Goal: Task Accomplishment & Management: Manage account settings

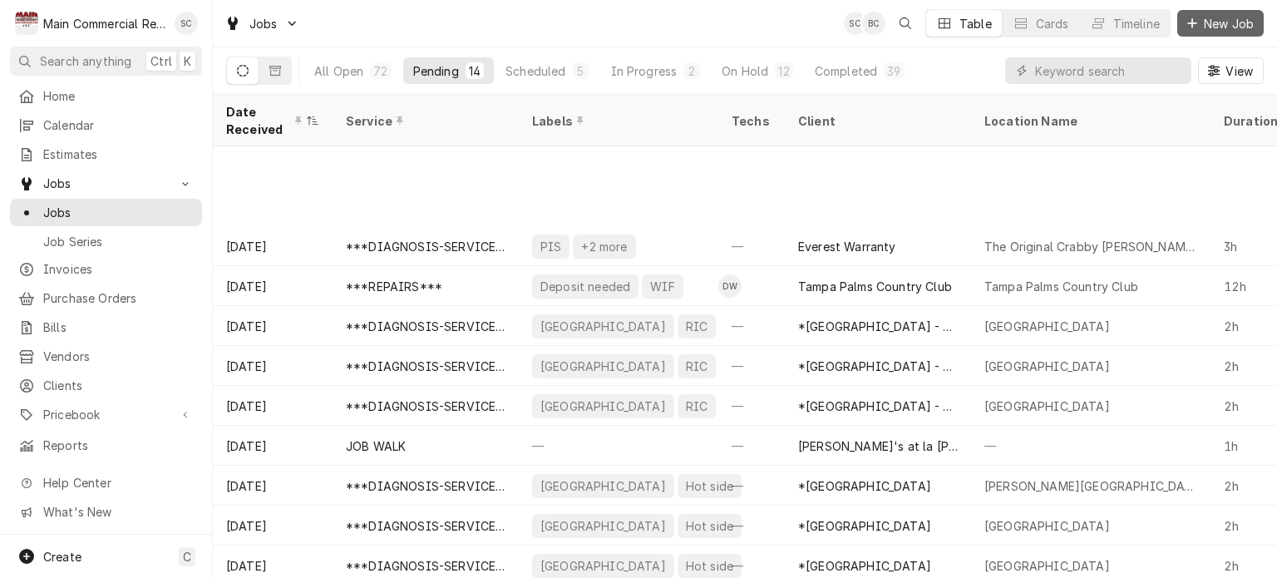
scroll to position [131, 0]
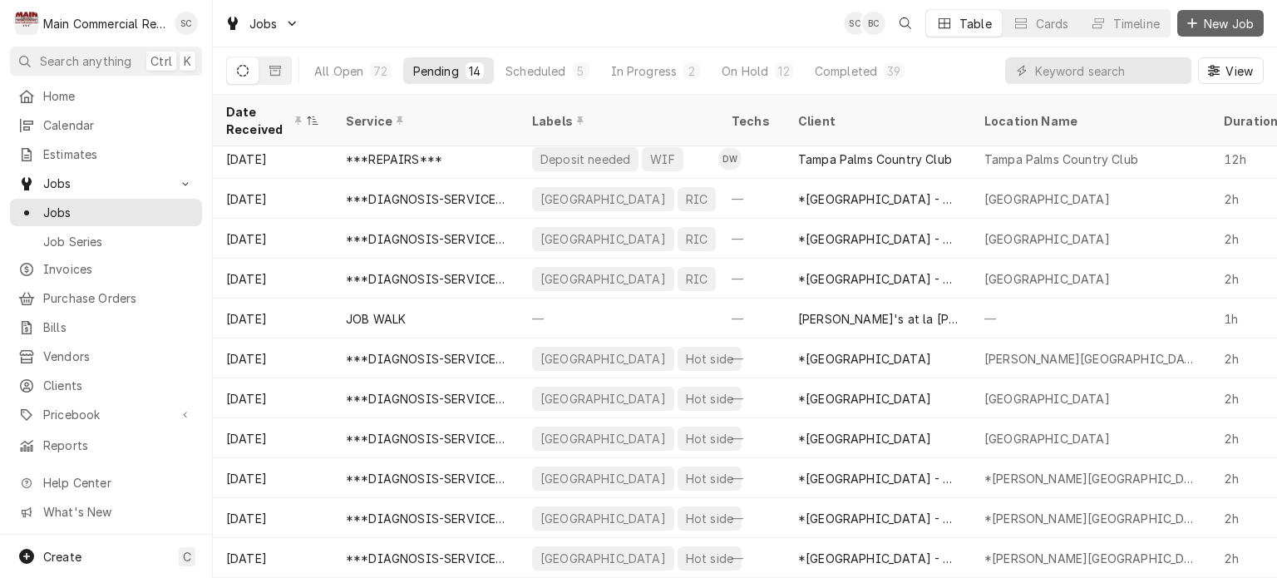
click at [1221, 25] on span "New Job" at bounding box center [1229, 23] width 57 height 17
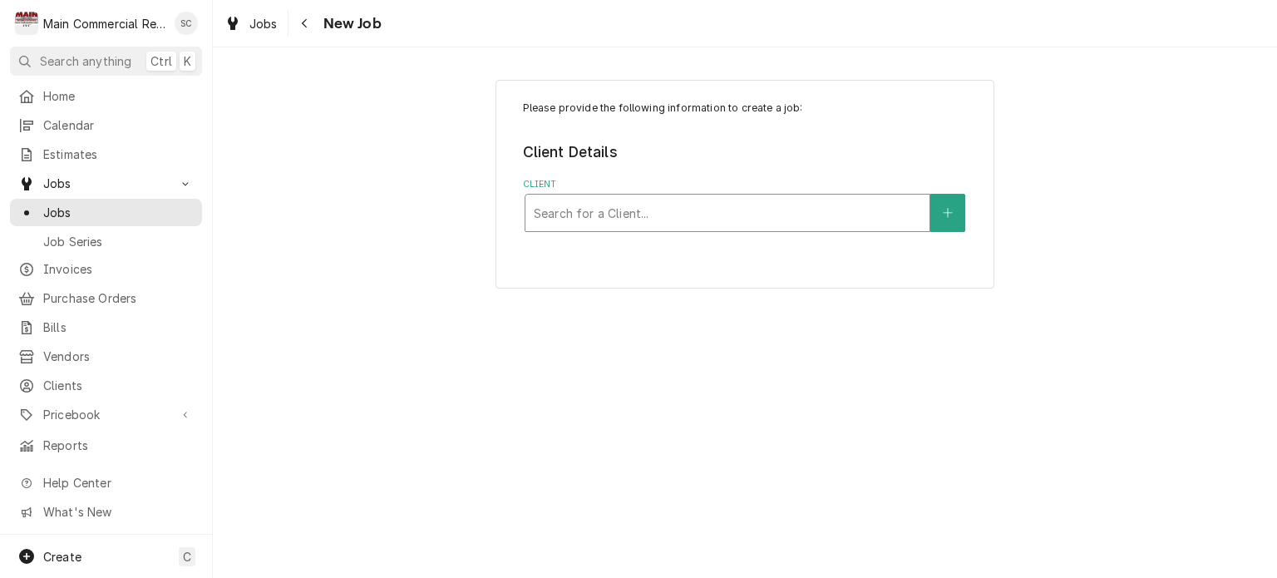
click at [678, 215] on div "Client" at bounding box center [727, 213] width 387 height 30
type input "[PERSON_NAME]"
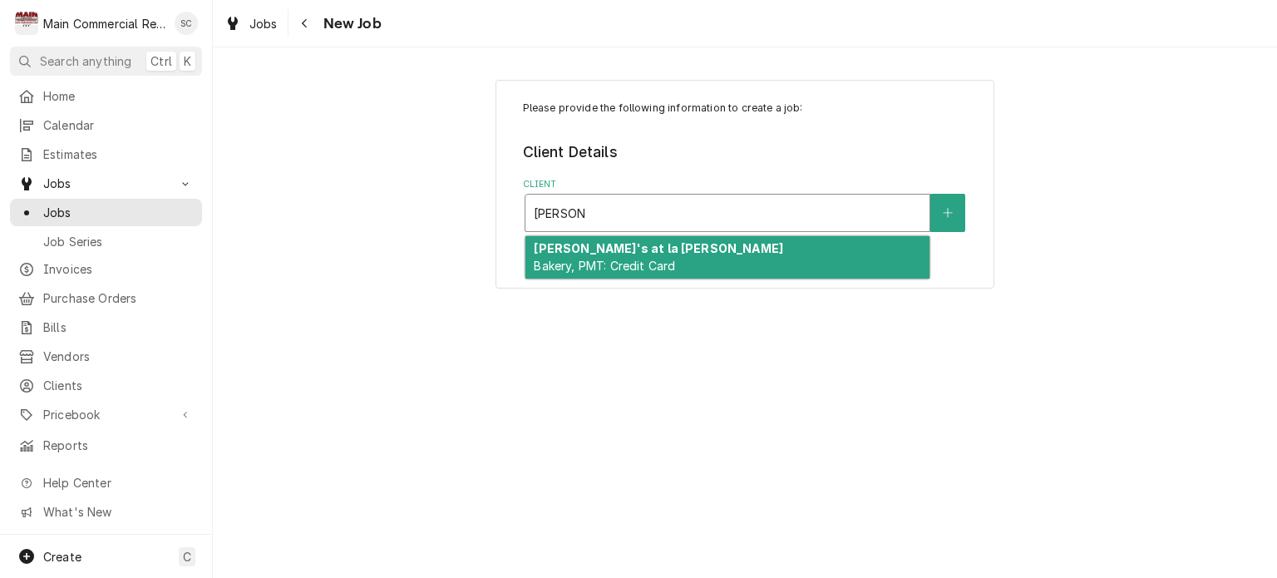
click at [660, 262] on span "Bakery, PMT: Credit Card" at bounding box center [604, 266] width 141 height 14
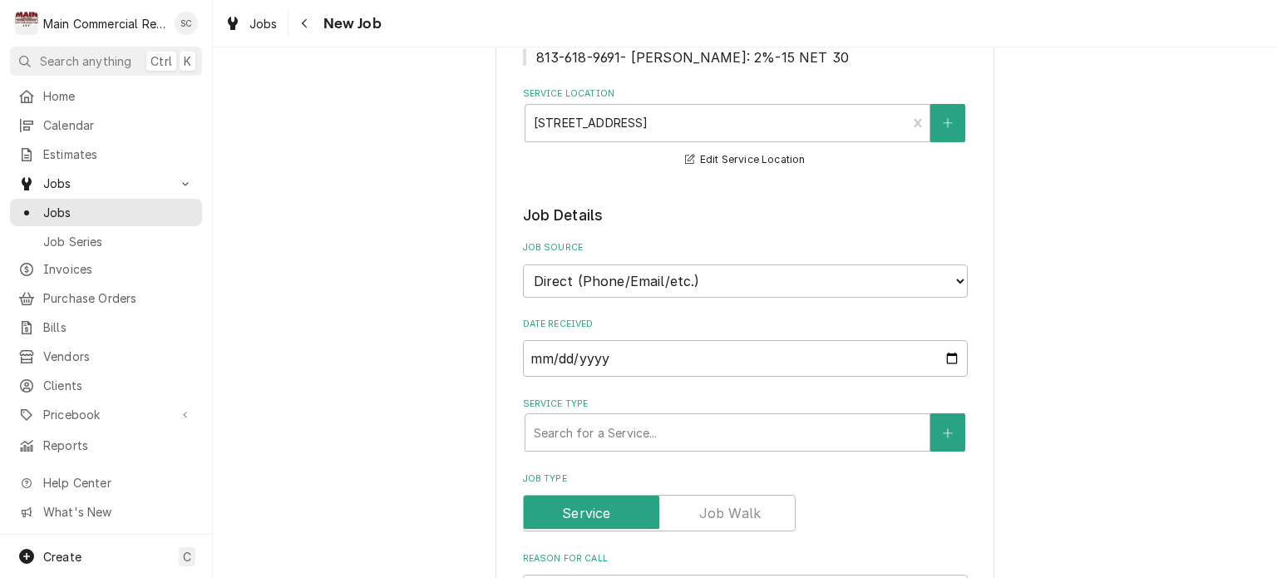
scroll to position [499, 0]
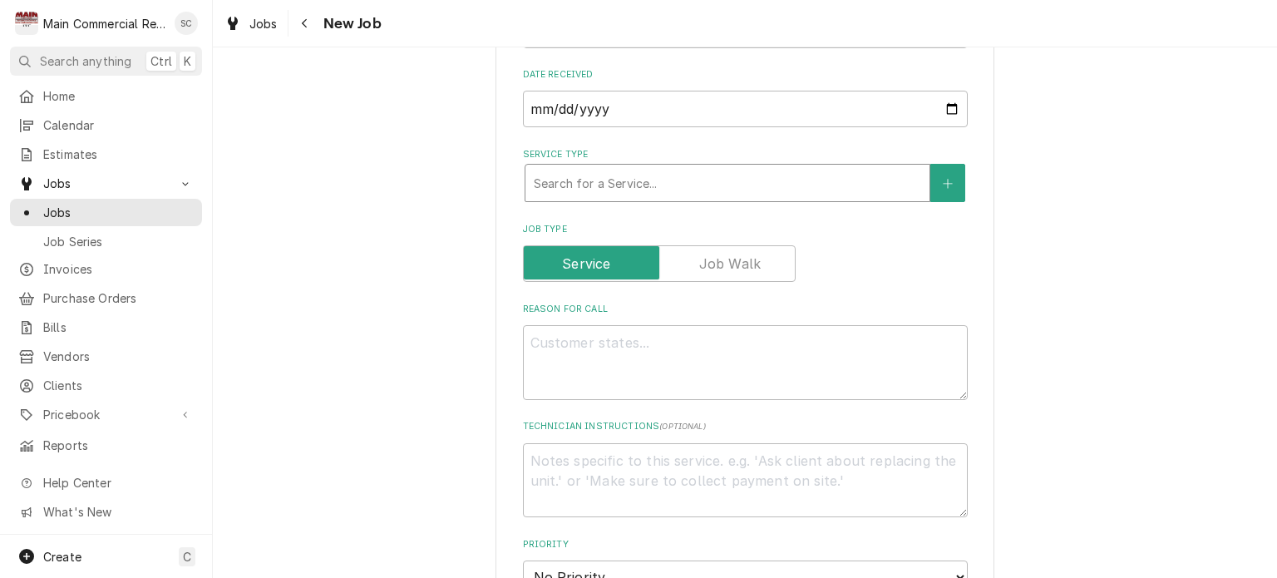
click at [649, 201] on div "Search for a Service..." at bounding box center [727, 183] width 404 height 37
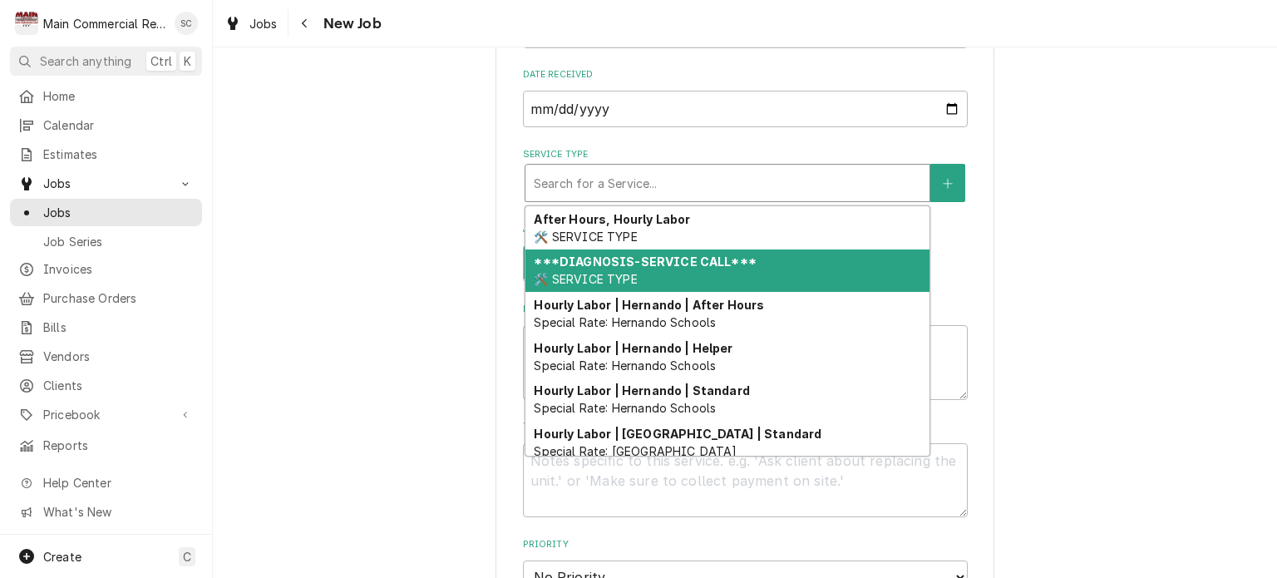
click at [649, 269] on strong "***DIAGNOSIS-SERVICE CALL***" at bounding box center [645, 261] width 222 height 14
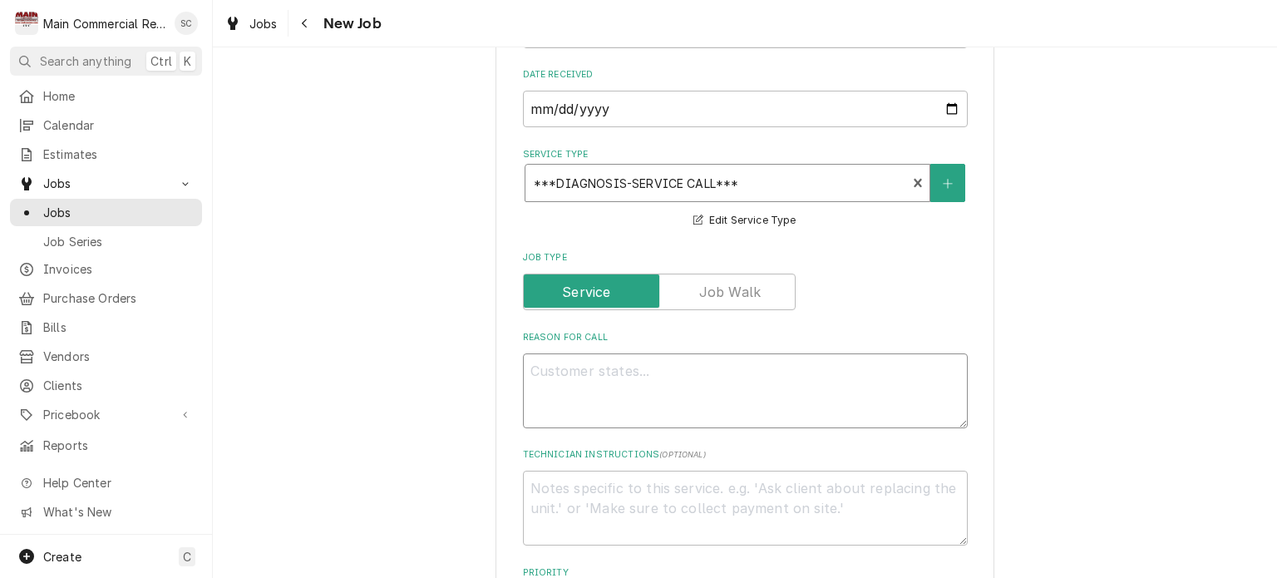
click at [671, 387] on textarea "Reason For Call" at bounding box center [745, 390] width 445 height 75
type textarea "x"
type textarea "H"
type textarea "x"
type textarea "Ho"
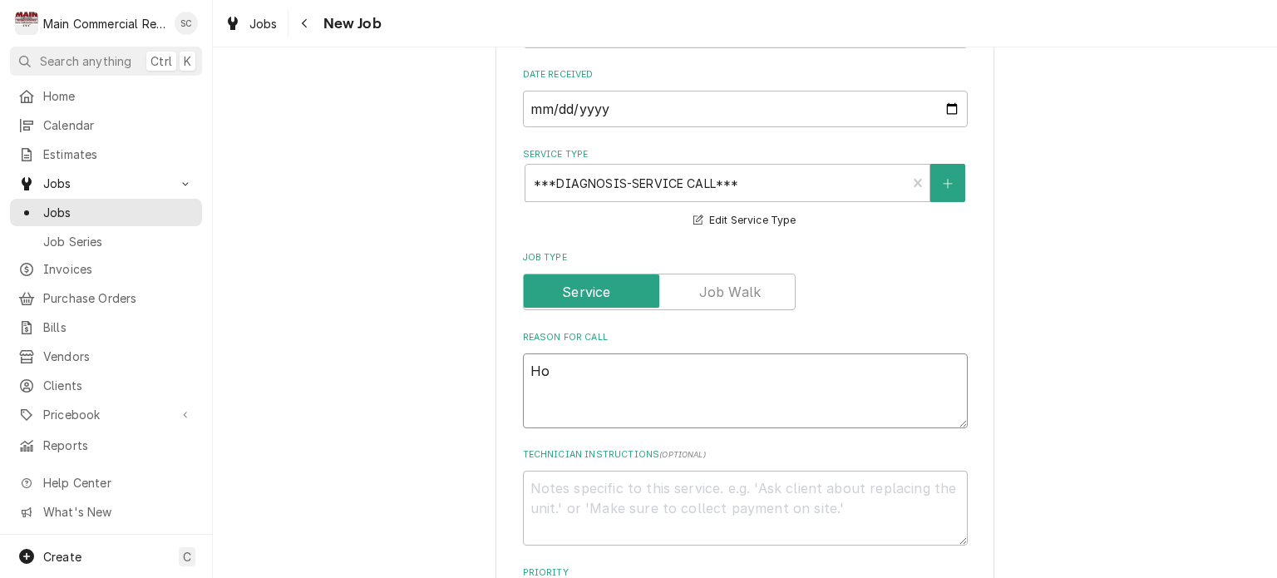
type textarea "x"
type textarea "Hot"
type textarea "x"
type textarea "Hot"
type textarea "x"
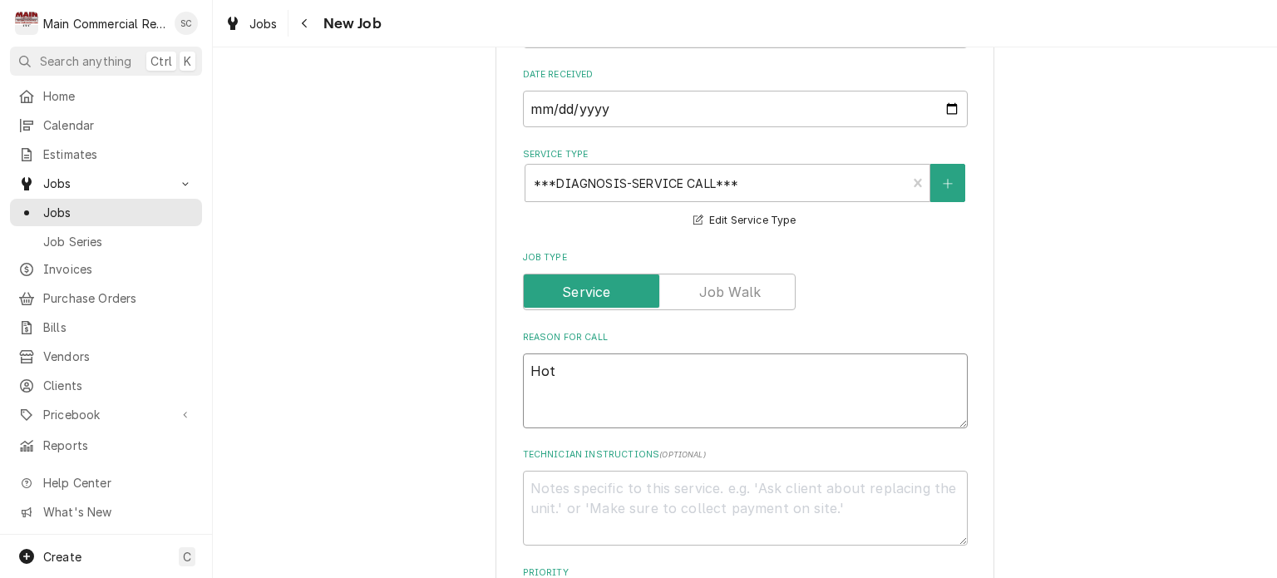
type textarea "Hot b"
type textarea "x"
type textarea "Hot bo"
type textarea "x"
type textarea "Hot box"
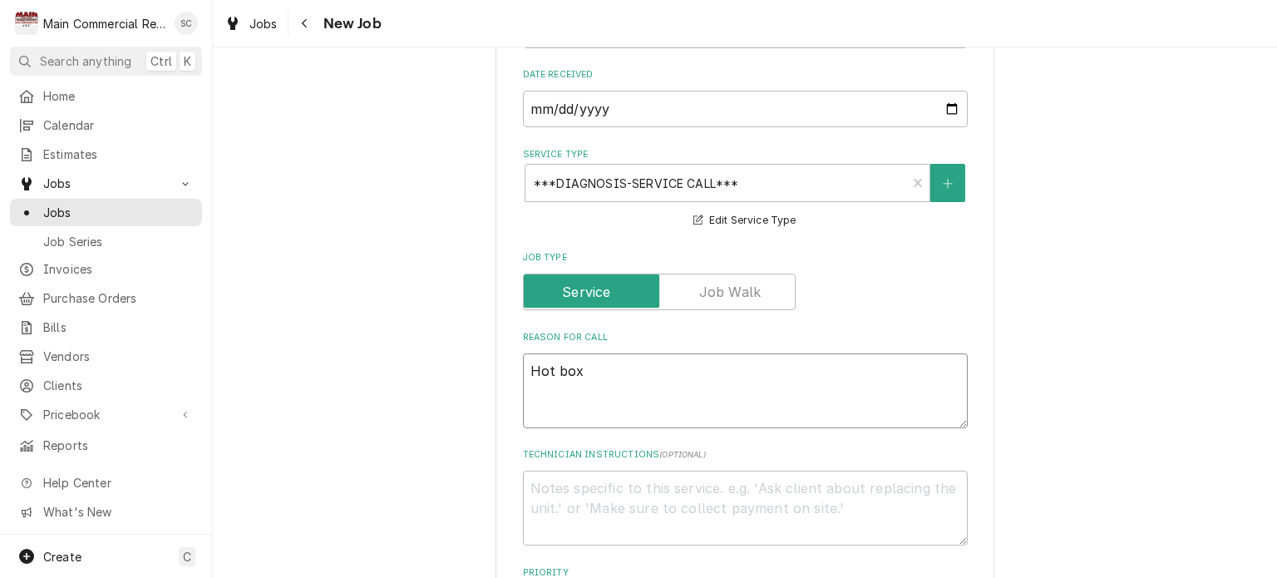
type textarea "x"
type textarea "Hot box"
type textarea "x"
type textarea "Hot box n"
type textarea "x"
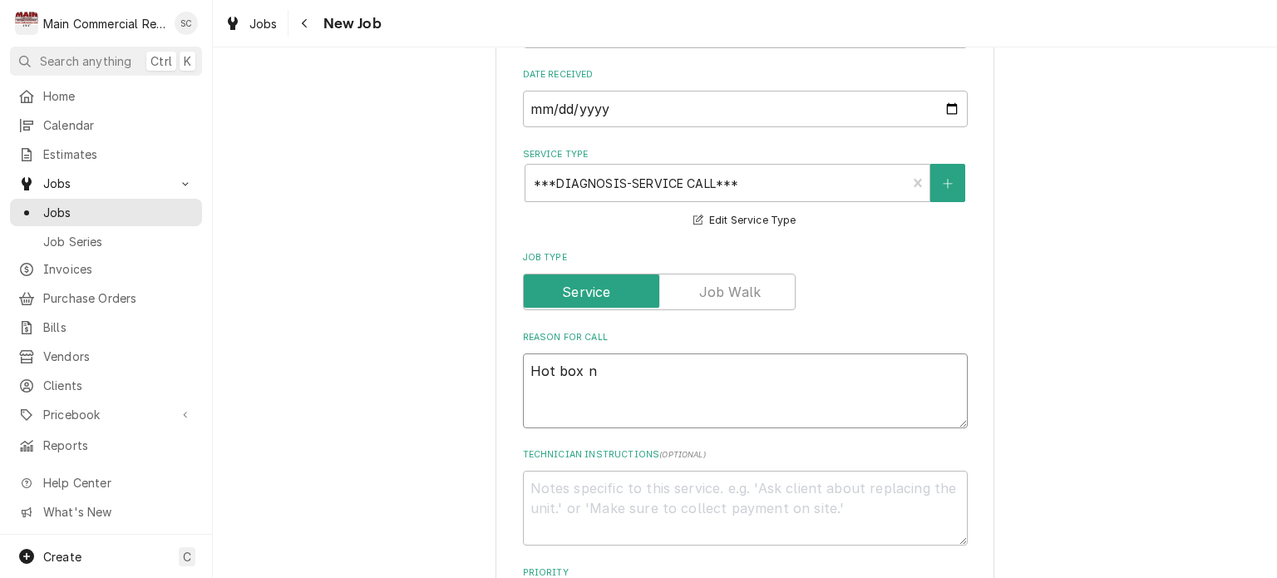
type textarea "Hot box ne"
type textarea "x"
type textarea "Hot box nee"
type textarea "x"
type textarea "Hot box need"
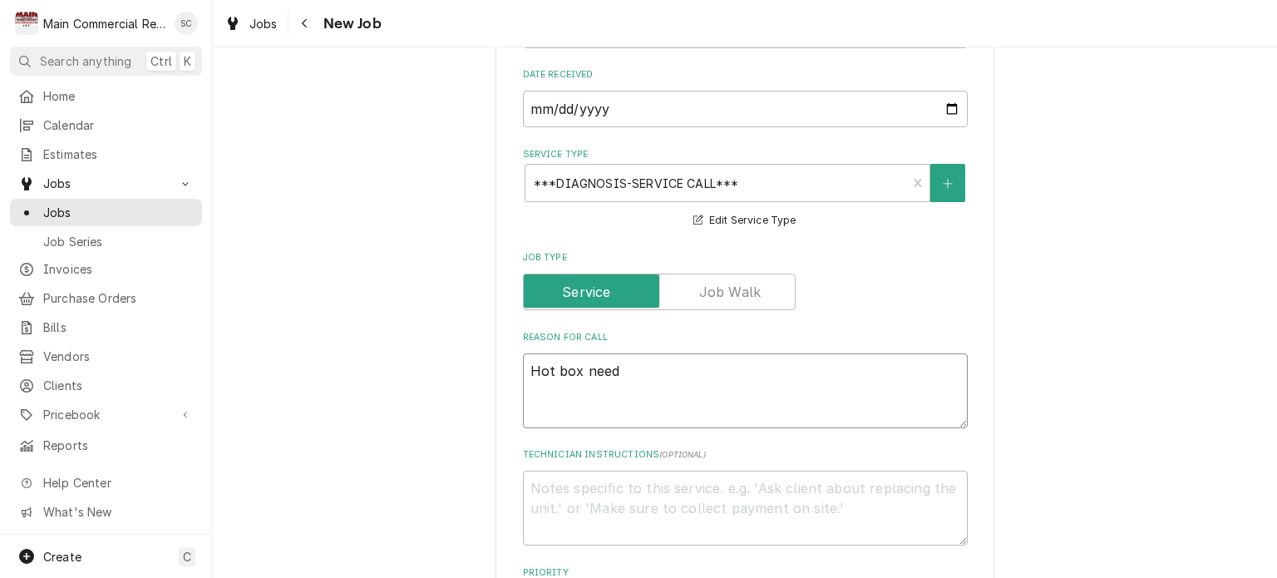
type textarea "x"
type textarea "Hot box needs"
type textarea "x"
type textarea "Hot box needs"
type textarea "x"
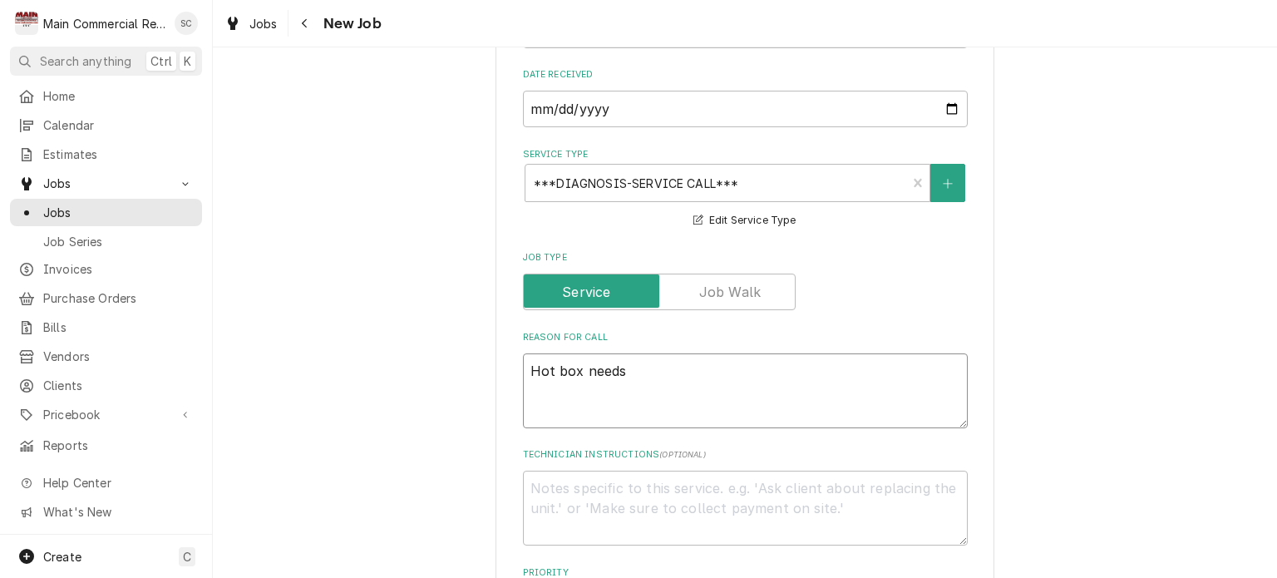
type textarea "Hot box needs t"
type textarea "x"
type textarea "Hot box needs to"
type textarea "x"
type textarea "Hot box needs to"
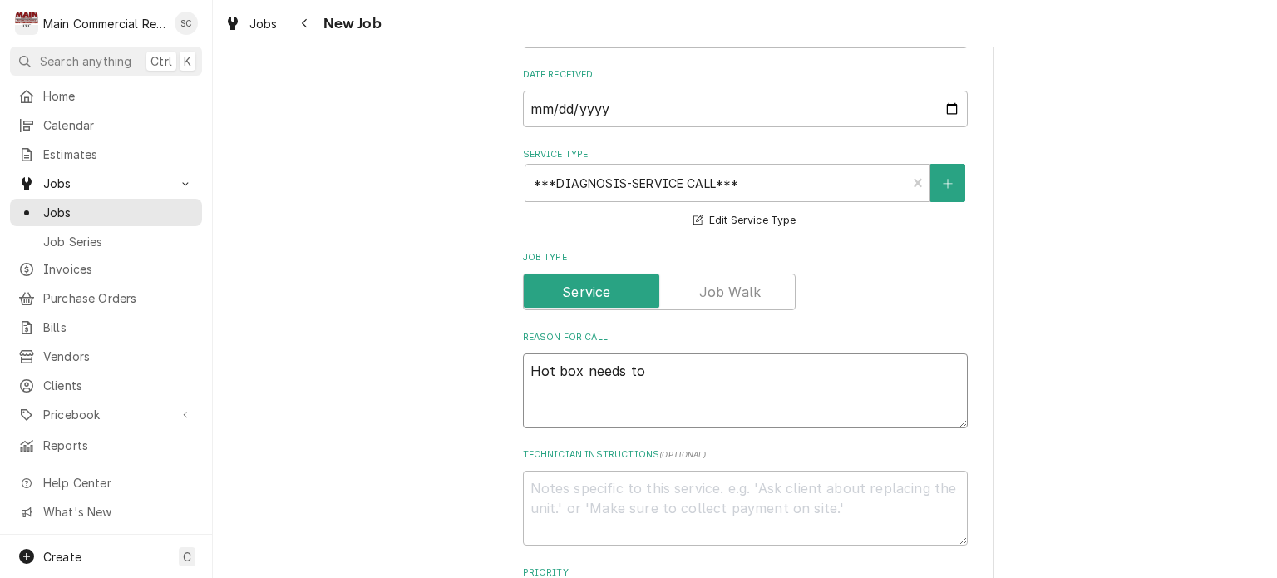
type textarea "x"
type textarea "Hot box needs to b"
type textarea "x"
type textarea "Hot box needs to be"
type textarea "x"
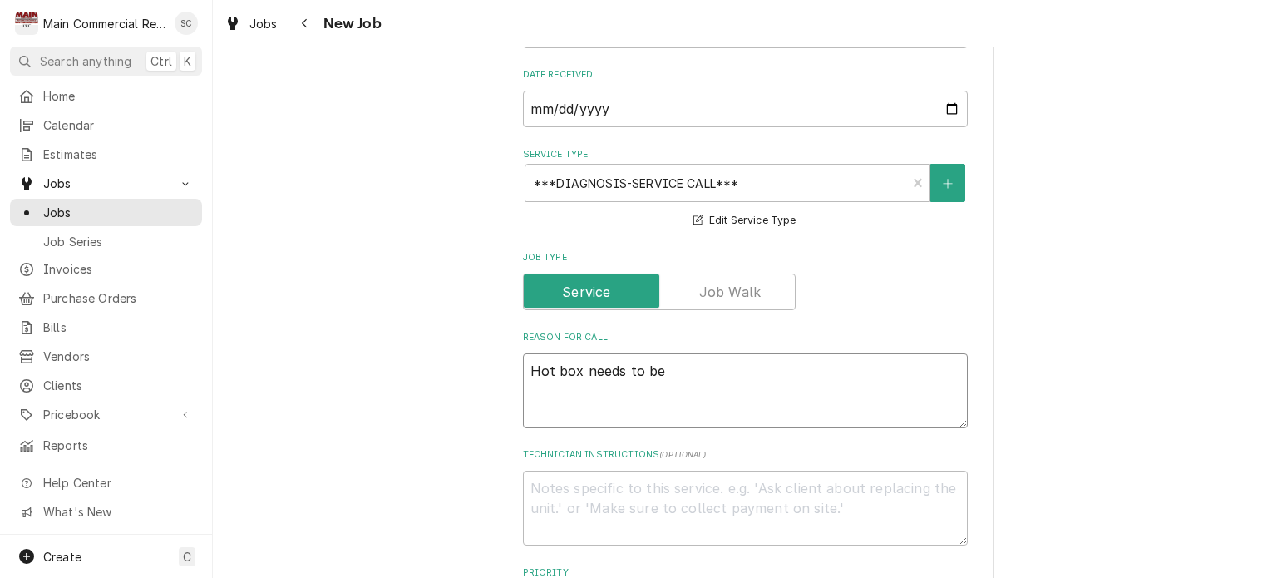
type textarea "Hot box needs to be"
type textarea "x"
type textarea "Hot box needs to be h"
type textarea "x"
type textarea "Hot box needs to be ho"
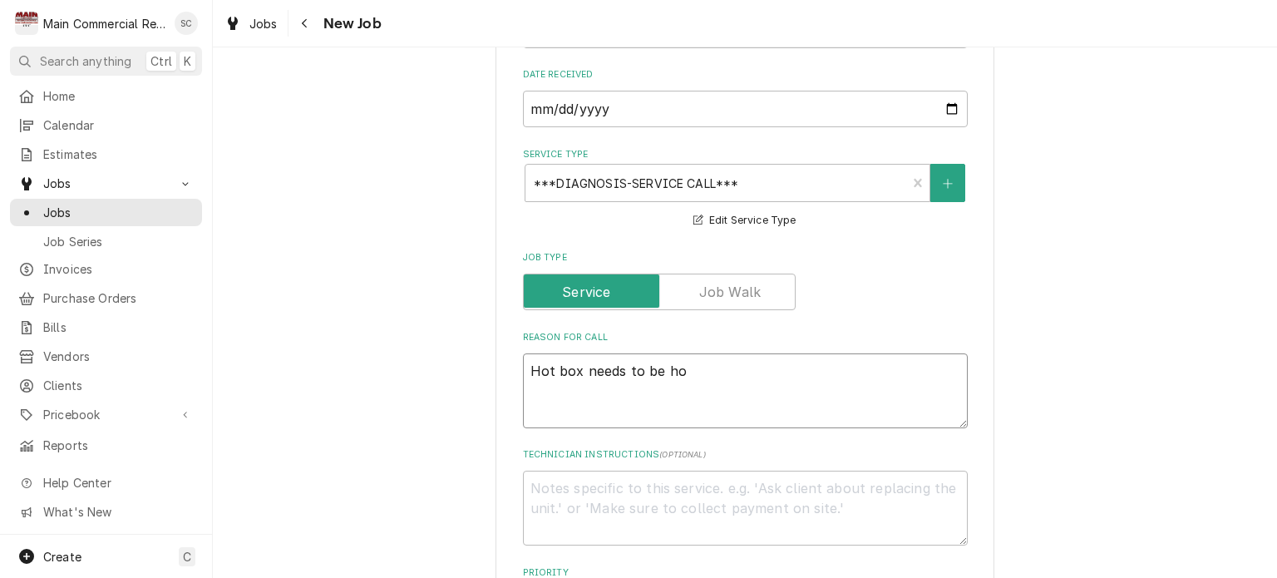
type textarea "x"
type textarea "Hot box needs to be hot"
type textarea "x"
type textarea "Hot box needs to be hott"
type textarea "x"
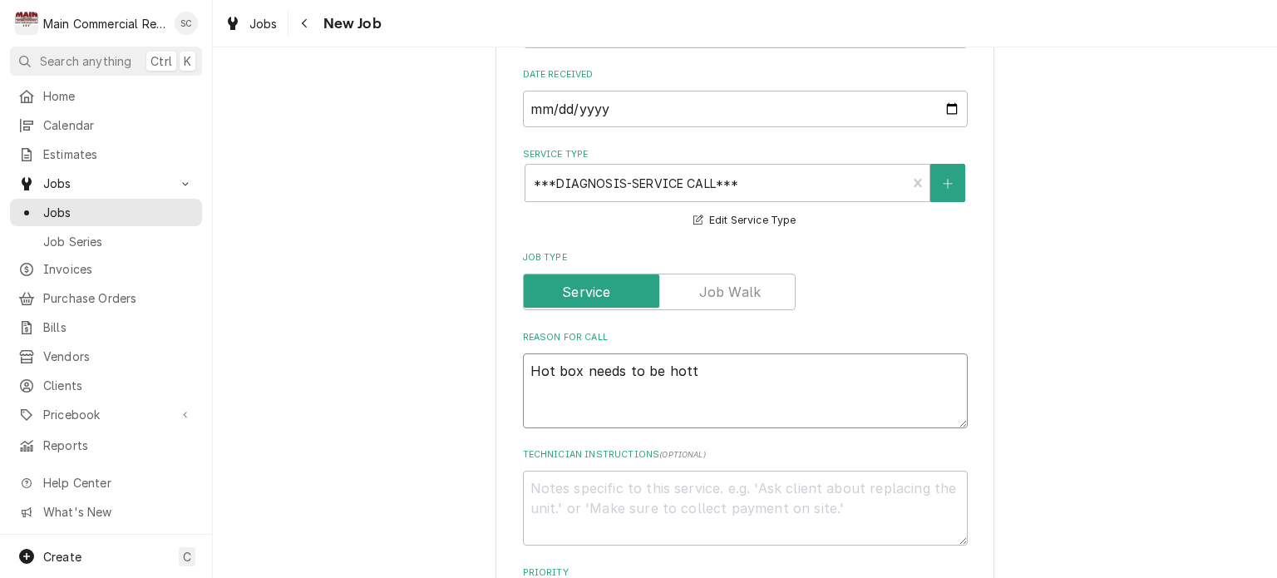
type textarea "Hot box needs to be hotte"
type textarea "x"
type textarea "Hot box needs to be hotter"
type textarea "x"
type textarea "Hot box needs to be hotter"
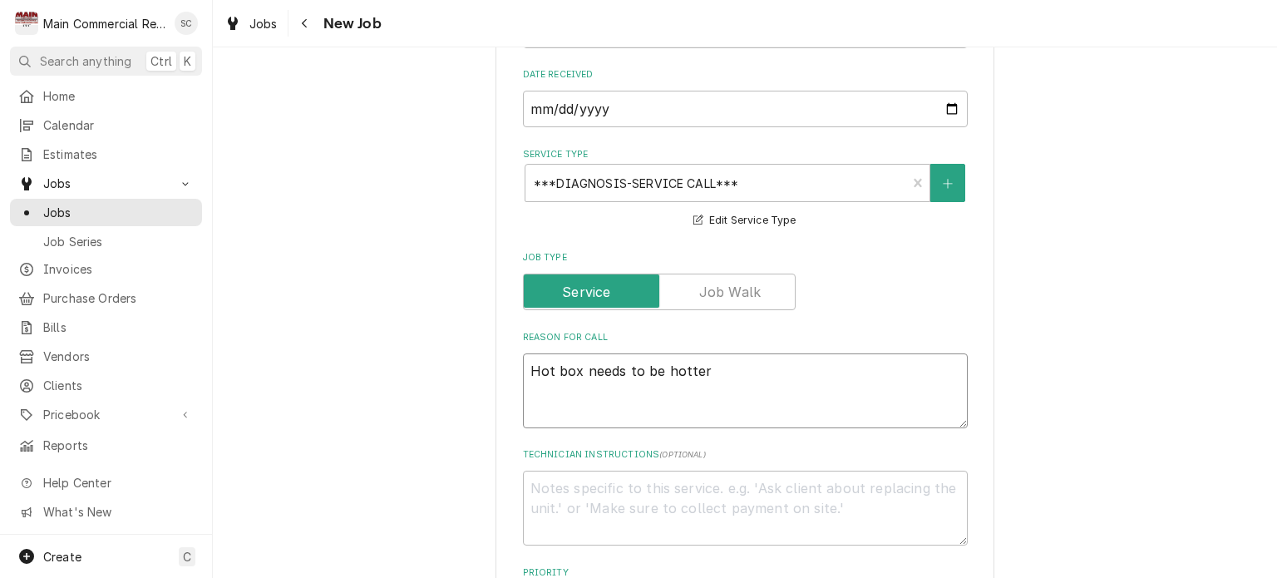
type textarea "x"
type textarea "Hot box needs to be hotter"
type textarea "x"
type textarea "Hot box needs to be hotter P"
type textarea "x"
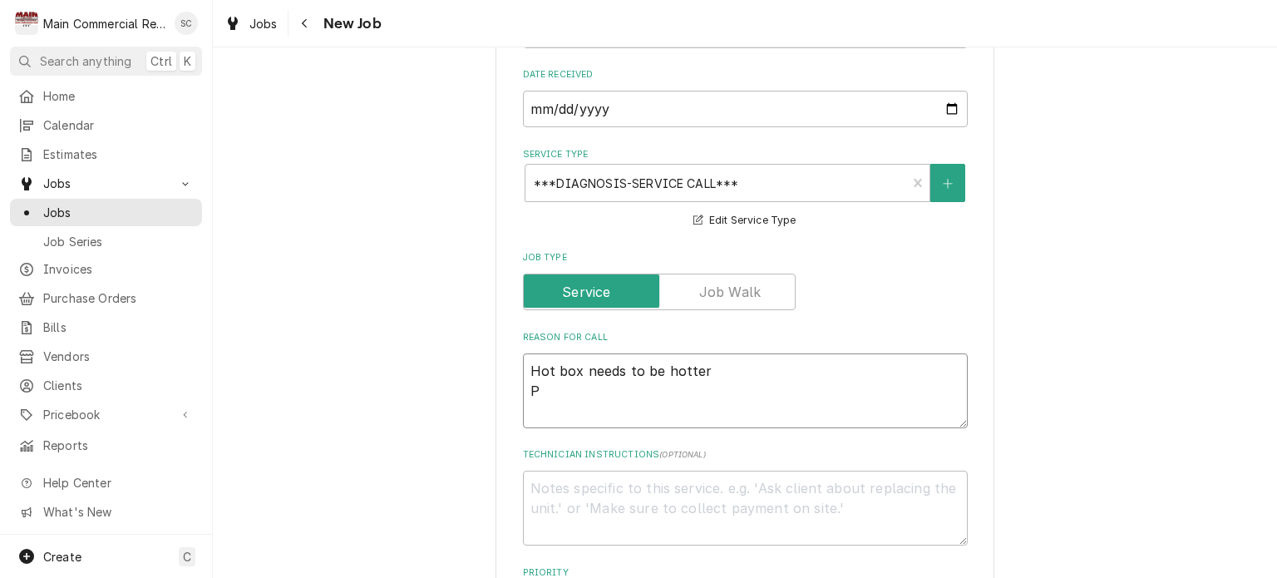
type textarea "Hot box needs to be hotter Pe"
type textarea "x"
type textarea "Hot box needs to be hotter Per"
type textarea "x"
type textarea "Hot box needs to be hotter Per"
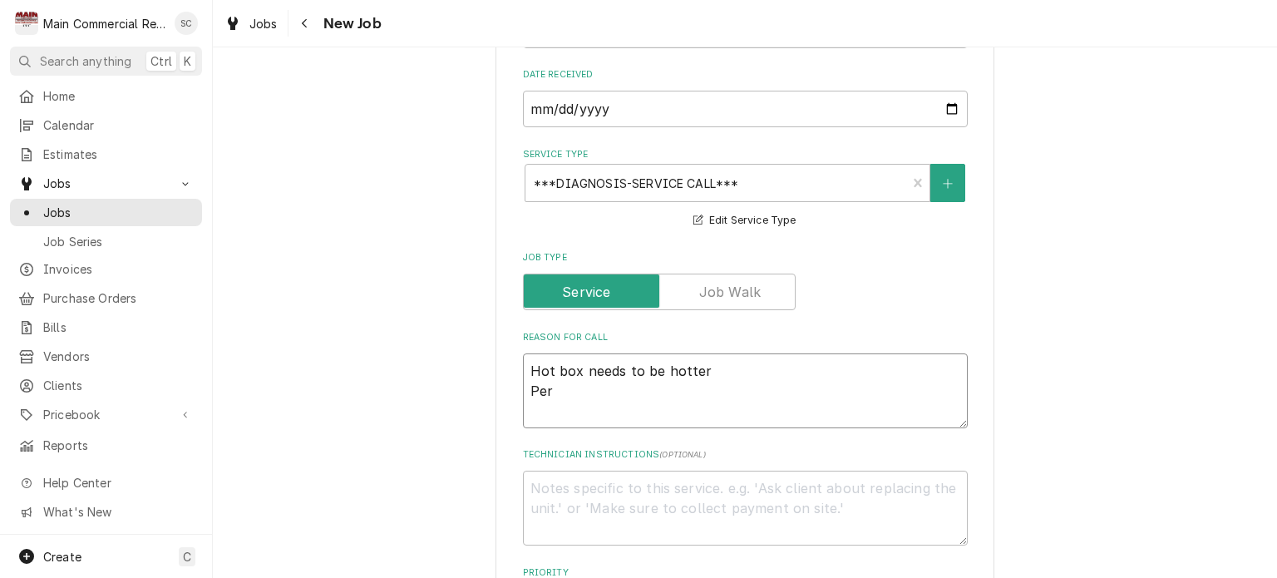
type textarea "x"
type textarea "Hot box needs to be hotter Per L"
type textarea "x"
type textarea "Hot box needs to be hotter Per Lu"
type textarea "x"
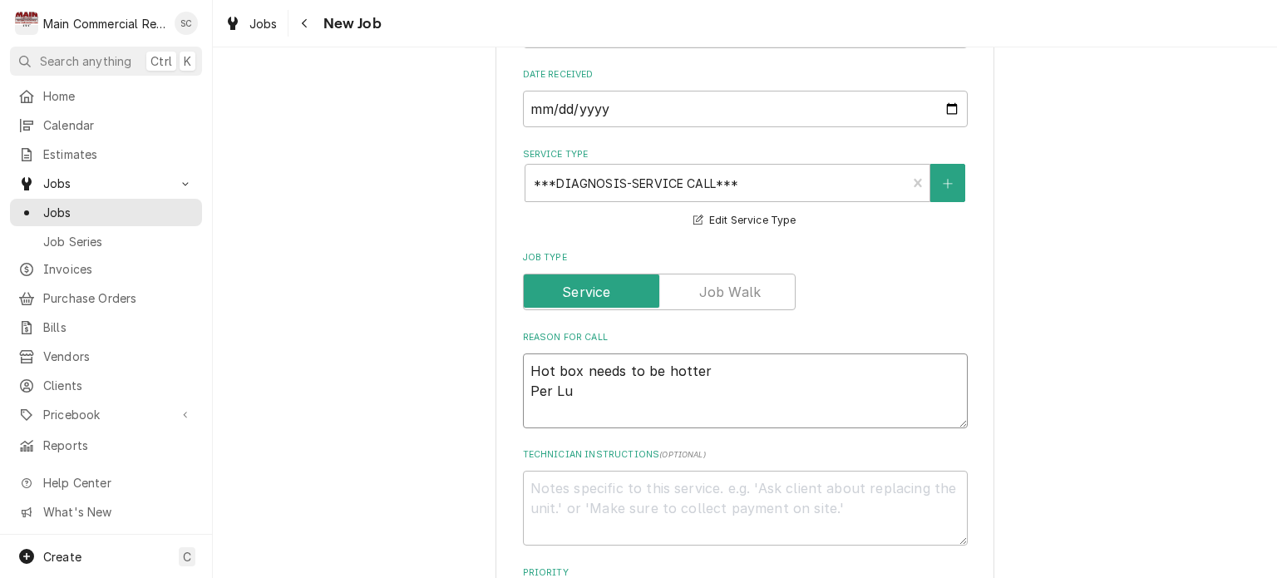
type textarea "Hot box needs to be hotter Per Lui"
type textarea "x"
type textarea "Hot box needs to be hotter Per Luis"
type textarea "x"
type textarea "Hot box needs to be hotter Per Luis"
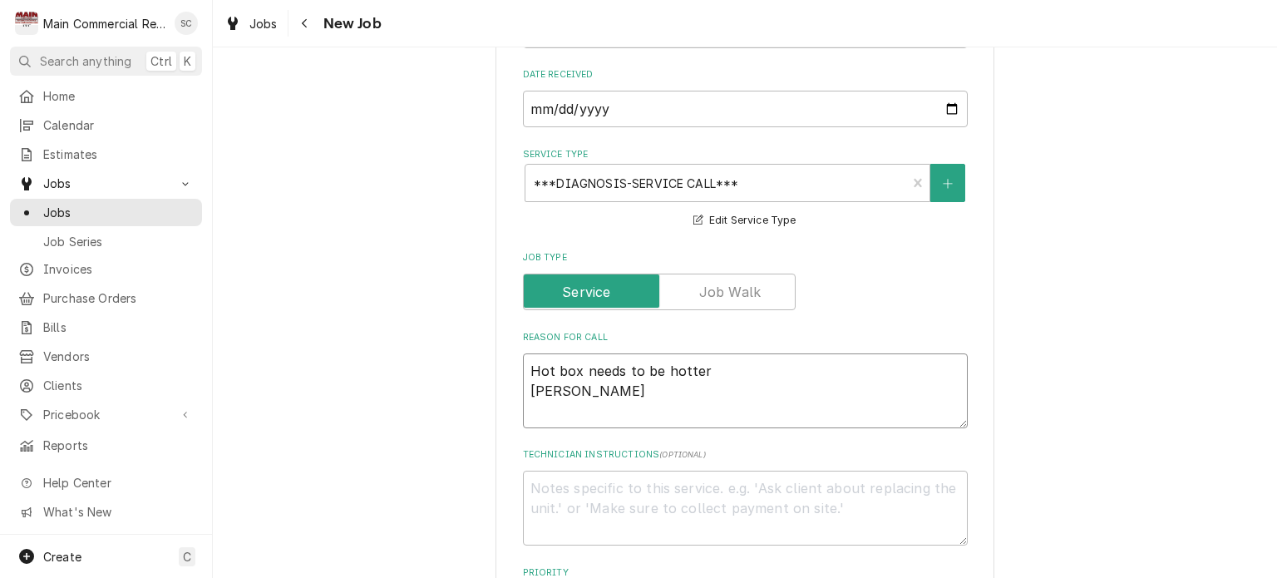
type textarea "x"
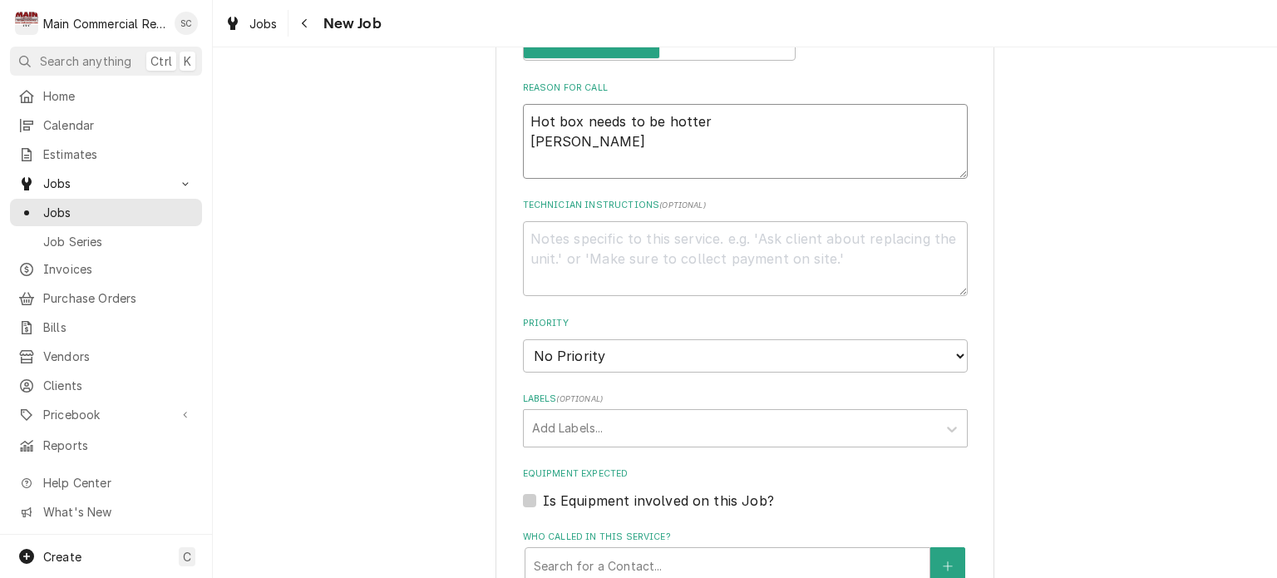
type textarea "Hot box needs to be hotter Per Luis"
click at [619, 371] on select "No Priority Urgent High Medium Low" at bounding box center [745, 355] width 445 height 33
select select "1"
click at [523, 356] on select "No Priority Urgent High Medium Low" at bounding box center [745, 355] width 445 height 33
click at [624, 443] on div "Labels" at bounding box center [730, 428] width 397 height 30
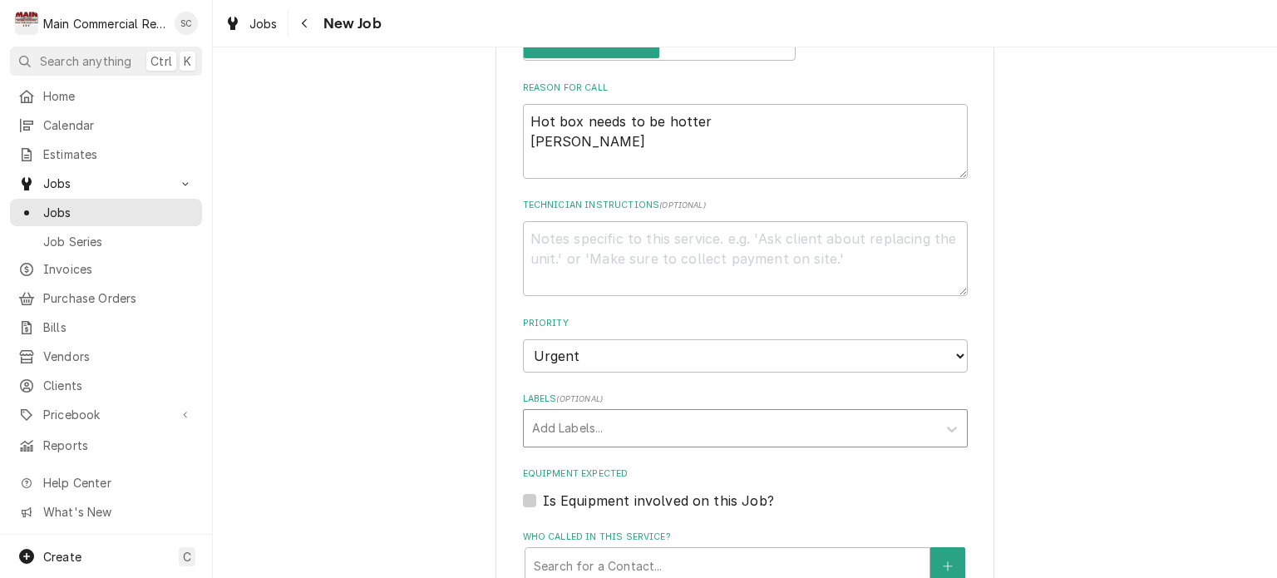
type textarea "x"
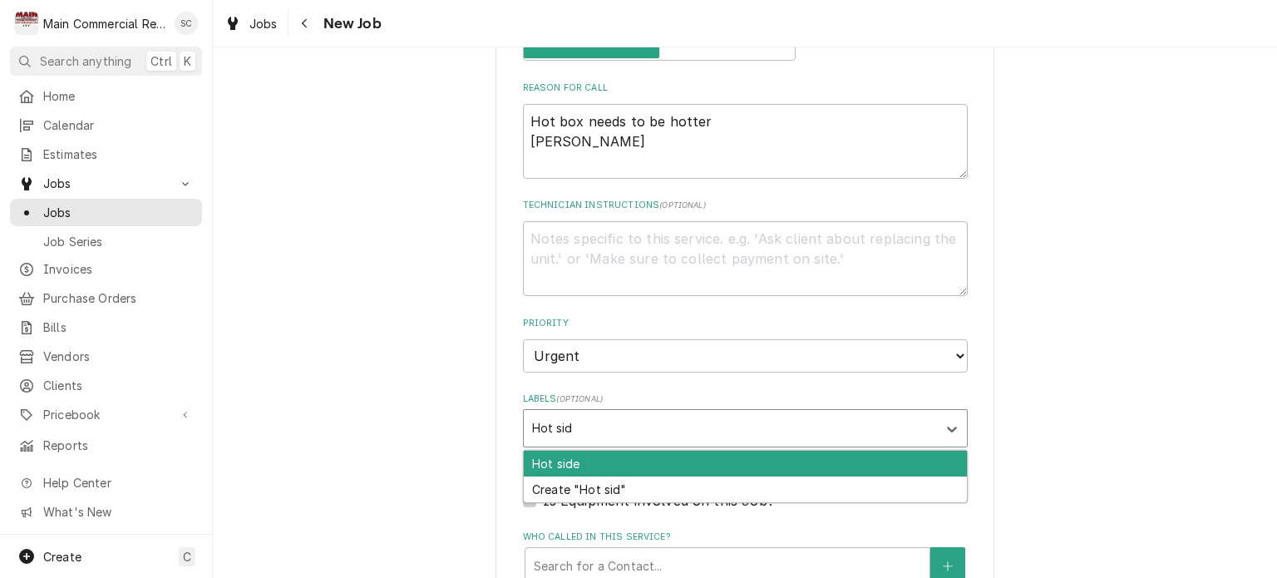
type input "Hot side"
click at [620, 476] on div "Hot side" at bounding box center [745, 464] width 443 height 26
type textarea "x"
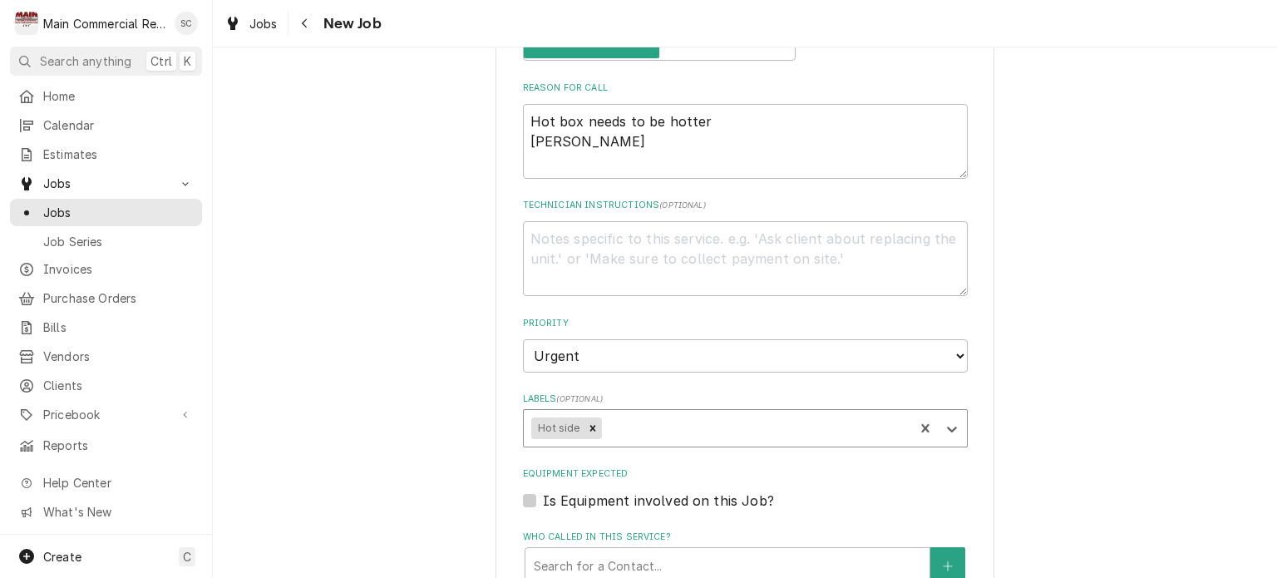
scroll to position [1081, 0]
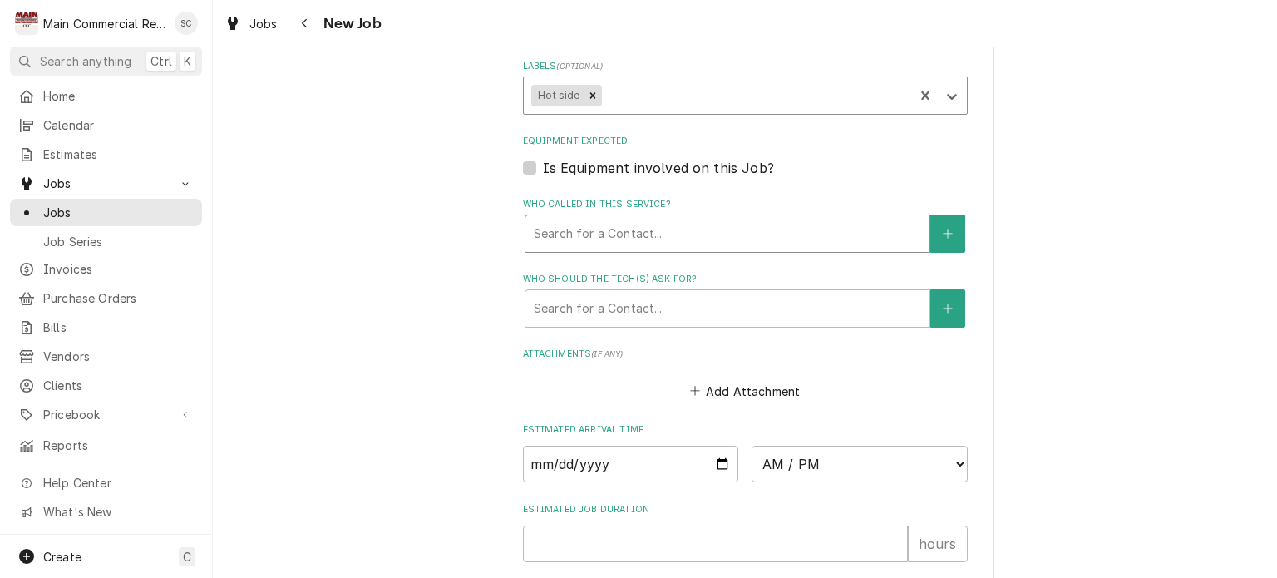
click at [693, 249] on div "Who called in this service?" at bounding box center [727, 234] width 387 height 30
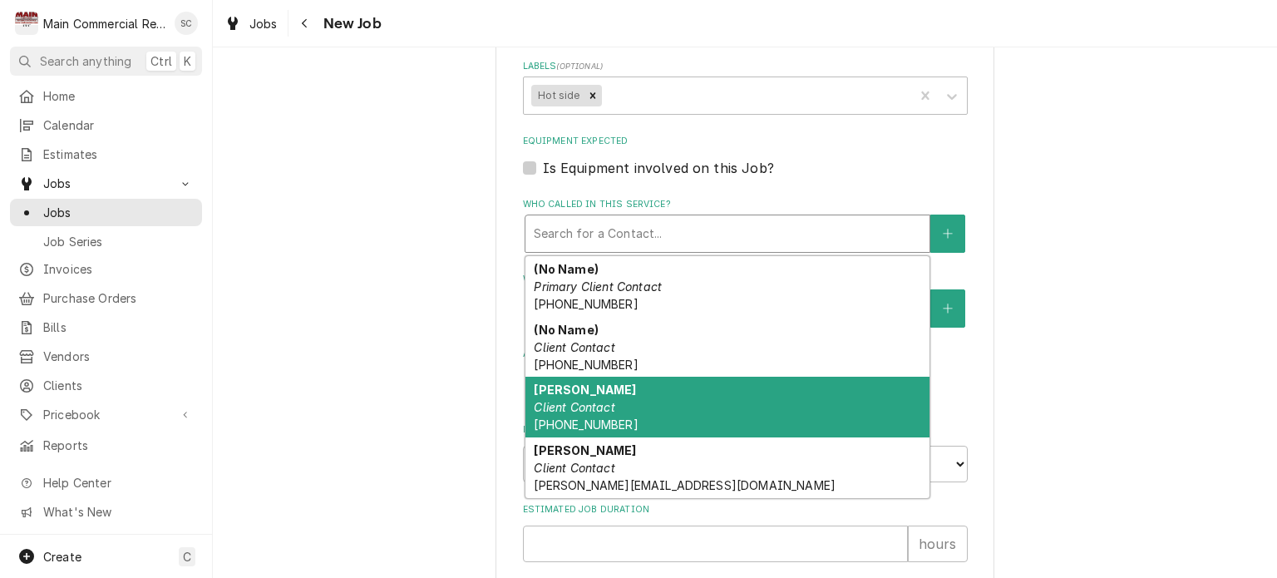
click at [642, 437] on div "Luis Client Contact (813) 618-9691" at bounding box center [727, 407] width 404 height 61
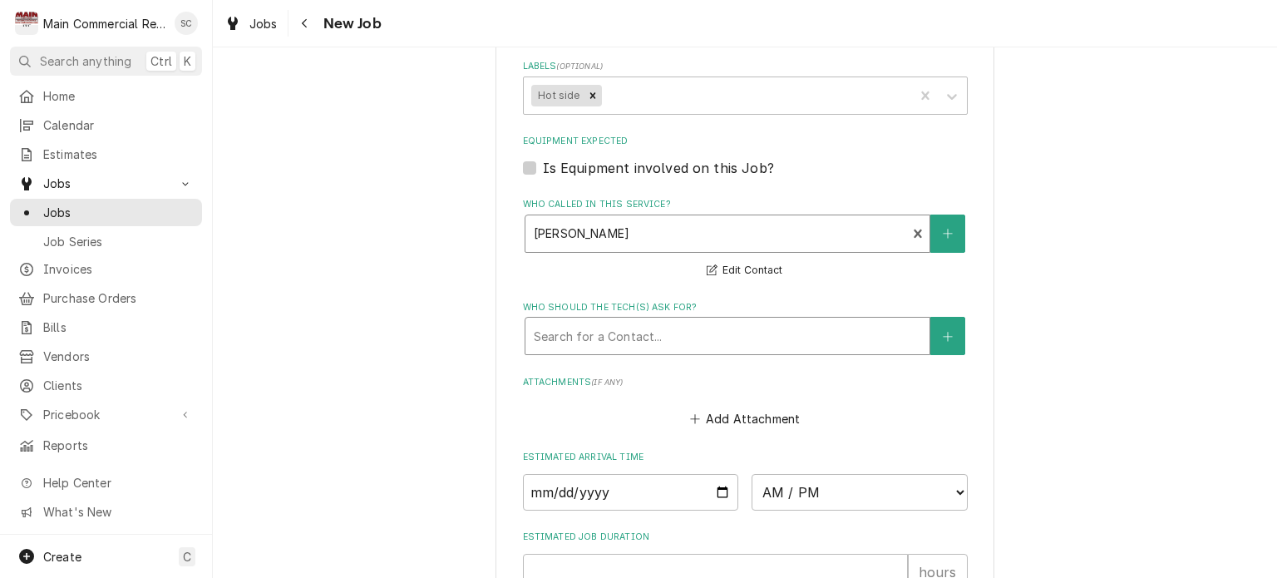
click at [672, 351] on div "Who should the tech(s) ask for?" at bounding box center [727, 336] width 387 height 30
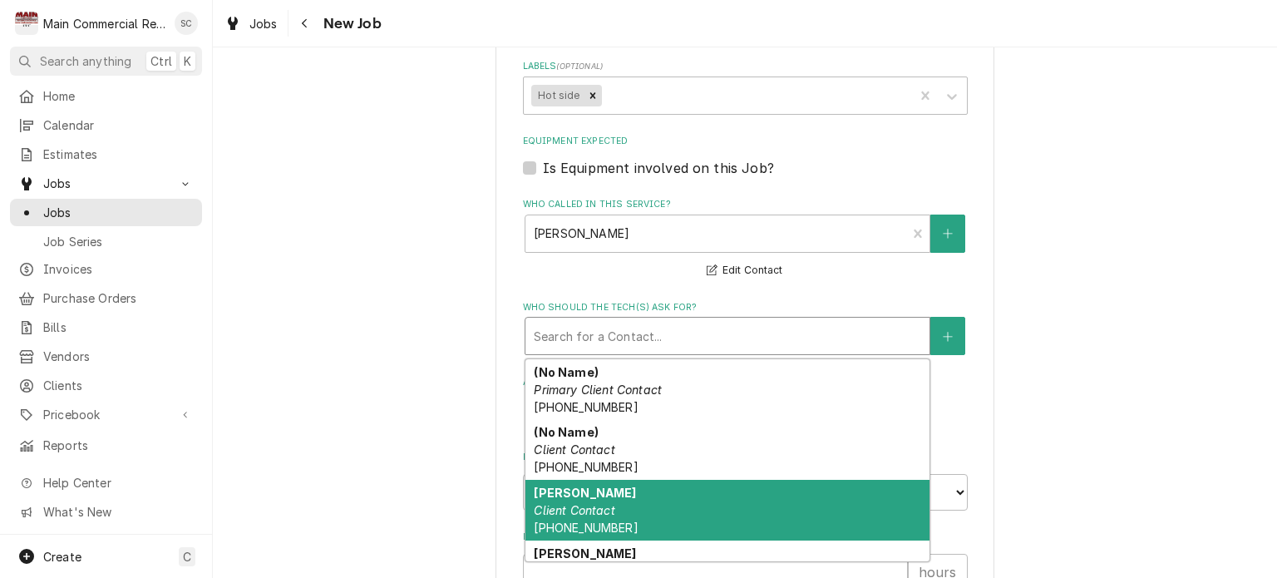
click at [639, 516] on div "Luis Client Contact (813) 618-9691" at bounding box center [727, 510] width 404 height 61
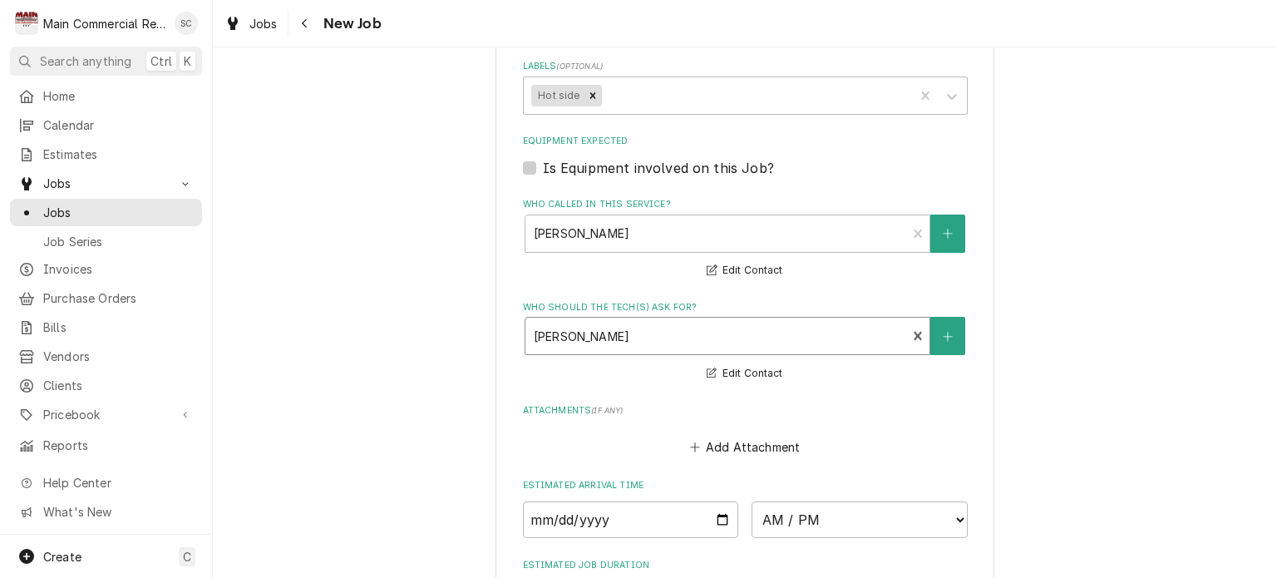
scroll to position [1330, 0]
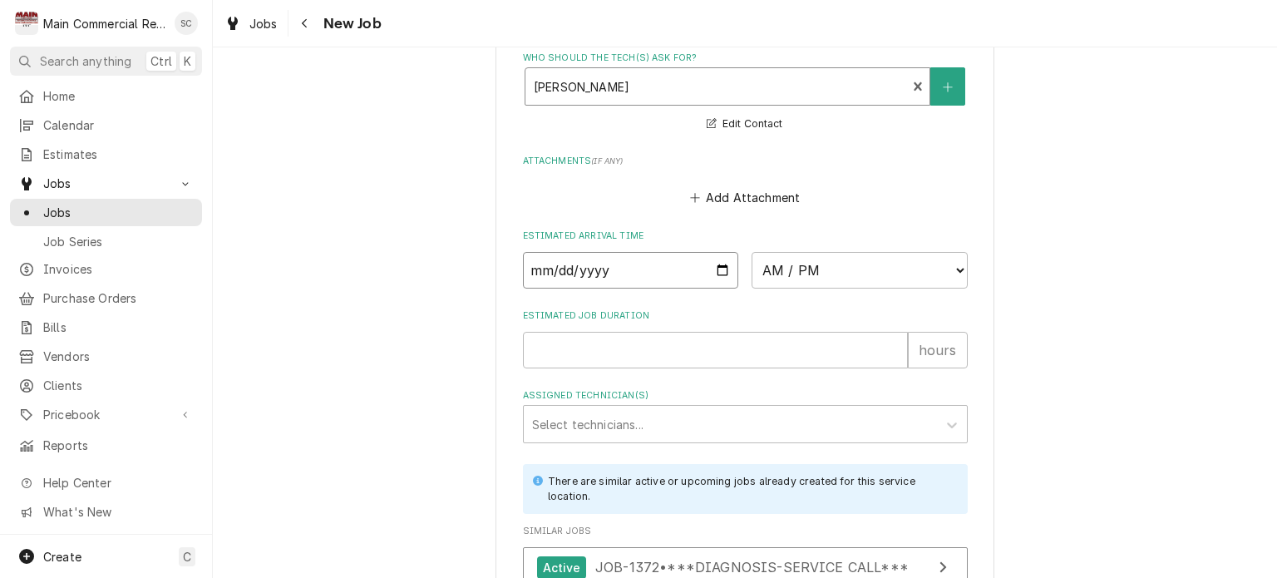
click at [718, 284] on input "Date" at bounding box center [631, 270] width 216 height 37
type textarea "x"
type input "2025-09-08"
type textarea "x"
click at [812, 289] on select "AM / PM 6:00 AM 6:15 AM 6:30 AM 6:45 AM 7:00 AM 7:15 AM 7:30 AM 7:45 AM 8:00 AM…" at bounding box center [860, 270] width 216 height 37
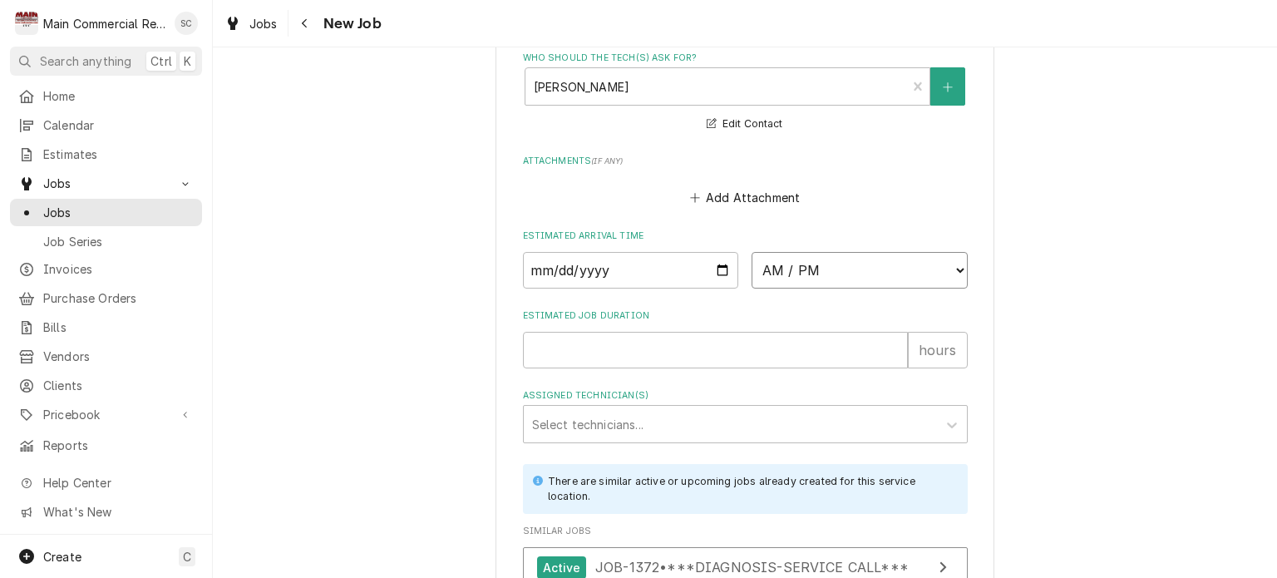
select select "12:00:00"
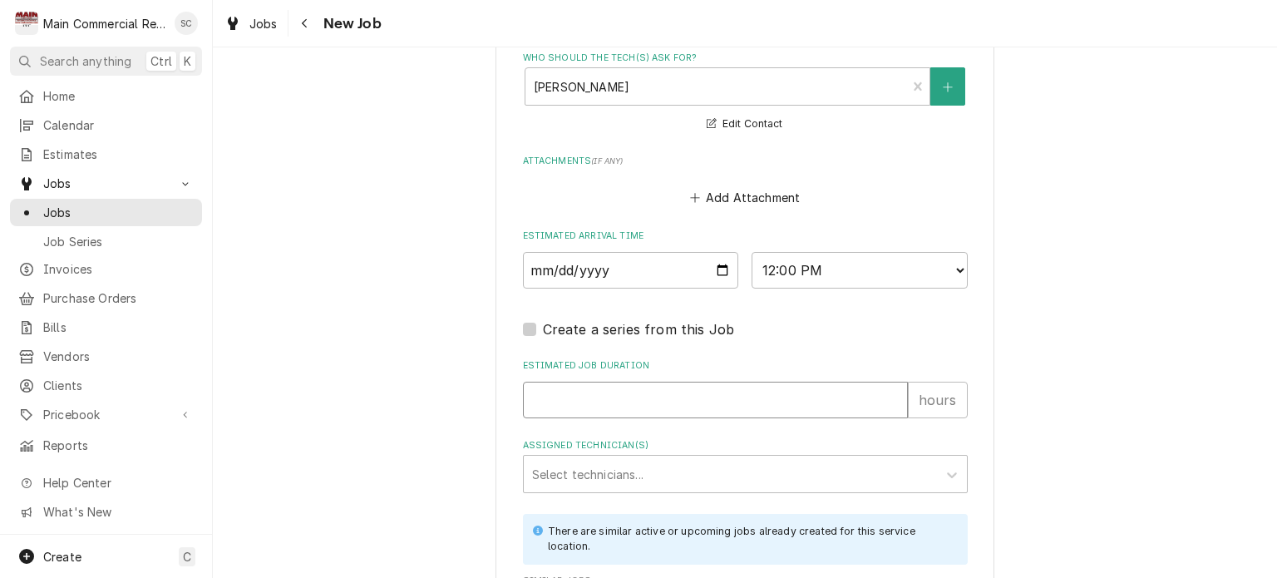
click at [637, 417] on input "Estimated Job Duration" at bounding box center [715, 400] width 385 height 37
type textarea "x"
type input "2"
type textarea "x"
type input "2"
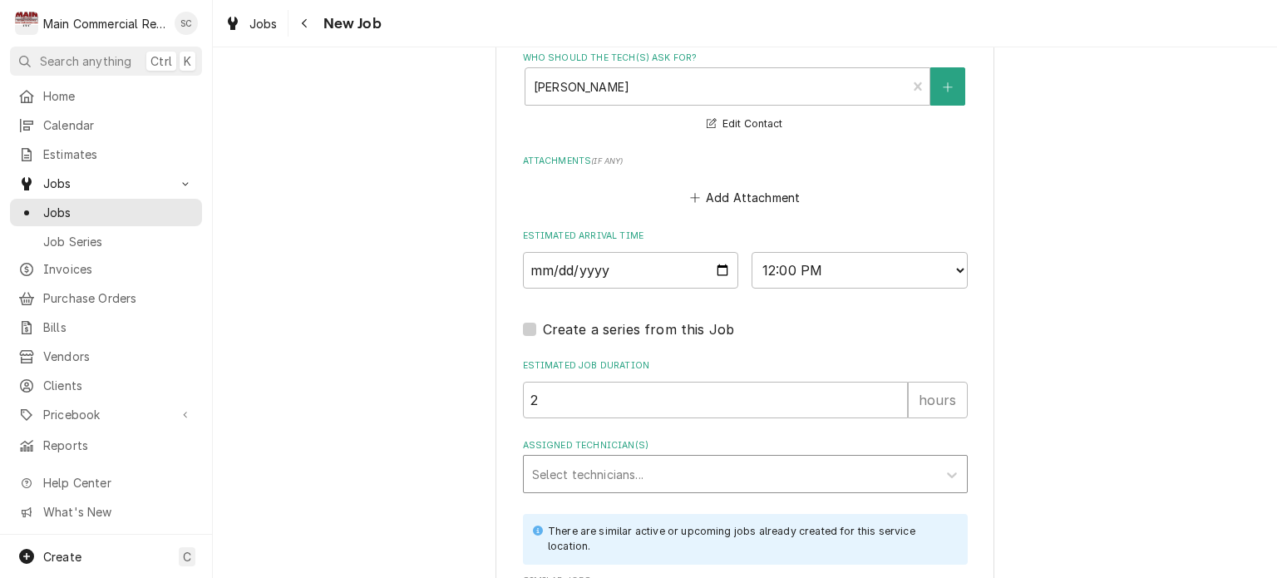
click at [632, 479] on div "Assigned Technician(s)" at bounding box center [730, 474] width 397 height 30
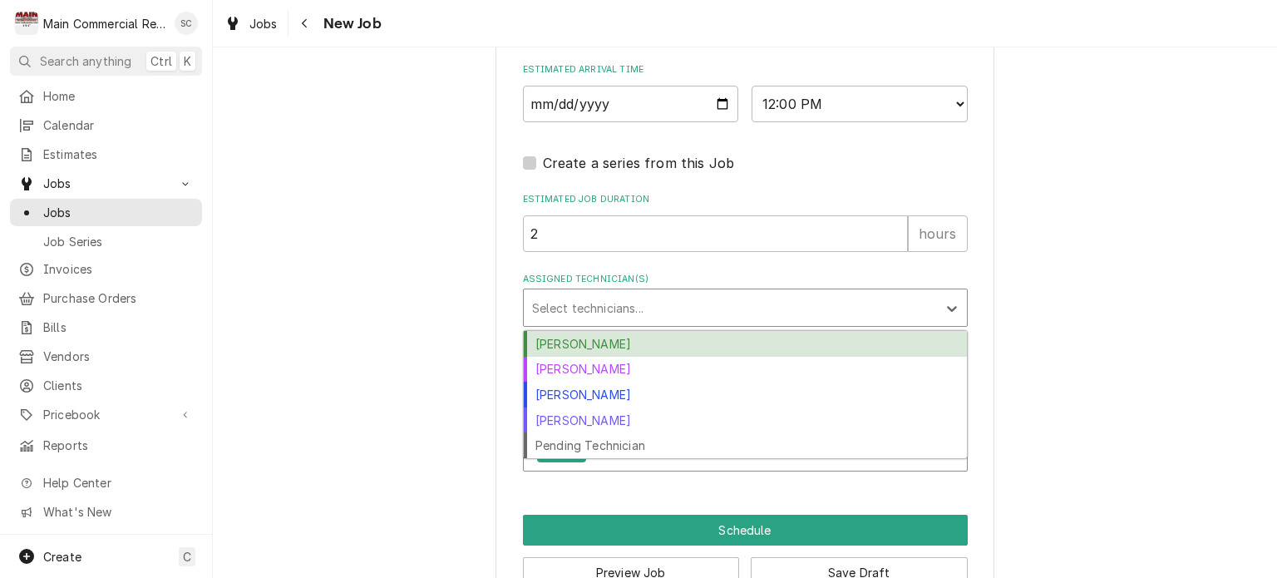
scroll to position [1556, 0]
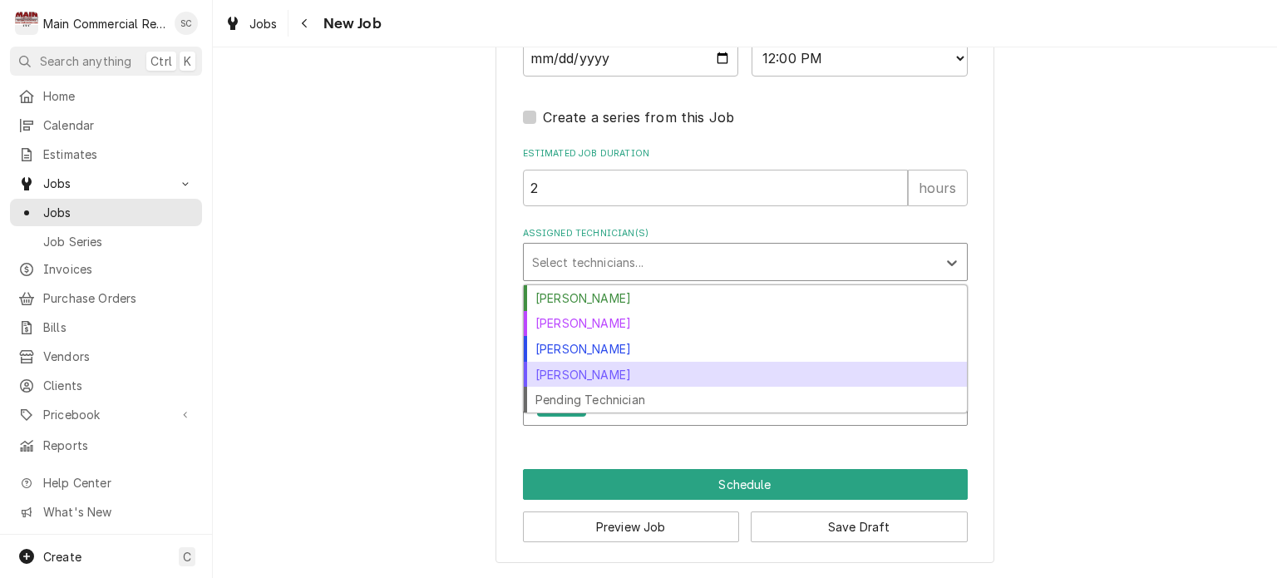
click at [608, 377] on div "Mike Marchese" at bounding box center [745, 375] width 443 height 26
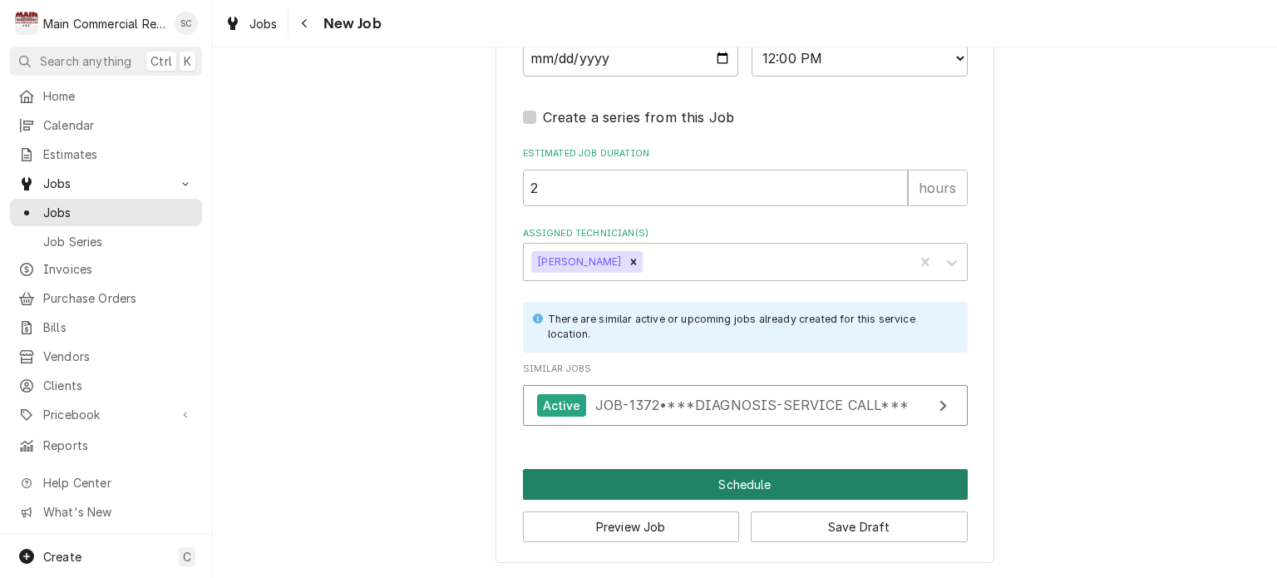
click at [808, 481] on button "Schedule" at bounding box center [745, 484] width 445 height 31
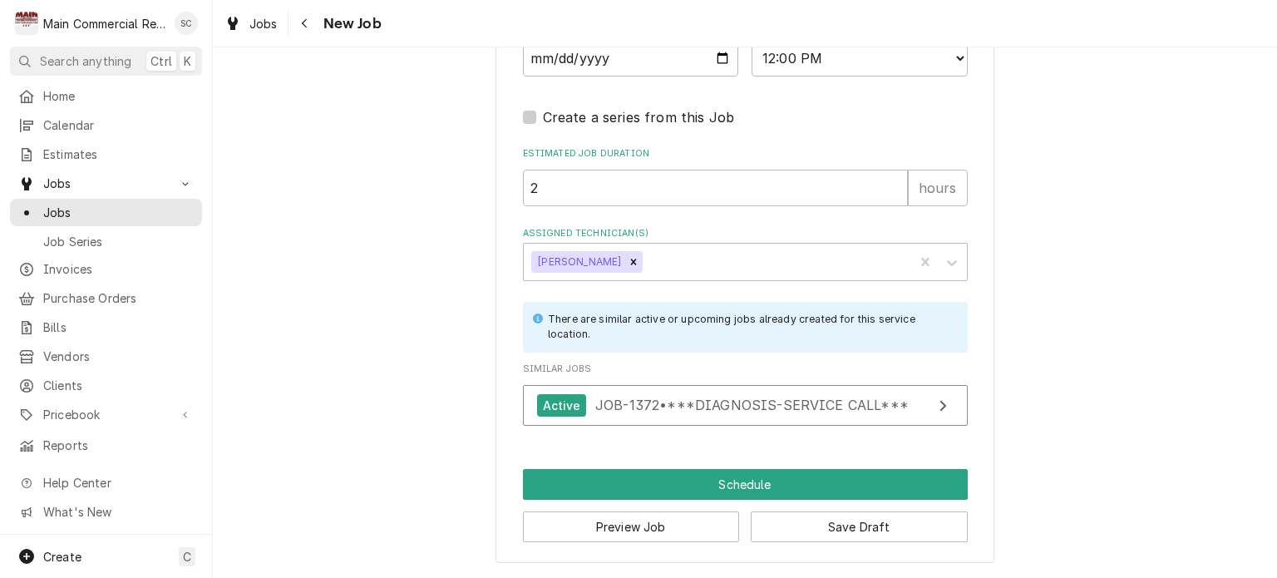
scroll to position [1541, 0]
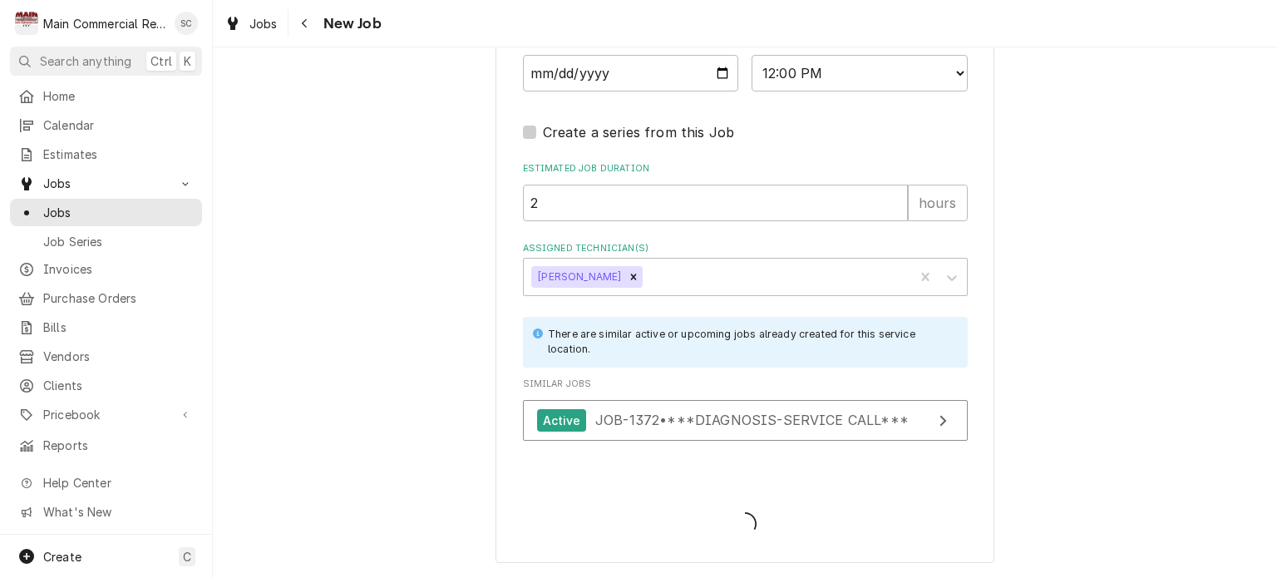
type textarea "x"
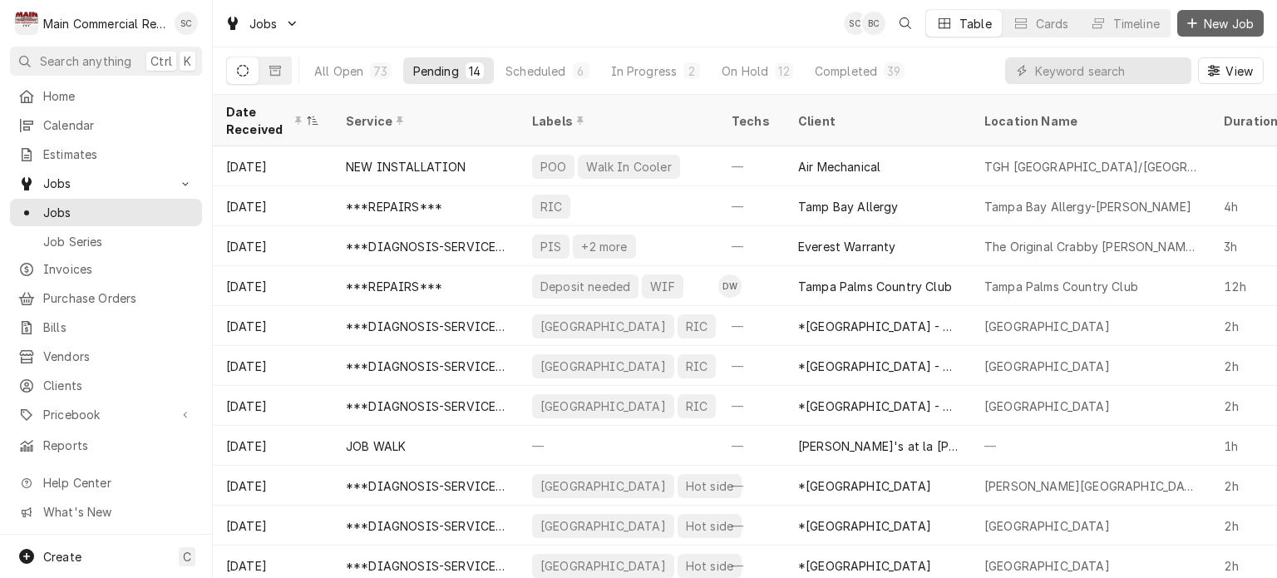
click at [1210, 27] on span "New Job" at bounding box center [1229, 23] width 57 height 17
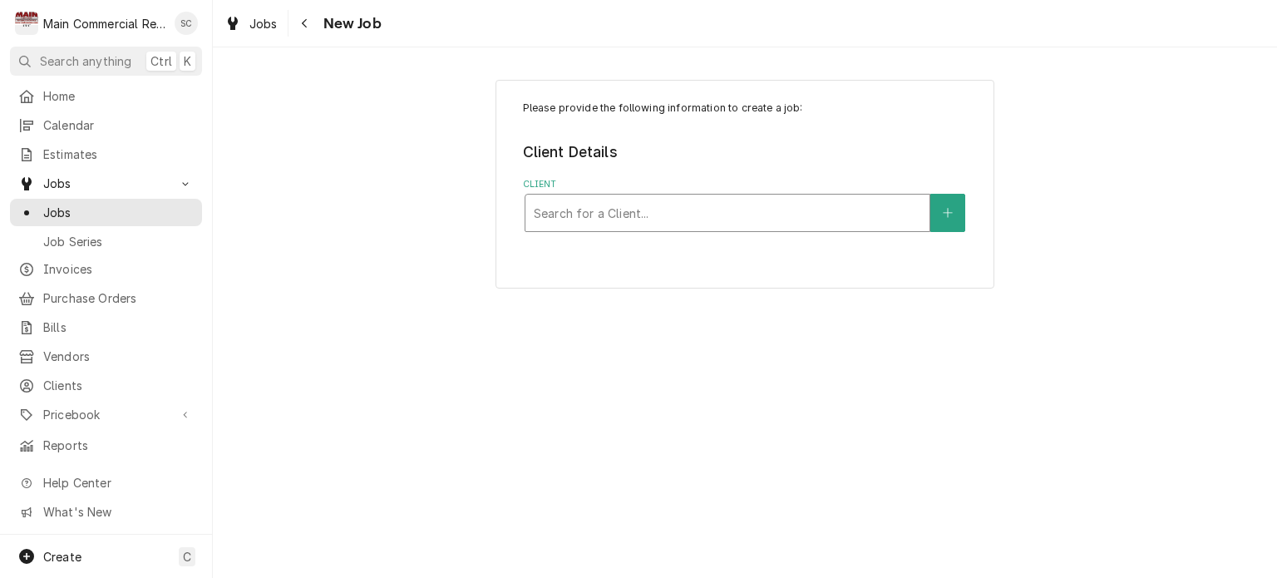
click at [604, 225] on div "Client" at bounding box center [727, 213] width 387 height 30
type input "St. Petersburgh"
click at [734, 215] on div "Client" at bounding box center [727, 213] width 387 height 30
type input "Catholic"
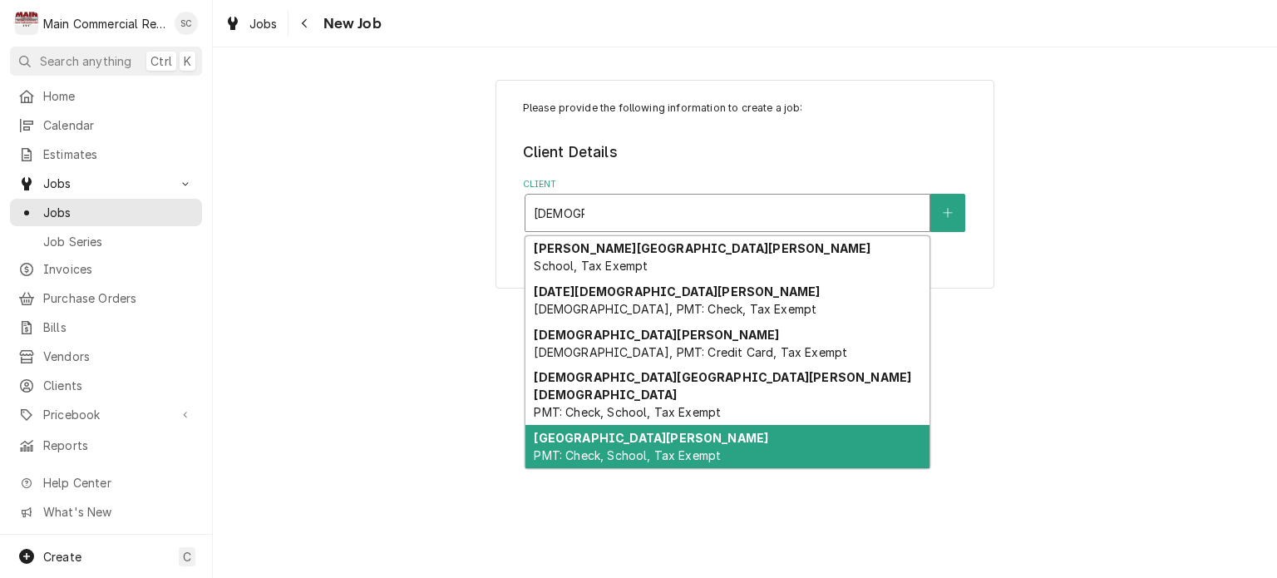
click at [682, 448] on span "PMT: Check, School, Tax Exempt" at bounding box center [627, 455] width 187 height 14
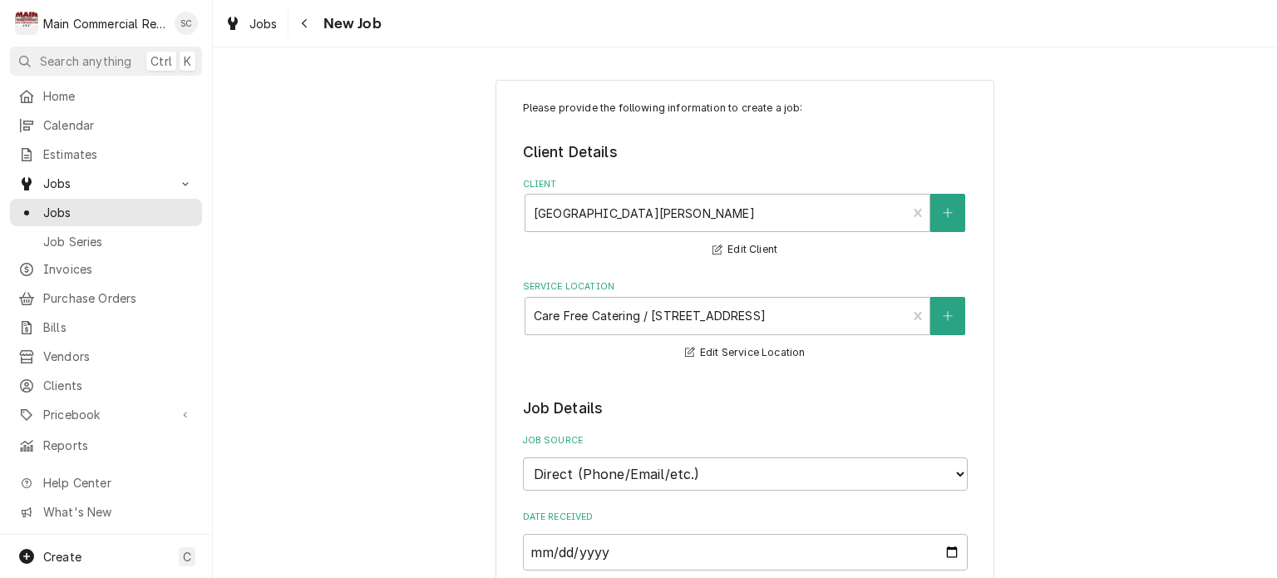
scroll to position [333, 0]
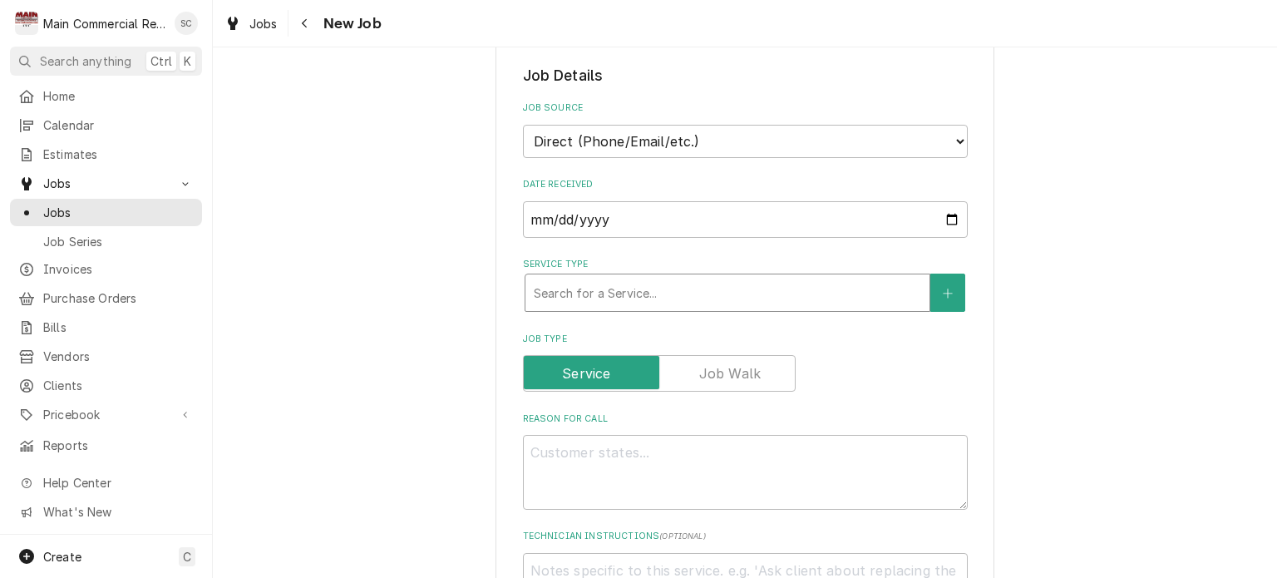
click at [647, 292] on div "Service Type" at bounding box center [727, 293] width 387 height 30
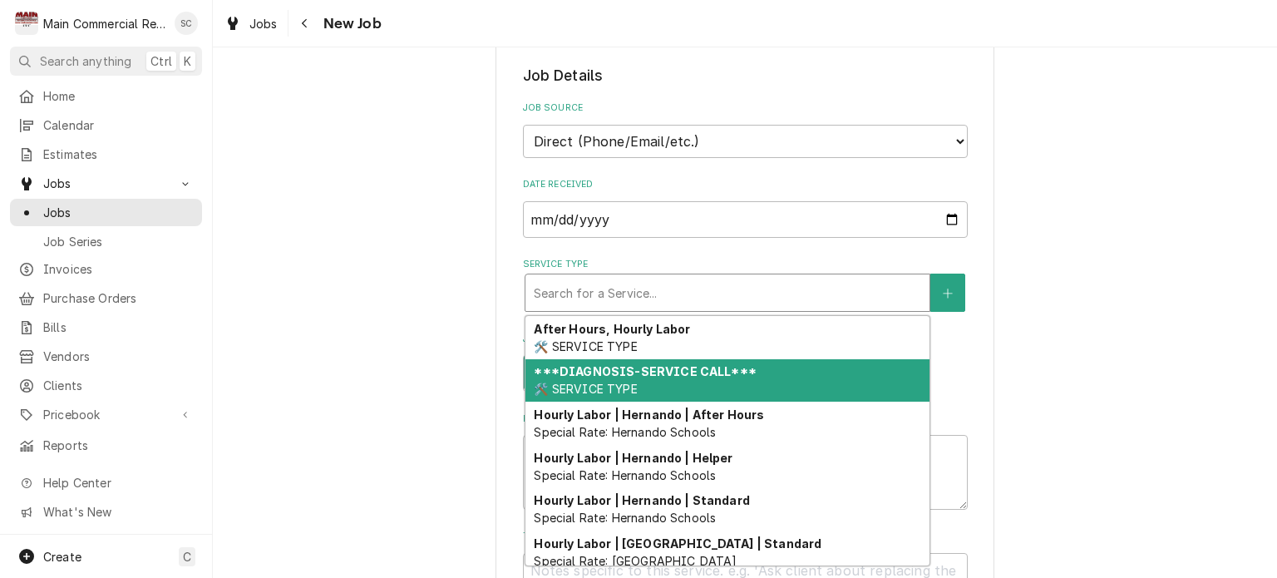
click at [629, 368] on strong "***DIAGNOSIS-SERVICE CALL***" at bounding box center [645, 371] width 222 height 14
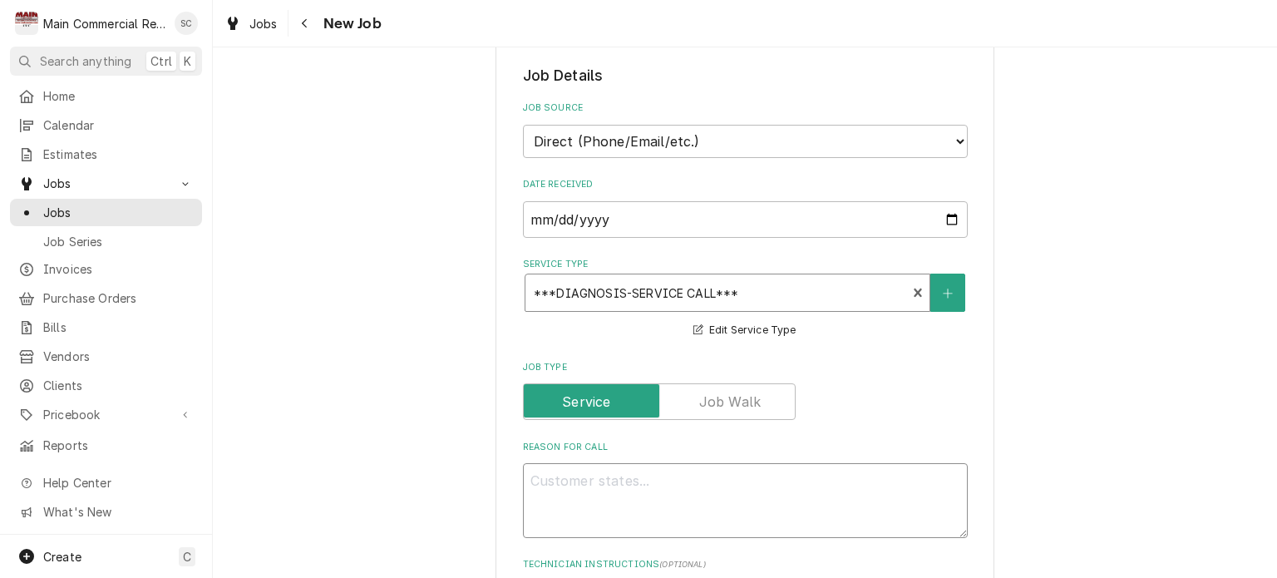
click at [633, 463] on textarea "Reason For Call" at bounding box center [745, 500] width 445 height 75
type textarea "x"
type textarea "R"
type textarea "x"
type textarea "RI"
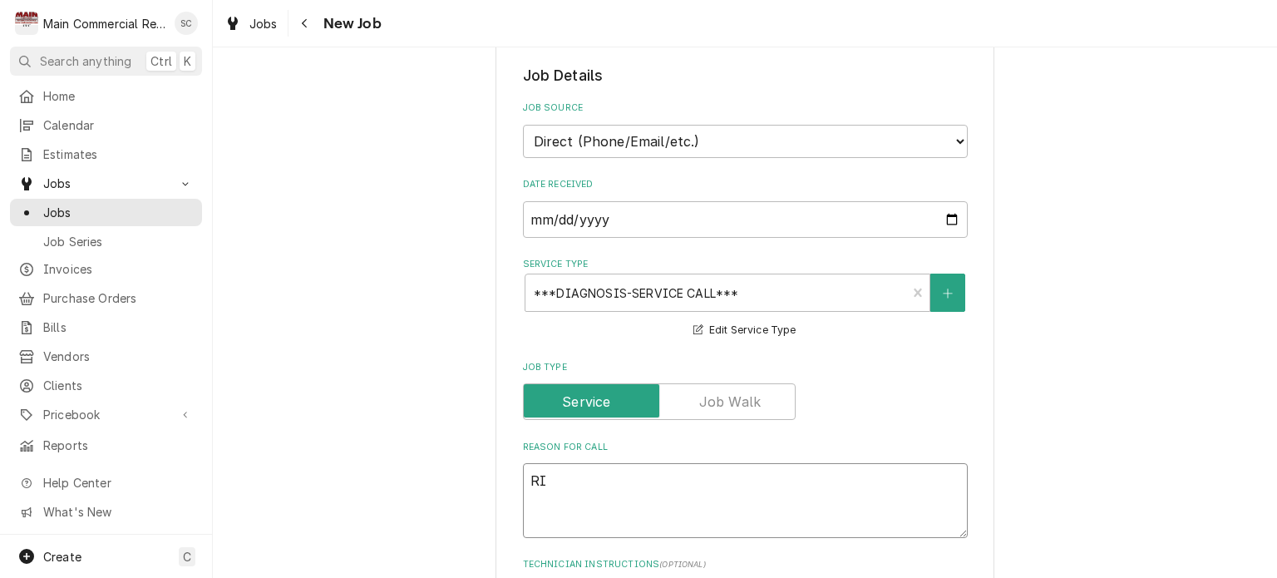
type textarea "x"
type textarea "RIC"
type textarea "x"
type textarea "RIC"
type textarea "x"
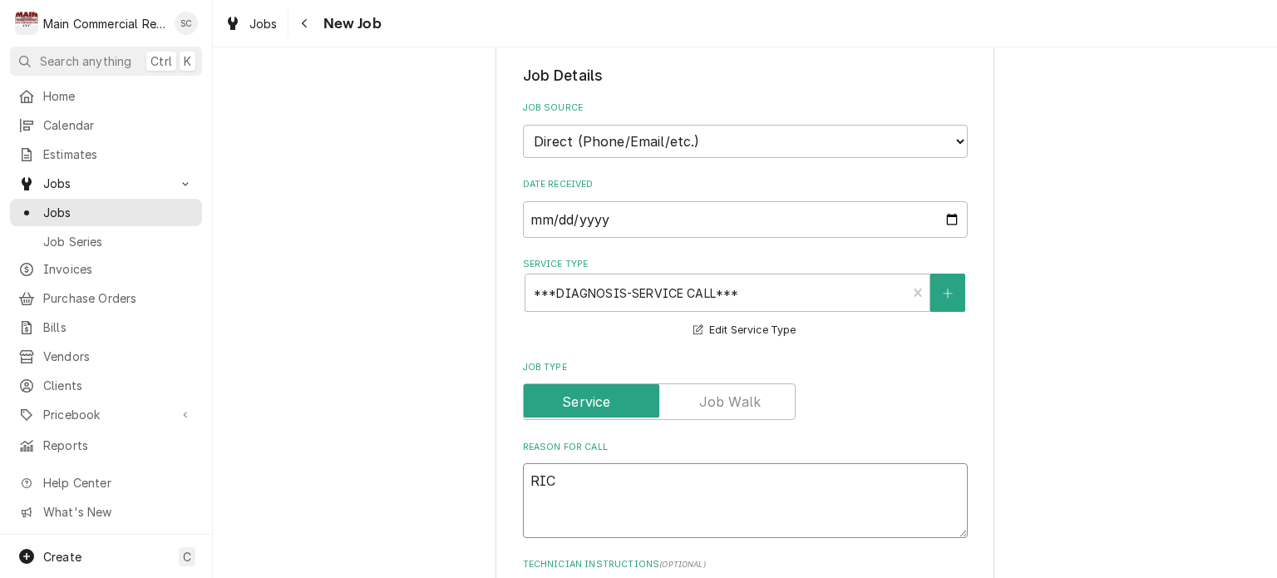
type textarea "RIC g"
type textarea "x"
type textarea "RIC ge"
type textarea "x"
type textarea "RIC get"
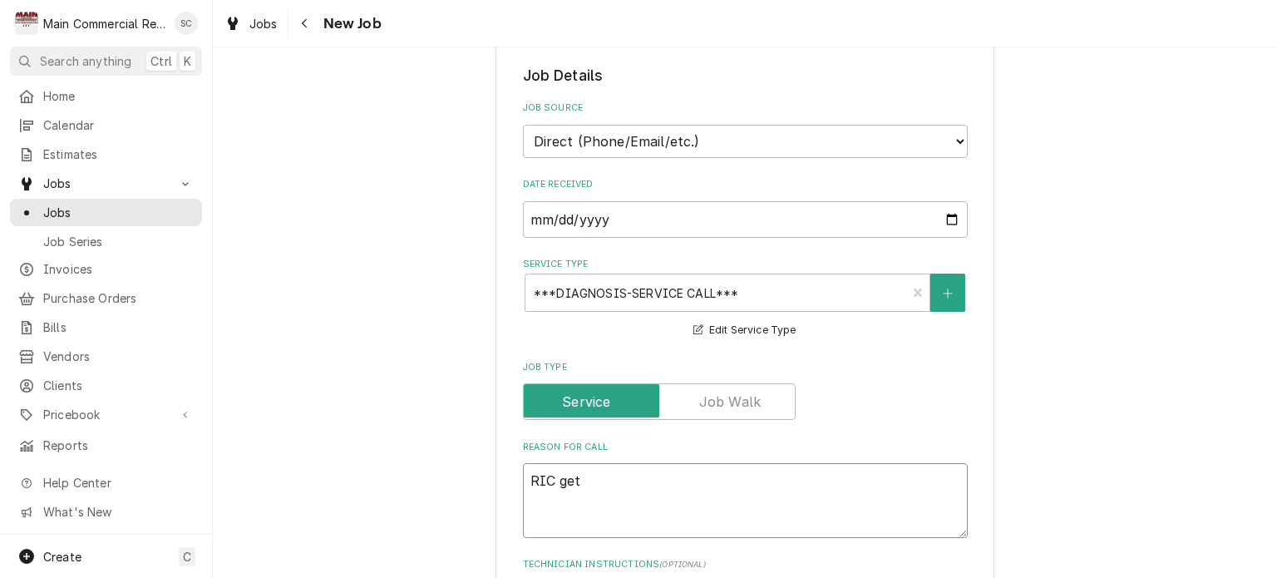
type textarea "x"
type textarea "RIC gett"
type textarea "x"
type textarea "RIC getti"
type textarea "x"
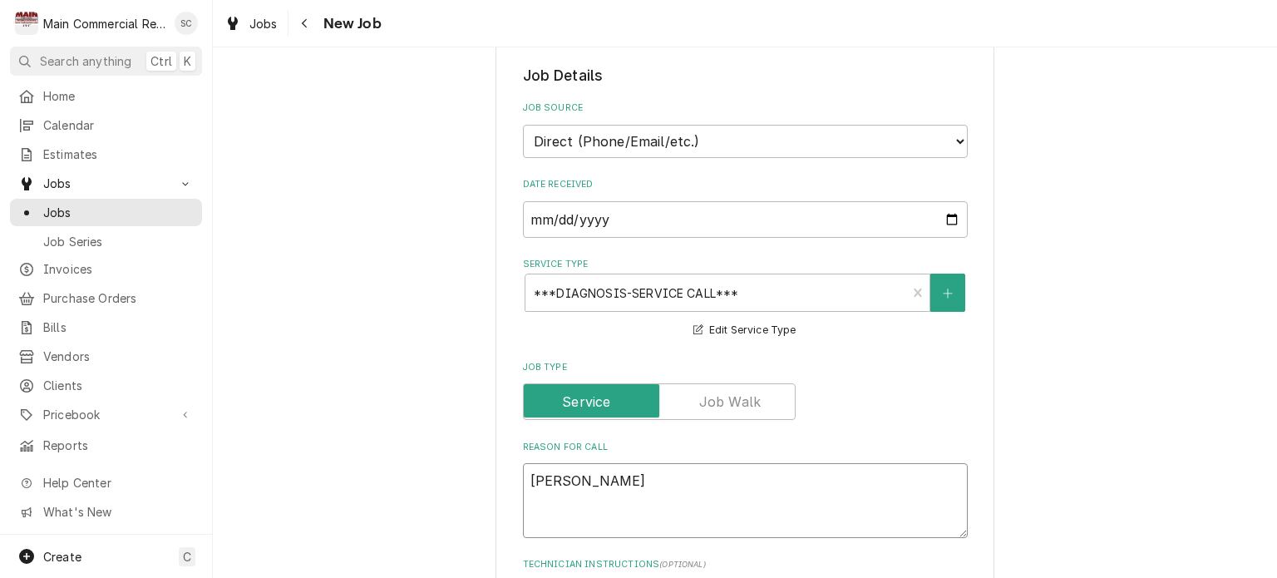
type textarea "RIC gettin"
type textarea "x"
type textarea "RIC getting"
type textarea "x"
type textarea "RIC getting"
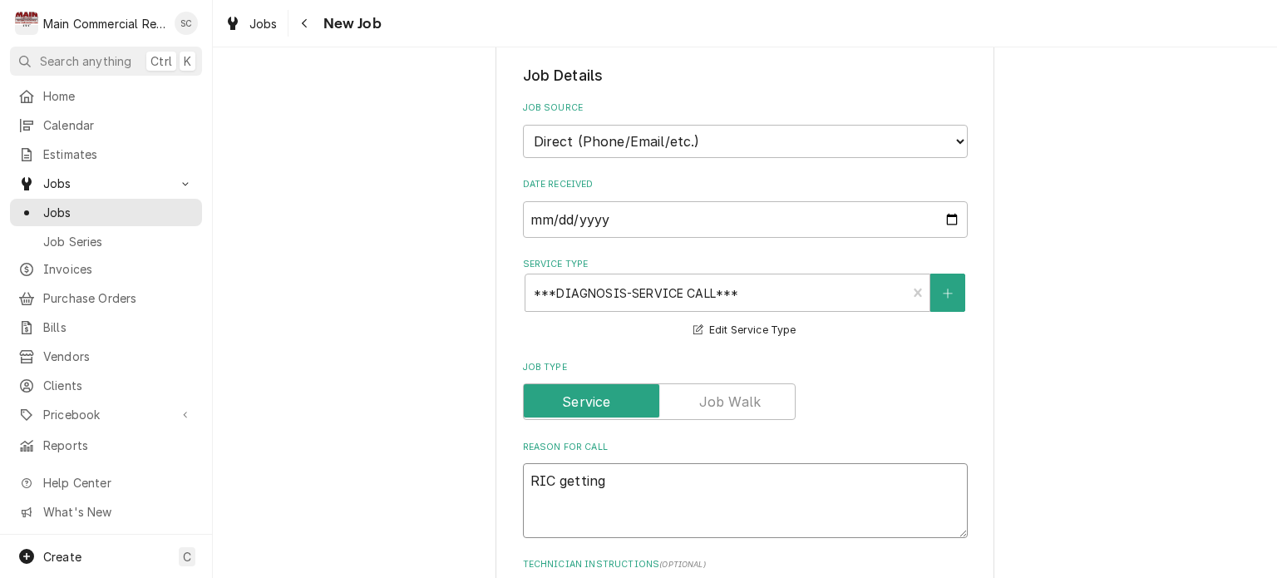
type textarea "x"
type textarea "RIC getting h"
type textarea "x"
type textarea "RIC getting ho"
type textarea "x"
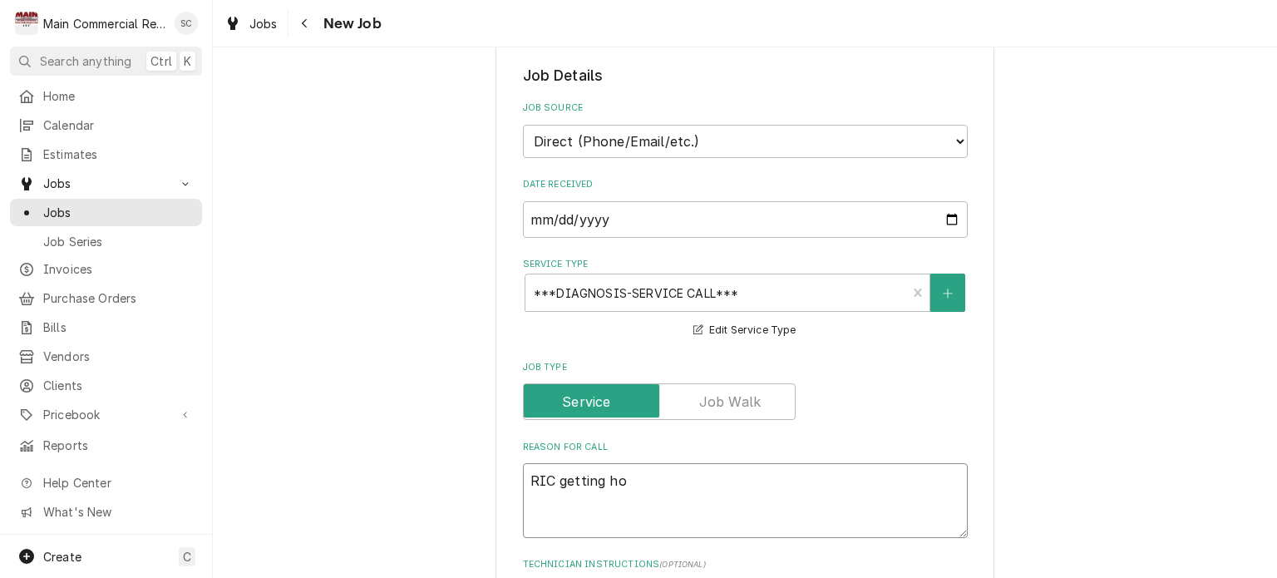
type textarea "RIC getting hot"
type textarea "x"
type textarea "RIC getting hot"
type textarea "x"
type textarea "RIC getting hot n"
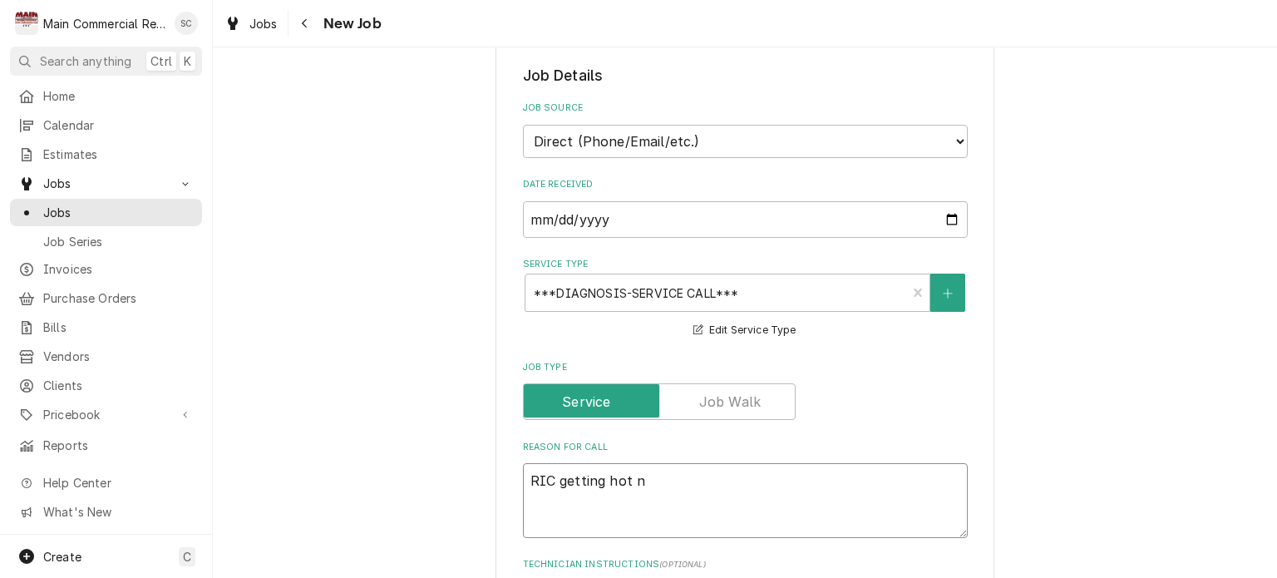
type textarea "x"
type textarea "RIC getting hot no"
type textarea "x"
type textarea "RIC getting hot not"
type textarea "x"
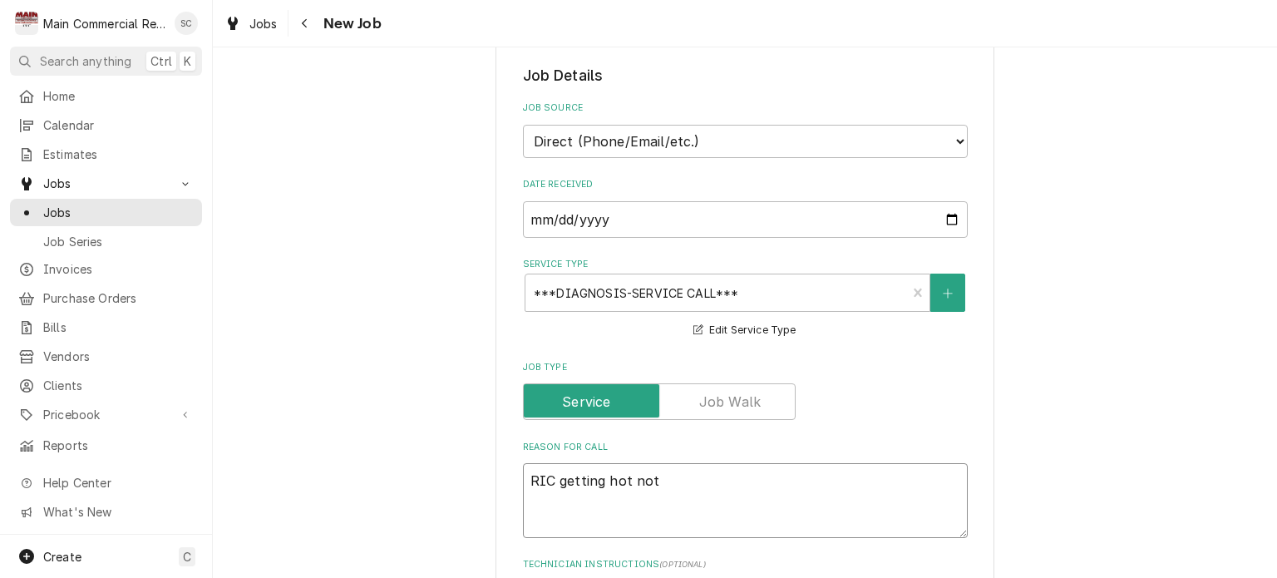
type textarea "RIC getting hot not"
type textarea "x"
type textarea "RIC getting hot not h"
type textarea "x"
type textarea "RIC getting hot not ho"
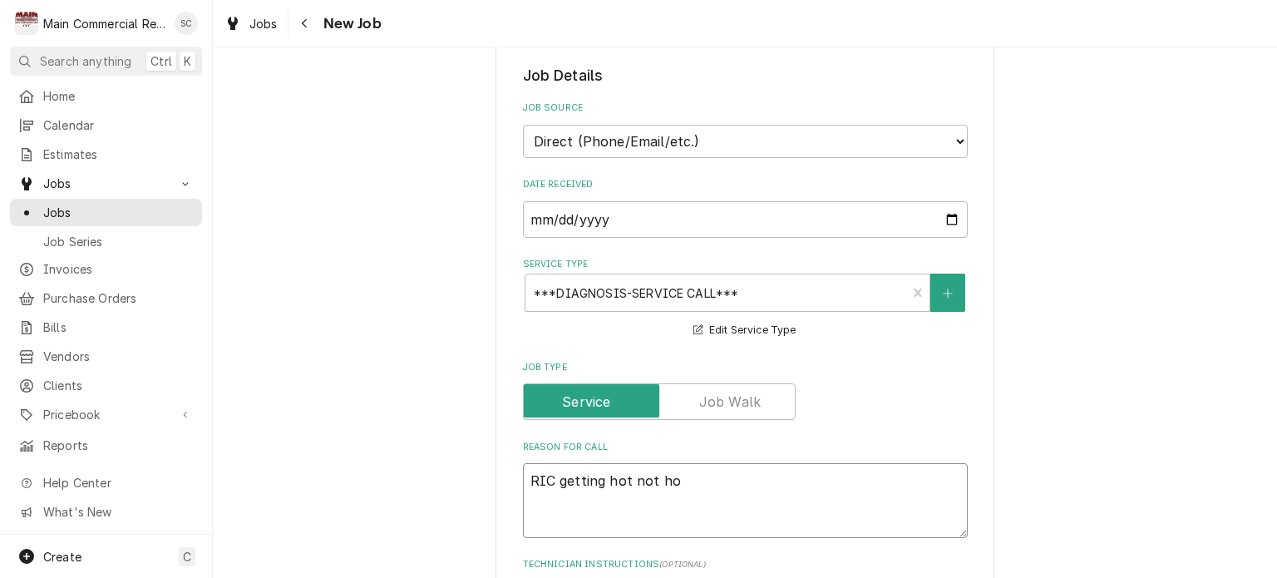
type textarea "x"
type textarea "RIC getting hot not hol"
type textarea "x"
type textarea "RIC getting hot not hold"
type textarea "x"
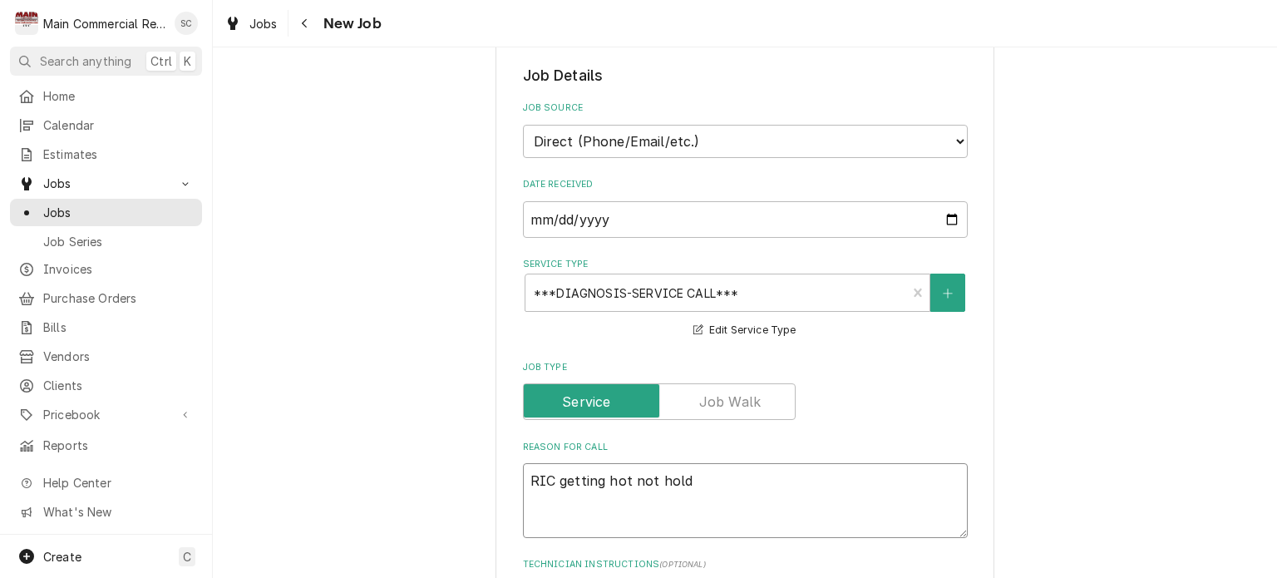
type textarea "RIC getting hot not holdi"
type textarea "x"
type textarea "RIC getting hot not holdin"
type textarea "x"
type textarea "RIC getting hot not holding"
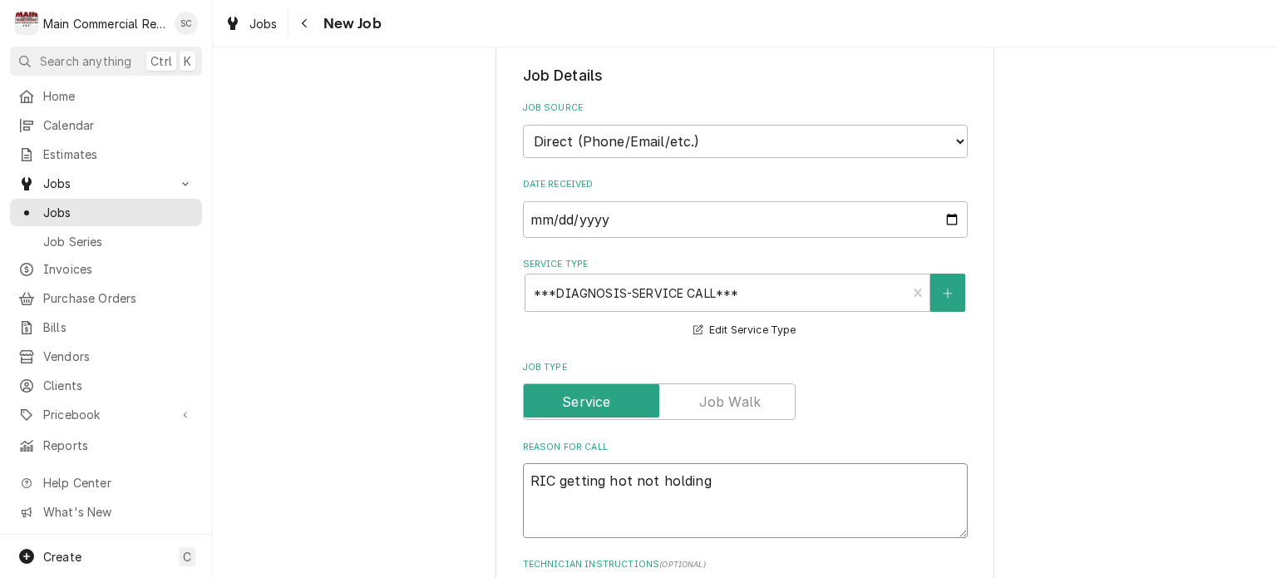
type textarea "x"
type textarea "RIC getting hot not holding"
type textarea "x"
type textarea "RIC getting hot not holding t"
type textarea "x"
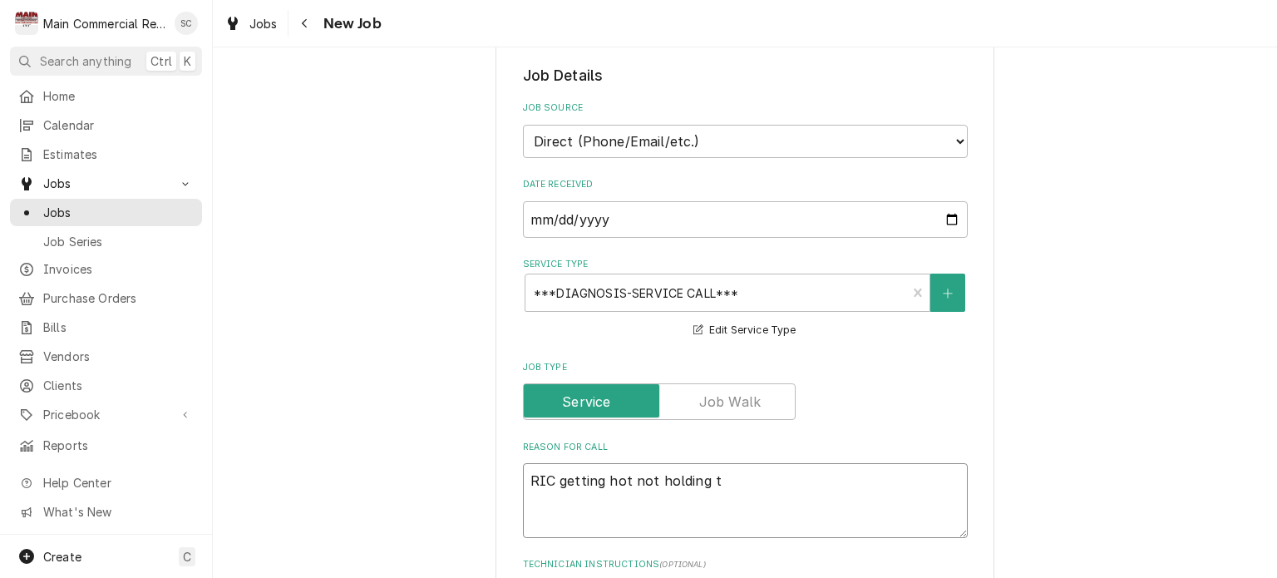
type textarea "RIC getting hot not holding te"
type textarea "x"
type textarea "RIC getting hot not holding tem"
type textarea "x"
type textarea "RIC getting hot not holding temp"
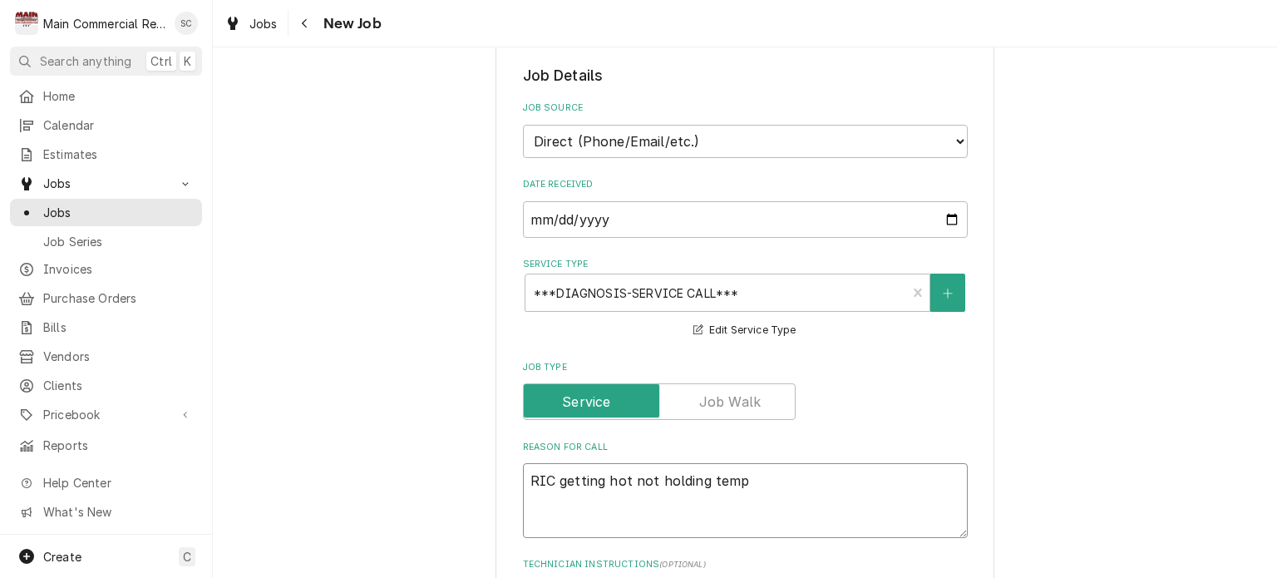
type textarea "x"
type textarea "RIC getting hot not holding temp."
type textarea "x"
type textarea "RIC getting hot not holding temp."
type textarea "x"
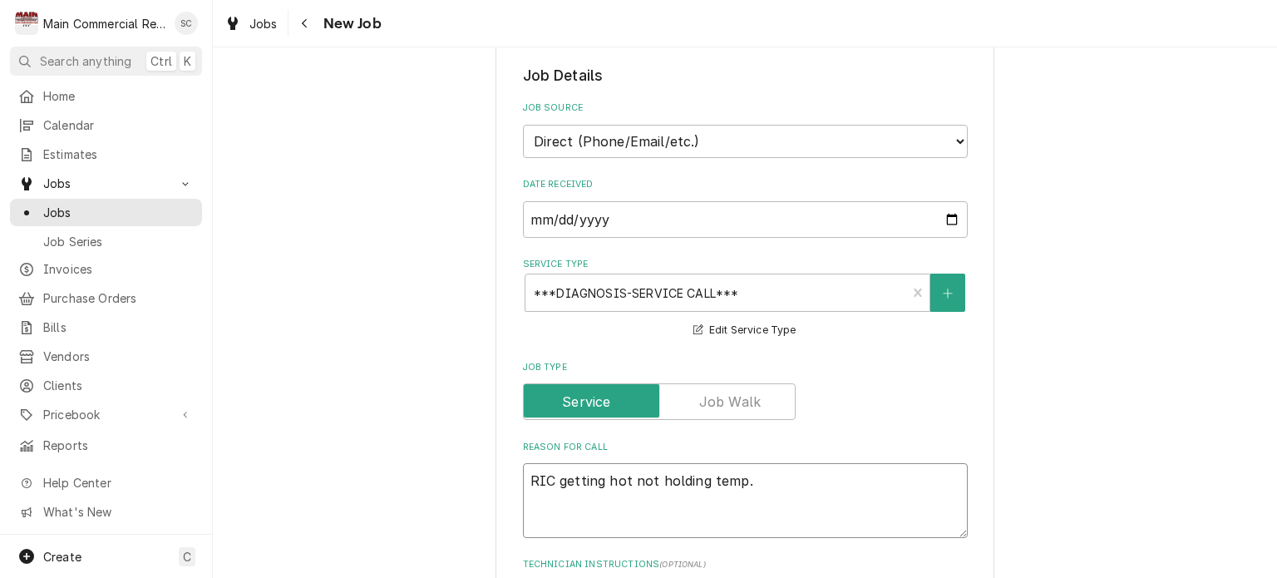
type textarea "RIC getting hot not holding temp."
type textarea "x"
type textarea "RIC getting hot not holding temp. P"
type textarea "x"
type textarea "RIC getting hot not holding temp. Pe"
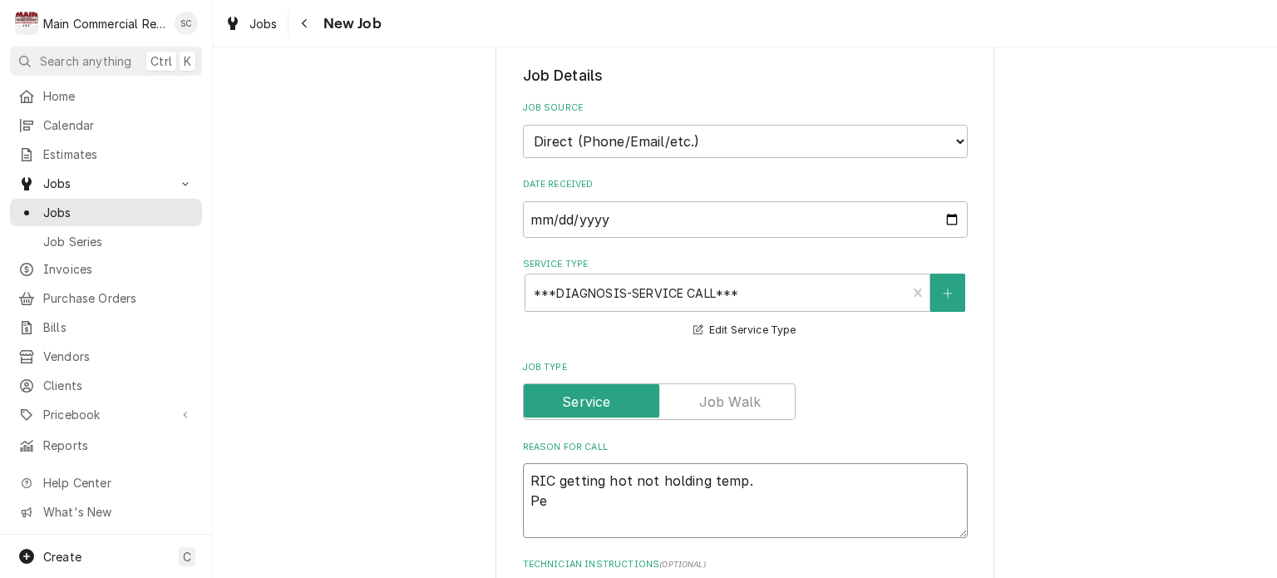
type textarea "x"
type textarea "RIC getting hot not holding temp. Per"
type textarea "x"
type textarea "RIC getting hot not holding temp. Per"
type textarea "x"
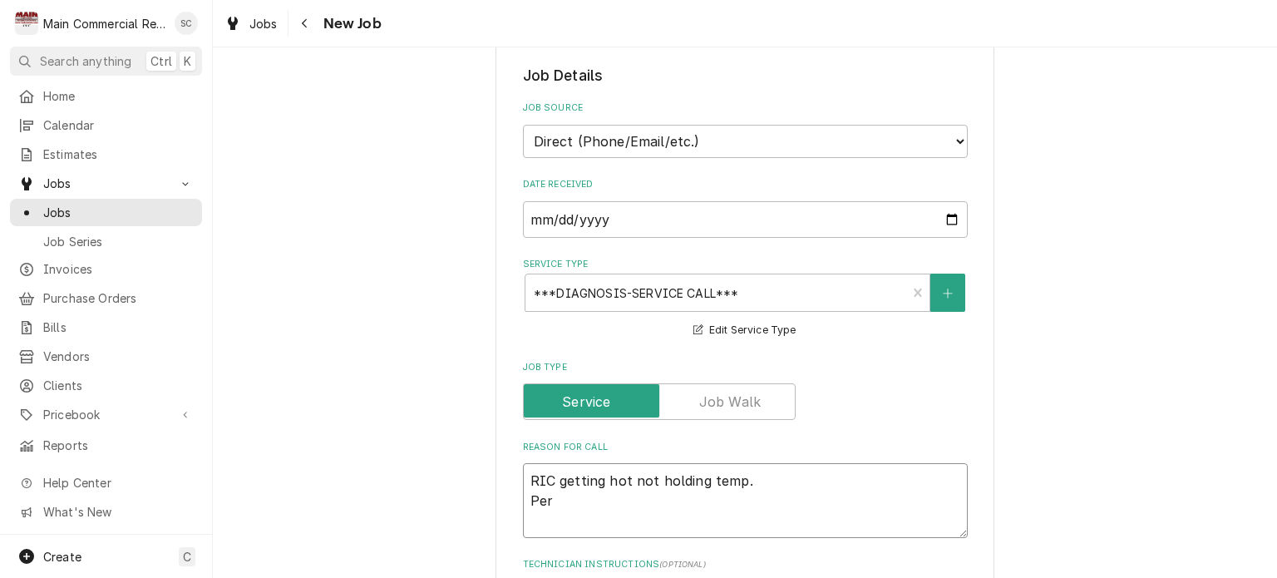
type textarea "RIC getting hot not holding temp. Per L"
type textarea "x"
type textarea "RIC getting hot not holding temp. Per Le"
type textarea "x"
type textarea "RIC getting hot not holding temp. Per Lee"
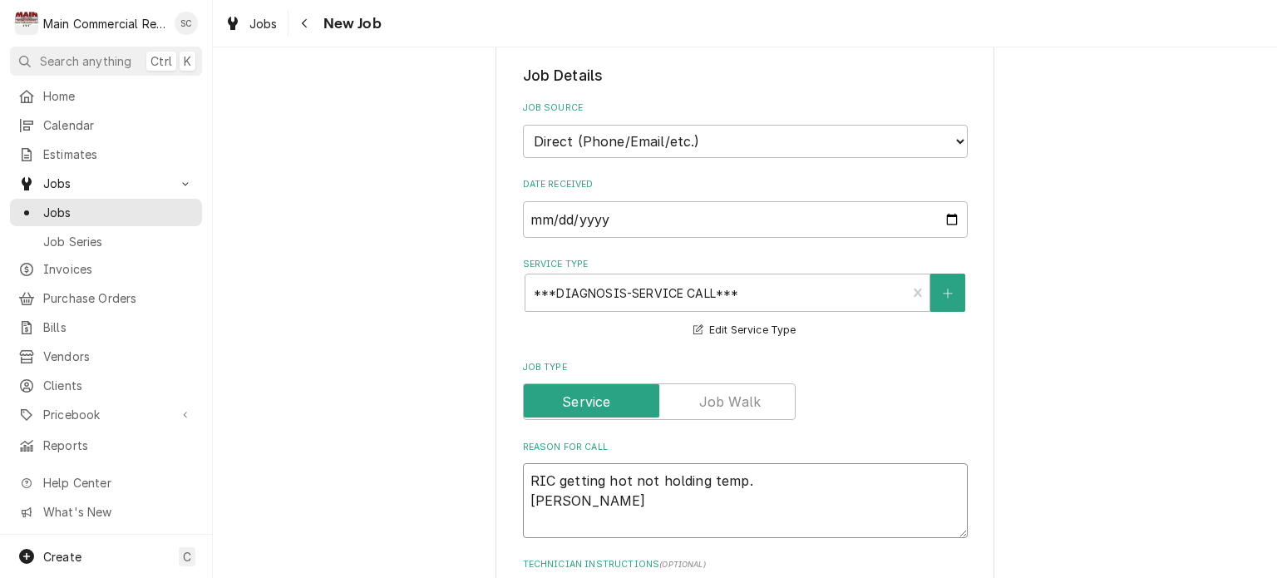
type textarea "x"
type textarea "RIC getting hot not holding temp. Per Lee"
type textarea "x"
type textarea "RIC getting hot not holding temp. Per Lee 7"
type textarea "x"
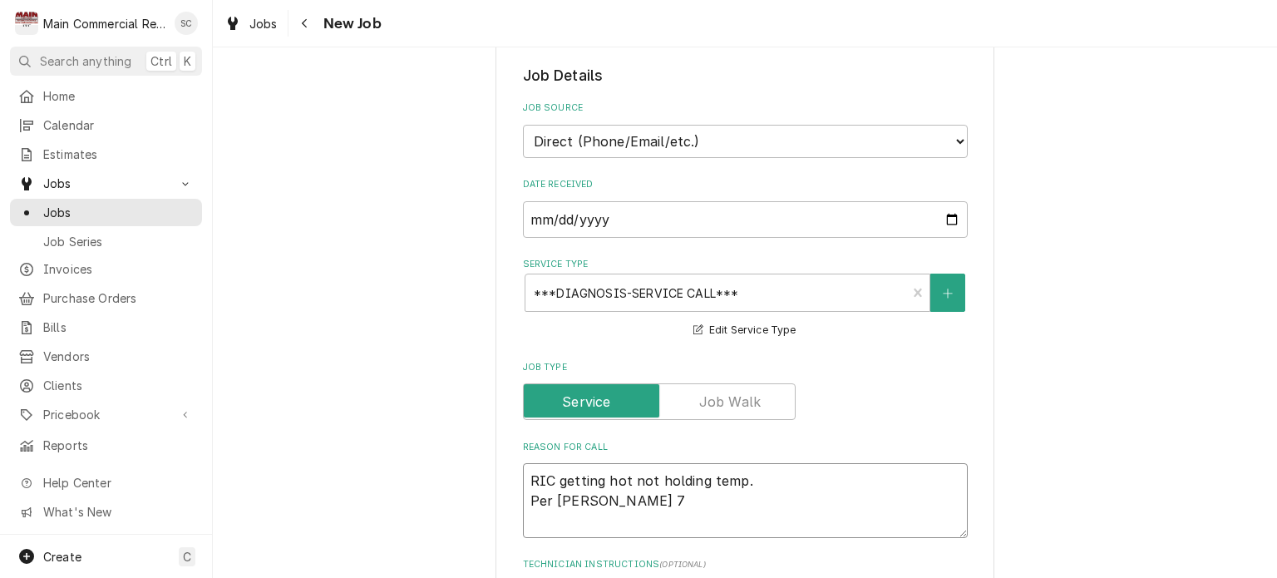
type textarea "RIC getting hot not holding temp. Per Lee 72"
type textarea "x"
type textarea "RIC getting hot not holding temp. Per Lee 727"
type textarea "x"
type textarea "RIC getting hot not holding temp. Per Lee 727-"
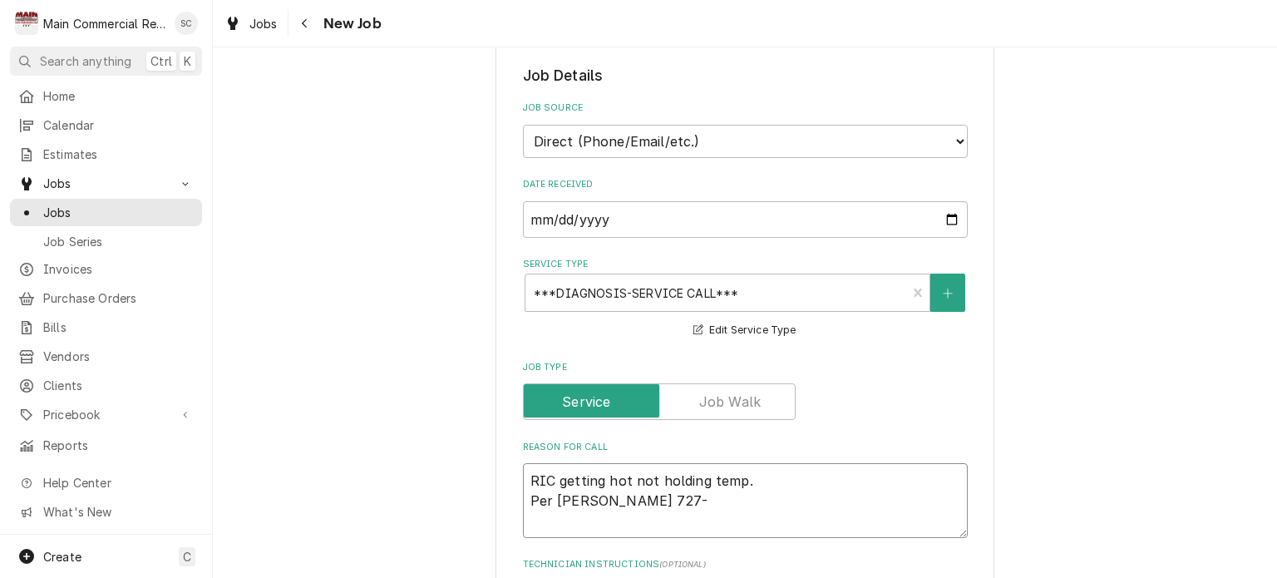
type textarea "x"
type textarea "RIC getting hot not holding temp. Per Lee 727-6"
type textarea "x"
type textarea "RIC getting hot not holding temp. Per Lee 727-68"
type textarea "x"
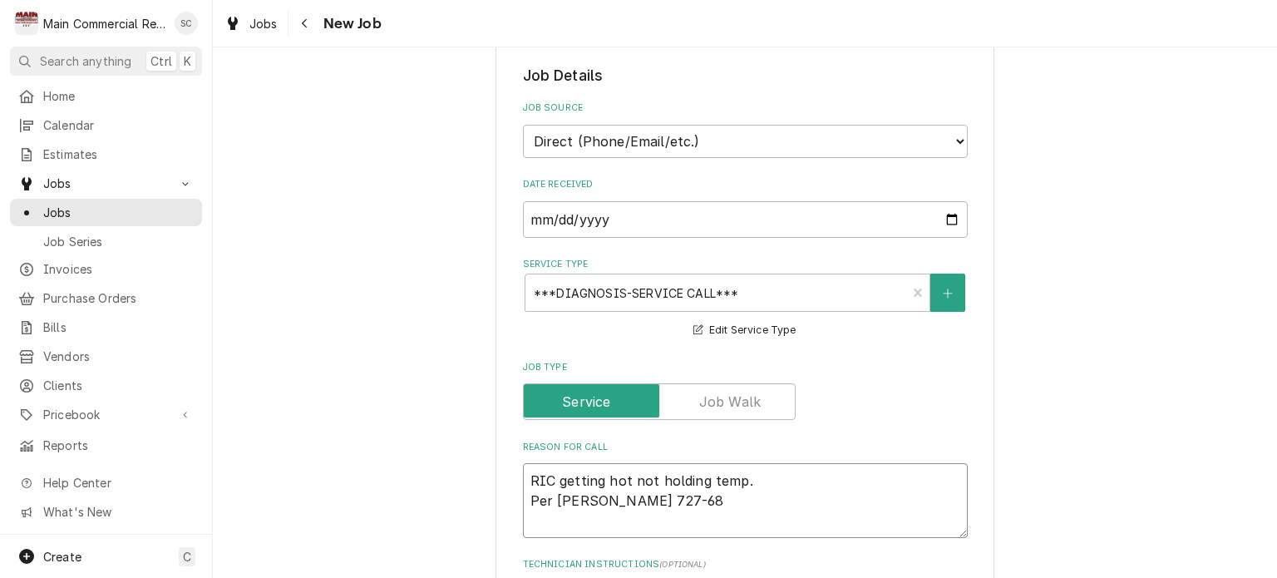
type textarea "RIC getting hot not holding temp. Per Lee 727-686"
type textarea "x"
type textarea "RIC getting hot not holding temp. Per Lee 727-686-"
type textarea "x"
type textarea "RIC getting hot not holding temp. Per Lee 727-686-0"
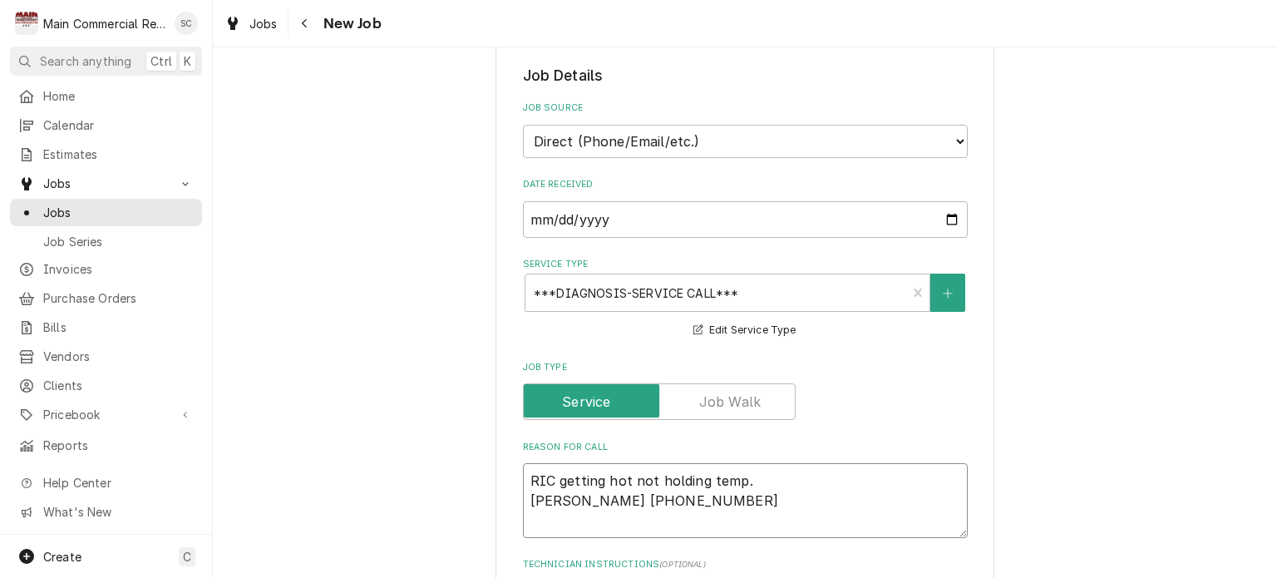
type textarea "x"
type textarea "RIC getting hot not holding temp. Per Lee 727-686-01"
type textarea "x"
type textarea "RIC getting hot not holding temp. Per Lee 727-686-013"
type textarea "x"
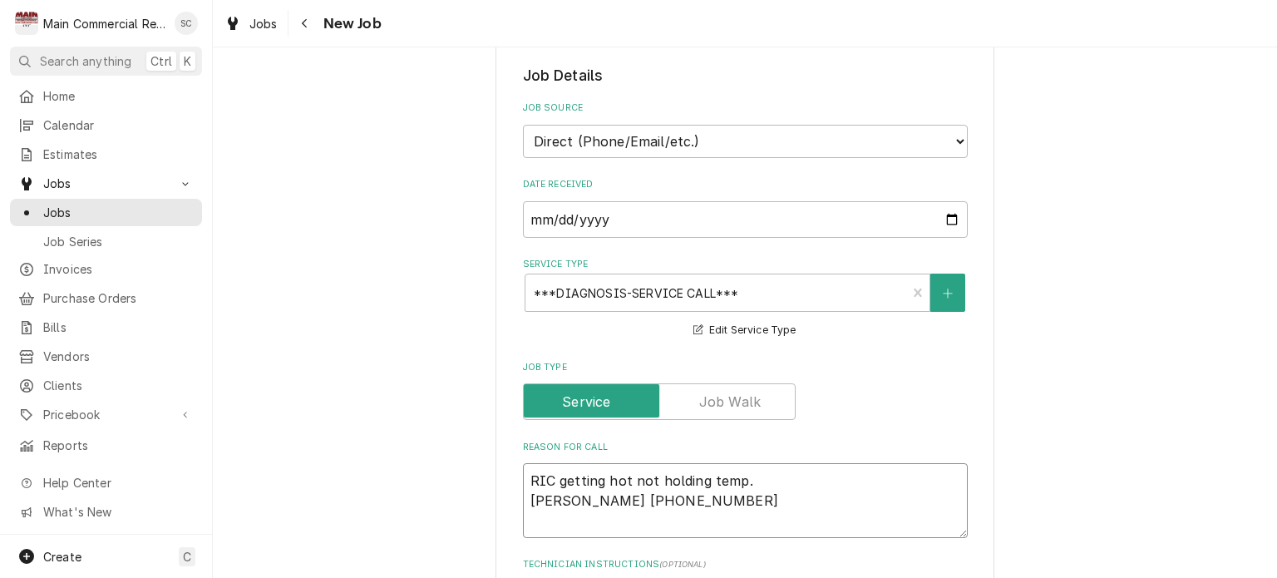
type textarea "RIC getting hot not holding temp. Per Lee 727-686-0134"
type textarea "x"
type textarea "RIC getting hot not holding temp. Per Lee 727-686-0134"
type textarea "x"
type textarea "RIC getting hot not holding temp. Per Lee 727-686-0134 t"
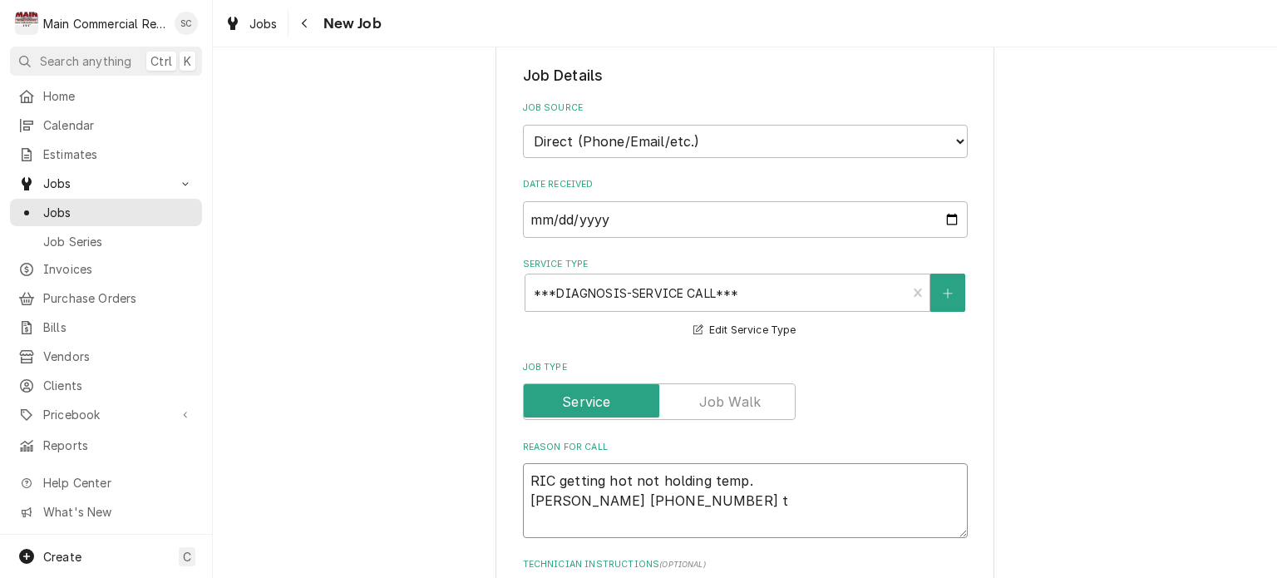
type textarea "x"
type textarea "RIC getting hot not holding temp. Per Lee 727-686-0134 to"
type textarea "x"
type textarea "RIC getting hot not holding temp. Per Lee 727-686-0134 tom"
type textarea "x"
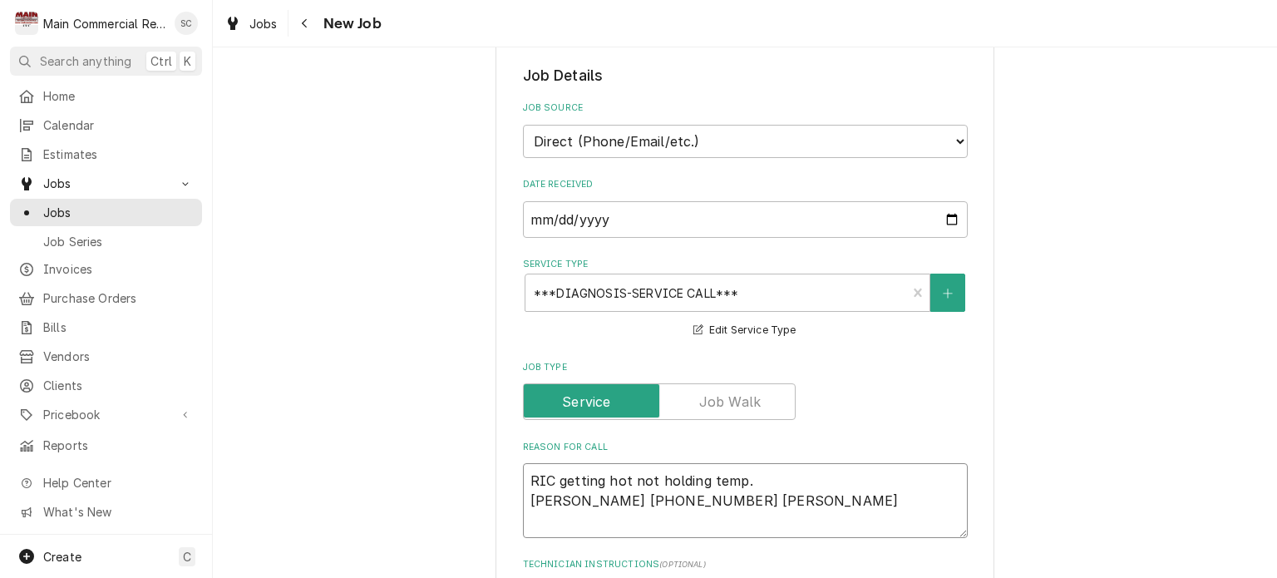
type textarea "RIC getting hot not holding temp. Per Lee 727-686-0134 tomo"
type textarea "x"
type textarea "RIC getting hot not holding temp. Per Lee 727-686-0134 tomor"
type textarea "x"
type textarea "RIC getting hot not holding temp. Per Lee 727-686-0134 tomorr"
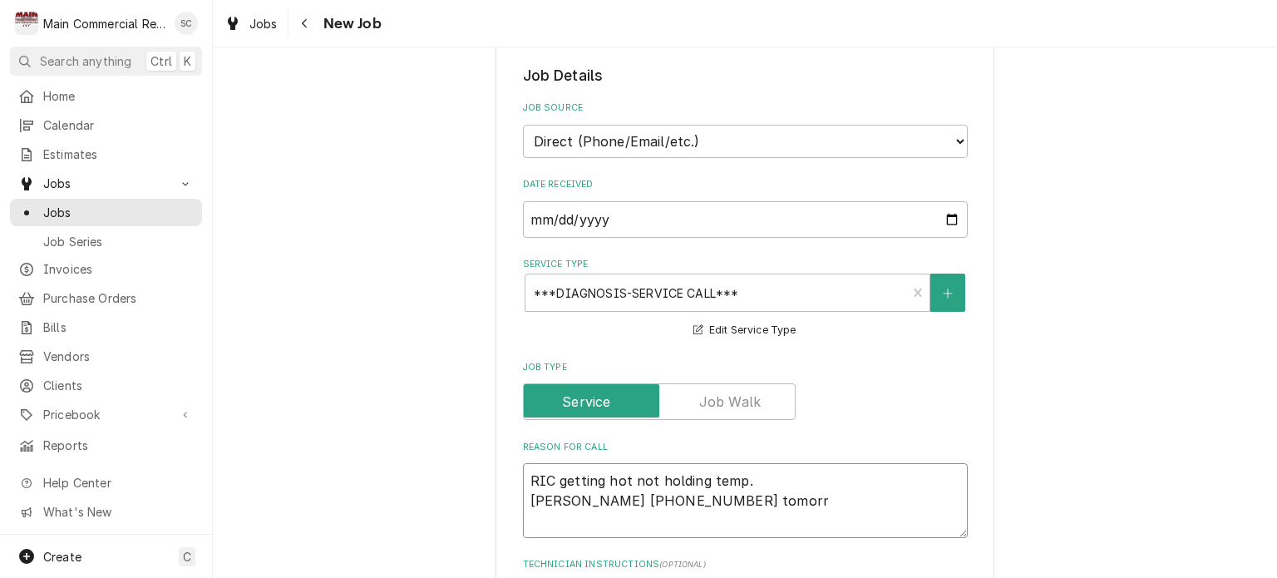
type textarea "x"
type textarea "RIC getting hot not holding temp. Per Lee 727-686-0134 tomorro"
type textarea "x"
type textarea "RIC getting hot not holding temp. Per Lee 727-686-0134 tomorrow"
type textarea "x"
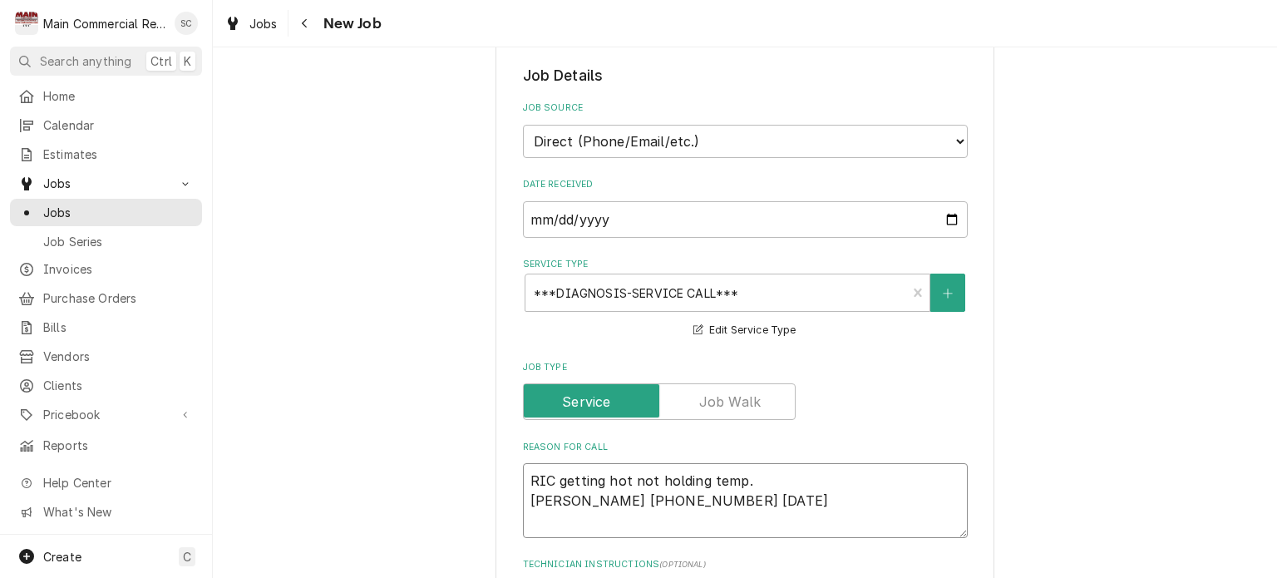
type textarea "RIC getting hot not holding temp. Per Lee 727-686-0134 tomorrow"
type textarea "x"
type textarea "RIC getting hot not holding temp. Per Lee 727-686-0134 tomorrow m"
type textarea "x"
type textarea "RIC getting hot not holding temp. Per Lee 727-686-0134 tomorrow mo"
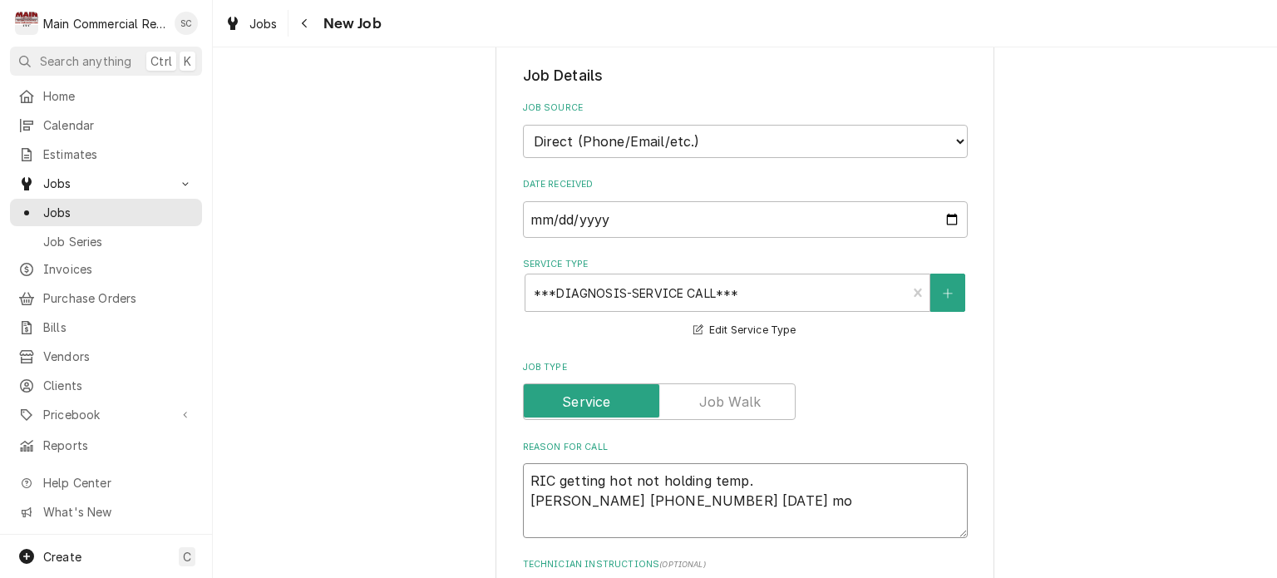
type textarea "x"
type textarea "RIC getting hot not holding temp. Per Lee 727-686-0134 tomorrow mor"
type textarea "x"
type textarea "RIC getting hot not holding temp. Per Lee 727-686-0134 tomorrow morn"
type textarea "x"
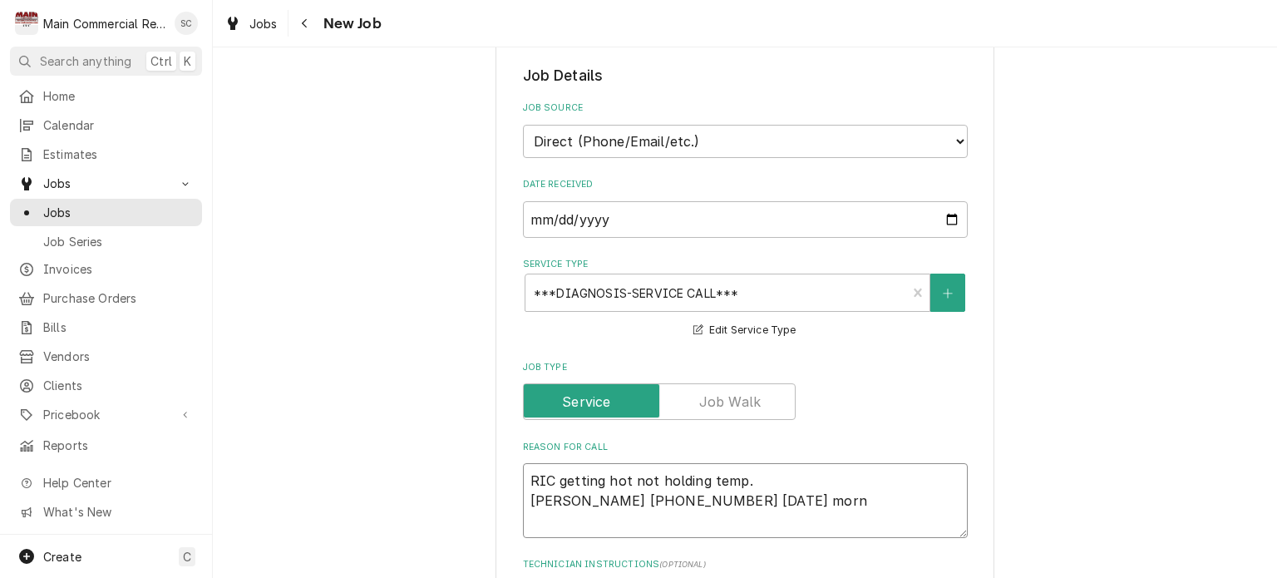
type textarea "RIC getting hot not holding temp. Per Lee 727-686-0134 tomorrow morni"
type textarea "x"
type textarea "RIC getting hot not holding temp. Per Lee 727-686-0134 tomorrow mornig"
type textarea "x"
type textarea "RIC getting hot not holding temp. Per Lee 727-686-0134 tomorrow mornig"
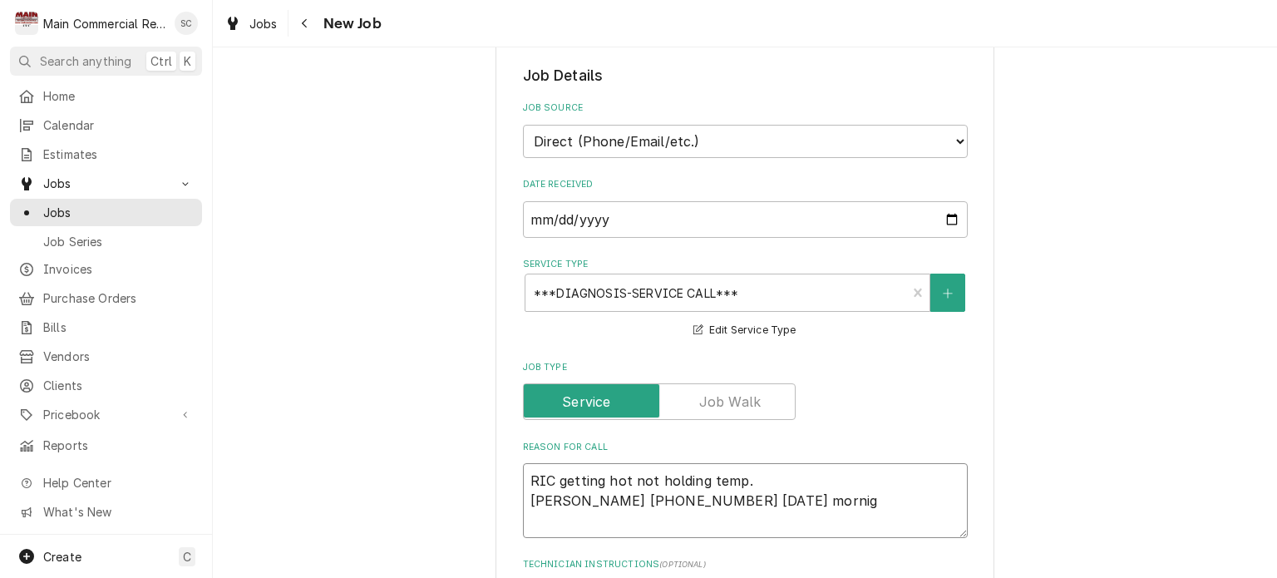
type textarea "x"
type textarea "RIC getting hot not holding temp. Per Lee 727-686-0134 tomorrow mornig"
type textarea "x"
type textarea "RIC getting hot not holding temp. Per Lee 727-686-0134 tomorrow morni"
type textarea "x"
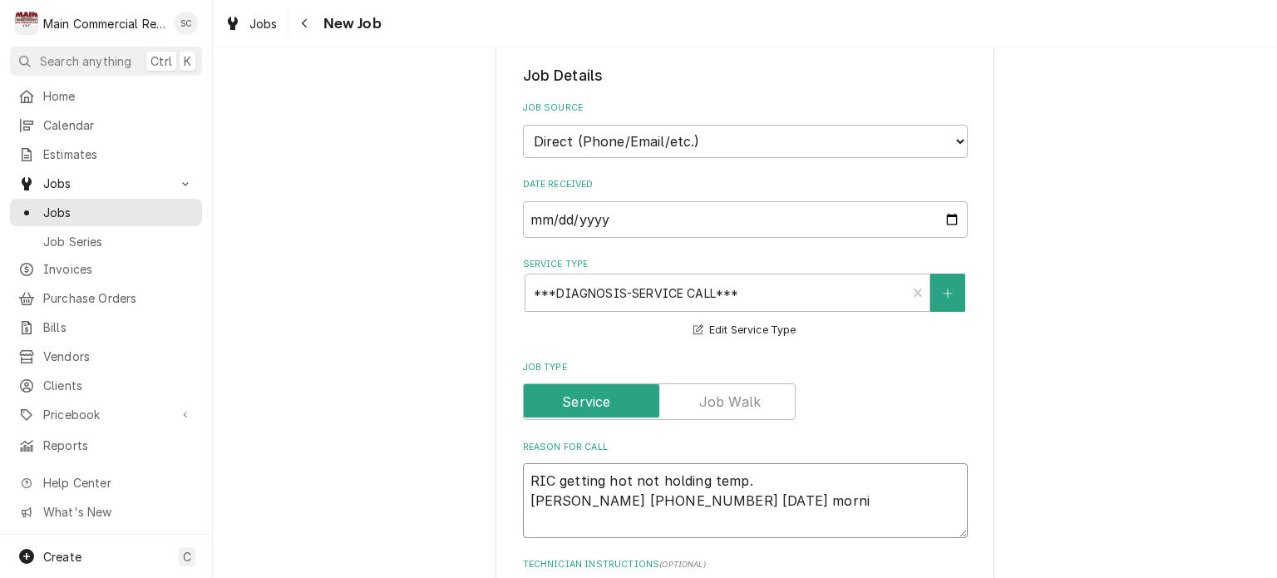
type textarea "RIC getting hot not holding temp. Per Lee 727-686-0134 tomorrow mornin"
type textarea "x"
type textarea "RIC getting hot not holding temp. Per Lee 727-686-0134 tomorrow morning"
type textarea "x"
type textarea "RIC getting hot not holding temp. Per Lee 727-686-0134 tomorrow morning"
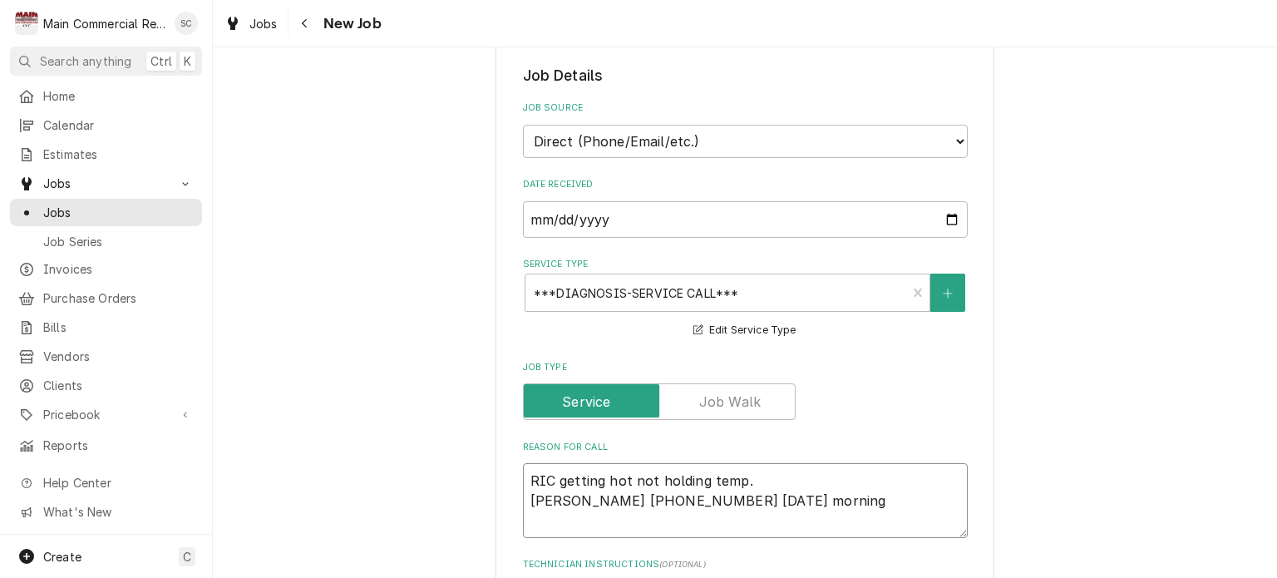
type textarea "x"
type textarea "RIC getting hot not holding temp. Per Lee 727-686-0134 tomorrow morning 1"
type textarea "x"
type textarea "RIC getting hot not holding temp. Per Lee 727-686-0134 tomorrow morning 1s"
type textarea "x"
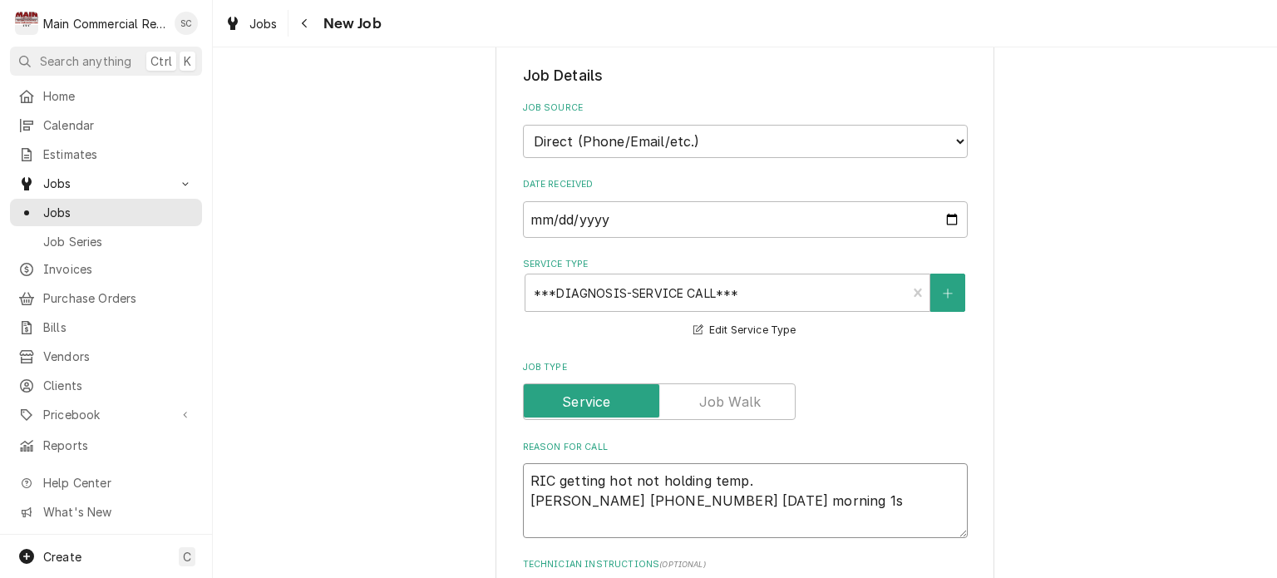
type textarea "RIC getting hot not holding temp. Per Lee 727-686-0134 tomorrow morning 1st"
type textarea "x"
type textarea "RIC getting hot not holding temp. Per Lee 727-686-0134 tomorrow morning 1st"
type textarea "x"
type textarea "RIC getting hot not holding temp. Per Lee 727-686-0134 tomorrow morning 1st c"
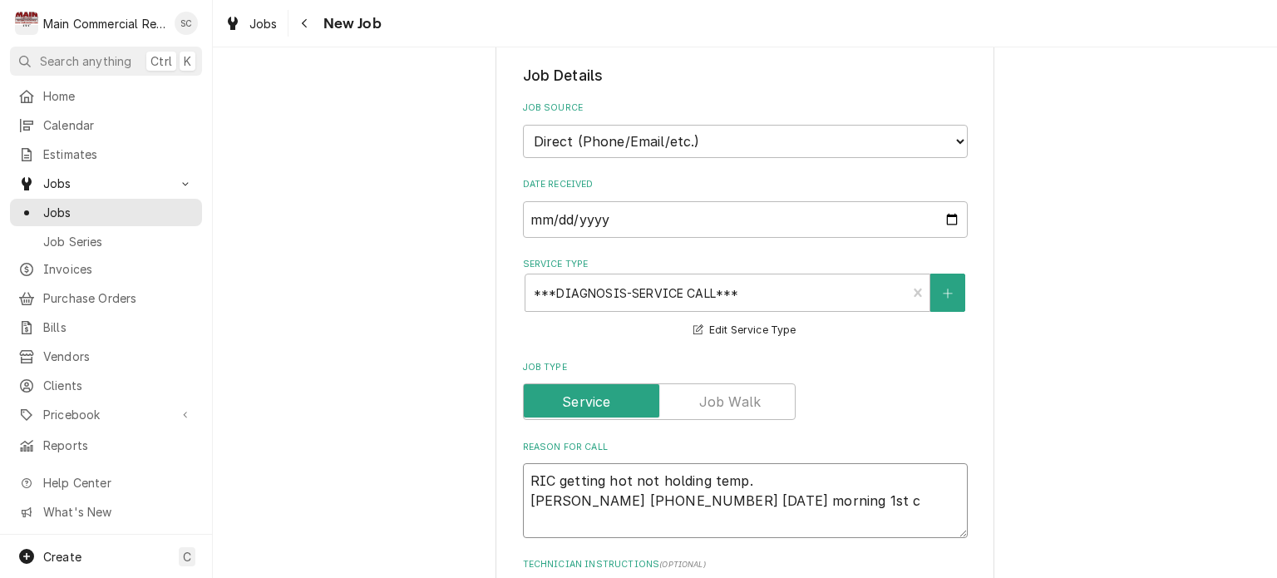
type textarea "x"
type textarea "RIC getting hot not holding temp. Per Lee 727-686-0134 tomorrow morning 1st ca"
type textarea "x"
type textarea "RIC getting hot not holding temp. Per Lee 727-686-0134 tomorrow morning 1st cal"
type textarea "x"
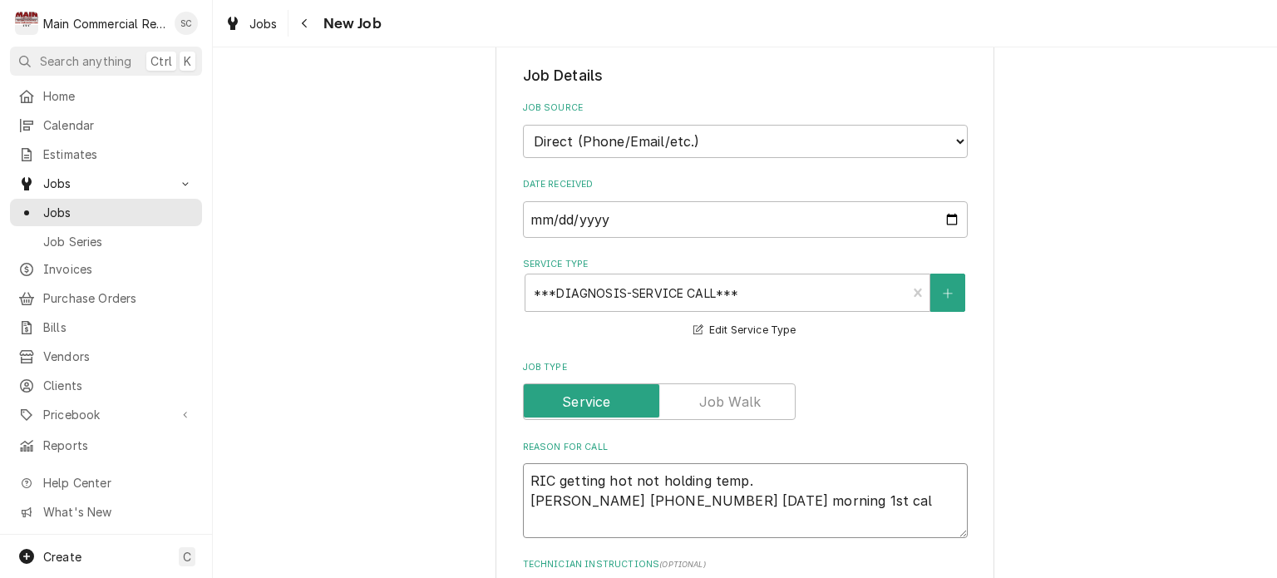
type textarea "RIC getting hot not holding temp. Per Lee 727-686-0134 tomorrow morning 1st call"
type textarea "x"
type textarea "RIC getting hot not holding temp. Per Lee 727-686-0134 tomorrow morning 1st call"
type textarea "x"
type textarea "RIC getting hot not holding temp. Per Lee 727-686-0134 tomorrow morning 1st cal…"
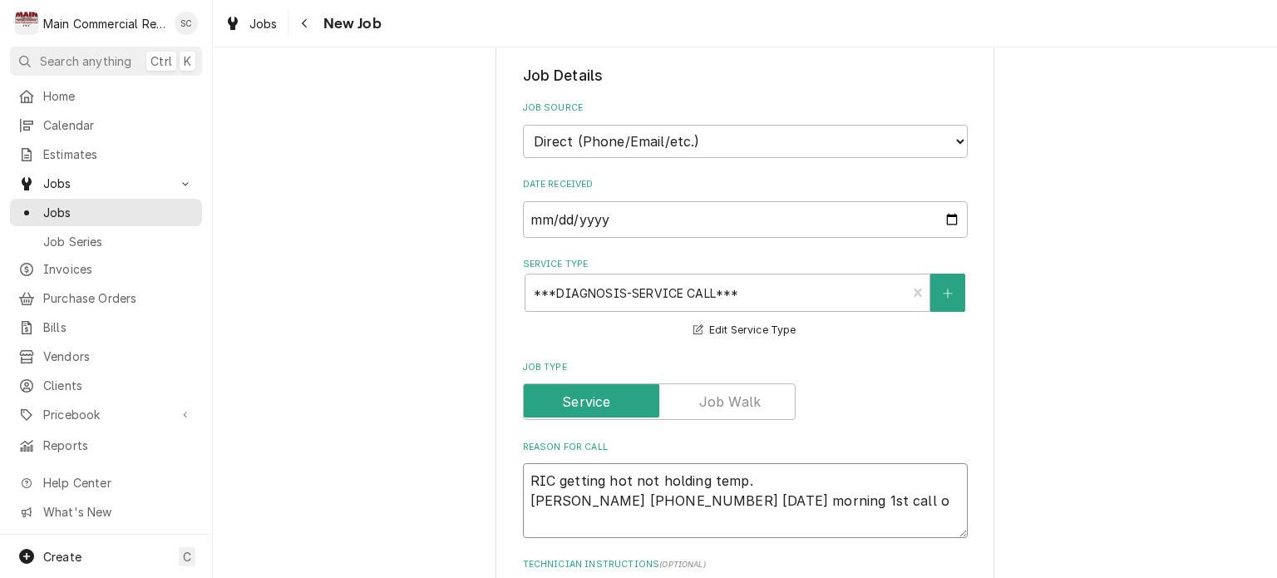
type textarea "x"
type textarea "RIC getting hot not holding temp. Per Lee 727-686-0134 tomorrow morning 1st cal…"
type textarea "x"
type textarea "RIC getting hot not holding temp. Per Lee 727-686-0134 tomorrow morning 1st cal…"
type textarea "x"
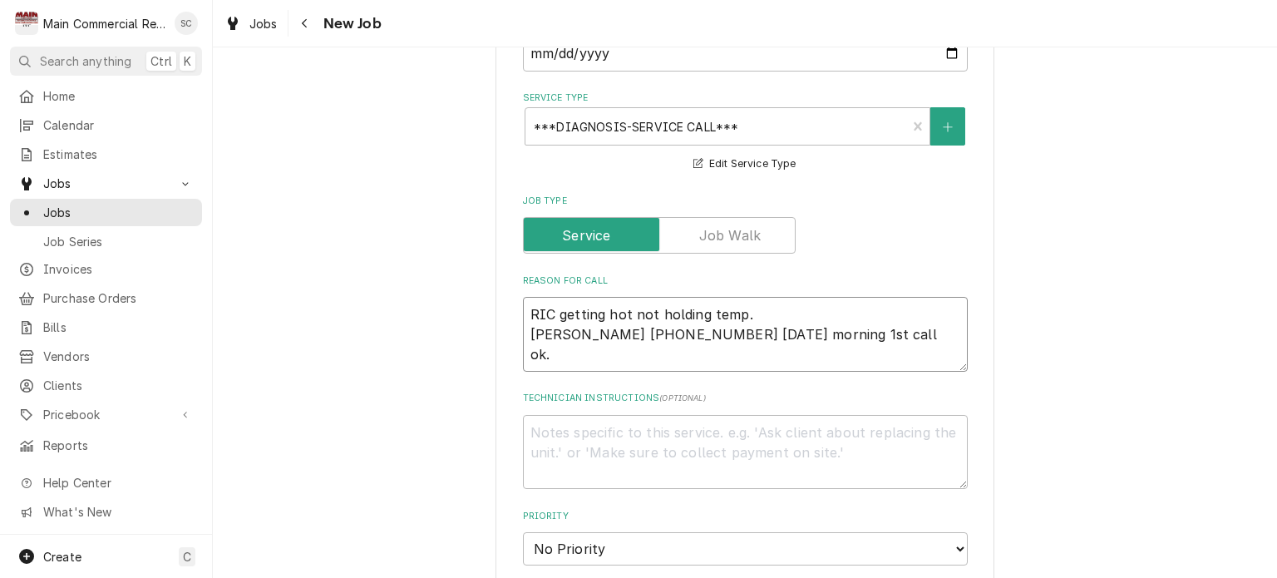
scroll to position [831, 0]
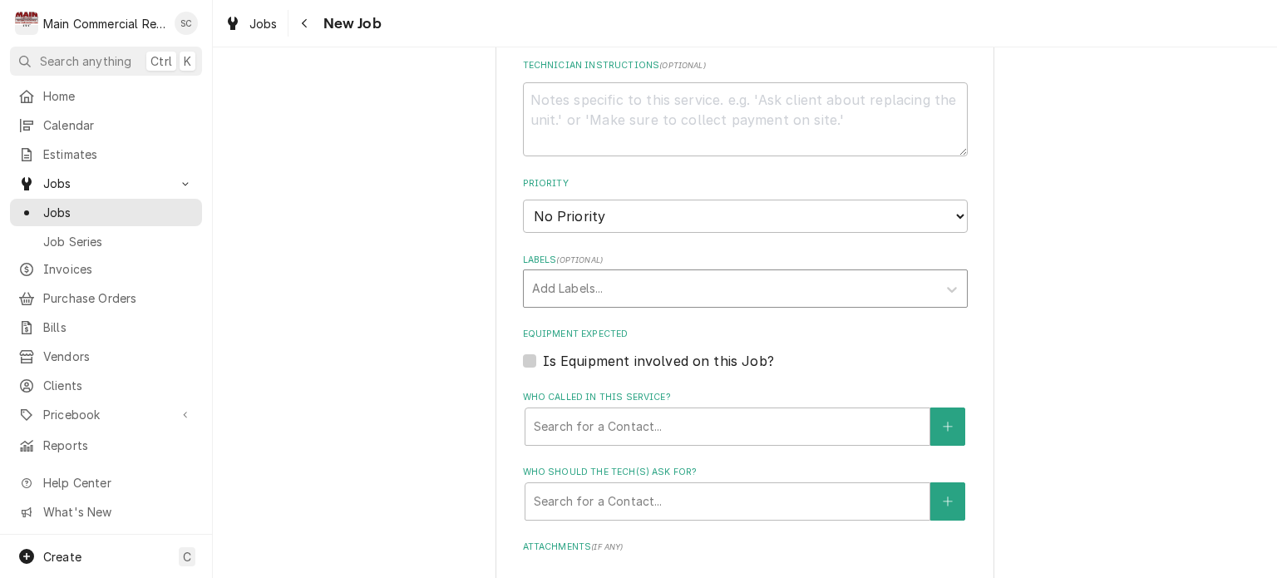
type textarea "RIC getting hot not holding temp. Per Lee 727-686-0134 tomorrow morning 1st cal…"
click at [602, 286] on div "Labels" at bounding box center [730, 289] width 397 height 30
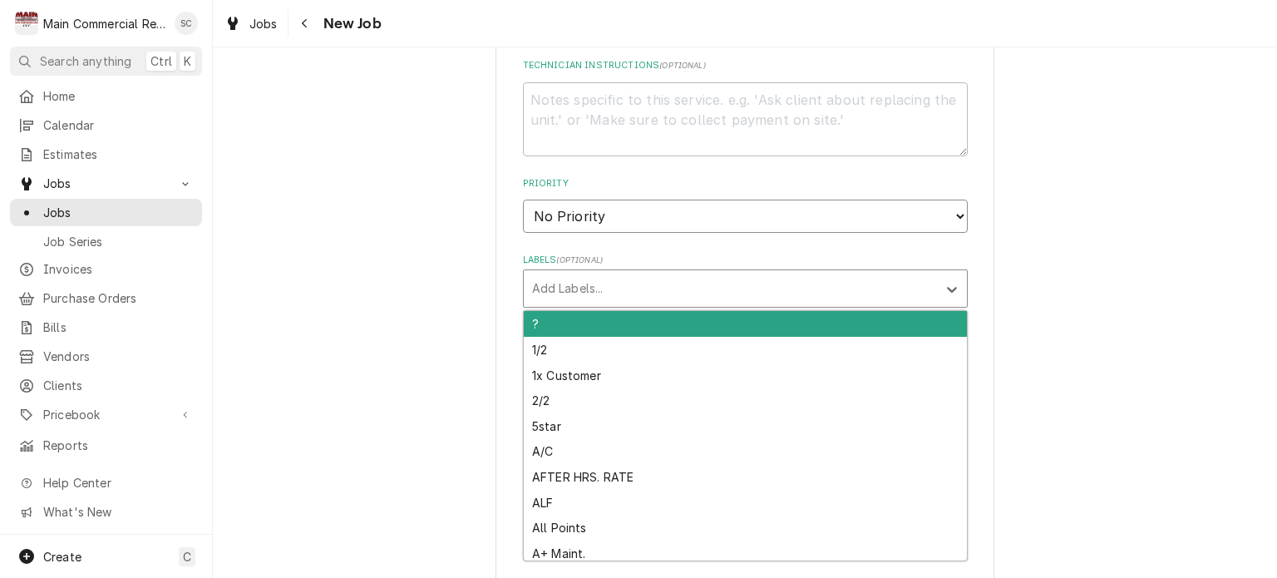
click at [602, 209] on select "No Priority Urgent High Medium Low" at bounding box center [745, 216] width 445 height 33
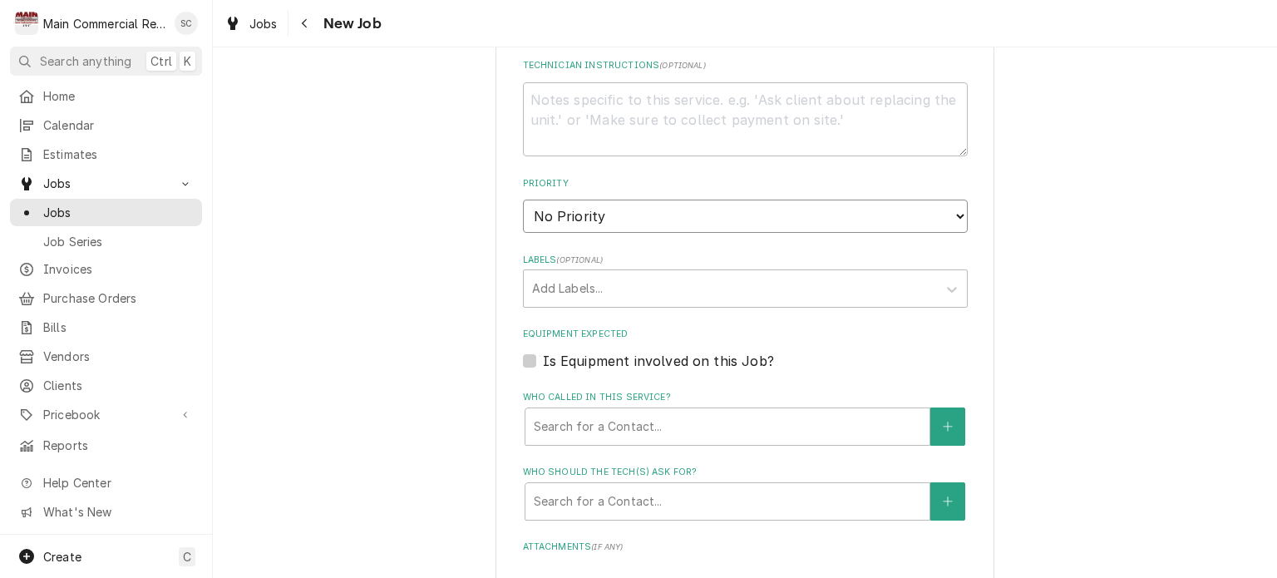
select select "2"
click at [523, 200] on select "No Priority Urgent High Medium Low" at bounding box center [745, 216] width 445 height 33
type textarea "x"
click at [612, 286] on div "Labels" at bounding box center [730, 289] width 397 height 30
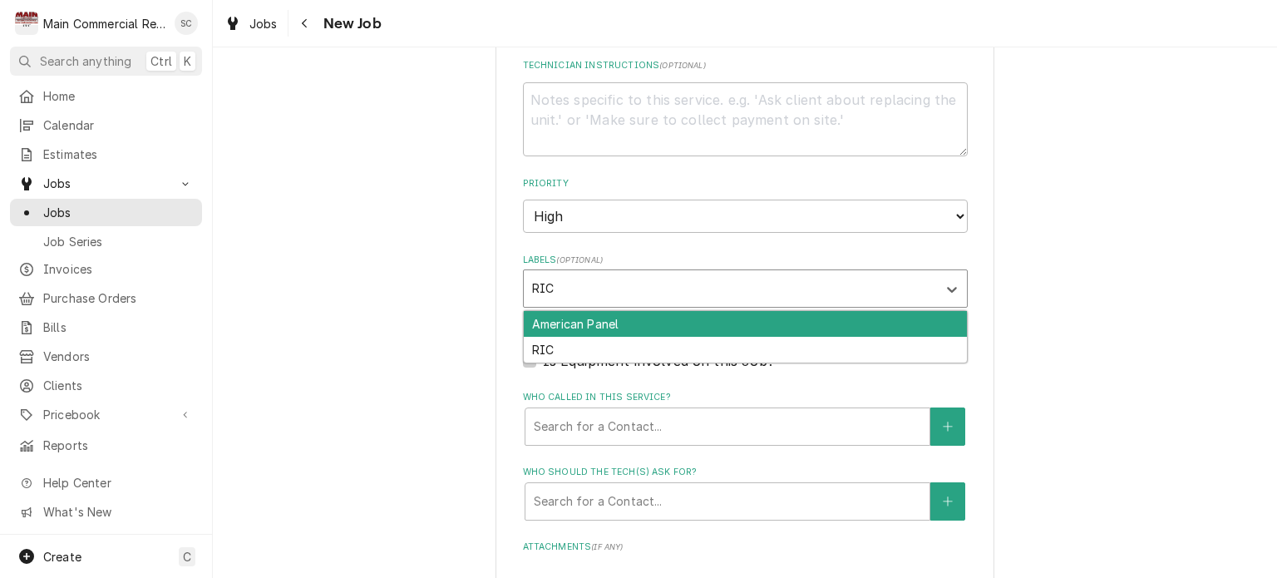
type input "RIC"
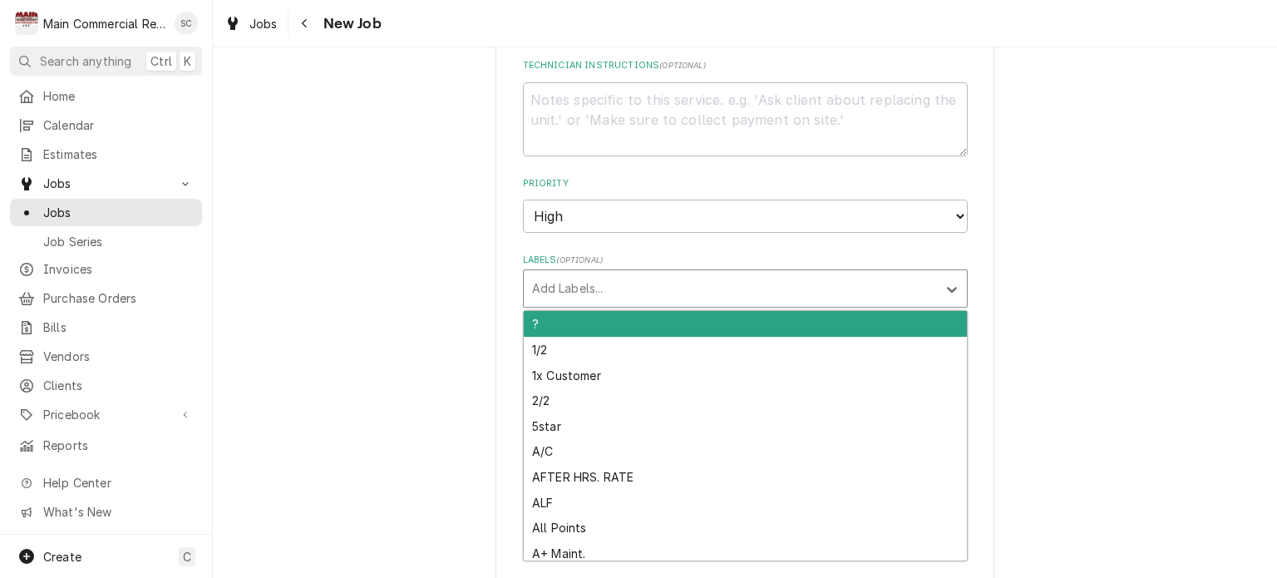
click at [595, 282] on div "Labels" at bounding box center [730, 289] width 397 height 30
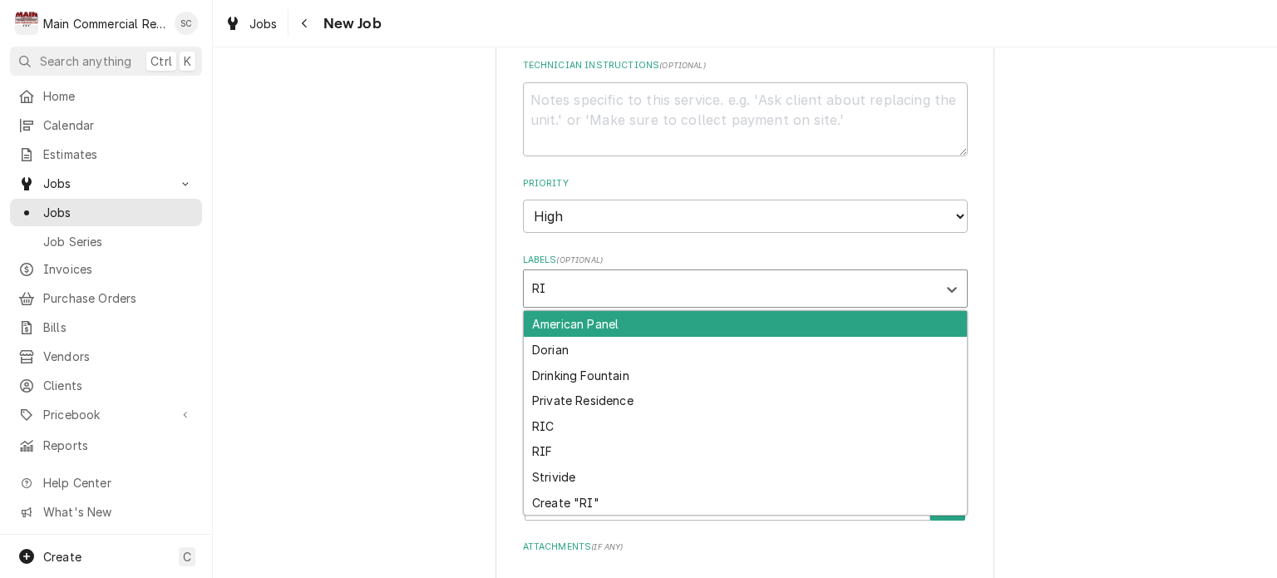
type input "RIC"
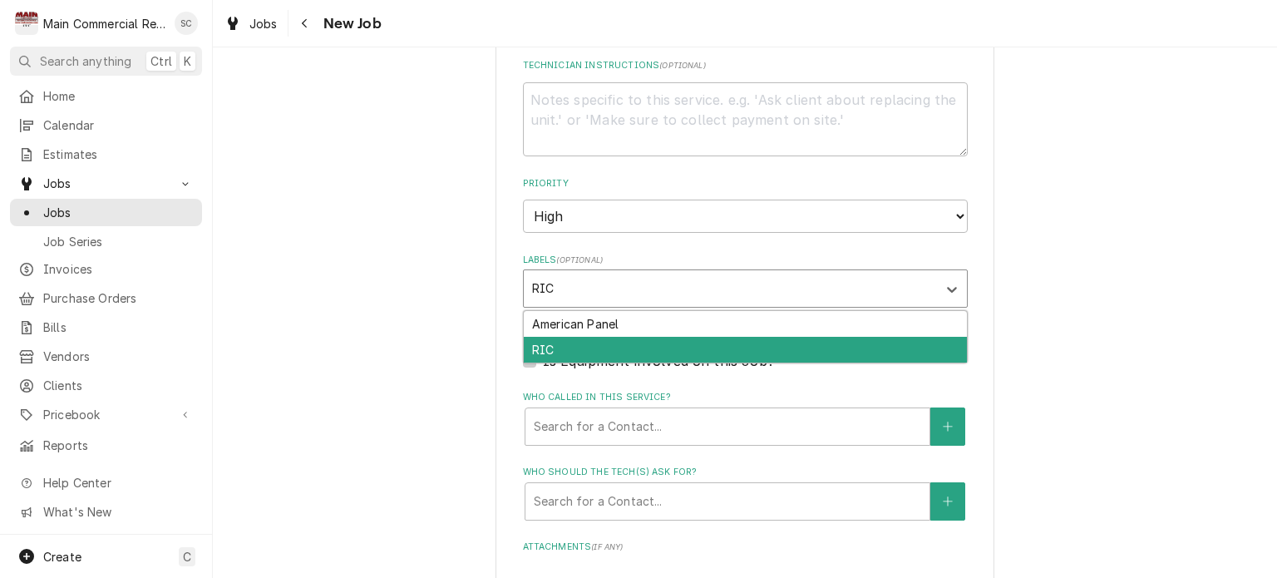
click at [562, 352] on div "RIC" at bounding box center [745, 350] width 443 height 26
type textarea "x"
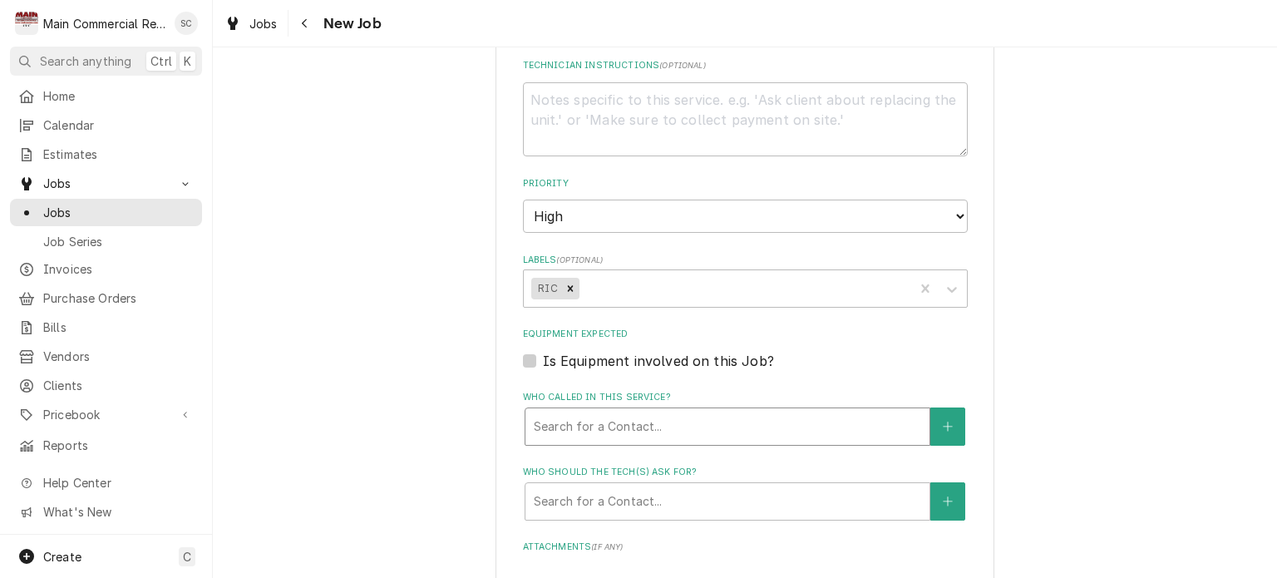
click at [604, 422] on div "Who called in this service?" at bounding box center [727, 427] width 387 height 30
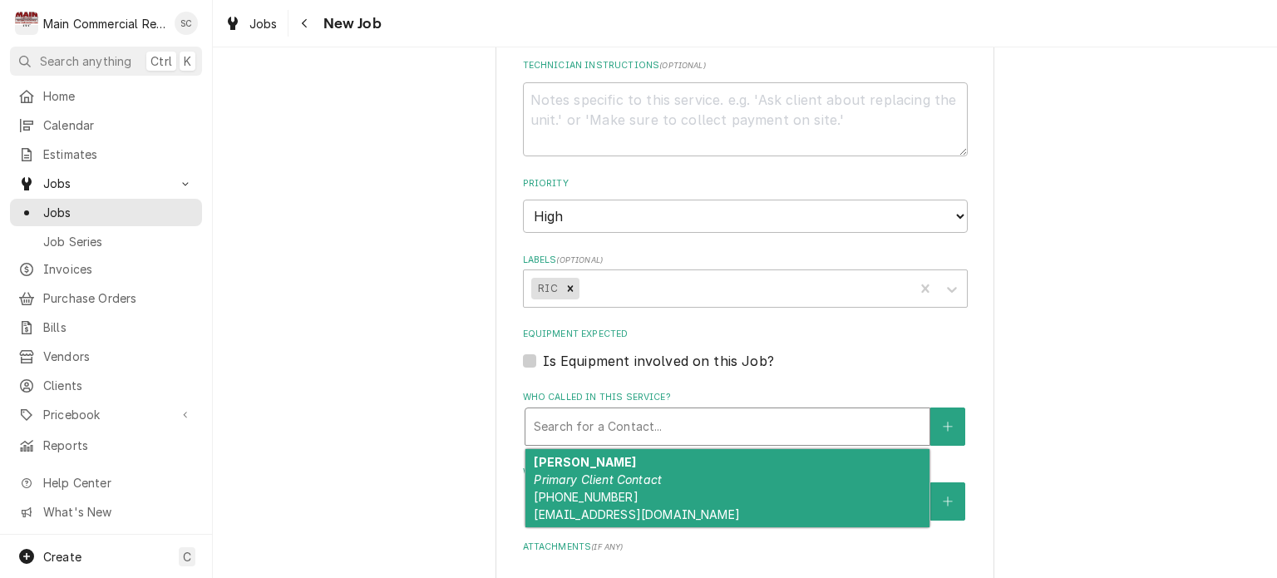
click at [631, 487] on div "Lea Beattie Primary Client Contact (727) 686-0134 carefreecateringfl@gmail.com" at bounding box center [727, 488] width 404 height 78
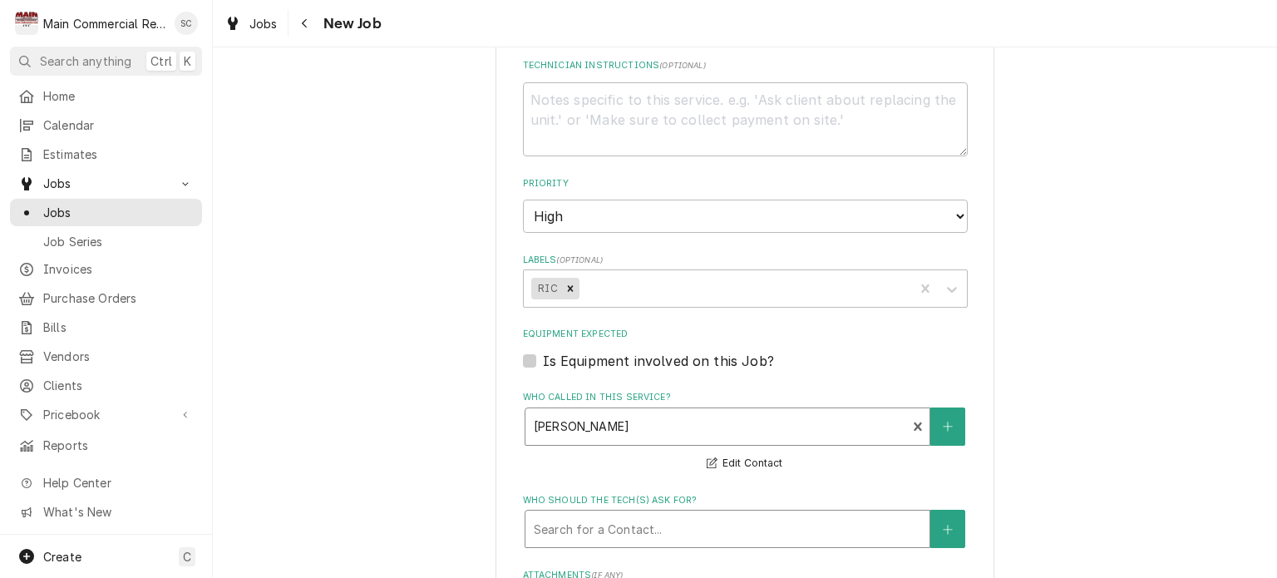
click at [651, 526] on div "Who should the tech(s) ask for?" at bounding box center [727, 529] width 387 height 30
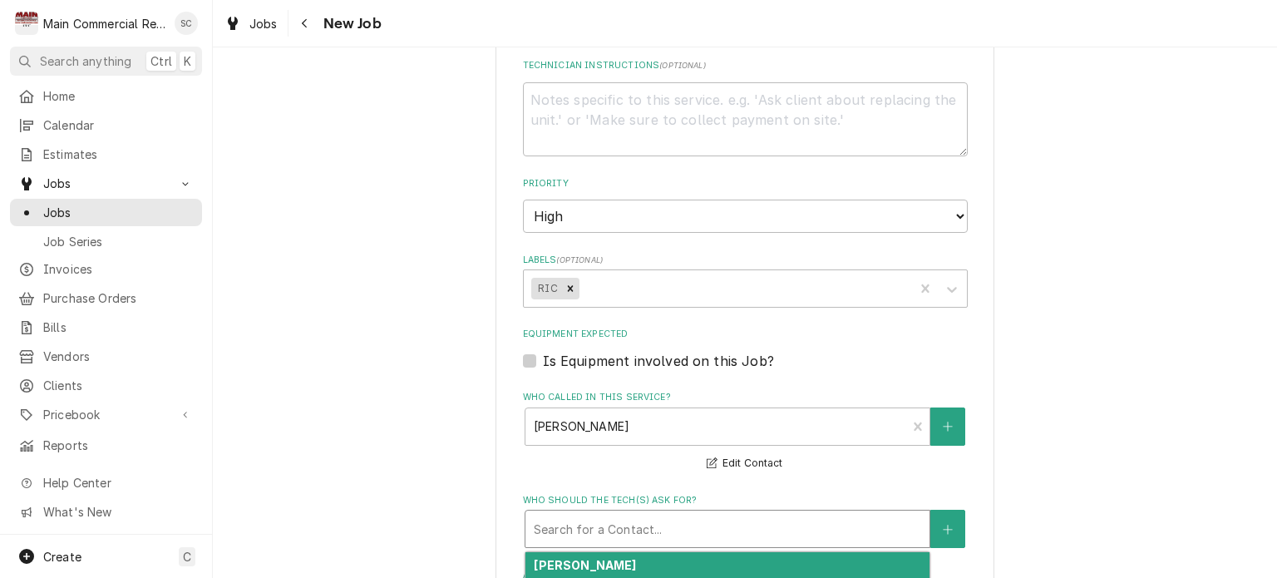
drag, startPoint x: 632, startPoint y: 569, endPoint x: 640, endPoint y: 563, distance: 10.1
click at [632, 575] on em "Primary Client Contact" at bounding box center [598, 582] width 128 height 14
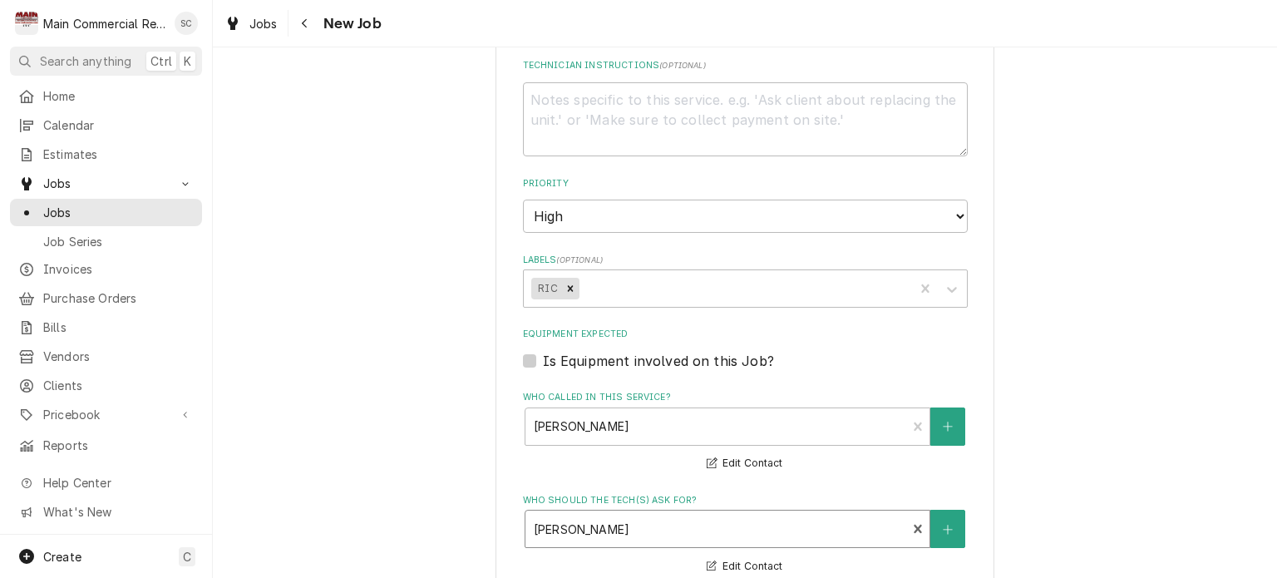
scroll to position [1164, 0]
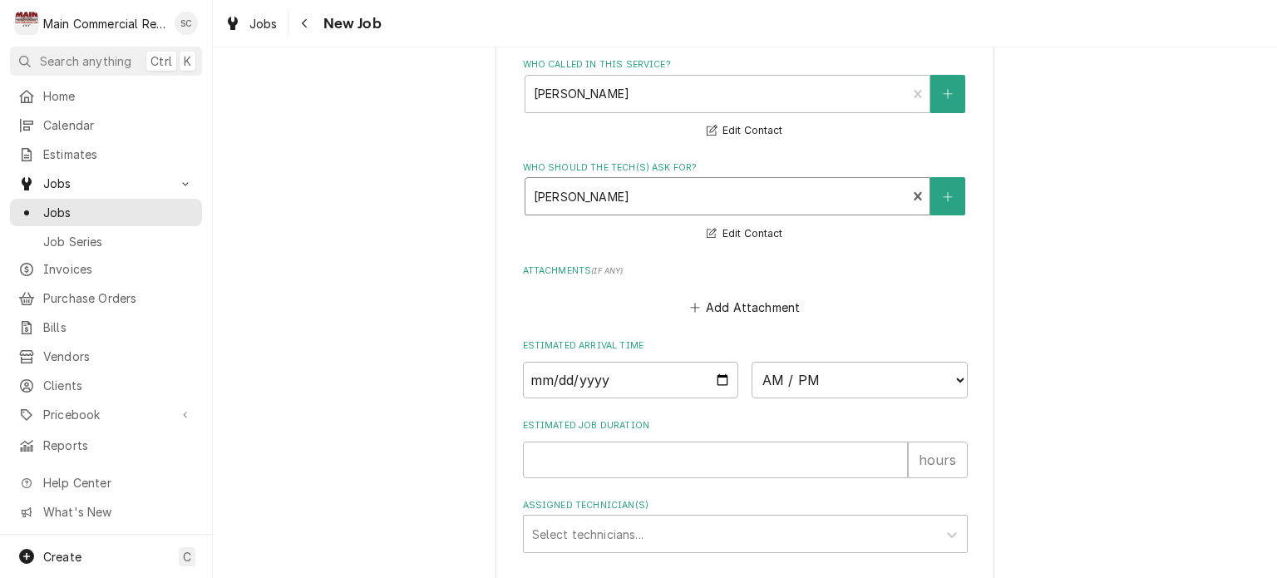
click at [599, 455] on input "Estimated Job Duration" at bounding box center [715, 460] width 385 height 37
type textarea "x"
type input "2"
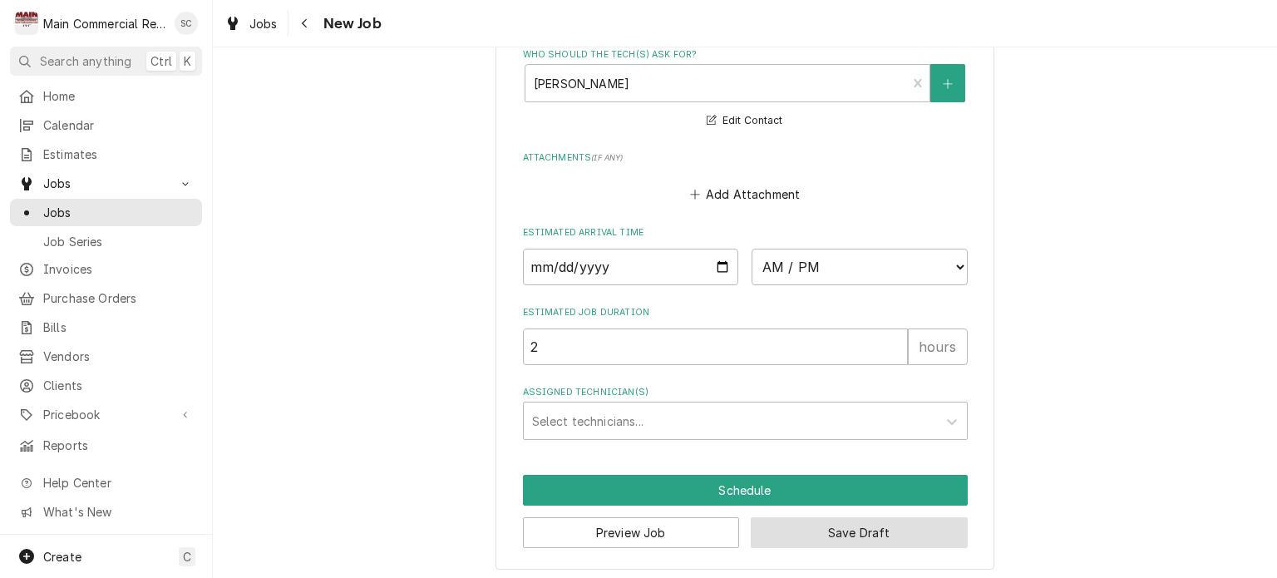
click at [834, 528] on button "Save Draft" at bounding box center [859, 532] width 217 height 31
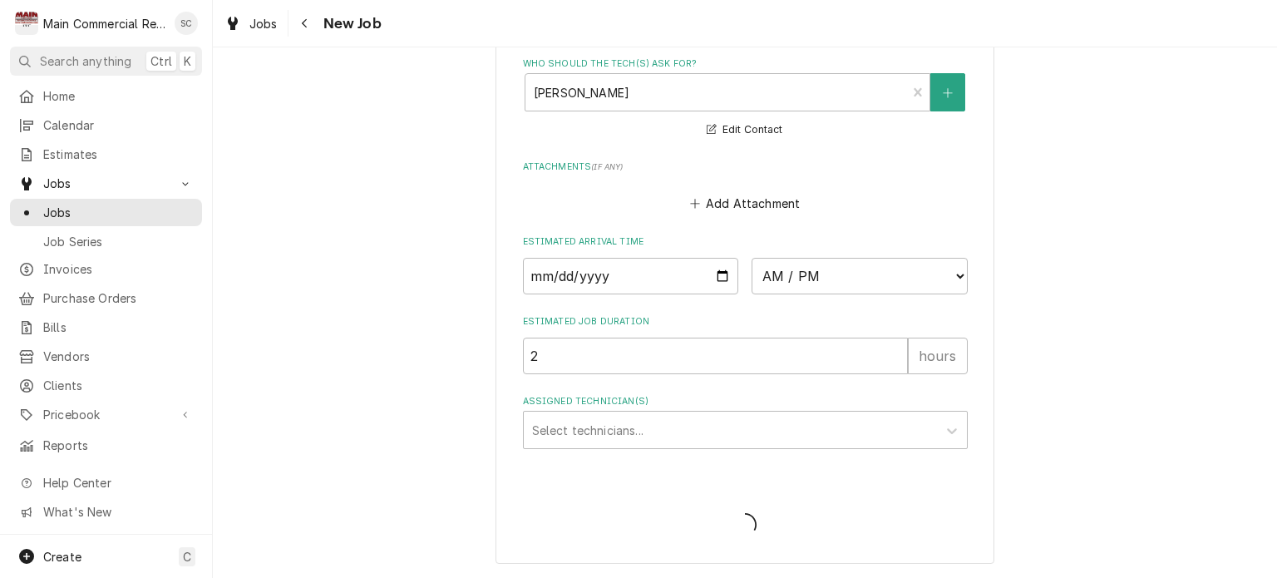
scroll to position [1262, 0]
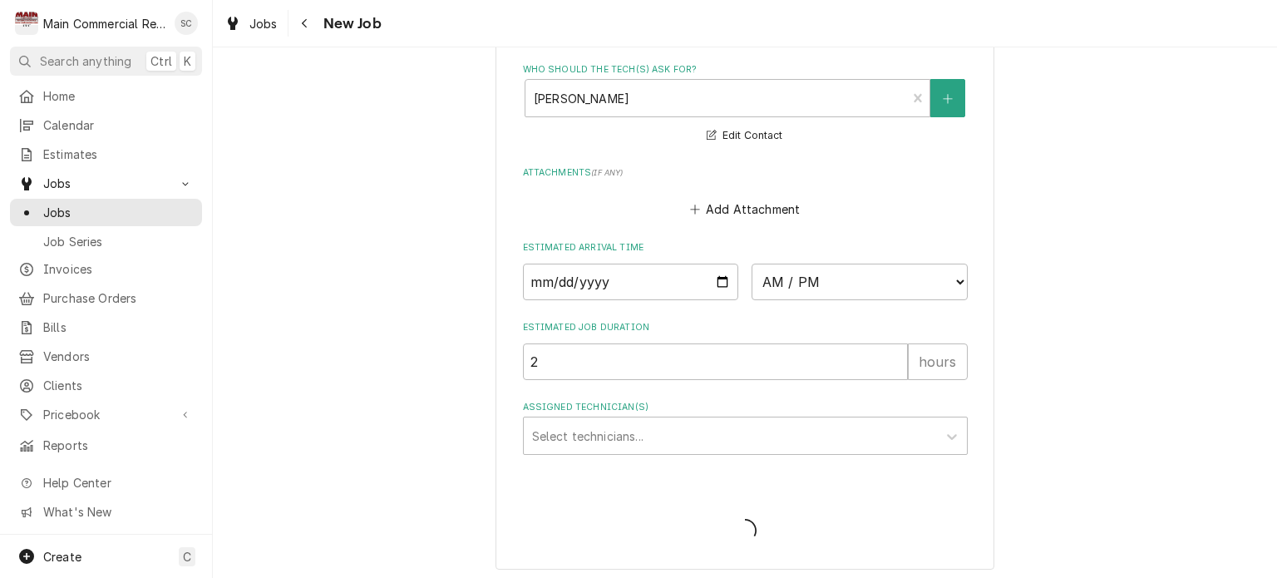
type textarea "x"
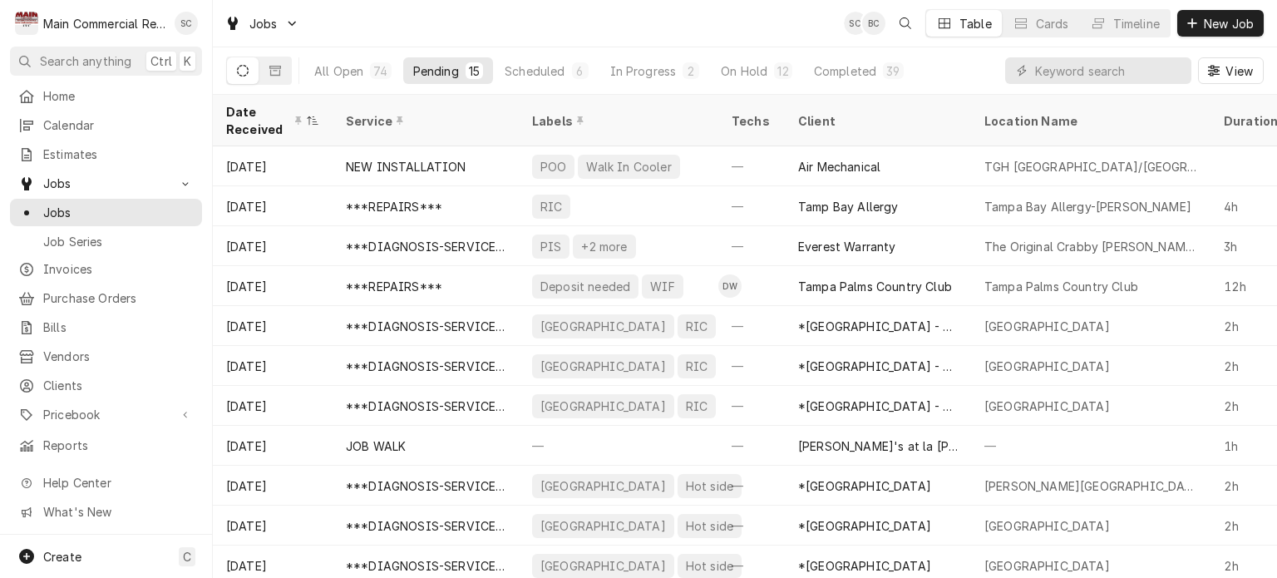
click at [745, 27] on div "Jobs SC BC Table Cards Timeline New Job" at bounding box center [745, 23] width 1064 height 47
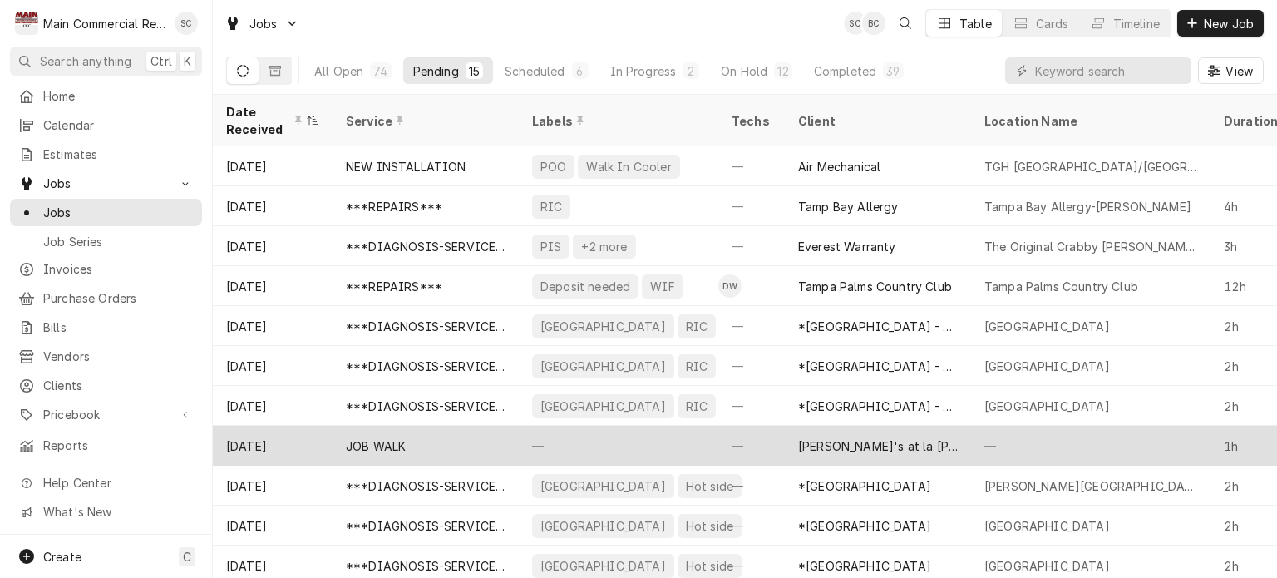
scroll to position [170, 0]
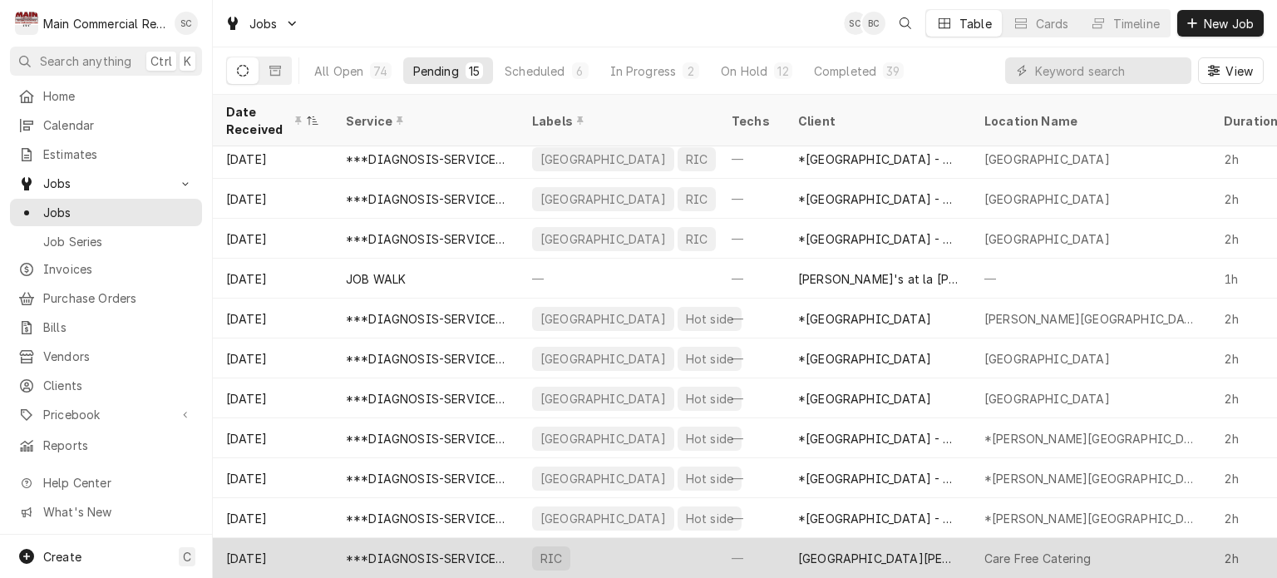
click at [826, 556] on div "[GEOGRAPHIC_DATA][PERSON_NAME]" at bounding box center [878, 558] width 186 height 40
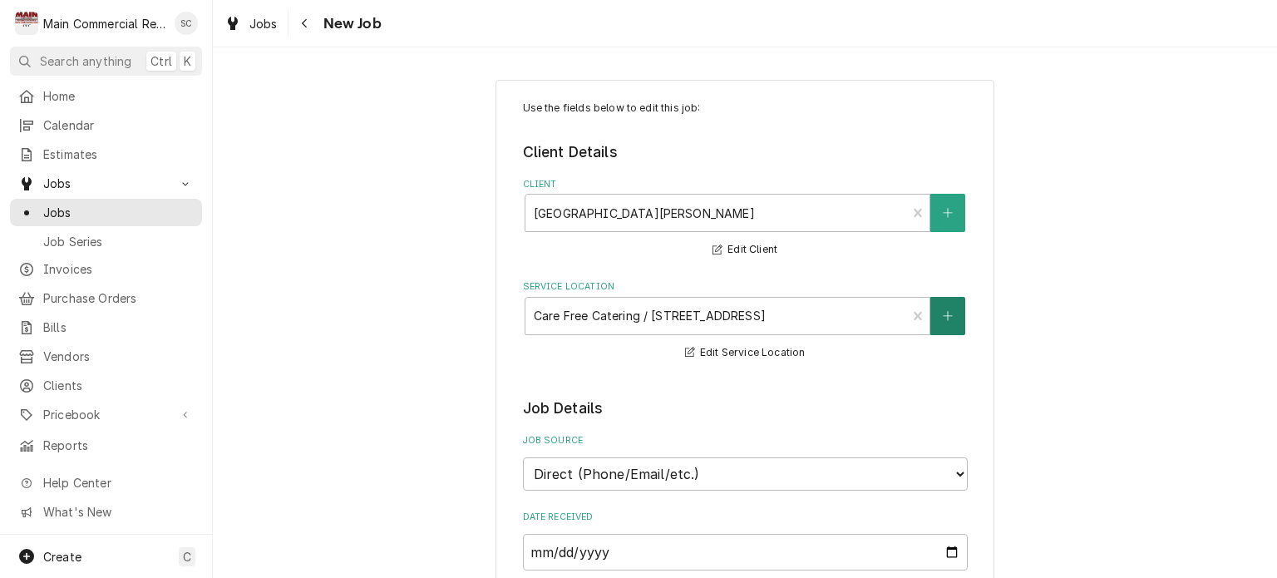
type textarea "x"
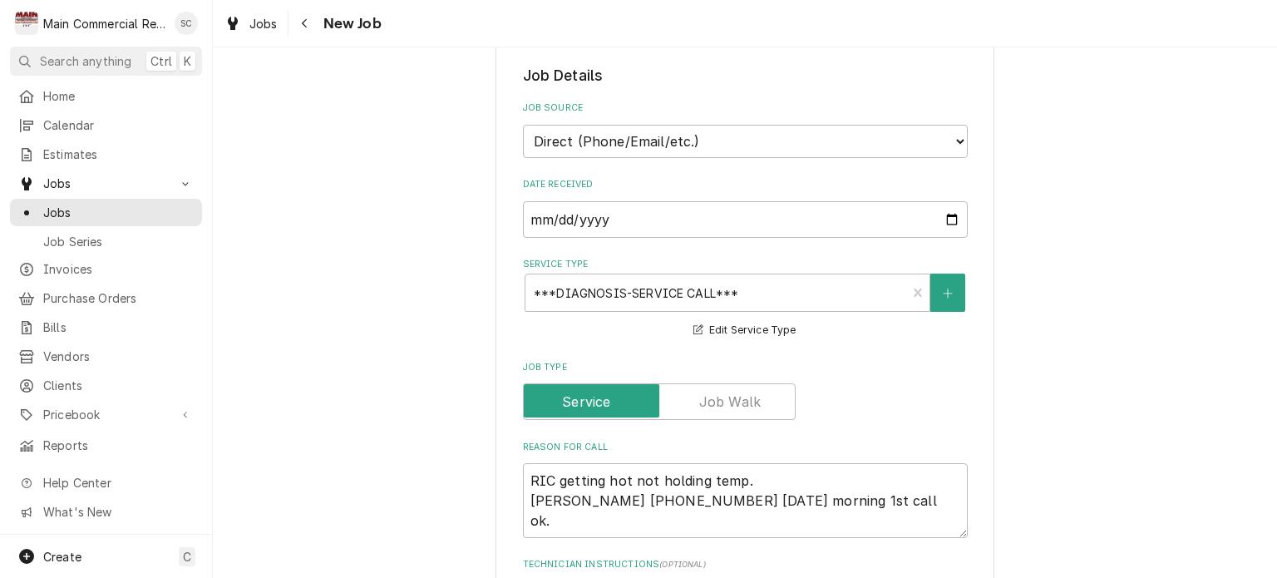
scroll to position [665, 0]
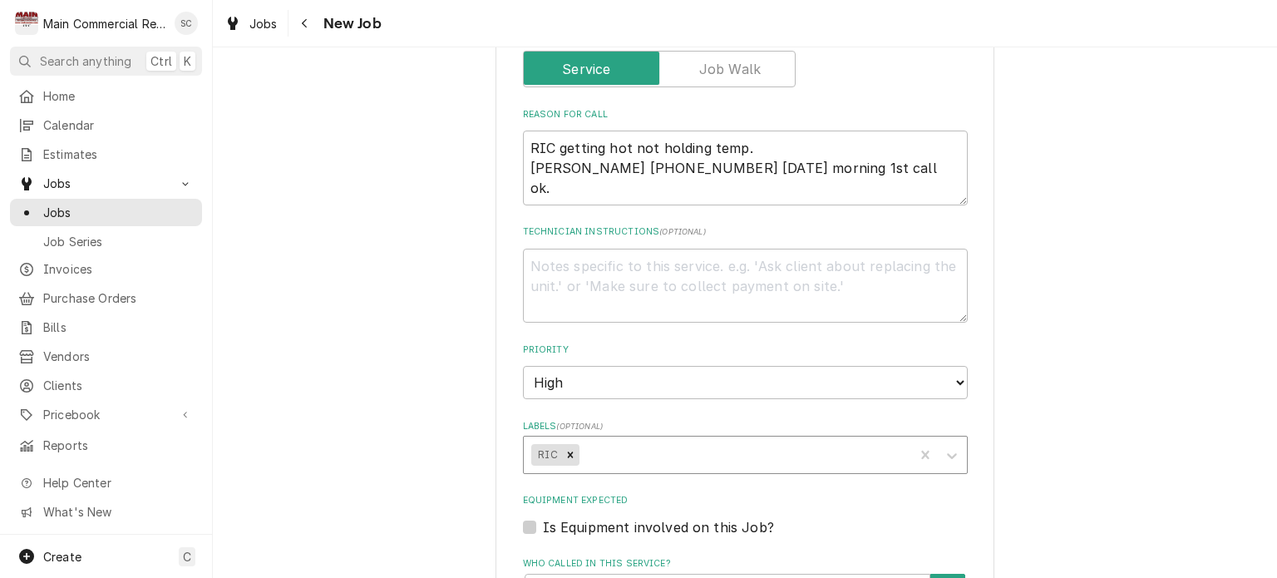
click at [625, 457] on div "Labels" at bounding box center [743, 455] width 323 height 30
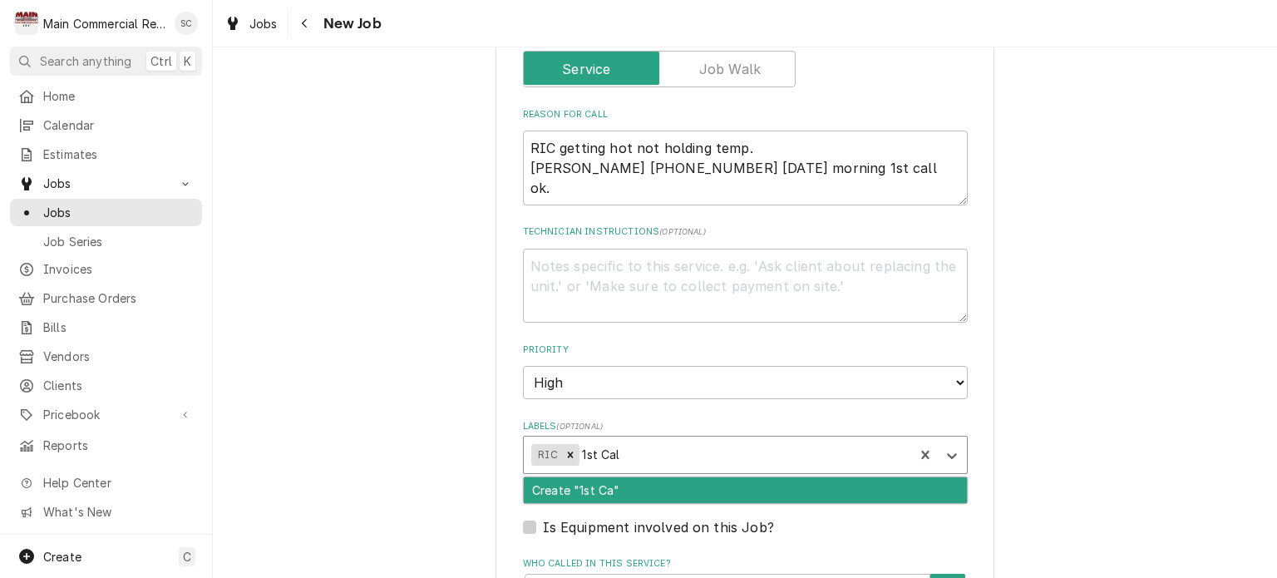
type input "1st Call"
click at [596, 487] on div "Create "1st Call"" at bounding box center [745, 490] width 443 height 26
type textarea "x"
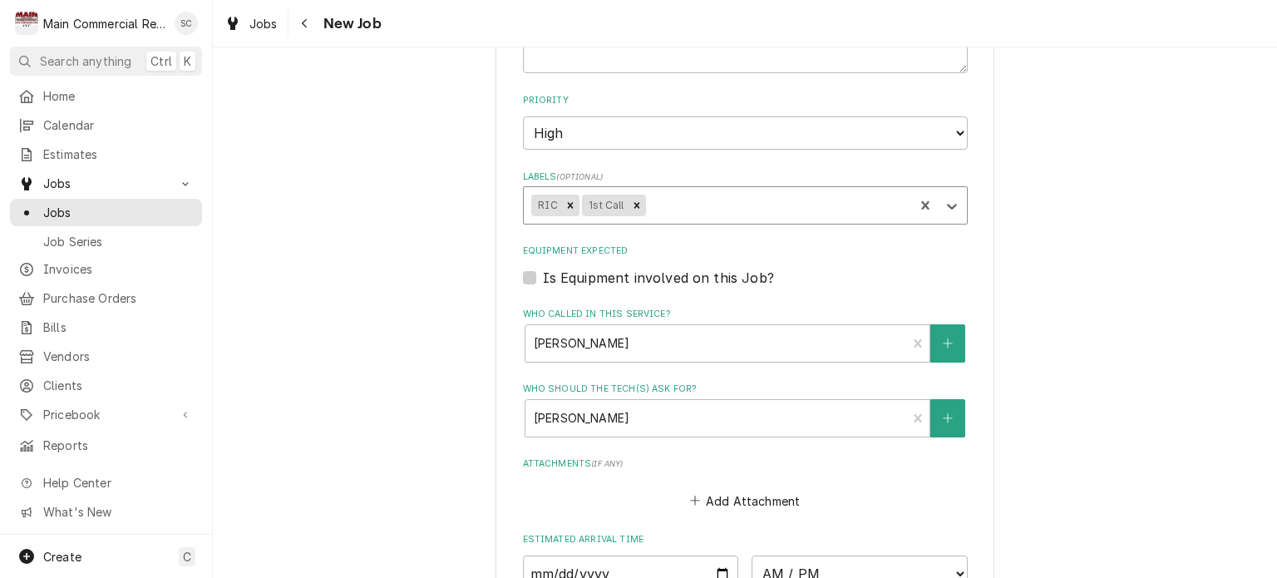
scroll to position [582, 0]
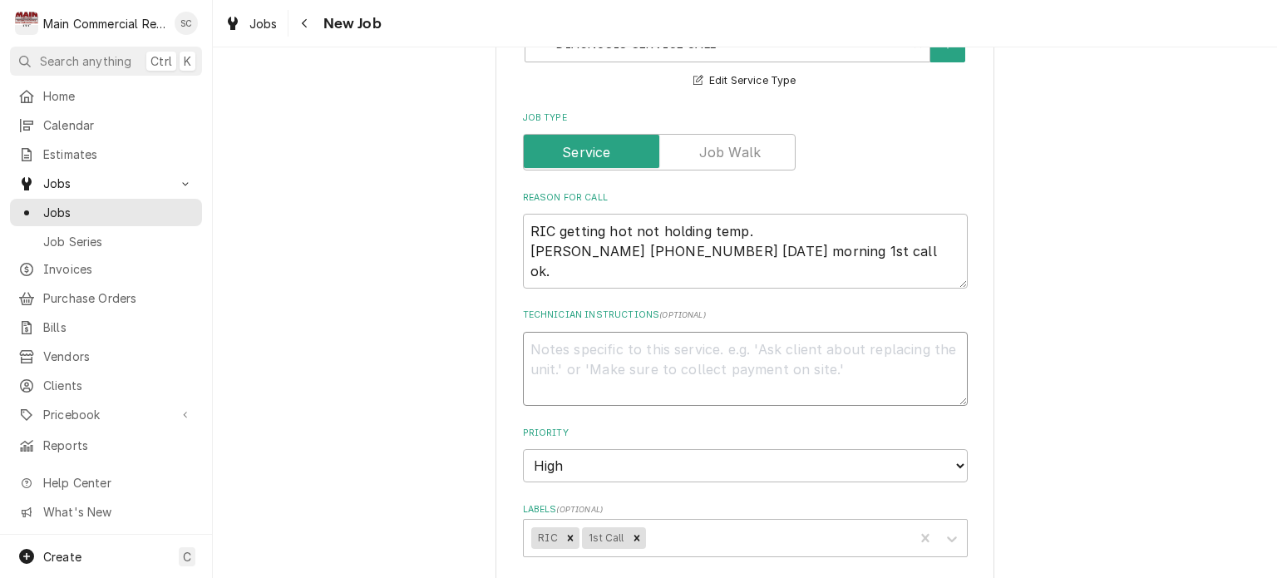
click at [737, 341] on textarea "Technician Instructions ( optional )" at bounding box center [745, 369] width 445 height 75
type textarea "x"
type textarea "T"
type textarea "x"
type textarea "Th"
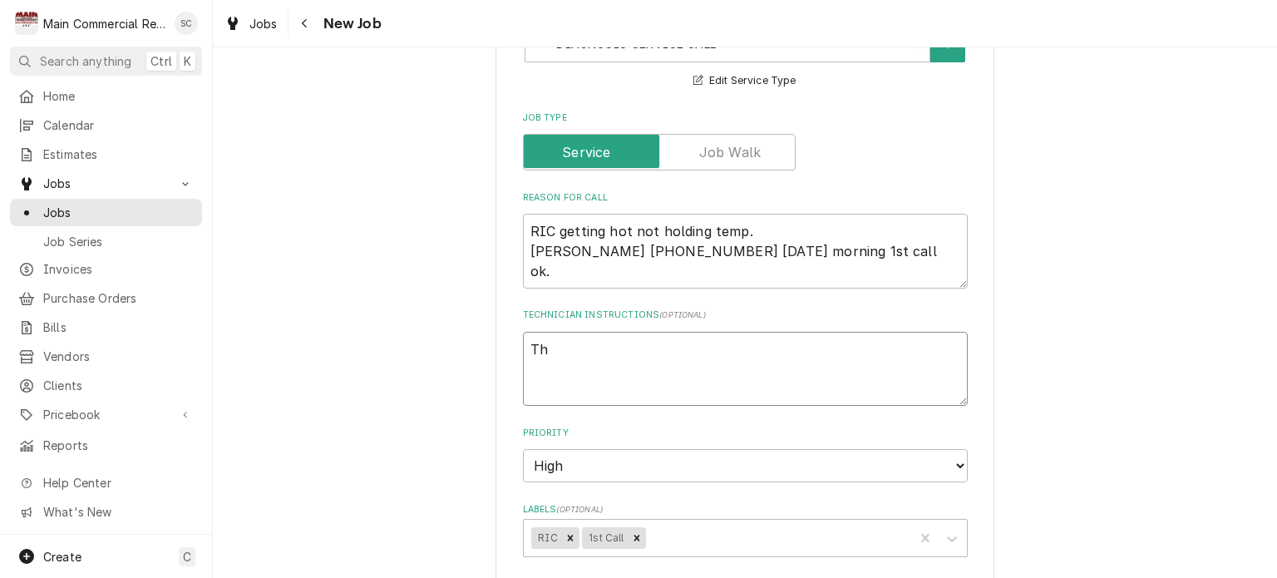
type textarea "x"
type textarea "The"
type textarea "x"
type textarea "They"
type textarea "x"
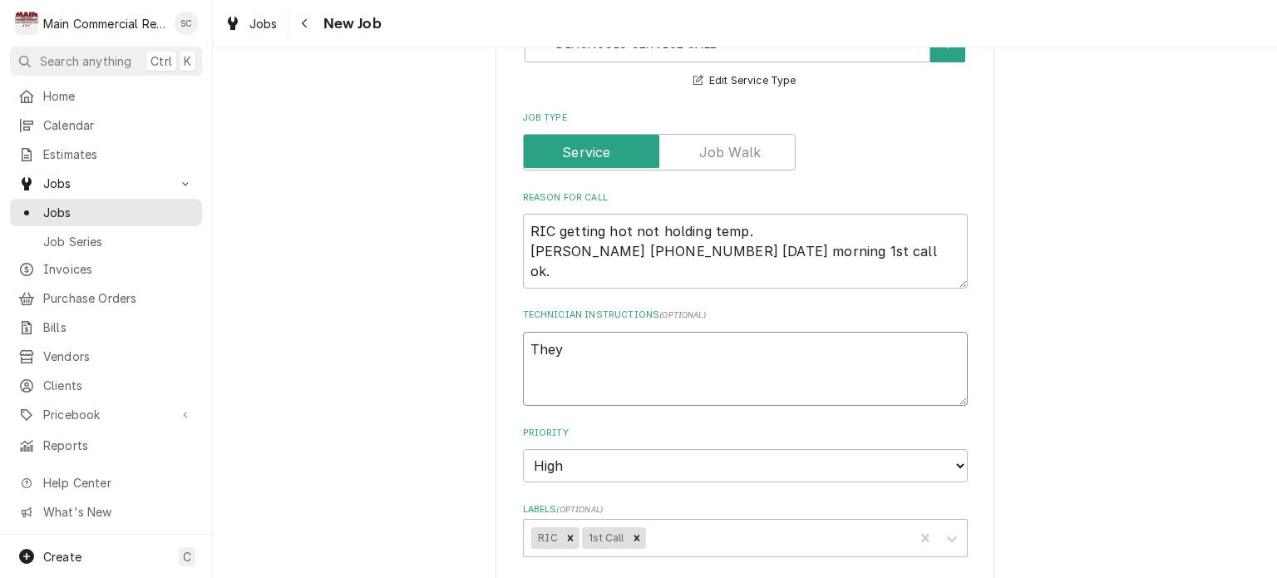
type textarea "They"
type textarea "x"
type textarea "They a"
type textarea "x"
type textarea "They ar"
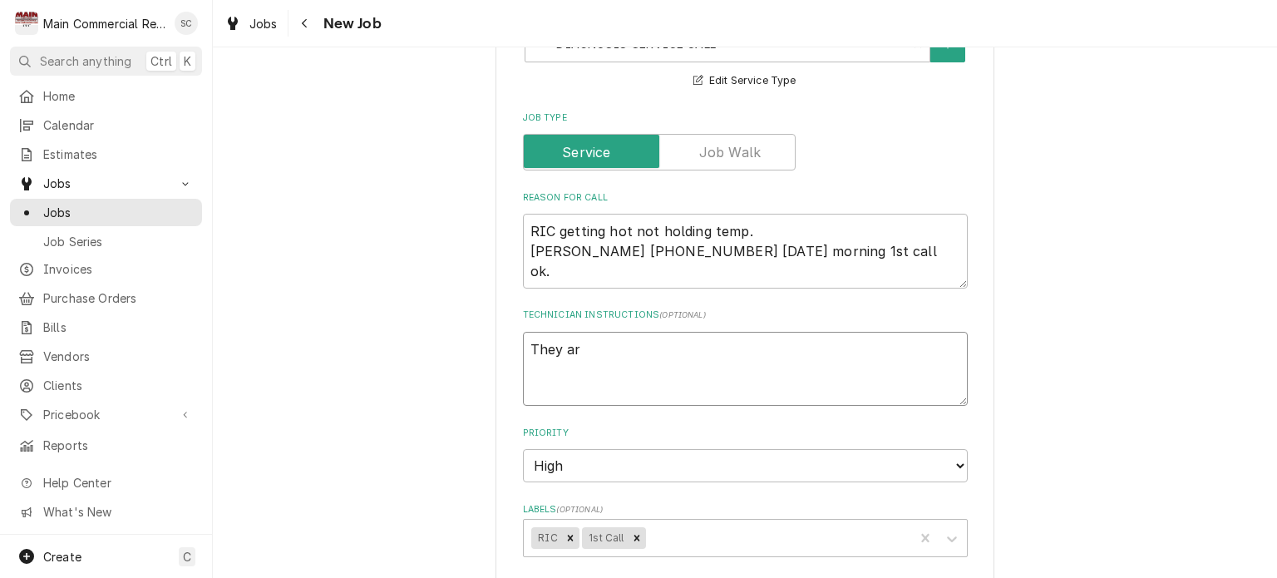
type textarea "x"
type textarea "They are"
type textarea "x"
type textarea "They are"
type textarea "x"
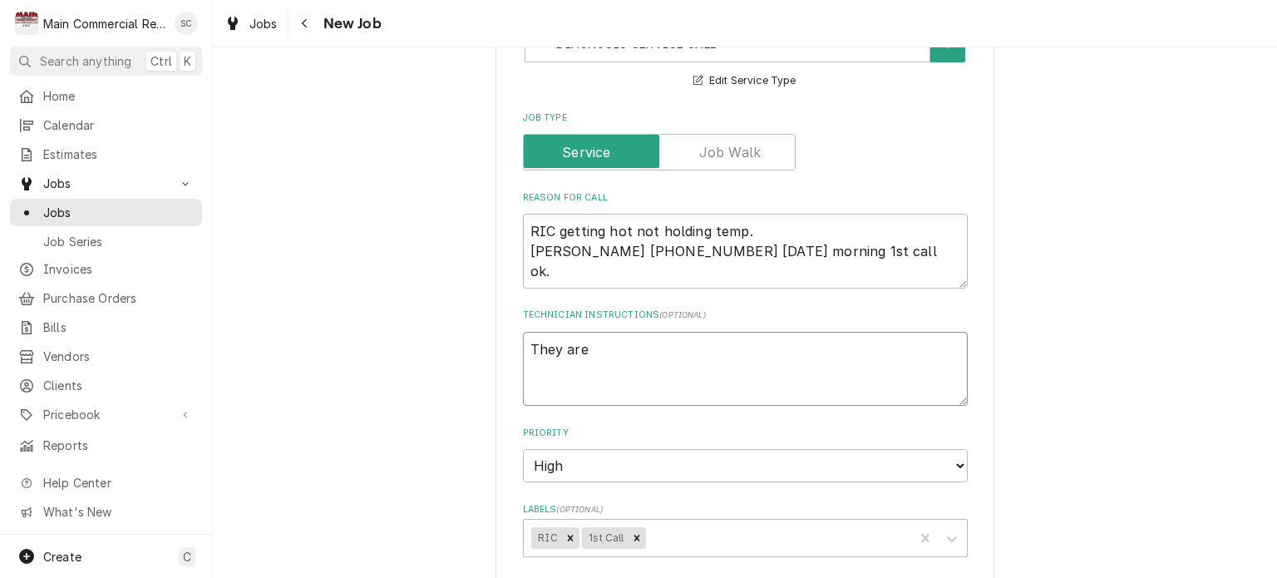
type textarea "They are o"
type textarea "x"
type textarea "They are on"
type textarea "x"
type textarea "They are onl"
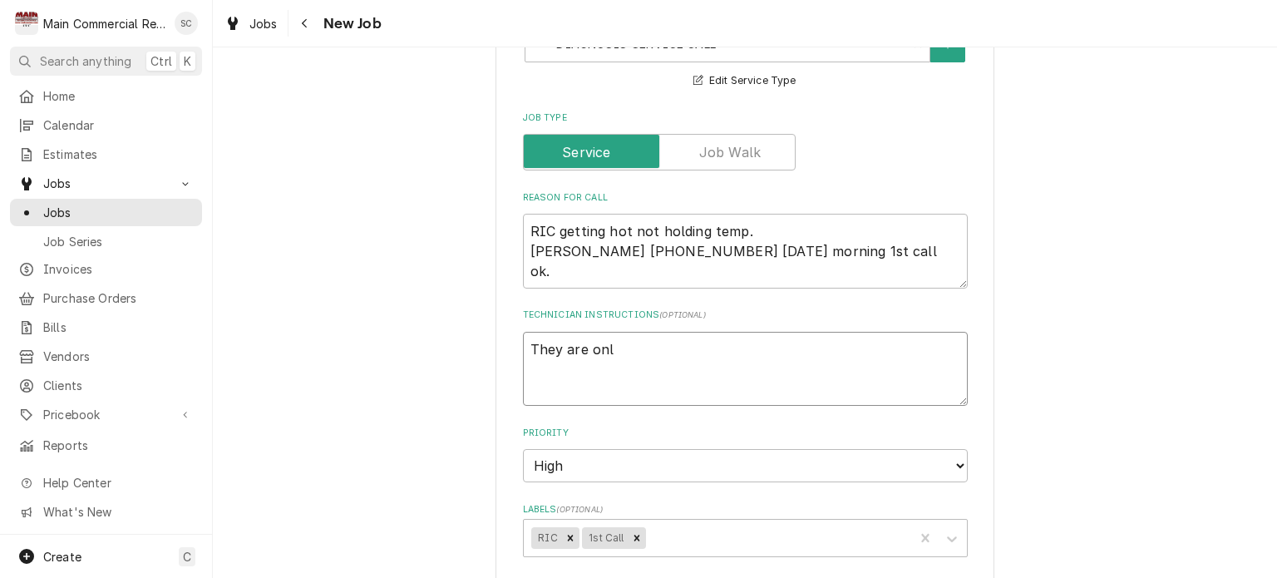
type textarea "x"
type textarea "They are only"
type textarea "x"
type textarea "They are only"
type textarea "x"
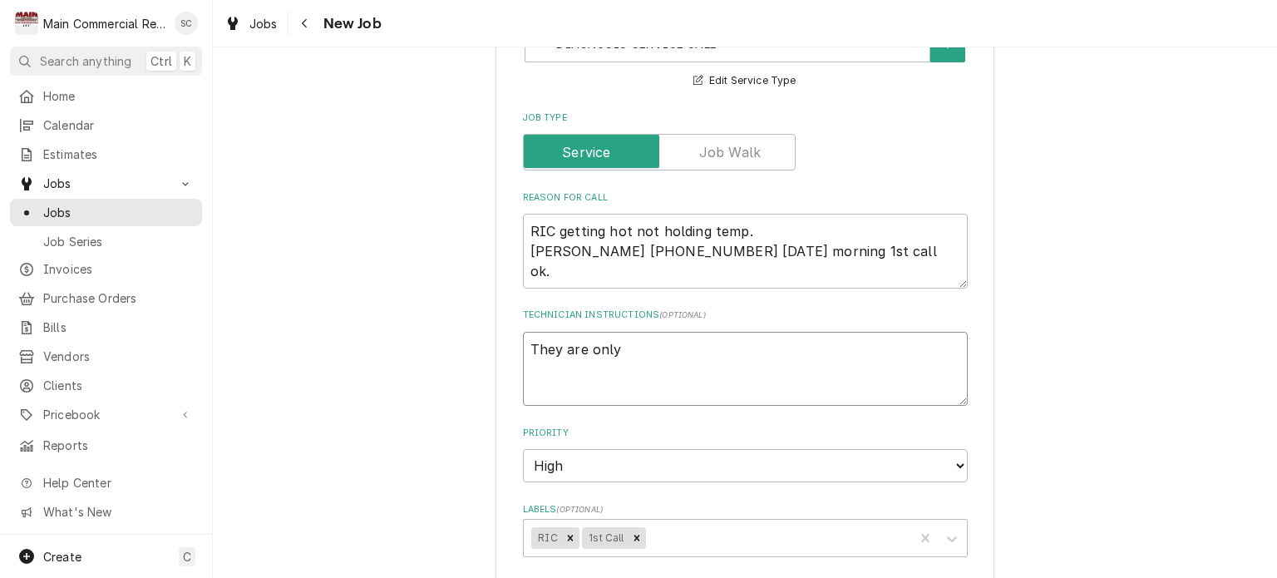
type textarea "They are only o"
type textarea "x"
type textarea "They are only op"
type textarea "x"
type textarea "They are only ope"
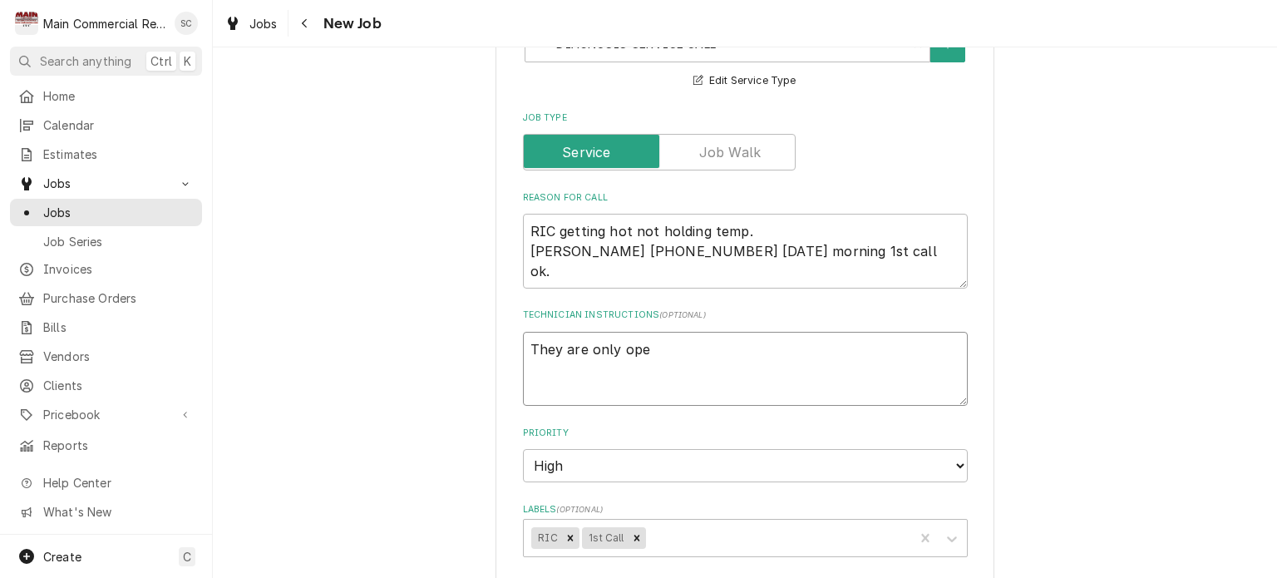
type textarea "x"
type textarea "They are only open"
type textarea "x"
type textarea "They are only open"
type textarea "x"
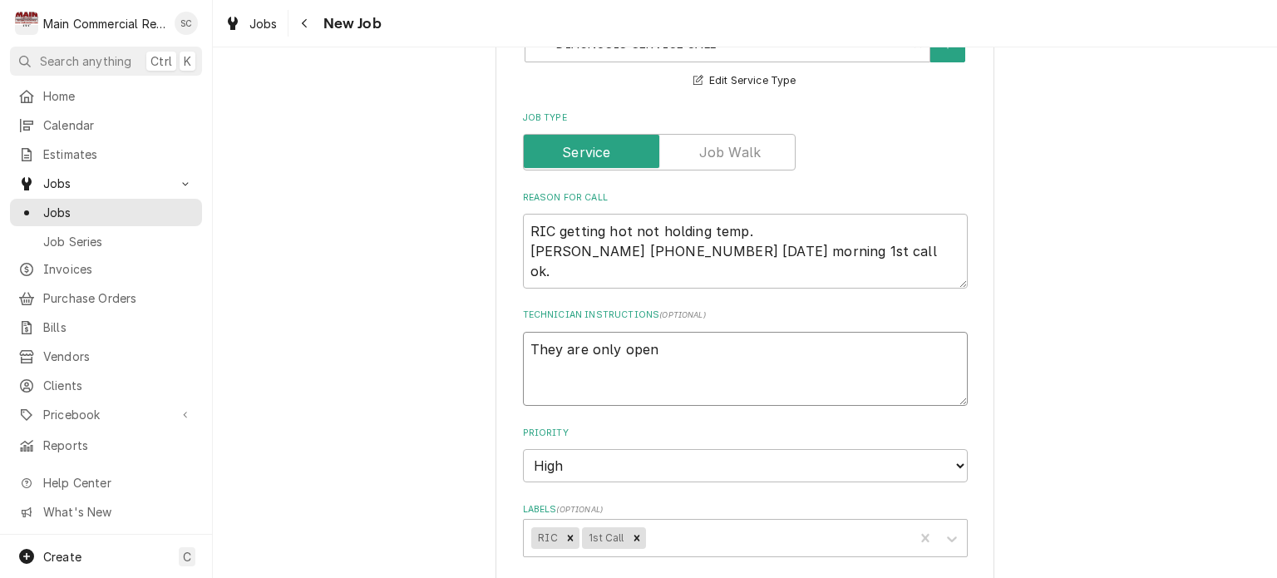
type textarea "They are only open t"
type textarea "x"
type textarea "They are only open ti"
type textarea "x"
type textarea "They are only open til"
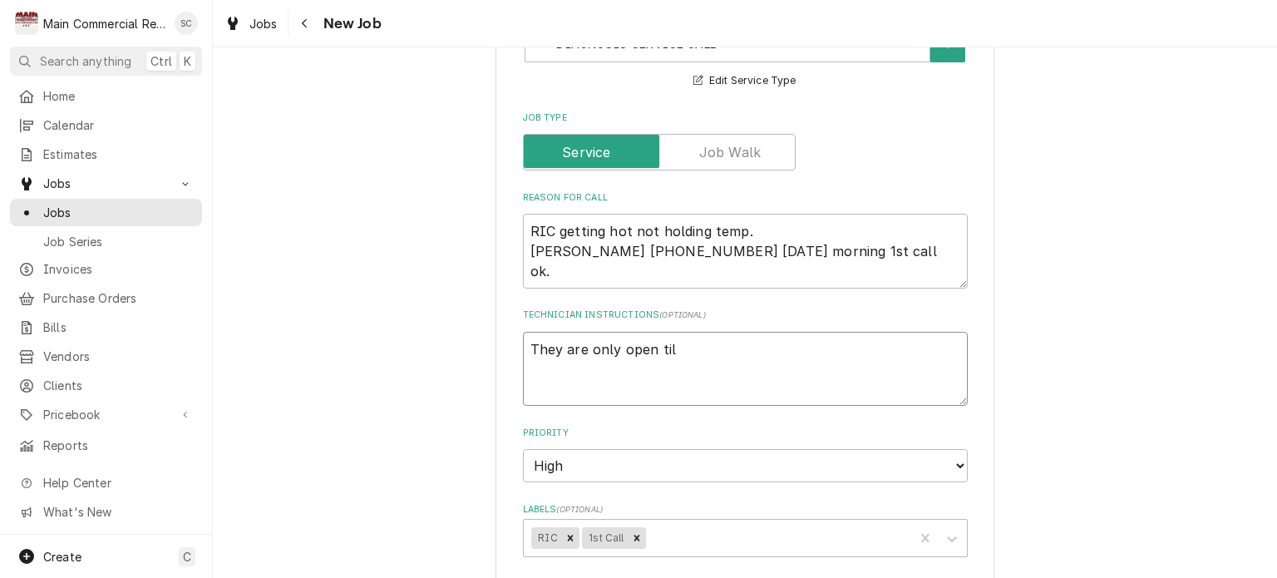
type textarea "x"
type textarea "They are only open till"
type textarea "x"
type textarea "They are only open till"
type textarea "x"
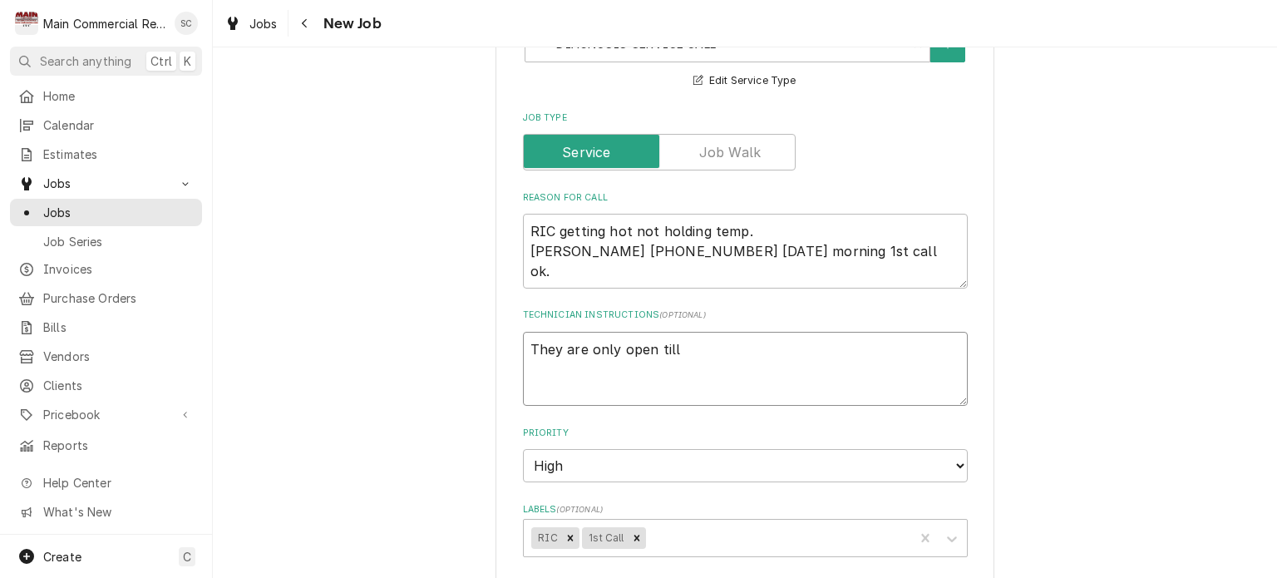
type textarea "They are only open till 1"
type textarea "x"
type textarea "They are only open till 12"
type textarea "x"
type textarea "They are only open till 12p"
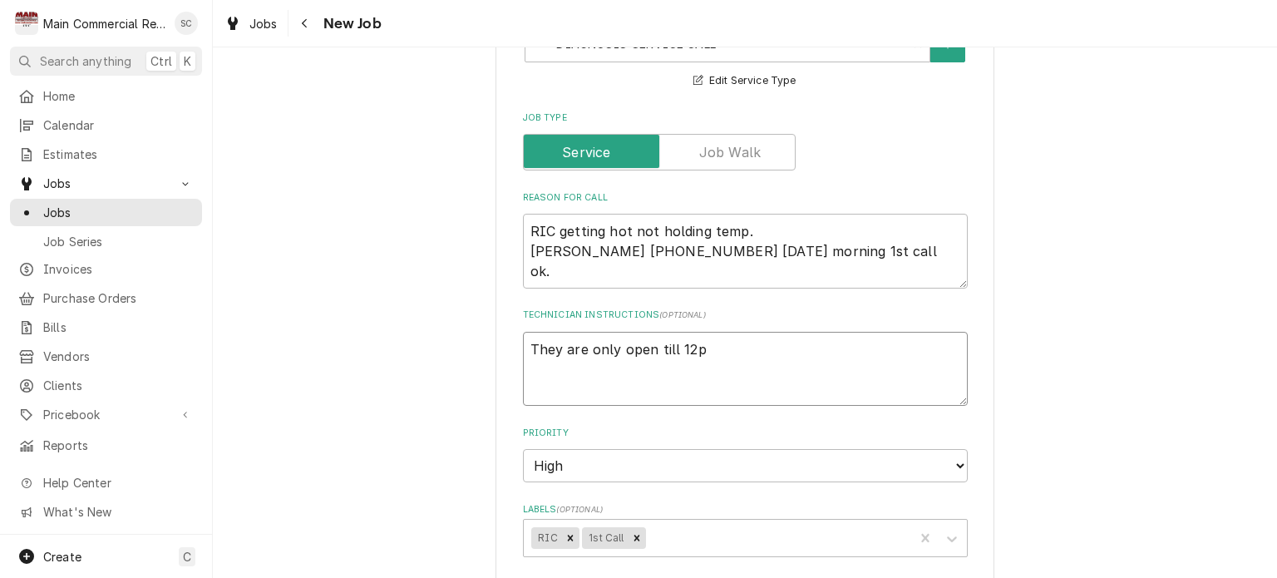
type textarea "x"
type textarea "They are only open till 12pm"
type textarea "x"
type textarea "They are only open till 12pm"
type textarea "x"
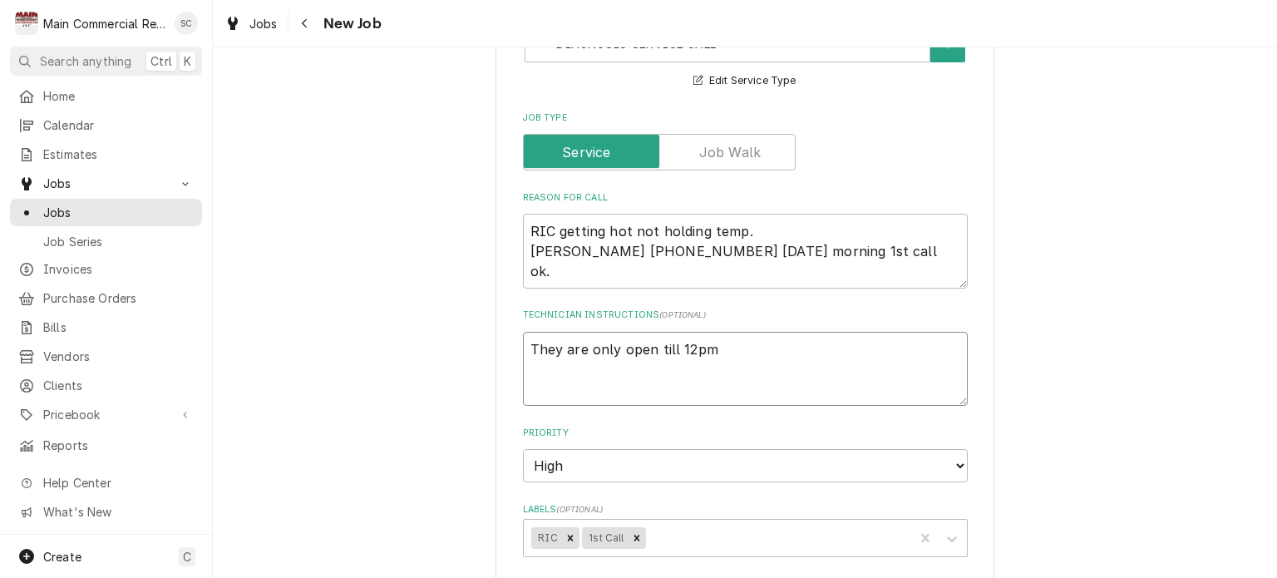
type textarea "They are only open till 12pm e"
type textarea "x"
type textarea "They are only open till 12pm ev"
type textarea "x"
type textarea "They are only open till 12pm eve"
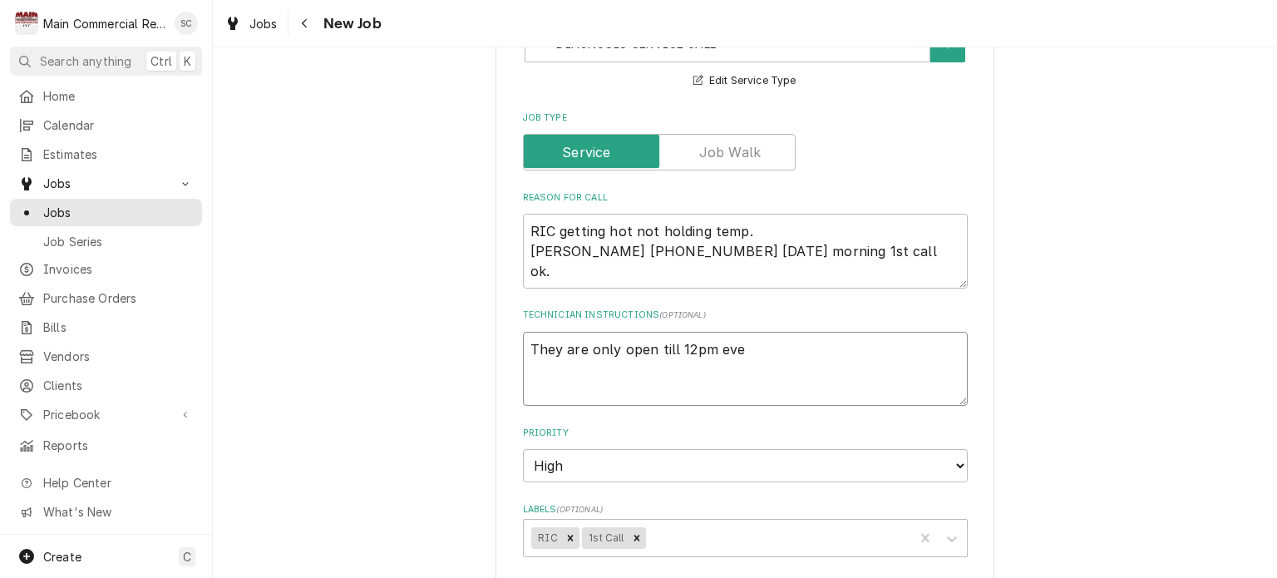
type textarea "x"
type textarea "They are only open till 12pm ever"
type textarea "x"
type textarea "They are only open till 12pm every"
type textarea "x"
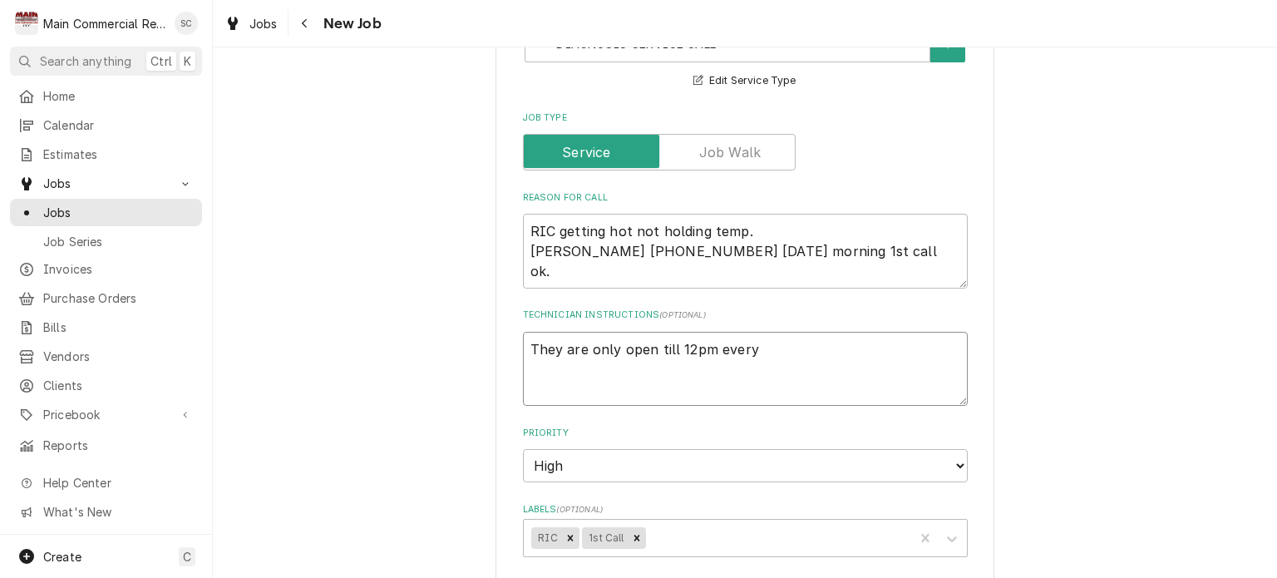
type textarea "They are only open till 12pm every"
type textarea "x"
type textarea "They are only open till 12pm every d"
type textarea "x"
type textarea "They are only open till 12pm every"
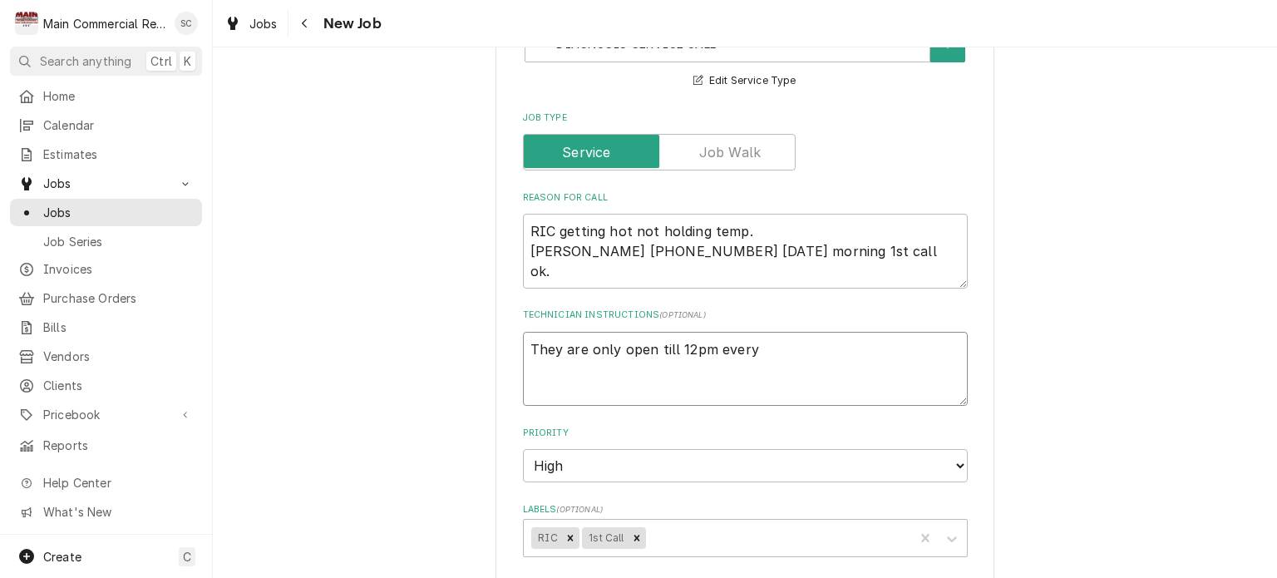
type textarea "x"
type textarea "They are only open till 12pm every w"
type textarea "x"
type textarea "They are only open till 12pm every we"
type textarea "x"
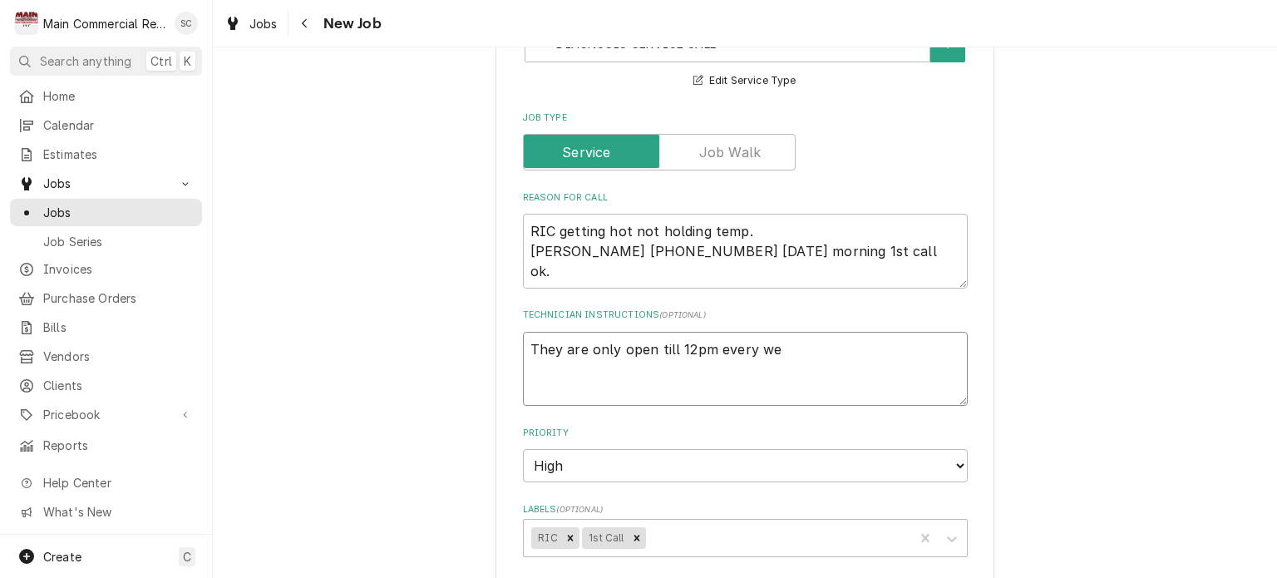
type textarea "They are only open till 12pm every wee"
type textarea "x"
type textarea "They are only open till 12pm every week"
type textarea "x"
type textarea "They are only open till 12pm every week"
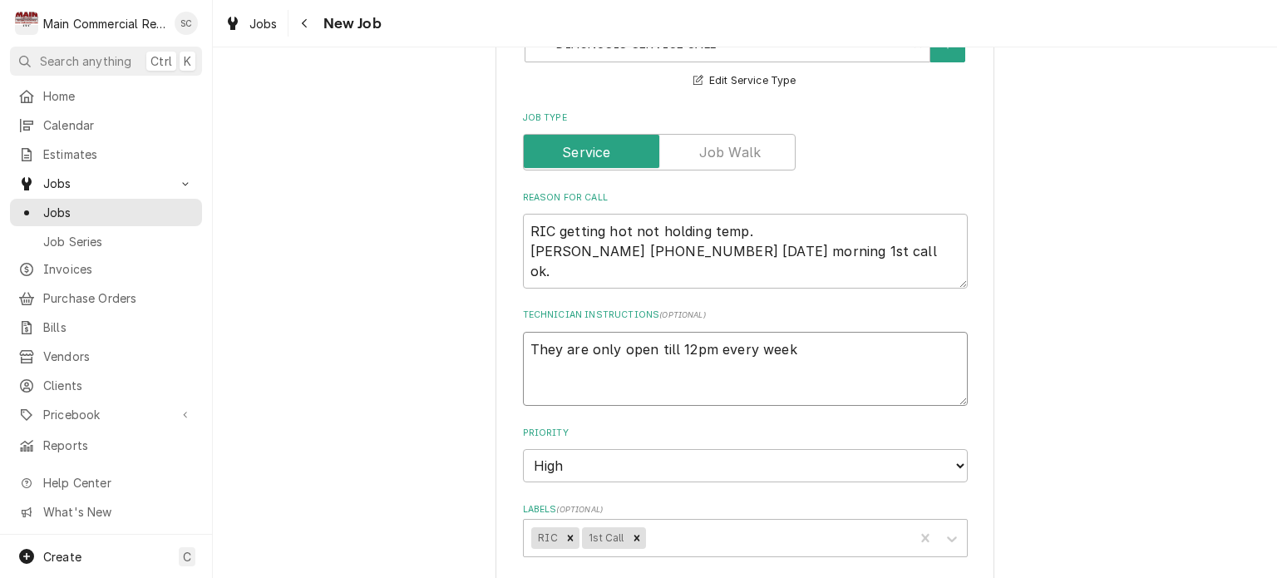
type textarea "x"
type textarea "They are only open till 12pm every week d"
type textarea "x"
type textarea "They are only open till 12pm every week da"
type textarea "x"
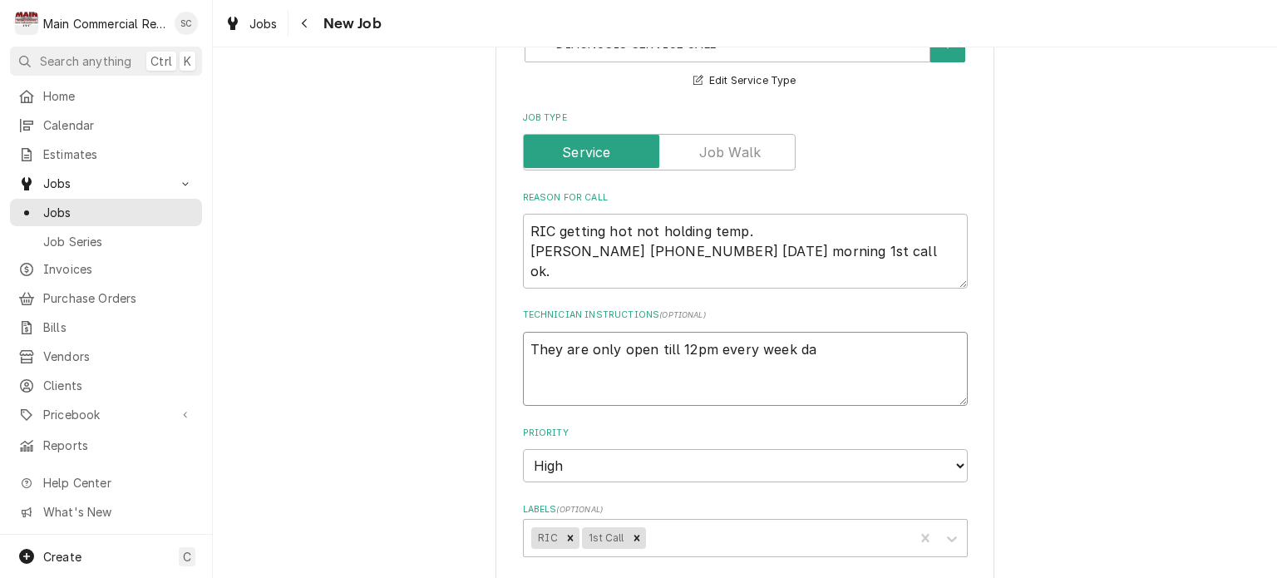
type textarea "They are only open till 12pm every week day"
type textarea "x"
type textarea "They are only open till 12pm every week day."
type textarea "x"
type textarea "They are only open till 12pm every week day."
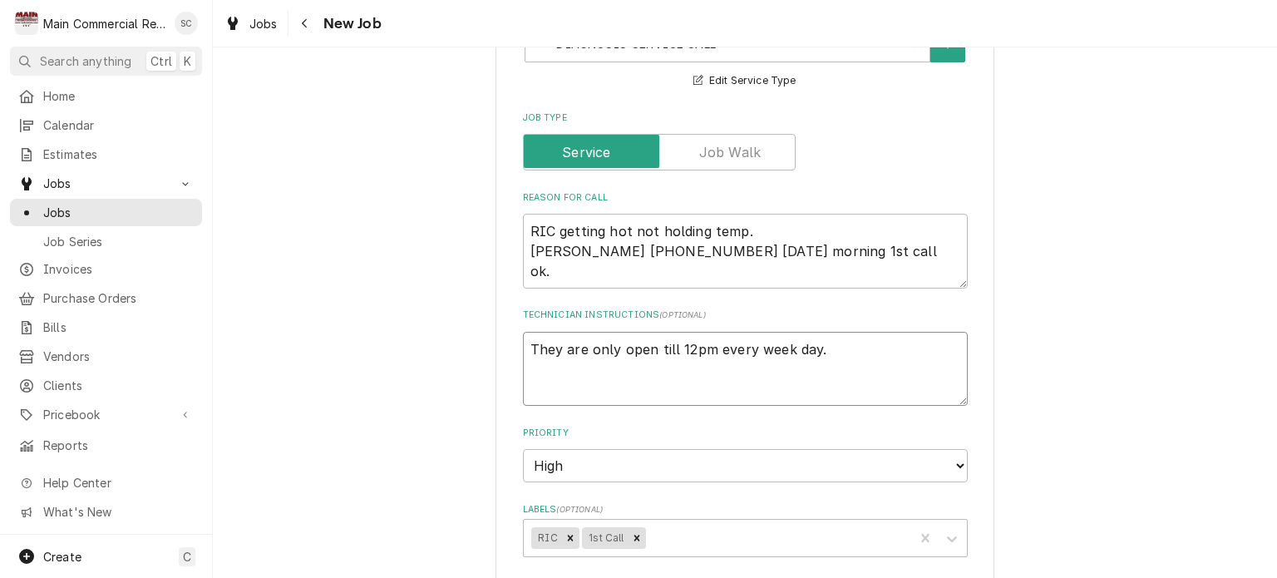
click at [648, 345] on textarea "They are only open till 12pm every week day." at bounding box center [745, 369] width 445 height 75
type textarea "x"
type textarea "They are only ope till 12pm every week day."
type textarea "x"
type textarea "They are only op till 12pm every week day."
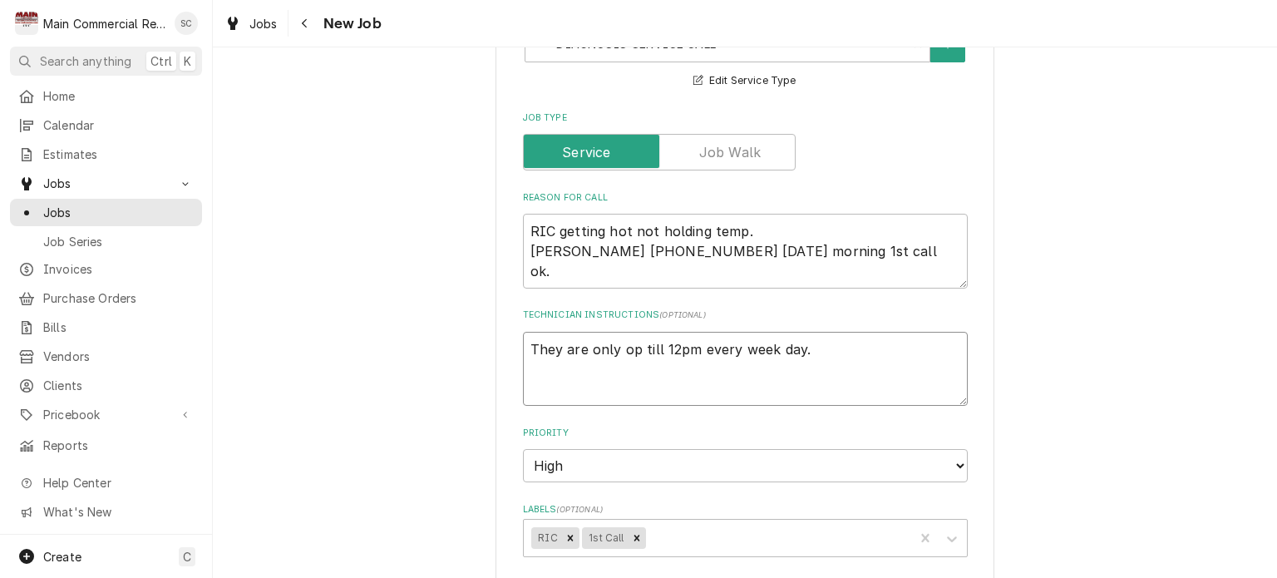
type textarea "x"
type textarea "They are only o till 12pm every week day."
type textarea "x"
type textarea "They are only till 12pm every week day."
type textarea "x"
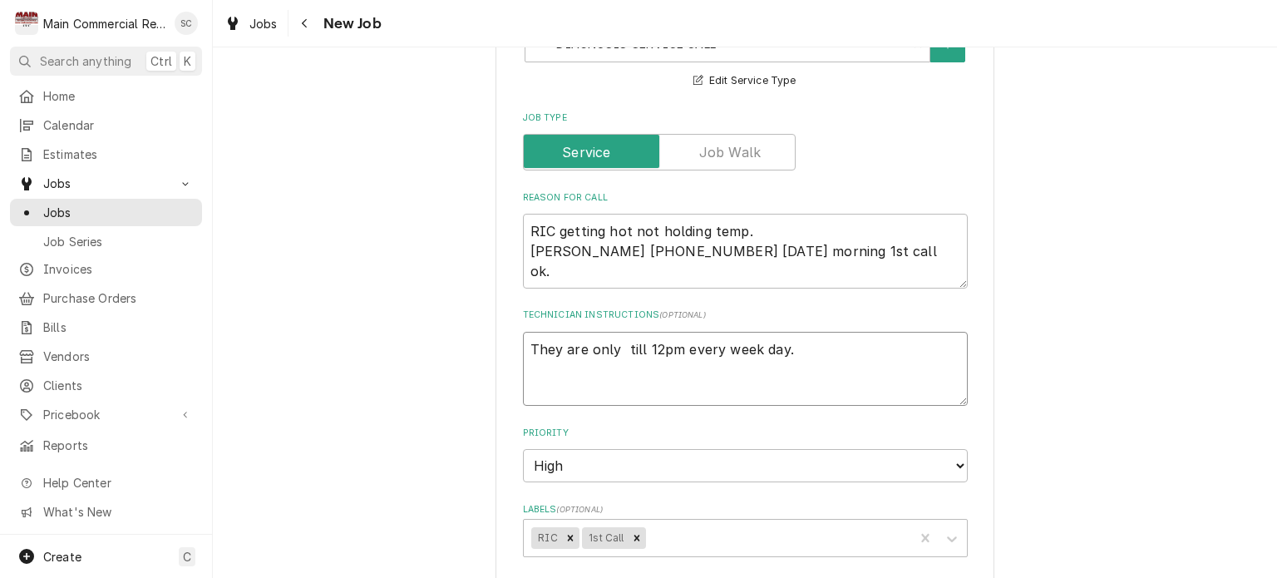
type textarea "They are only t till 12pm every week day."
type textarea "x"
type textarea "They are only th till 12pm every week day."
type textarea "x"
type textarea "They are only the till 12pm every week day."
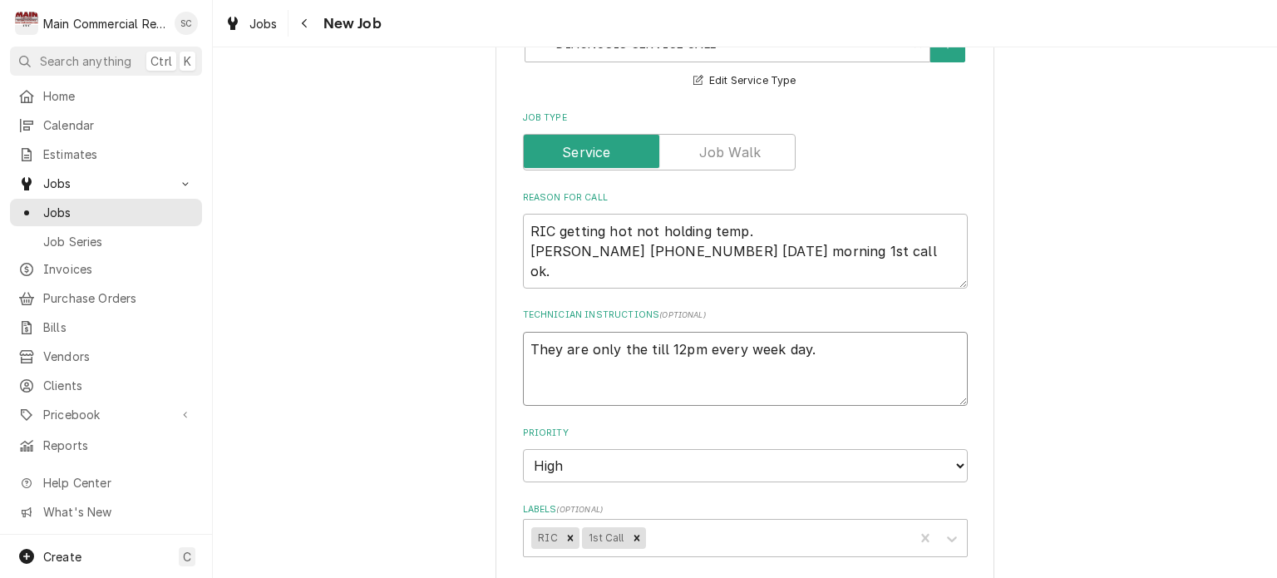
type textarea "x"
type textarea "They are only ther till 12pm every week day."
type textarea "x"
type textarea "They are only there till 12pm every week day."
type textarea "x"
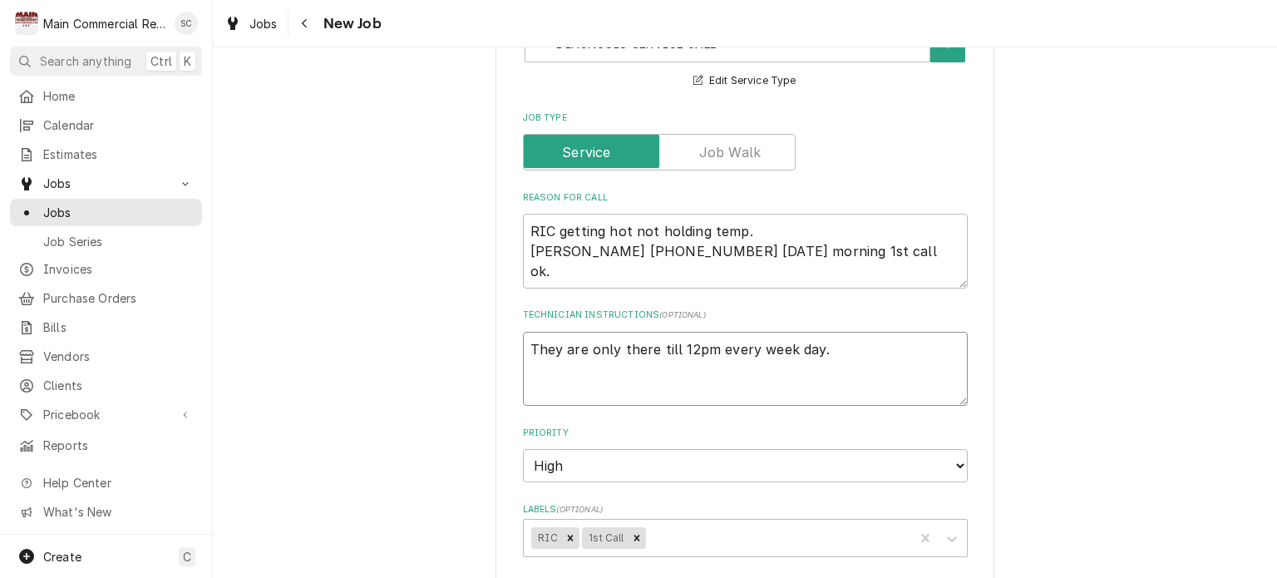
click at [882, 377] on textarea "They are only there till 12pm every week day." at bounding box center [745, 369] width 445 height 75
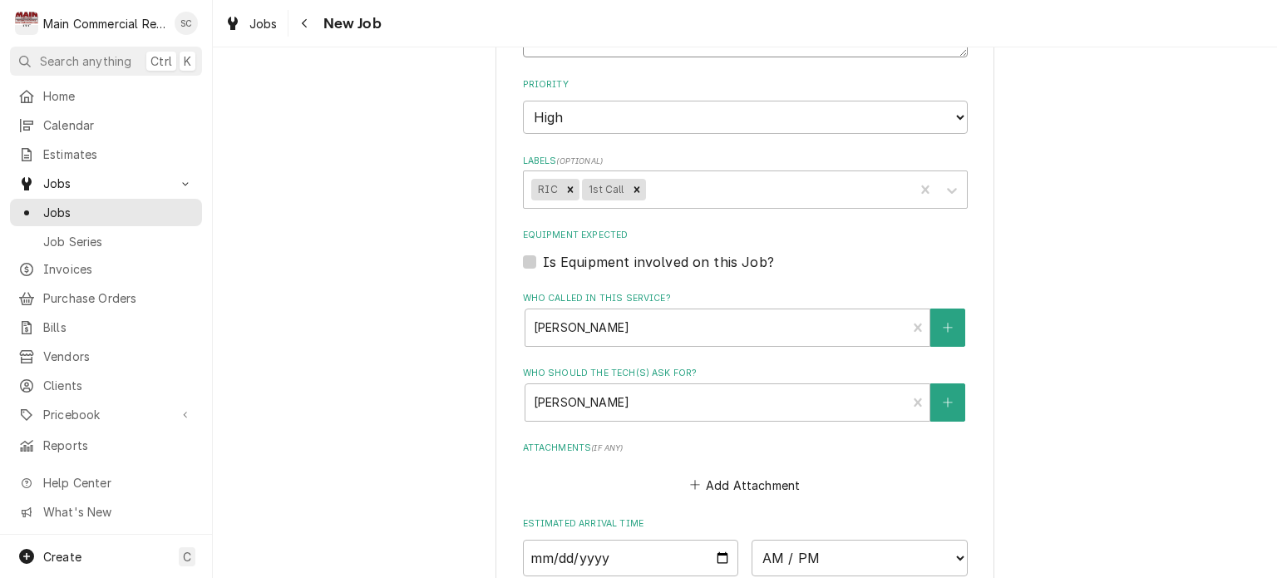
scroll to position [1263, 0]
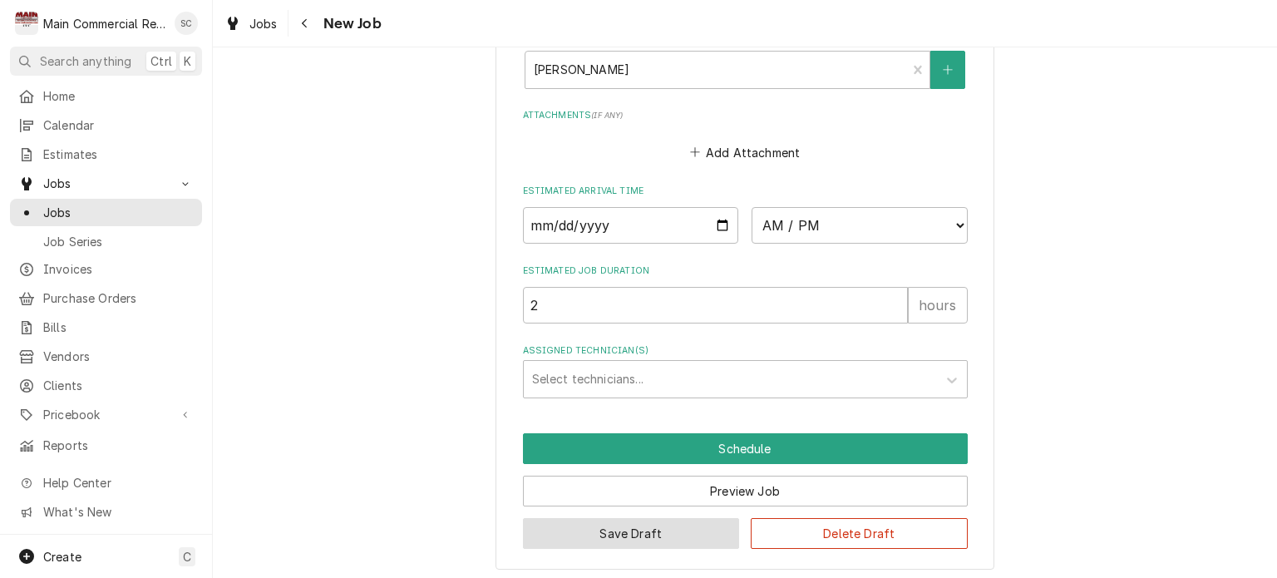
type textarea "They are only there till 12pm every week day."
click at [688, 523] on button "Save Draft" at bounding box center [631, 533] width 217 height 31
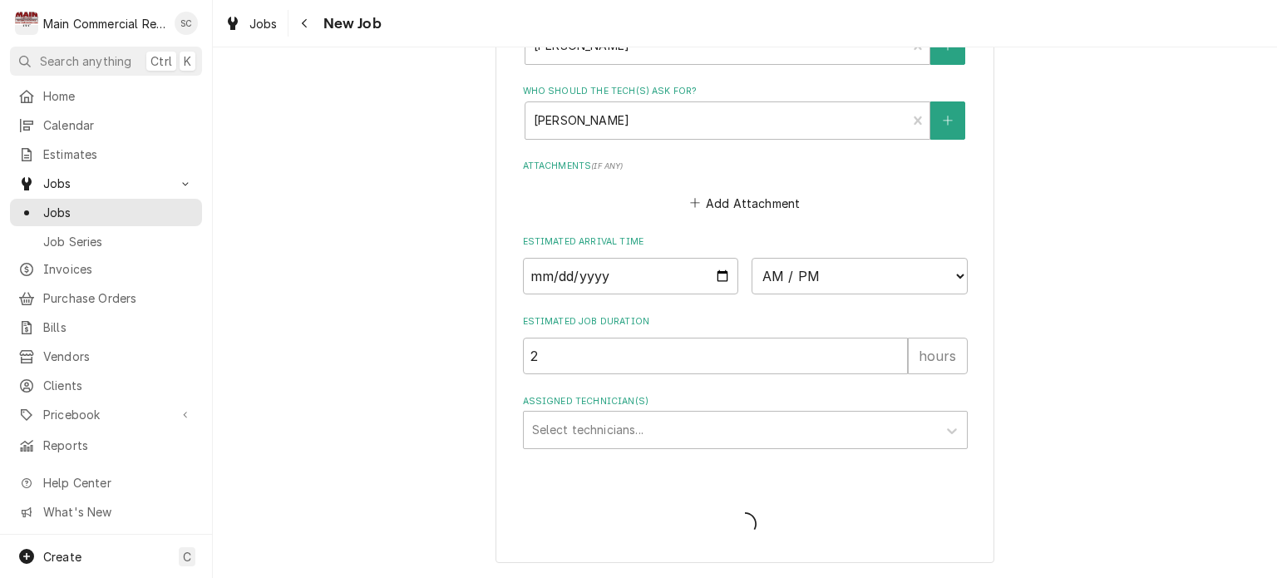
scroll to position [1206, 0]
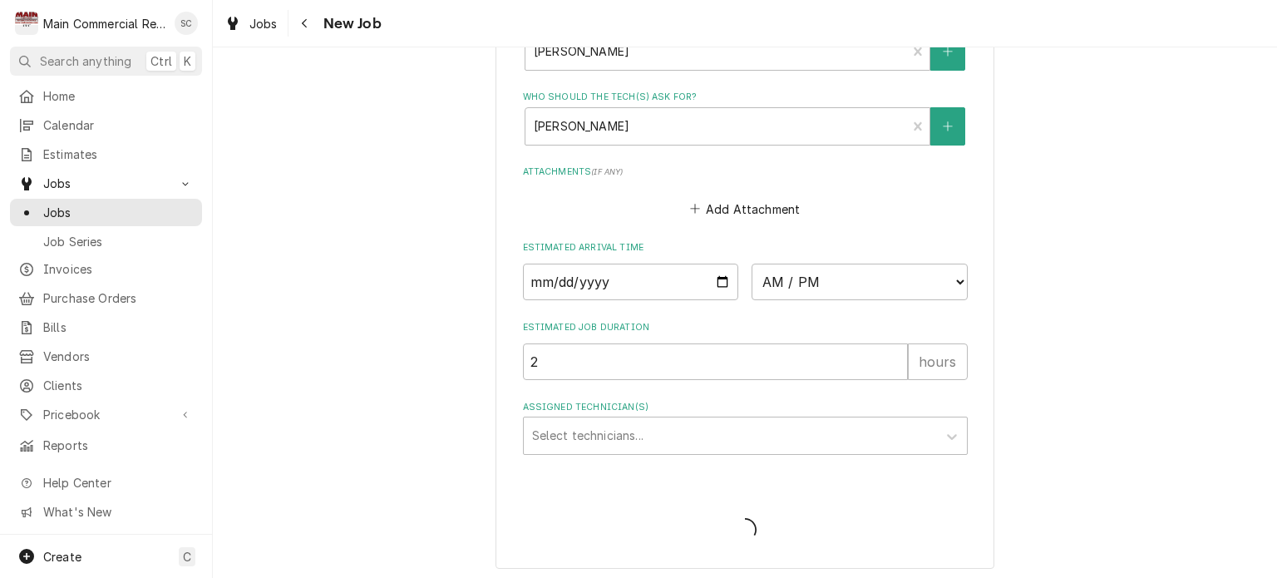
type textarea "x"
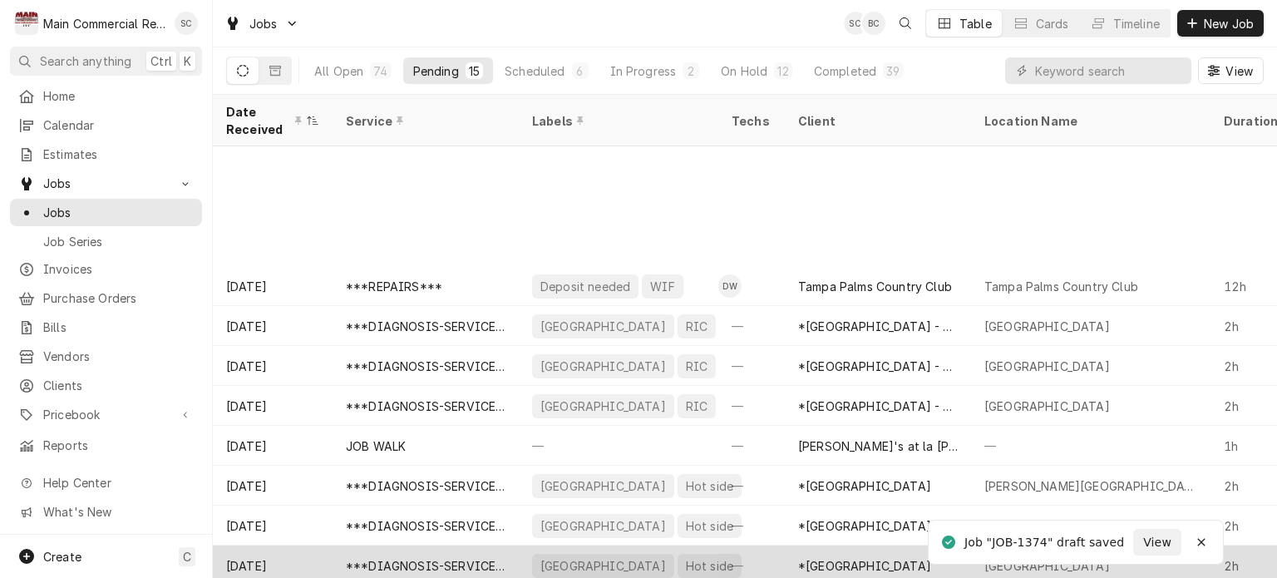
scroll to position [170, 0]
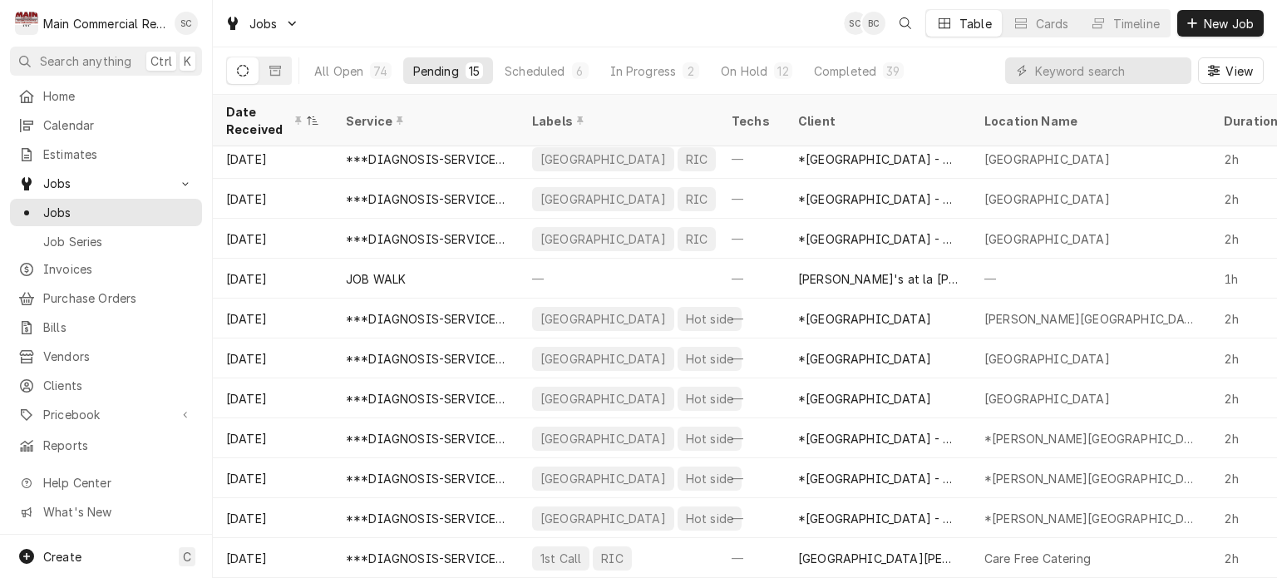
click at [808, 22] on div "Jobs SC BC Table Cards Timeline New Job" at bounding box center [745, 23] width 1064 height 47
click at [1221, 22] on span "New Job" at bounding box center [1229, 23] width 57 height 17
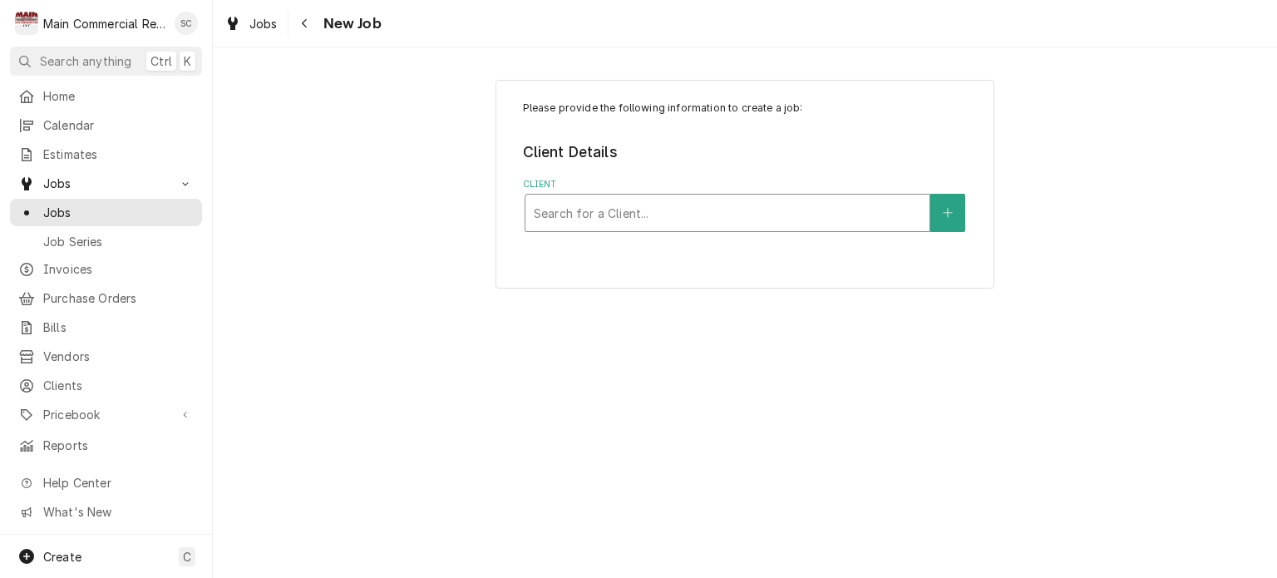
click at [794, 212] on div "Client" at bounding box center [727, 213] width 387 height 30
type input "[GEOGRAPHIC_DATA]"
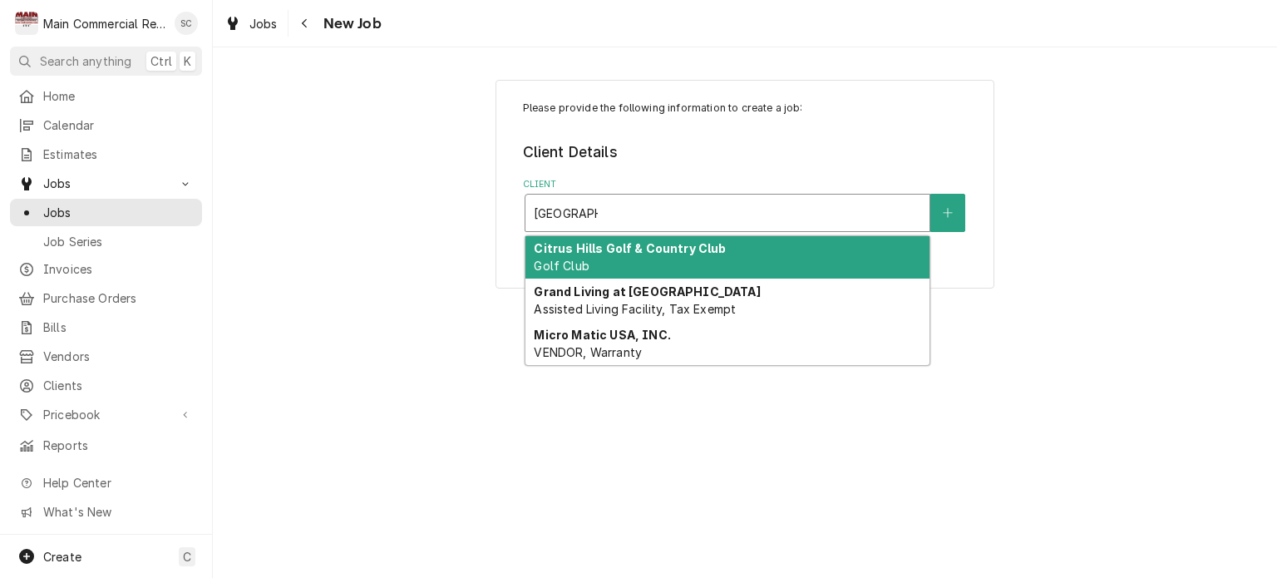
click at [765, 250] on div "[GEOGRAPHIC_DATA]" at bounding box center [727, 257] width 404 height 43
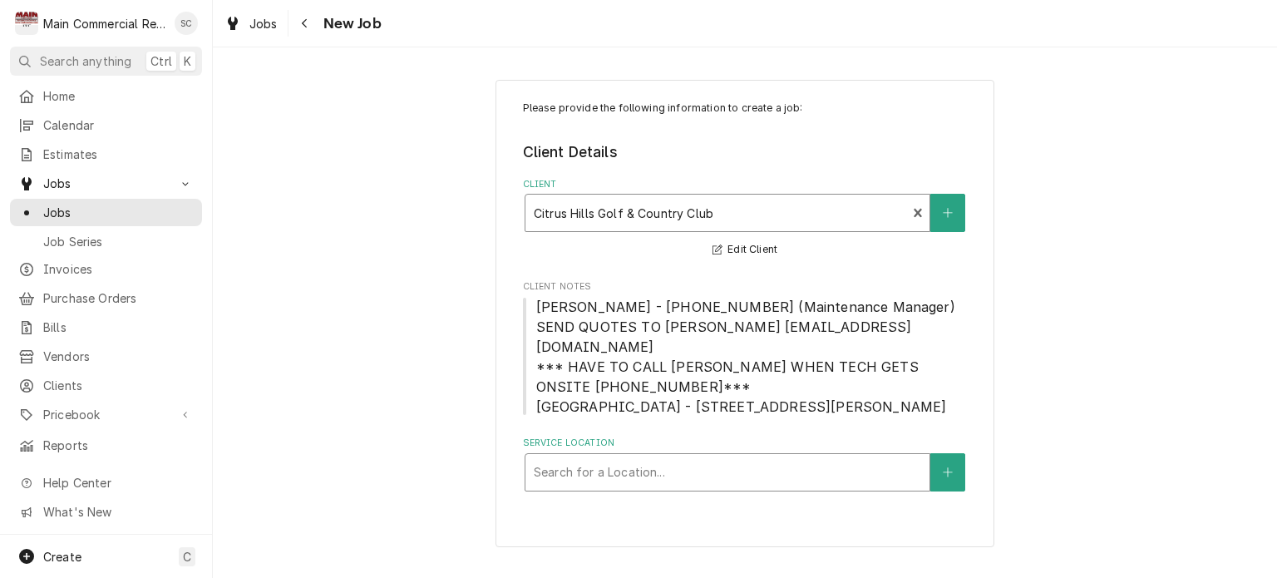
click at [686, 457] on div "Service Location" at bounding box center [727, 472] width 387 height 30
click at [644, 463] on div "Service Location" at bounding box center [727, 472] width 387 height 30
type input "Sky"
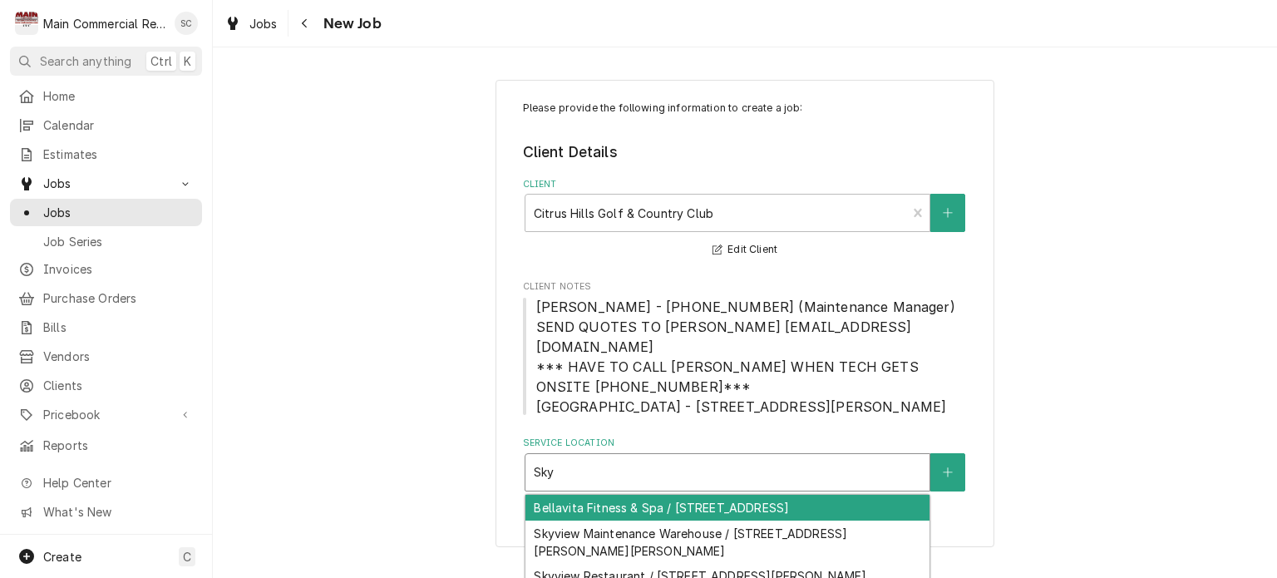
scroll to position [7, 0]
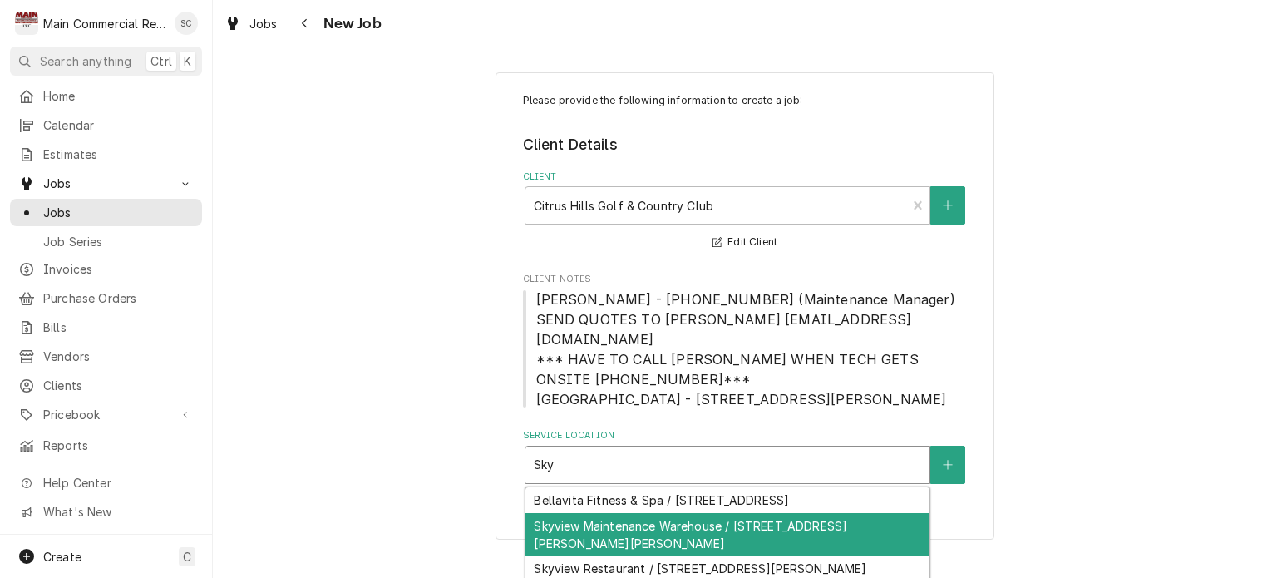
click at [737, 534] on div "Skyview Maintenance Warehouse / [STREET_ADDRESS][PERSON_NAME][PERSON_NAME]" at bounding box center [727, 534] width 404 height 43
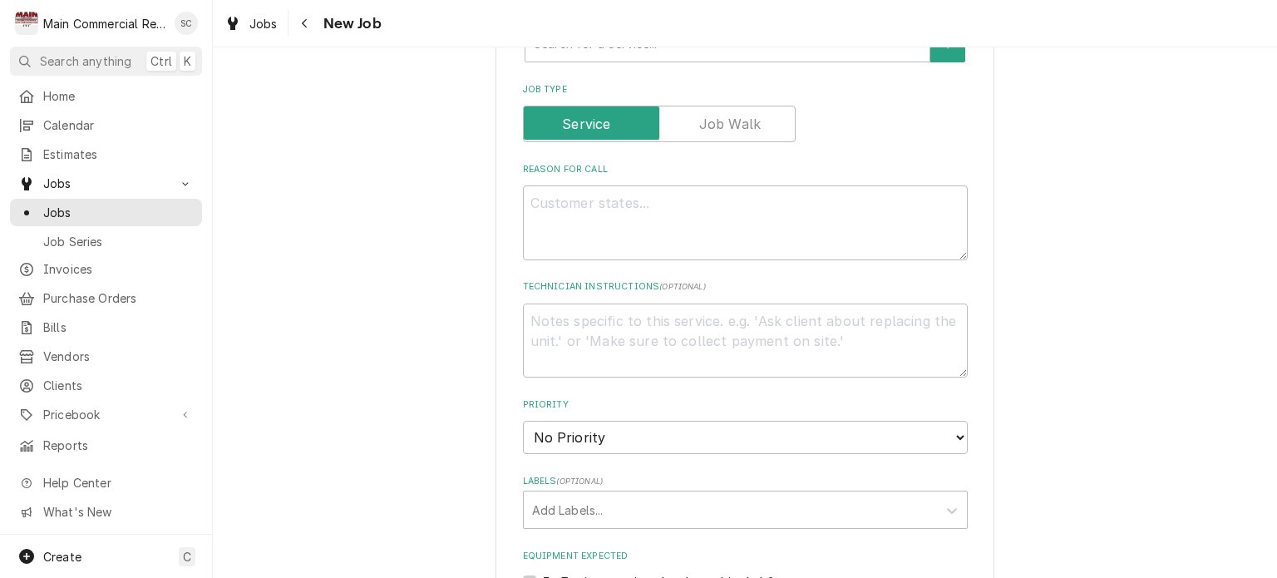
scroll to position [1164, 0]
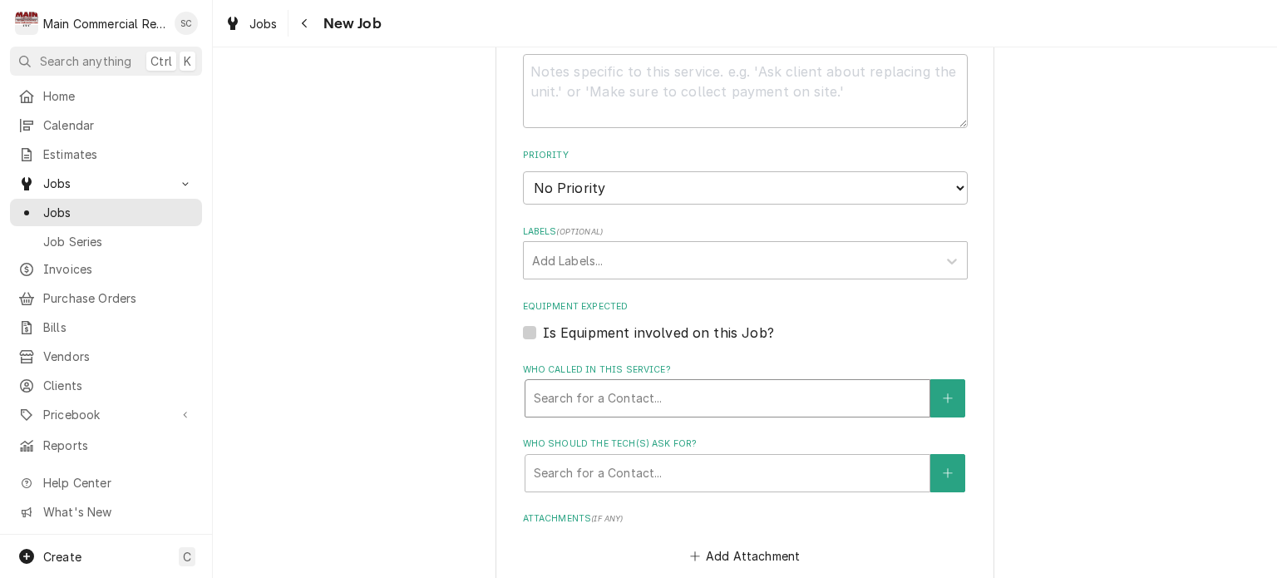
click at [709, 383] on div "Who called in this service?" at bounding box center [727, 398] width 387 height 30
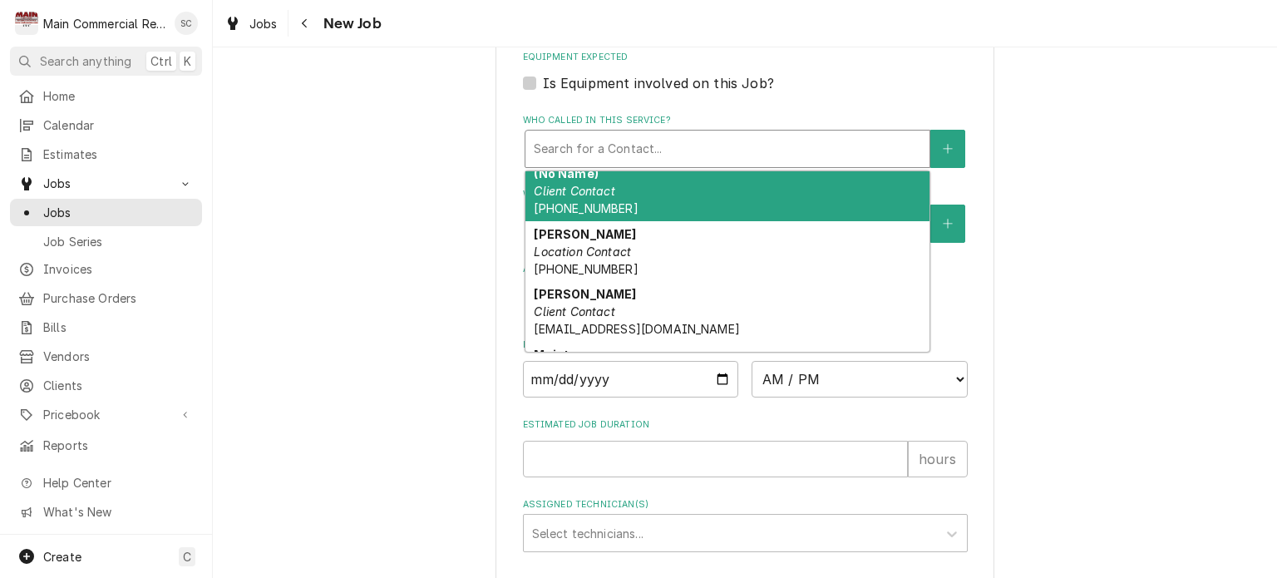
scroll to position [0, 0]
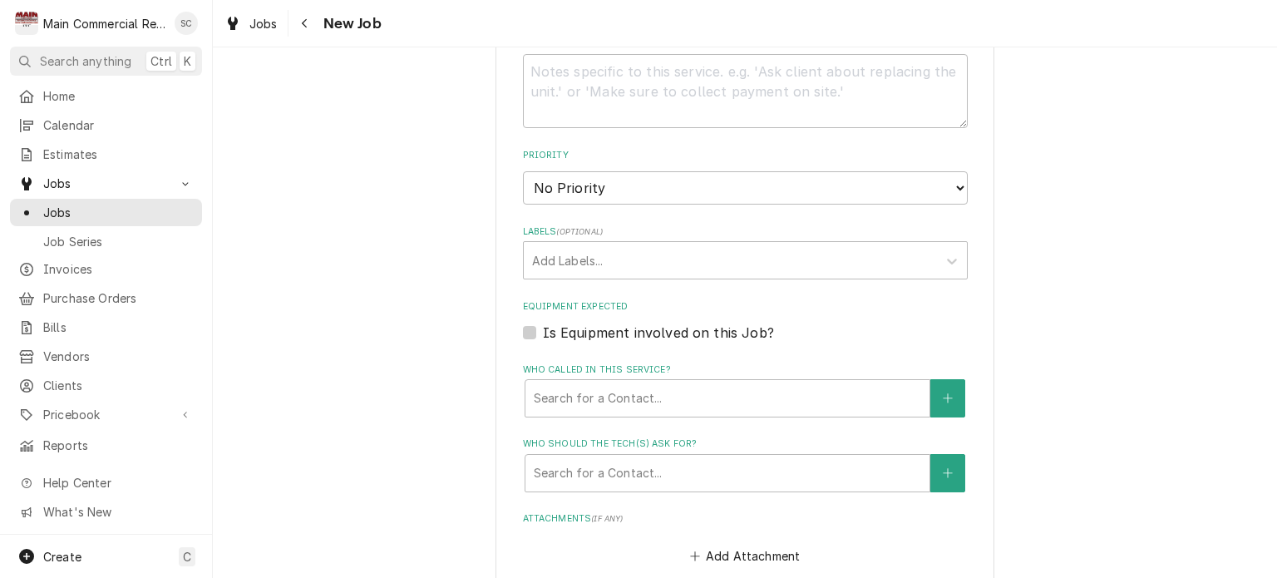
scroll to position [998, 0]
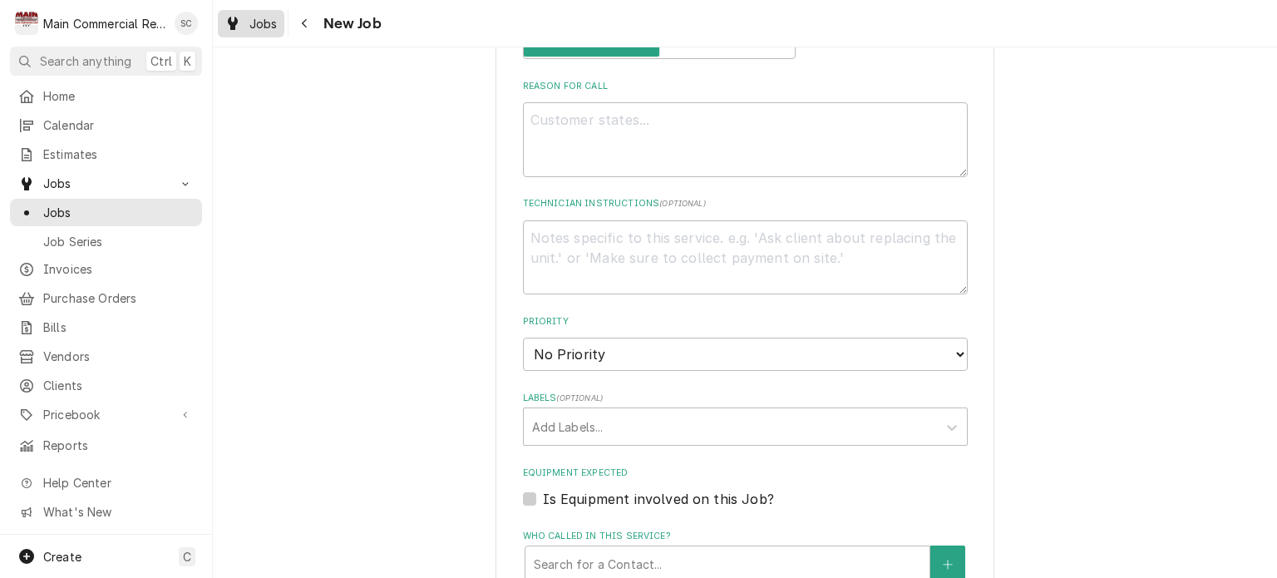
click at [274, 22] on span "Jobs" at bounding box center [263, 23] width 28 height 17
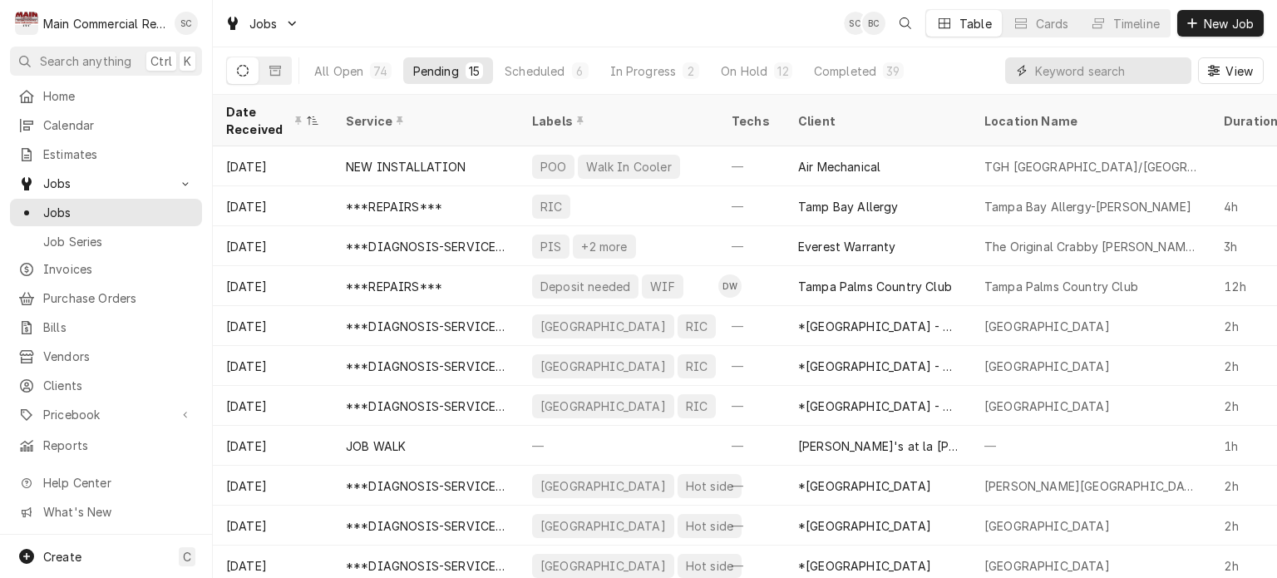
click at [1097, 74] on input "Dynamic Content Wrapper" at bounding box center [1109, 70] width 148 height 27
type input "[GEOGRAPHIC_DATA]"
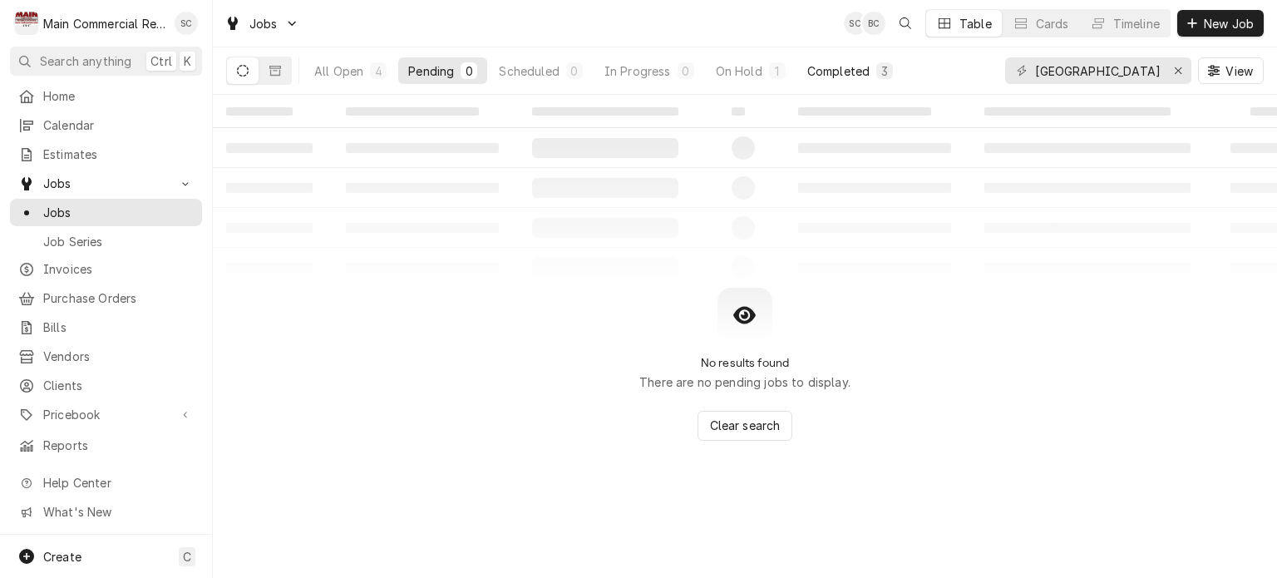
click at [851, 72] on div "Completed" at bounding box center [838, 70] width 62 height 17
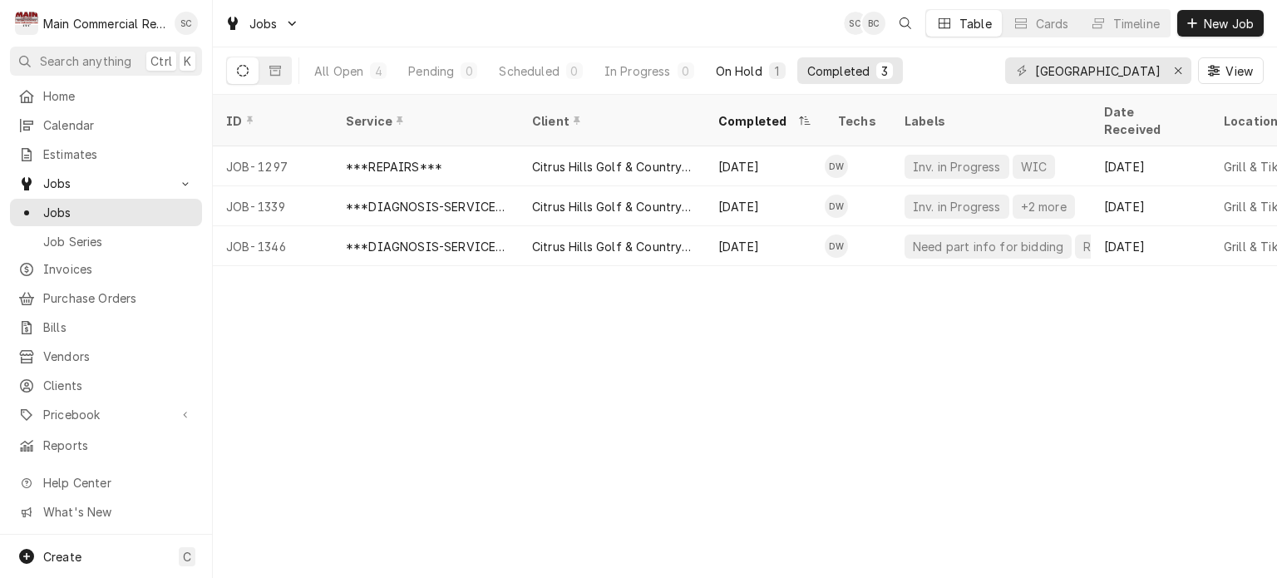
click at [742, 72] on div "On Hold" at bounding box center [739, 70] width 47 height 17
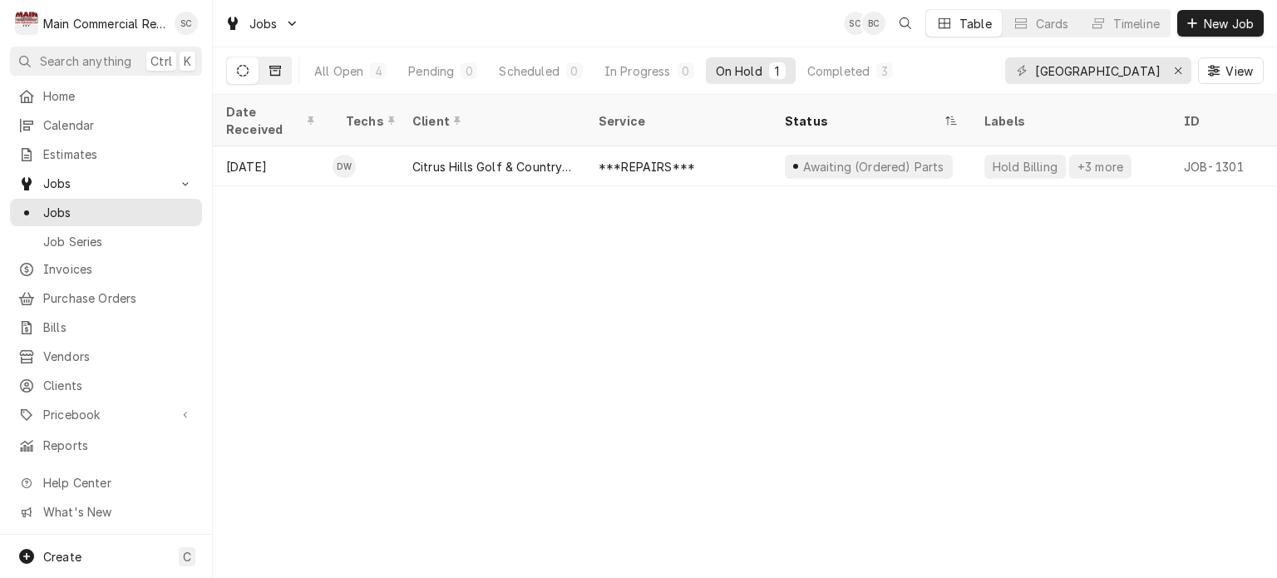
click at [276, 69] on icon "Dynamic Content Wrapper" at bounding box center [275, 71] width 12 height 12
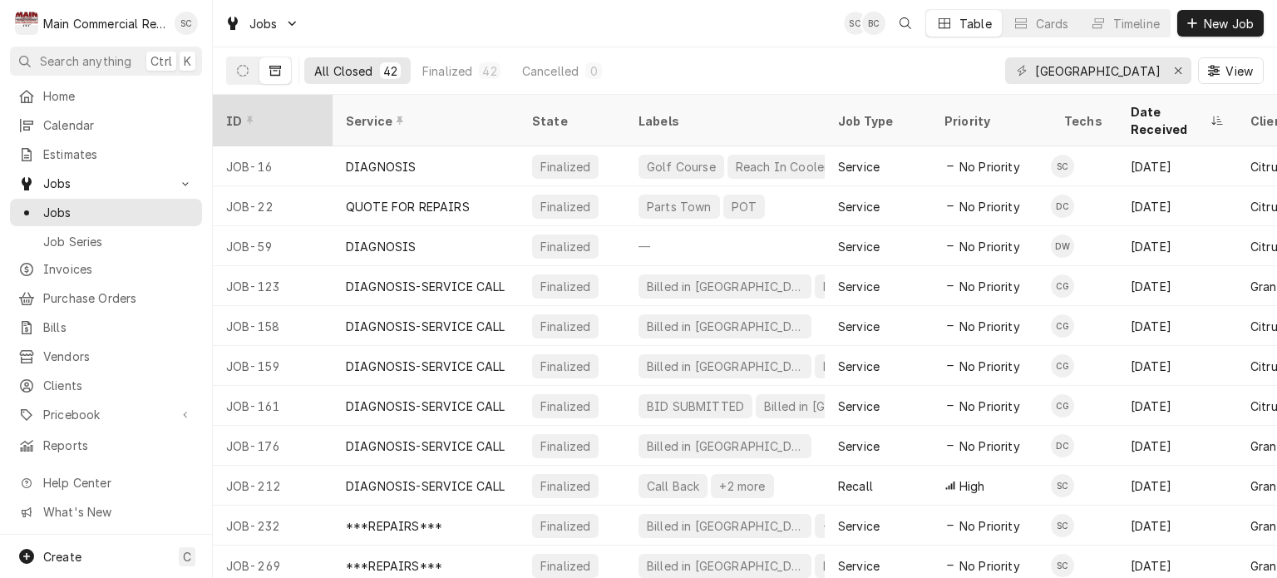
click at [249, 115] on div "Dynamic Content Wrapper" at bounding box center [250, 121] width 12 height 12
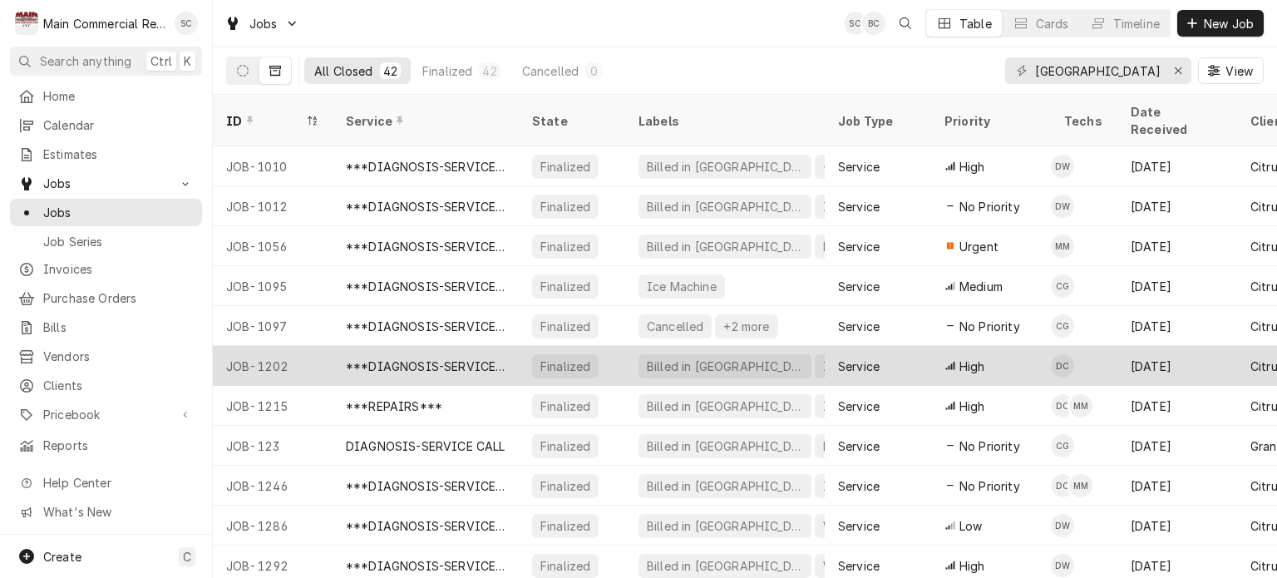
click at [512, 346] on div "***DIAGNOSIS-SERVICE CALL***" at bounding box center [426, 366] width 186 height 40
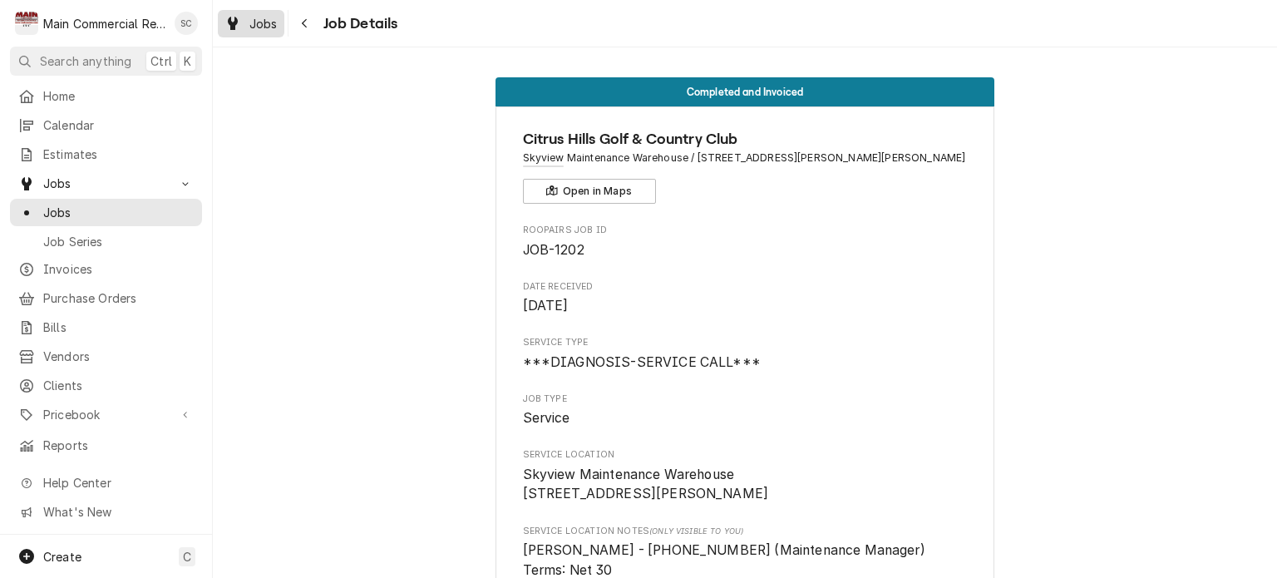
click at [256, 31] on span "Jobs" at bounding box center [263, 23] width 28 height 17
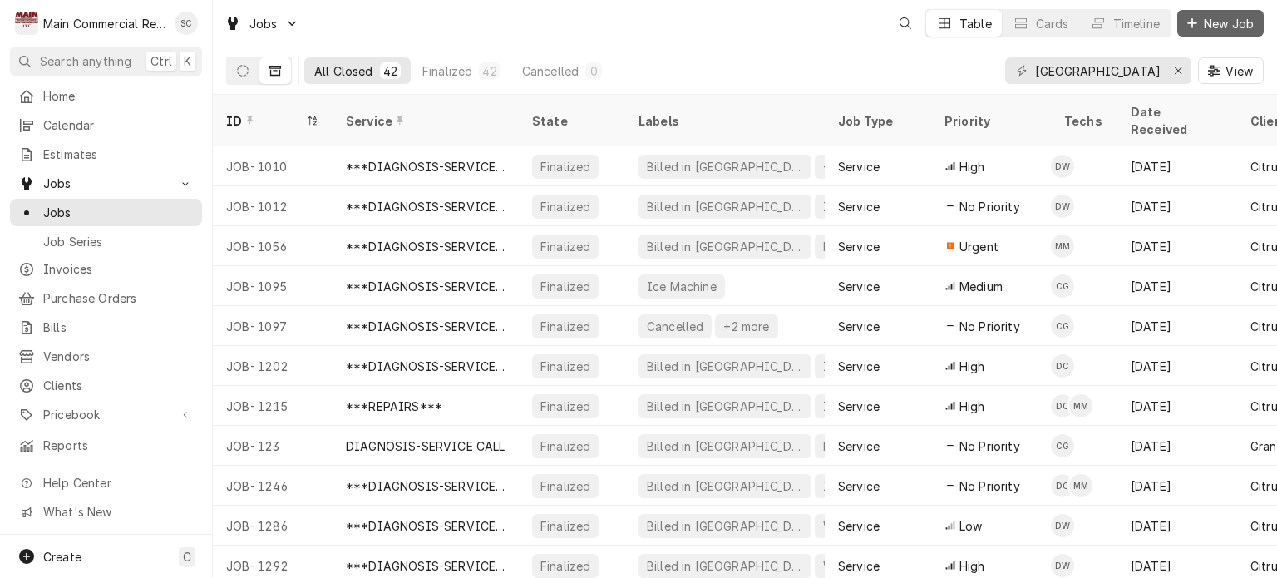
click at [1226, 24] on span "New Job" at bounding box center [1229, 23] width 57 height 17
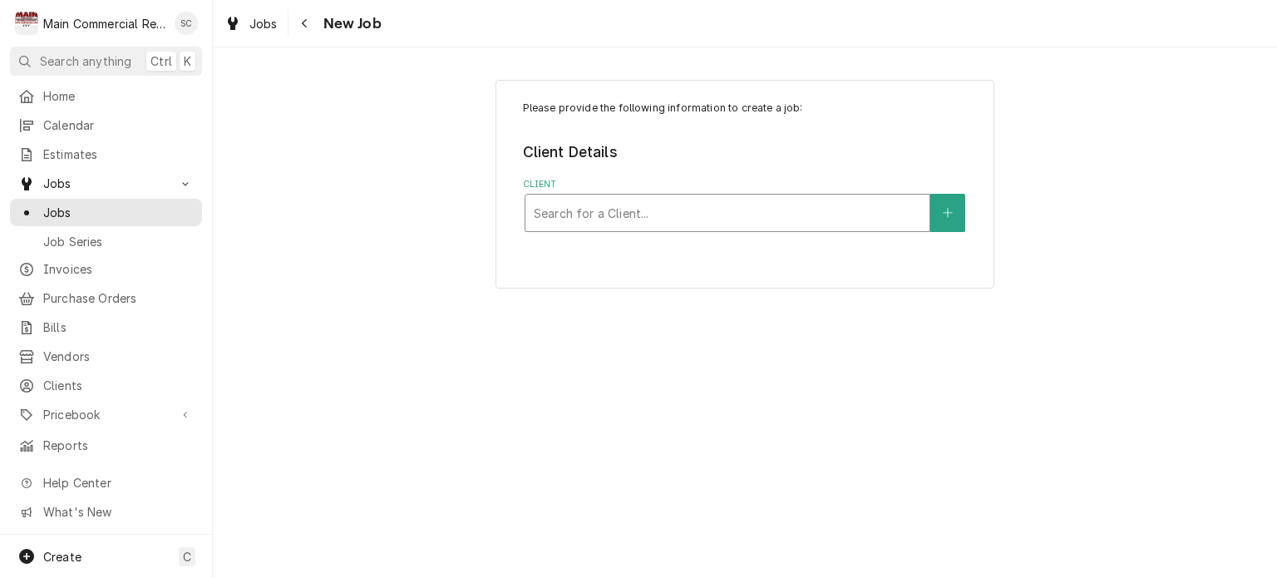
click at [772, 213] on div "Client" at bounding box center [727, 213] width 387 height 30
type input "[GEOGRAPHIC_DATA]"
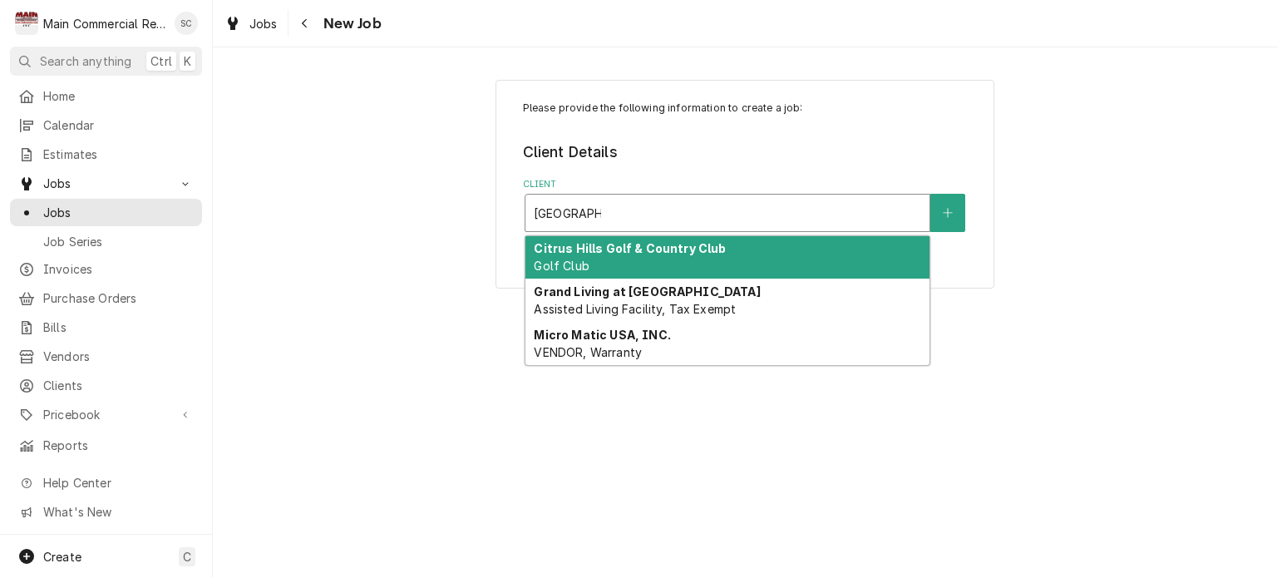
click at [741, 263] on div "[GEOGRAPHIC_DATA]" at bounding box center [727, 257] width 404 height 43
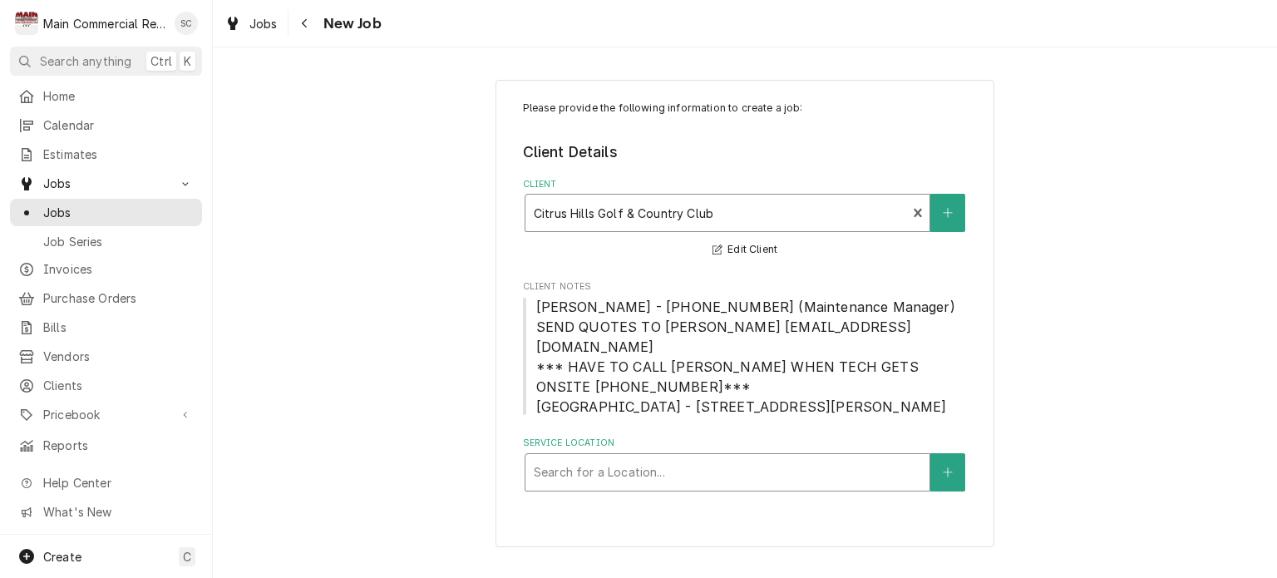
click at [659, 457] on div "Service Location" at bounding box center [727, 472] width 387 height 30
type input "[STREET_ADDRESS]"
click at [878, 457] on div "Service Location" at bounding box center [727, 472] width 387 height 30
type input "920"
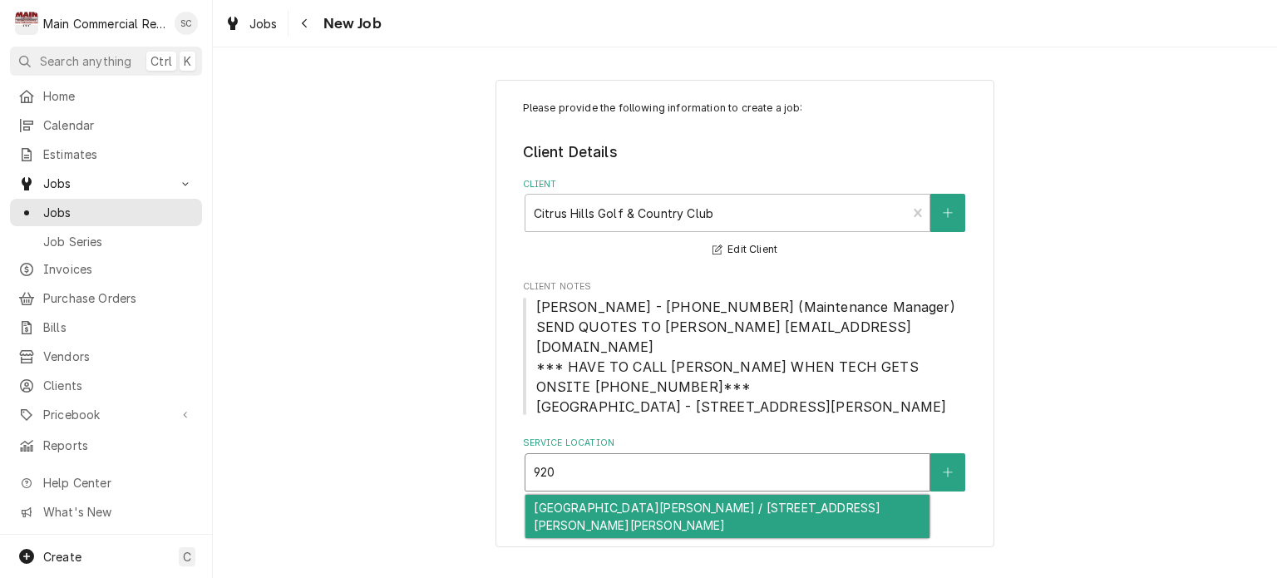
click at [839, 495] on div "[GEOGRAPHIC_DATA][PERSON_NAME] / [STREET_ADDRESS][PERSON_NAME][PERSON_NAME]" at bounding box center [727, 516] width 404 height 43
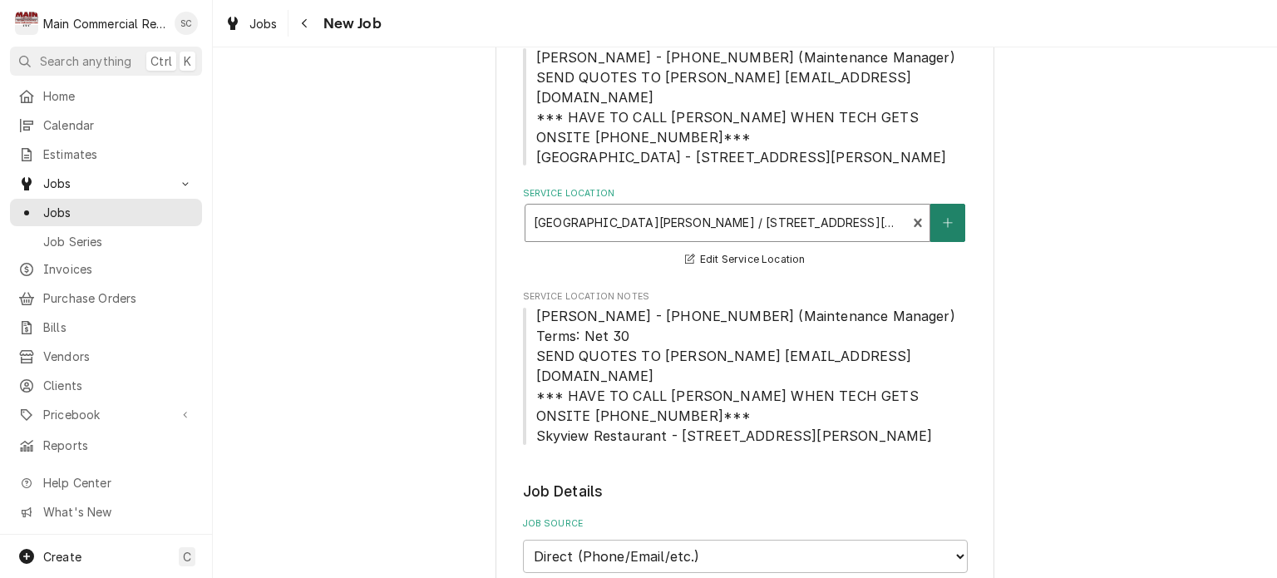
scroll to position [499, 0]
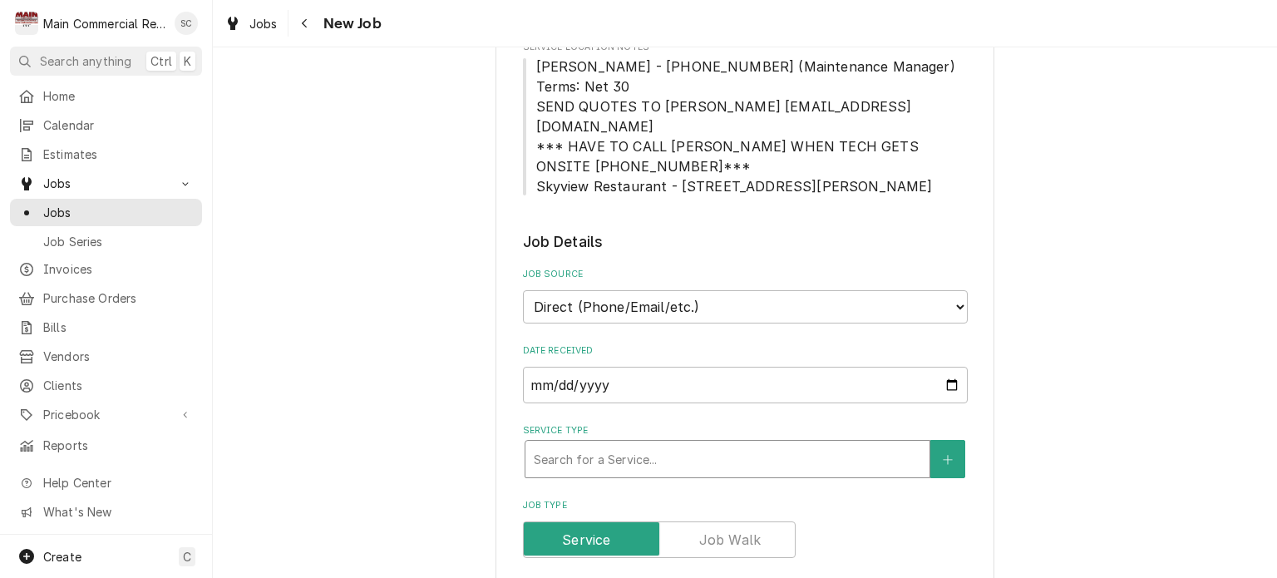
click at [622, 444] on div "Service Type" at bounding box center [727, 459] width 387 height 30
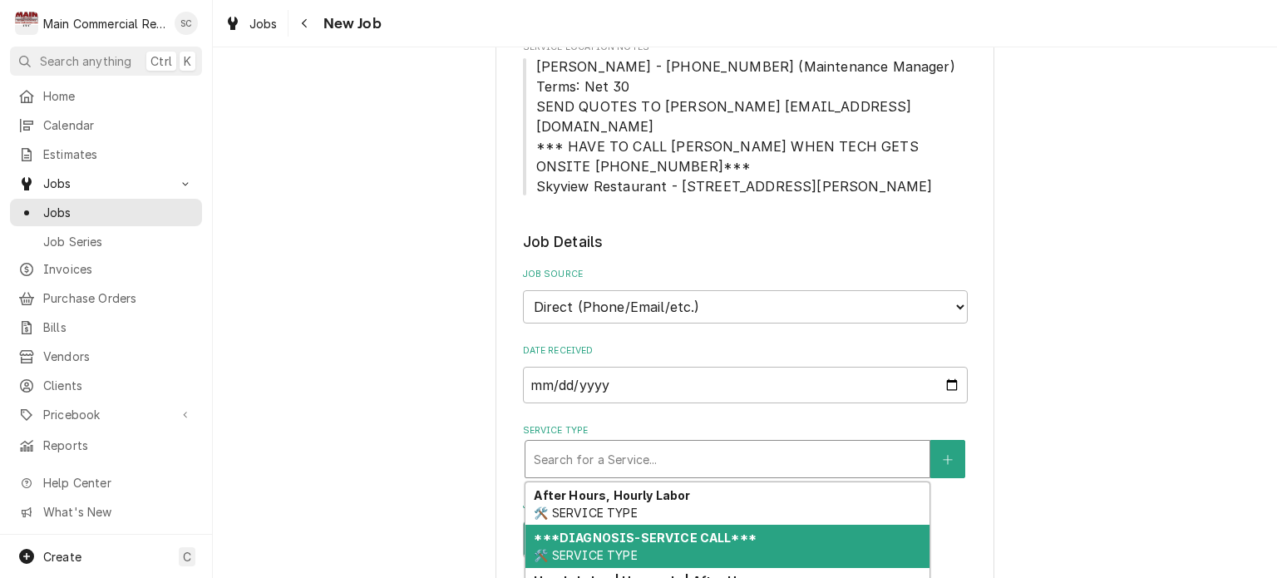
click at [615, 530] on strong "***DIAGNOSIS-SERVICE CALL***" at bounding box center [645, 537] width 222 height 14
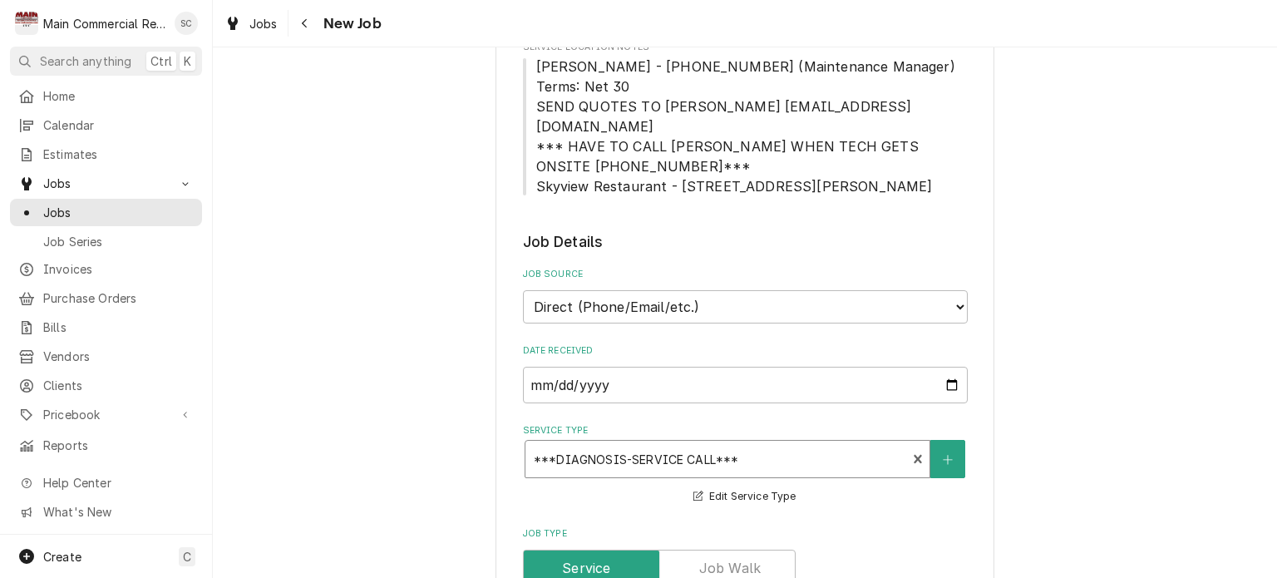
scroll to position [831, 0]
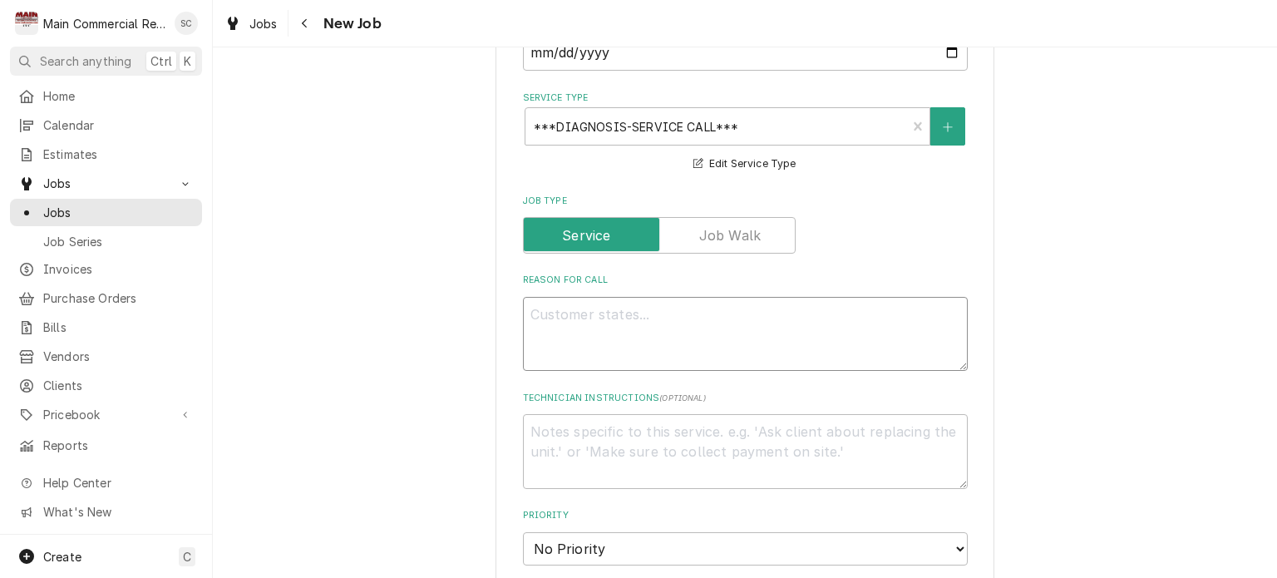
click at [659, 297] on textarea "Reason For Call" at bounding box center [745, 334] width 445 height 75
type textarea "x"
type textarea "I"
type textarea "x"
type textarea "Ic"
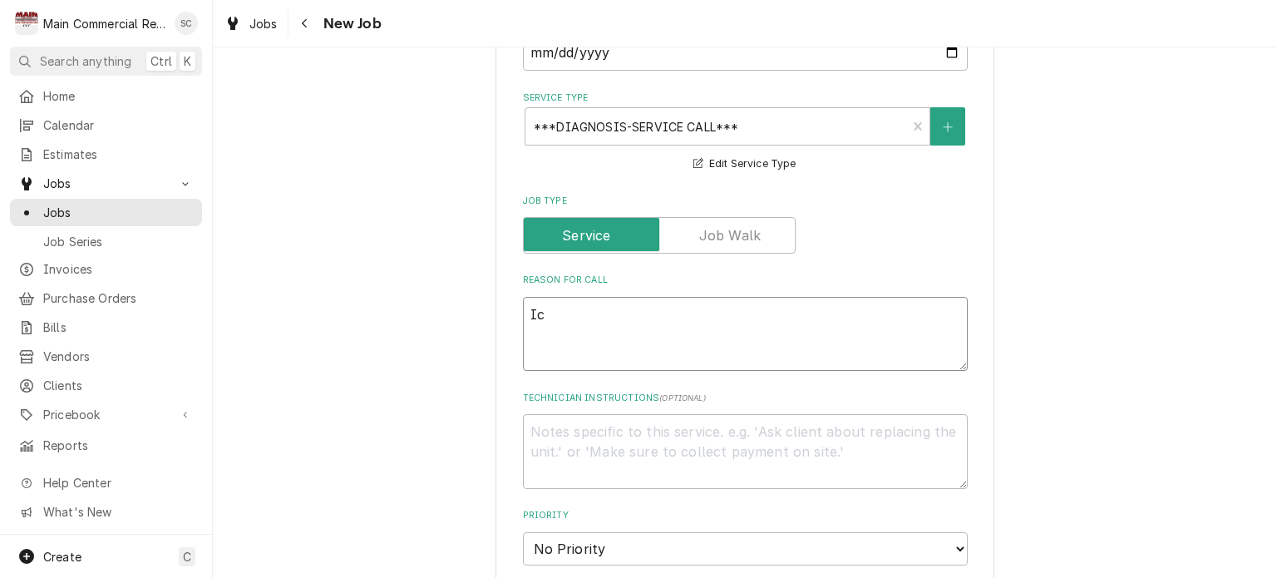
type textarea "x"
type textarea "Ice"
type textarea "x"
type textarea "Ice"
type textarea "x"
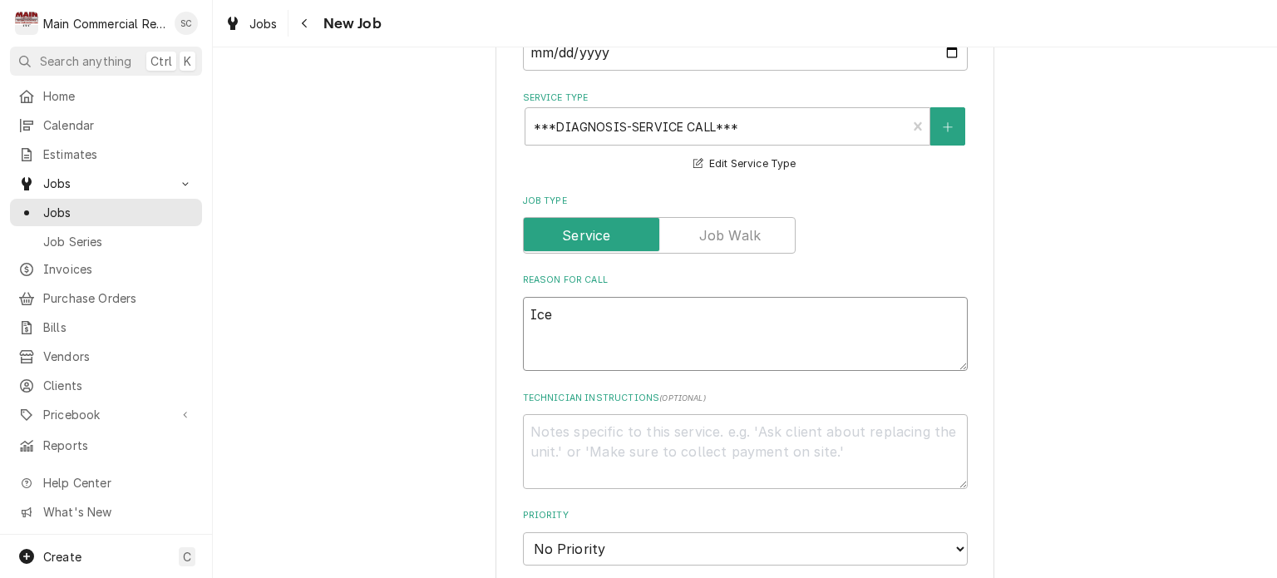
type textarea "Ice M"
type textarea "x"
type textarea "Ice Ma"
type textarea "x"
type textarea "Ice Mac"
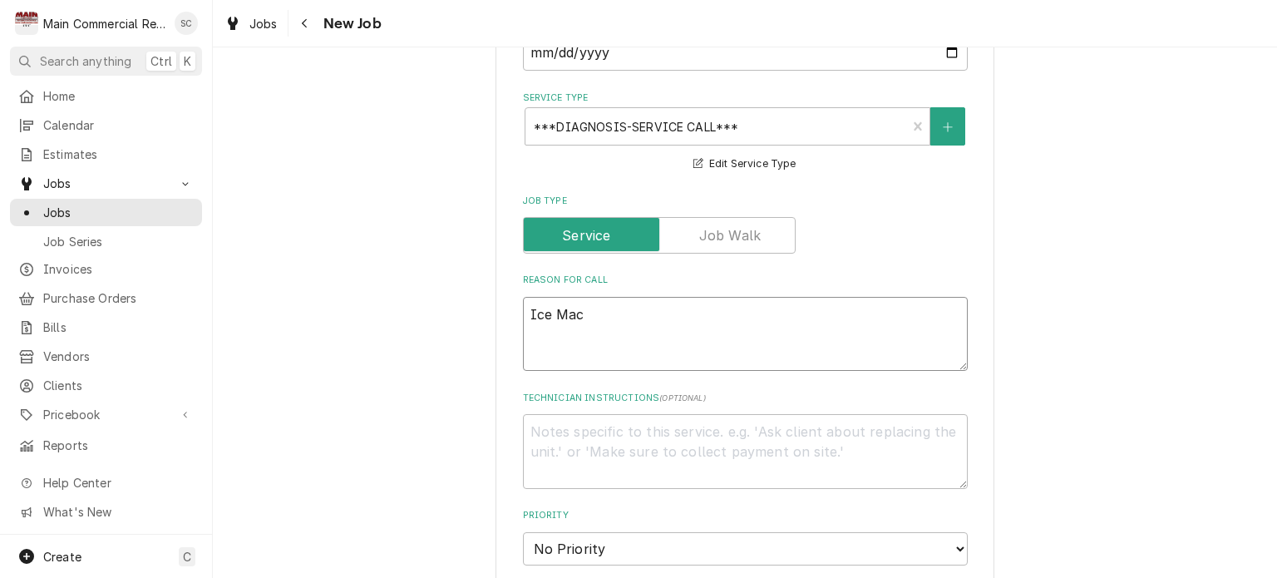
type textarea "x"
type textarea "Ice Mach"
type textarea "x"
type textarea "Ice Machi"
type textarea "x"
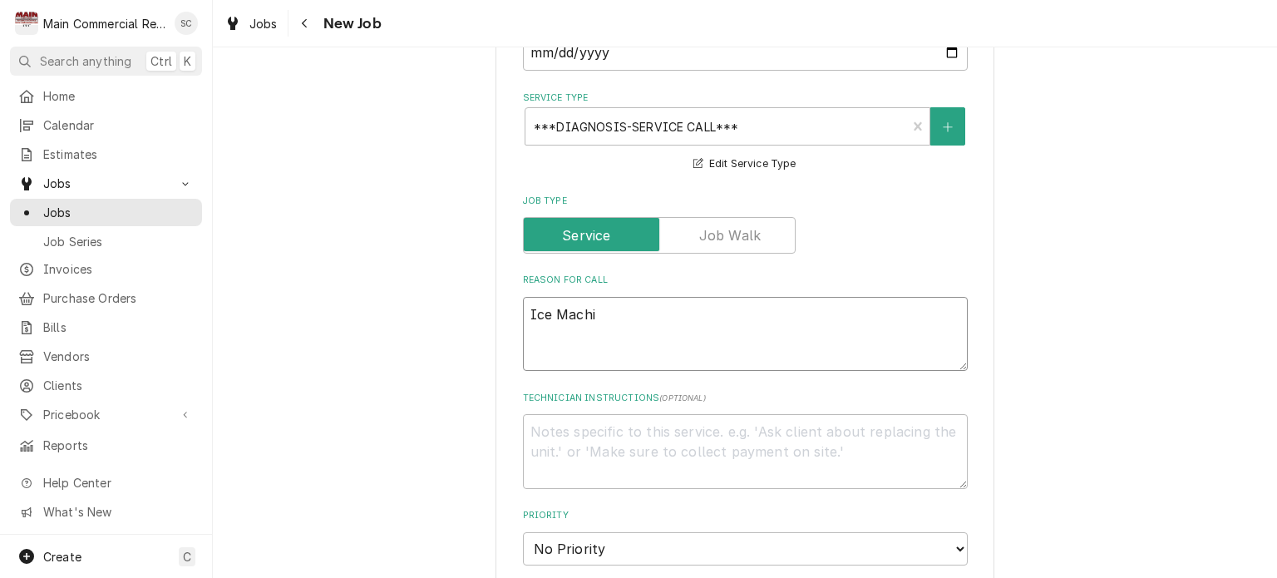
type textarea "Ice Machin"
type textarea "x"
type textarea "Ice Machine"
type textarea "x"
type textarea "Ice Machine"
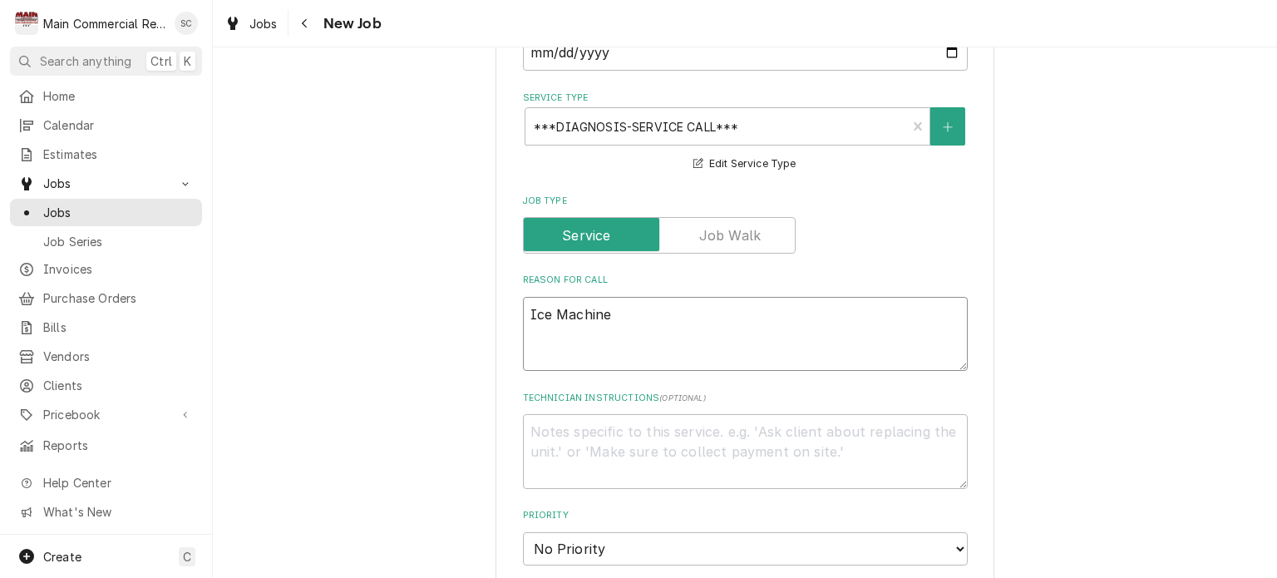
type textarea "x"
type textarea "Ice Machine"
type textarea "x"
type textarea "Ice Machine"
type textarea "x"
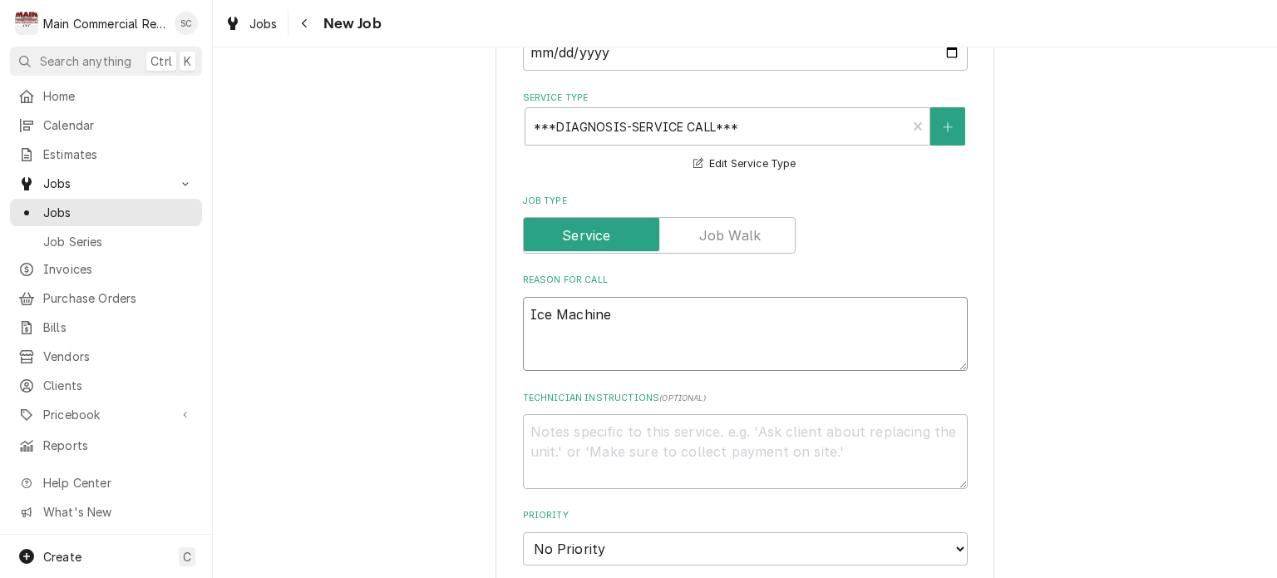
type textarea "Ice Machine P"
type textarea "x"
type textarea "Ice Machine Pe"
type textarea "x"
type textarea "Ice Machine Per"
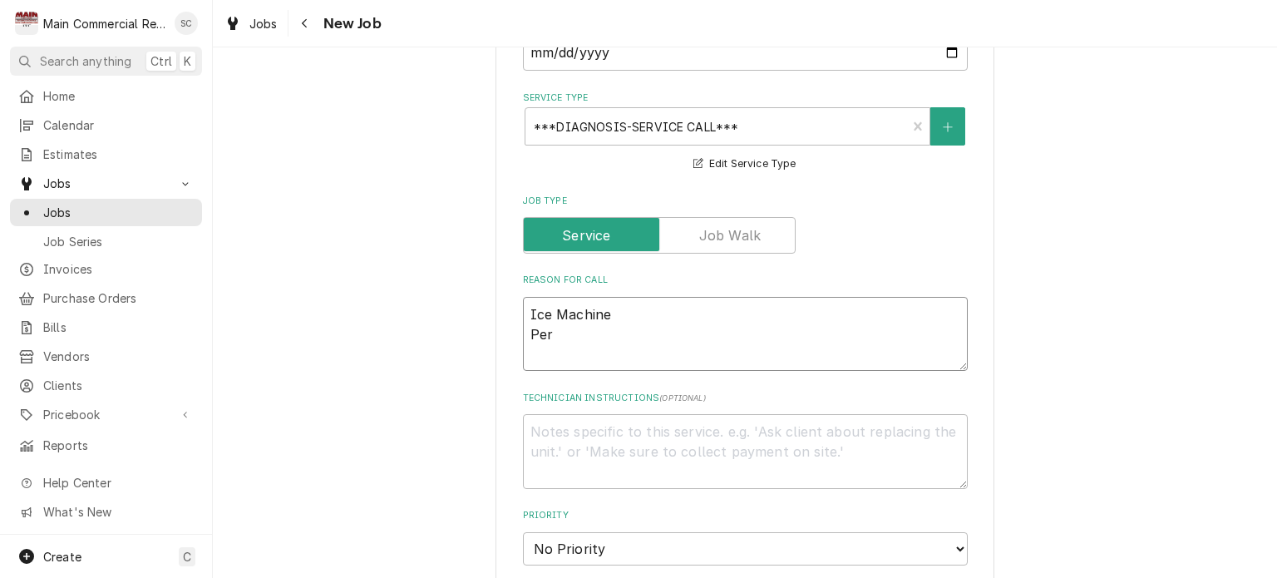
type textarea "x"
type textarea "Ice Machine Per"
type textarea "x"
type textarea "Ice Machine Per J"
type textarea "x"
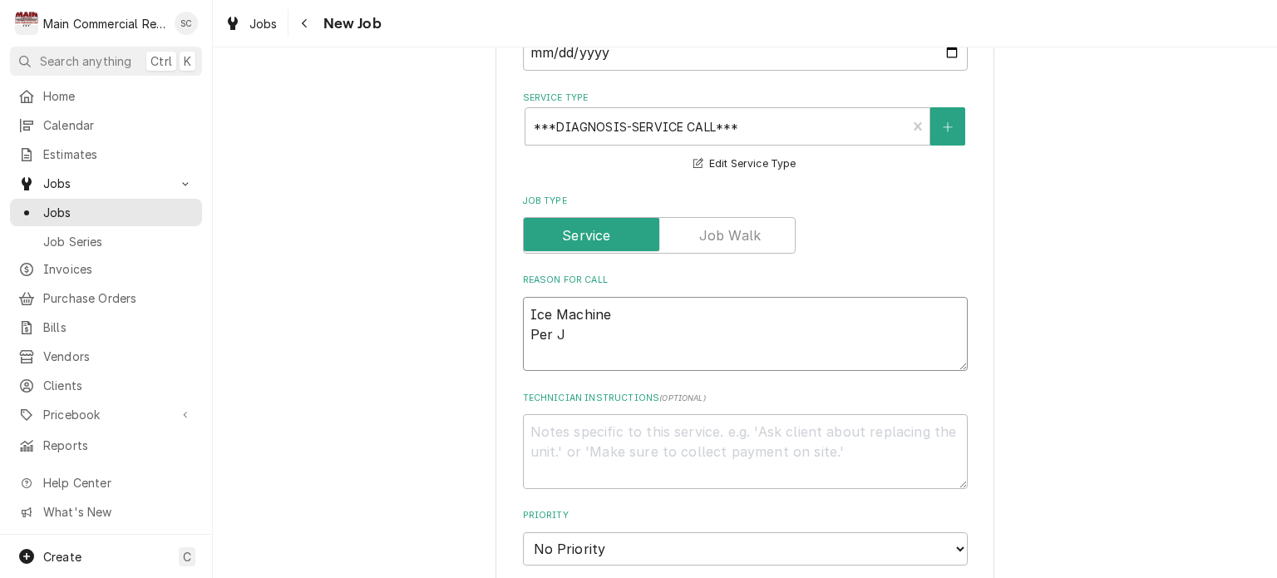
type textarea "Ice Machine Per Jo"
type textarea "x"
type textarea "Ice Machine Per Joh"
type textarea "x"
type textarea "Ice Machine Per John"
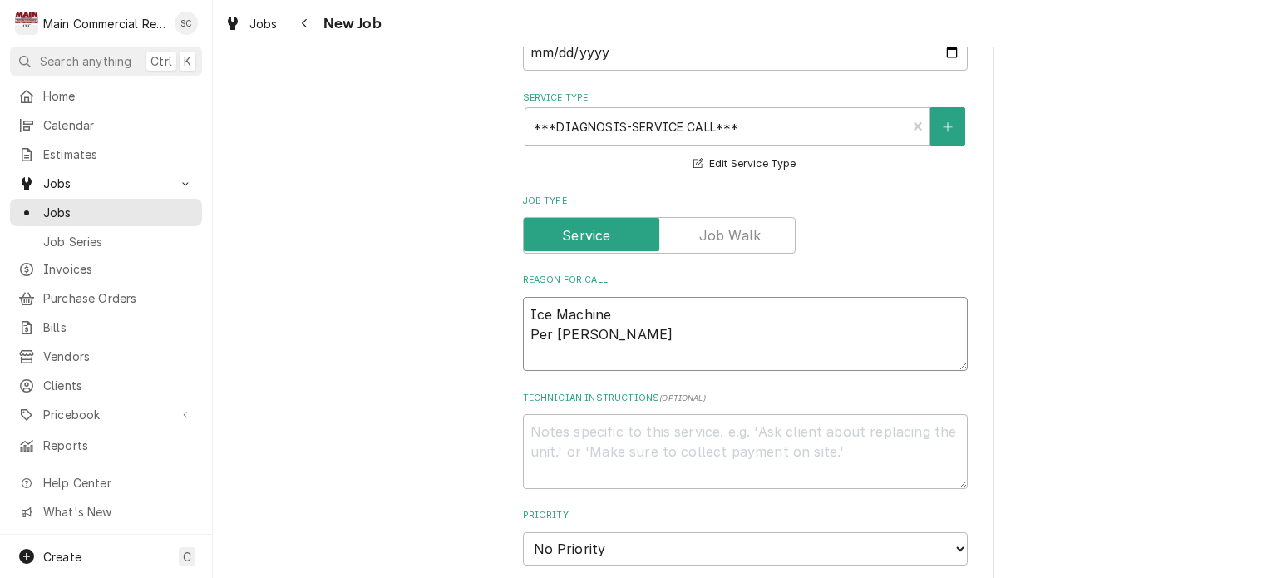
type textarea "x"
type textarea "Ice Machine Per John"
type textarea "x"
type textarea "Ice Machine Per John 3"
type textarea "x"
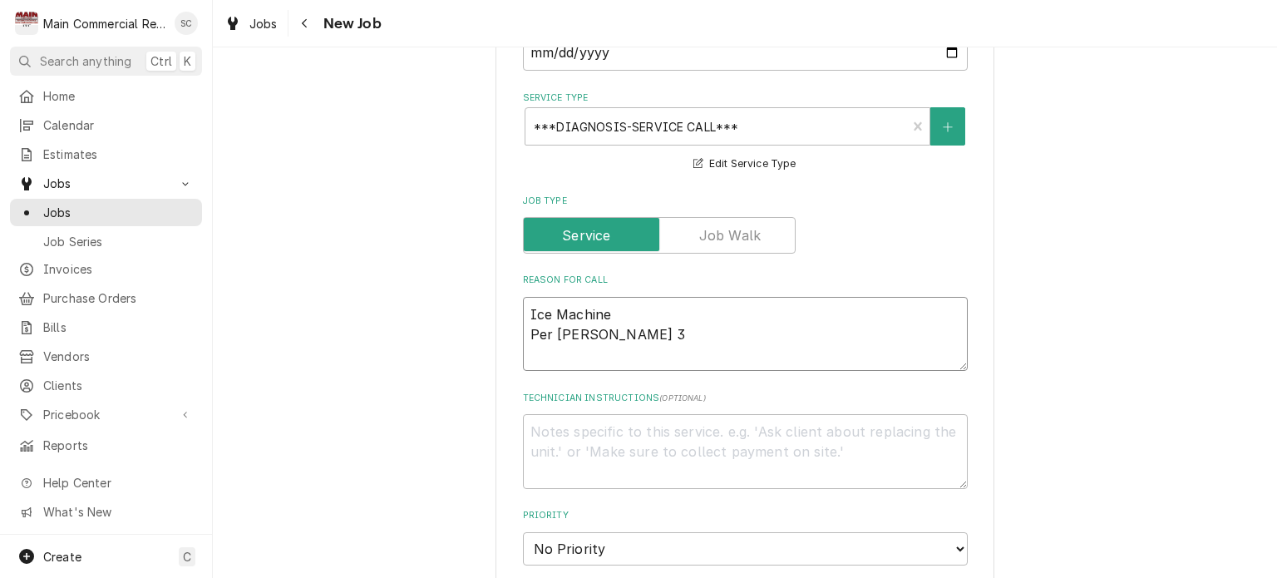
type textarea "Ice Machine Per John 35"
type textarea "x"
type textarea "Ice Machine Per John 352"
type textarea "x"
type textarea "Ice Machine Per John 352-"
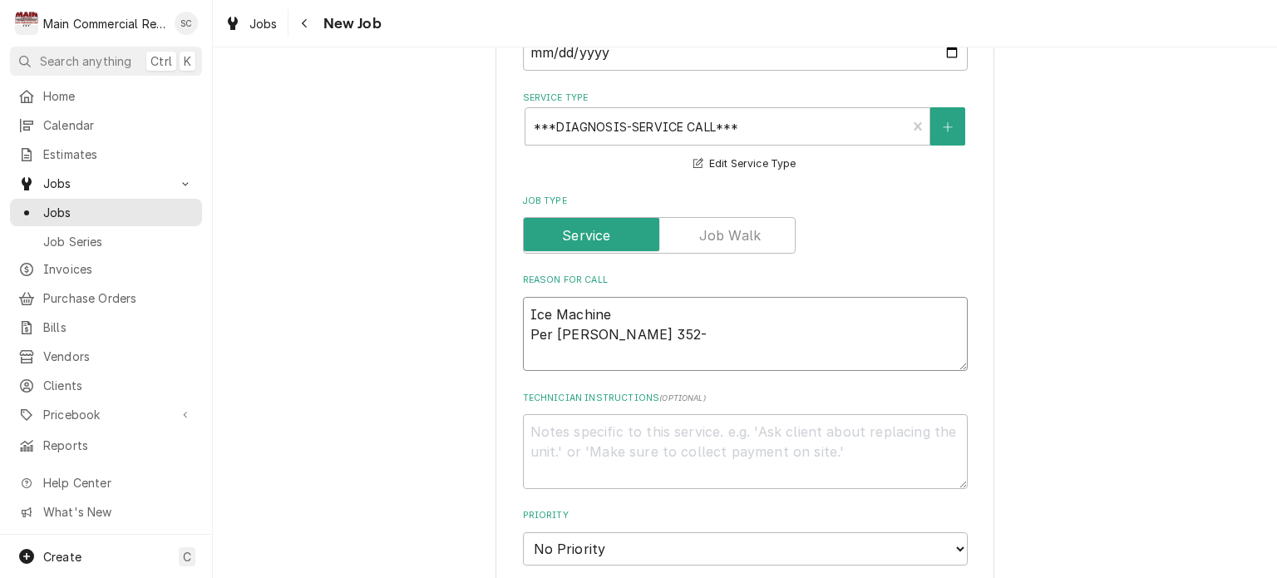
type textarea "x"
type textarea "Ice Machine Per John 352-4"
type textarea "x"
type textarea "Ice Machine Per John 352-40"
type textarea "x"
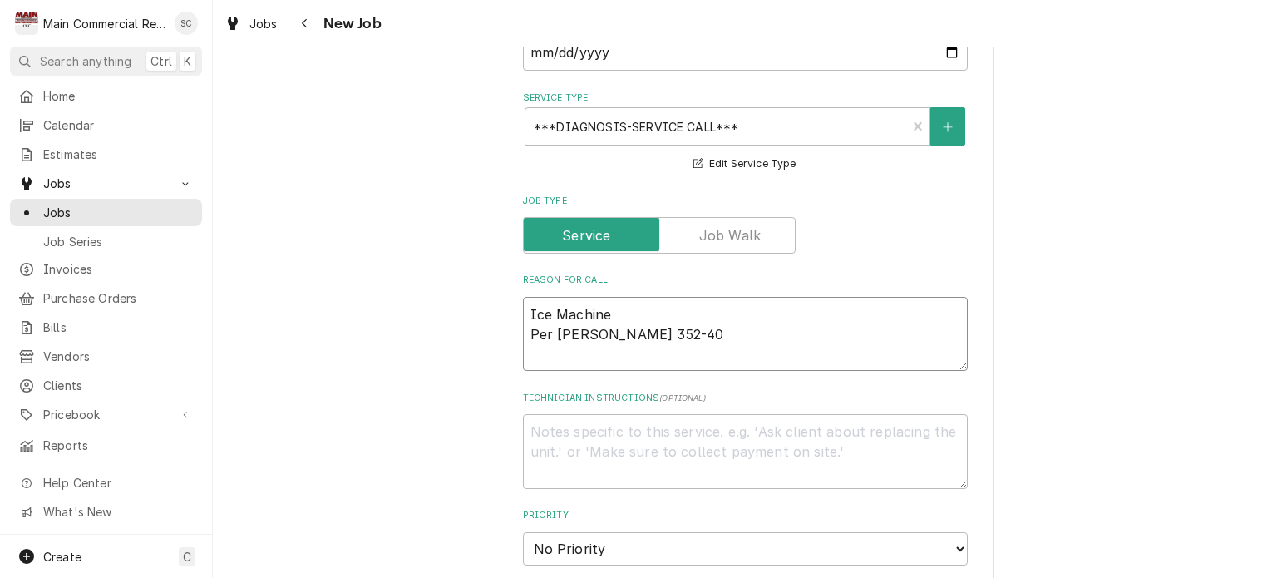
type textarea "Ice Machine Per John 352-400"
type textarea "x"
type textarea "Ice Machine Per John 352-400-"
type textarea "x"
type textarea "Ice Machine Per John 352-400-1"
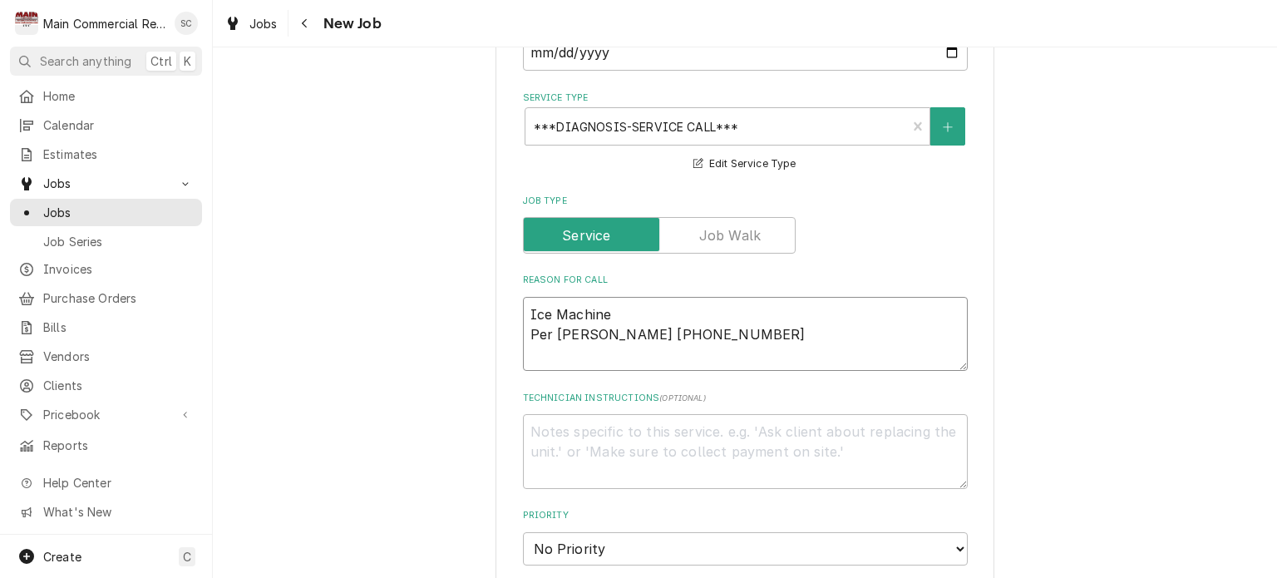
type textarea "x"
type textarea "Ice Machine Per John 352-400-13"
type textarea "x"
type textarea "Ice Machine Per John 352-400-132"
type textarea "x"
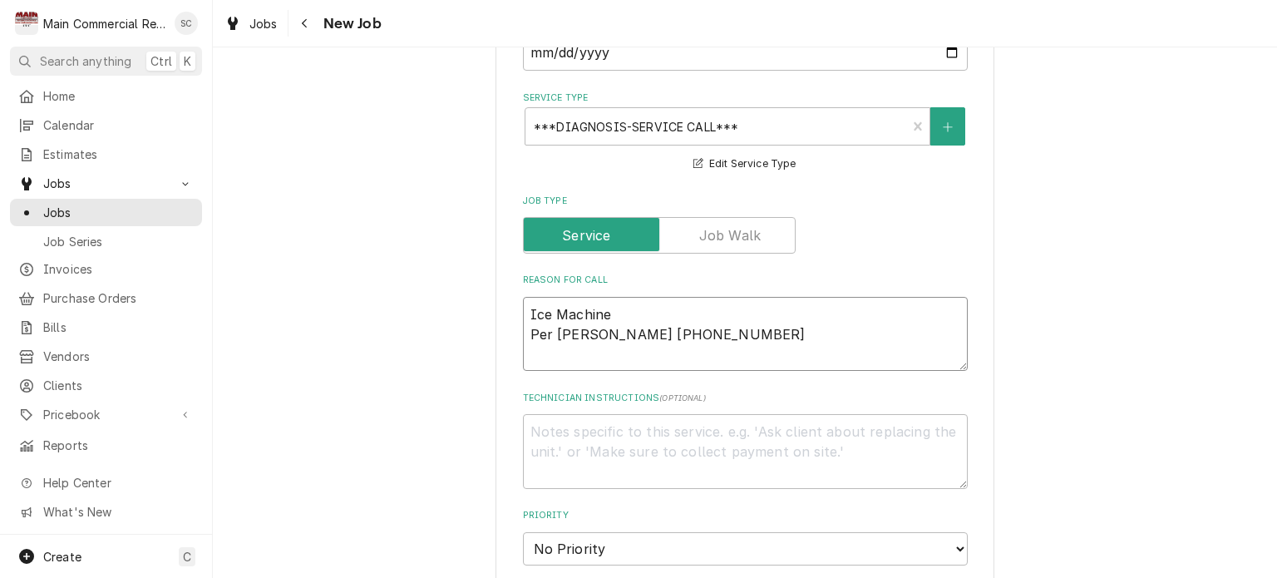
type textarea "Ice Machine Per [PERSON_NAME] [PHONE_NUMBER]"
type textarea "x"
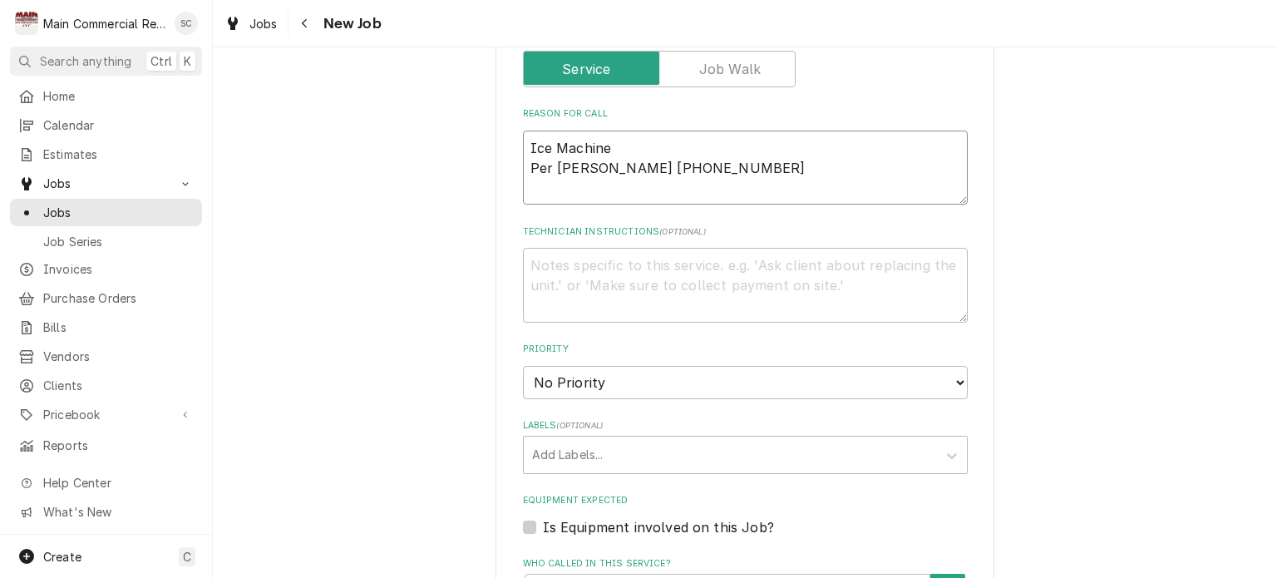
type textarea "Ice Machine Per [PERSON_NAME] [PHONE_NUMBER]"
click at [597, 366] on select "No Priority Urgent High Medium Low" at bounding box center [745, 382] width 445 height 33
select select "3"
click at [523, 366] on select "No Priority Urgent High Medium Low" at bounding box center [745, 382] width 445 height 33
type textarea "x"
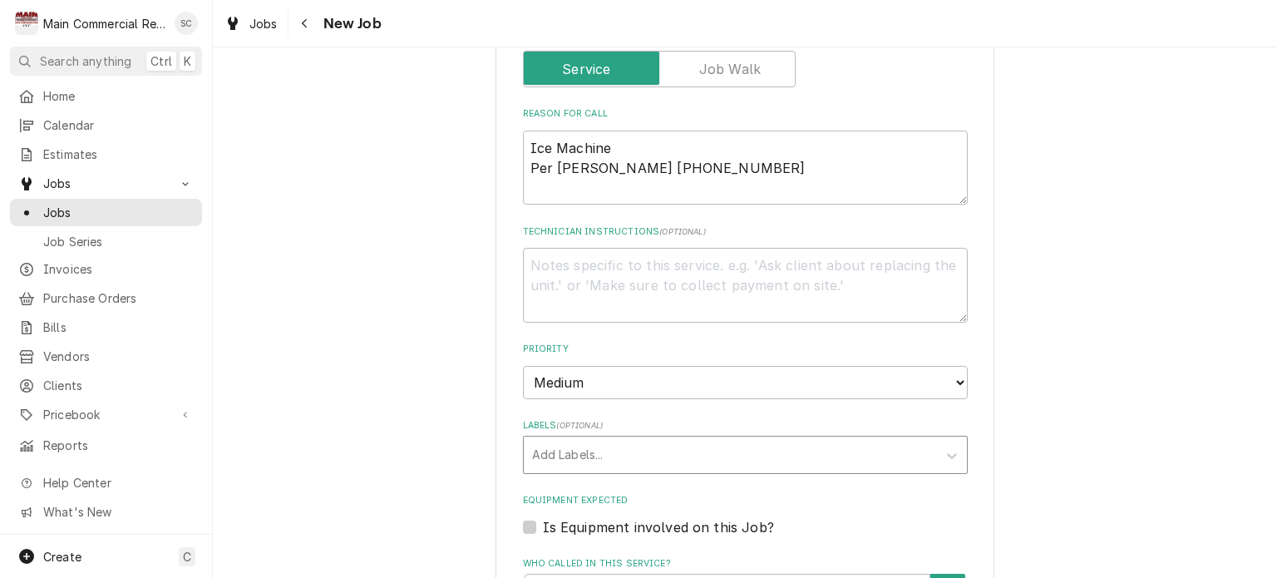
click at [673, 440] on div "Labels" at bounding box center [730, 455] width 397 height 30
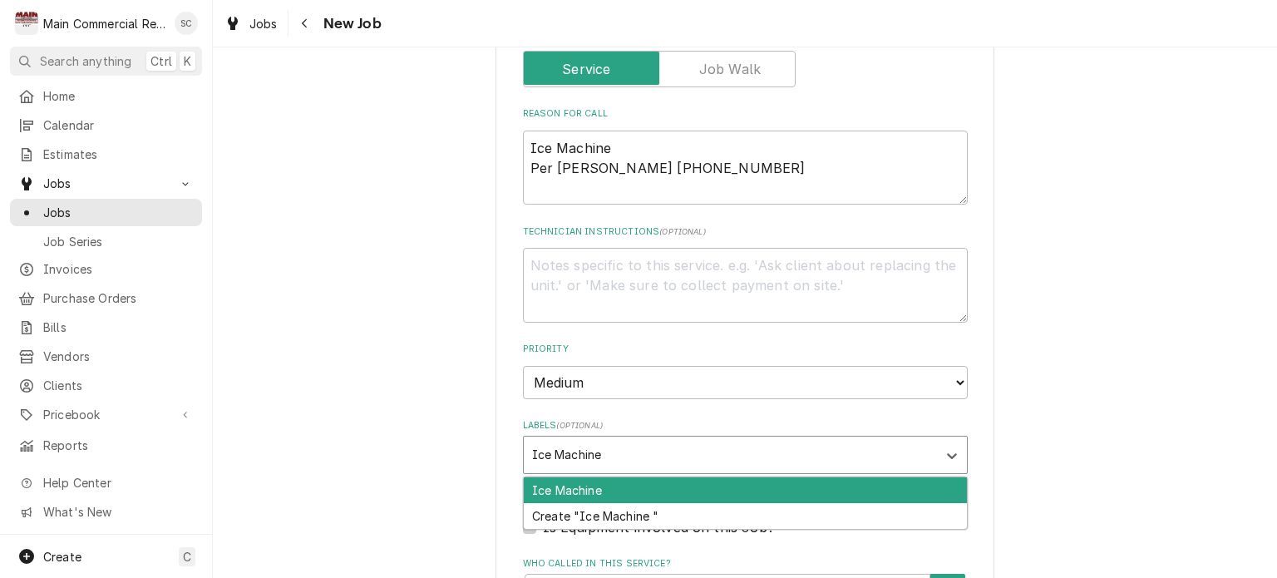
type input "Ice Machine"
click at [645, 477] on div "Ice Machine" at bounding box center [745, 490] width 443 height 26
type textarea "x"
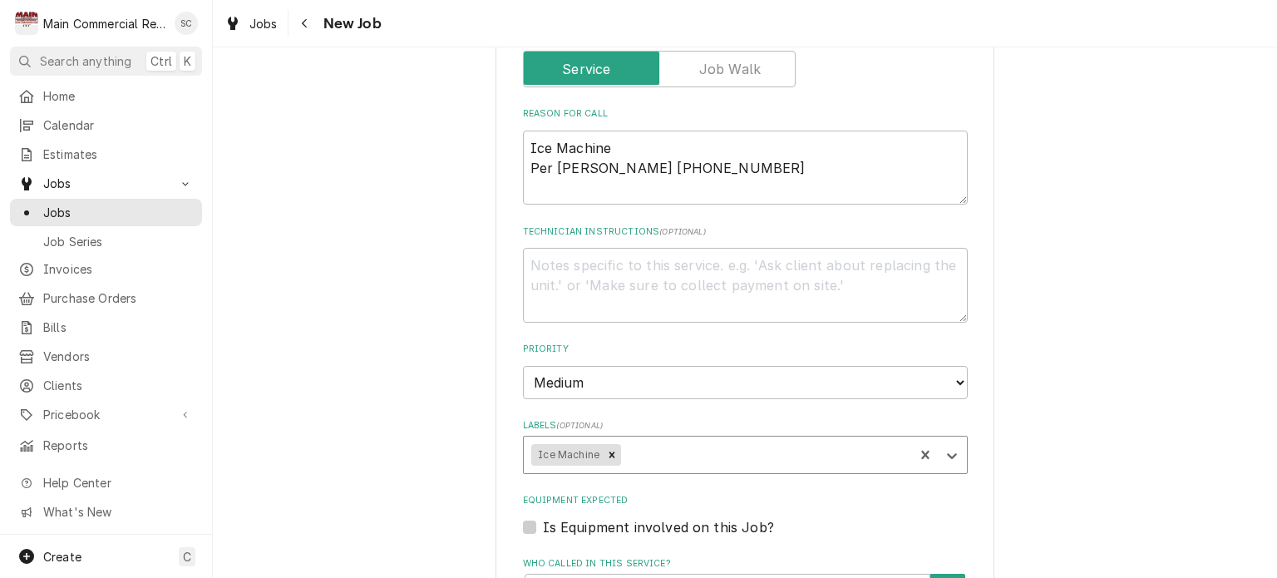
scroll to position [1413, 0]
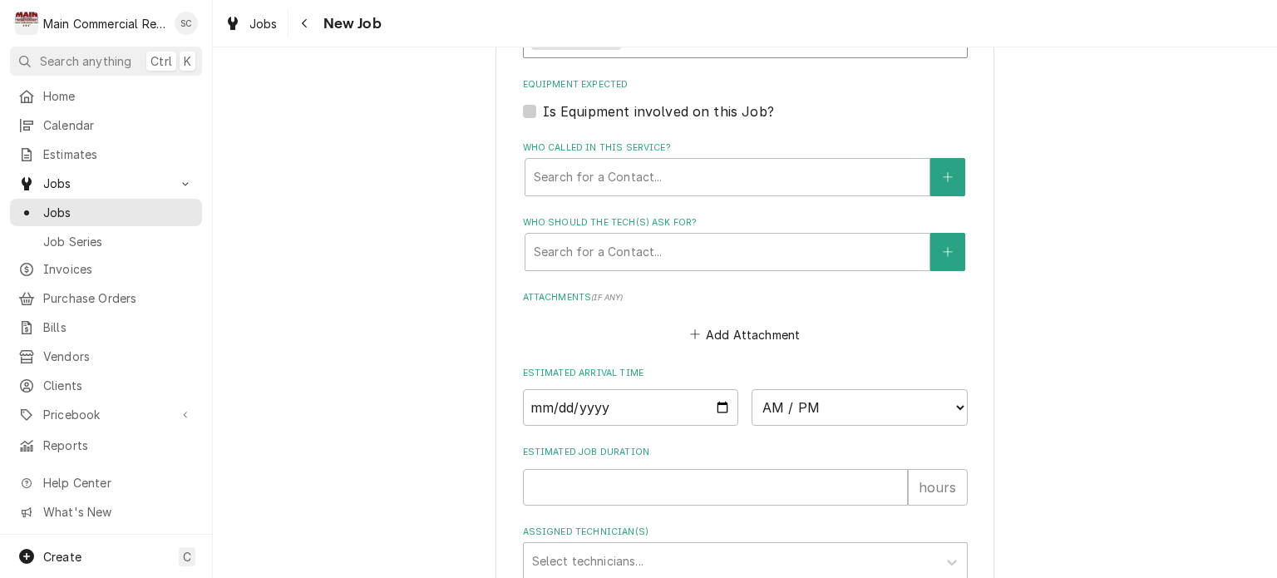
type textarea "x"
click at [688, 162] on div "Who called in this service?" at bounding box center [727, 177] width 387 height 30
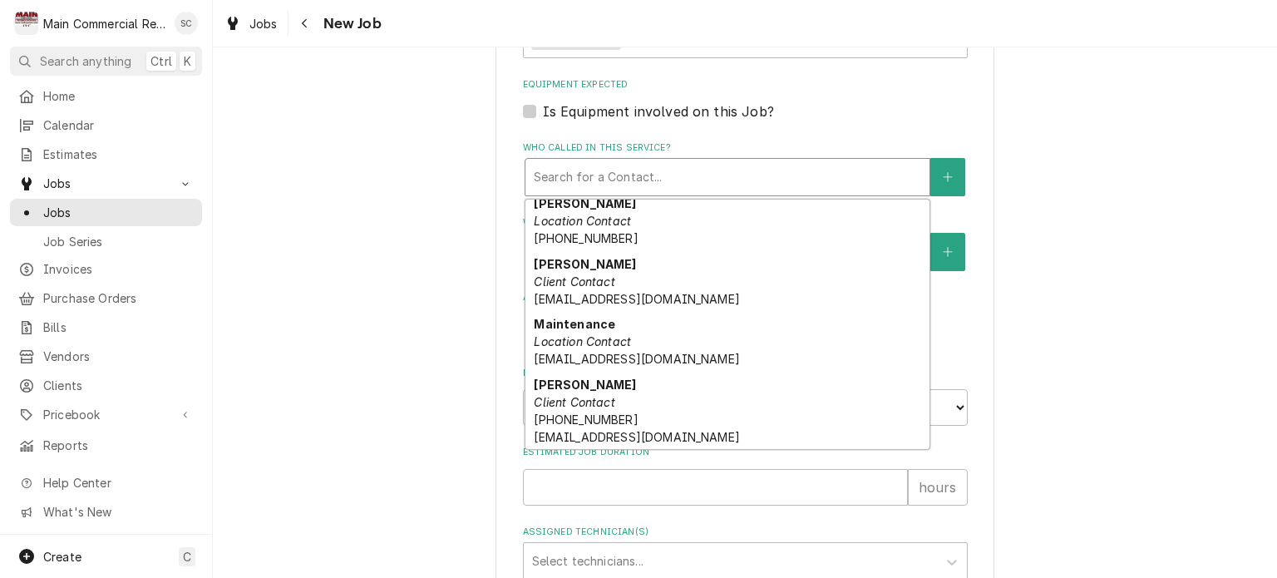
scroll to position [0, 0]
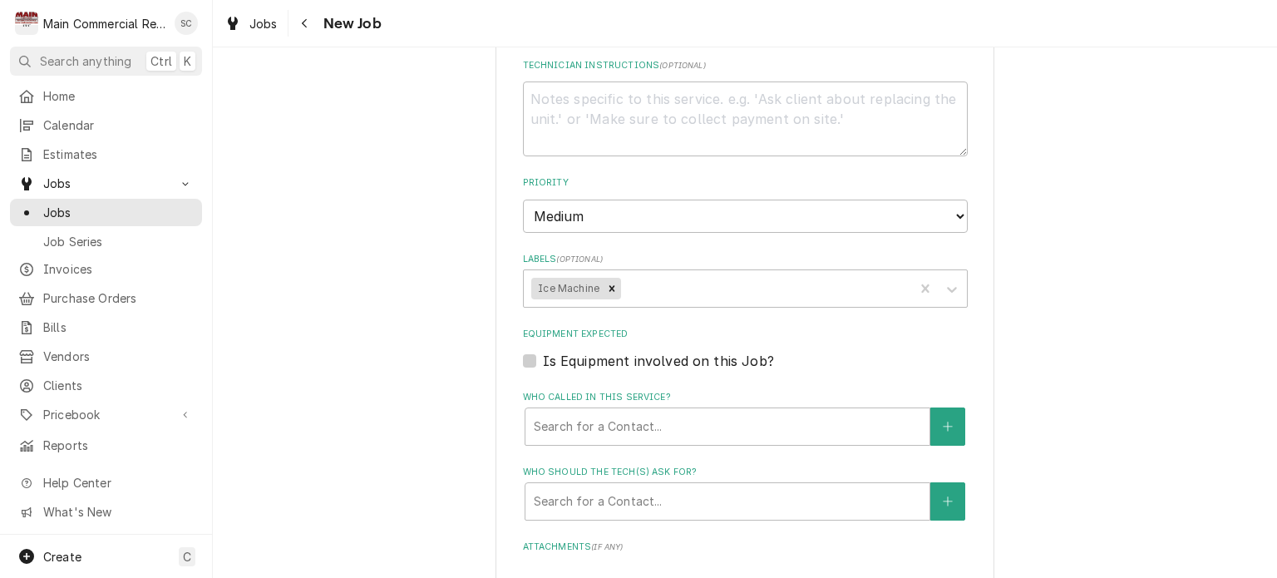
scroll to position [1330, 0]
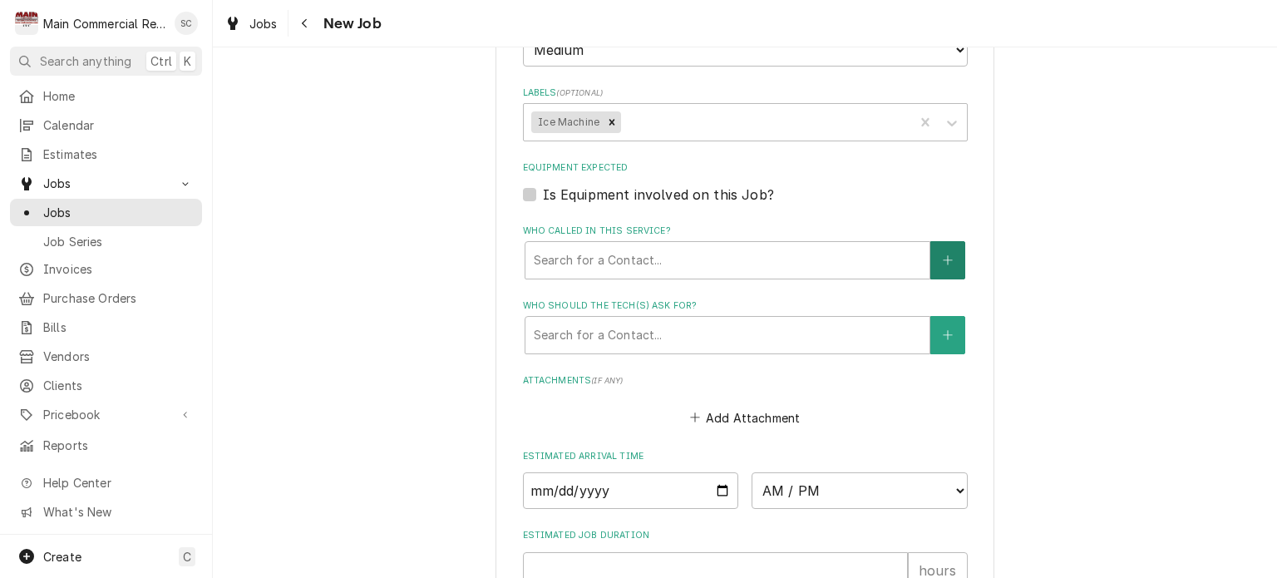
click at [943, 254] on icon "Create New Contact" at bounding box center [948, 260] width 10 height 12
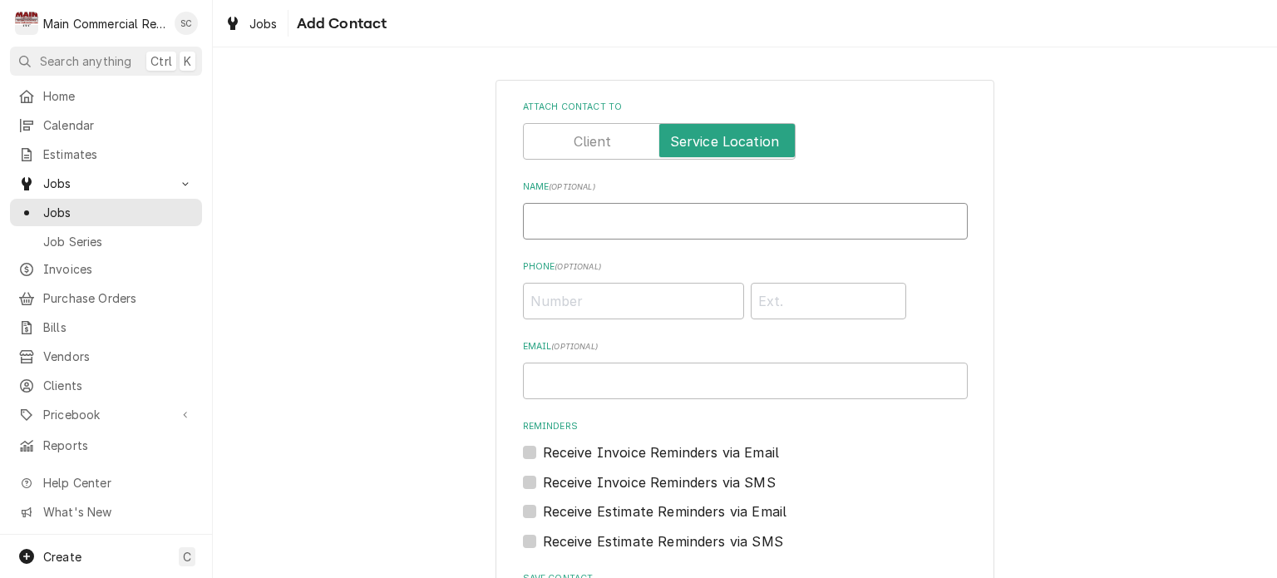
click at [625, 224] on input "Name ( optional )" at bounding box center [745, 221] width 445 height 37
type input "John"
click at [616, 297] on input "Phone ( optional )" at bounding box center [633, 301] width 221 height 37
click at [683, 306] on input "Phone ( optional )" at bounding box center [633, 301] width 221 height 37
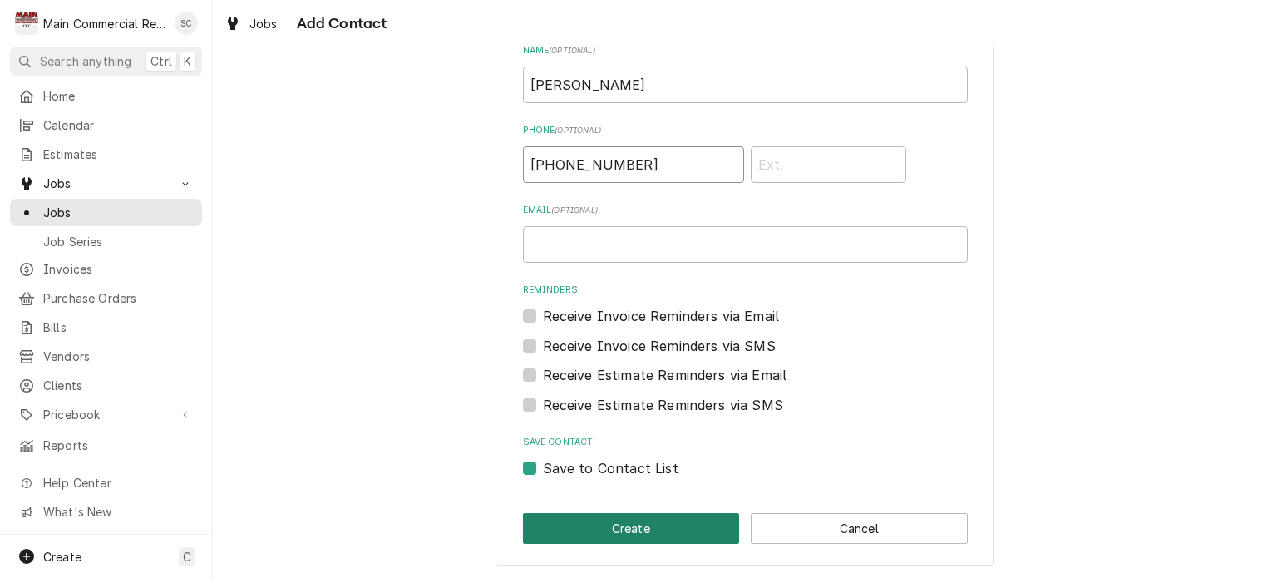
type input "(352) 400-1321"
click at [647, 526] on button "Create" at bounding box center [631, 528] width 217 height 31
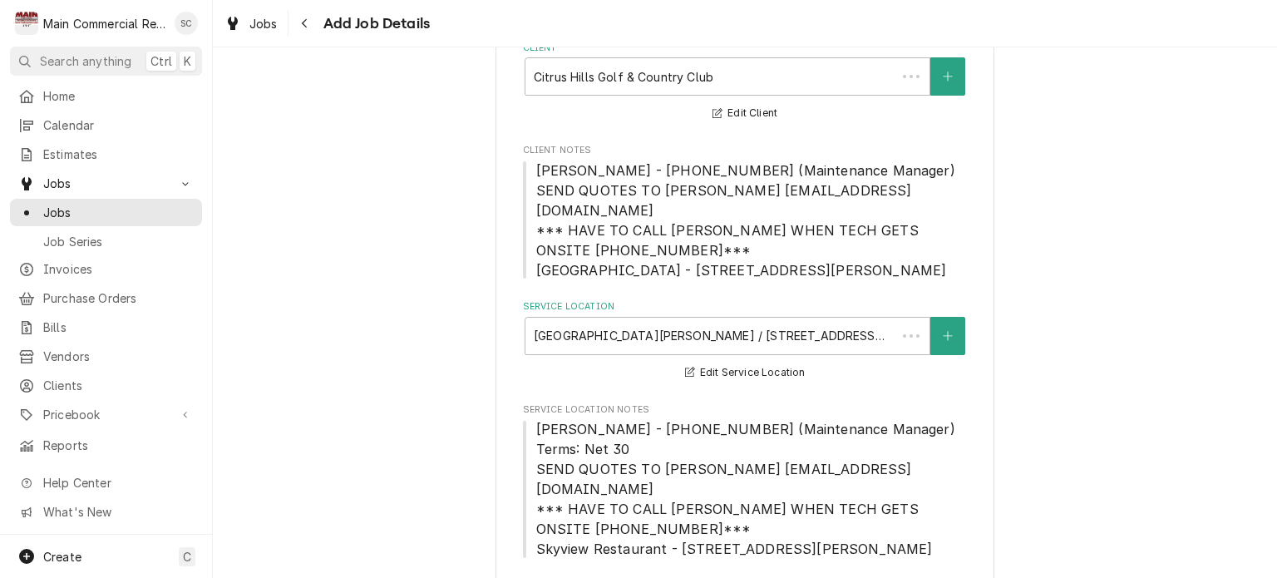
scroll to position [1330, 0]
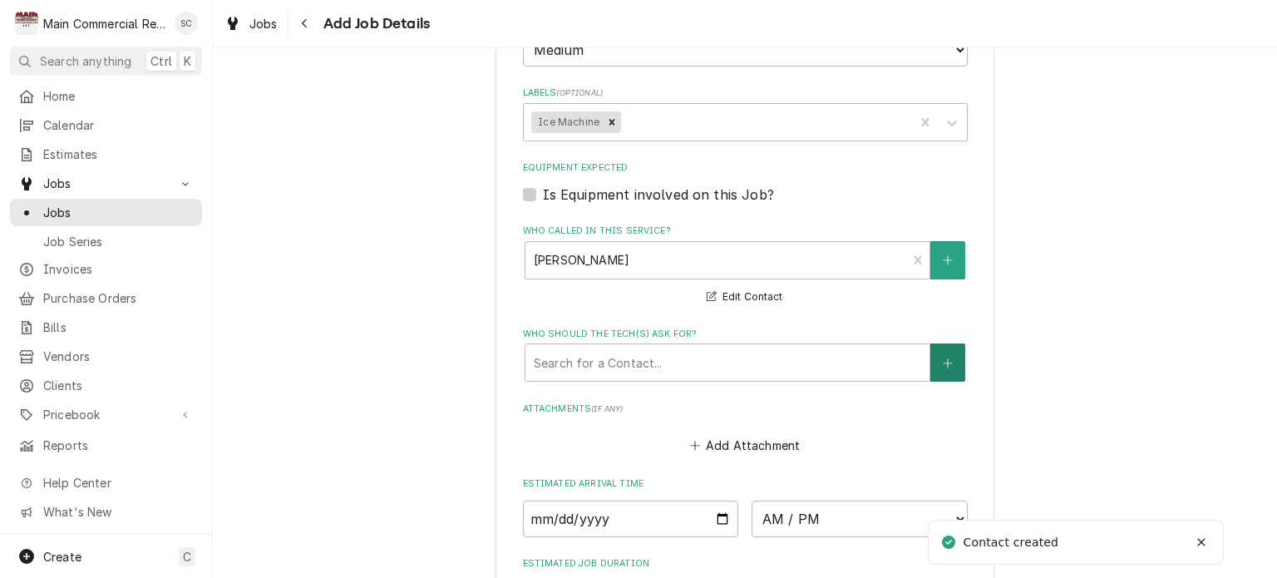
click at [943, 358] on icon "Create New Contact" at bounding box center [948, 364] width 10 height 12
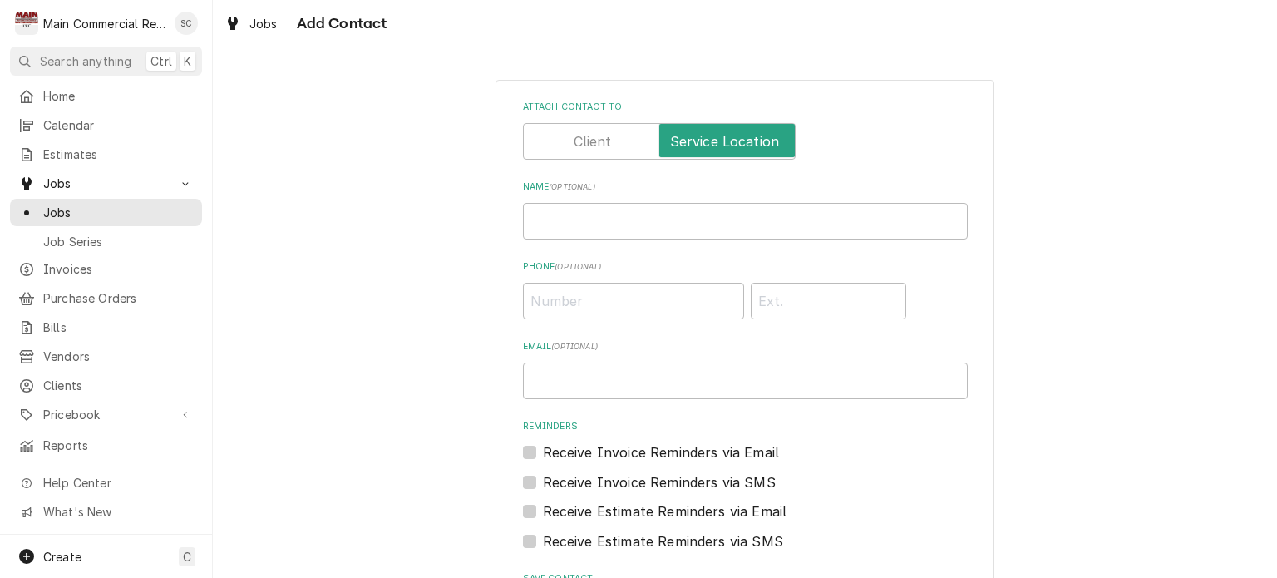
click at [329, 135] on div "Attach contact to Name ( optional ) Phone ( optional ) Email ( optional ) Remin…" at bounding box center [745, 390] width 1064 height 651
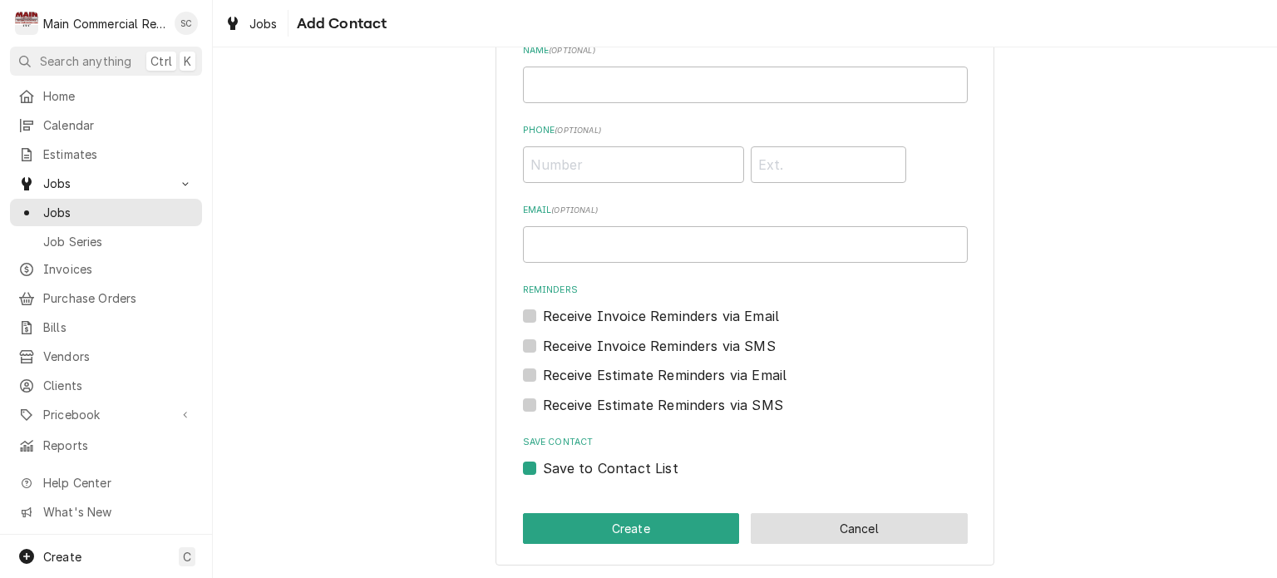
click at [875, 531] on button "Cancel" at bounding box center [859, 528] width 217 height 31
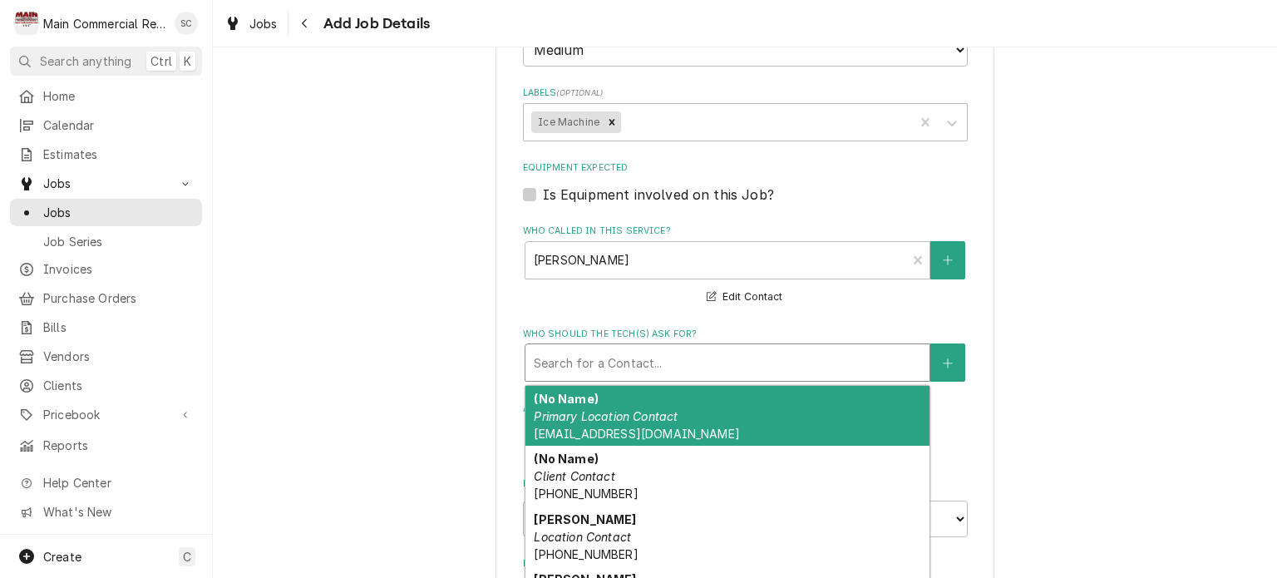
click at [678, 348] on div "Who should the tech(s) ask for?" at bounding box center [727, 363] width 387 height 30
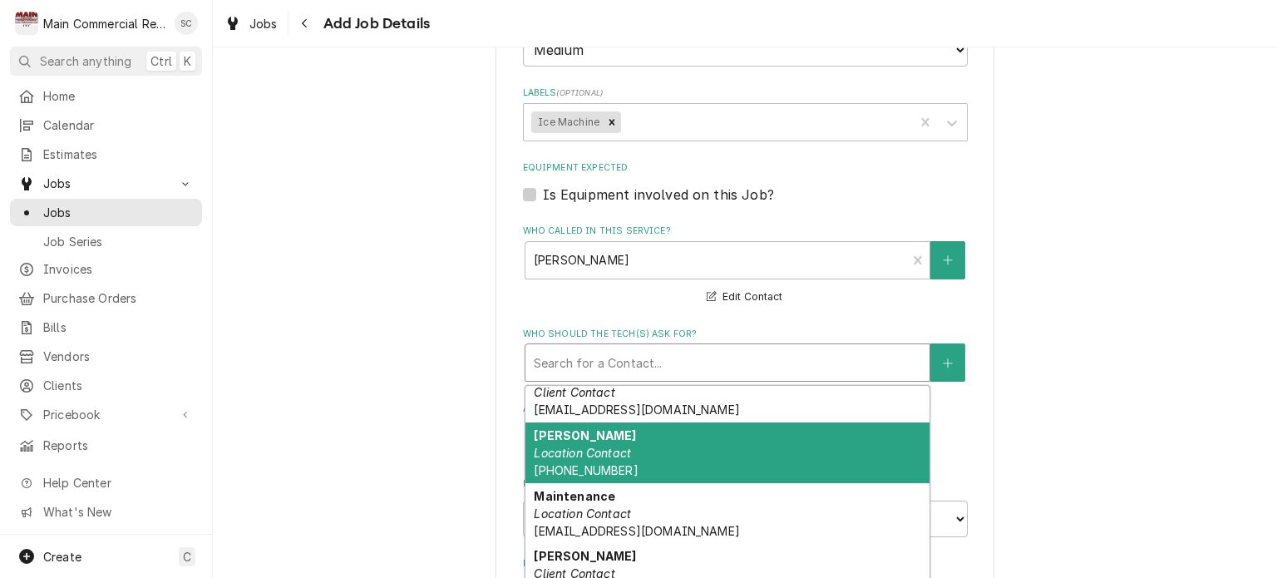
click at [668, 422] on div "John Location Contact (352) 400-1321" at bounding box center [727, 452] width 404 height 61
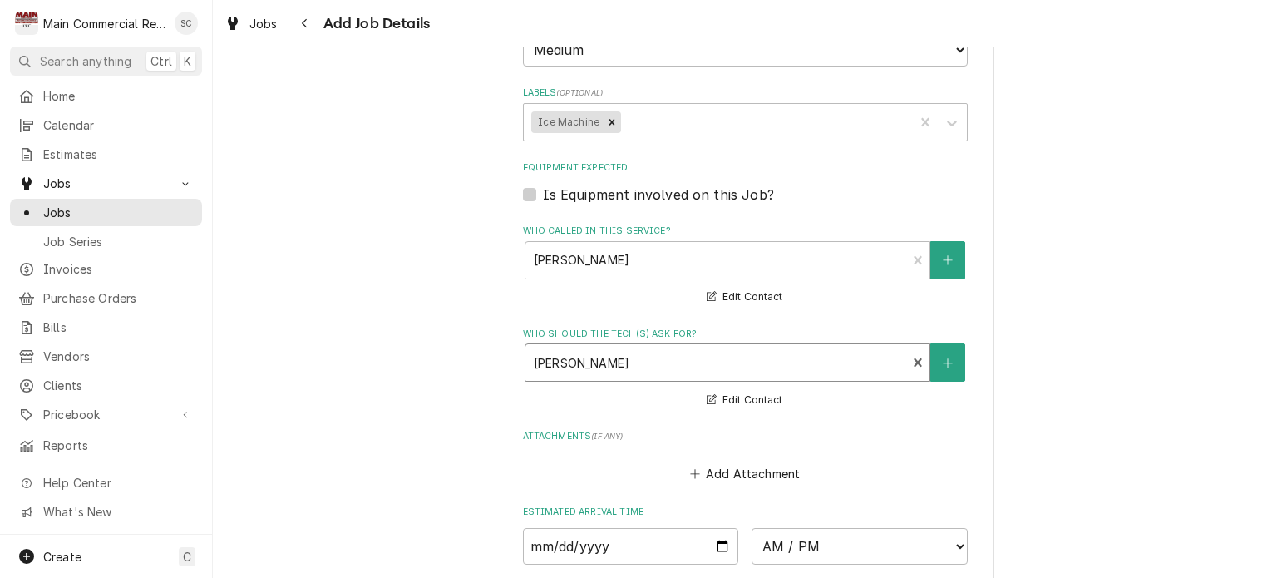
scroll to position [1570, 0]
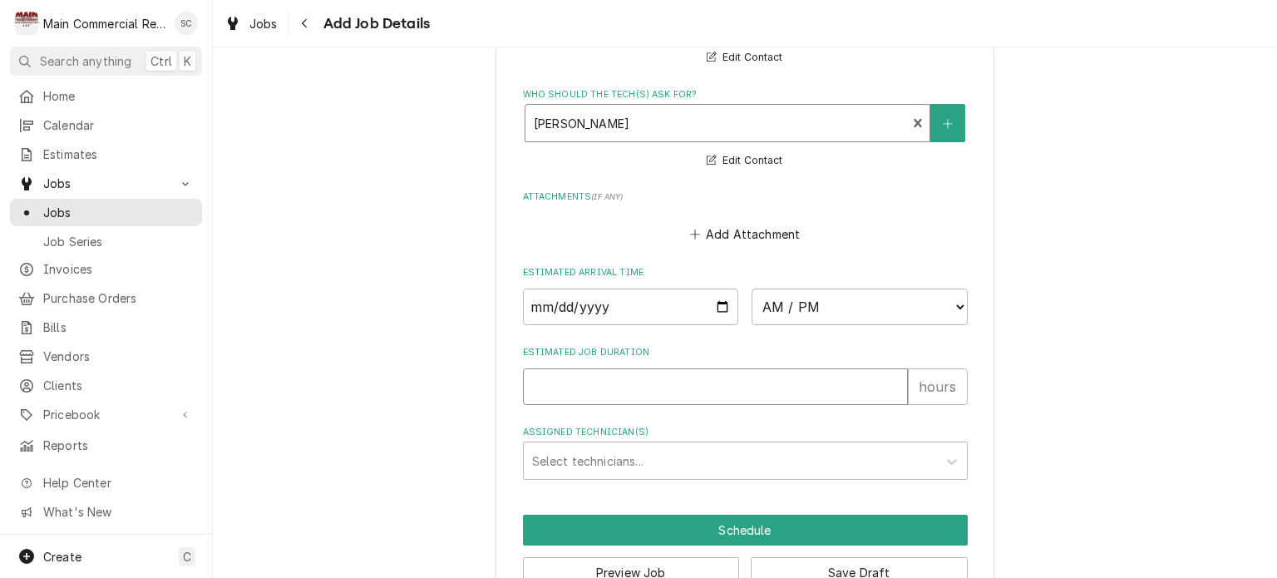
click at [730, 368] on input "Estimated Job Duration" at bounding box center [715, 386] width 385 height 37
type textarea "x"
type input "2"
type textarea "x"
type input "2"
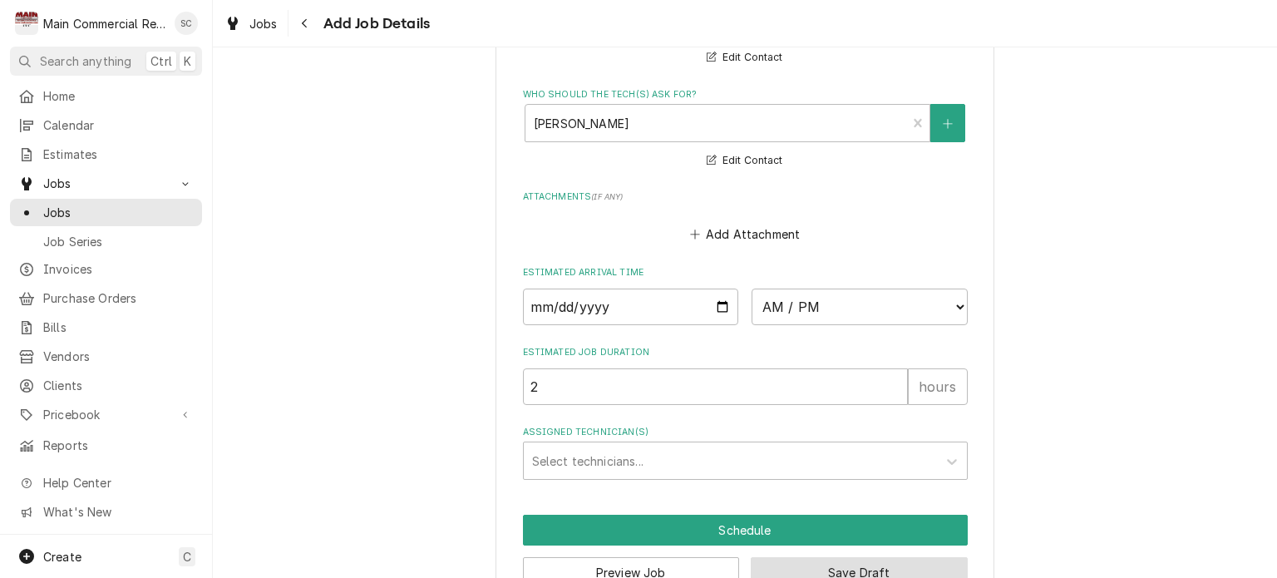
click at [874, 557] on button "Save Draft" at bounding box center [859, 572] width 217 height 31
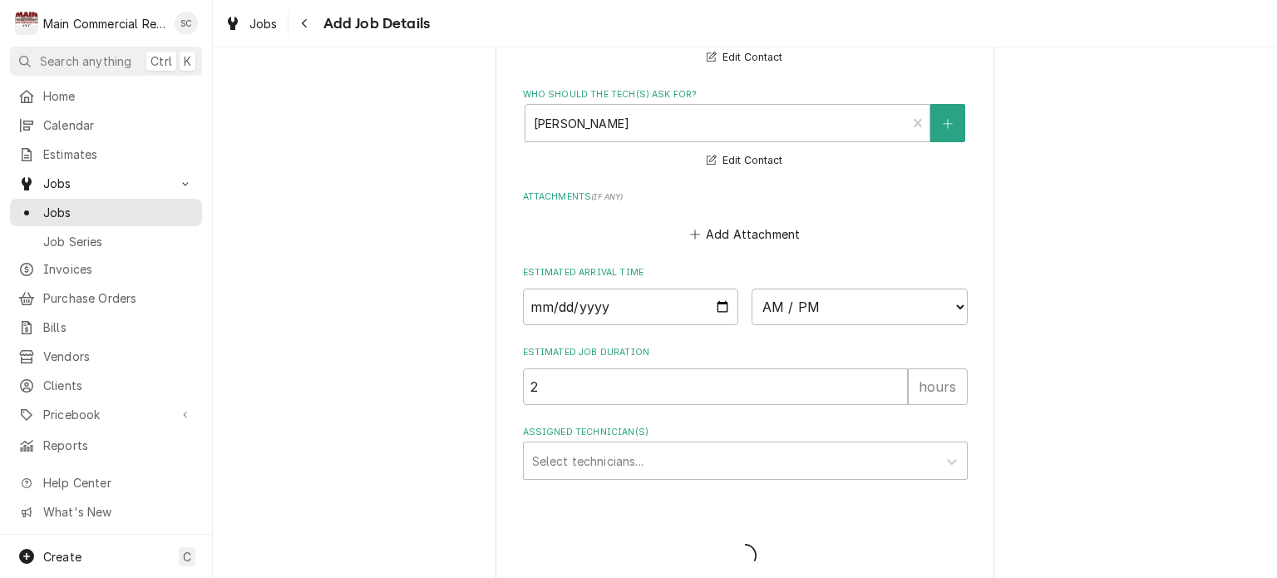
scroll to position [1555, 0]
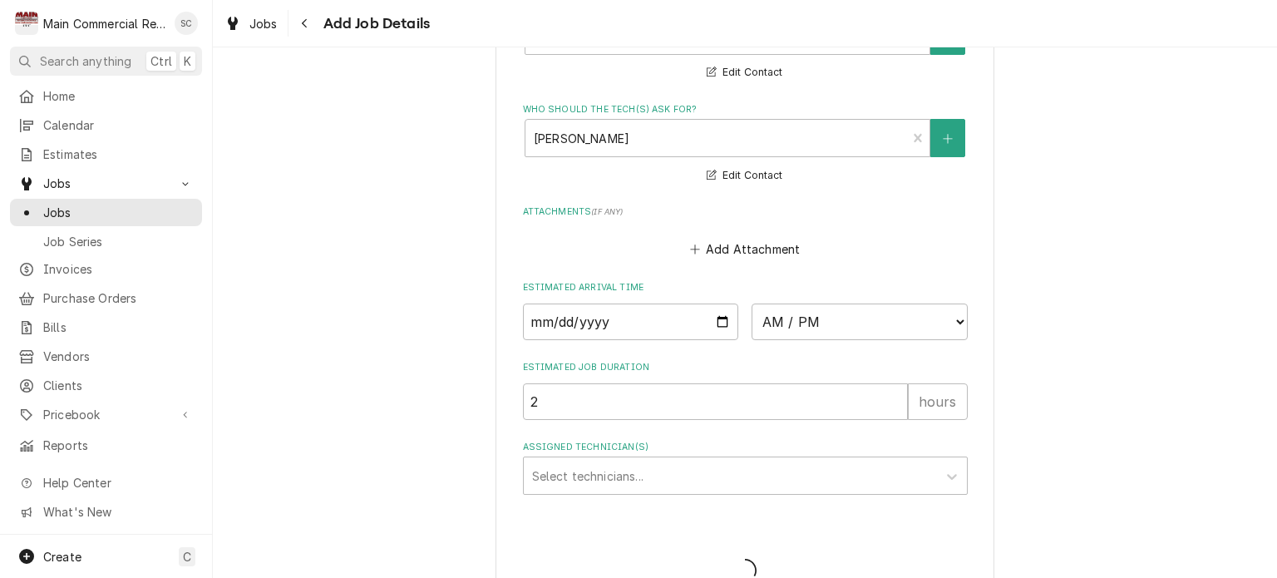
type textarea "x"
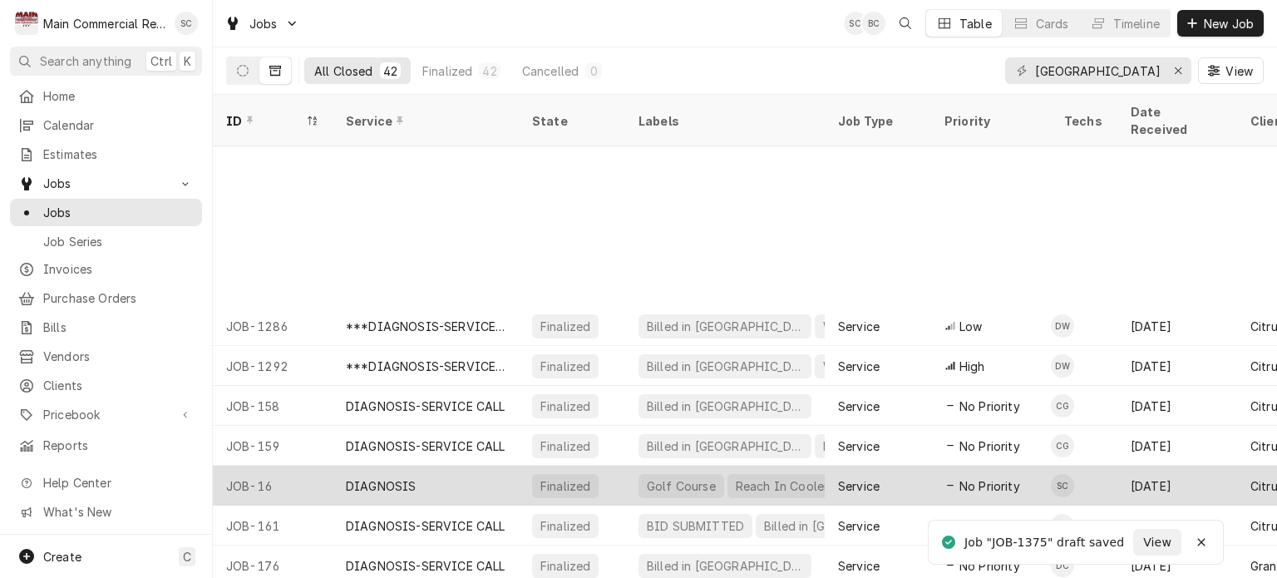
scroll to position [399, 0]
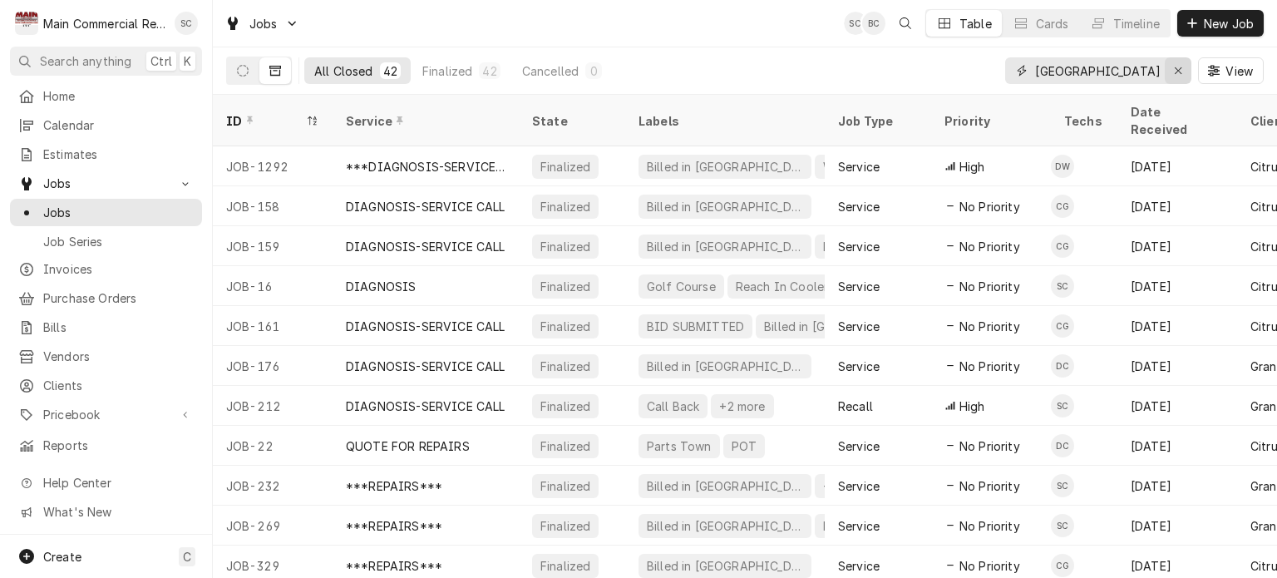
click at [1177, 72] on icon "Erase input" at bounding box center [1178, 71] width 9 height 12
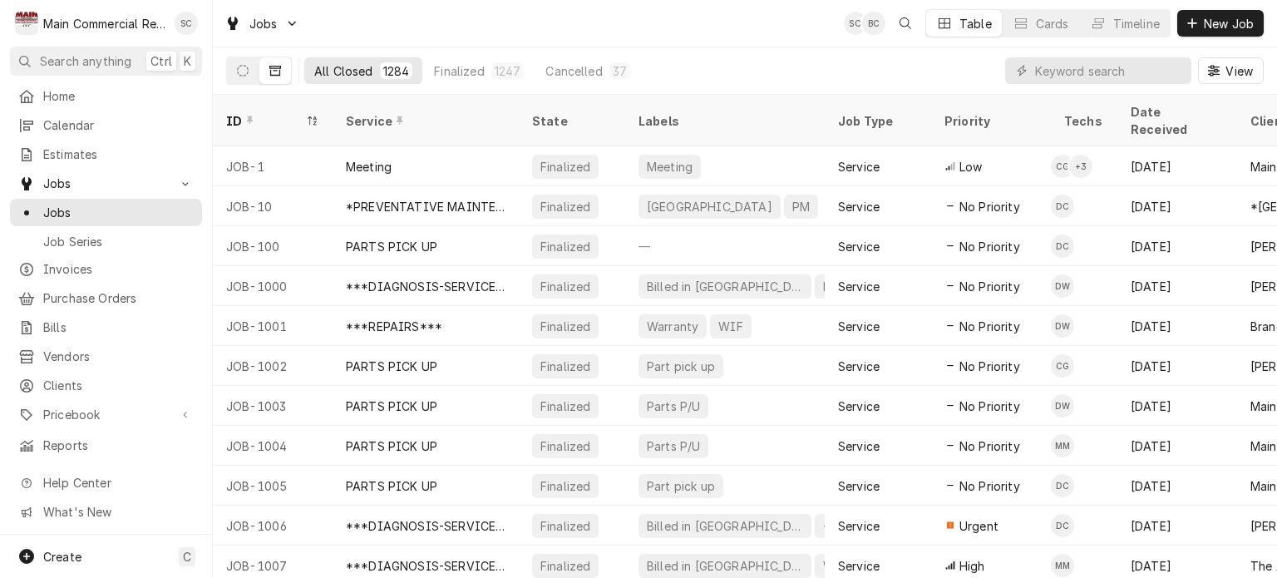
click at [793, 62] on div "All Closed 1284 Finalized 1247 Cancelled 37 View" at bounding box center [745, 70] width 1038 height 47
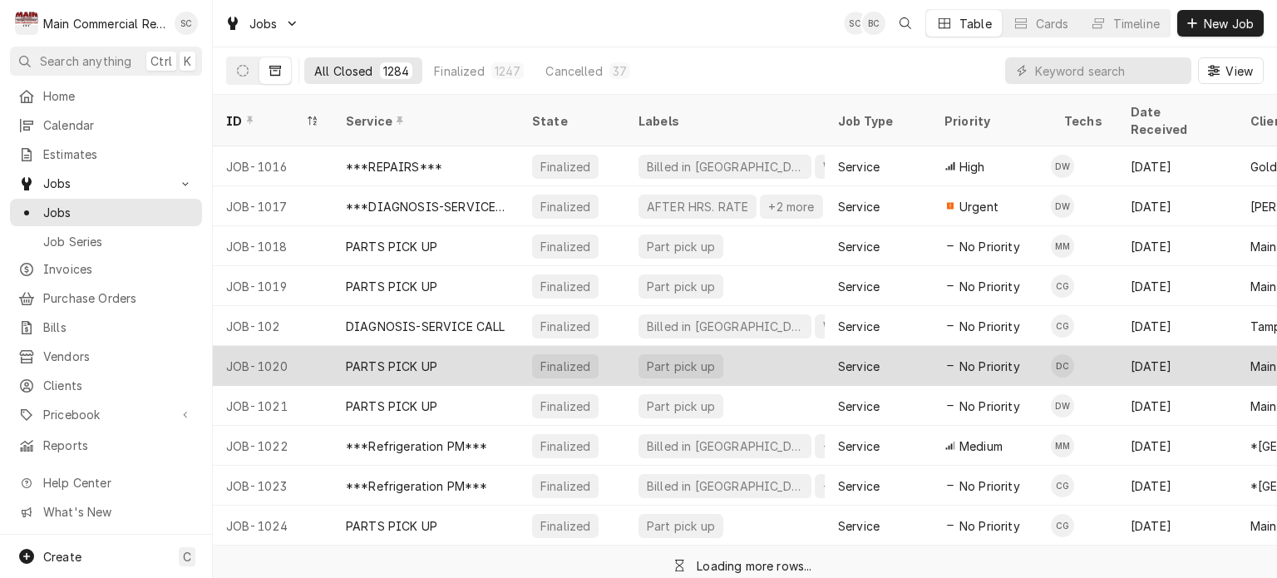
scroll to position [918, 0]
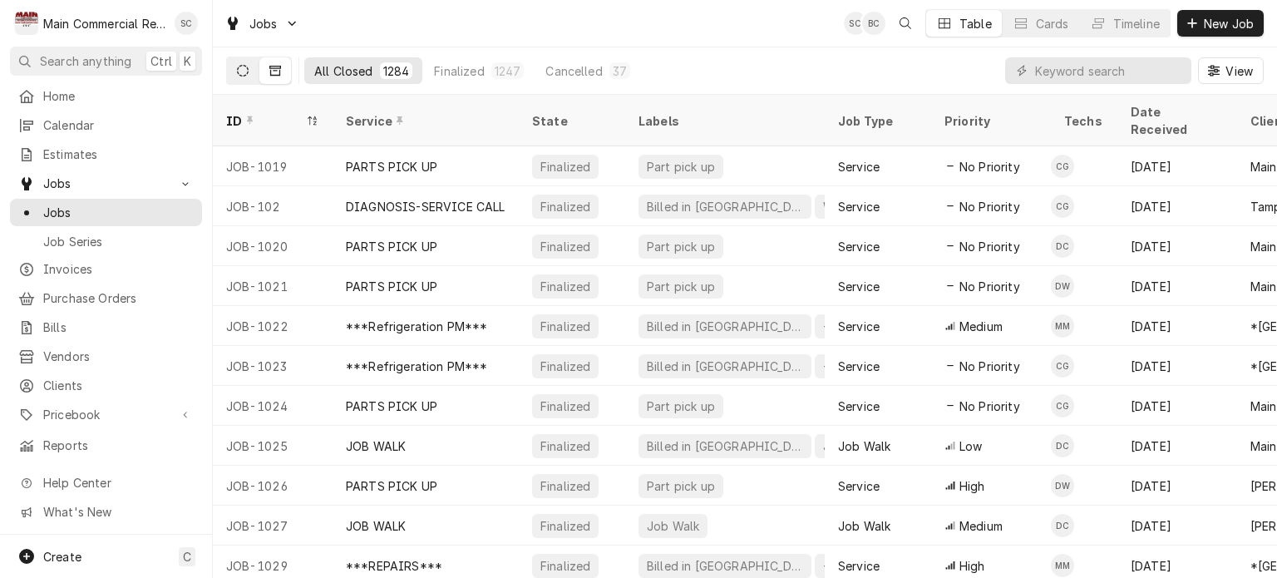
click at [244, 69] on icon "Dynamic Content Wrapper" at bounding box center [243, 71] width 12 height 12
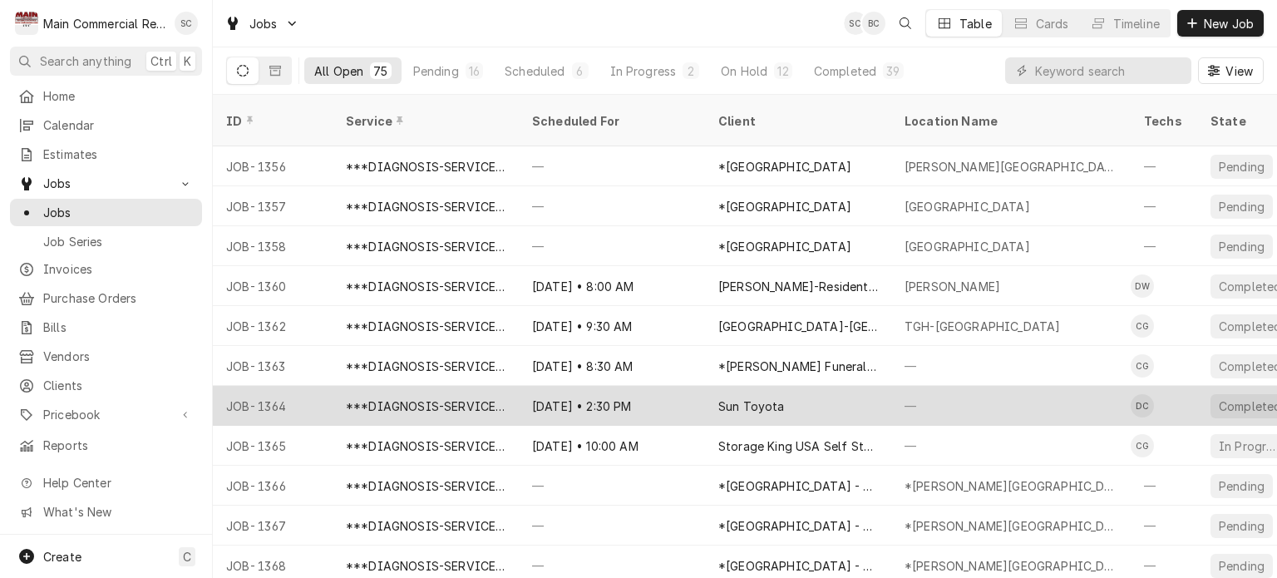
scroll to position [2395, 0]
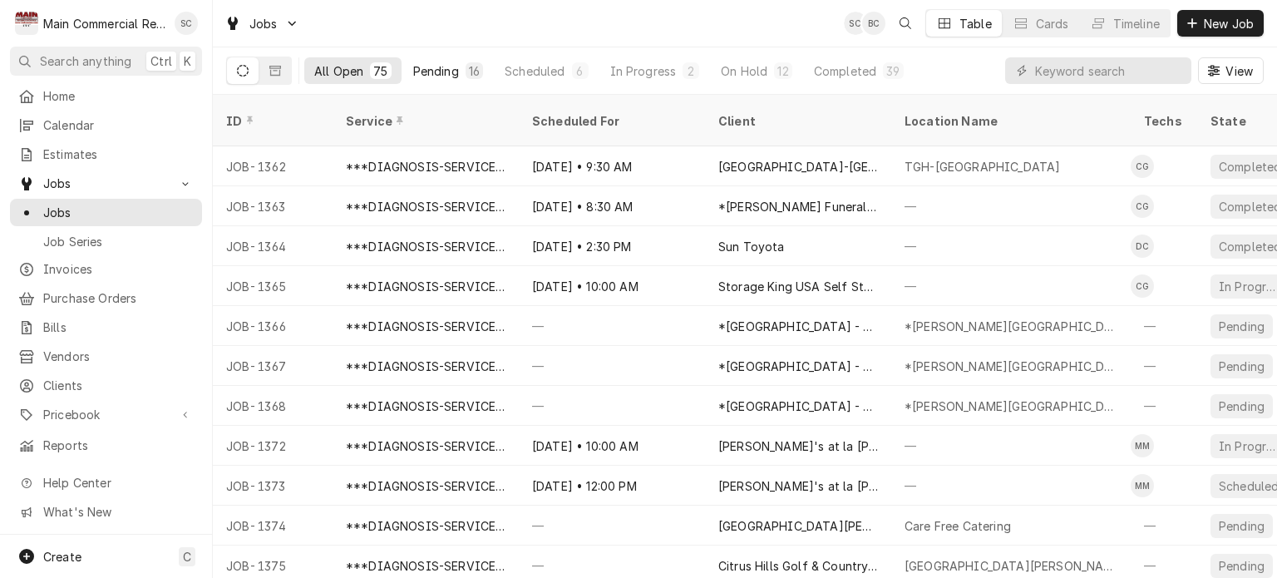
click at [469, 72] on div "16" at bounding box center [474, 70] width 11 height 17
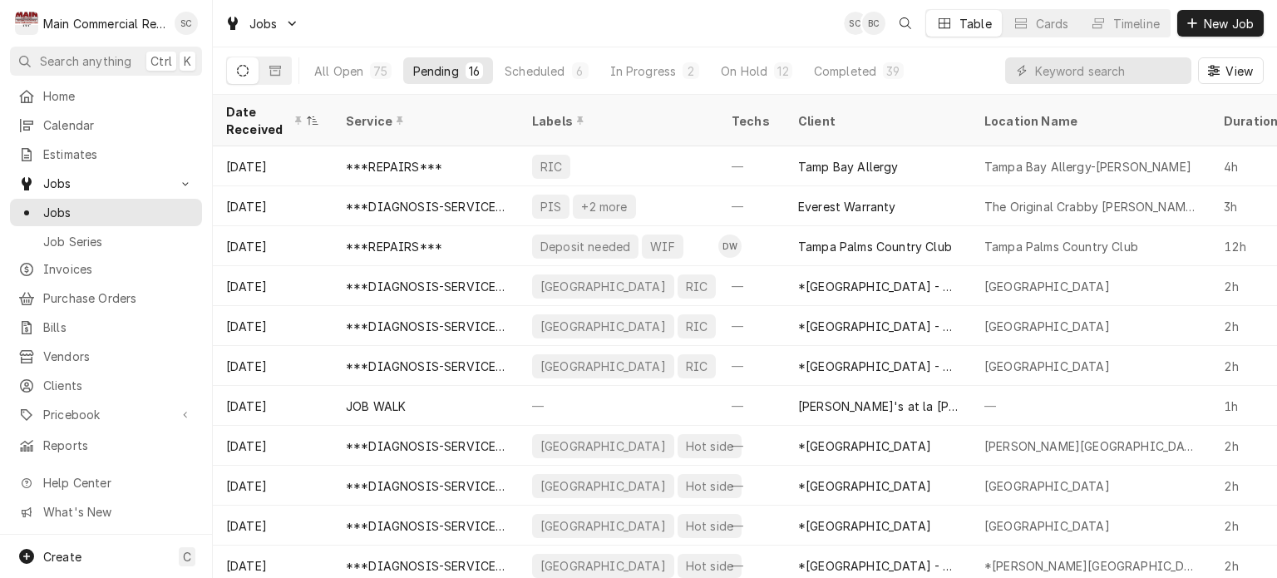
scroll to position [210, 0]
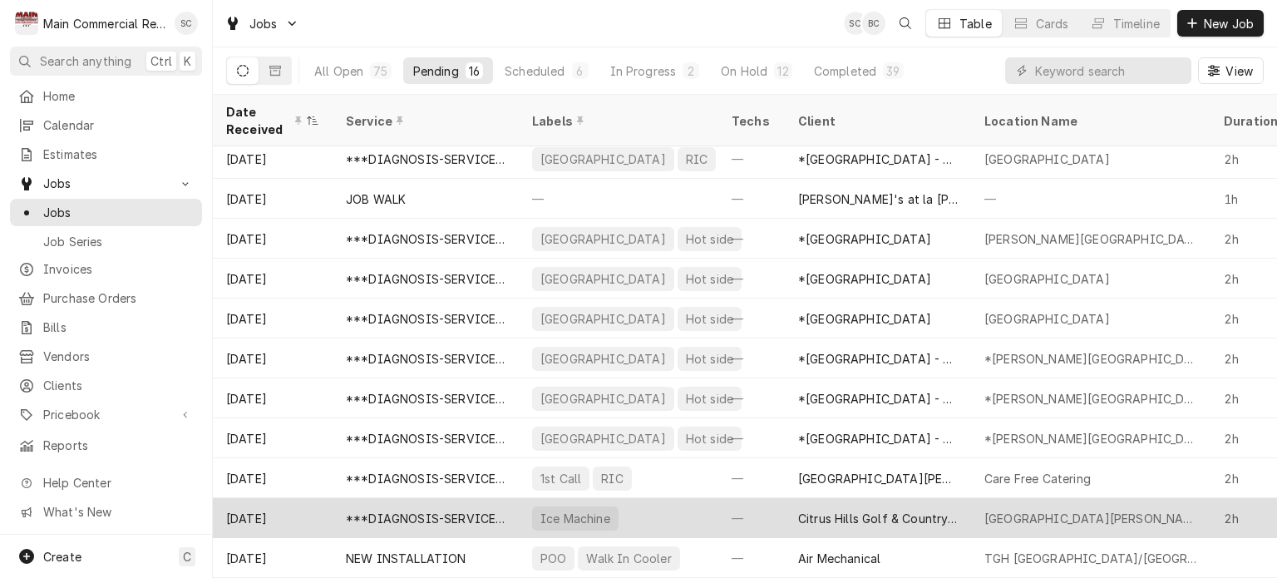
click at [960, 499] on div "Citrus Hills Golf & Country Club" at bounding box center [878, 518] width 186 height 40
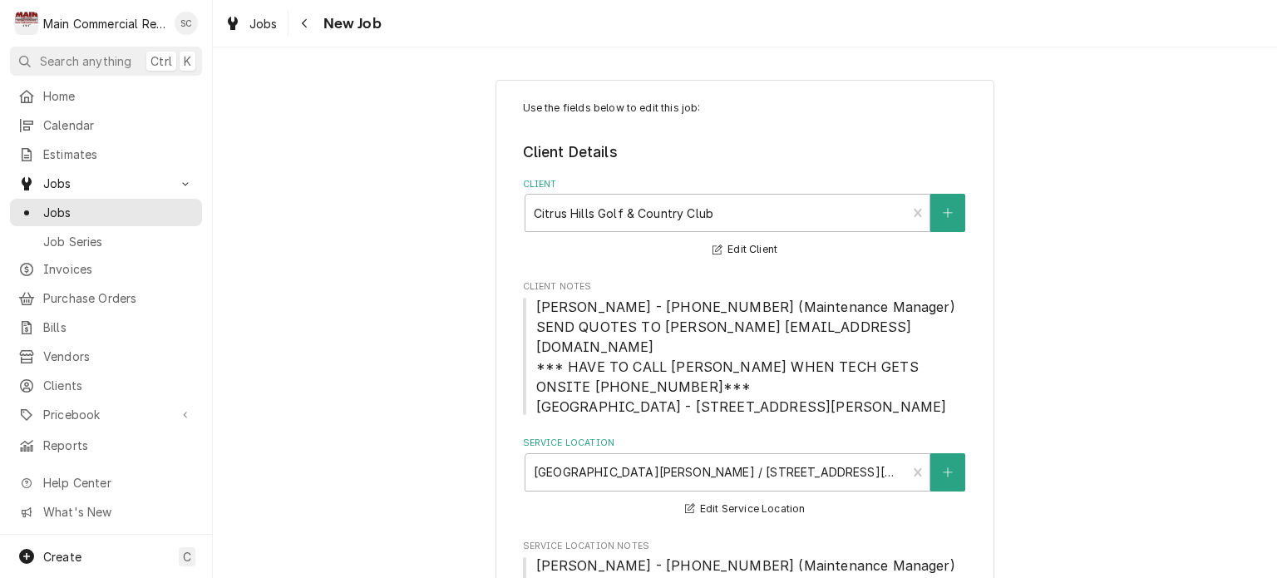
scroll to position [166, 0]
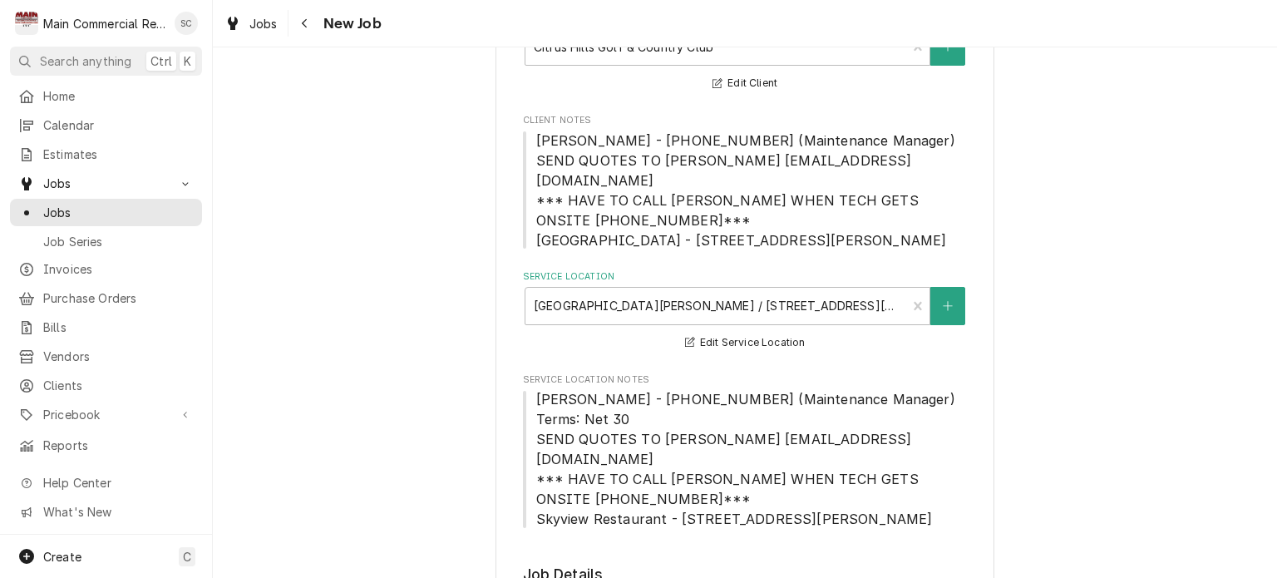
click at [945, 373] on div "Service Location Notes [PERSON_NAME] - [PHONE_NUMBER] (Maintenance Manager) Ter…" at bounding box center [745, 450] width 445 height 155
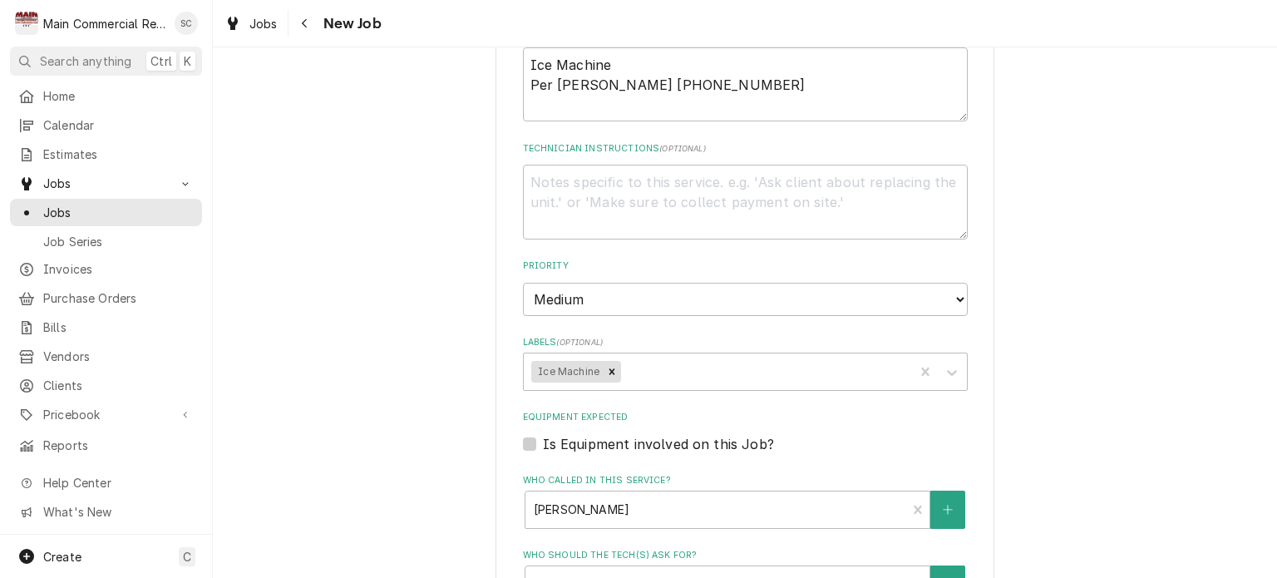
scroll to position [1330, 0]
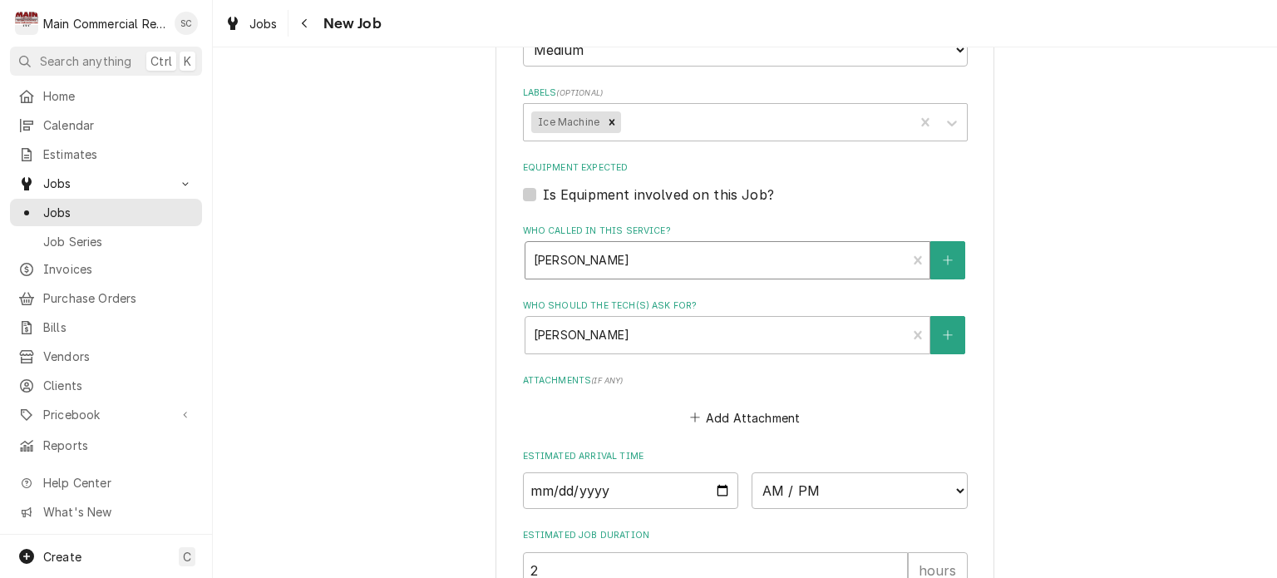
click at [845, 245] on div "Who called in this service?" at bounding box center [716, 260] width 365 height 30
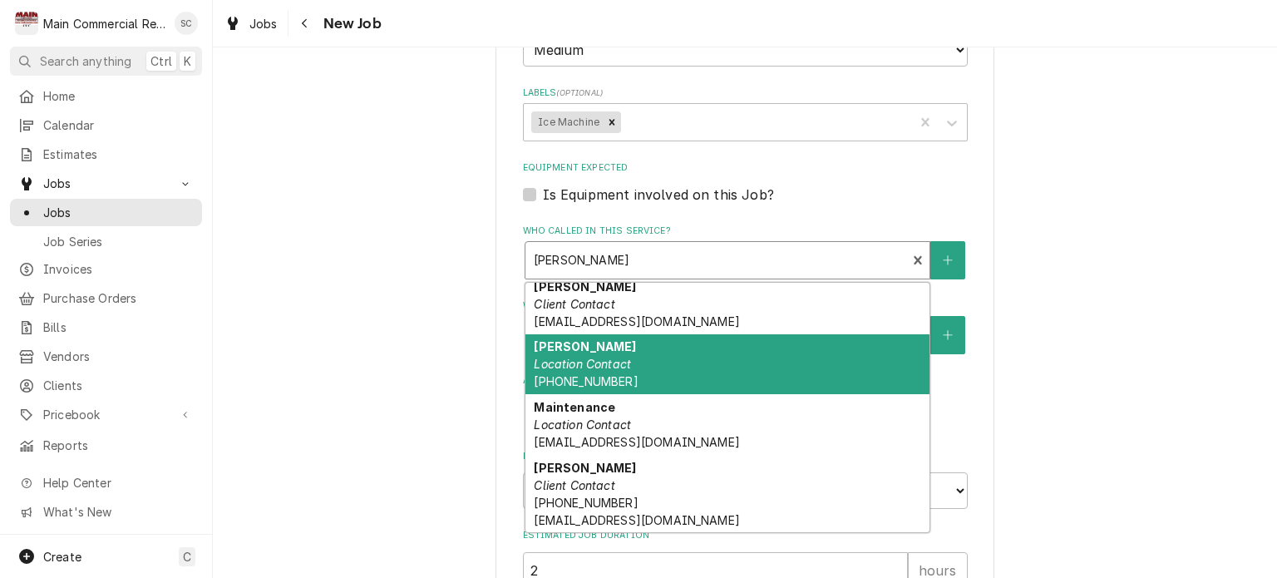
scroll to position [0, 0]
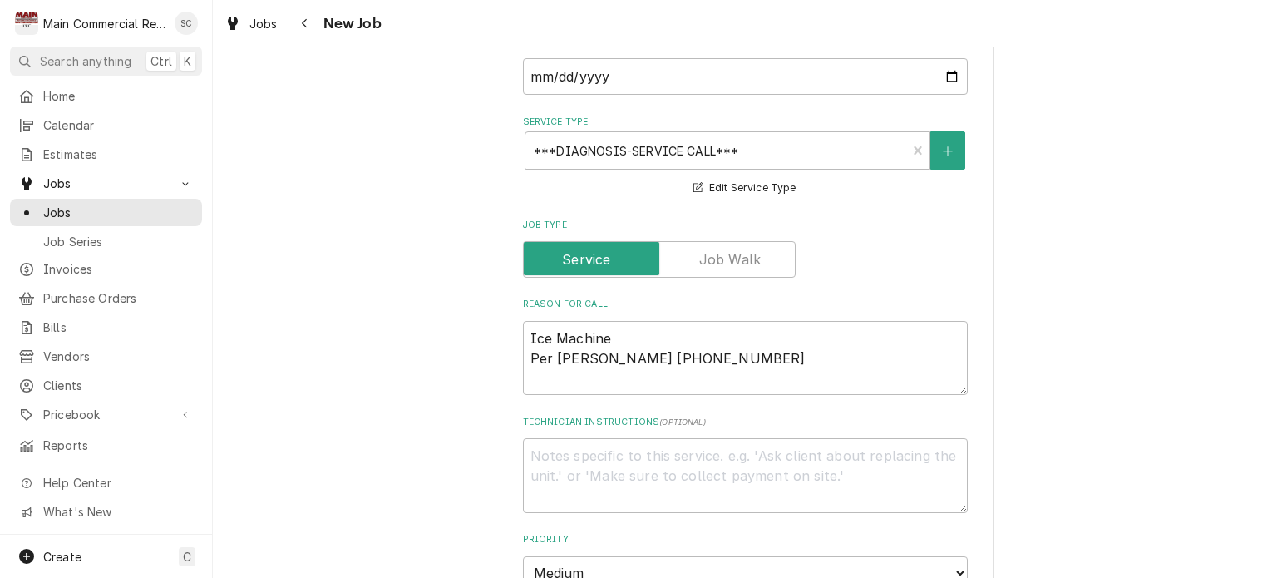
scroll to position [724, 0]
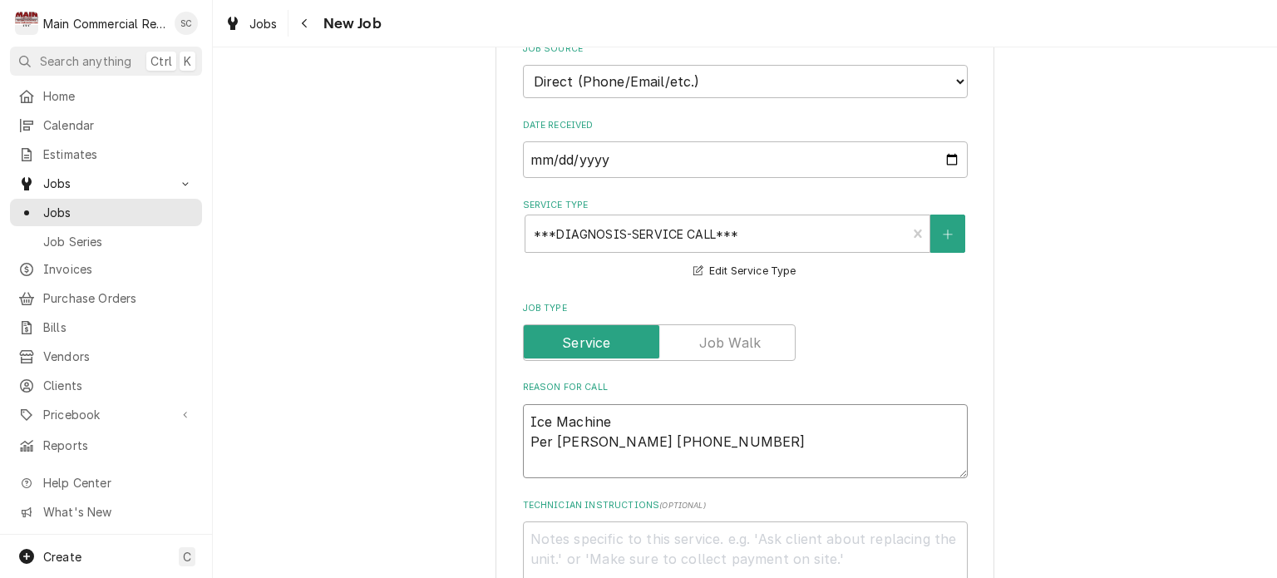
click at [653, 404] on textarea "Ice Machine Per [PERSON_NAME] [PHONE_NUMBER]" at bounding box center [745, 441] width 445 height 75
type textarea "x"
type textarea "Ice Machine l Per [PERSON_NAME] [PHONE_NUMBER]"
type textarea "x"
type textarea "Ice Machine lo Per [PERSON_NAME] [PHONE_NUMBER]"
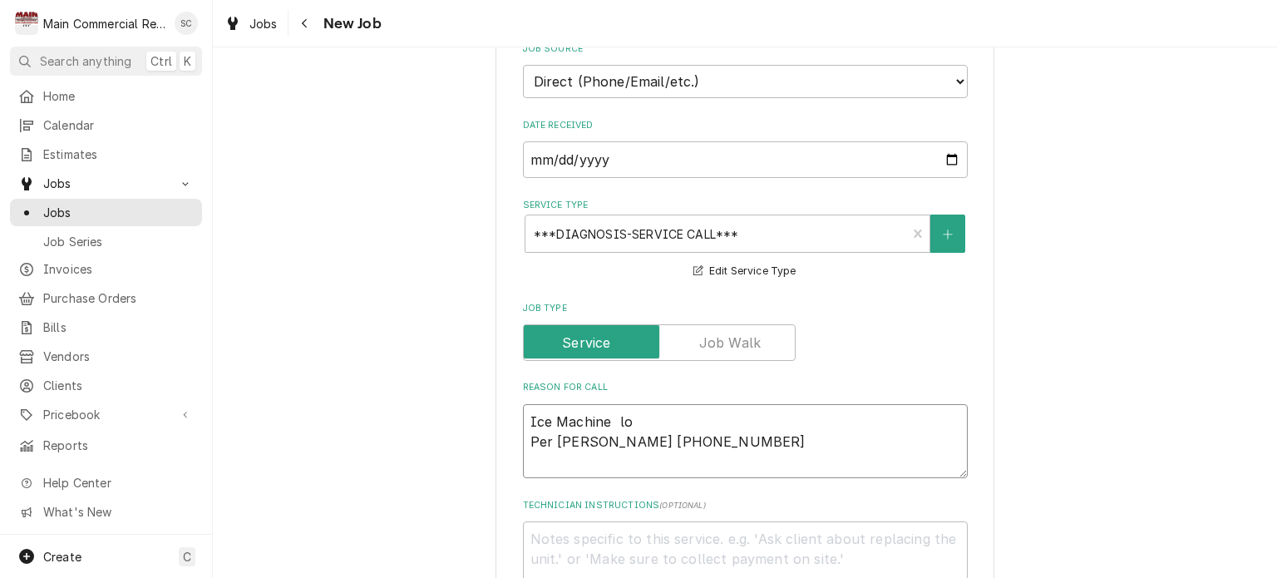
type textarea "x"
type textarea "Ice Machine long Per [PERSON_NAME] [PHONE_NUMBER]"
type textarea "x"
type textarea "Ice Machine long Per [PERSON_NAME] [PHONE_NUMBER]"
type textarea "x"
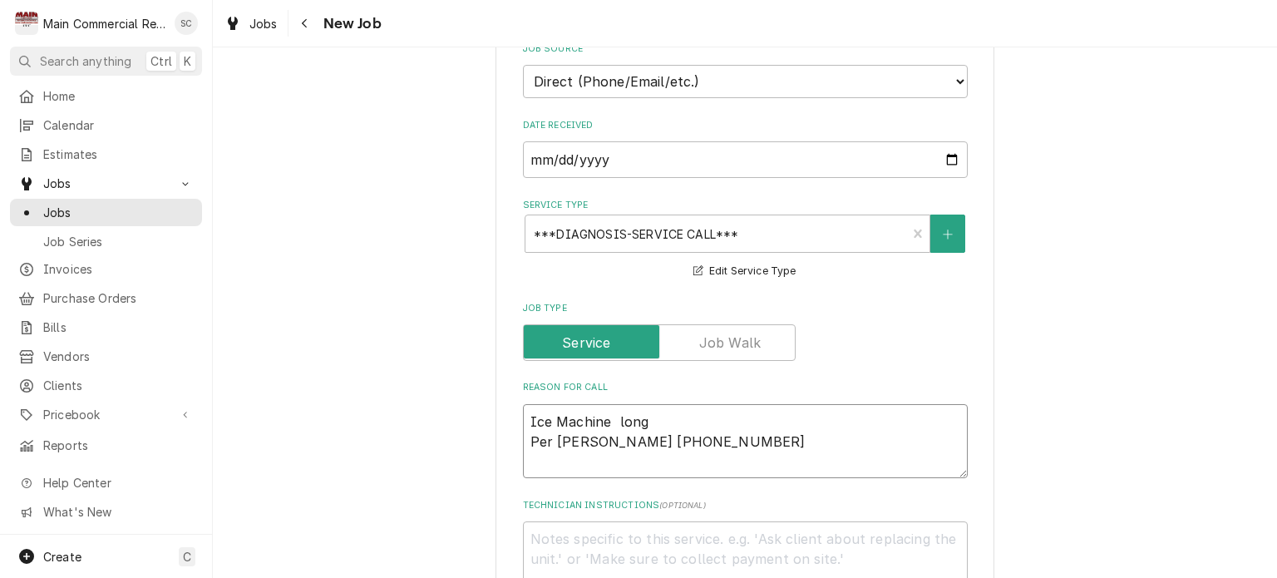
type textarea "Ice Machine long t Per [PERSON_NAME] [PHONE_NUMBER]"
type textarea "x"
type textarea "Ice Machine long ti Per [PERSON_NAME] [PHONE_NUMBER]"
type textarea "x"
type textarea "Ice Machine long time [PERSON_NAME] [PHONE_NUMBER]"
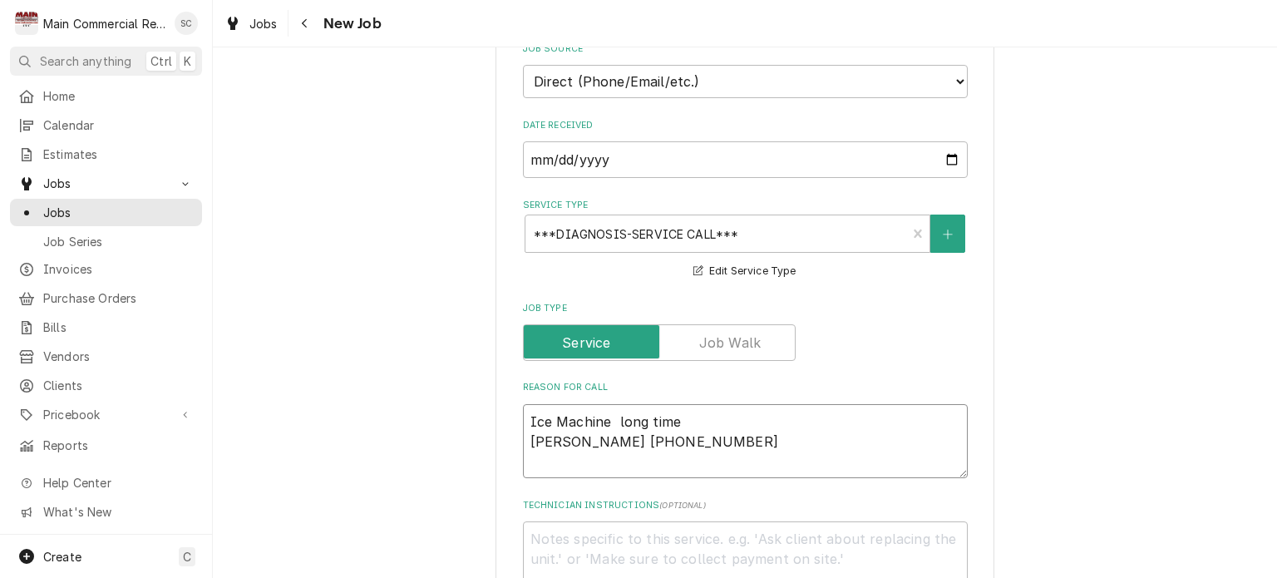
type textarea "x"
type textarea "Ice Machine long time [PERSON_NAME] [PHONE_NUMBER]"
type textarea "x"
type textarea "Ice Machine long time t Per [PERSON_NAME] [PHONE_NUMBER]"
type textarea "x"
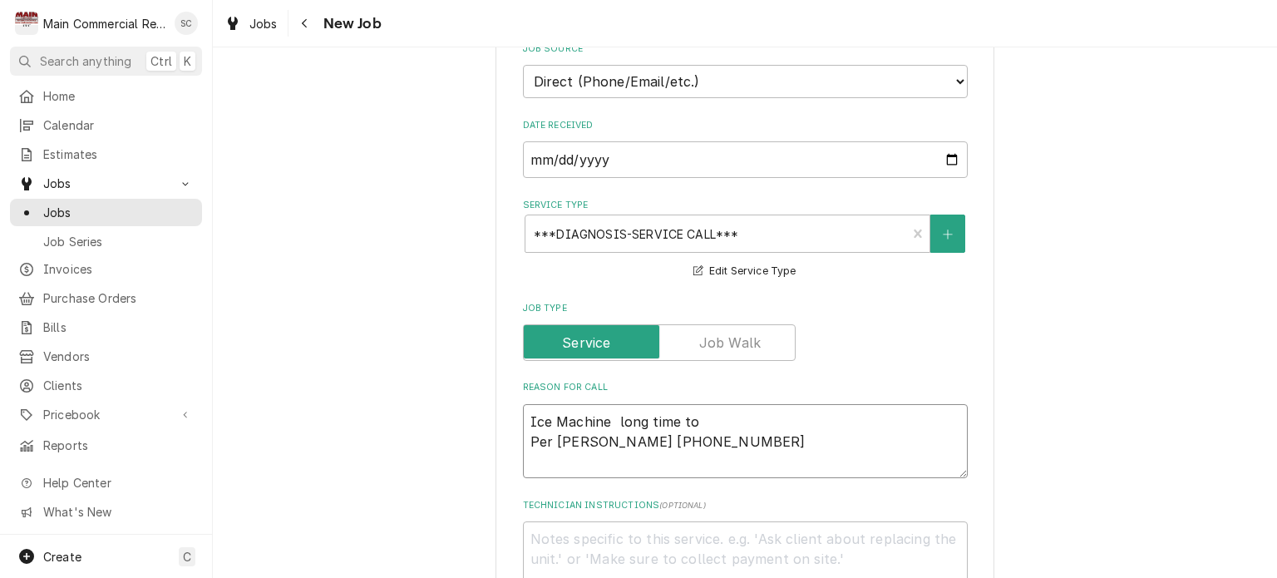
type textarea "Ice Machine long time to Per [PERSON_NAME] [PHONE_NUMBER]"
type textarea "x"
type textarea "Ice Machine long time to h Per [PERSON_NAME] [PHONE_NUMBER]"
type textarea "x"
type textarea "Ice Machine long time to ha Per [PERSON_NAME] [PHONE_NUMBER]"
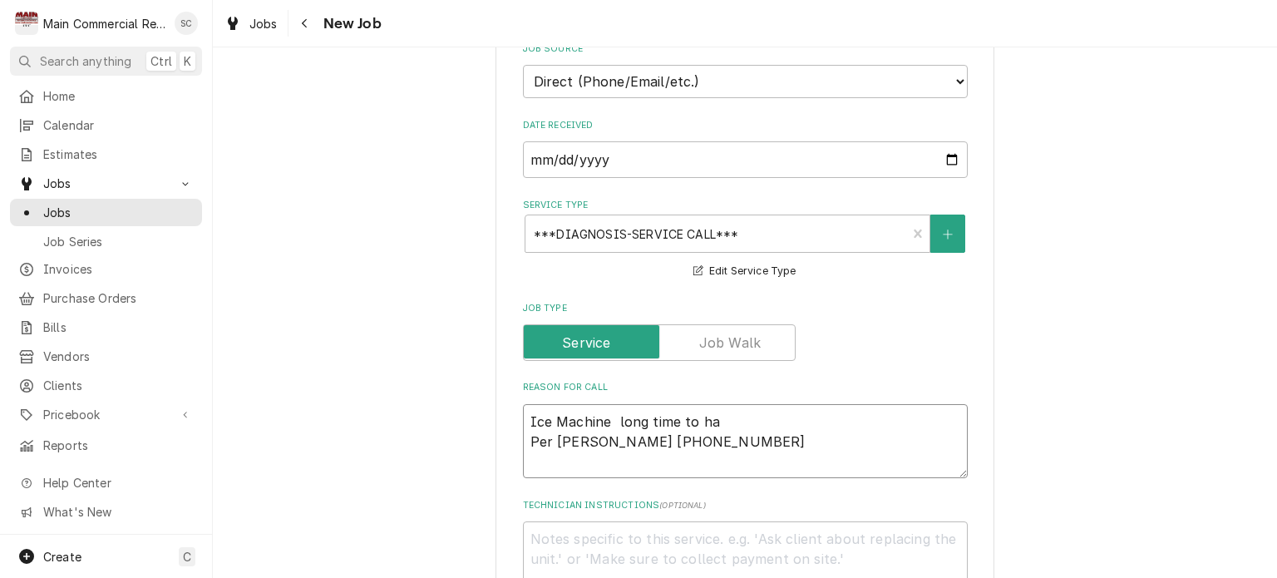
type textarea "x"
type textarea "Ice Machine long time to har [PERSON_NAME] [PHONE_NUMBER]"
type textarea "x"
type textarea "Ice Machine long time to harv Per [PERSON_NAME] [PHONE_NUMBER]"
type textarea "x"
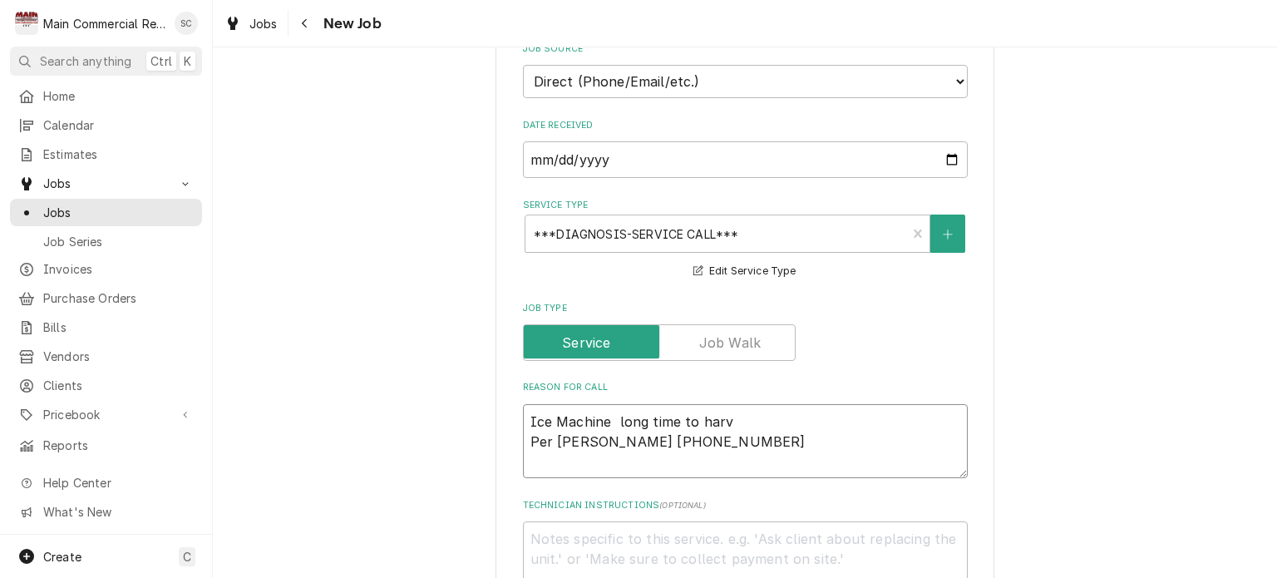
type textarea "Ice Machine long time to [PERSON_NAME] Per [PERSON_NAME] [PHONE_NUMBER]"
type textarea "x"
type textarea "Ice Machine long time to harves Per [PERSON_NAME] [PHONE_NUMBER]"
type textarea "x"
type textarea "Ice Machine long time to harvest Per [PERSON_NAME] [PHONE_NUMBER]"
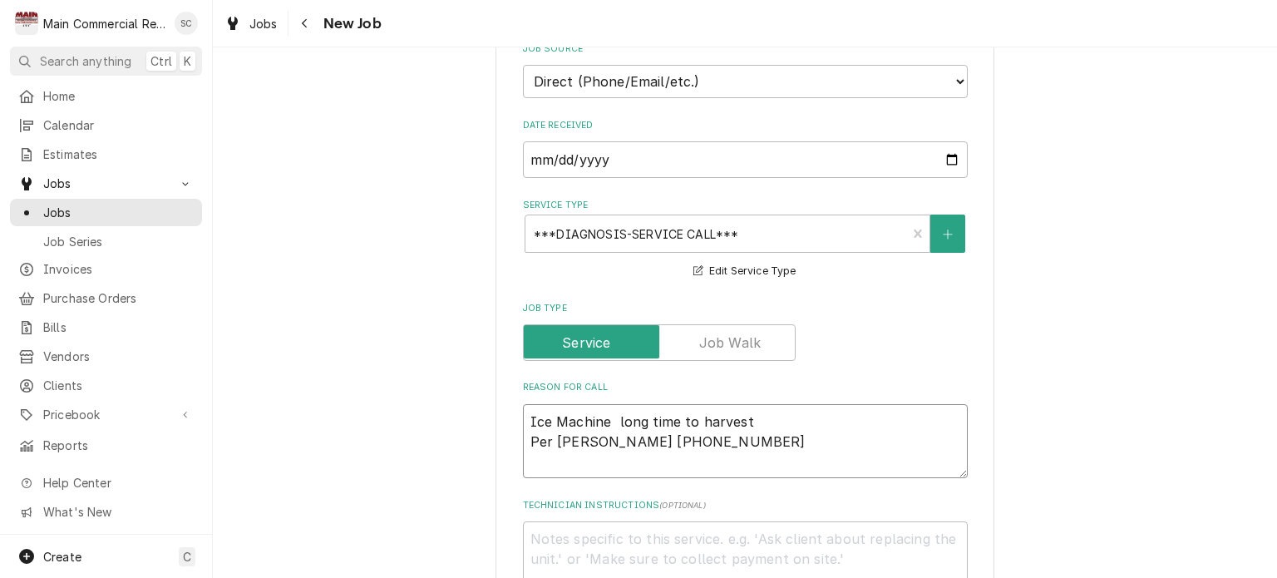
type textarea "x"
type textarea "Ice Machine long time to harvest. [PERSON_NAME] [PHONE_NUMBER]"
type textarea "x"
type textarea "Ice Machine long time to harvest. [PERSON_NAME] [PHONE_NUMBER]"
type textarea "x"
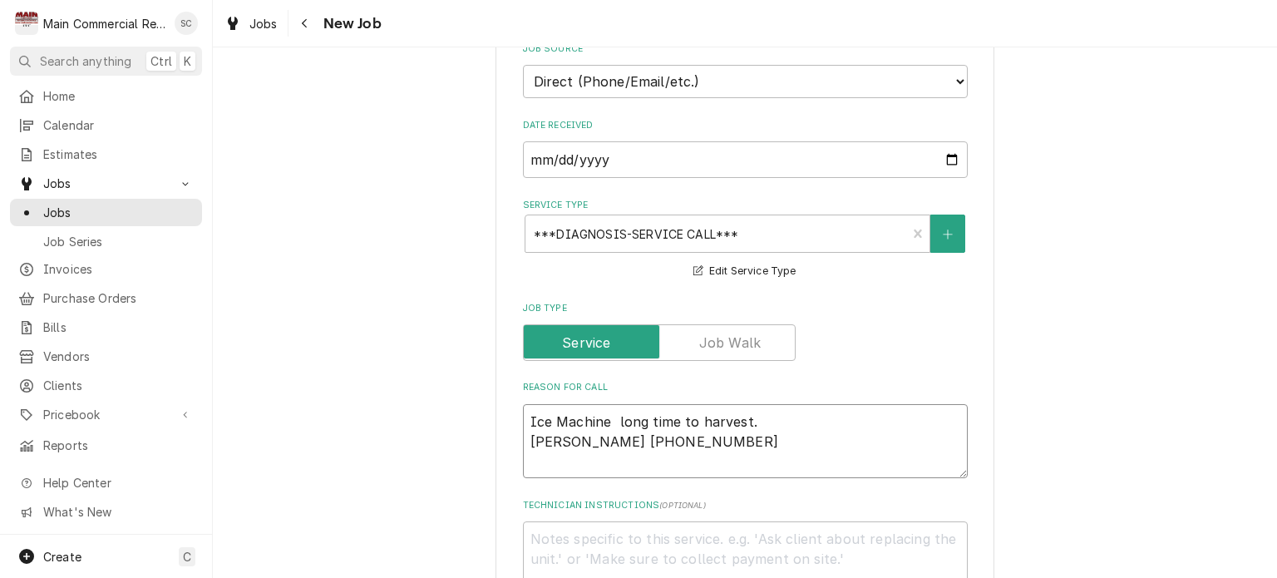
type textarea "Ice Machine long time to harvest. N Per [PERSON_NAME] [PHONE_NUMBER]"
type textarea "x"
type textarea "Ice Machine long time to harvest. Ne Per [PERSON_NAME] [PHONE_NUMBER]"
type textarea "x"
type textarea "Ice Machine long time to harvest. New Per [PERSON_NAME] [PHONE_NUMBER]"
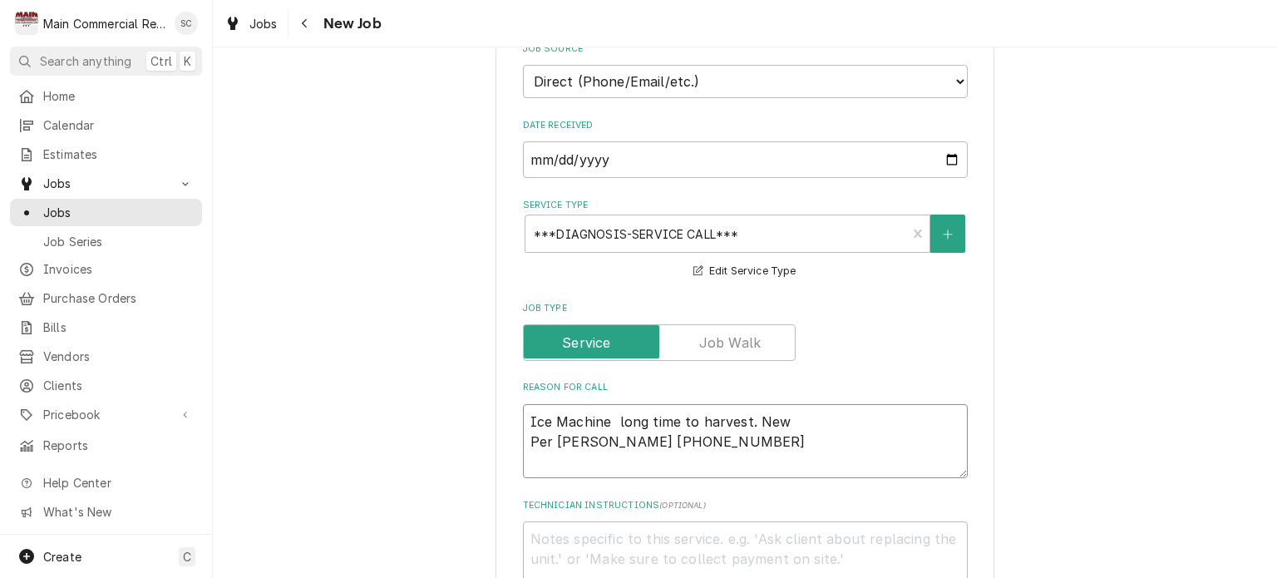
type textarea "x"
type textarea "Ice Machine long time to harvest. New Per [PERSON_NAME] [PHONE_NUMBER]"
type textarea "x"
type textarea "Ice Machine long time to harvest. New u Per [PERSON_NAME] [PHONE_NUMBER]"
type textarea "x"
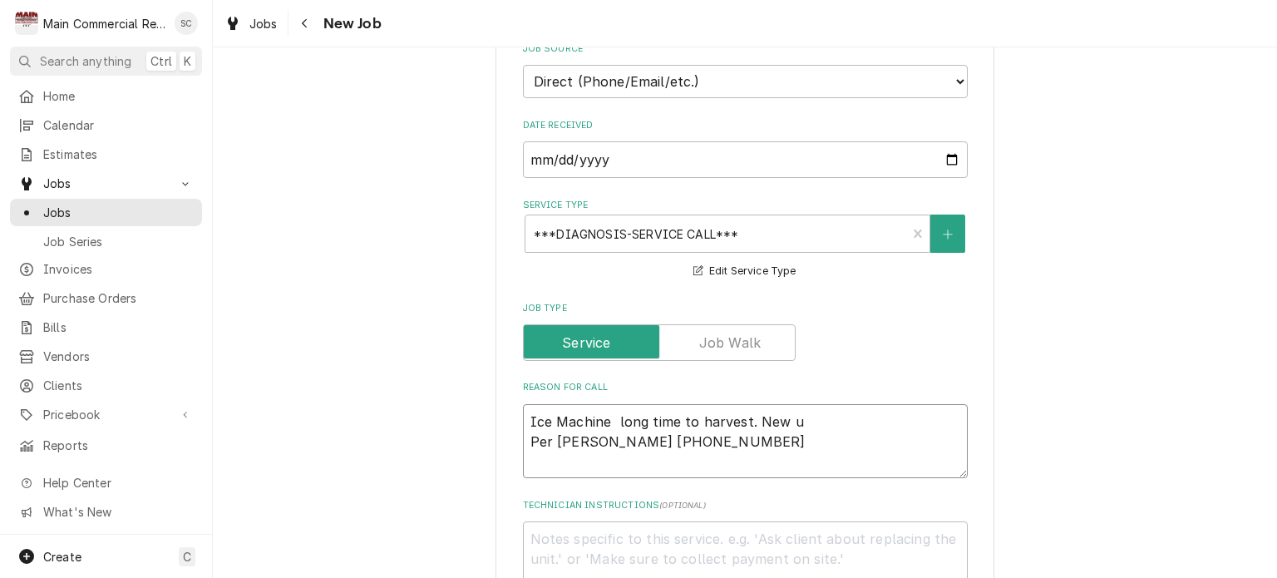
type textarea "Ice Machine long time to harvest. New un Per [PERSON_NAME] [PHONE_NUMBER]"
type textarea "x"
type textarea "Ice Machine long time to harvest. New uni Per [PERSON_NAME] [PHONE_NUMBER]"
type textarea "x"
type textarea "Ice Machine long time to harvest. New unit Per [PERSON_NAME] [PHONE_NUMBER]"
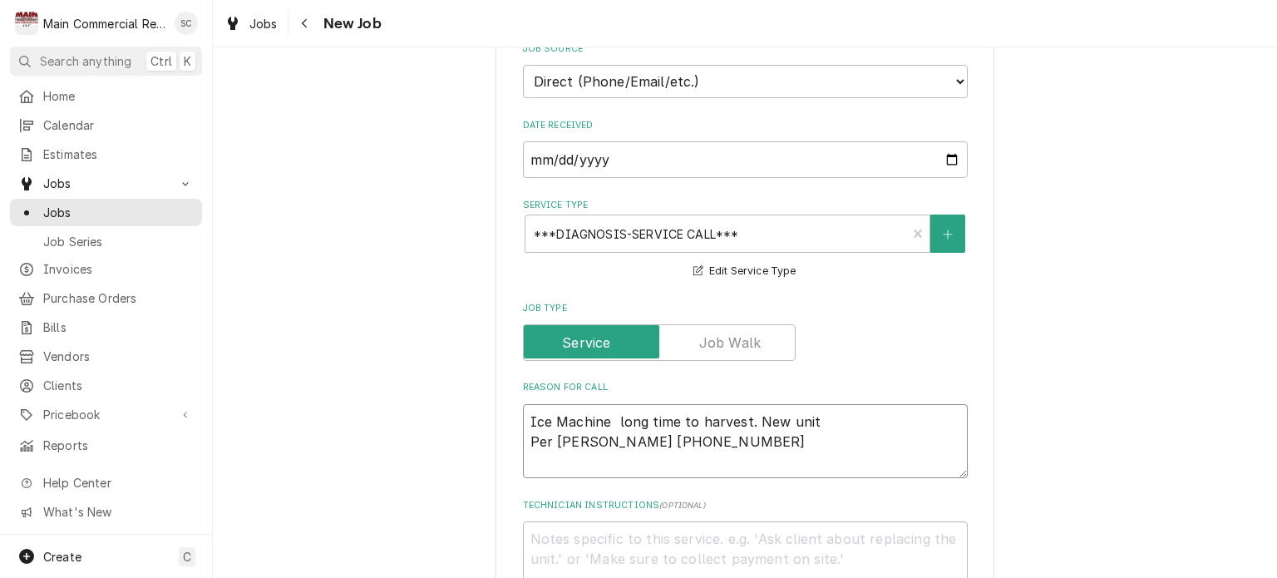
type textarea "x"
type textarea "Ice Machine long time to harvest. New unit. [PERSON_NAME] [PHONE_NUMBER]"
type textarea "x"
type textarea "Ice Machine long time to harvest. New unit. [PERSON_NAME] [PHONE_NUMBER]"
type textarea "x"
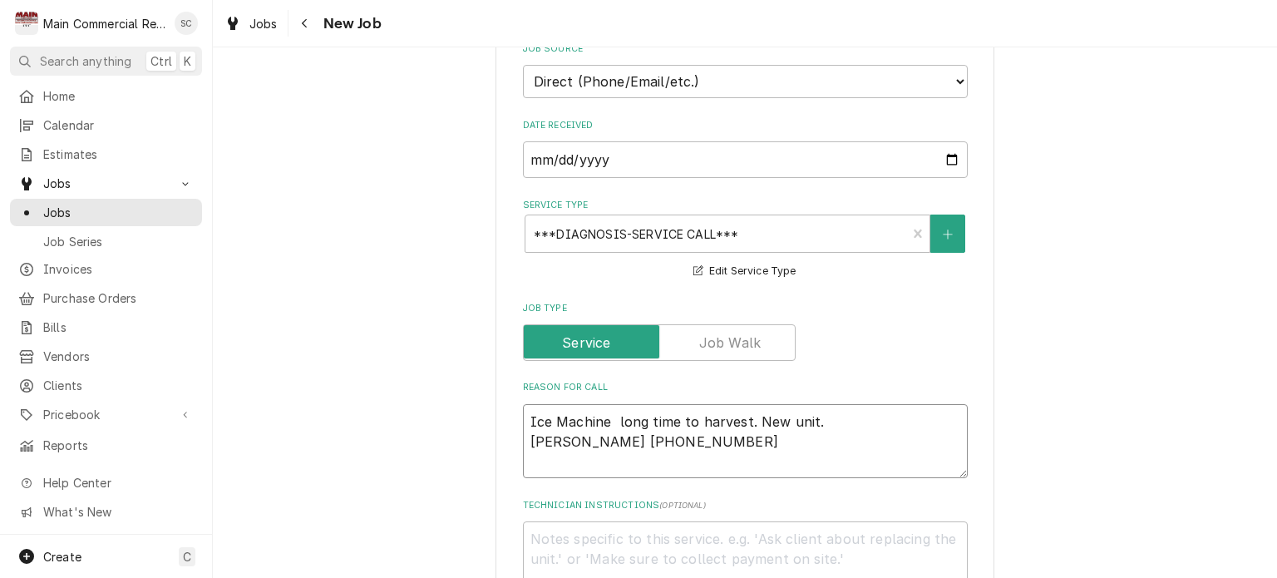
type textarea "Ice Machine long time to harvest. New unit. S [PERSON_NAME] [PHONE_NUMBER]"
type textarea "x"
type textarea "Ice Machine long time to harvest. New unit. Se Per [PERSON_NAME] [PHONE_NUMBER]"
type textarea "x"
type textarea "Ice Machine long time to harvest. New unit. Sen [PERSON_NAME] [PHONE_NUMBER]"
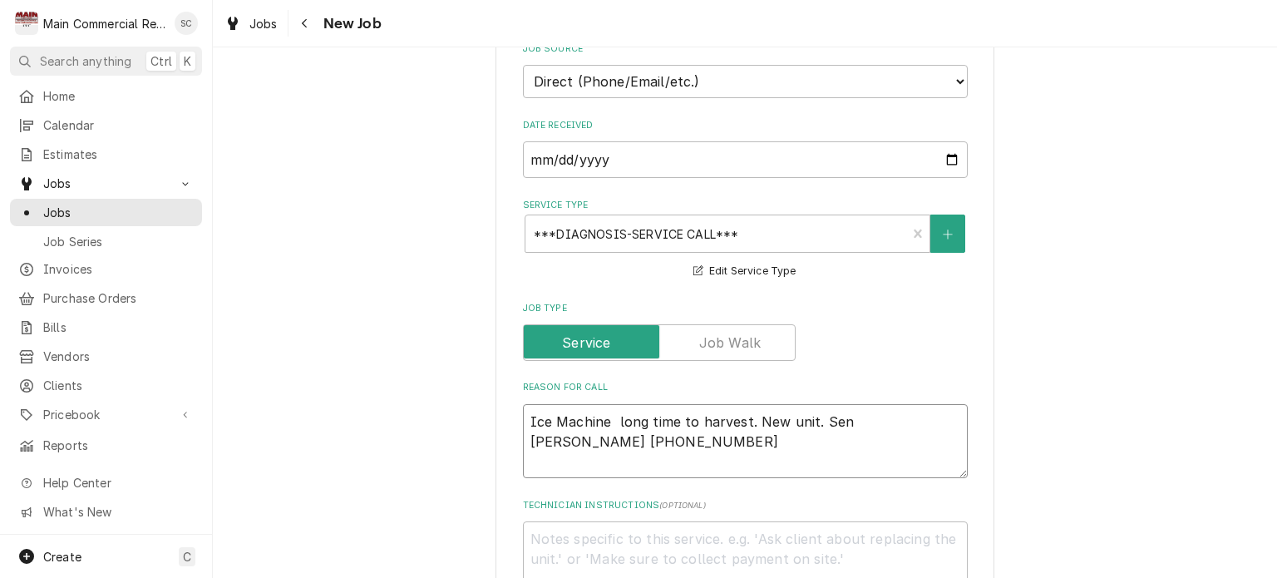
type textarea "x"
type textarea "Ice Machine long time to harvest. New unit. Sens Per [PERSON_NAME] [PHONE_NUMBE…"
type textarea "x"
type textarea "Ice Machine long time to harvest. New unit. Sense Per [PERSON_NAME] [PHONE_NUMB…"
type textarea "x"
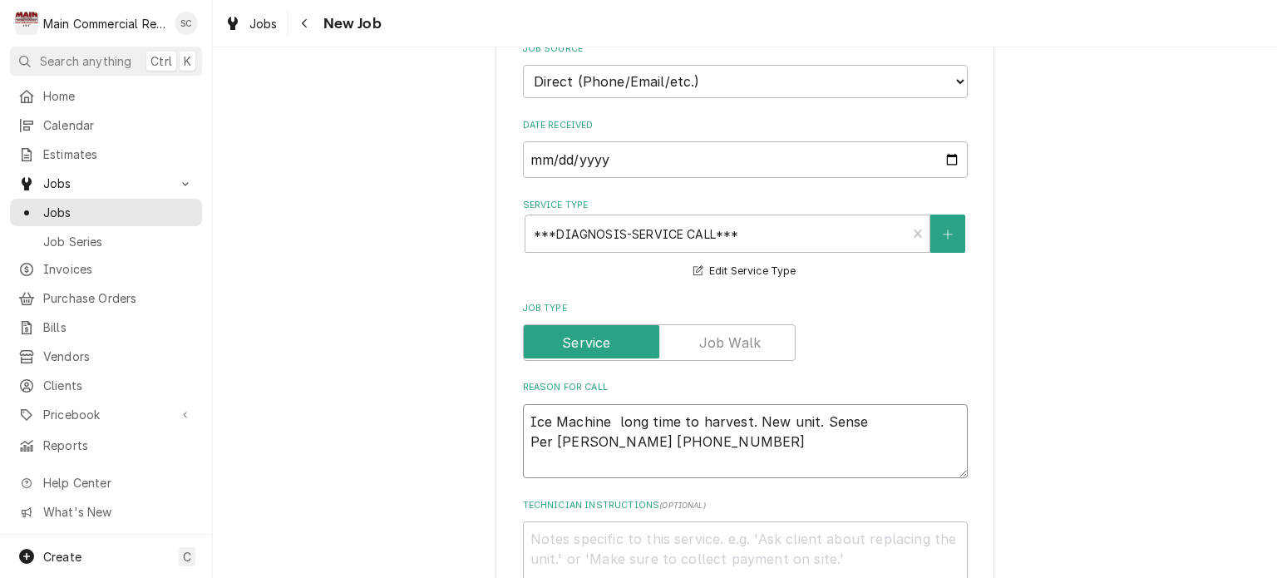
type textarea "Ice Machine long time to harvest. New unit. Senser Per [PERSON_NAME] [PHONE_NUM…"
type textarea "x"
type textarea "Ice Machine long time to harvest. New unit. Senser Per [PERSON_NAME] [PHONE_NUM…"
type textarea "x"
type textarea "Ice Machine long time to harvest. New unit. Senser i Per [PERSON_NAME] [PHONE_N…"
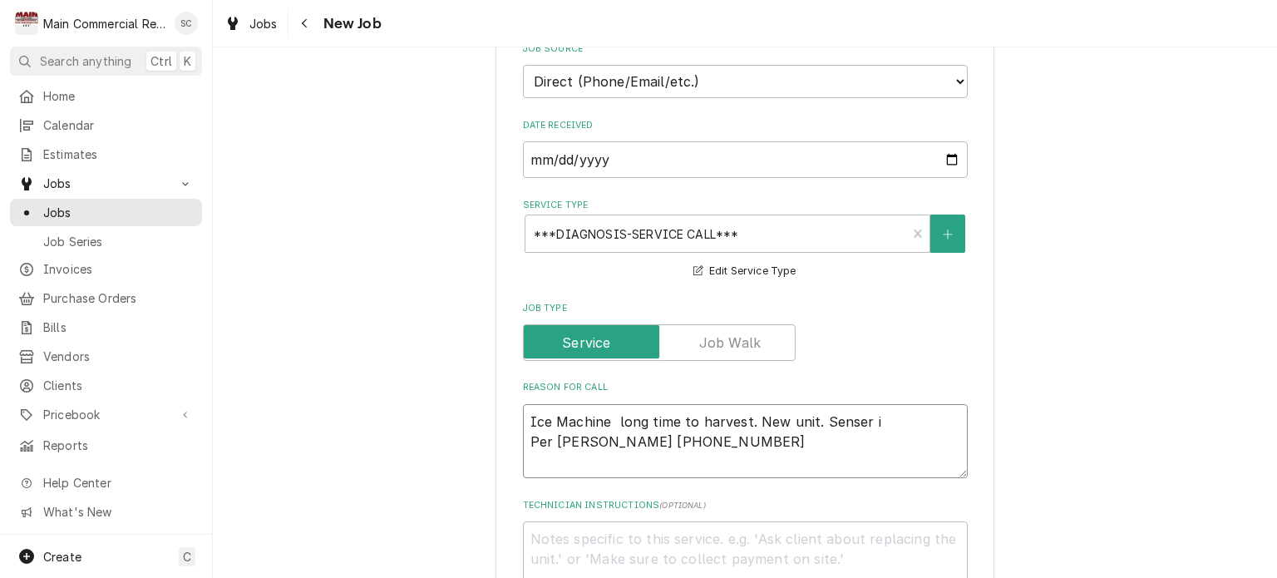
type textarea "x"
type textarea "Ice Machine long time to harvest. New unit. Senser is [PERSON_NAME] [PHONE_NUMB…"
type textarea "x"
type textarea "Ice Machine long time to harvest. New unit. Senser is [PERSON_NAME] [PHONE_NUMB…"
type textarea "x"
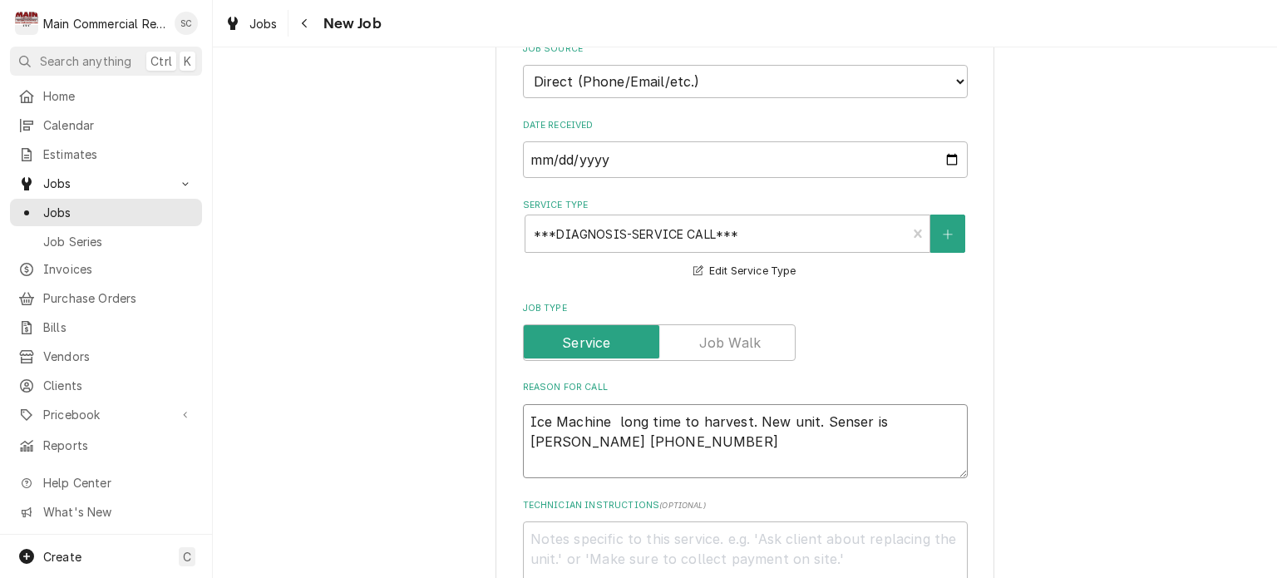
type textarea "Ice Machine long time to harvest. New unit. Senser is f Per [PERSON_NAME] [PHON…"
type textarea "x"
type textarea "Ice Machine long time to harvest. New unit. Senser is fe Per [PERSON_NAME] [PHO…"
type textarea "x"
type textarea "Ice Machine long time to harvest. New unit. Senser is f Per [PERSON_NAME] [PHON…"
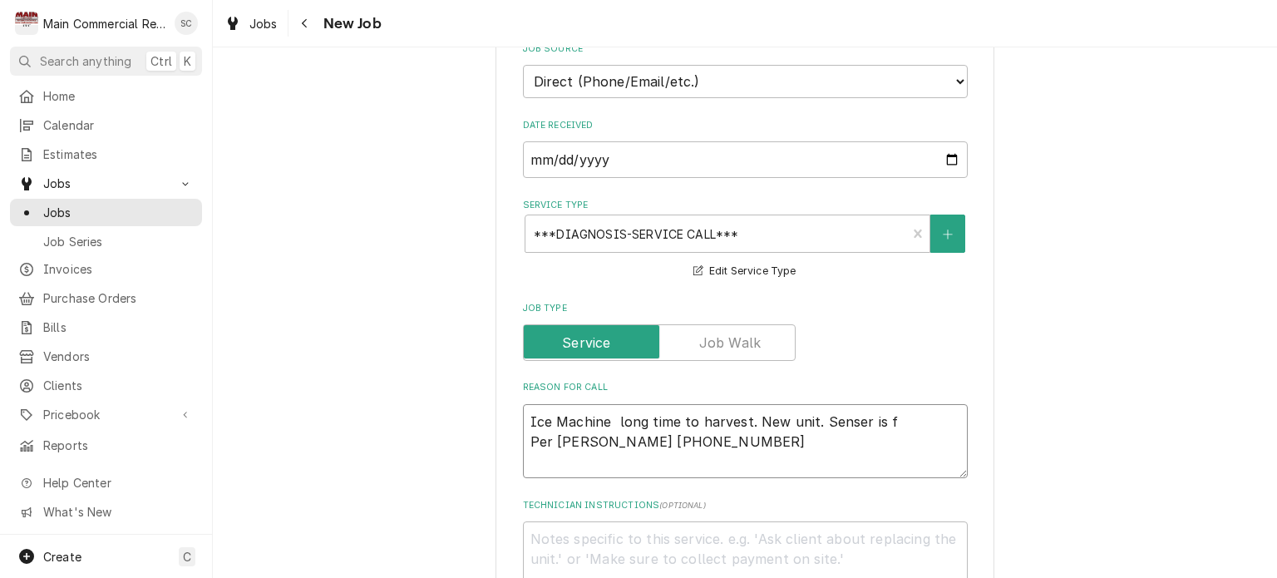
type textarea "x"
type textarea "Ice Machine long time to harvest. New unit. Senser is fr [PERSON_NAME] [PHONE_N…"
type textarea "x"
type textarea "Ice Machine long time to harvest. New unit. Senser is fre Per [PERSON_NAME] [PH…"
type textarea "x"
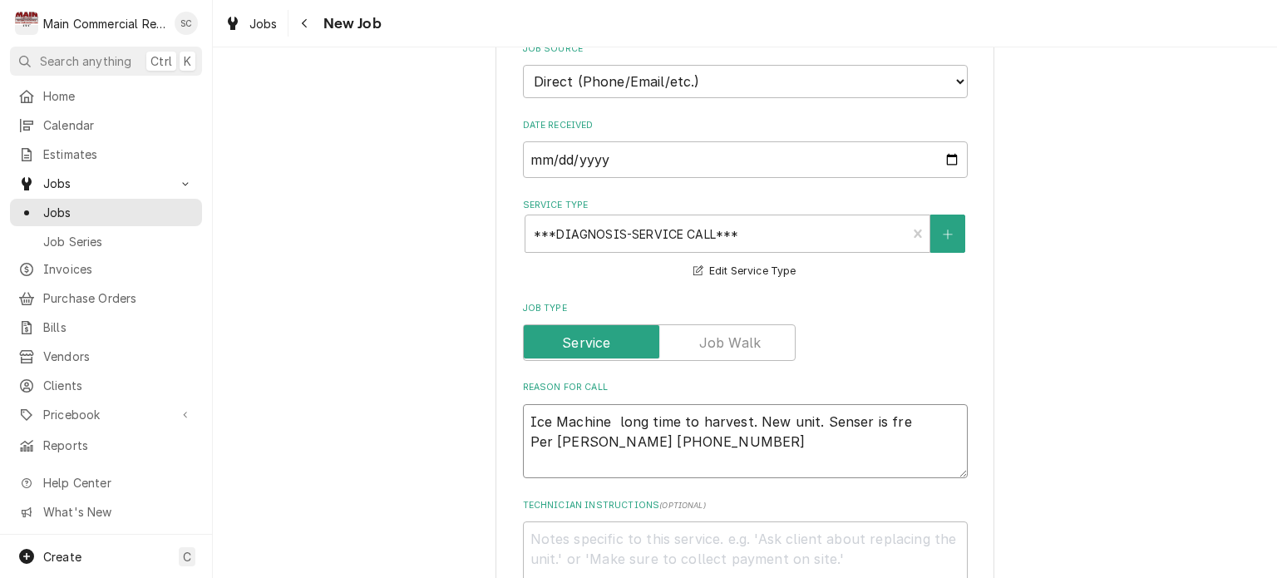
type textarea "Ice Machine long time to harvest. New unit. Senser is free Per [PERSON_NAME] [P…"
type textarea "x"
type textarea "Ice Machine long time to harvest. New unit. Senser is freez Per [PERSON_NAME] […"
type textarea "x"
type textarea "Ice Machine long time to harvest. New unit. Senser is freeze Per [PERSON_NAME] …"
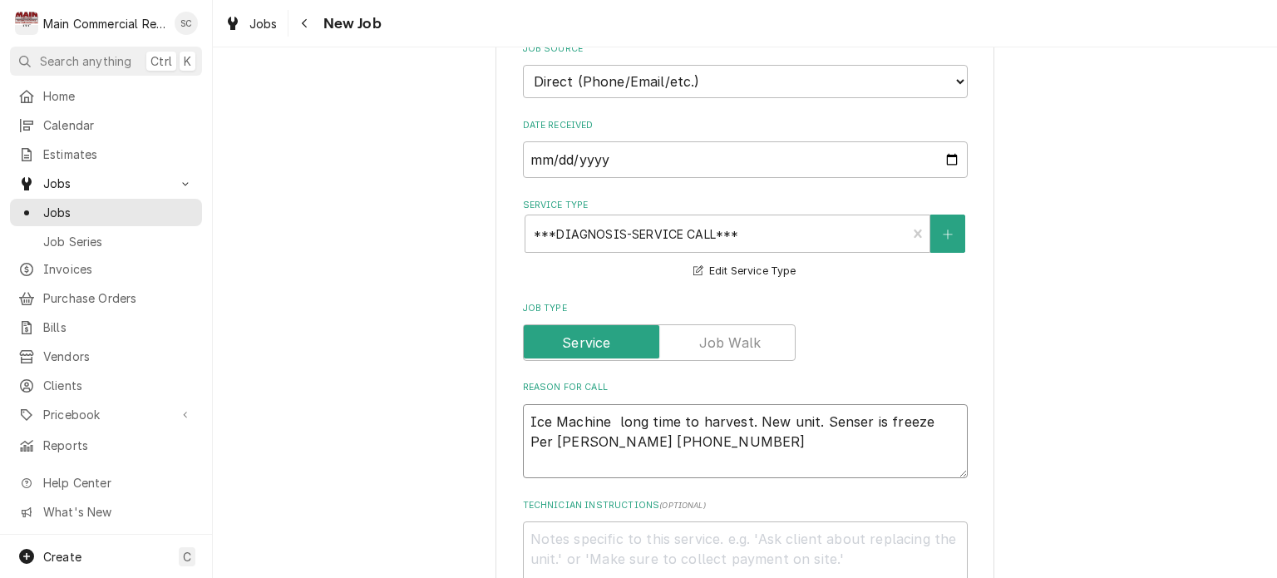
type textarea "x"
type textarea "Ice Machine long time to harvest. New unit. Senser is freeze Per [PERSON_NAME] …"
type textarea "x"
type textarea "Ice Machine long time to harvest. New unit. Senser is freeze Per [PERSON_NAME] …"
type textarea "x"
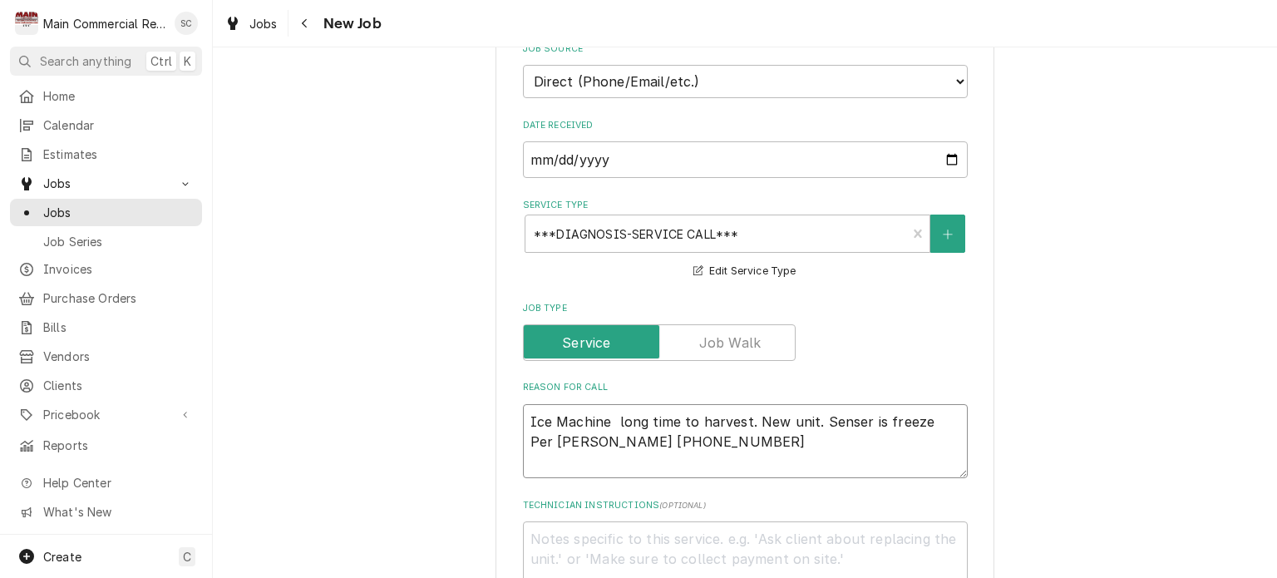
type textarea "Ice Machine long time to harvest. New unit. Senser is freez Per [PERSON_NAME] […"
type textarea "x"
type textarea "Ice Machine long time to harvest. New unit. Senser is freezi Per [PERSON_NAME] …"
type textarea "x"
type textarea "Ice Machine long time to harvest. New unit. Senser is freezin Per [PERSON_NAME]…"
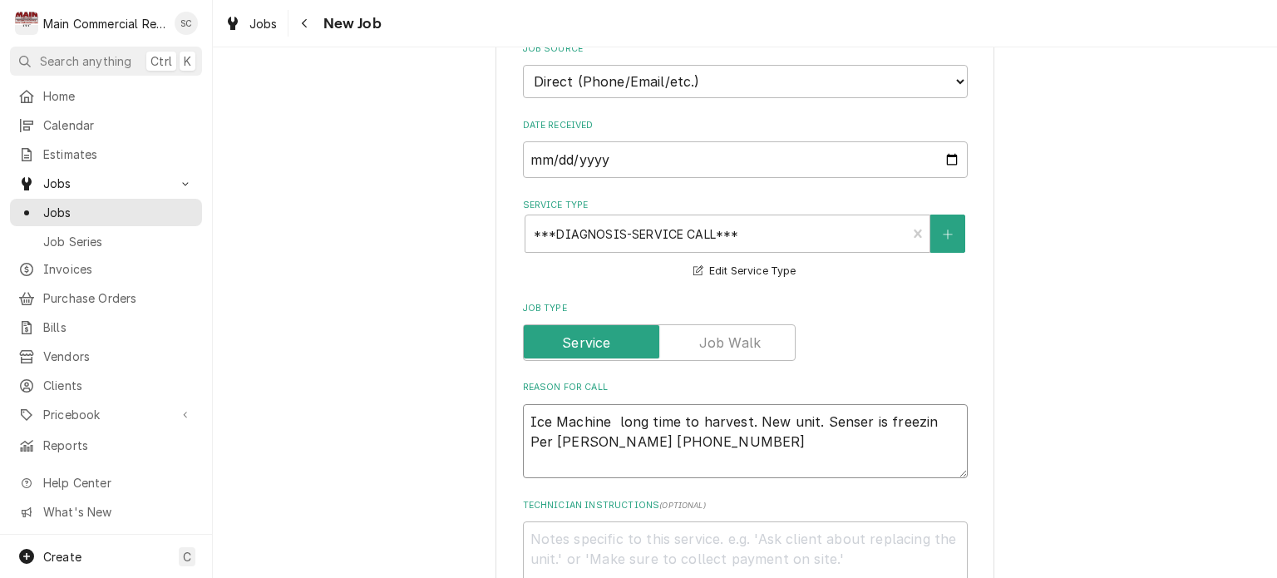
type textarea "x"
type textarea "Ice Machine long time to harvest. New unit. Senser is freezing Per [PERSON_NAME…"
type textarea "x"
type textarea "Ice Machine long time to harvest. New unit. Senser is freezing Per [PERSON_NAME…"
type textarea "x"
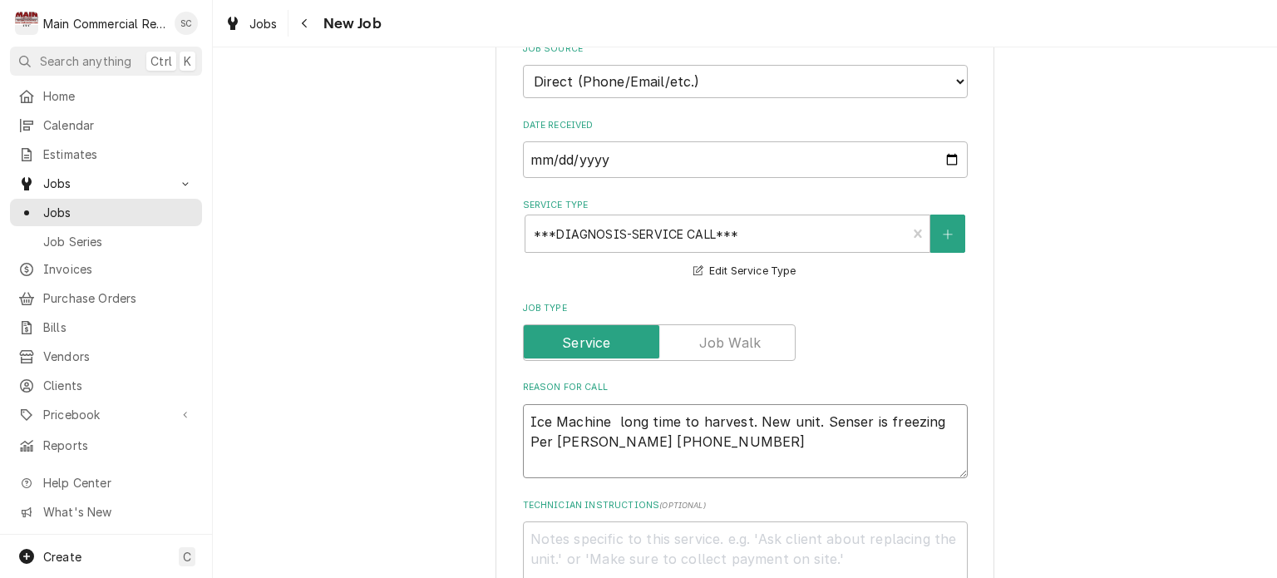
type textarea "Ice Machine long time to harvest. New unit. Senser is freezing t Per [PERSON_NA…"
type textarea "x"
type textarea "Ice Machine long time to harvest. New unit. Senser is freezing to Per [PERSON_N…"
type textarea "x"
type textarea "Ice Machine long time to harvest. New unit. Senser is freezing to Per [PERSON_N…"
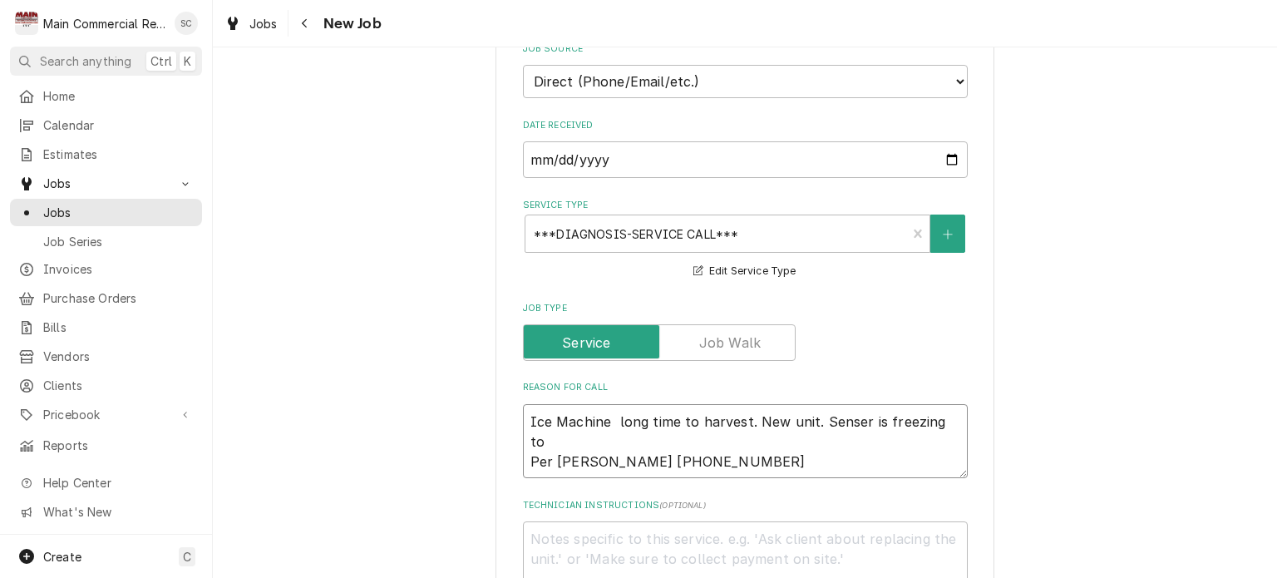
type textarea "x"
type textarea "Ice Machine long time to harvest. New unit. Senser is freezing to t Per [PERSON…"
type textarea "x"
type textarea "Ice Machine long time to harvest. New unit. Senser is freezing to th Per [PERSO…"
type textarea "x"
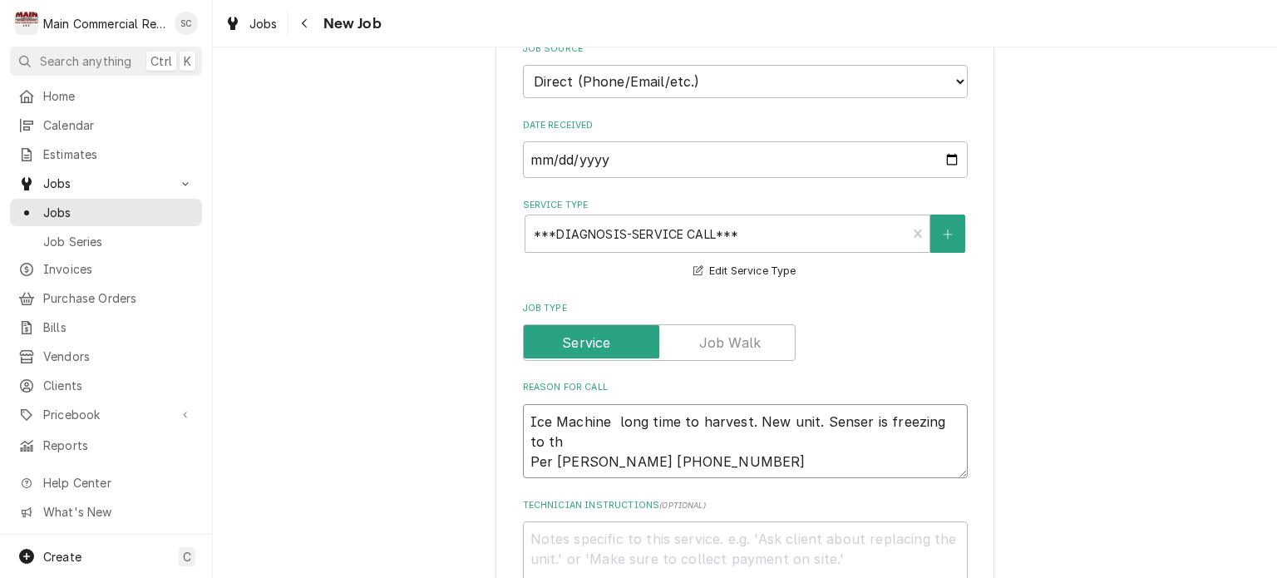
type textarea "Ice Machine long time to harvest. New unit. Senser is freezing to the Per [PERS…"
type textarea "x"
type textarea "Ice Machine long time to harvest. New unit. Senser is freezing to the Per [PERS…"
type textarea "x"
type textarea "Ice Machine long time to harvest. New unit. Senser is freezing to the i Per [PE…"
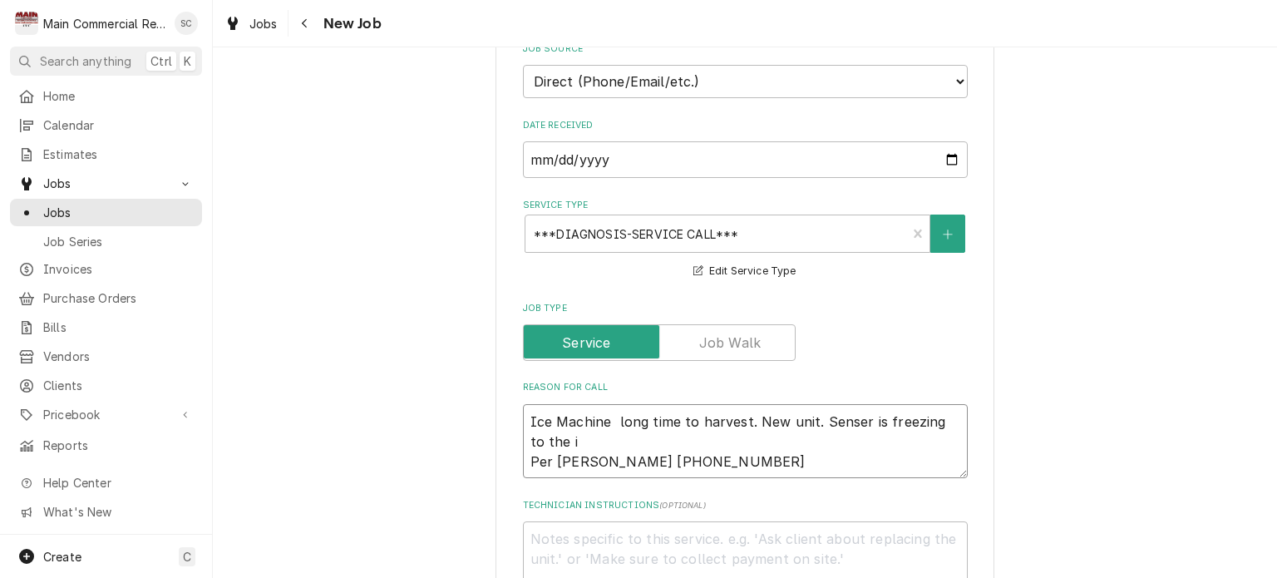
type textarea "x"
type textarea "Ice Machine long time to harvest. New unit. Senser is freezing to the ic Per [P…"
type textarea "x"
type textarea "Ice Machine long time to harvest. New unit. Senser is freezing to the ice Per […"
type textarea "x"
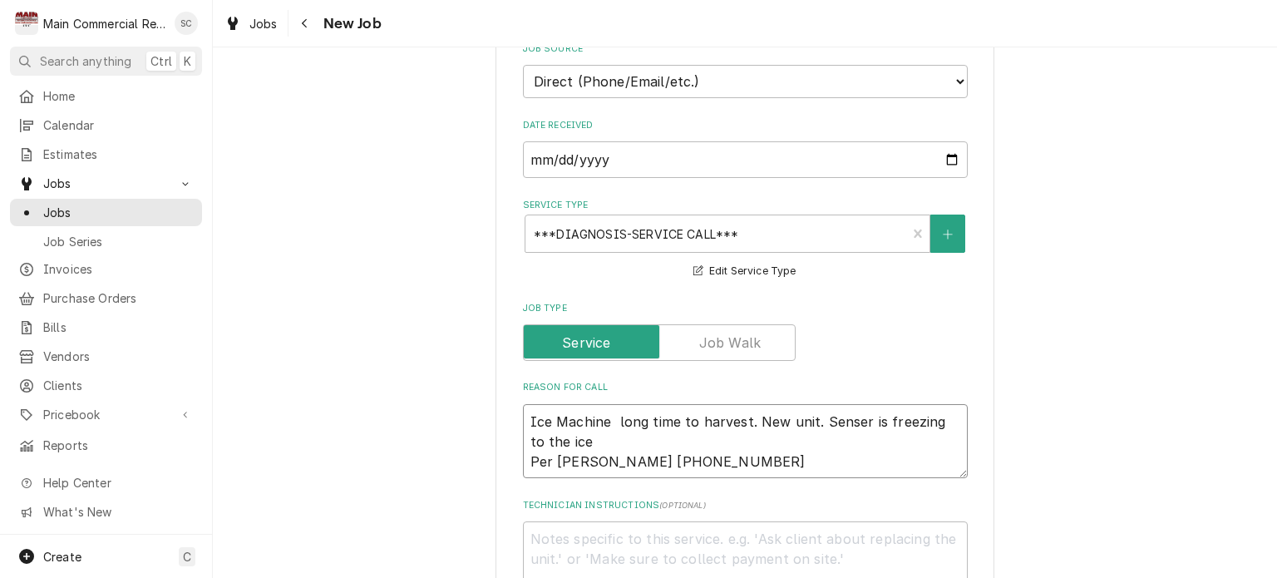
type textarea "Ice Machine long time to harvest. New unit. Senser is freezing to the ice. [PER…"
type textarea "x"
type textarea "Ice Machine long time to harvest. New unit. Senser is freezing to the ice. [PER…"
type textarea "x"
type textarea "Ice Machine long time to harvest. New unit. Senser is freezing to the ice. [PER…"
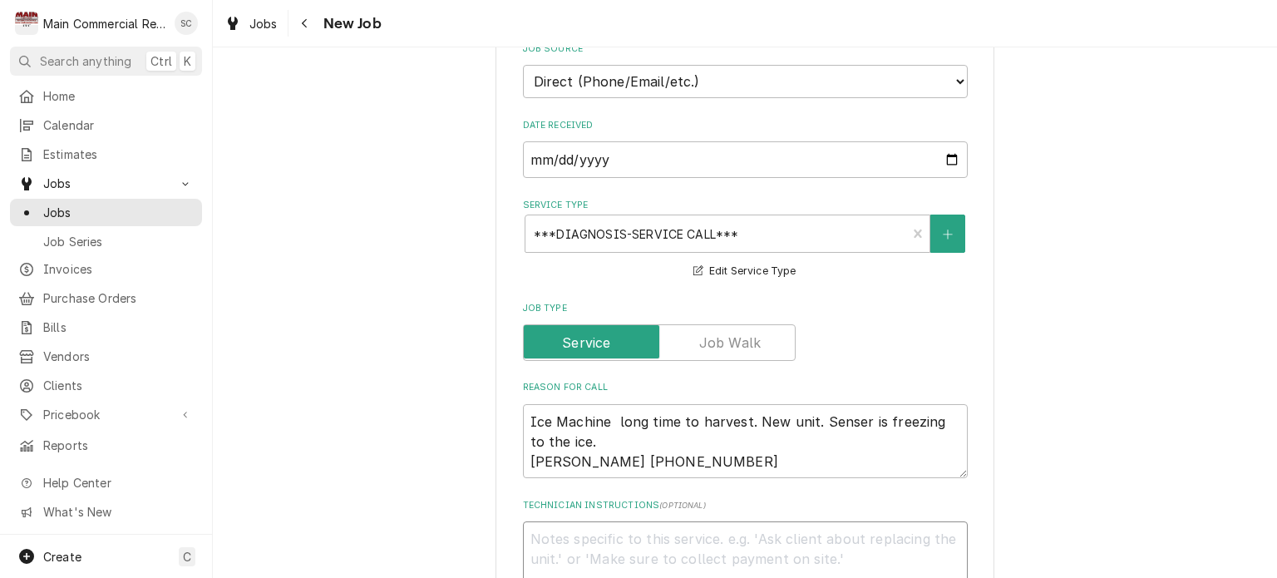
click at [659, 521] on textarea "Technician Instructions ( optional )" at bounding box center [745, 558] width 445 height 75
click at [717, 407] on textarea "Ice Machine long time to harvest. New unit. Senser is freezing to the ice. [PER…" at bounding box center [745, 441] width 445 height 75
click at [712, 432] on textarea "Ice Machine long time to harvest. New unit. Senser is freezing to the ice. [PER…" at bounding box center [745, 441] width 445 height 75
click at [626, 404] on textarea "Ice Machine long time to harvest. New unit. Senser is freezing to the ice. [PER…" at bounding box center [745, 441] width 445 height 75
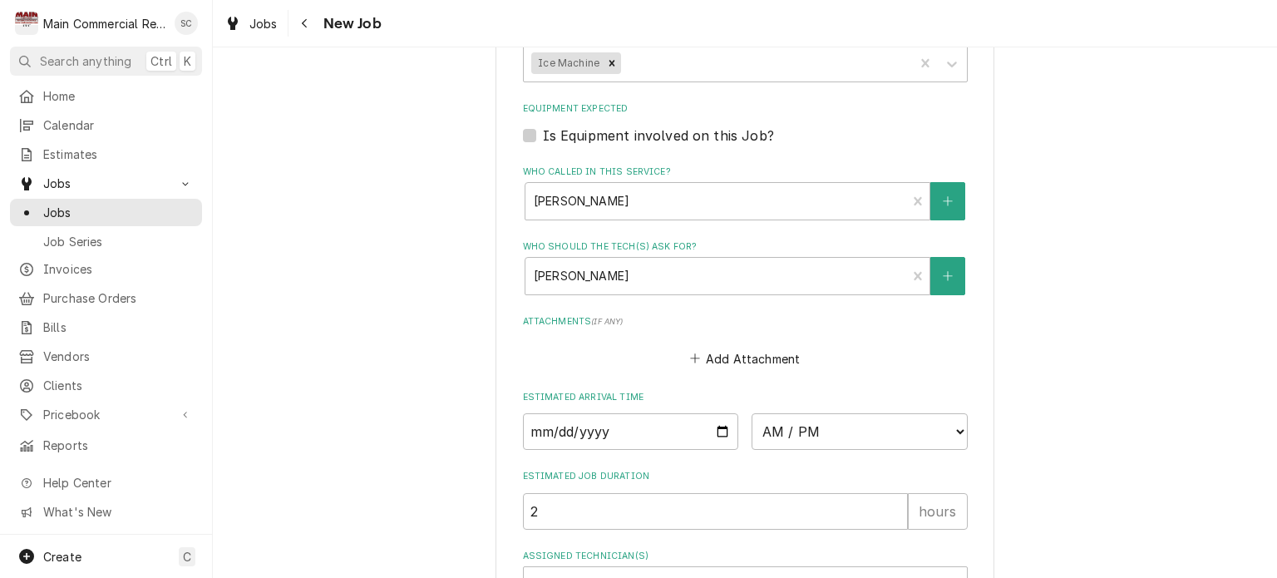
scroll to position [1556, 0]
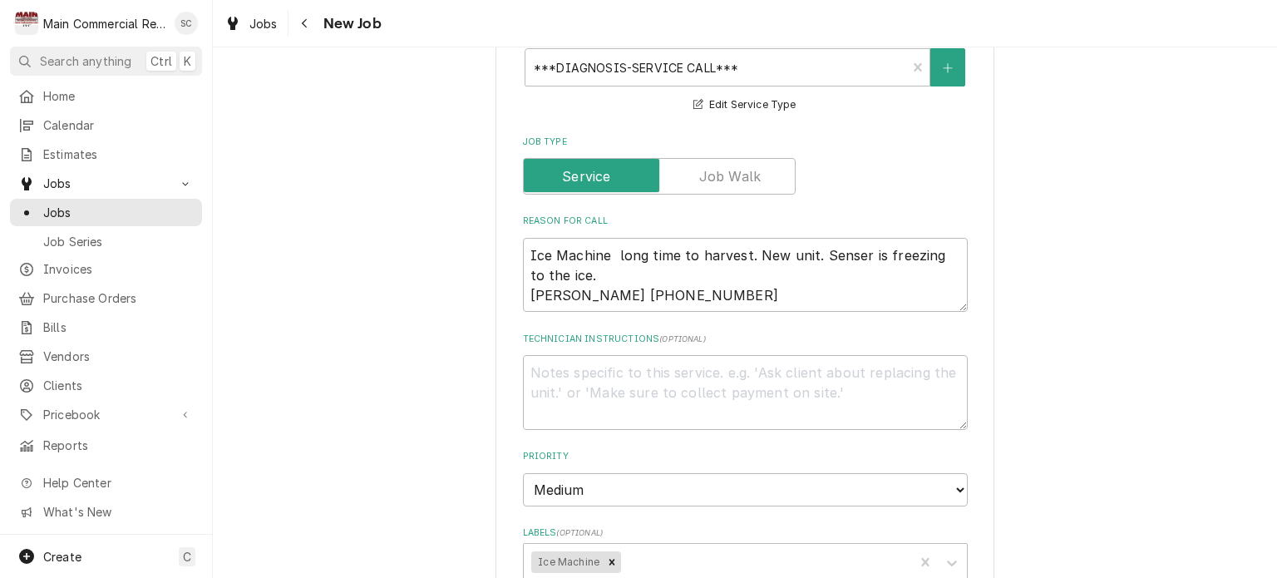
scroll to position [724, 0]
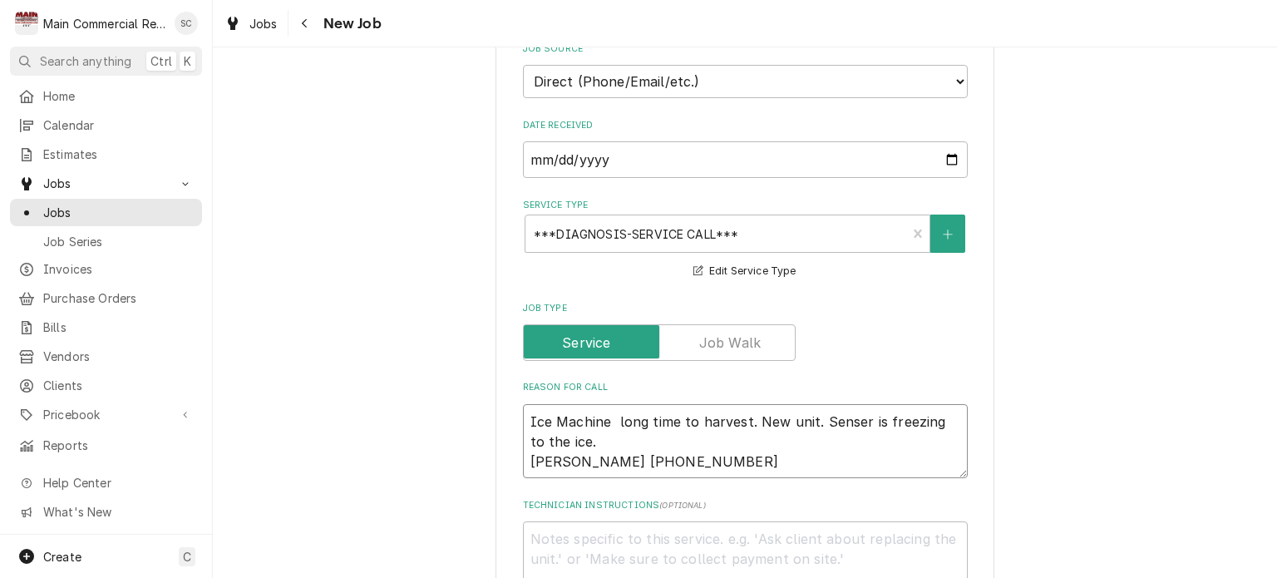
click at [705, 425] on textarea "Ice Machine long time to harvest. New unit. Senser is freezing to the ice. [PER…" at bounding box center [745, 441] width 445 height 75
type textarea "x"
type textarea "Ice Machine long time to harvest. New unit. Senser is freezing to the ice. Per …"
type textarea "x"
type textarea "Ice Machine long time to harvest. New unit. Senser is freezing to the ice. Per …"
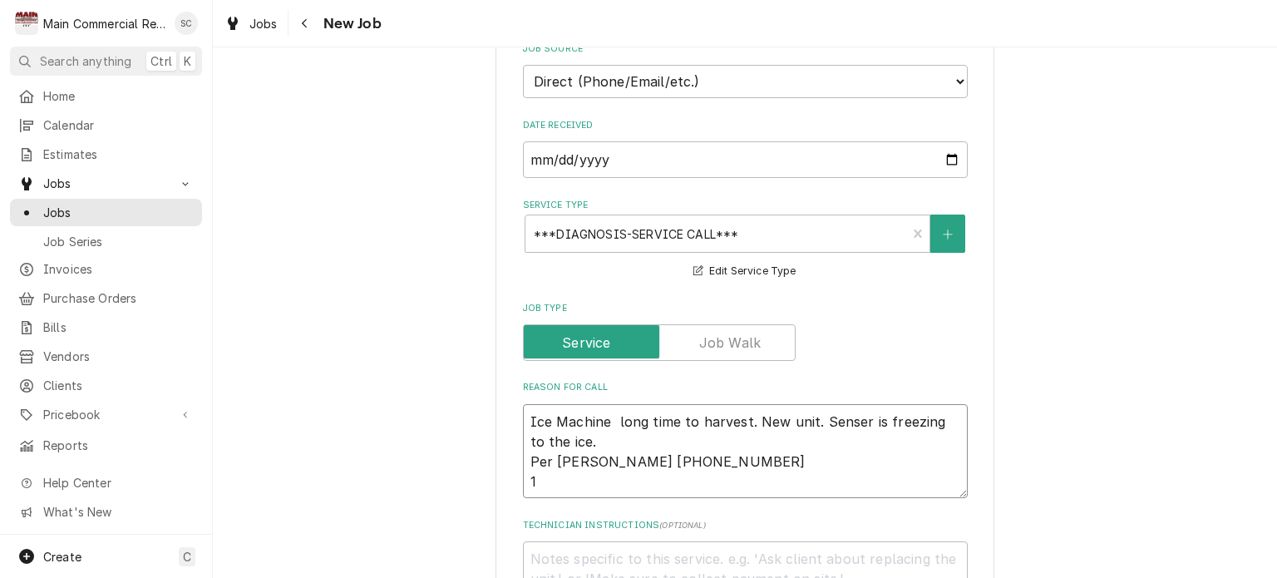
type textarea "x"
type textarea "Ice Machine long time to harvest. New unit. Senser is freezing to the ice. Per …"
type textarea "x"
type textarea "Ice Machine long time to harvest. New unit. Senser is freezing to the ice. Per …"
type textarea "x"
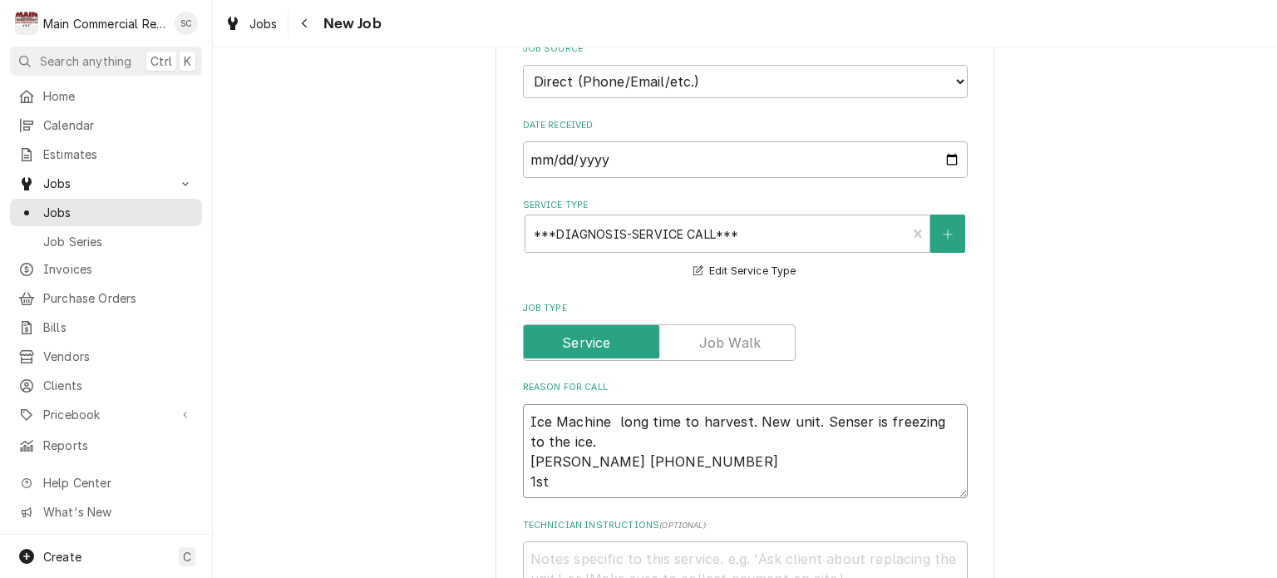
type textarea "Ice Machine long time to harvest. New unit. Senser is freezing to the ice. Per …"
type textarea "x"
type textarea "Ice Machine long time to harvest. New unit. Senser is freezing to the ice. Per …"
type textarea "x"
type textarea "Ice Machine long time to harvest. New unit. Senser is freezing to the ice. Per …"
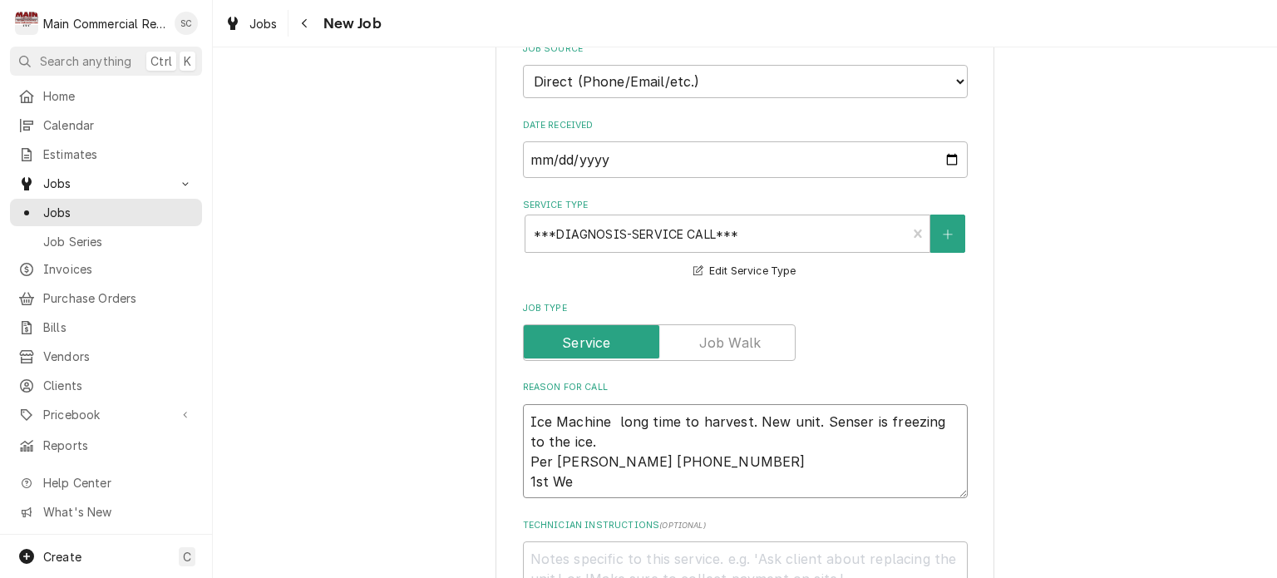
type textarea "x"
type textarea "Ice Machine long time to harvest. New unit. Senser is freezing to the ice. Per …"
type textarea "x"
type textarea "Ice Machine long time to harvest. New unit. Senser is freezing to the ice. Per …"
type textarea "x"
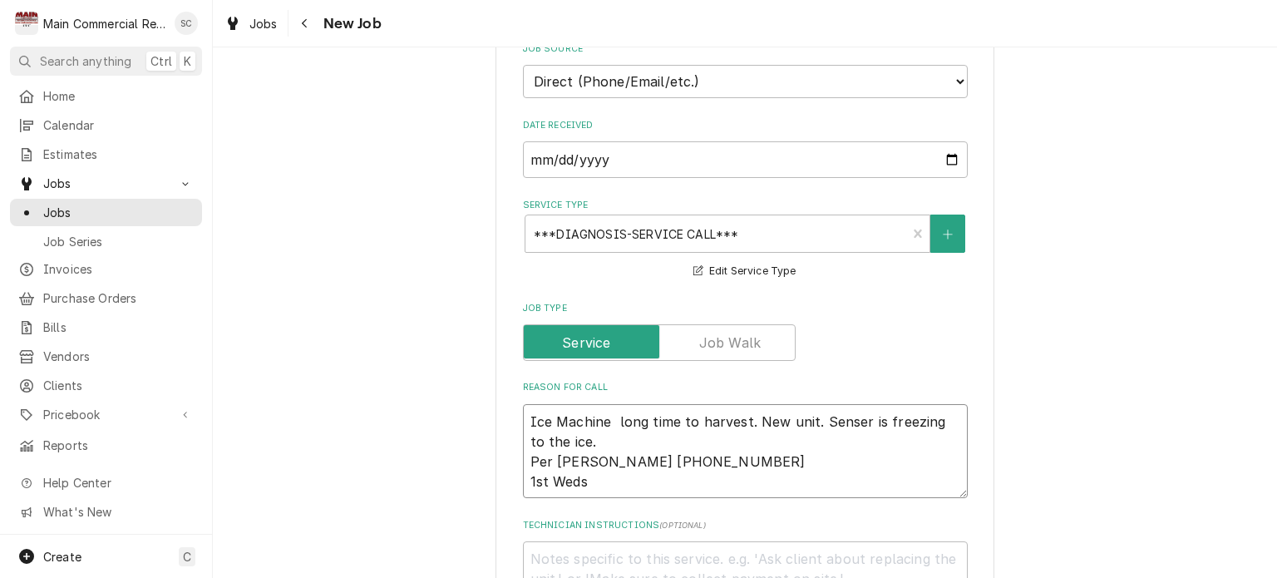
type textarea "Ice Machine long time to harvest. New unit. Senser is freezing to the ice. Per …"
type textarea "x"
type textarea "Ice Machine long time to harvest. New unit. Senser is freezing to the ice. Per …"
type textarea "x"
type textarea "Ice Machine long time to harvest. New unit. Senser is freezing to the ice. Per …"
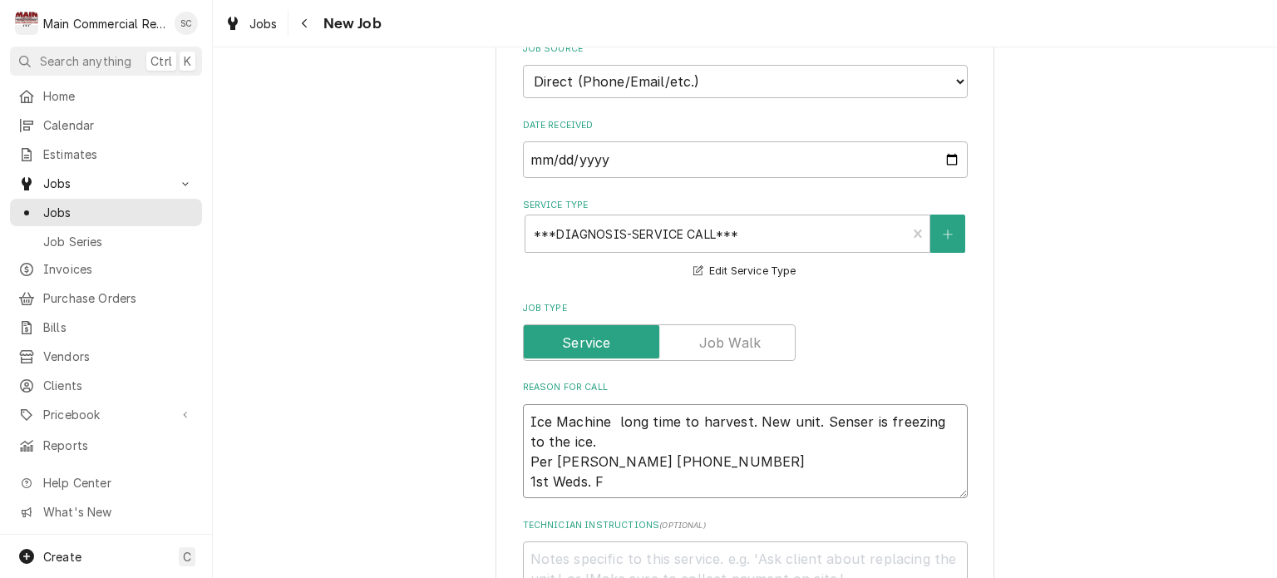
type textarea "x"
type textarea "Ice Machine long time to harvest. New unit. Senser is freezing to the ice. Per …"
type textarea "x"
type textarea "Ice Machine long time to harvest. New unit. Senser is freezing to the ice. Per …"
type textarea "x"
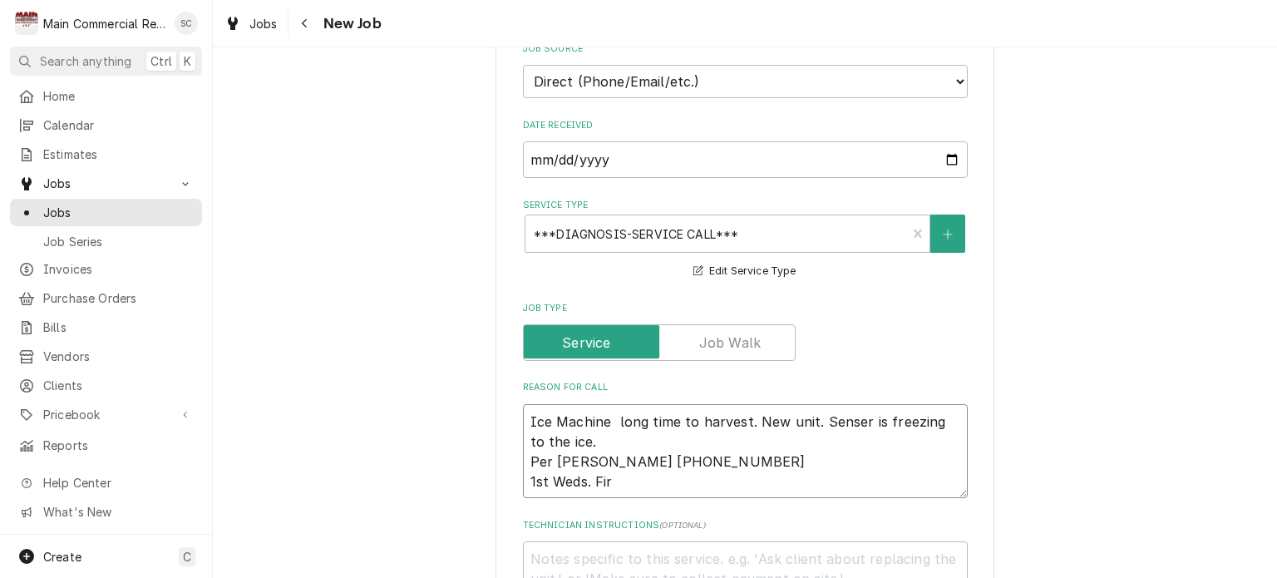
type textarea "Ice Machine long time to harvest. New unit. Senser is freezing to the ice. Per …"
type textarea "x"
type textarea "Ice Machine long time to harvest. New unit. Senser is freezing to the ice. Per …"
type textarea "x"
type textarea "Ice Machine long time to harvest. New unit. Senser is freezing to the ice. Per …"
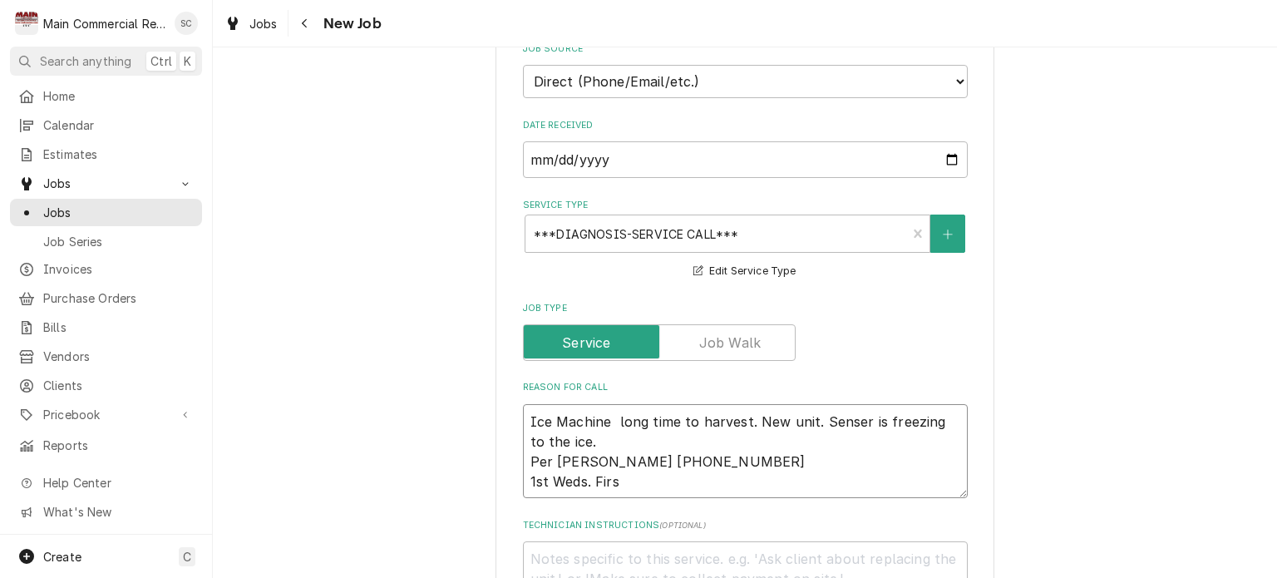
type textarea "x"
type textarea "Ice Machine long time to harvest. New unit. Senser is freezing to the ice. Per …"
type textarea "x"
type textarea "Ice Machine long time to harvest. New unit. Senser is freezing to the ice. Per …"
type textarea "x"
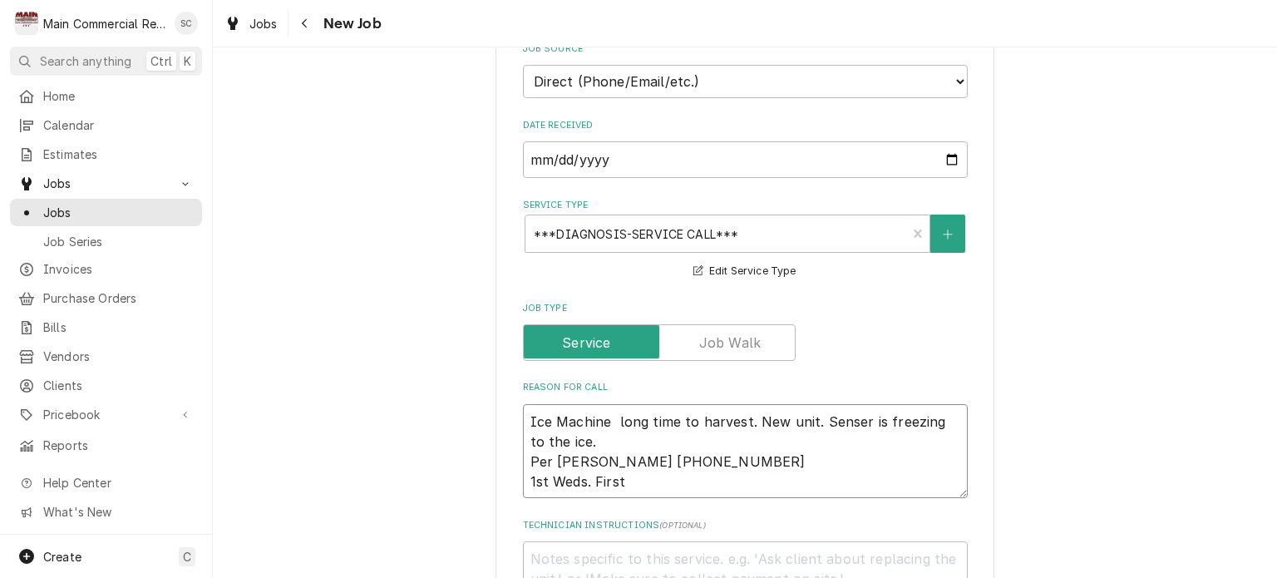
type textarea "Ice Machine long time to harvest. New unit. Senser is freezing to the ice. Per …"
type textarea "x"
type textarea "Ice Machine long time to harvest. New unit. Senser is freezing to the ice. Per …"
type textarea "x"
type textarea "Ice Machine long time to harvest. New unit. Senser is freezing to the ice. Per …"
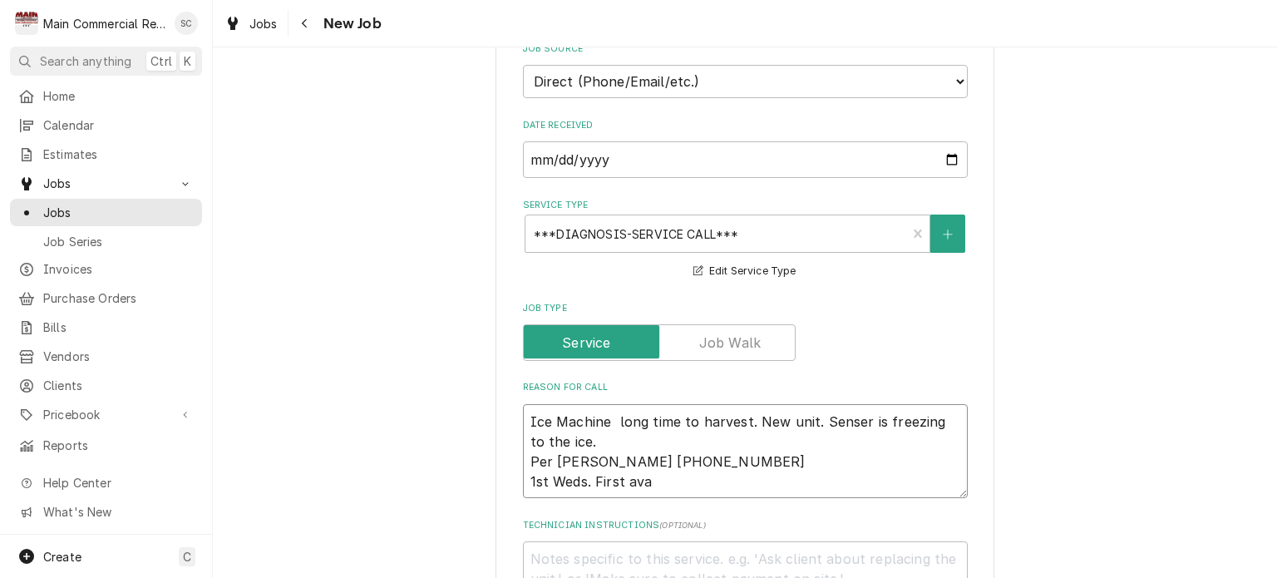
type textarea "x"
type textarea "Ice Machine long time to harvest. New unit. Senser is freezing to the ice. Per …"
type textarea "x"
type textarea "Ice Machine long time to harvest. New unit. Senser is freezing to the ice. Per …"
type textarea "x"
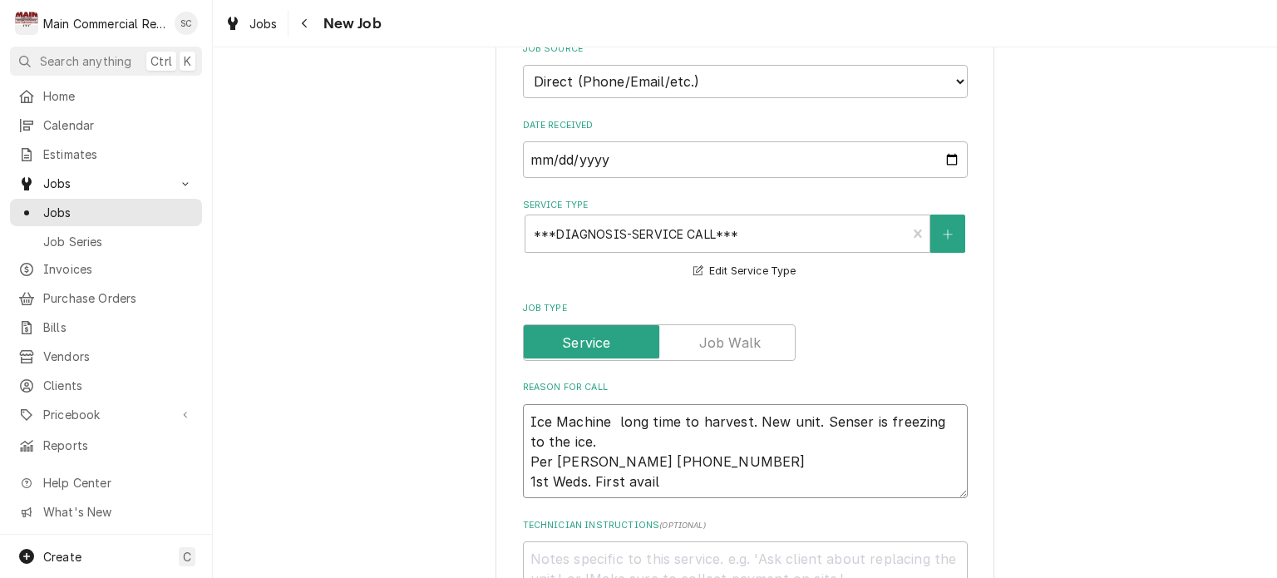
type textarea "Ice Machine long time to harvest. New unit. Senser is freezing to the ice. Per …"
type textarea "x"
type textarea "Ice Machine long time to harvest. New unit. Senser is freezing to the ice. Per …"
type textarea "x"
type textarea "Ice Machine long time to harvest. New unit. Senser is freezing to the ice. Per …"
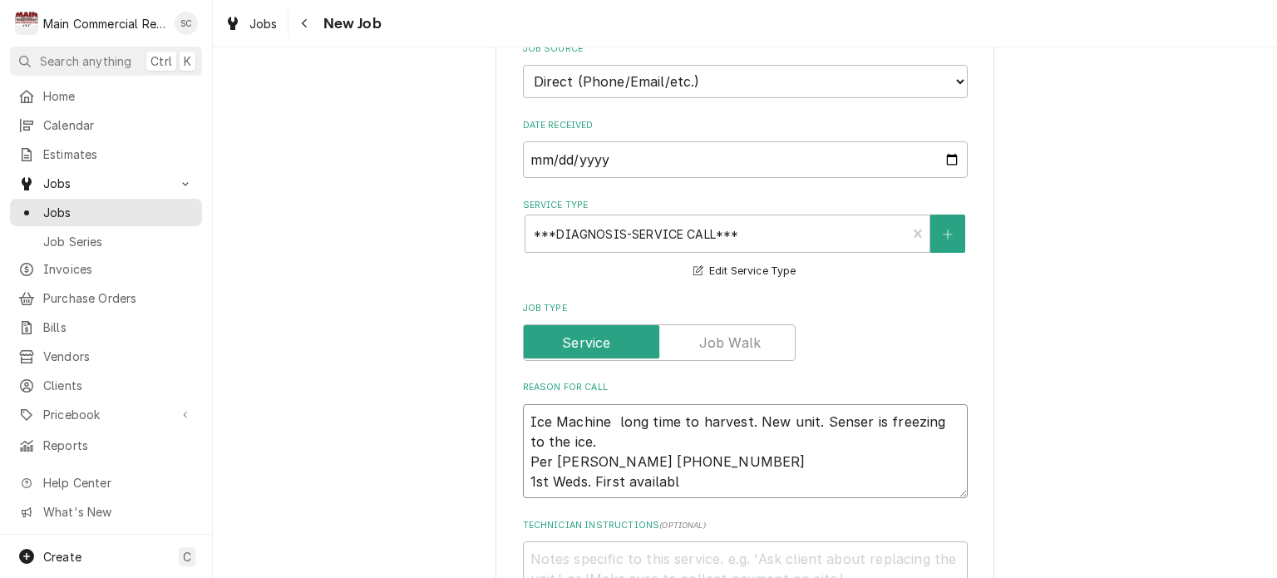
type textarea "x"
type textarea "Ice Machine long time to harvest. New unit. Senser is freezing to the ice. Per …"
drag, startPoint x: 691, startPoint y: 442, endPoint x: 622, endPoint y: 445, distance: 69.1
click at [621, 442] on textarea "Ice Machine long time to harvest. New unit. Senser is freezing to the ice. Per …" at bounding box center [745, 451] width 445 height 95
type textarea "x"
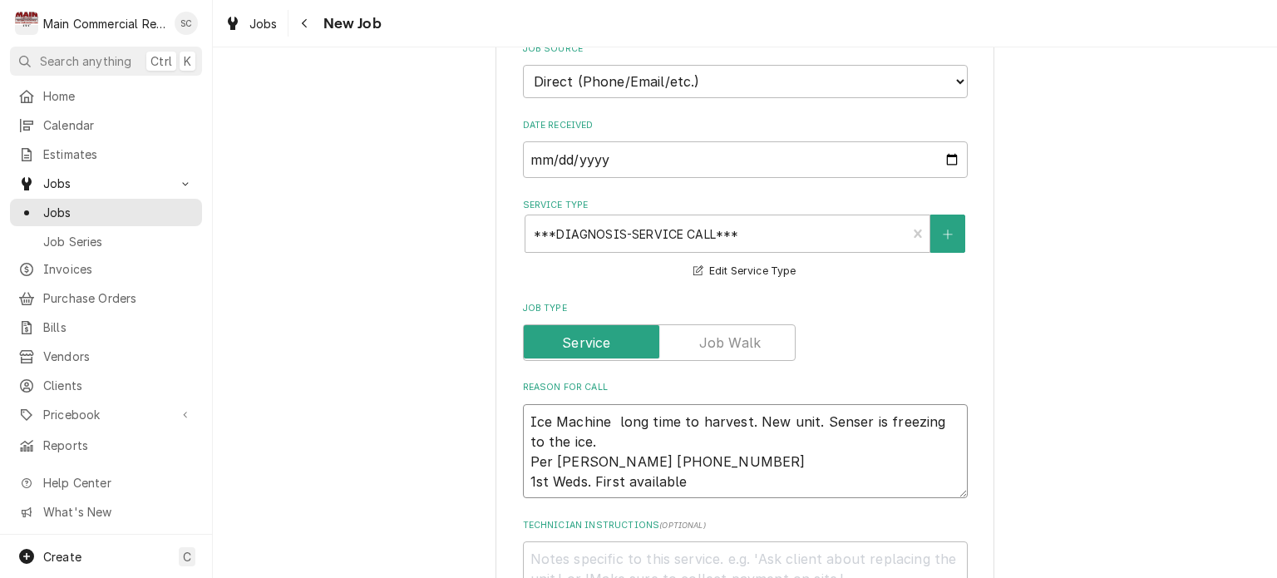
type textarea "Ice Machine long time to harvest. New unit. Senser is freezing to the ice. Per …"
type textarea "x"
type textarea "Ice Machine long time to harvest. New unit. Senser is freezing to the ice. Per …"
type textarea "x"
type textarea "Ice Machine long time to harvest. New unit. Senser is freezing to the ice. Per …"
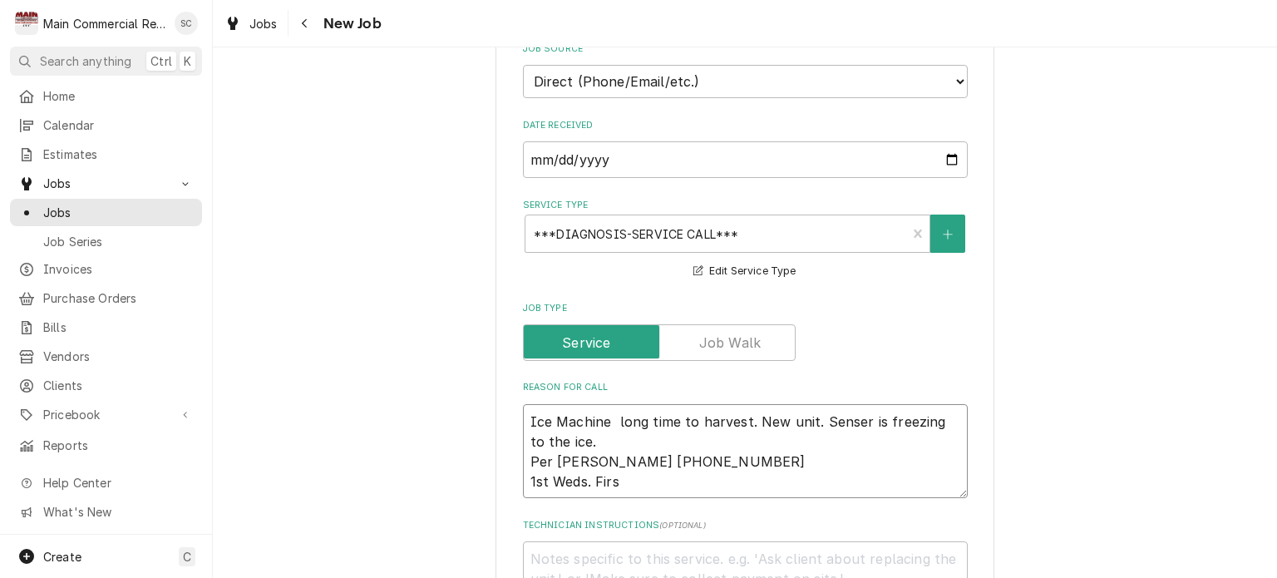
type textarea "x"
type textarea "Ice Machine long time to harvest. New unit. Senser is freezing to the ice. Per …"
type textarea "x"
type textarea "Ice Machine long time to harvest. New unit. Senser is freezing to the ice. Per …"
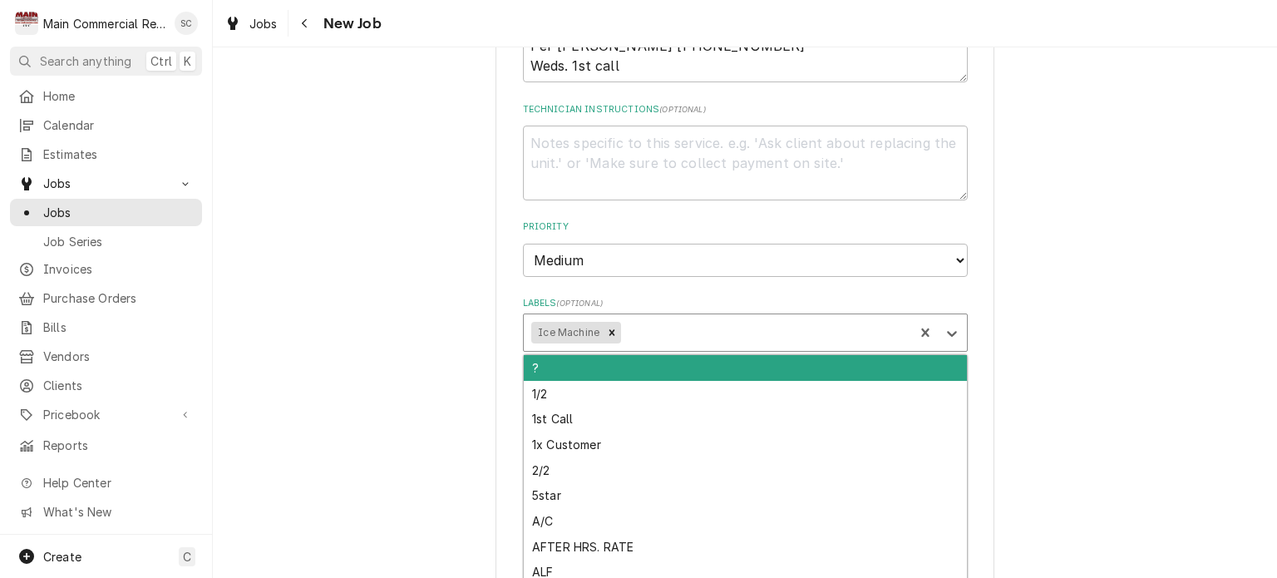
click at [662, 318] on div "Labels" at bounding box center [765, 333] width 282 height 30
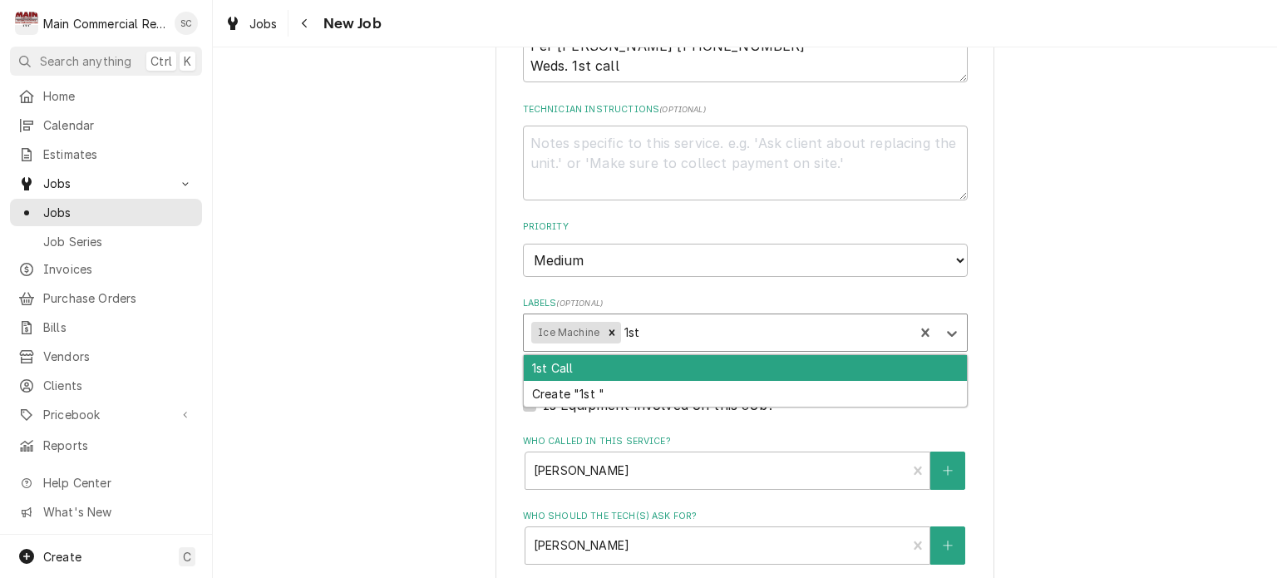
click at [600, 355] on div "1st Call" at bounding box center [745, 368] width 443 height 26
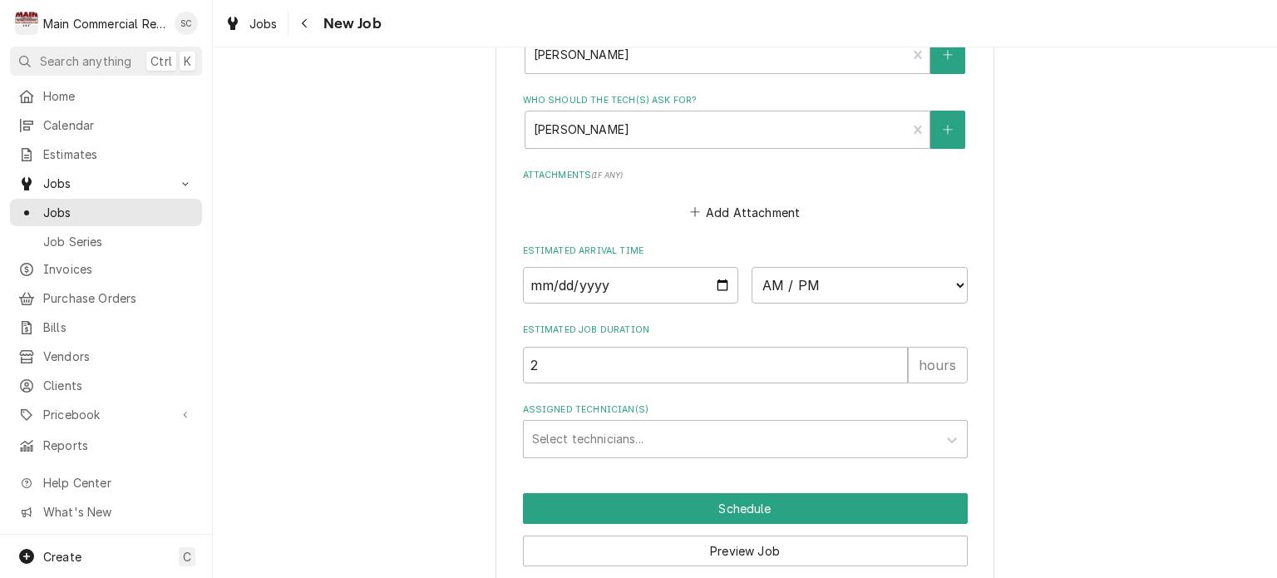
scroll to position [1576, 0]
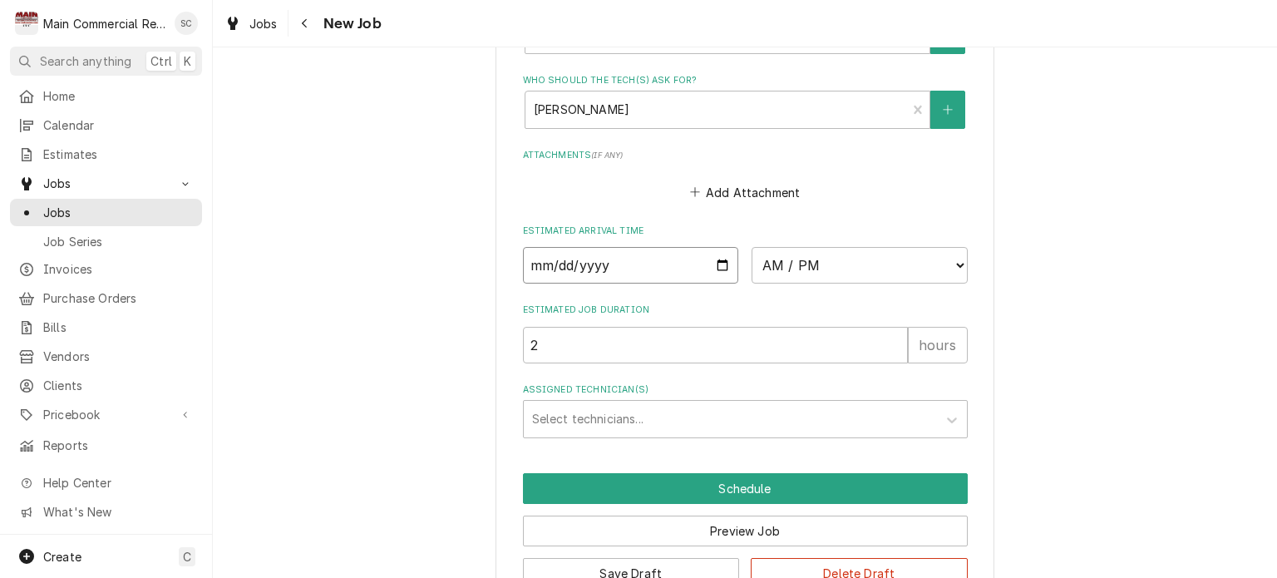
click at [716, 247] on input "Date" at bounding box center [631, 265] width 216 height 37
click at [773, 247] on select "AM / PM 6:00 AM 6:15 AM 6:30 AM 6:45 AM 7:00 AM 7:15 AM 7:30 AM 7:45 AM 8:00 AM…" at bounding box center [860, 265] width 216 height 37
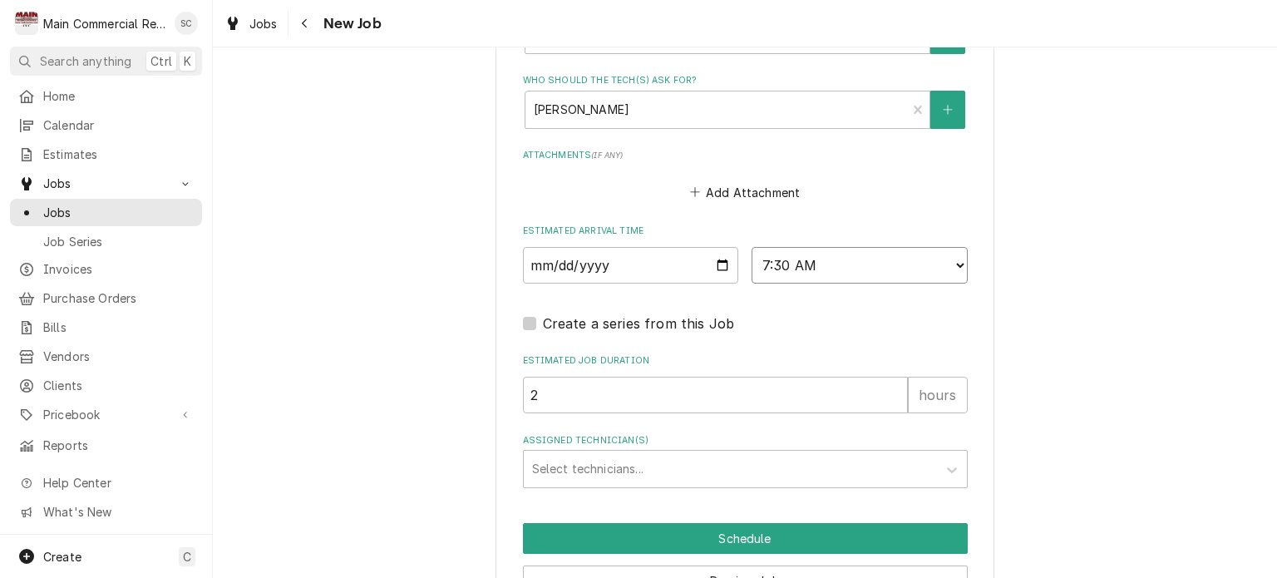
scroll to position [1626, 0]
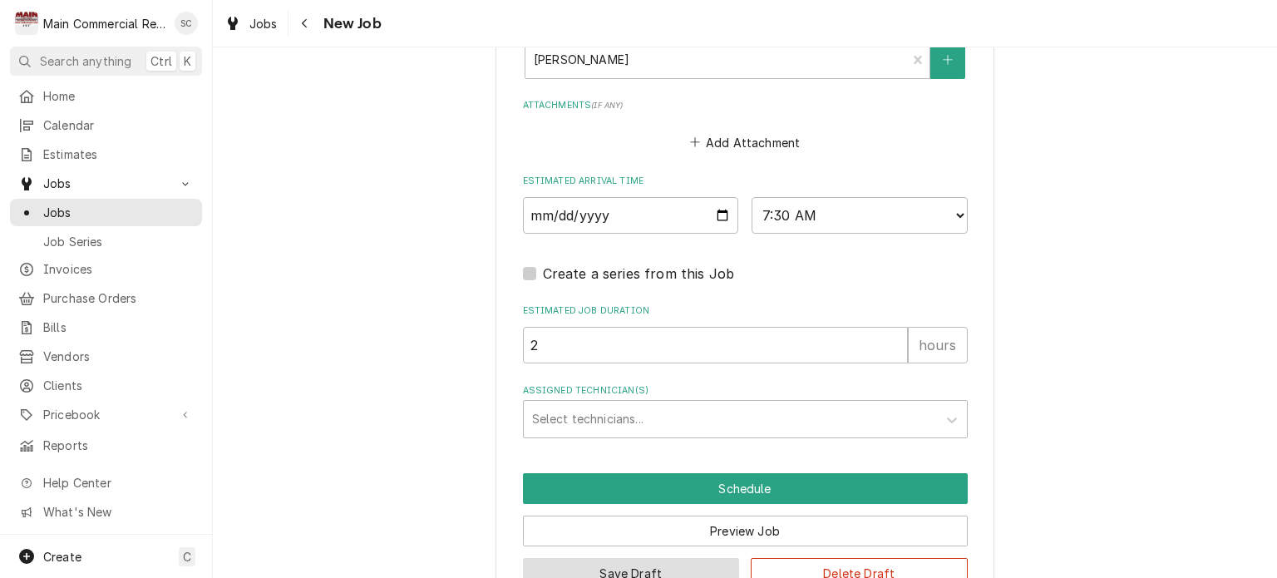
click at [675, 558] on button "Save Draft" at bounding box center [631, 573] width 217 height 31
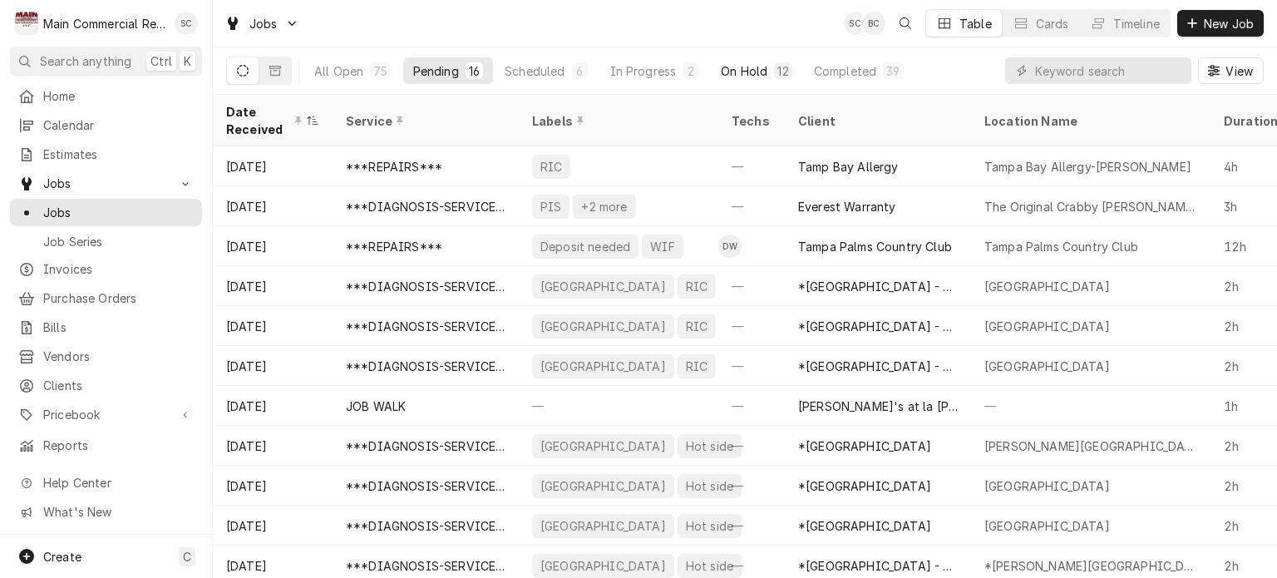
click at [744, 70] on div "On Hold" at bounding box center [744, 70] width 47 height 17
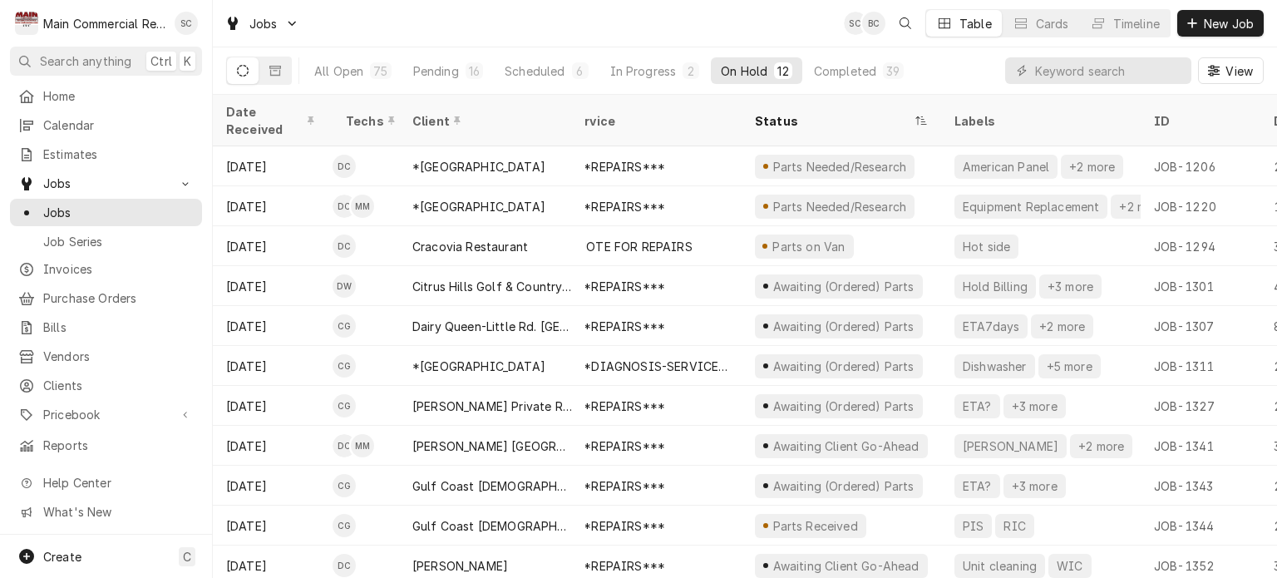
scroll to position [40, 0]
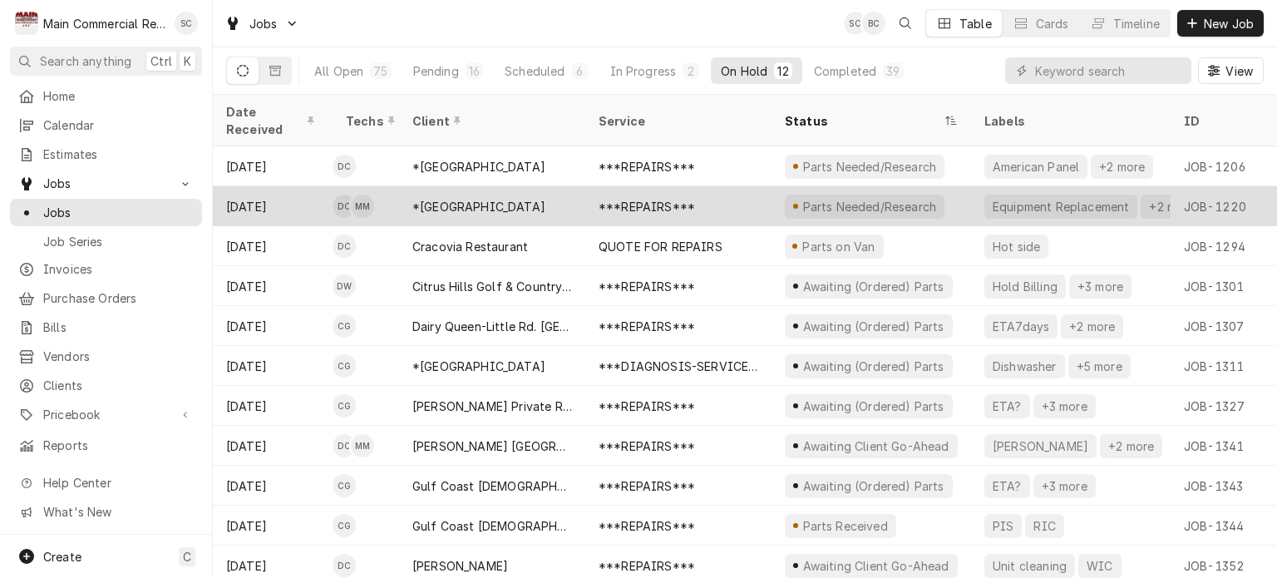
click at [725, 191] on div "***REPAIRS***" at bounding box center [678, 206] width 186 height 40
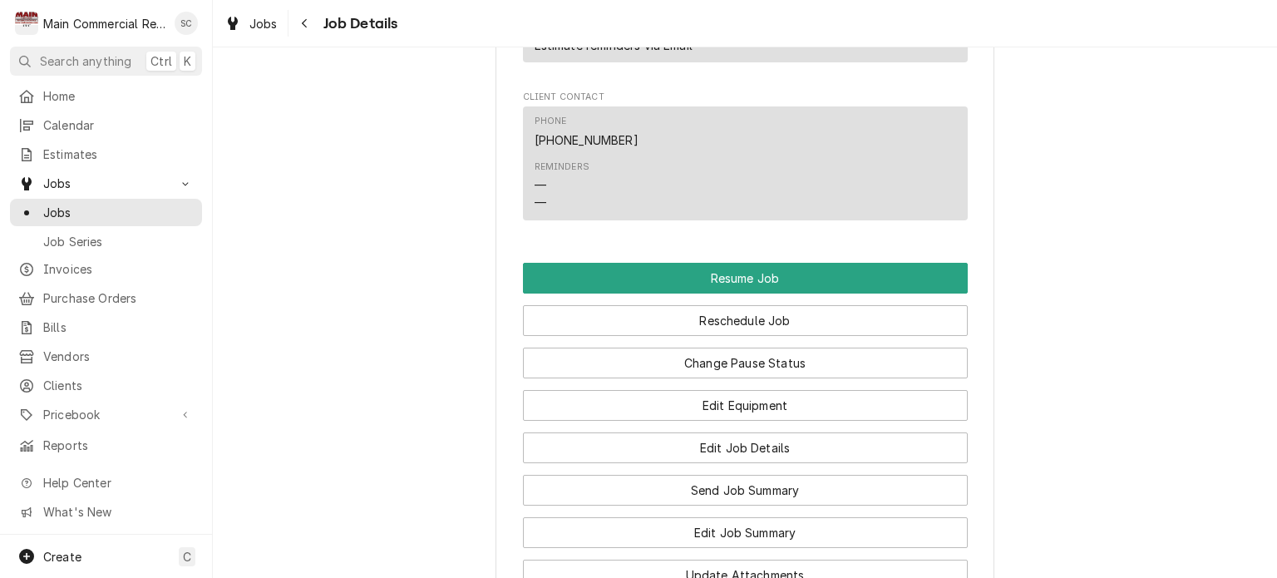
scroll to position [2245, 0]
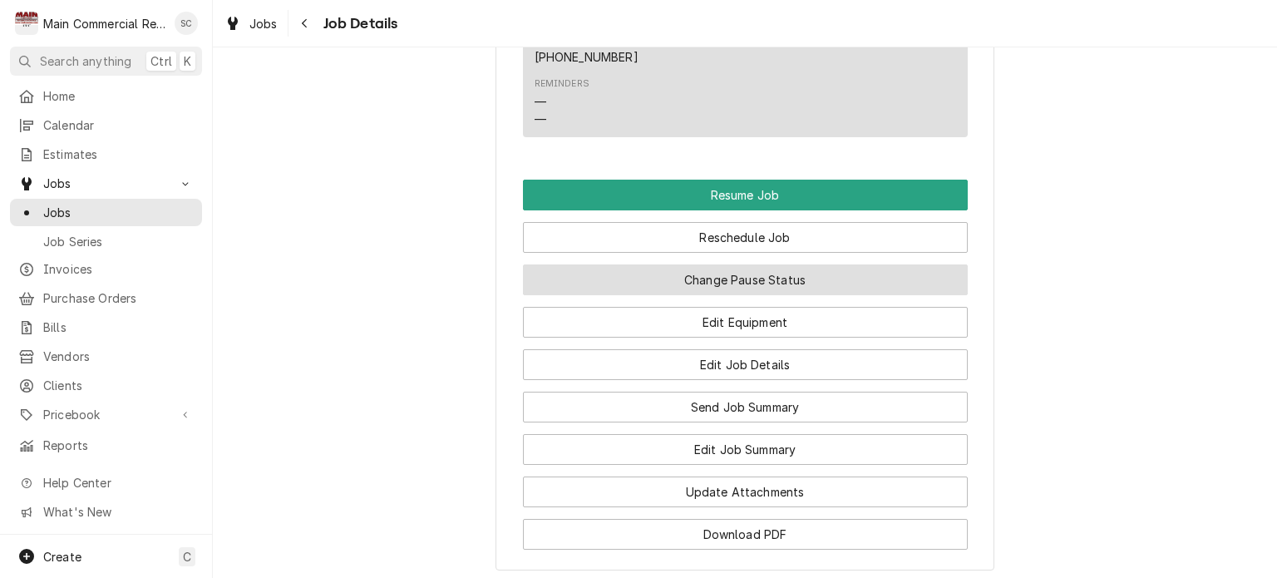
click at [785, 282] on button "Change Pause Status" at bounding box center [745, 279] width 445 height 31
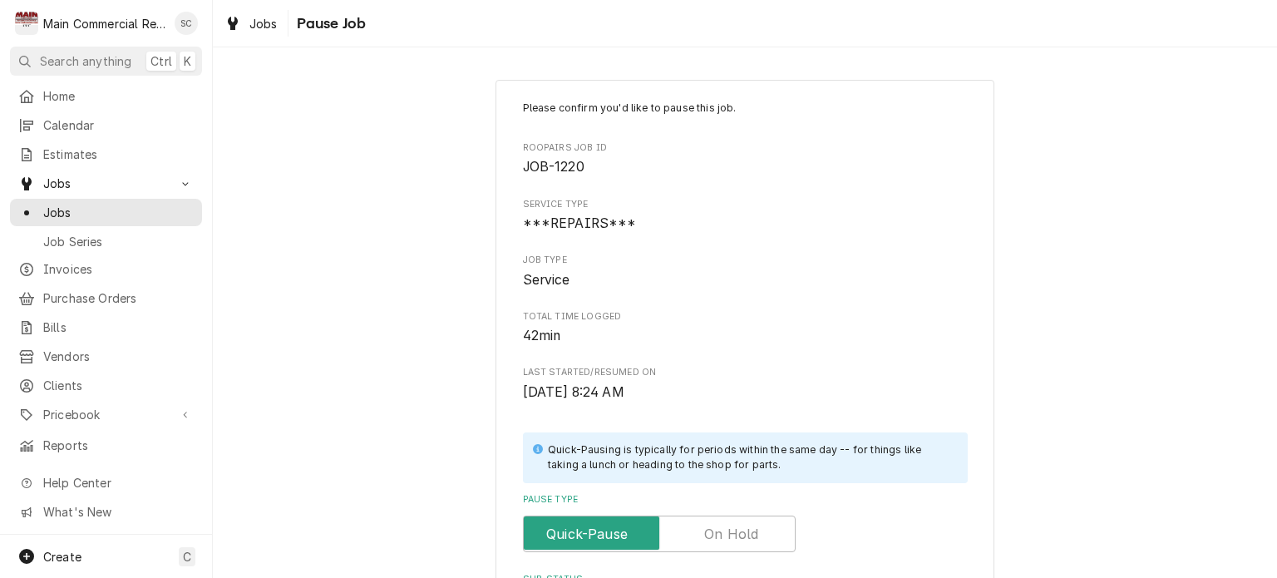
scroll to position [351, 0]
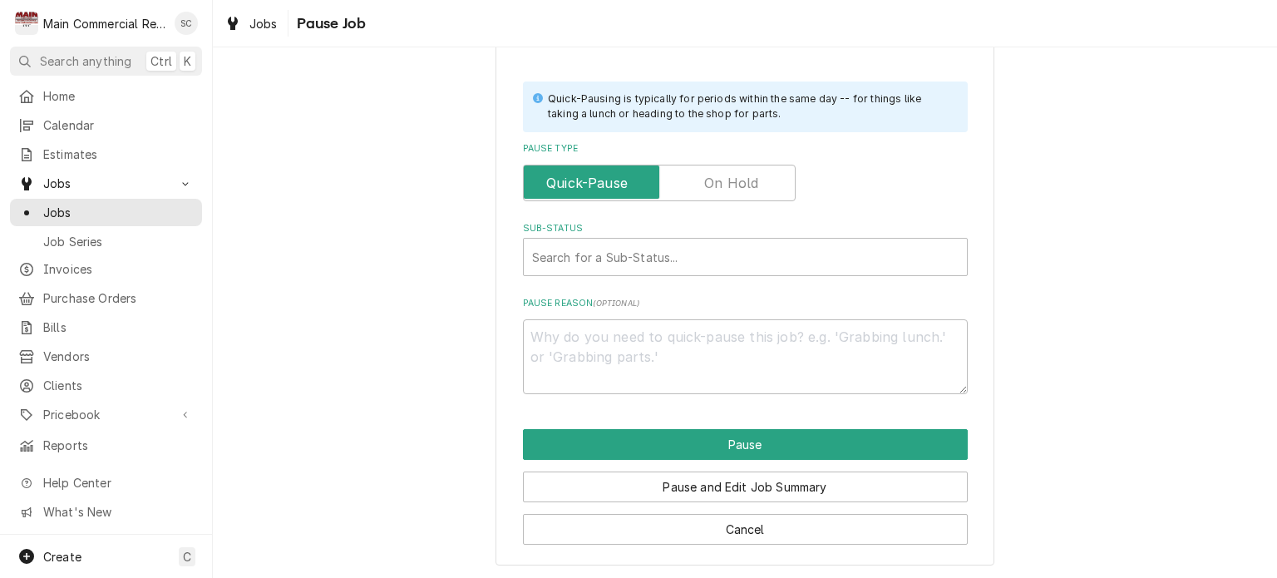
click at [708, 179] on label "Pause Type" at bounding box center [659, 183] width 273 height 37
click at [708, 179] on input "Pause Type" at bounding box center [659, 183] width 258 height 37
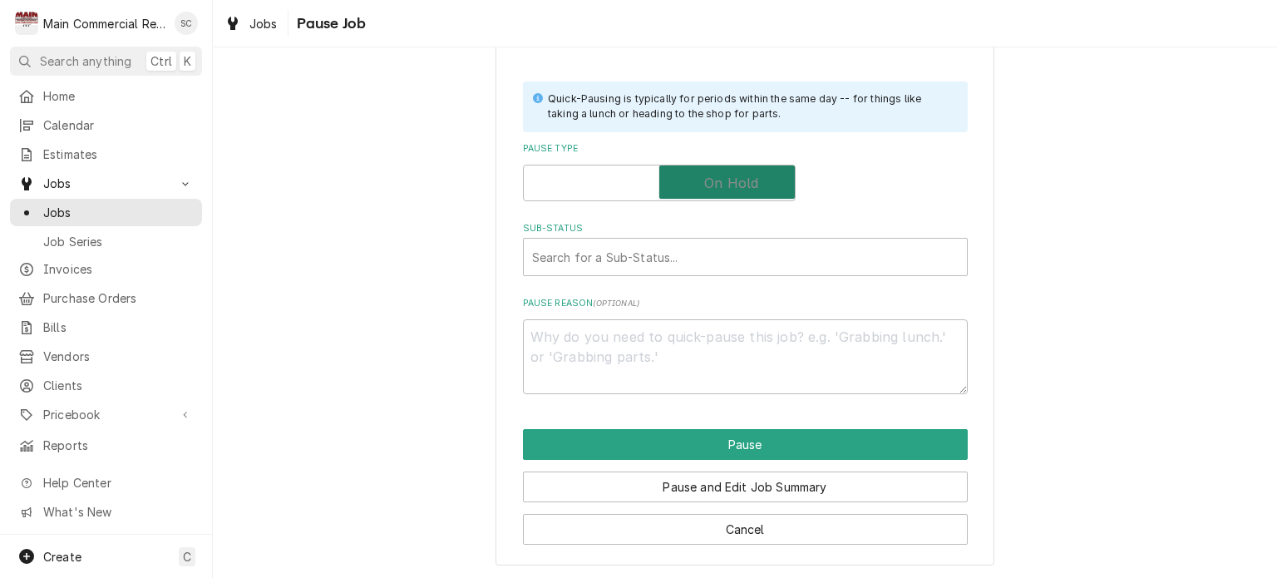
checkbox input "true"
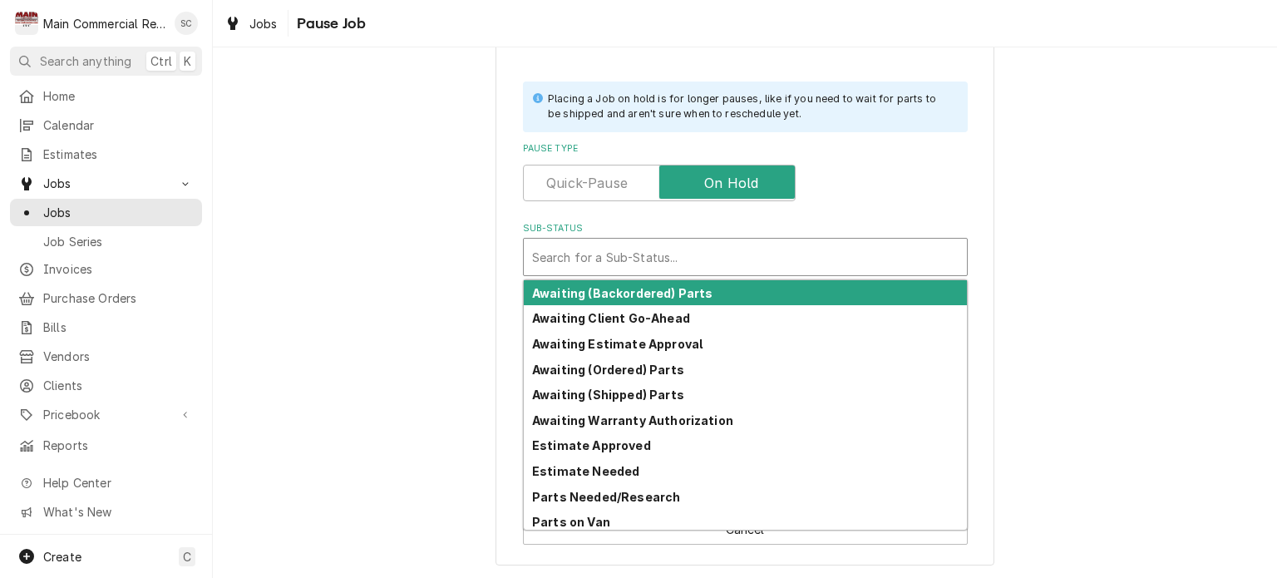
click at [682, 254] on div "Sub-Status" at bounding box center [745, 257] width 427 height 30
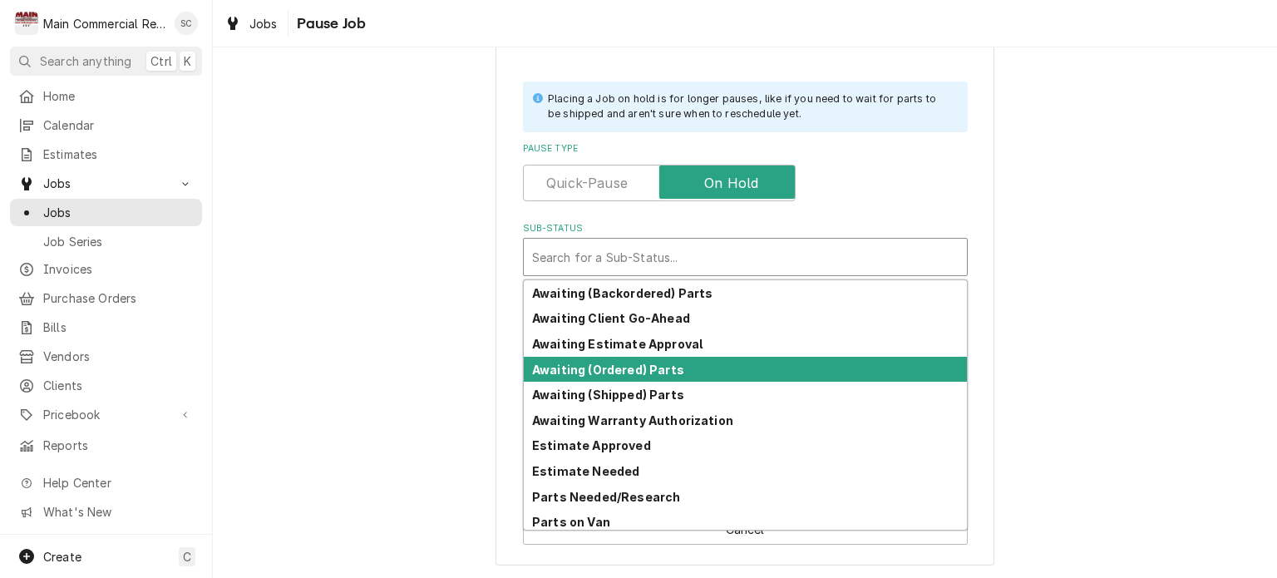
scroll to position [81, 0]
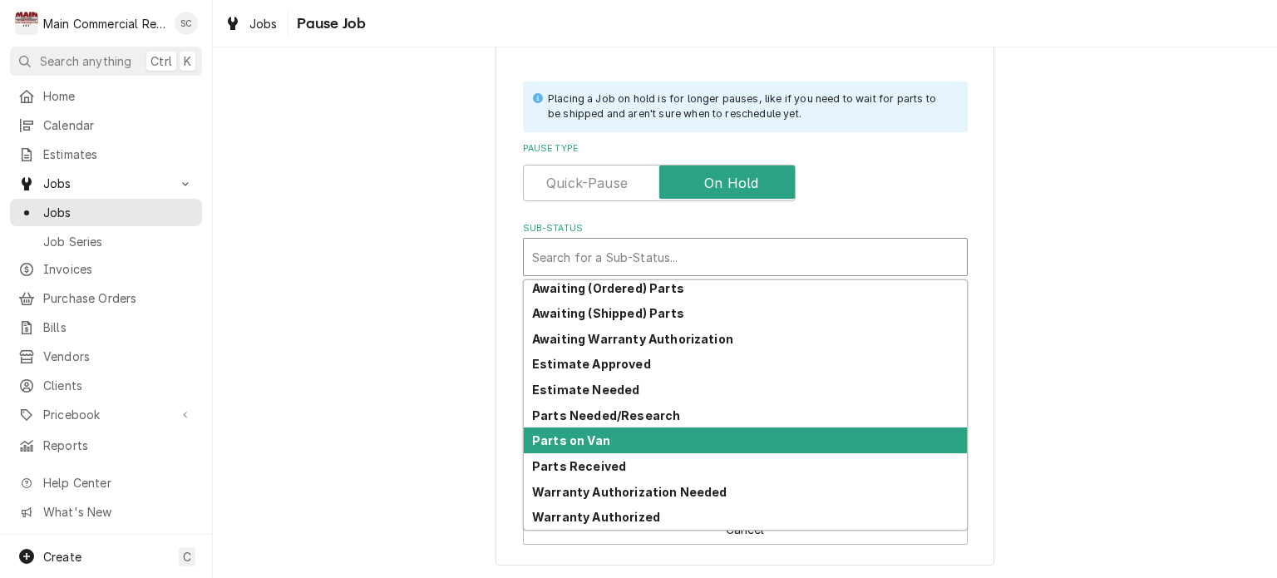
click at [599, 446] on div "Parts on Van" at bounding box center [745, 440] width 443 height 26
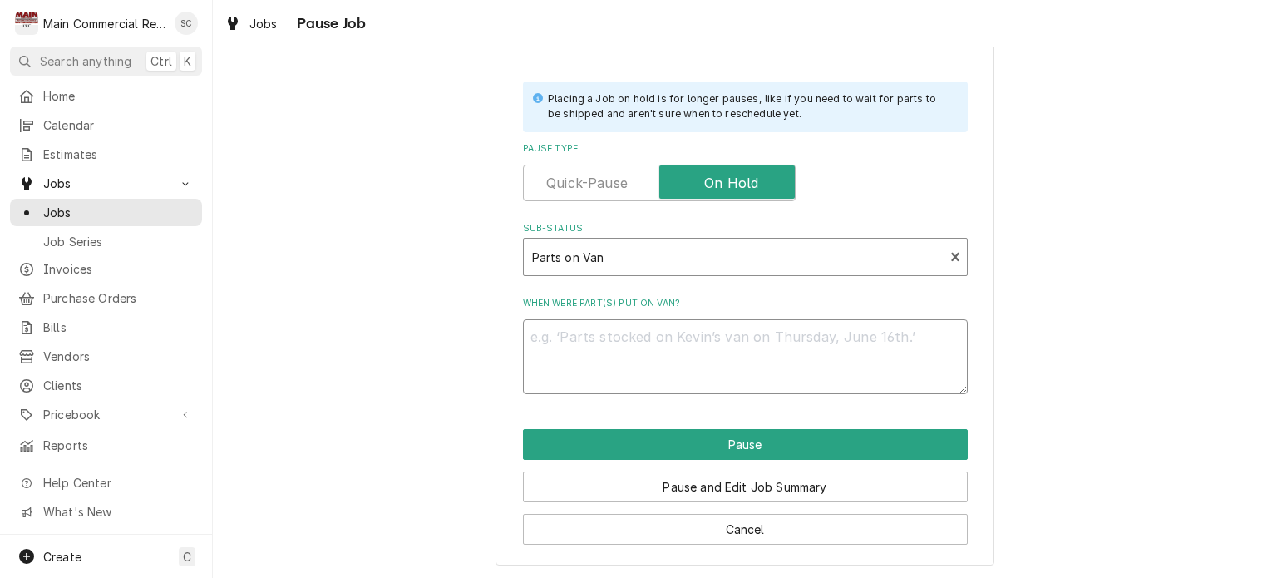
click at [593, 340] on textarea "When were part(s) put on van?" at bounding box center [745, 356] width 445 height 75
type textarea "x"
type textarea "A"
type textarea "x"
type textarea "Al"
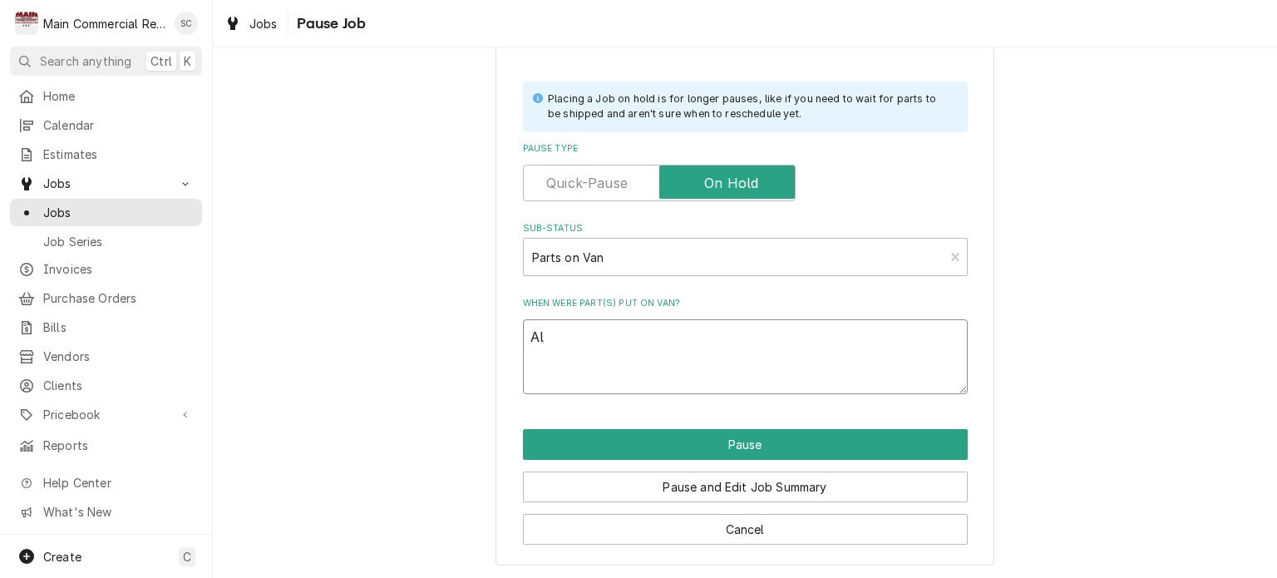
type textarea "x"
type textarea "All"
type textarea "x"
type textarea "All"
type textarea "x"
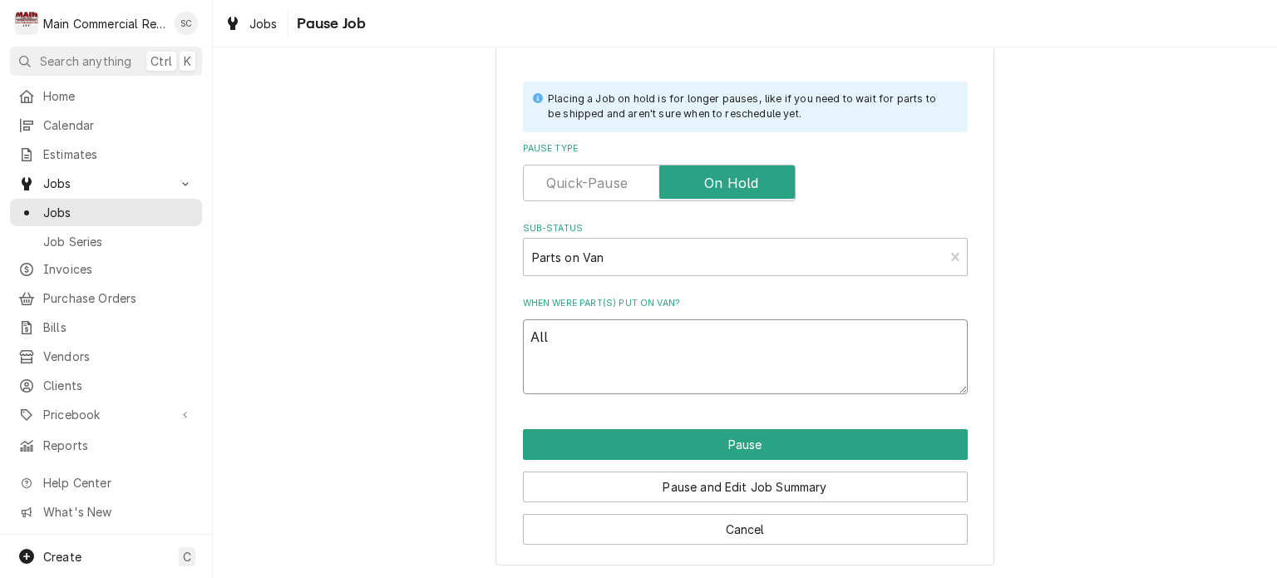
type textarea "All e"
type textarea "x"
type textarea "All eq"
type textarea "x"
type textarea "All equ"
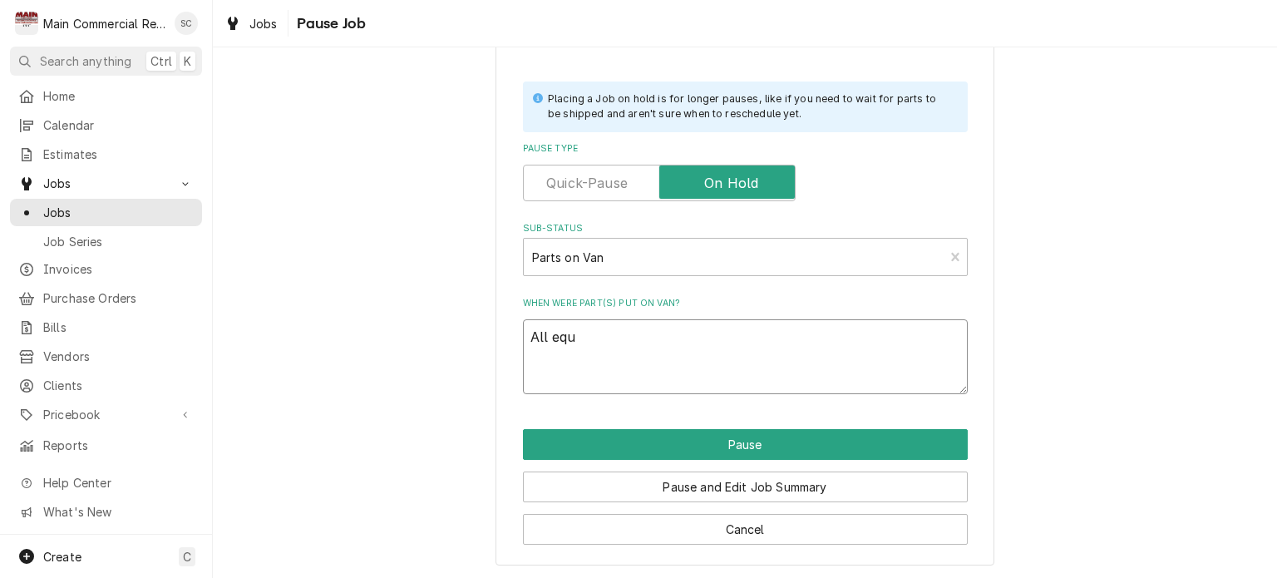
type textarea "x"
type textarea "All equi"
type textarea "x"
type textarea "All equip"
type textarea "x"
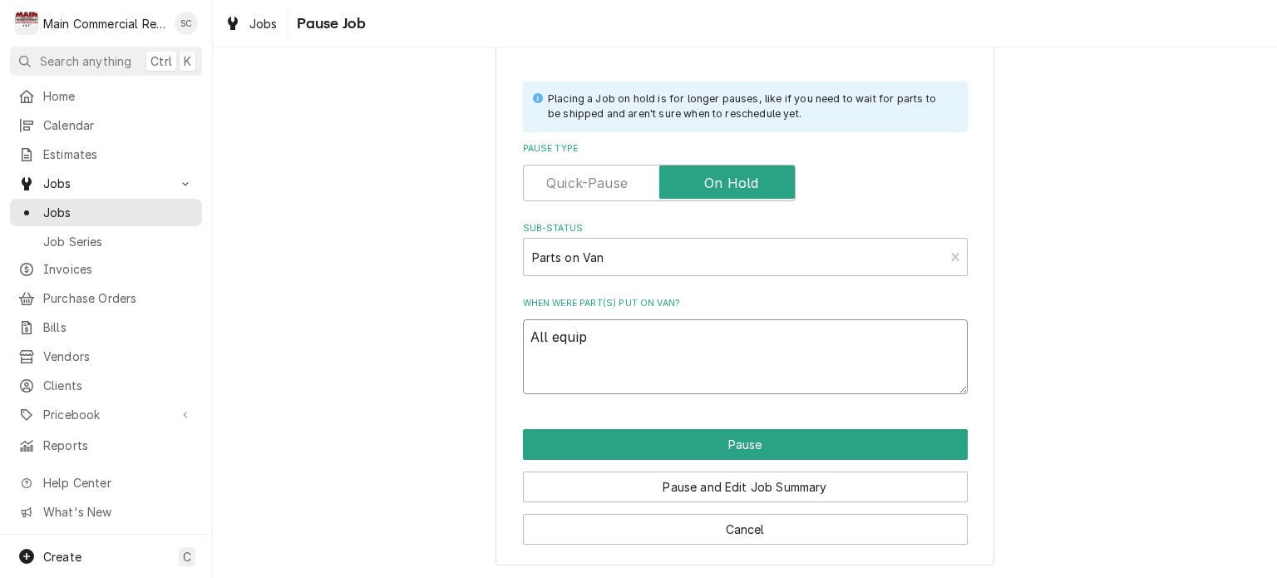
type textarea "All equipm"
type textarea "x"
type textarea "All equipme"
type textarea "x"
type textarea "All equipmen"
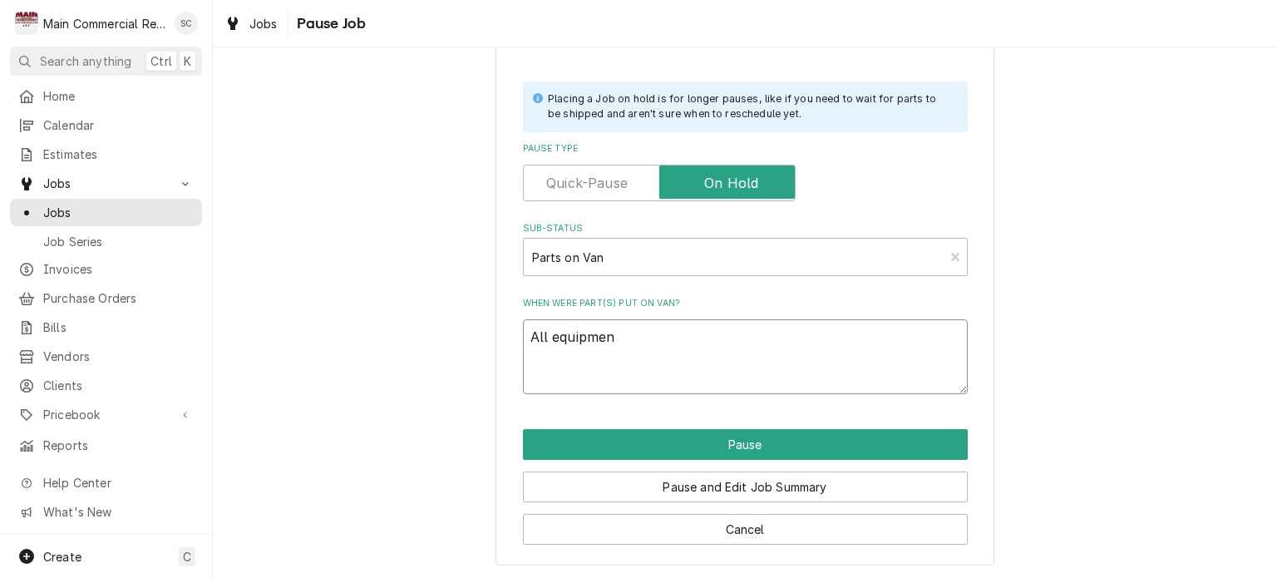
type textarea "x"
type textarea "All equipment"
type textarea "x"
type textarea "All equipment"
type textarea "x"
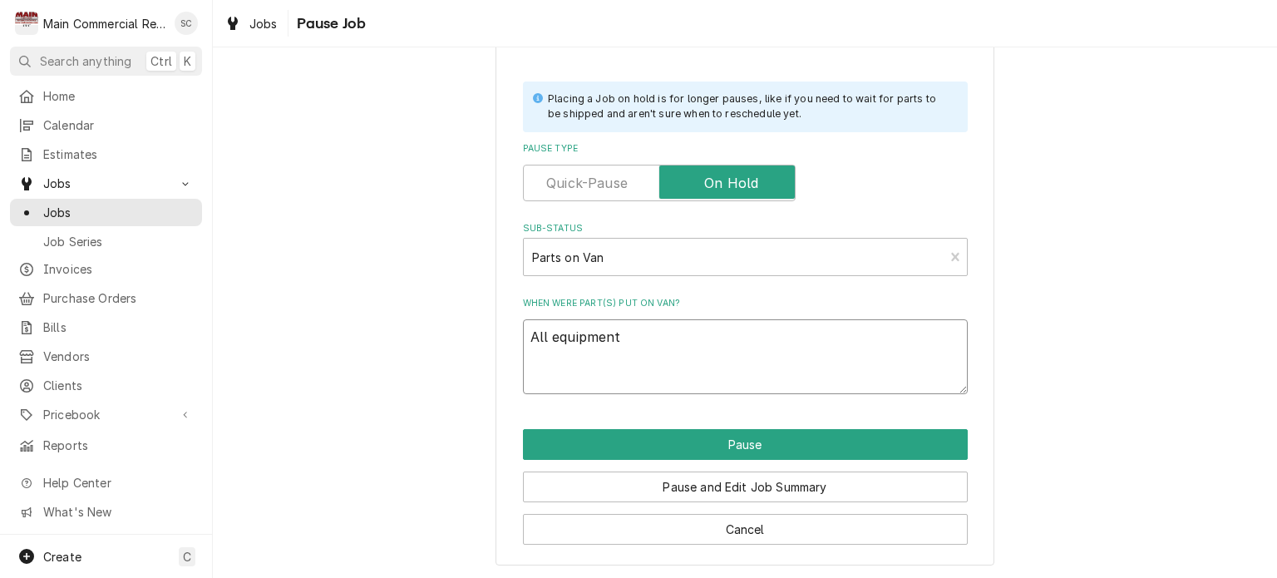
type textarea "All equipment i"
type textarea "x"
type textarea "All equipment is"
type textarea "x"
type textarea "All equipment is"
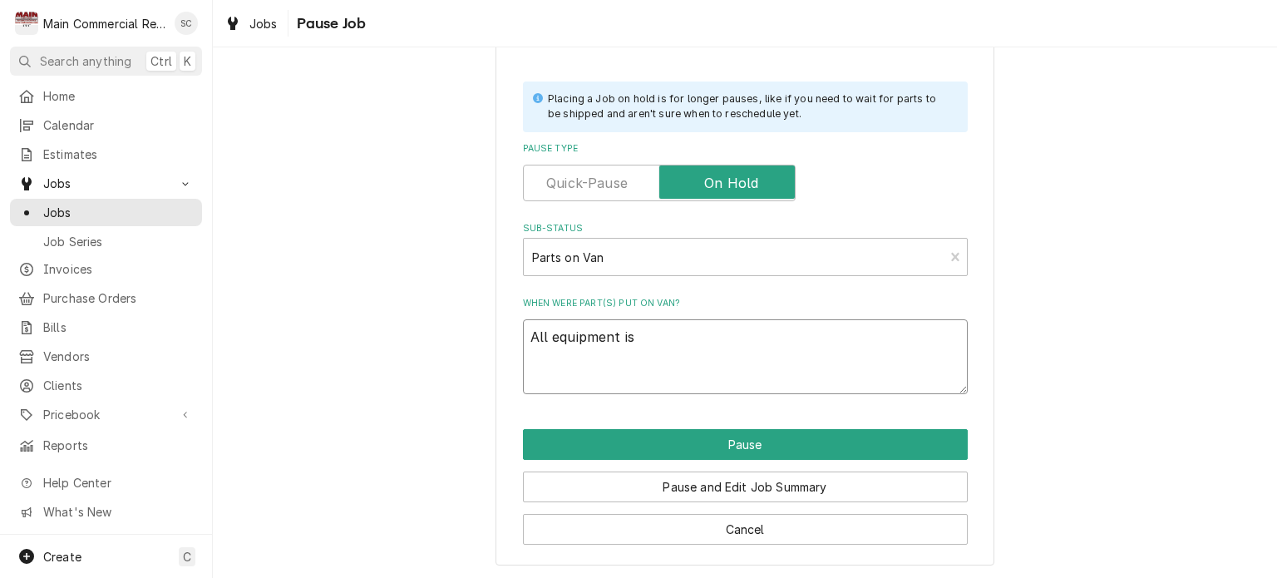
type textarea "x"
type textarea "All equipment is i"
type textarea "x"
type textarea "All equipment is in"
type textarea "x"
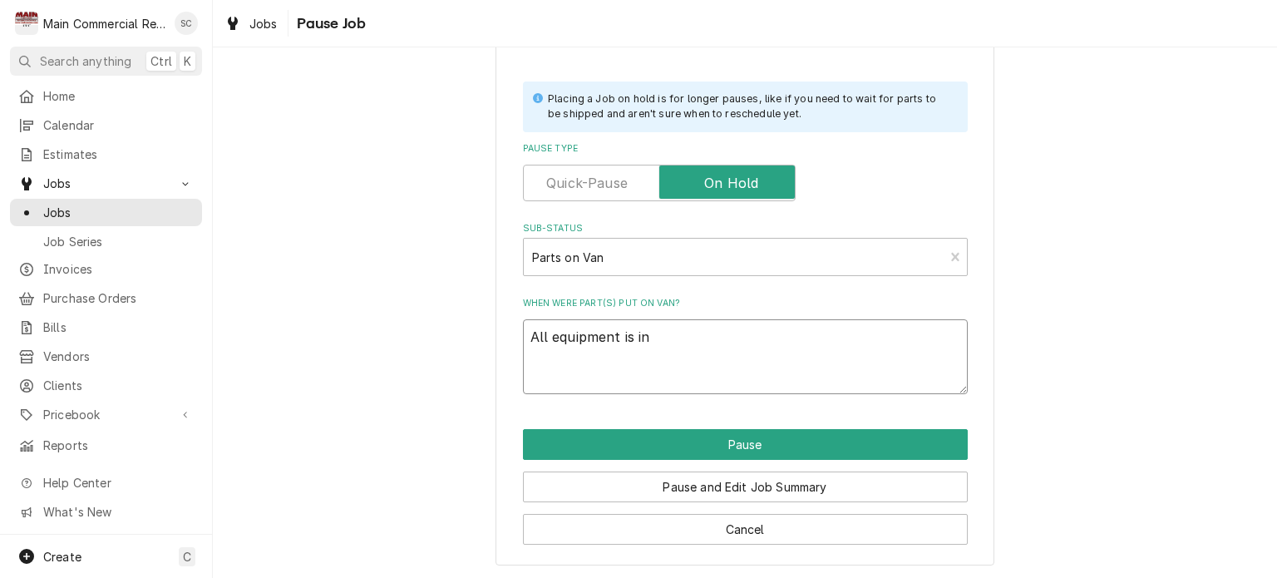
type textarea "All equipment is in."
type textarea "x"
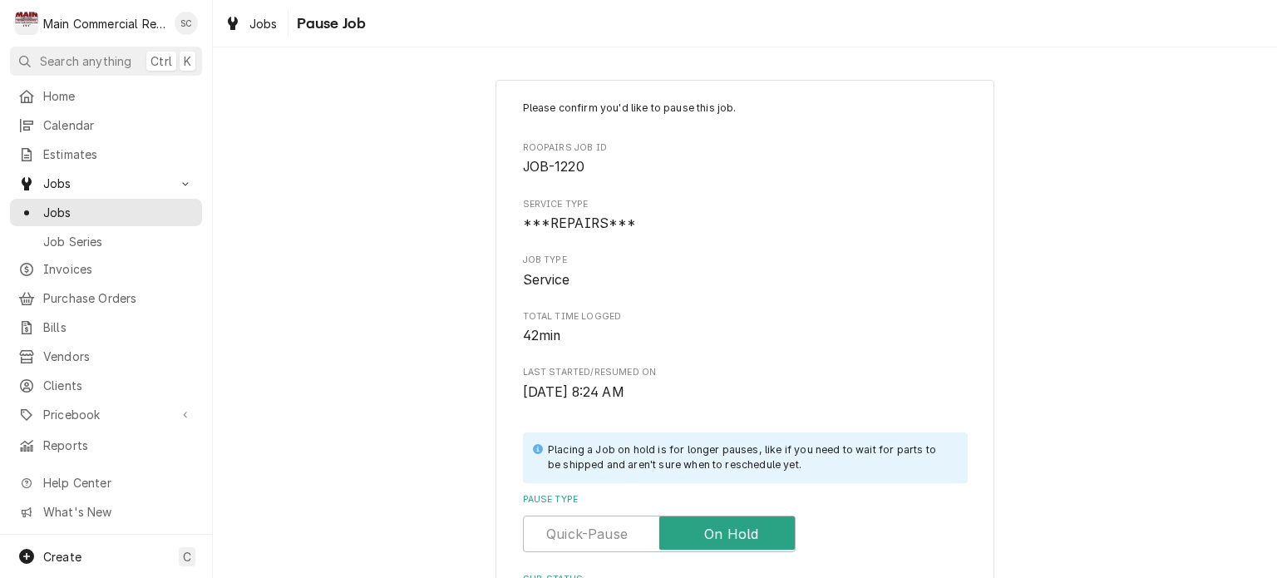
scroll to position [351, 0]
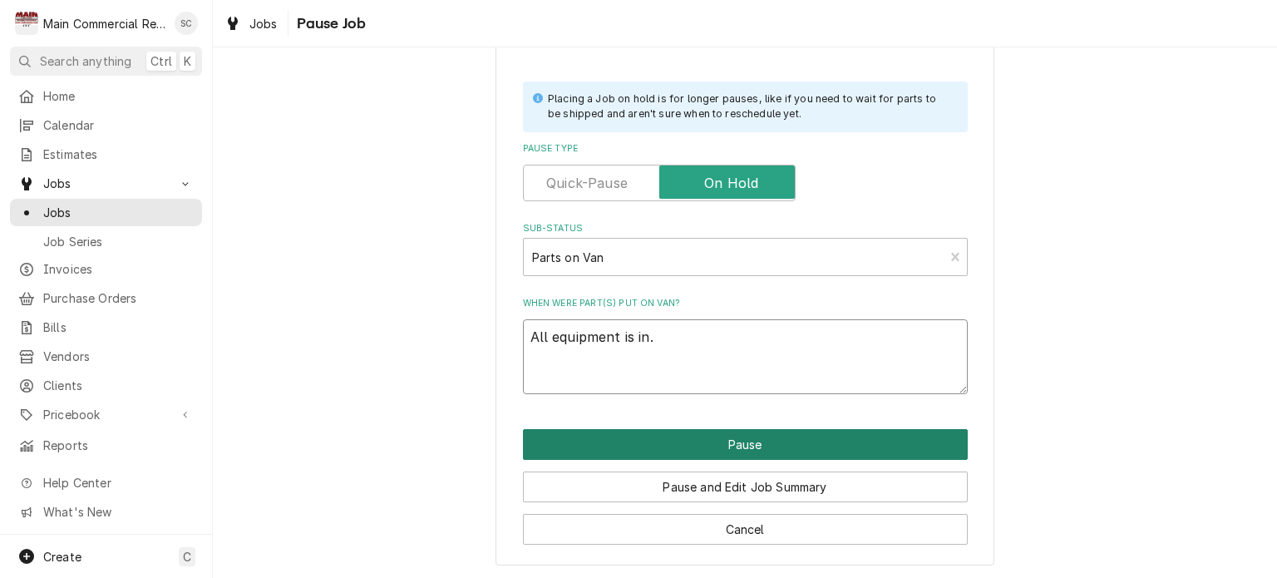
type textarea "All equipment is in."
click at [776, 446] on button "Pause" at bounding box center [745, 444] width 445 height 31
type textarea "x"
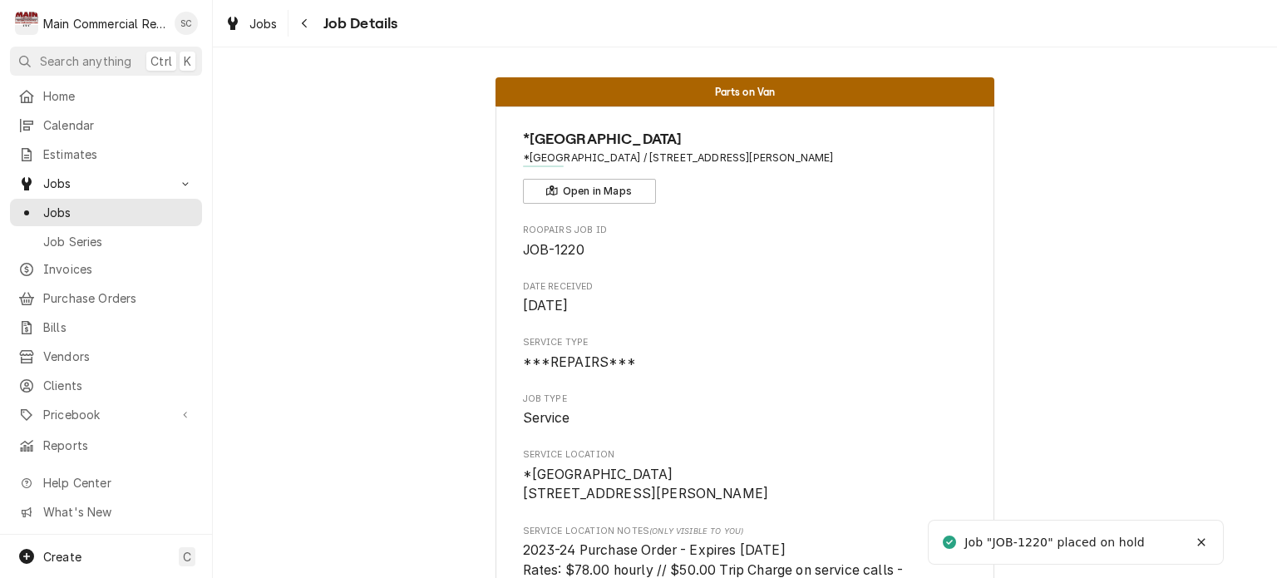
click at [777, 252] on span "JOB-1220" at bounding box center [745, 250] width 445 height 20
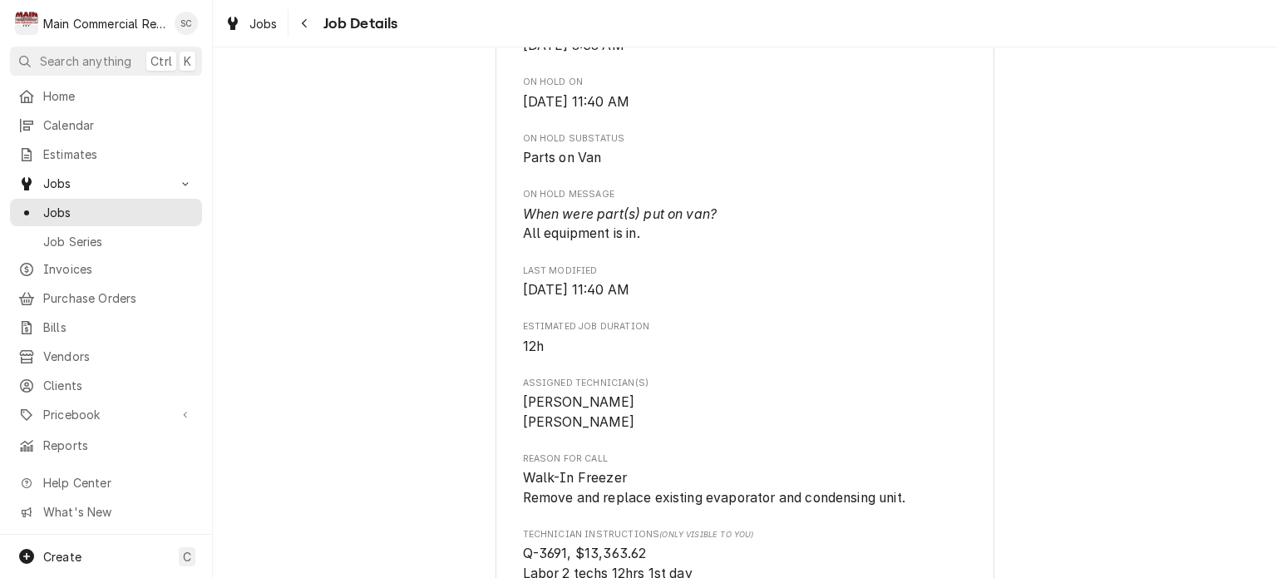
scroll to position [1497, 0]
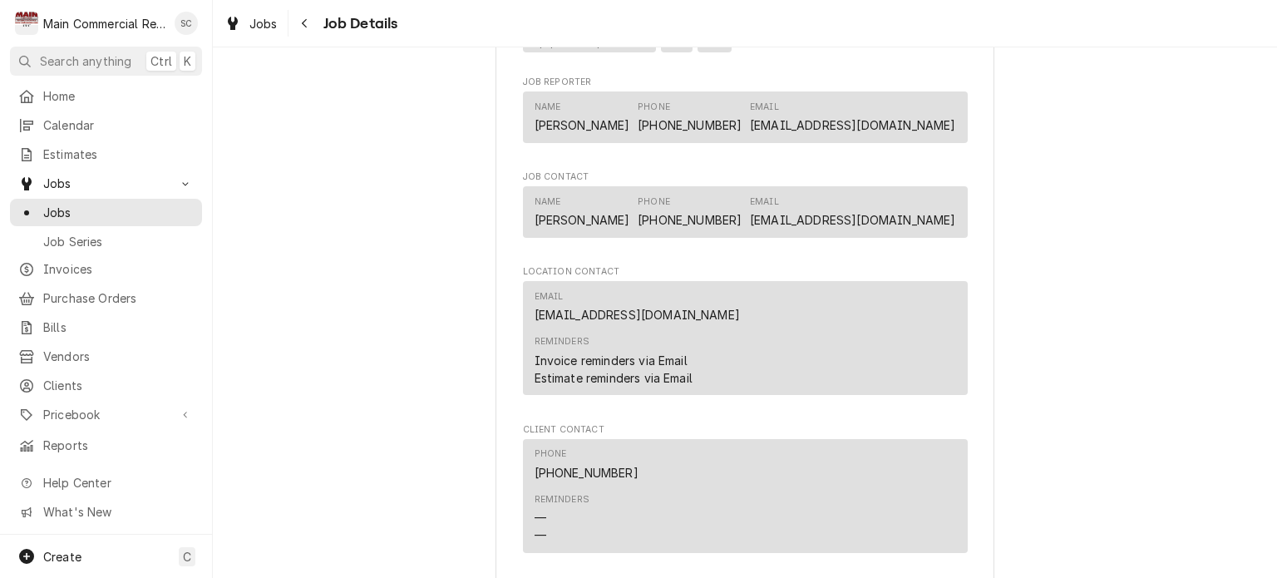
scroll to position [2245, 0]
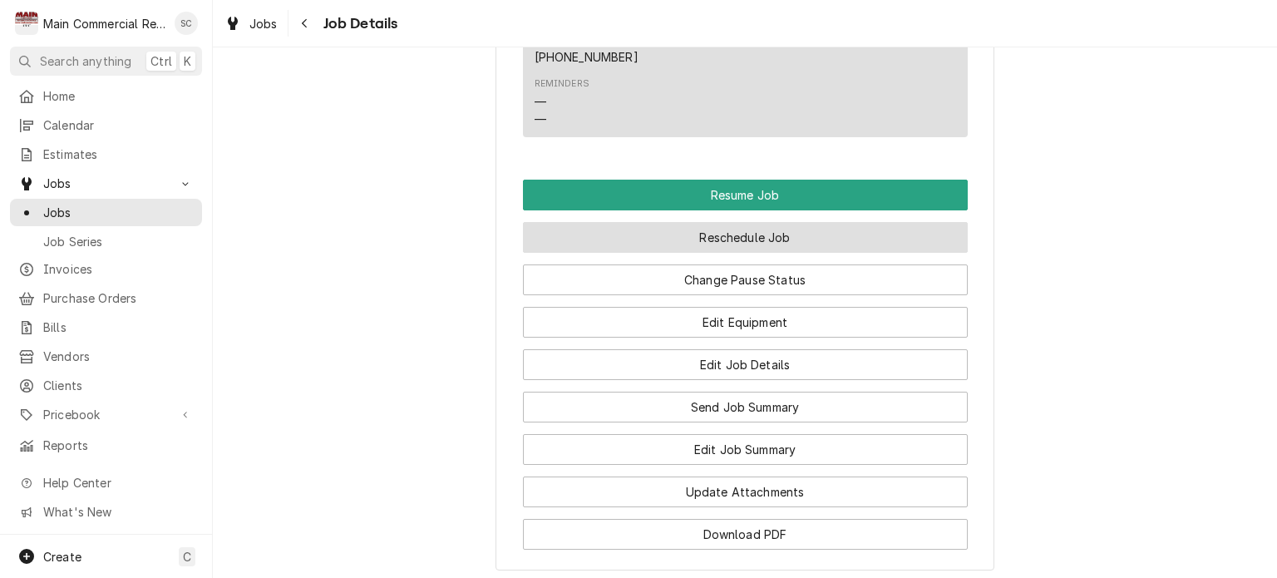
click at [805, 236] on button "Reschedule Job" at bounding box center [745, 237] width 445 height 31
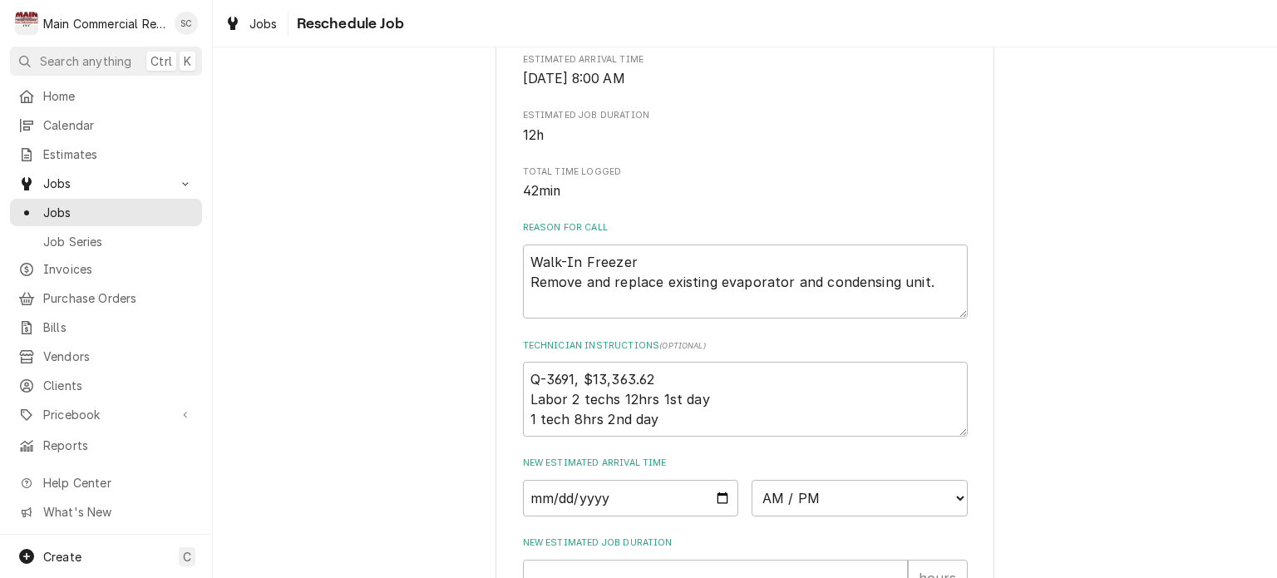
scroll to position [663, 0]
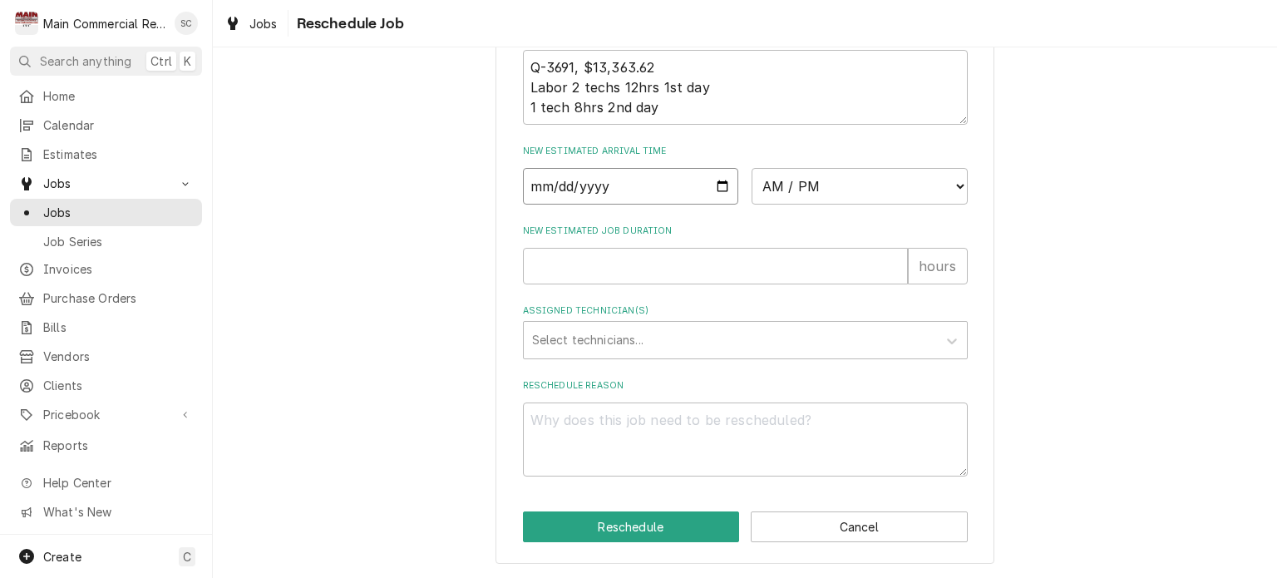
click at [710, 187] on input "Date" at bounding box center [631, 186] width 216 height 37
type textarea "x"
type input "[DATE]"
click at [816, 194] on select "AM / PM 6:00 AM 6:15 AM 6:30 AM 6:45 AM 7:00 AM 7:15 AM 7:30 AM 7:45 AM 8:00 AM…" at bounding box center [860, 186] width 216 height 37
select select "08:00:00"
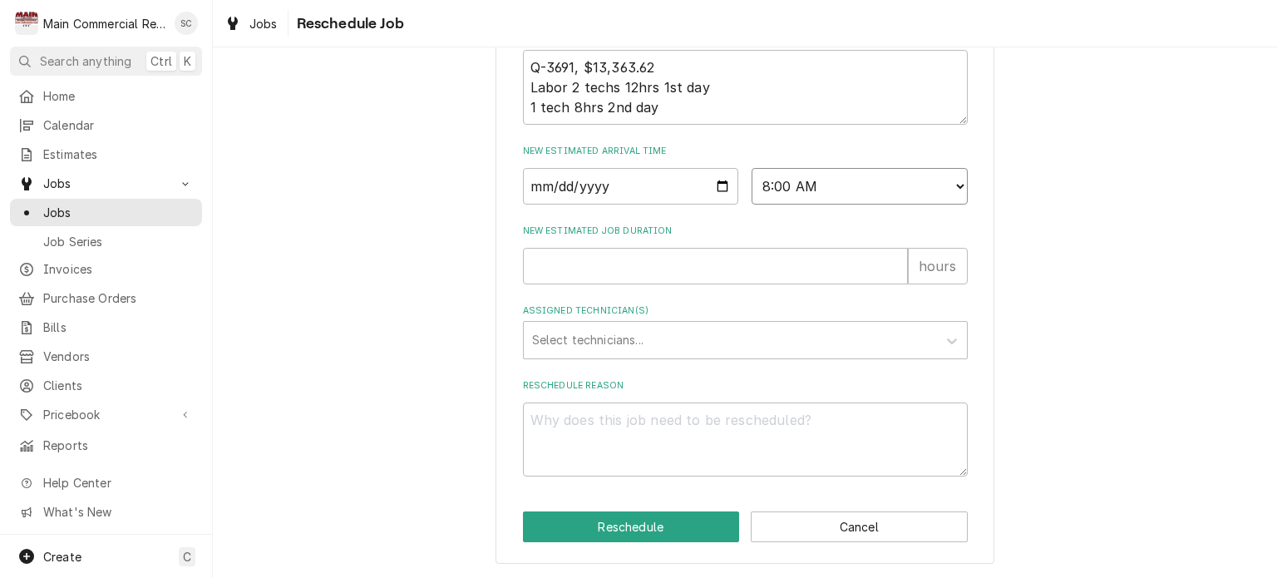
click at [752, 168] on select "AM / PM 6:00 AM 6:15 AM 6:30 AM 6:45 AM 7:00 AM 7:15 AM 7:30 AM 7:45 AM 8:00 AM…" at bounding box center [860, 186] width 216 height 37
click at [664, 272] on input "New Estimated Job Duration" at bounding box center [715, 266] width 385 height 37
type textarea "x"
type input "1"
type textarea "x"
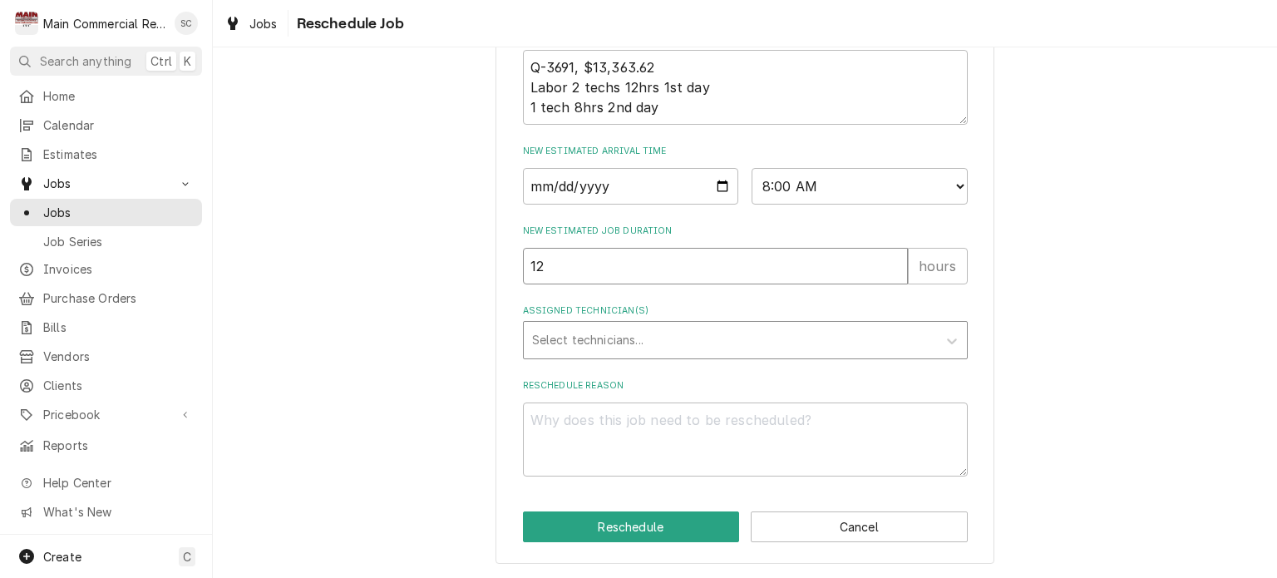
type input "12"
click at [691, 337] on div "Assigned Technician(s)" at bounding box center [730, 340] width 397 height 30
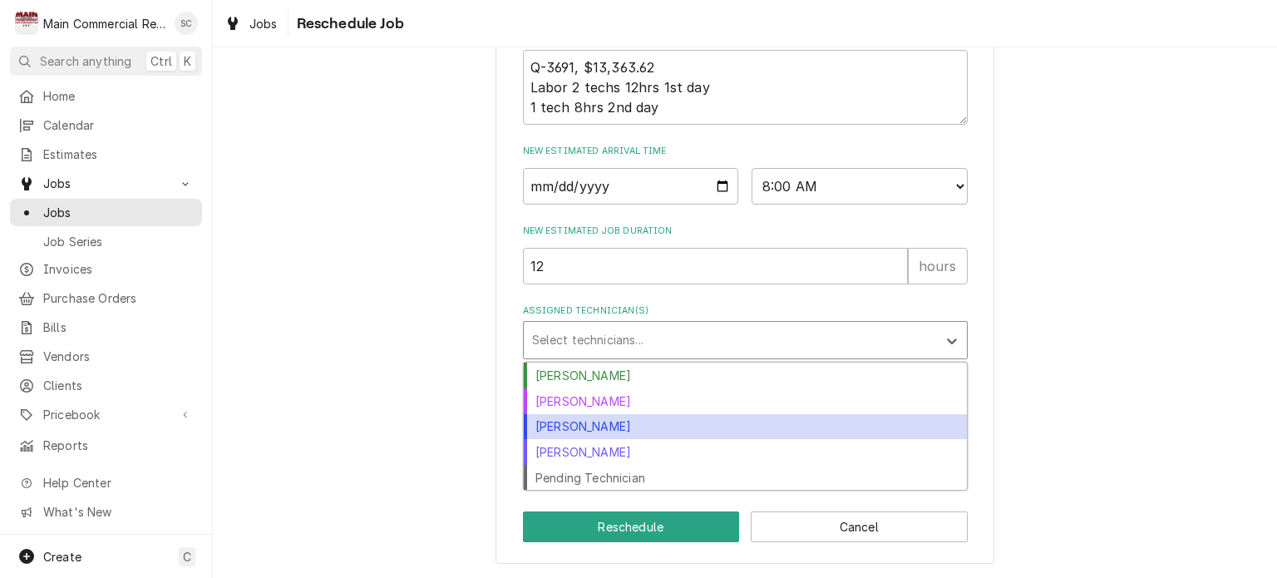
click at [615, 417] on div "Dylan Crawford" at bounding box center [745, 427] width 443 height 26
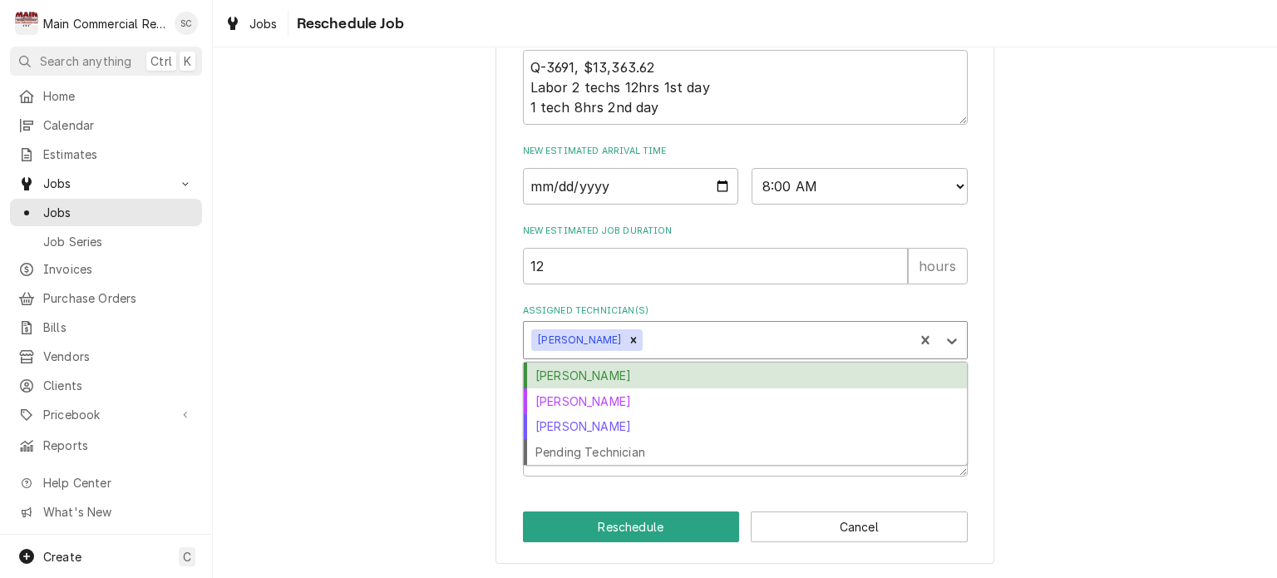
click at [667, 341] on div "Assigned Technician(s)" at bounding box center [775, 340] width 259 height 30
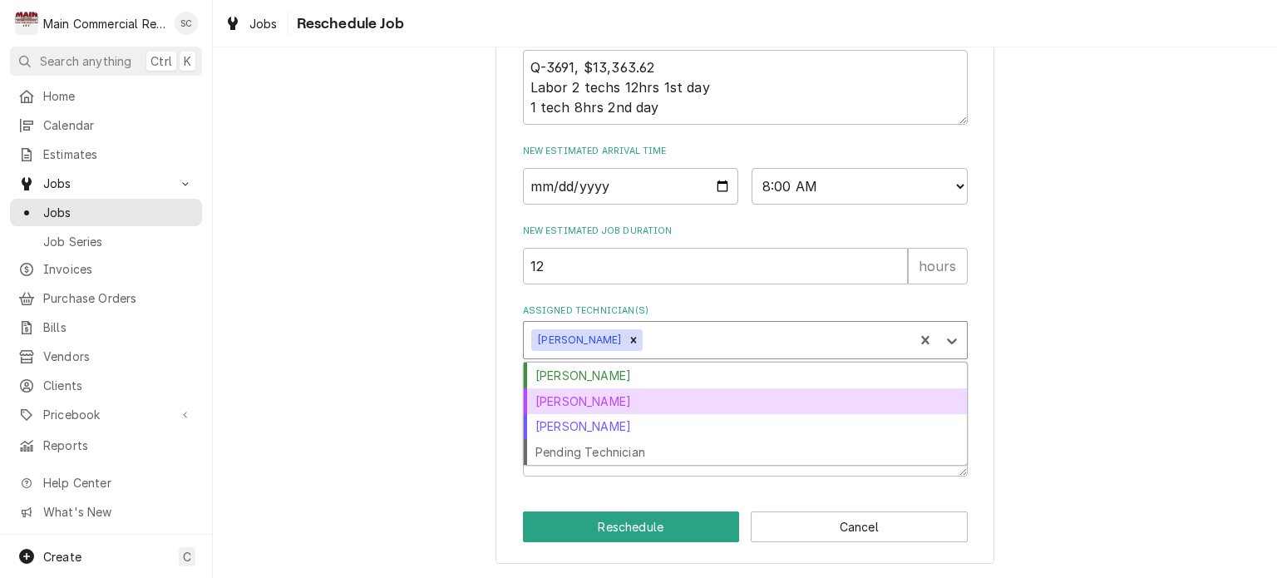
click at [635, 392] on div "Dorian Wertz" at bounding box center [745, 401] width 443 height 26
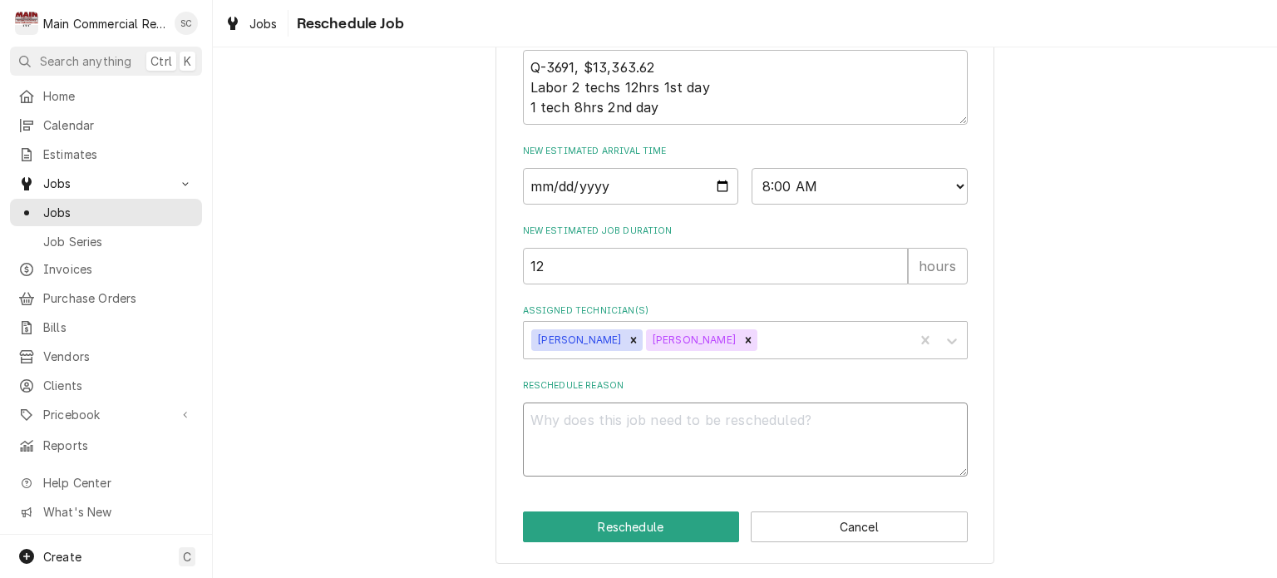
click at [680, 425] on textarea "Reschedule Reason" at bounding box center [745, 439] width 445 height 75
type textarea "x"
type textarea "H"
type textarea "x"
type textarea "Ha"
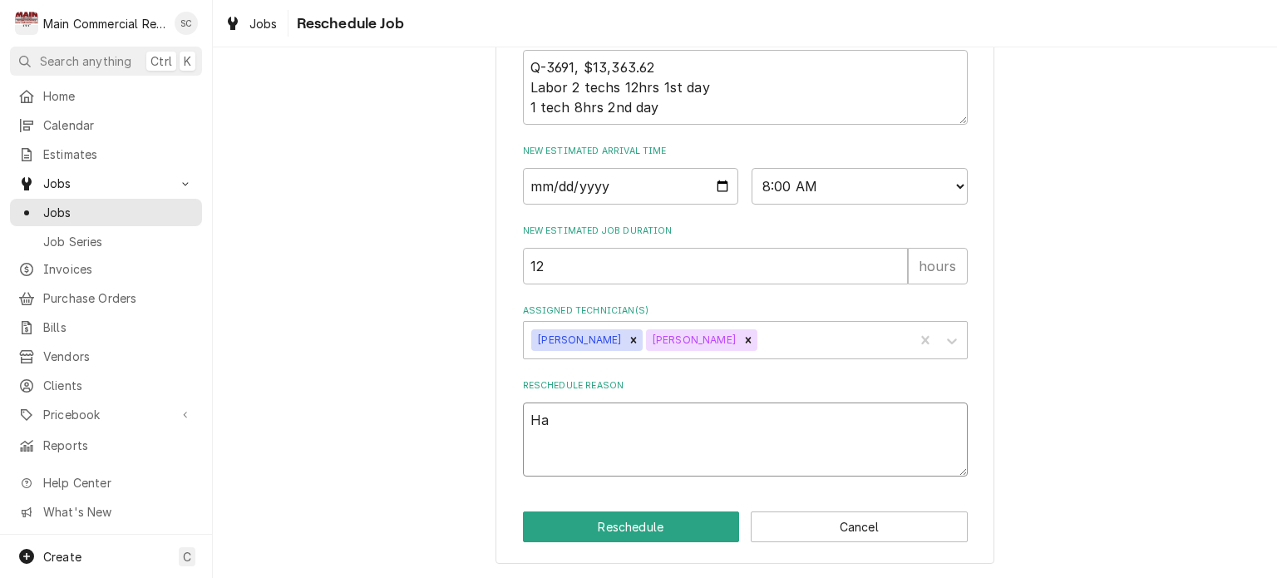
type textarea "x"
type textarea "Had"
type textarea "x"
type textarea "Ha"
type textarea "x"
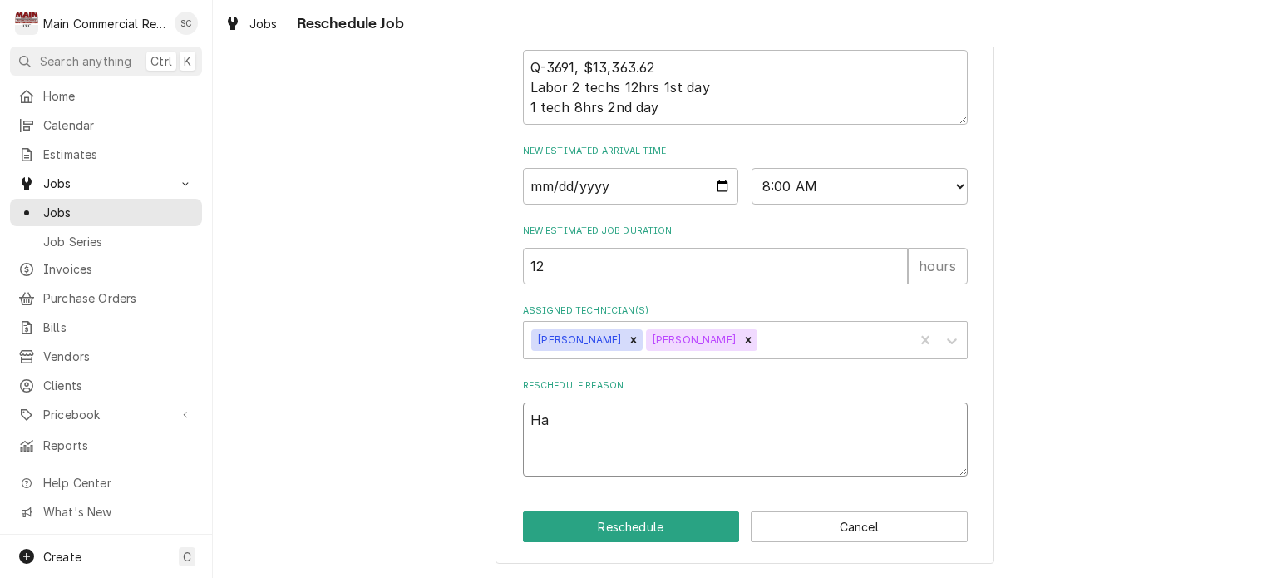
type textarea "H"
type textarea "x"
type textarea "D"
type textarea "x"
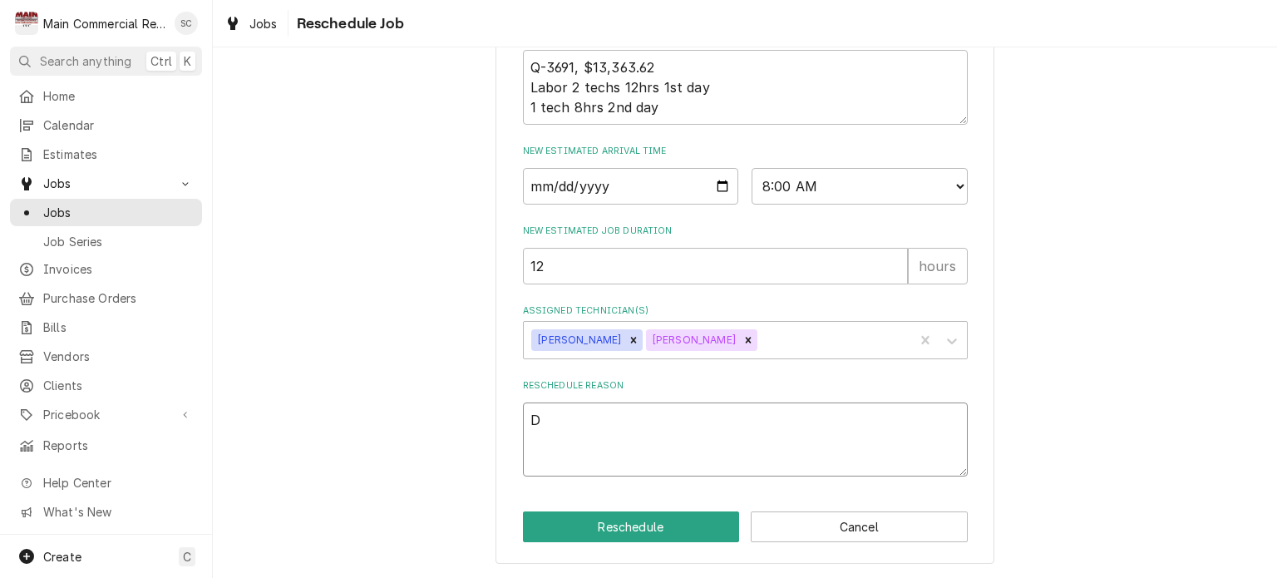
type textarea "Dy"
type textarea "x"
type textarea "Dyl"
type textarea "x"
type textarea "Dyla"
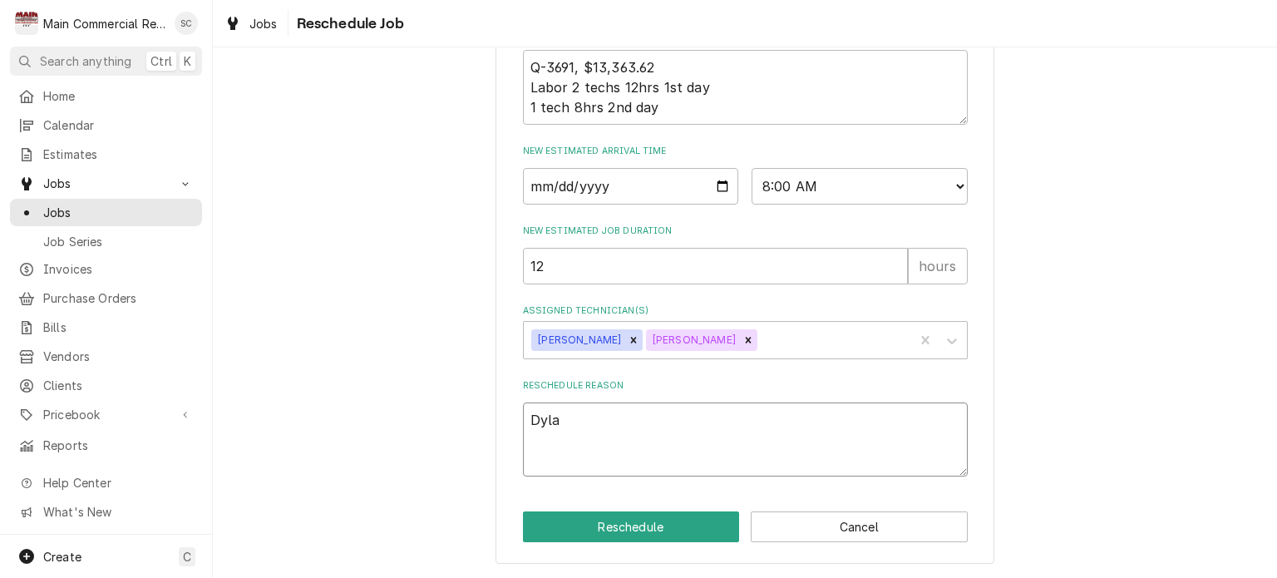
type textarea "x"
type textarea "Dylan"
type textarea "x"
type textarea "Dylan"
type textarea "x"
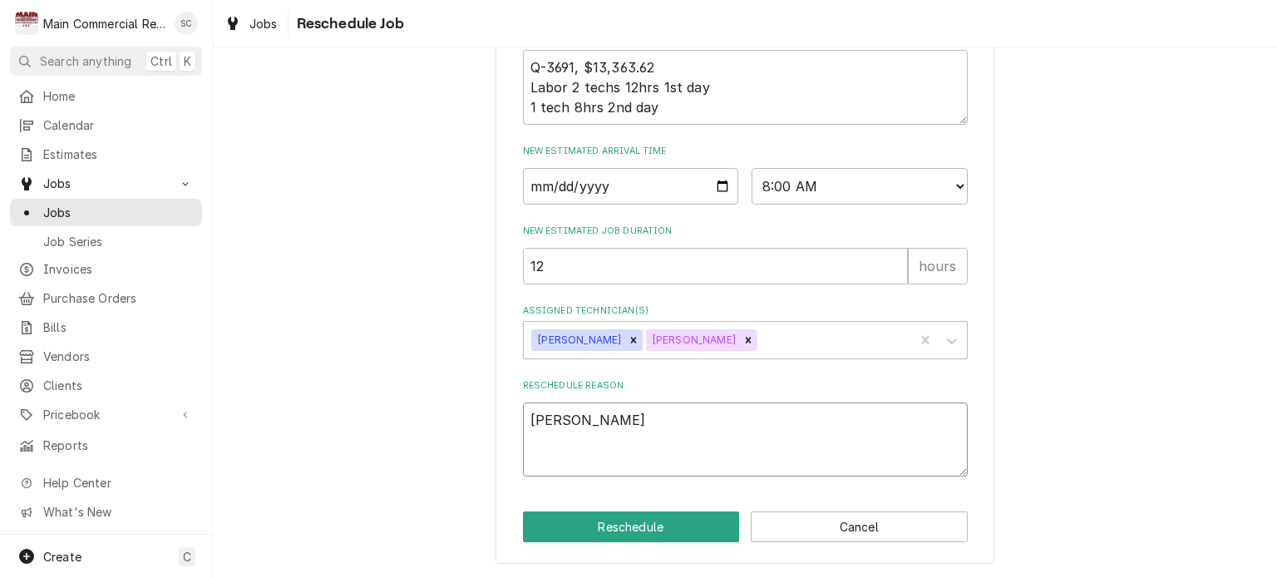
type textarea "Dylan w"
type textarea "x"
type textarea "Dylan wa"
type textarea "x"
type textarea "Dylan was"
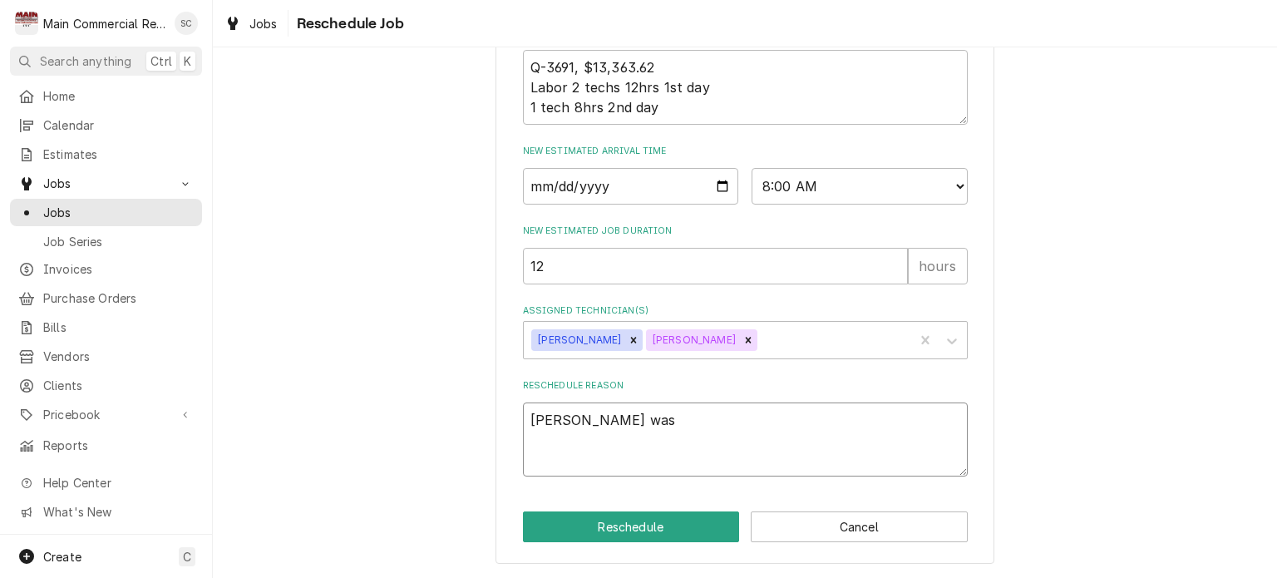
type textarea "x"
type textarea "Dylan was"
type textarea "x"
type textarea "Dylan was s"
type textarea "x"
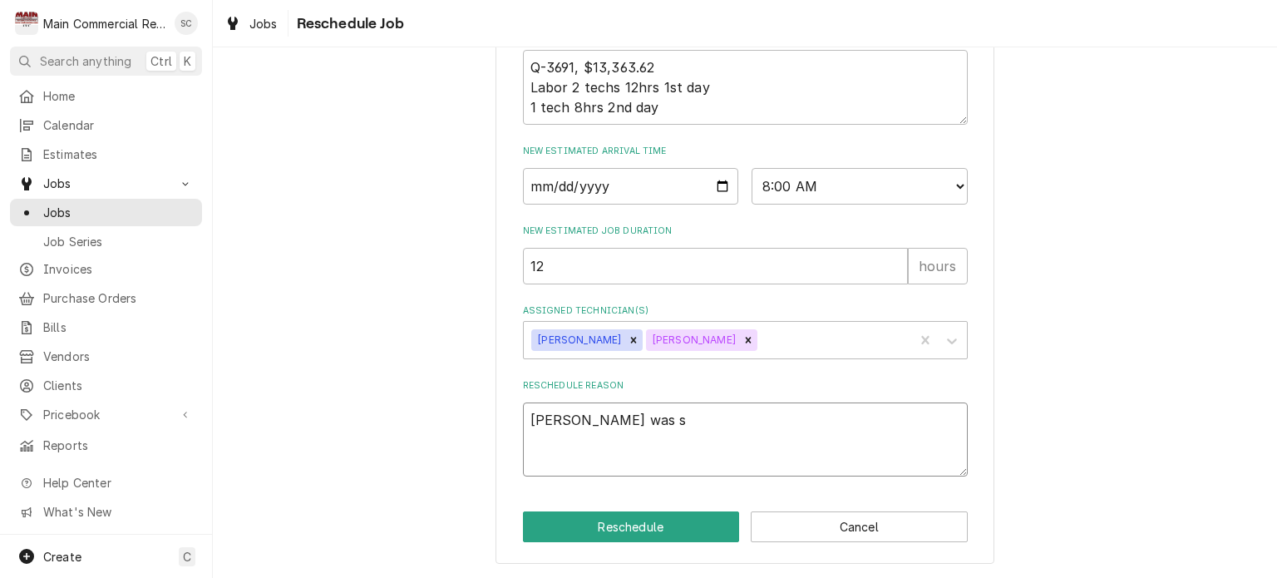
type textarea "Dylan was si"
type textarea "x"
type textarea "Dylan was sic"
type textarea "x"
type textarea "Dylan was sick"
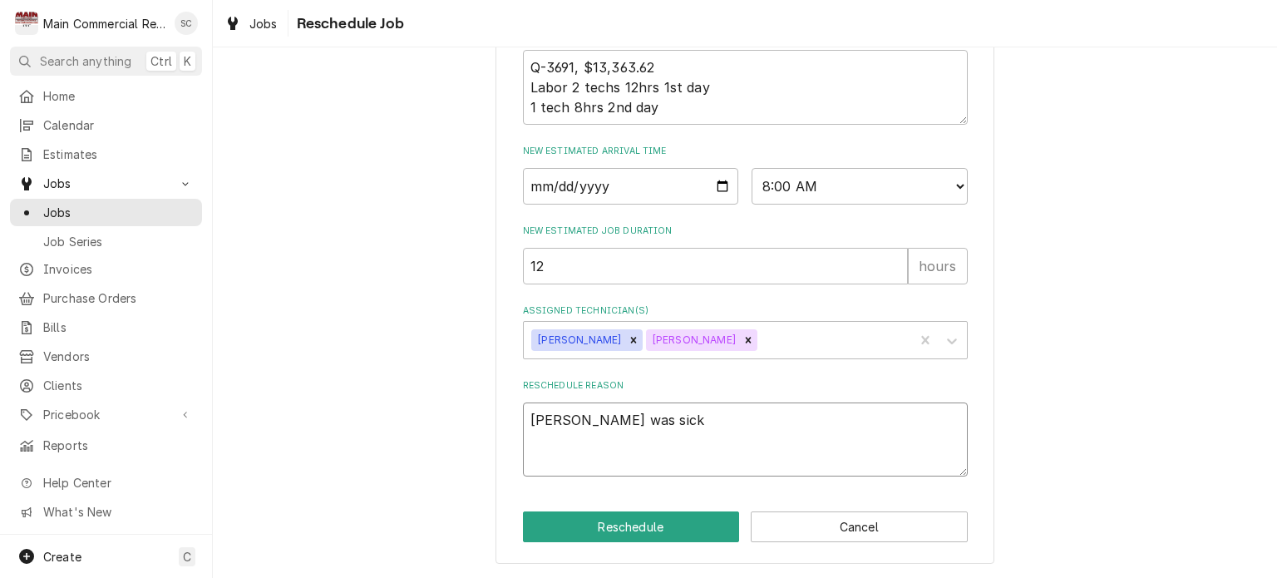
type textarea "x"
type textarea "Dylan was sick."
type textarea "x"
type textarea "Dylan was sick."
click at [651, 528] on button "Reschedule" at bounding box center [631, 526] width 217 height 31
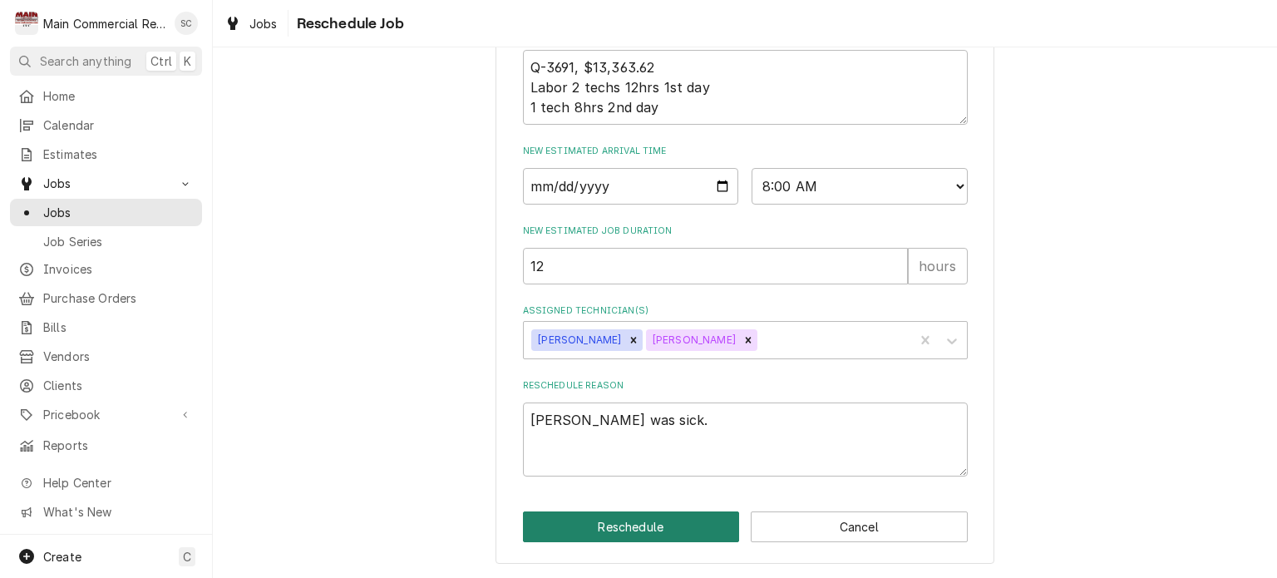
type textarea "x"
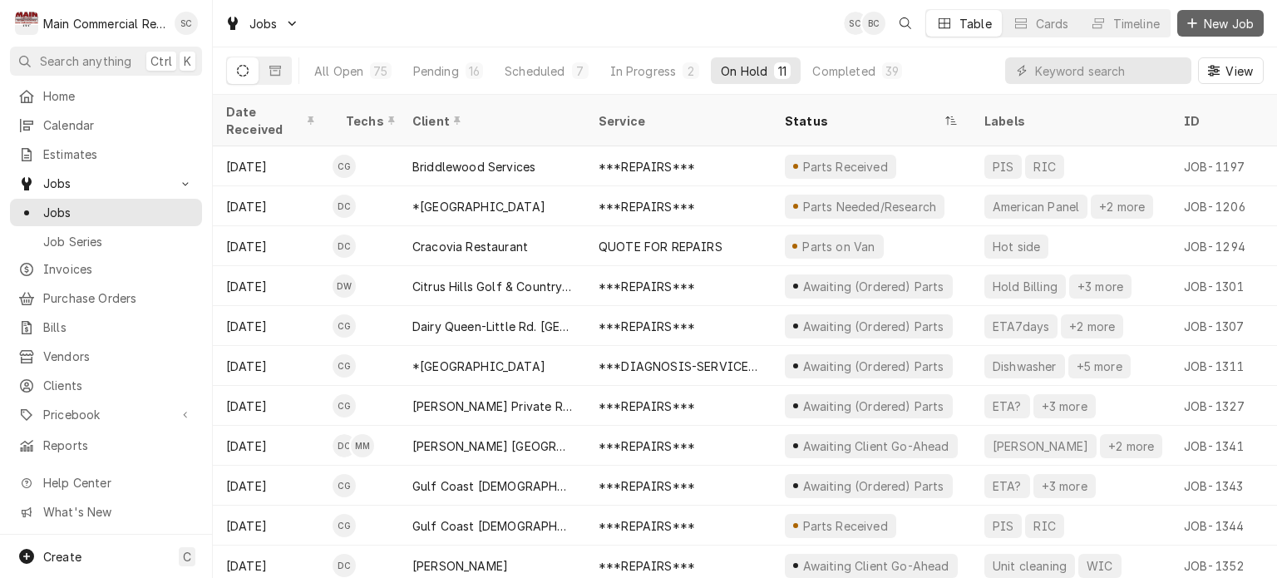
click at [1203, 28] on span "New Job" at bounding box center [1229, 23] width 57 height 17
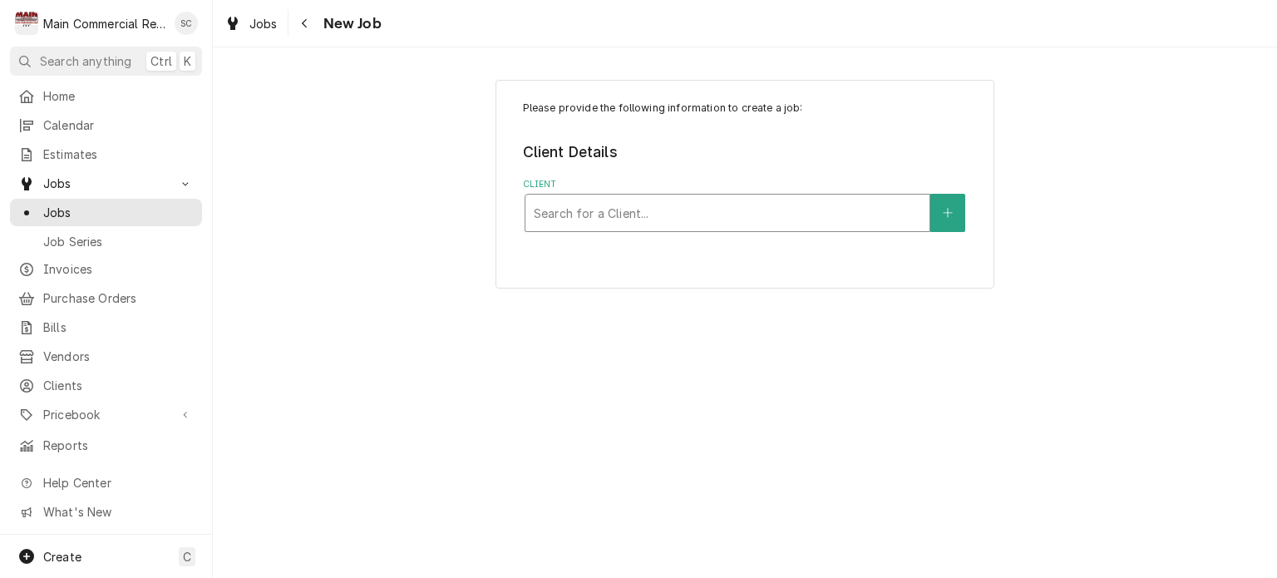
click at [735, 208] on div "Client" at bounding box center [727, 213] width 387 height 30
type input "Mease Dunedin"
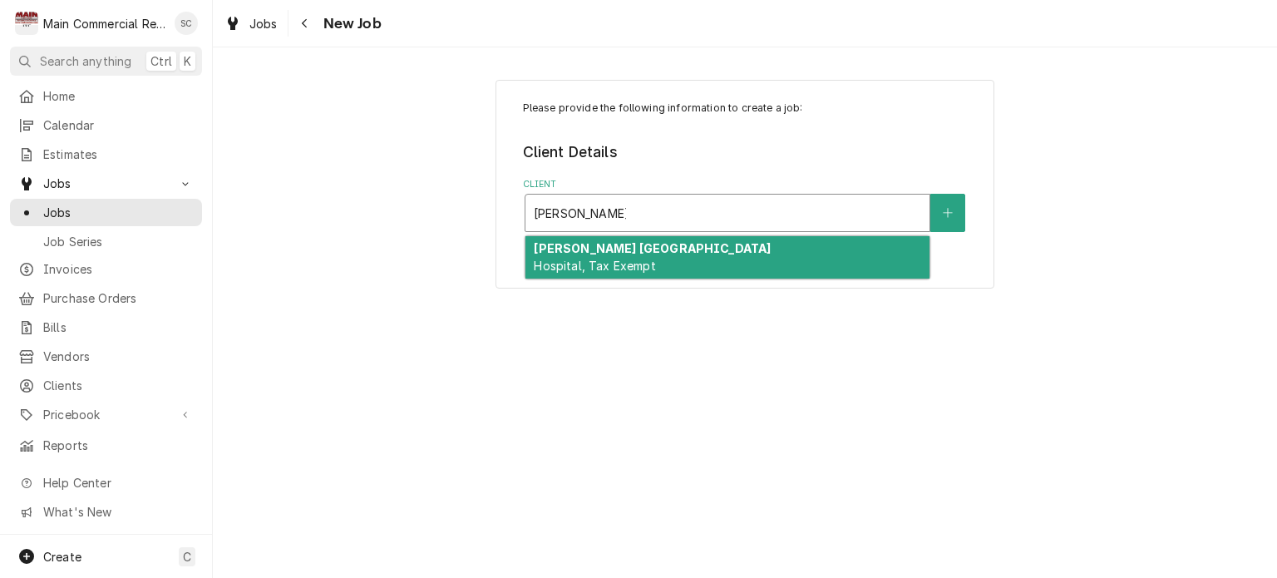
click at [690, 254] on div "Mease Dunedin Hospital Hospital, Tax Exempt" at bounding box center [727, 257] width 404 height 43
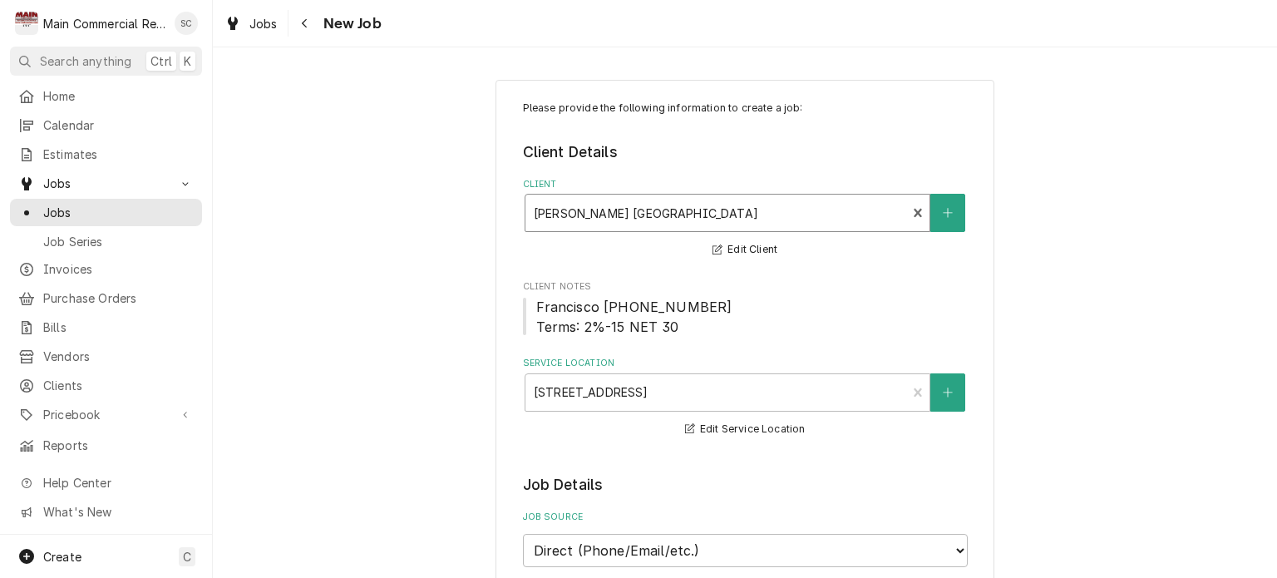
scroll to position [416, 0]
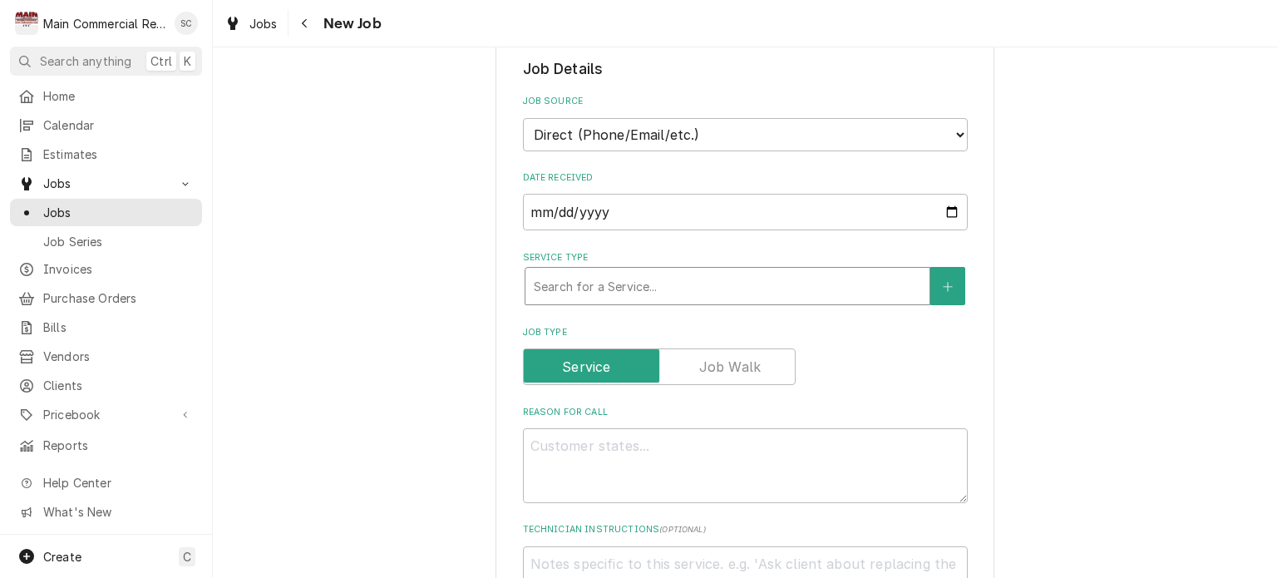
click at [771, 280] on div "Service Type" at bounding box center [727, 286] width 387 height 30
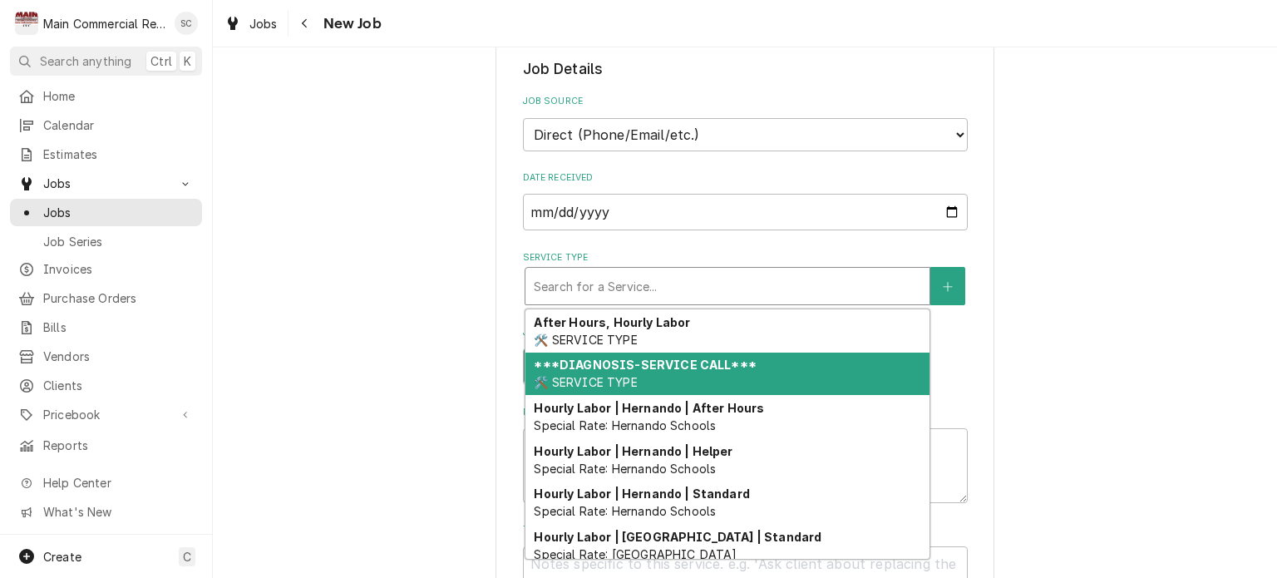
click at [689, 362] on strong "***DIAGNOSIS-SERVICE CALL***" at bounding box center [645, 365] width 222 height 14
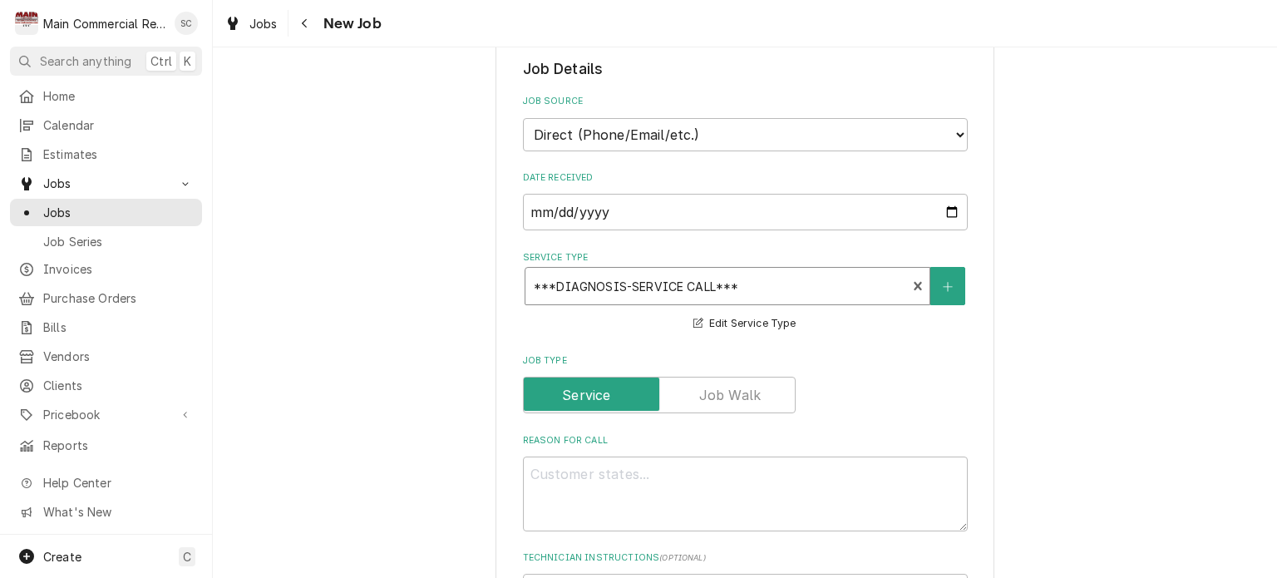
scroll to position [665, 0]
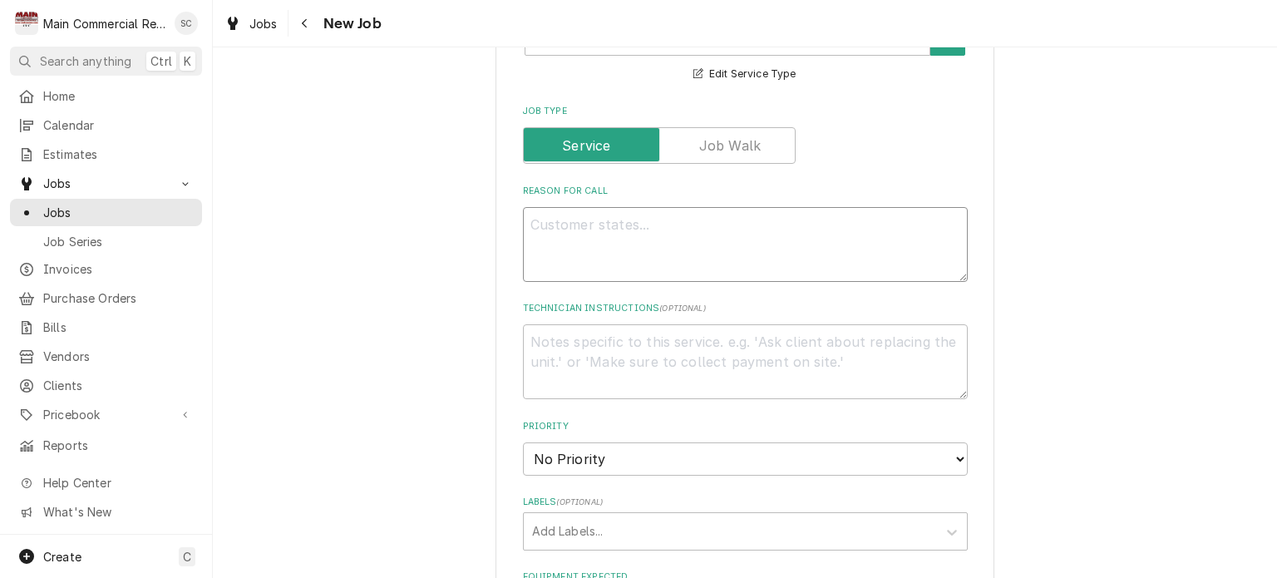
click at [616, 219] on textarea "Reason For Call" at bounding box center [745, 244] width 445 height 75
type textarea "x"
type textarea "W"
type textarea "x"
type textarea "We"
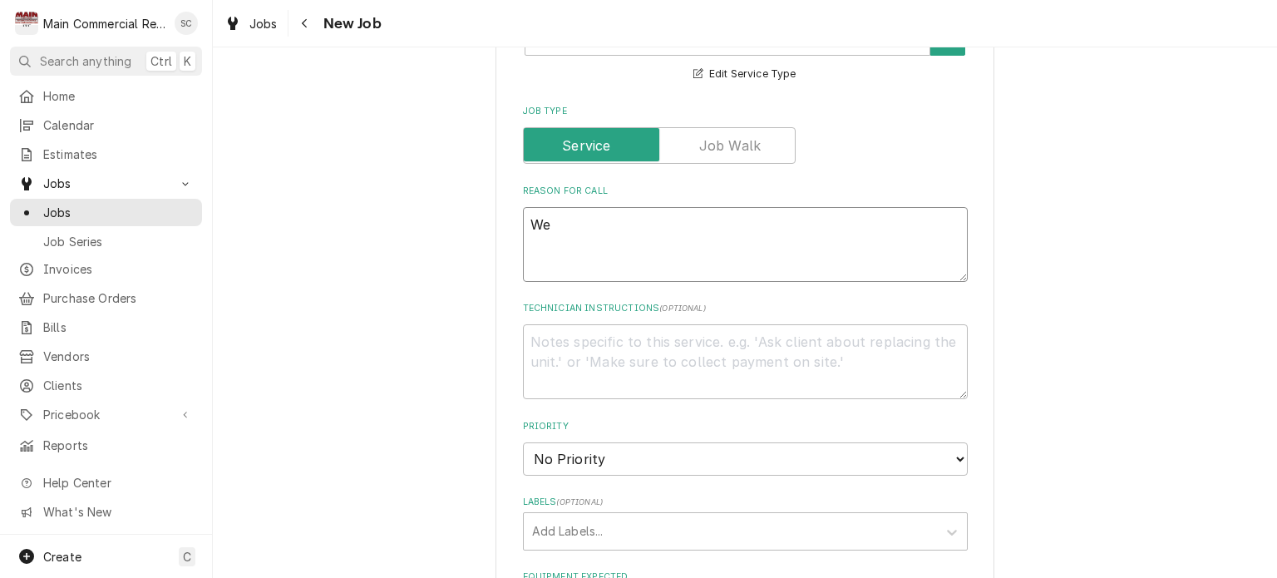
type textarea "x"
type textarea "We"
type textarea "x"
type textarea "We h"
type textarea "x"
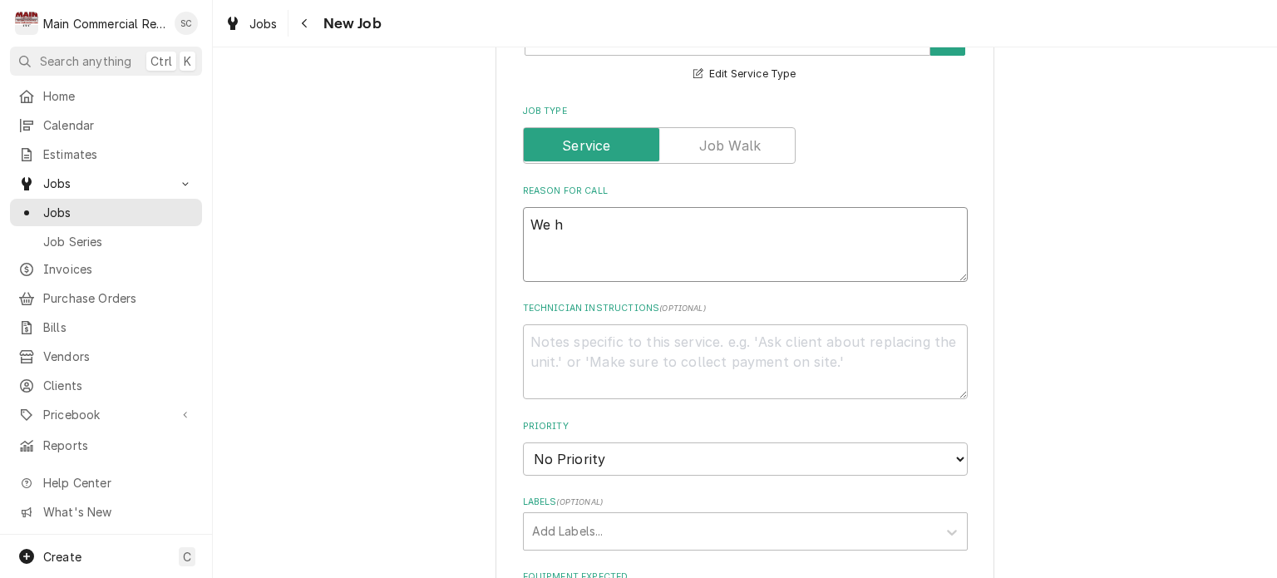
type textarea "We ha"
type textarea "x"
type textarea "We hav"
type textarea "x"
type textarea "We have"
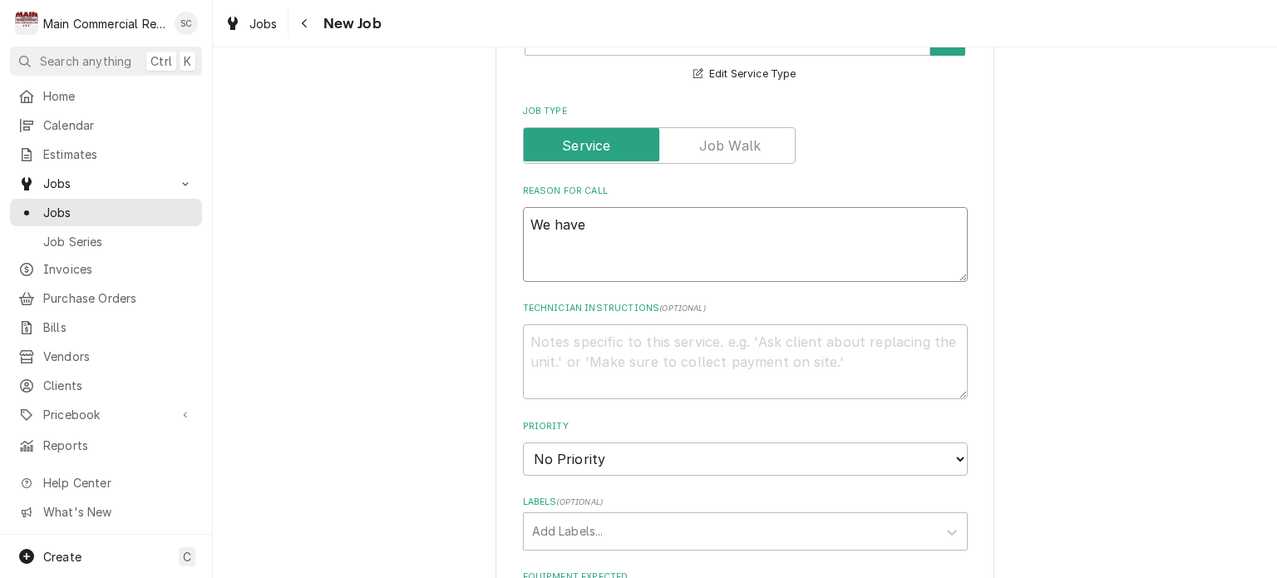
type textarea "x"
type textarea "We have"
type textarea "x"
type textarea "We have a"
type textarea "x"
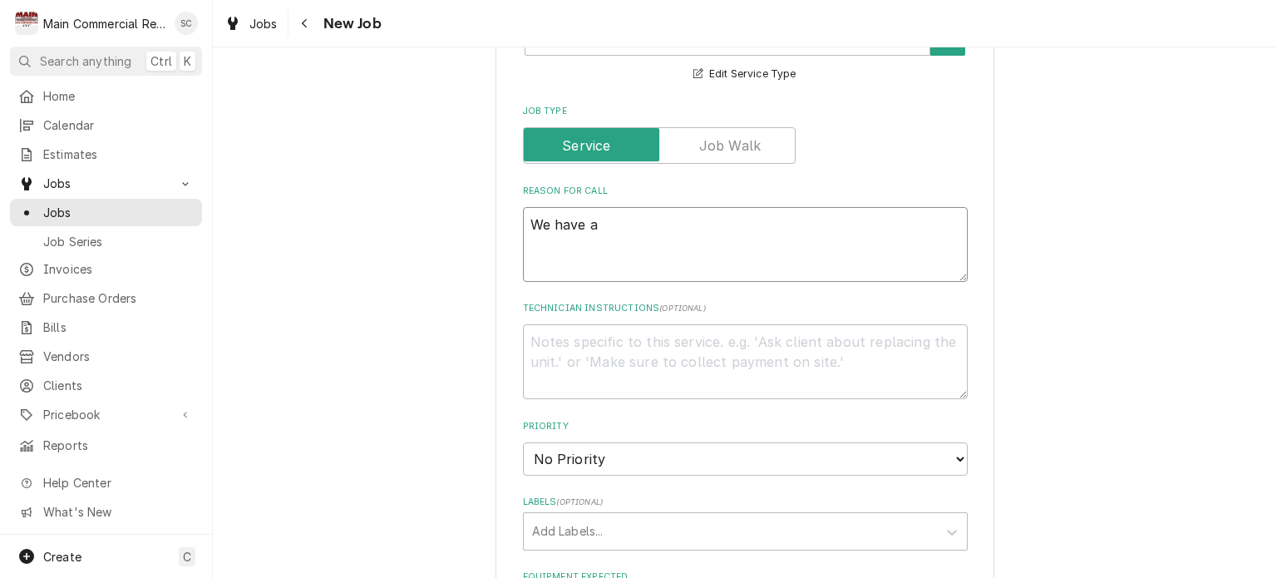
type textarea "We have a"
type textarea "x"
type textarea "We have a"
type textarea "x"
type textarea "We have an"
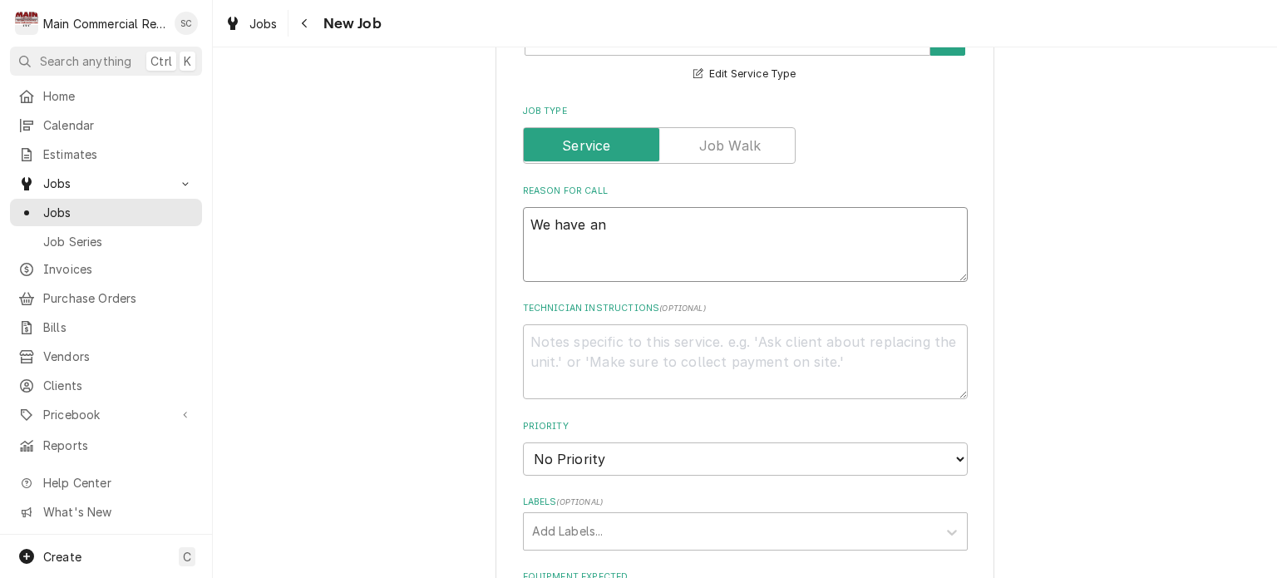
type textarea "x"
type textarea "We have an a"
type textarea "x"
type textarea "We have an ap"
type textarea "x"
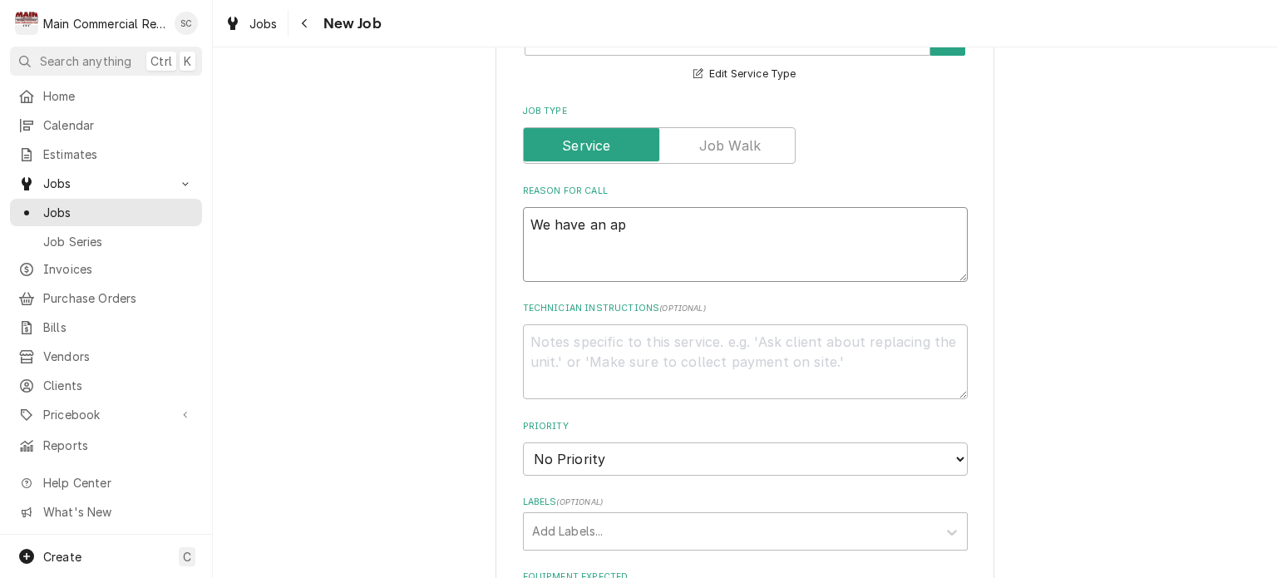
type textarea "We have an app"
type textarea "x"
type textarea "We have an appr"
type textarea "x"
type textarea "We have an appro"
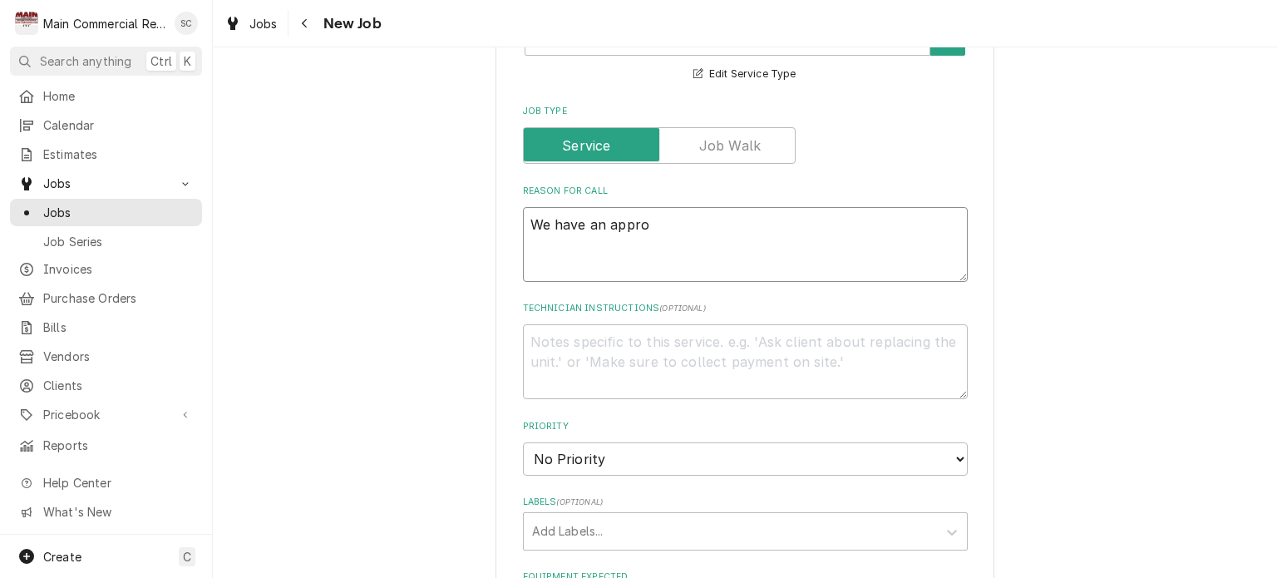
type textarea "x"
type textarea "We have an approv"
type textarea "x"
type textarea "We have an approve"
type textarea "x"
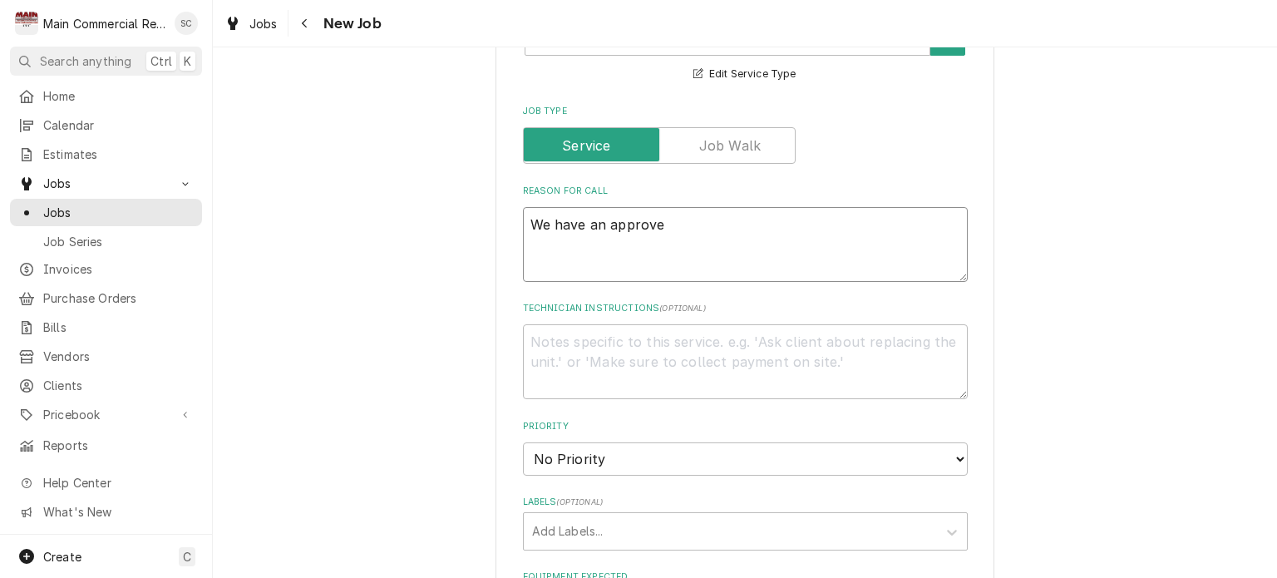
type textarea "We have an approved"
type textarea "x"
type textarea "We have an approved"
type textarea "x"
type textarea "We have an approved r"
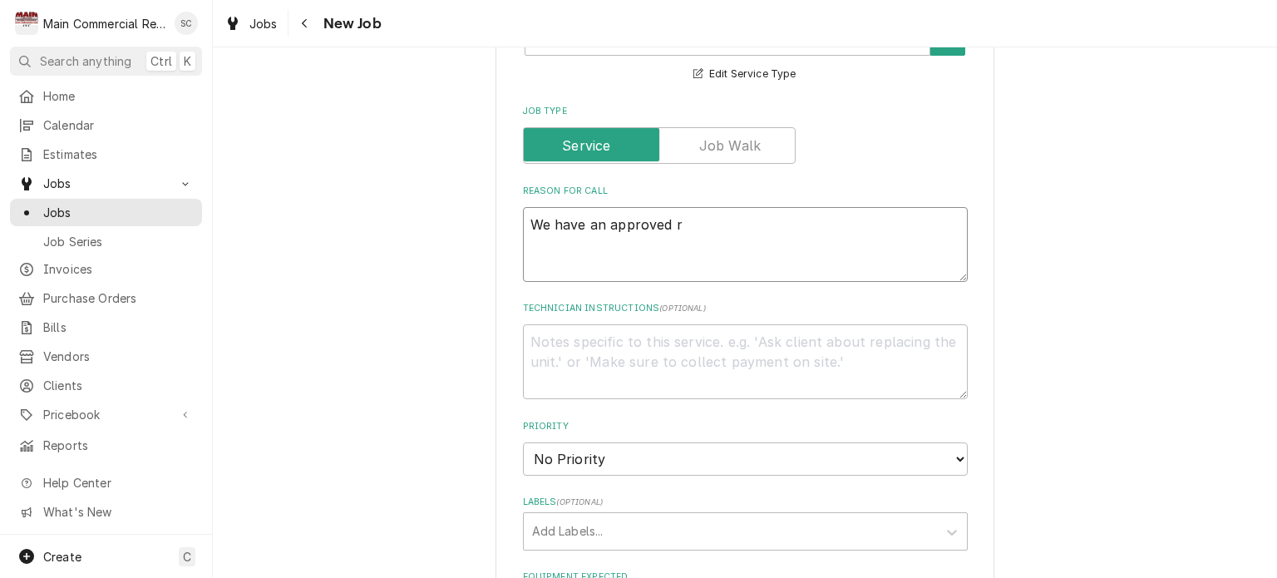
type textarea "x"
type textarea "We have an approved re"
type textarea "x"
type textarea "We have an approved rep"
type textarea "x"
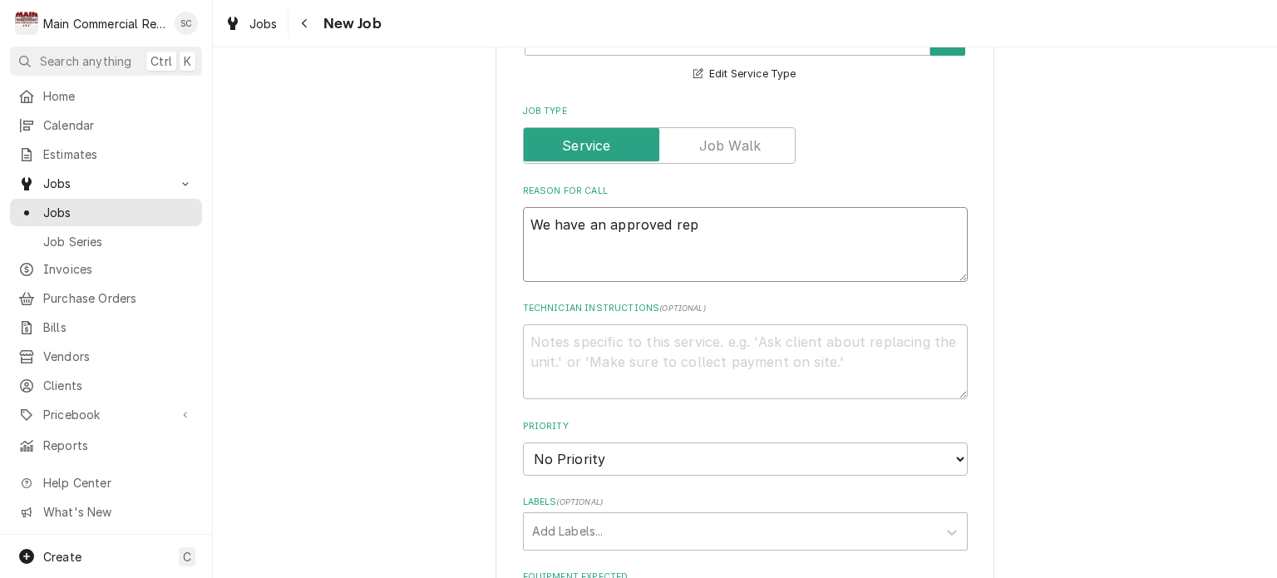
type textarea "We have an approved repa"
type textarea "x"
type textarea "We have an approved repai"
type textarea "x"
type textarea "We have an approved repair"
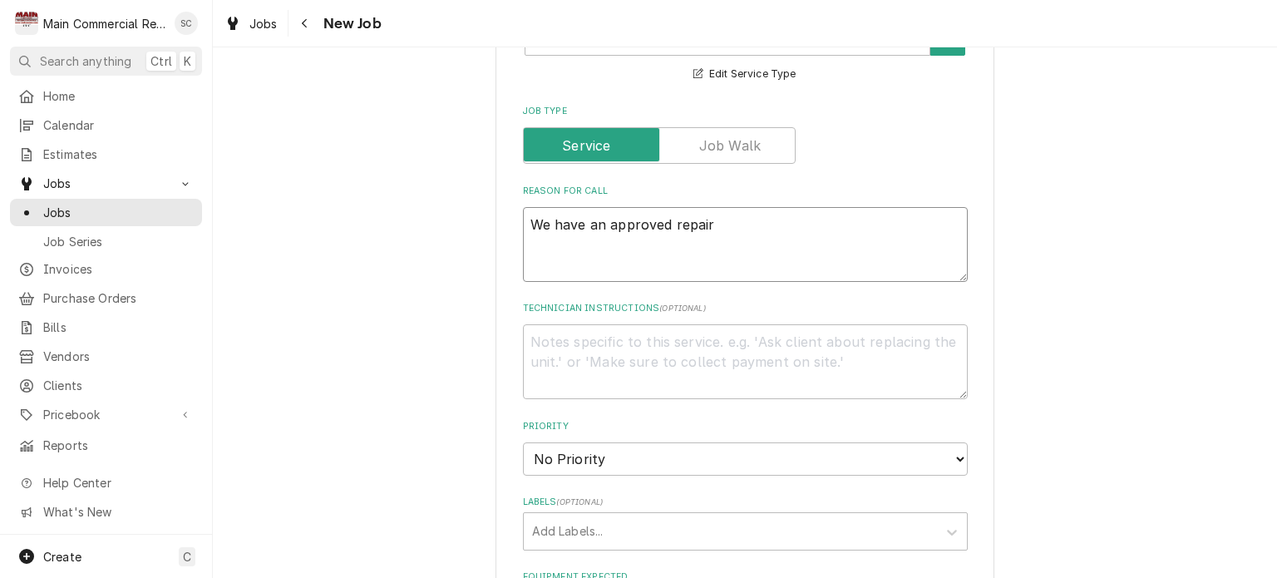
type textarea "x"
type textarea "We have an approved repair"
type textarea "x"
type textarea "We have an approved repair t"
type textarea "x"
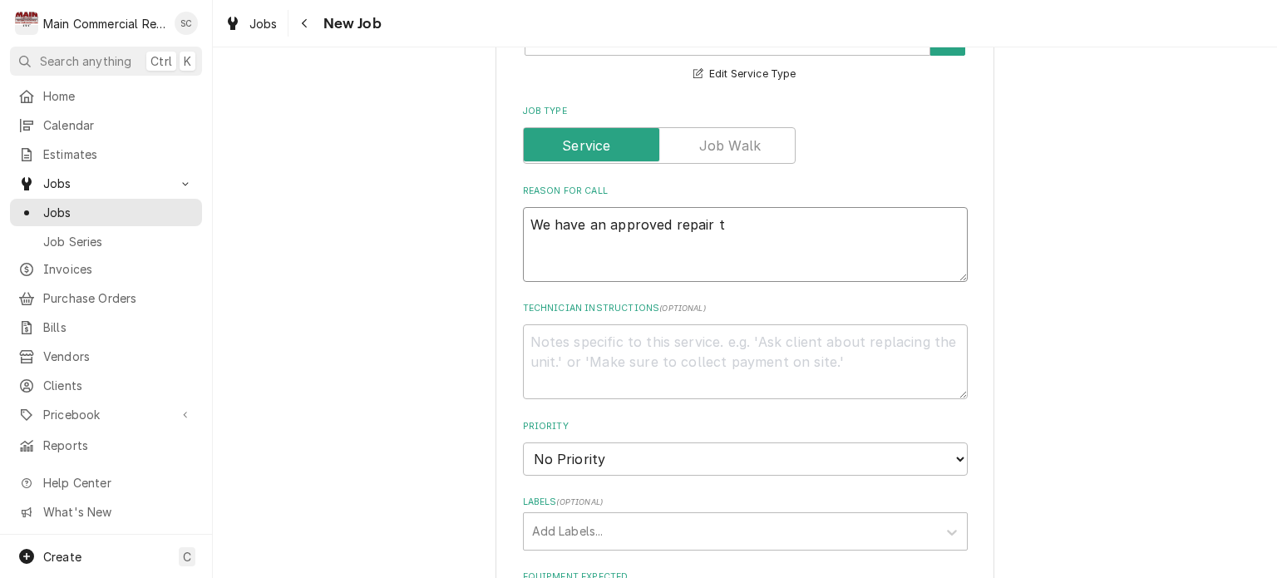
type textarea "We have an approved repair to"
type textarea "x"
type textarea "We have an approved repair to"
type textarea "x"
type textarea "We have an approved repair to c"
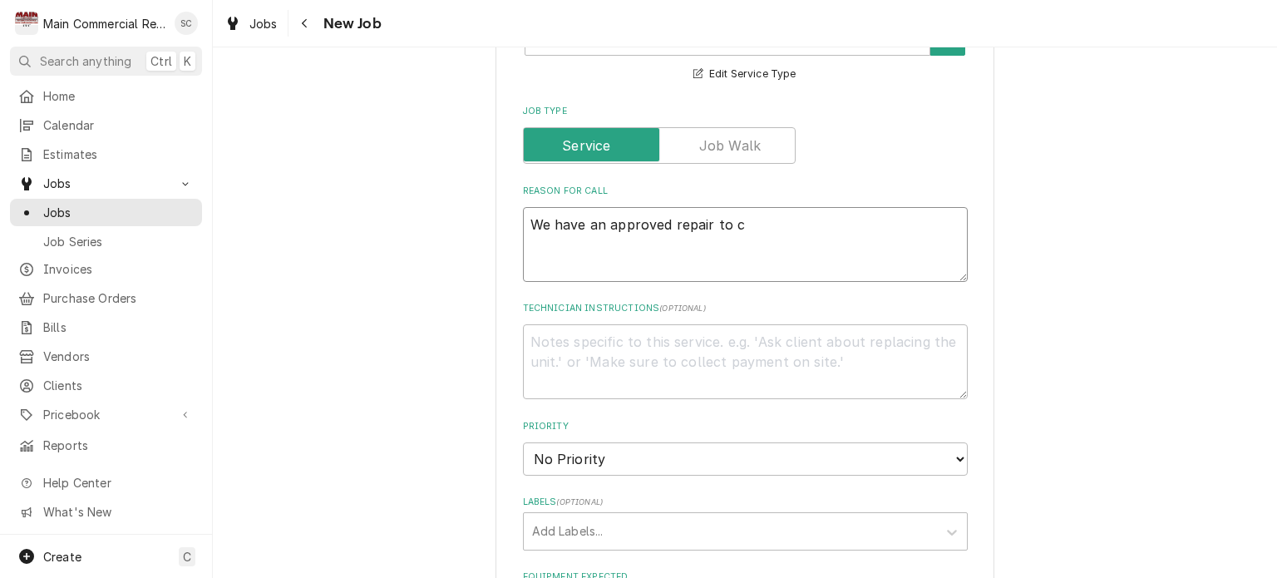
type textarea "x"
type textarea "We have an approved repair to ch"
type textarea "x"
type textarea "We have an approved repair to cha"
type textarea "x"
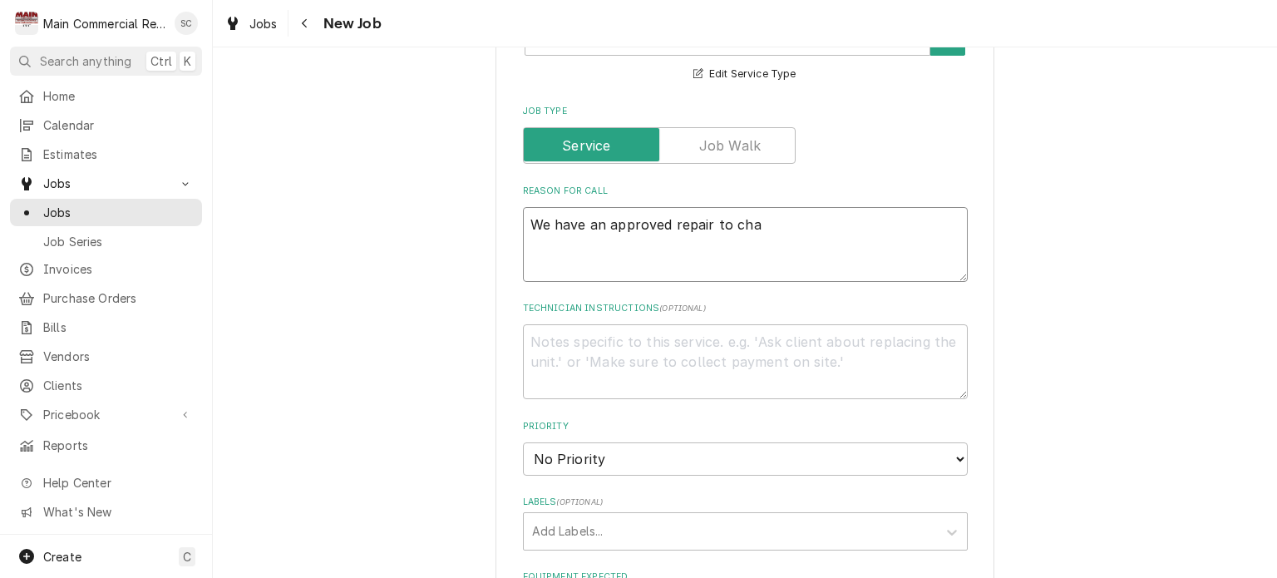
type textarea "We have an approved repair to chan"
type textarea "x"
type textarea "We have an approved repair to chang"
type textarea "x"
type textarea "We have an approved repair to change"
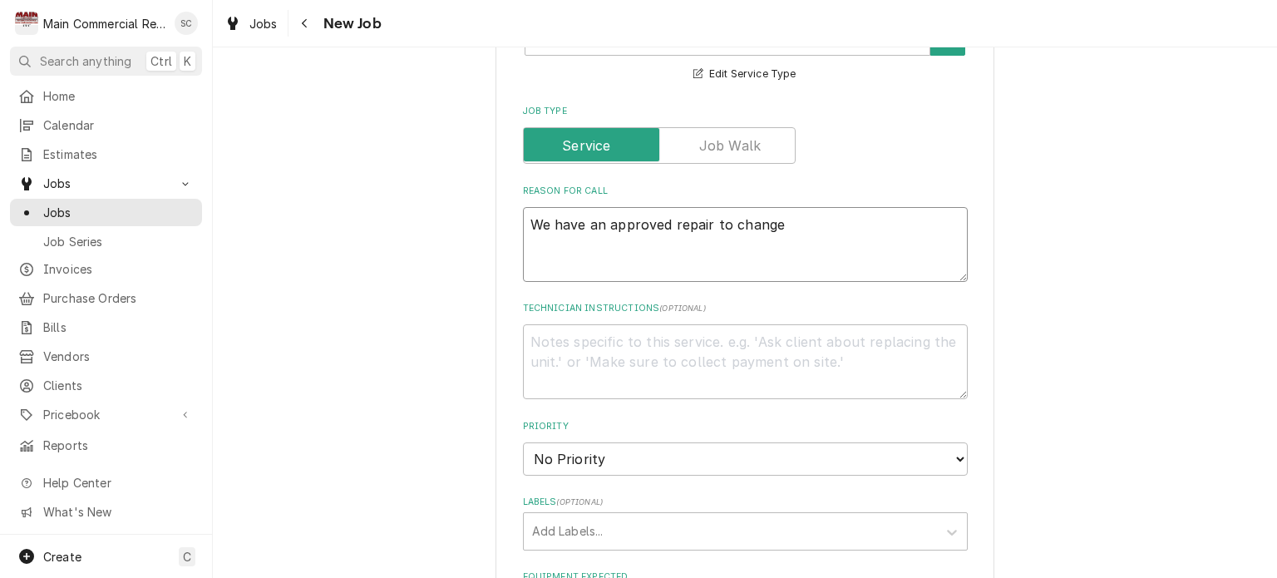
type textarea "x"
type textarea "We have an approved repair to change"
type textarea "x"
type textarea "We have an approved repair to change o"
type textarea "x"
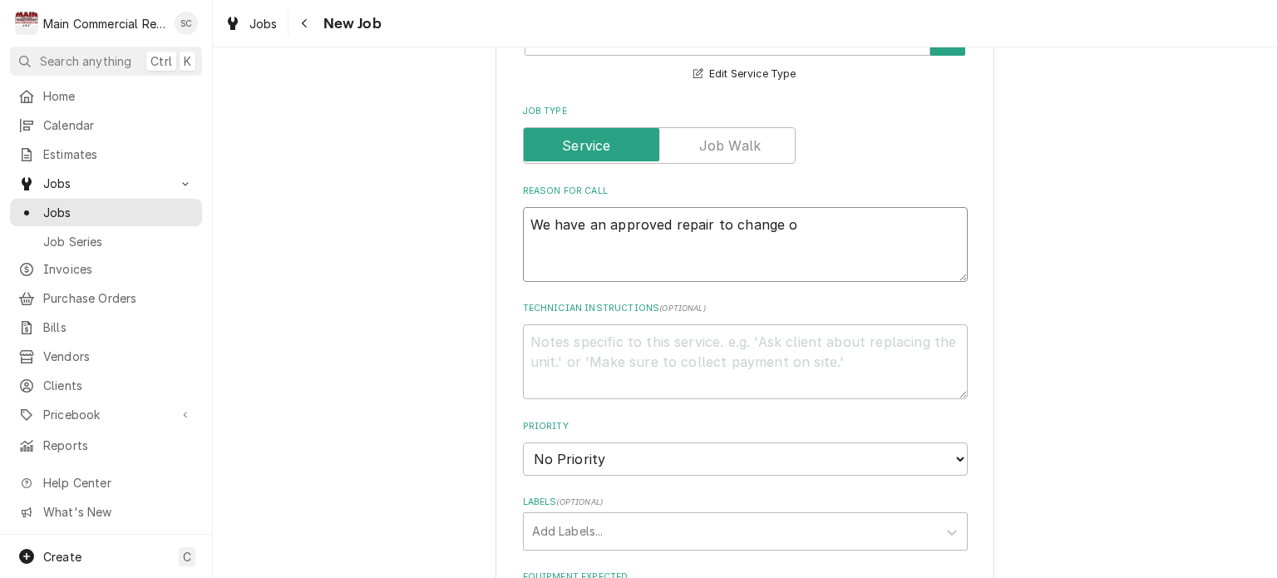
type textarea "We have an approved repair to change ot"
type textarea "x"
type textarea "We have an approved repair to change otut"
type textarea "x"
type textarea "We have an approved repair to change otut"
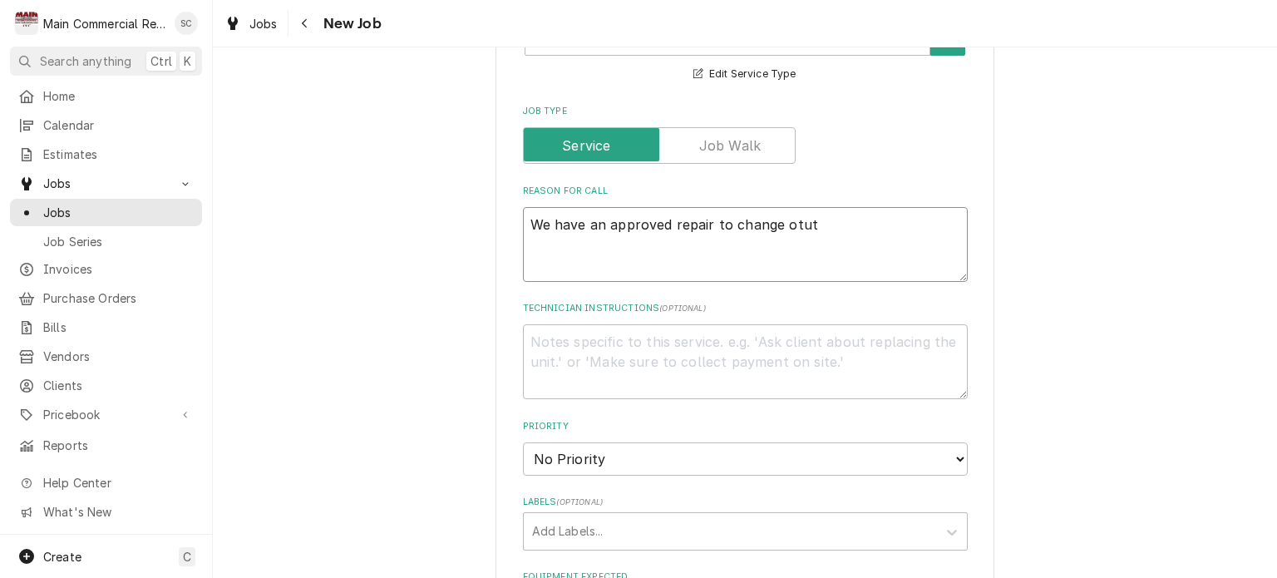
type textarea "x"
type textarea "We have an approved repair to change otut"
type textarea "x"
type textarea "We have an approved repair to change otu"
type textarea "x"
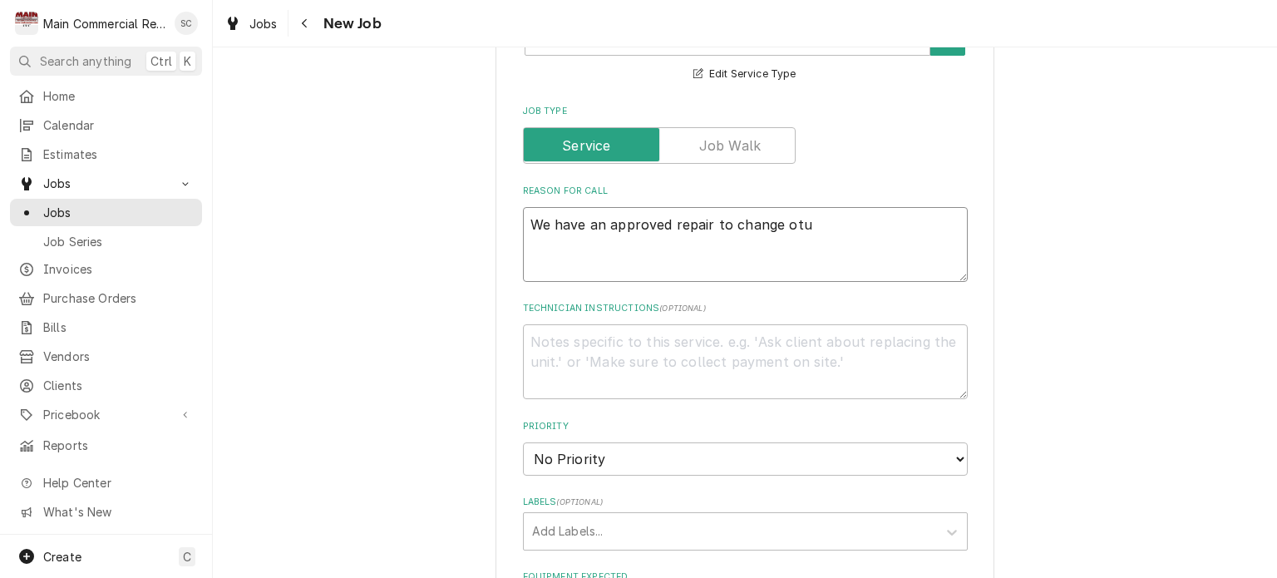
type textarea "We have an approved repair to change ot"
type textarea "x"
type textarea "We have an approved repair to change o"
type textarea "x"
type textarea "We have an approved repair to change ou"
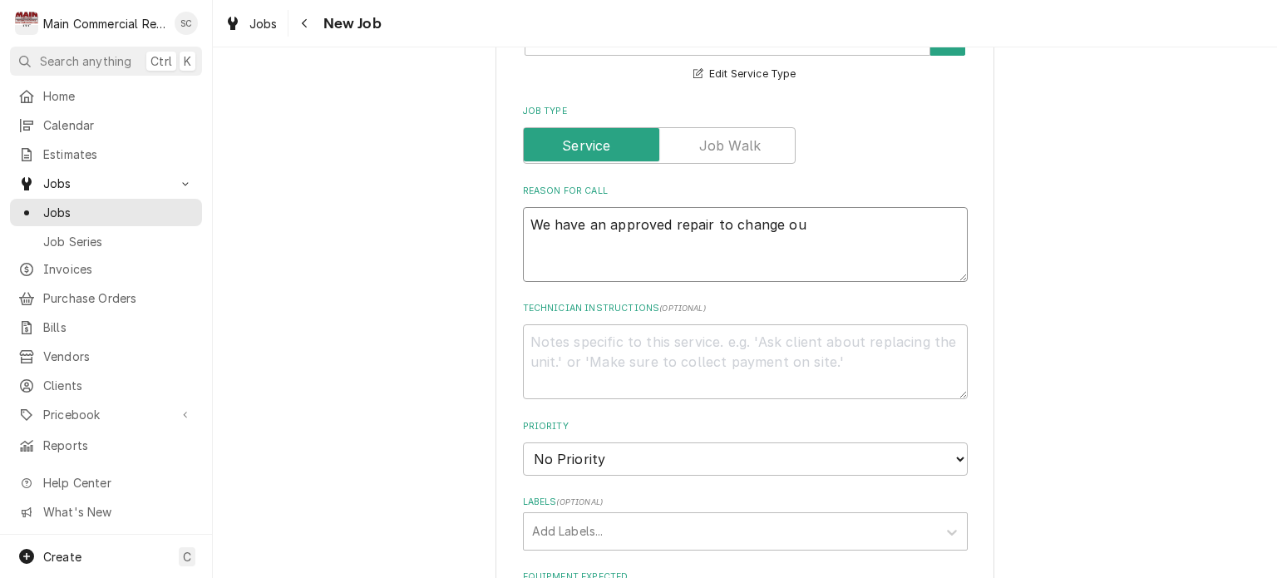
type textarea "x"
type textarea "We have an approved repair to change out"
type textarea "x"
type textarea "We have an approved repair to change out t"
type textarea "x"
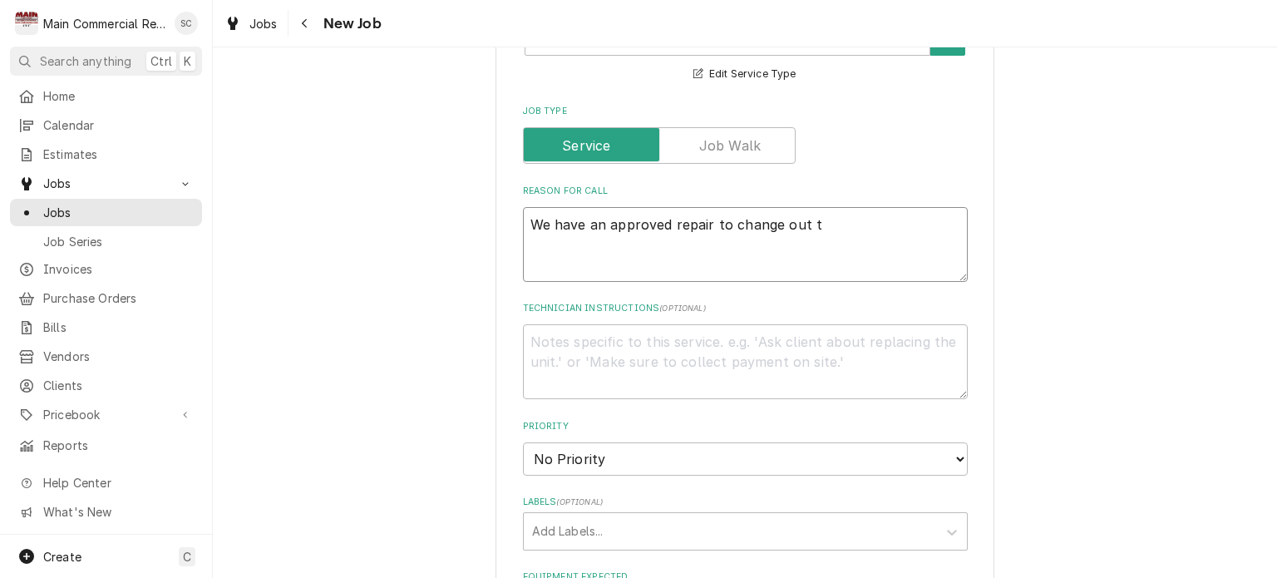
type textarea "We have an approved repair to change out th"
type textarea "x"
type textarea "We have an approved repair to change out the"
type textarea "x"
type textarea "We have an approved repair to change out the"
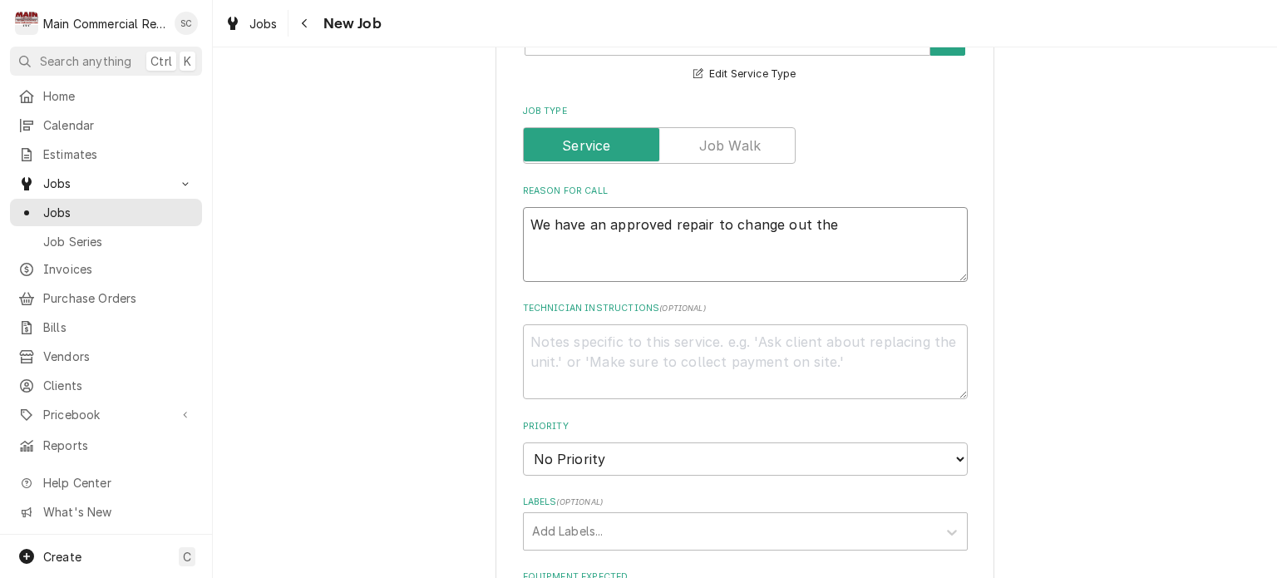
type textarea "x"
type textarea "We have an approved repair to change out the t"
type textarea "x"
type textarea "We have an approved repair to change out the te"
type textarea "x"
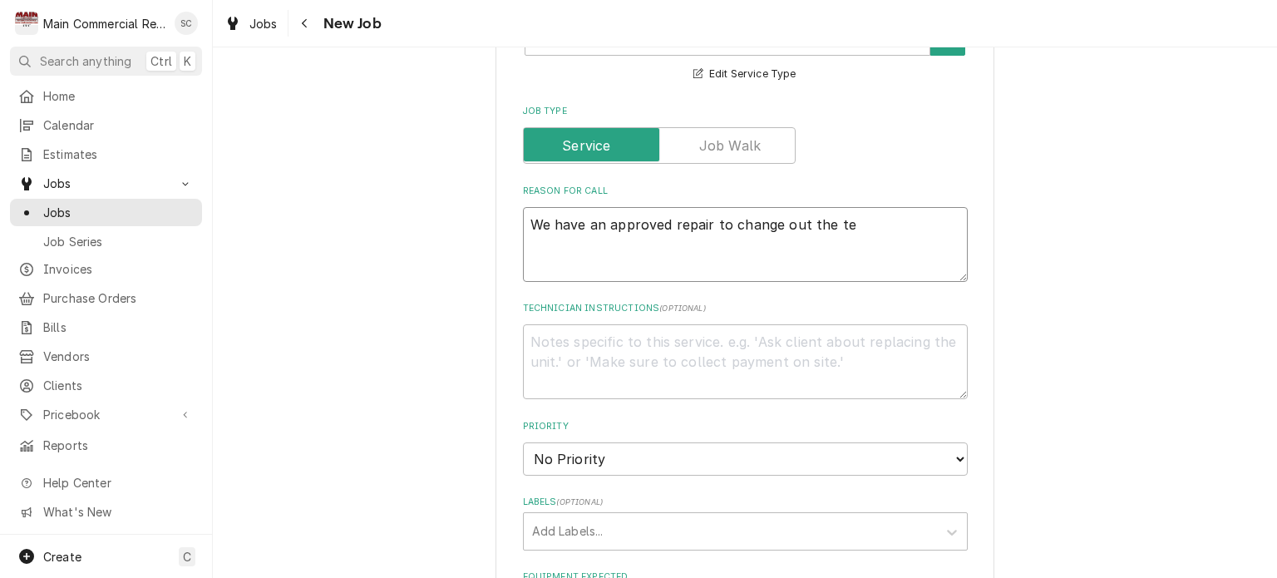
type textarea "We have an approved repair to change out the tes"
type textarea "x"
type textarea "We have an approved repair to change out the test"
type textarea "x"
type textarea "We have an approved repair to change out the tes"
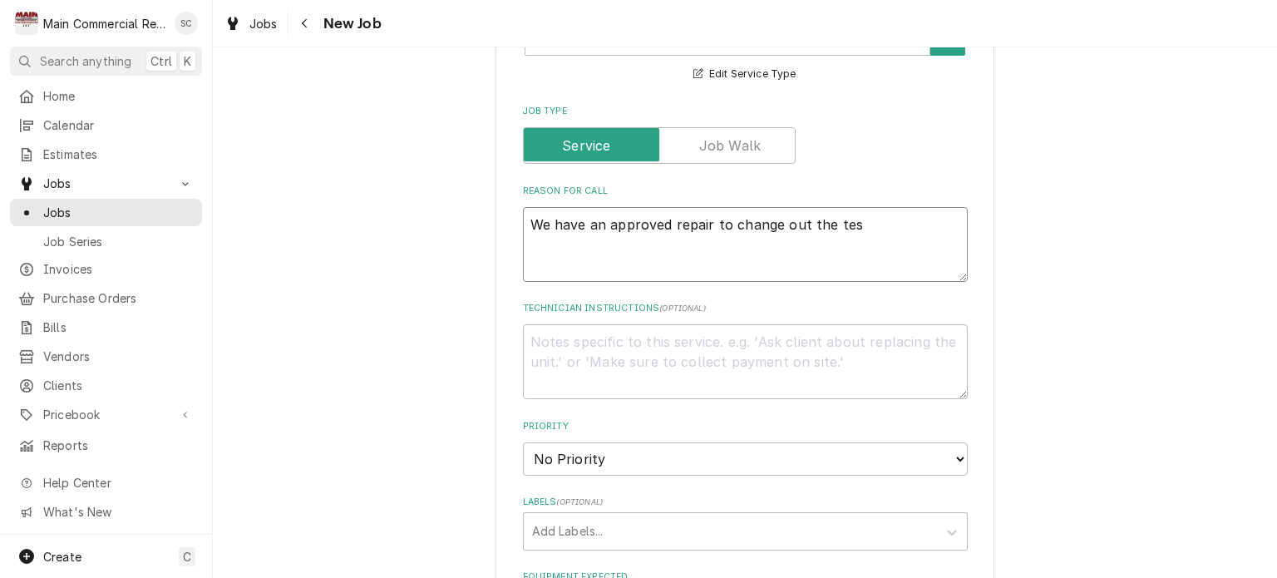
type textarea "x"
type textarea "We have an approved repair to change out the te"
type textarea "x"
type textarea "We have an approved repair to change out the t"
type textarea "x"
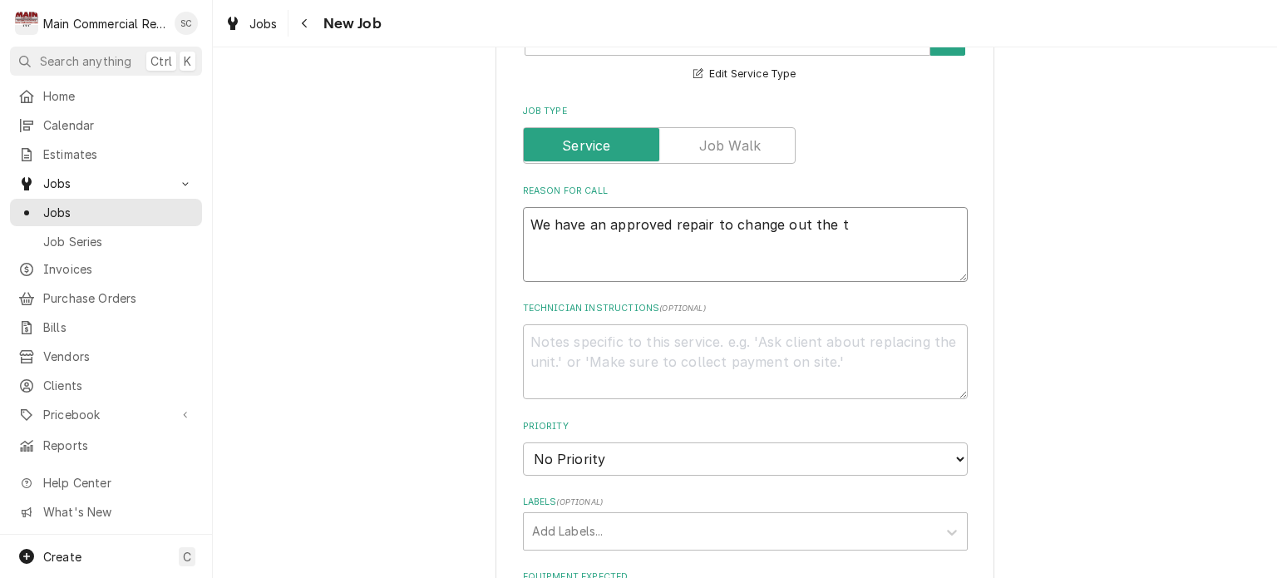
type textarea "We have an approved repair to change out the ts"
type textarea "x"
type textarea "We have an approved repair to change out the tst"
type textarea "x"
type textarea "We have an approved repair to change out the tsta"
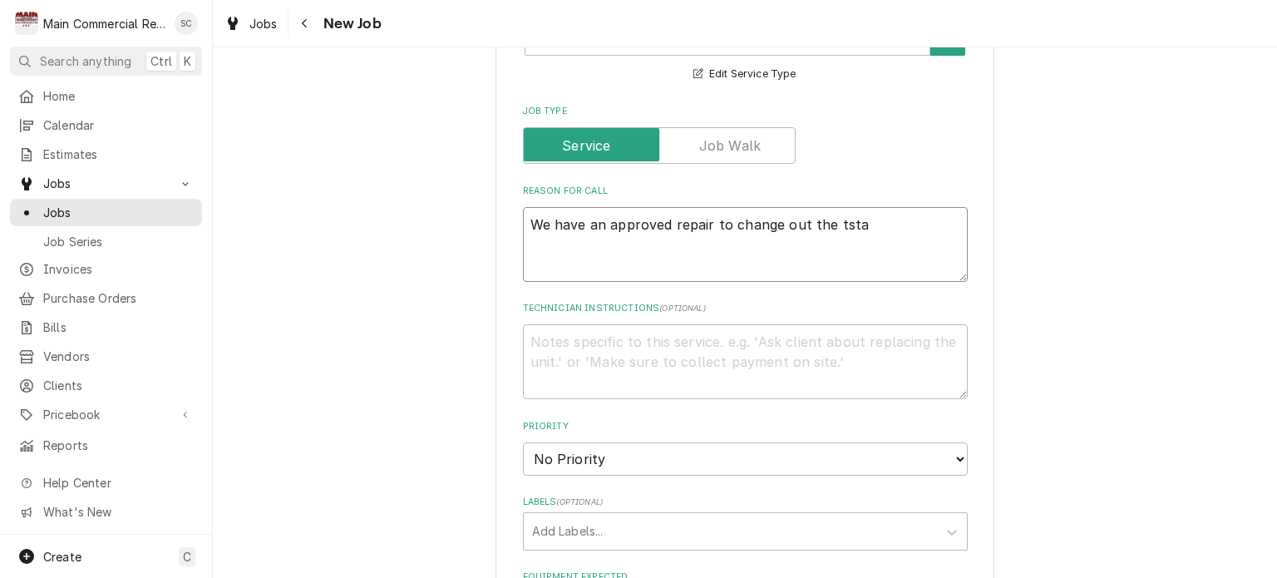
type textarea "x"
type textarea "We have an approved repair to change out the tstat"
type textarea "x"
type textarea "We have an approved repair to change out the tstat"
type textarea "x"
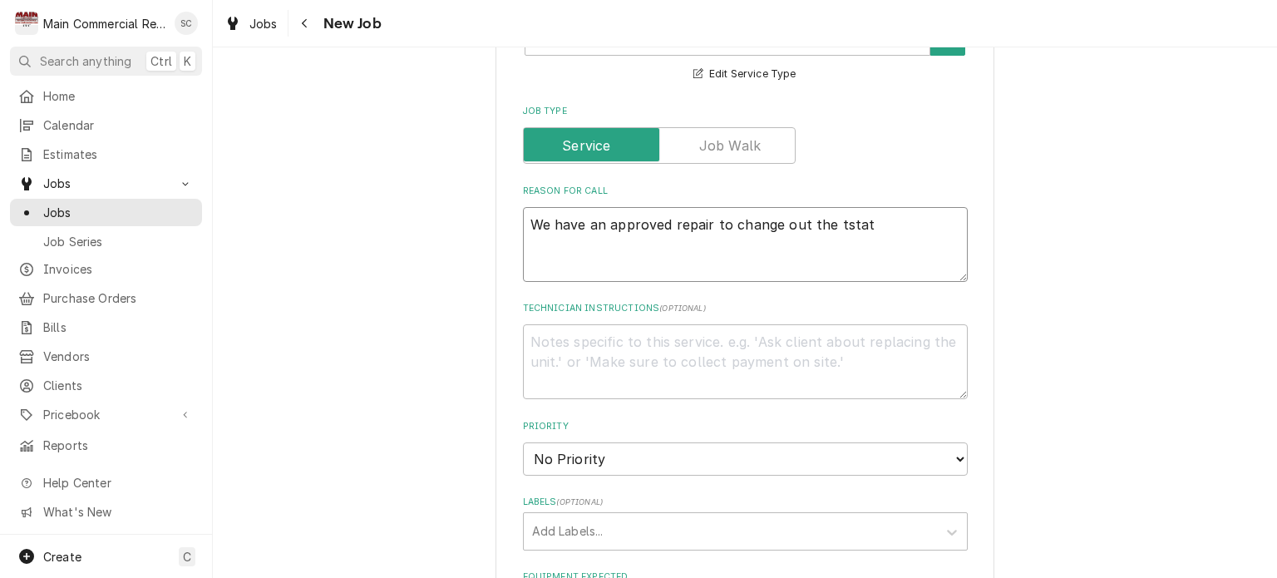
type textarea "We have an approved repair to change out the tstat o"
type textarea "x"
type textarea "We have an approved repair to change out the tstat on"
type textarea "x"
type textarea "We have an approved repair to change out the tstat on"
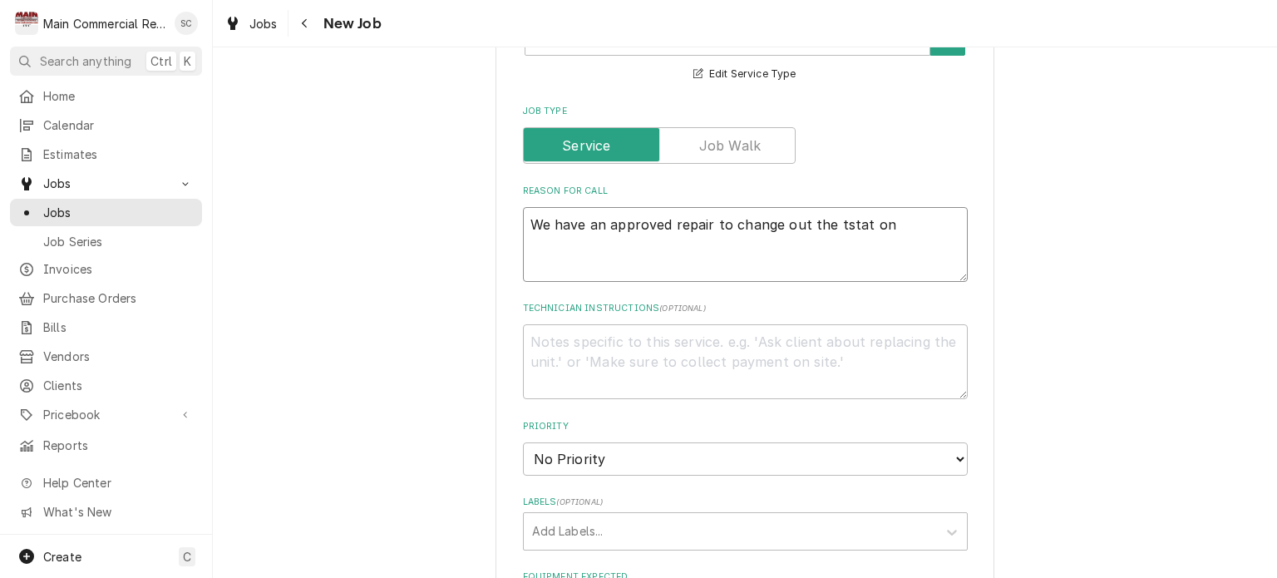
type textarea "x"
type textarea "We have an approved repair to change out the tstat on t"
type textarea "x"
type textarea "We have an approved repair to change out the tstat on thi"
type textarea "x"
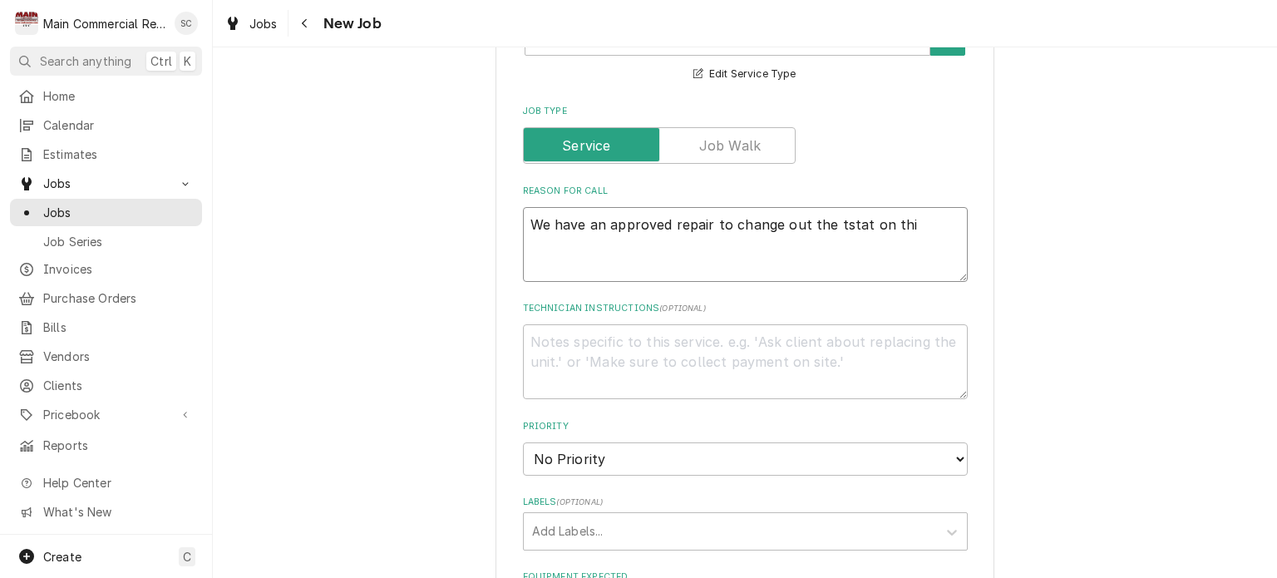
type textarea "We have an approved repair to change out the tstat on this"
type textarea "x"
type textarea "We have an approved repair to change out the tstat on this"
type textarea "x"
type textarea "We have an approved repair to change out the tstat on this u"
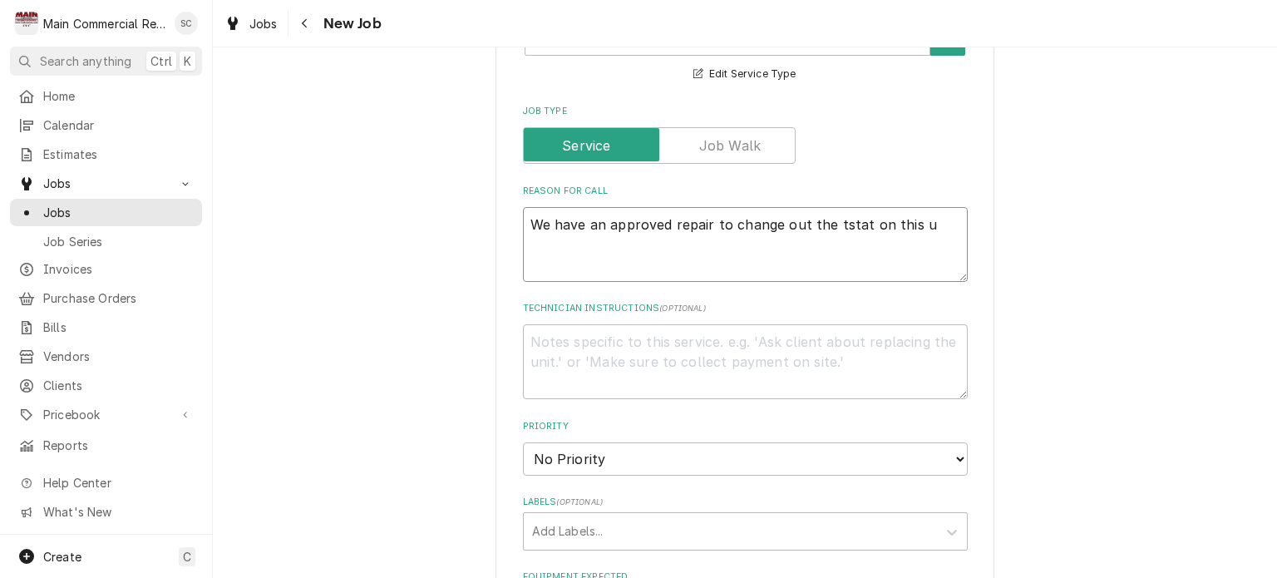
type textarea "x"
type textarea "We have an approved repair to change out the tstat on this un"
type textarea "x"
type textarea "We have an approved repair to change out the tstat on this uni"
type textarea "x"
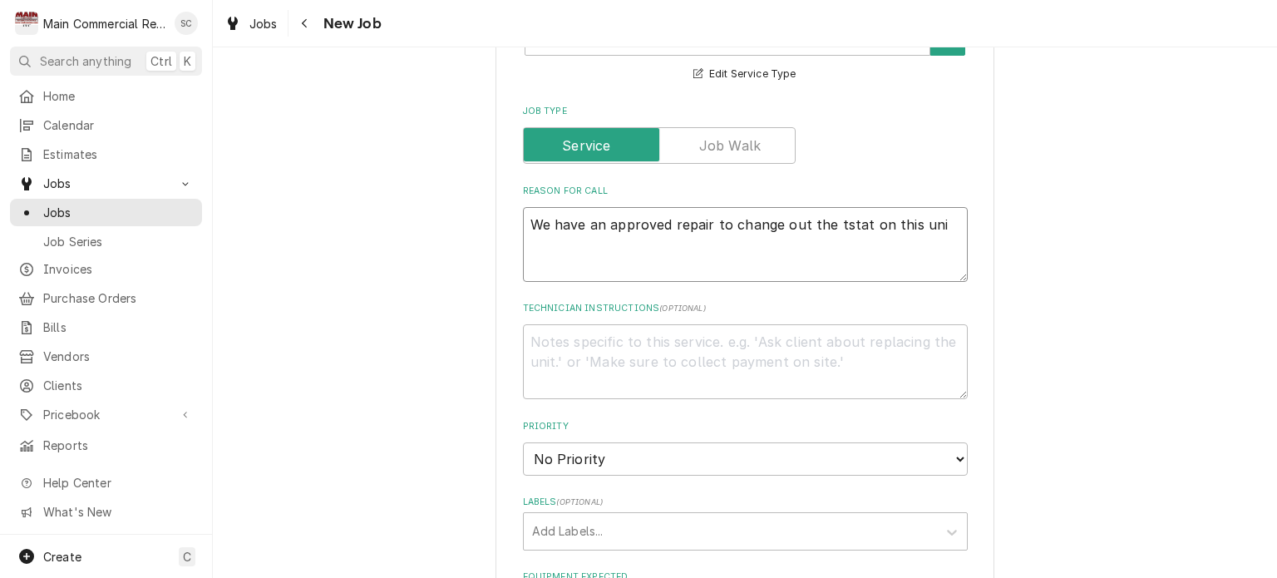
type textarea "We have an approved repair to change out the tstat on this unit"
type textarea "x"
type textarea "We have an approved repair to change out the tstat on this unit."
type textarea "x"
type textarea "We have an approved repair to change out the tstat on this unit."
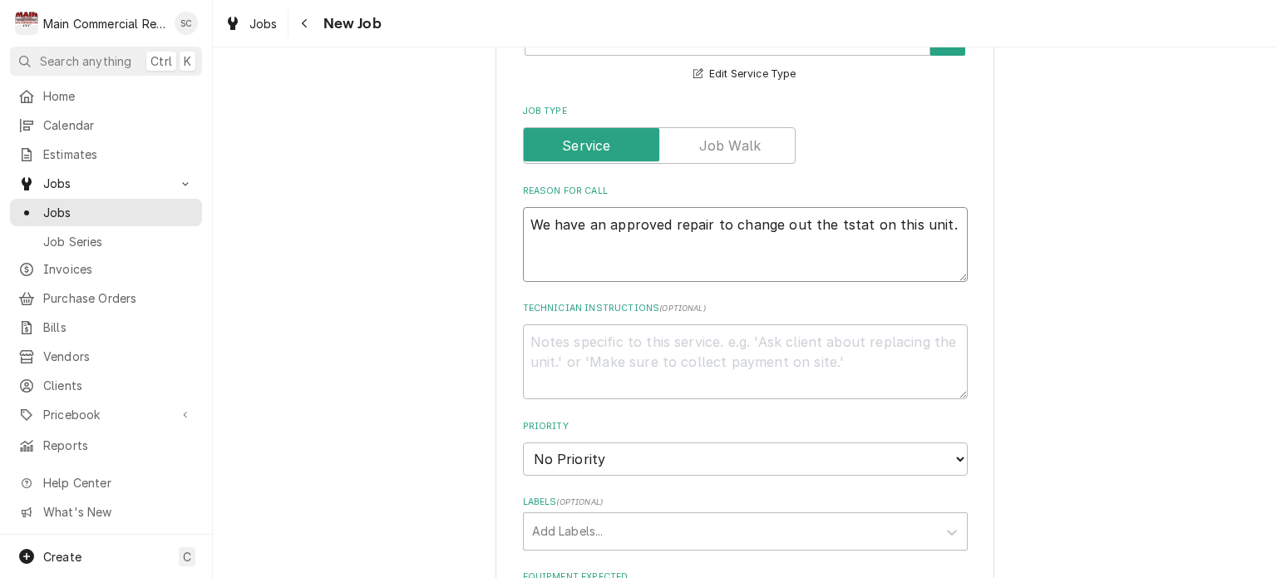
drag, startPoint x: 938, startPoint y: 216, endPoint x: 525, endPoint y: 222, distance: 412.4
click at [514, 219] on div "Please provide the following information to create a job: Client Details Client…" at bounding box center [745, 409] width 499 height 1989
type textarea "x"
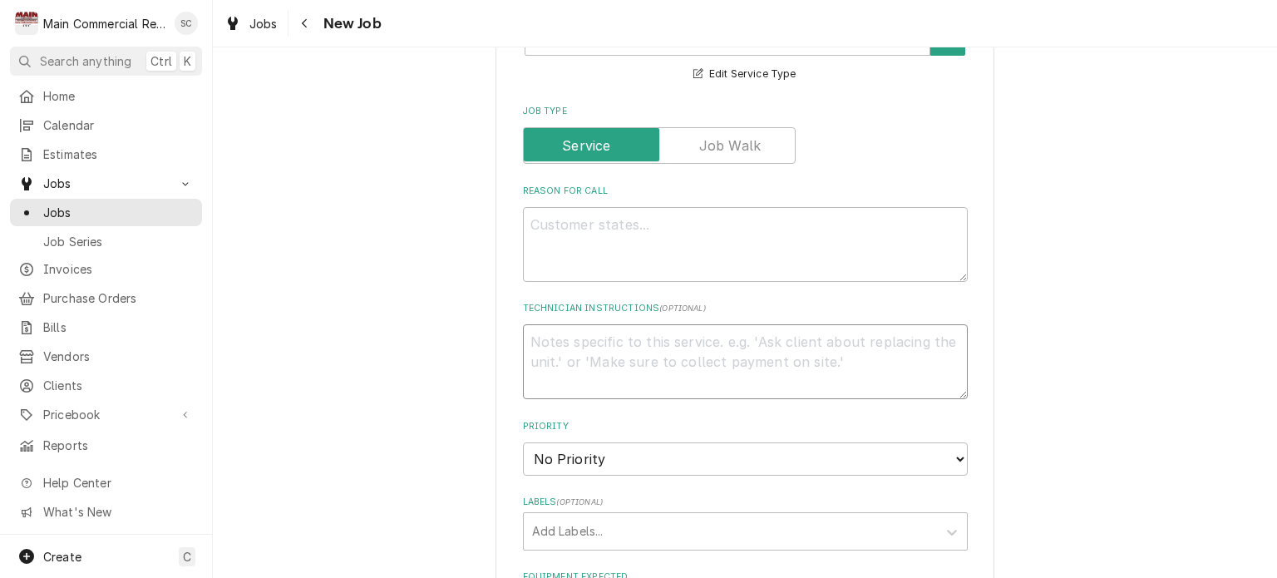
click at [585, 337] on textarea "Technician Instructions ( optional )" at bounding box center [745, 361] width 445 height 75
paste textarea "We have an approved repair to change out the tstat on this unit."
type textarea "x"
type textarea "We have an approved repair to change out the tstat on this unit."
type textarea "x"
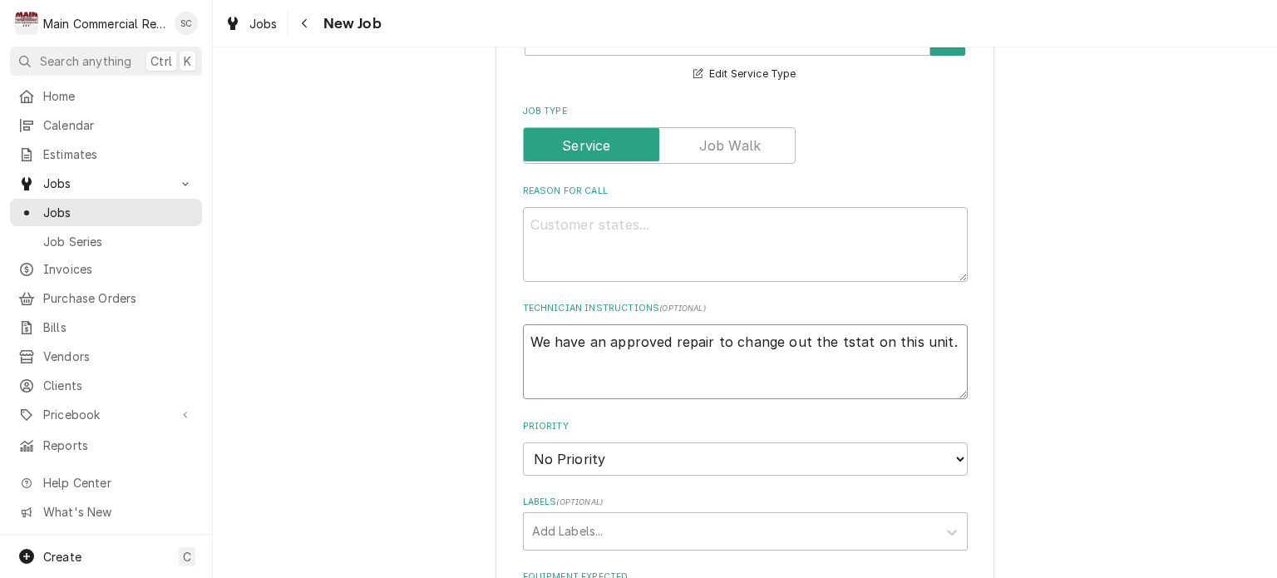
type textarea "We have an approved repair to change out the tstat on this unit."
click at [631, 219] on textarea "Reason For Call" at bounding box center [745, 244] width 445 height 75
type textarea "x"
type textarea "D"
type textarea "x"
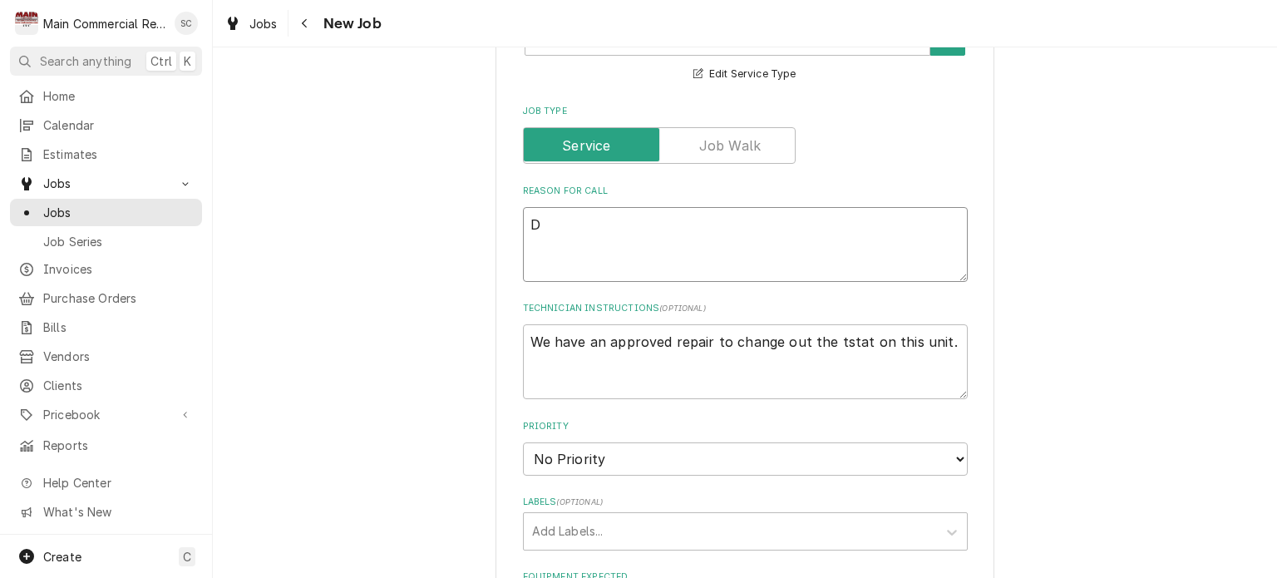
type textarea "Da"
type textarea "x"
type textarea "D"
type textarea "x"
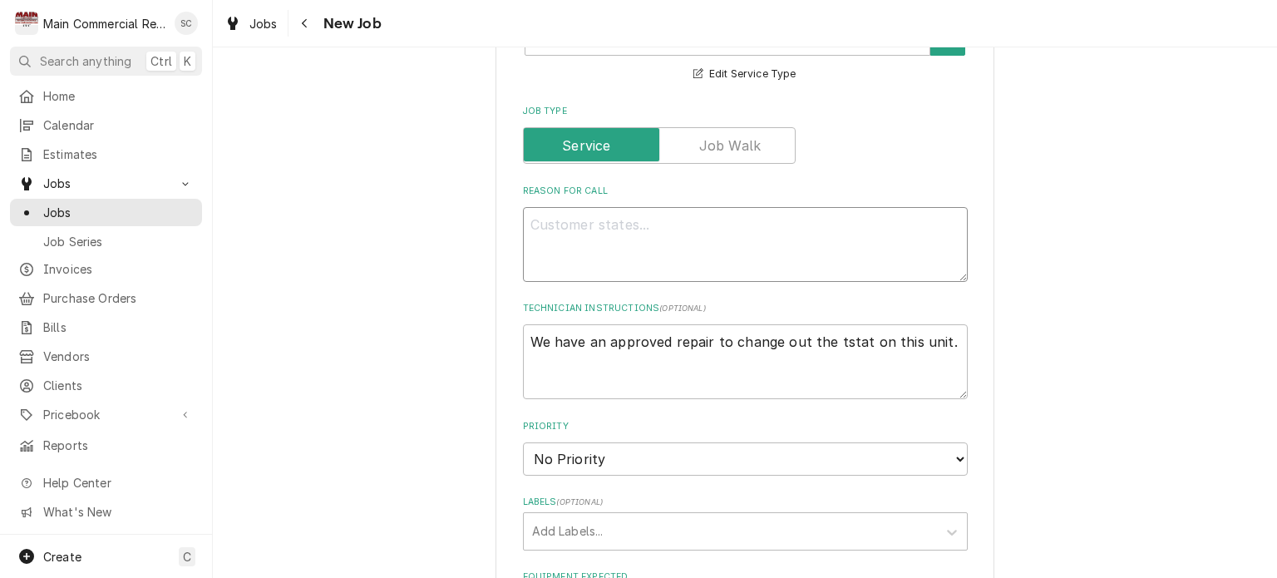
type textarea "R"
type textarea "x"
type textarea "Ri"
type textarea "x"
type textarea "R"
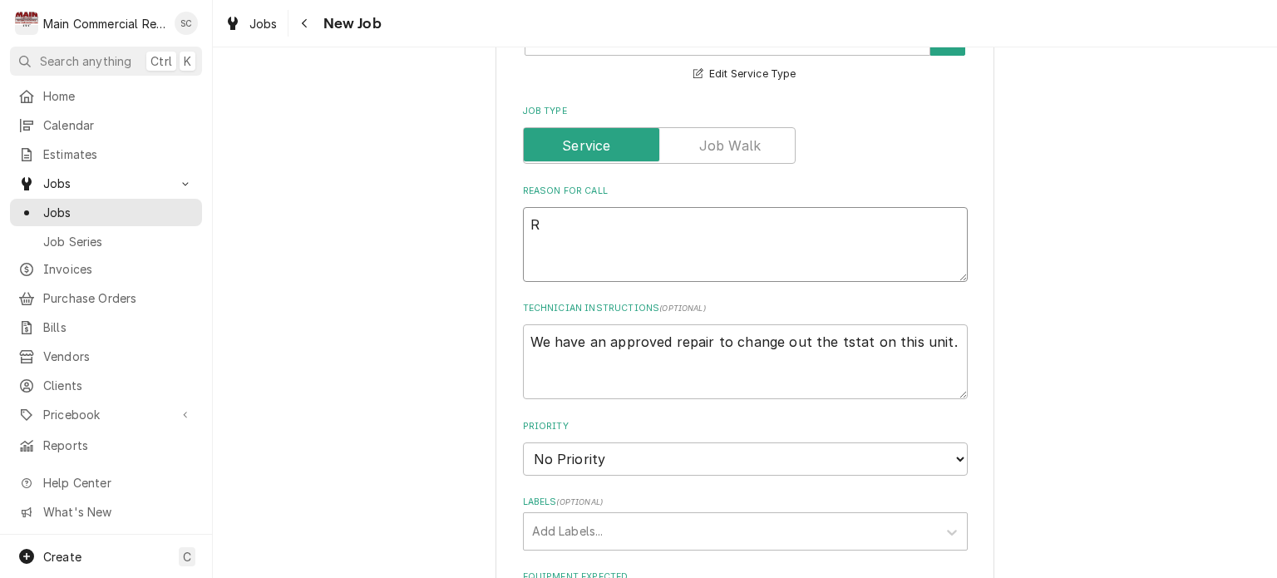
type textarea "x"
type textarea "RI"
type textarea "x"
type textarea "RIC"
type textarea "x"
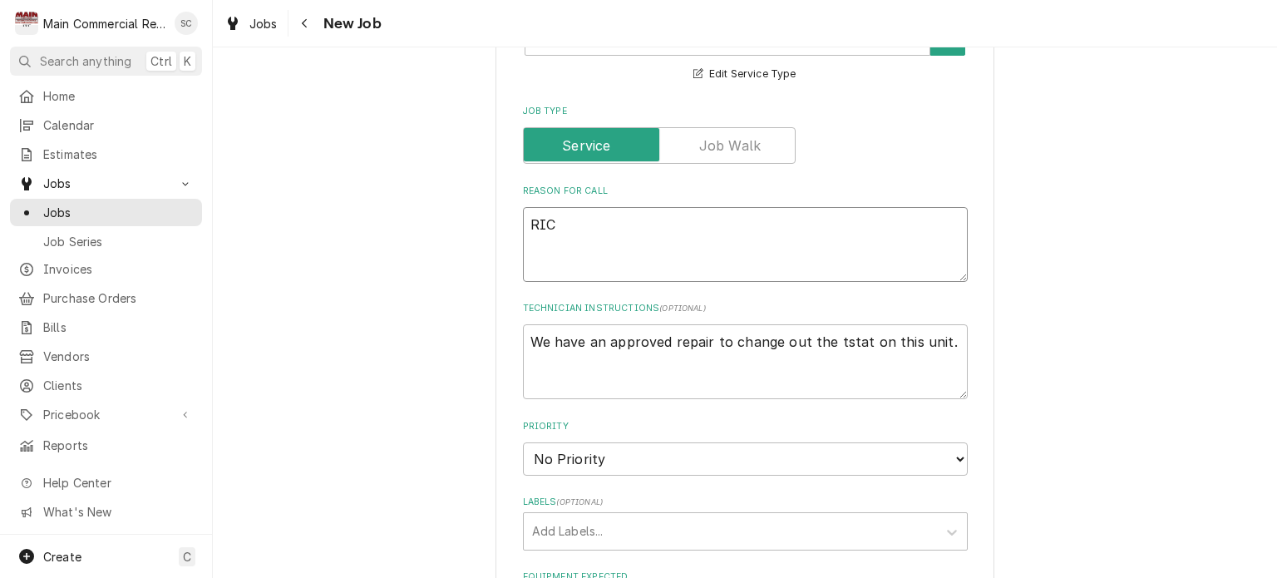
type textarea "RIC"
type textarea "x"
type textarea "RIC"
type textarea "x"
type textarea "RIC o"
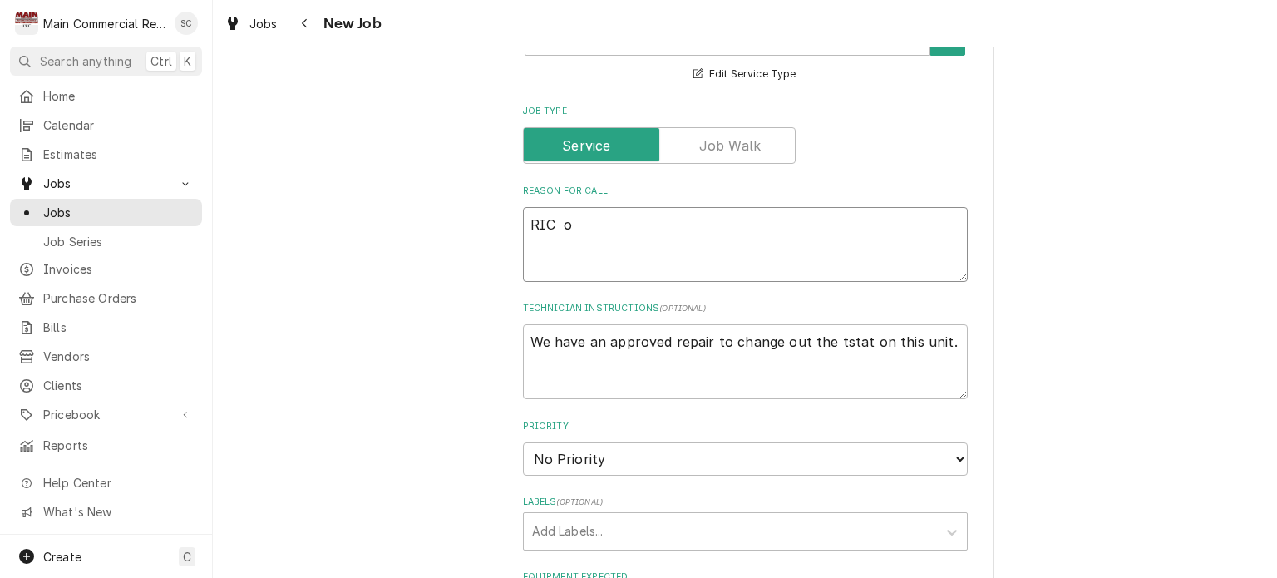
type textarea "x"
type textarea "RIC on"
type textarea "x"
type textarea "RIC on"
type textarea "x"
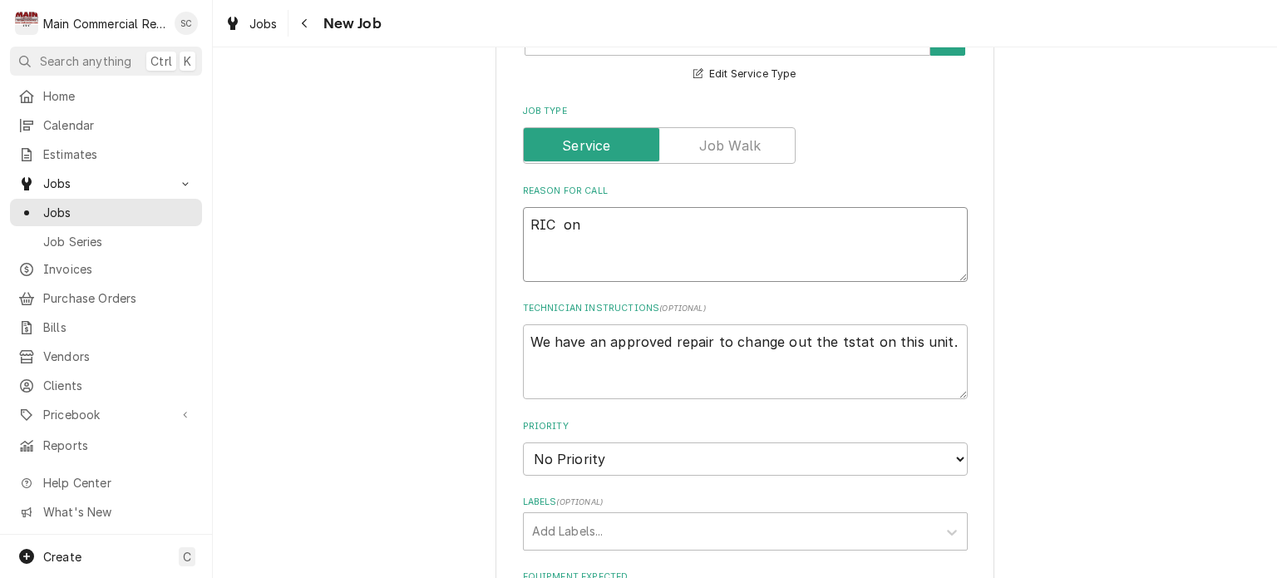
type textarea "RIC on p"
type textarea "x"
type textarea "RIC on pa"
type textarea "x"
type textarea "RIC on pai"
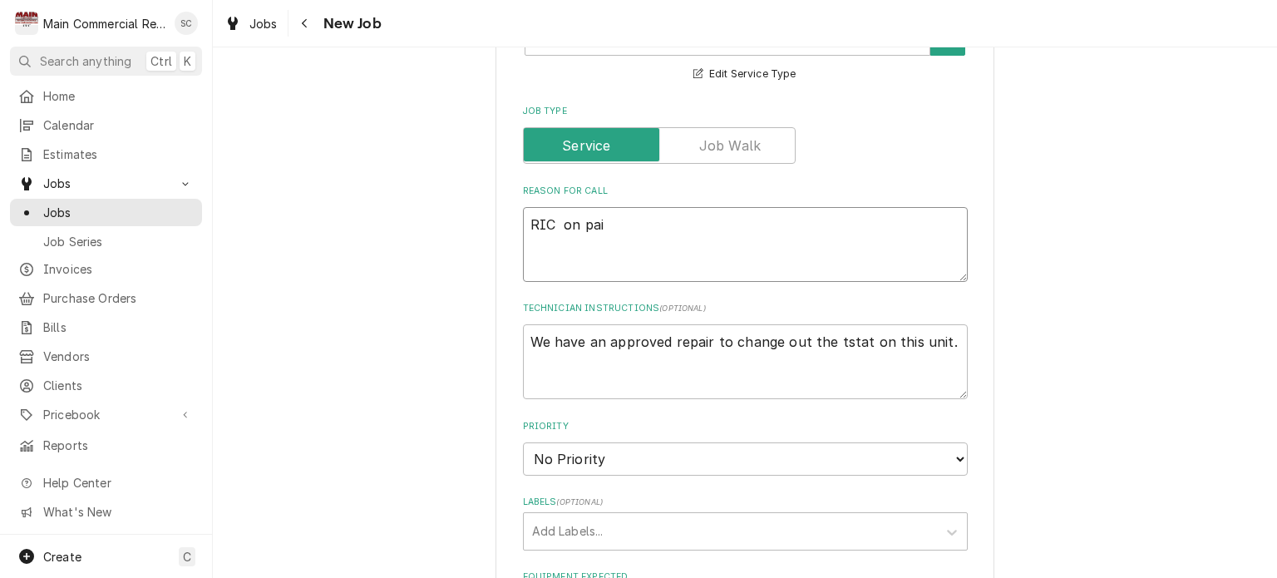
type textarea "x"
type textarea "RIC on pait"
type textarea "x"
type textarea "RIC on paite"
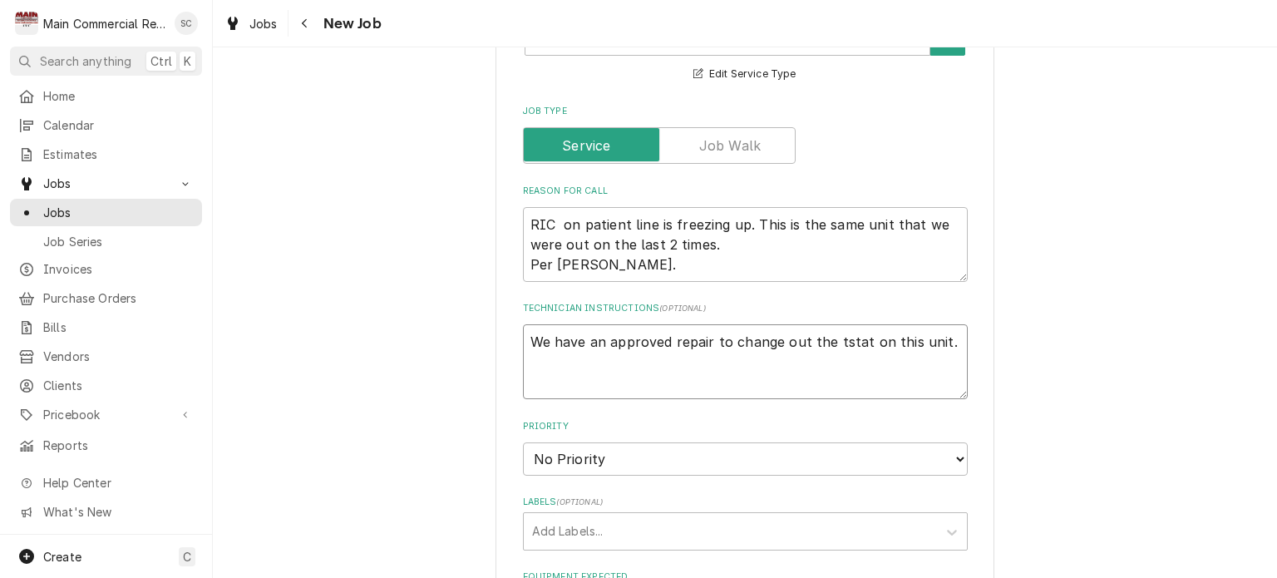
click at [950, 338] on textarea "We have an approved repair to change out the tstat on this unit." at bounding box center [745, 361] width 445 height 75
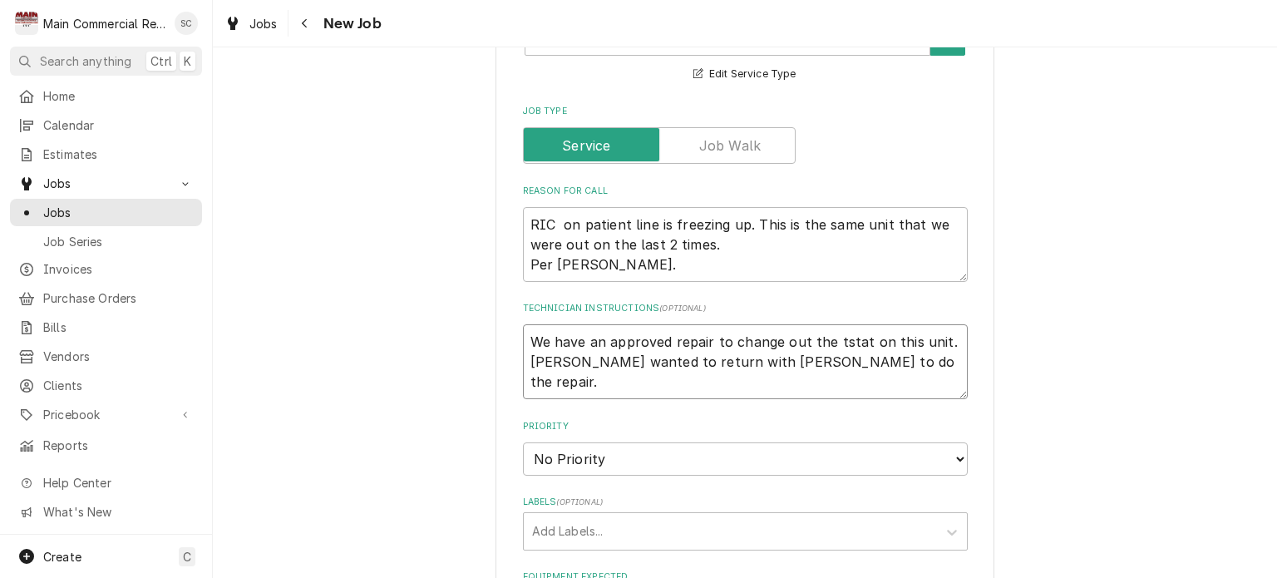
scroll to position [748, 0]
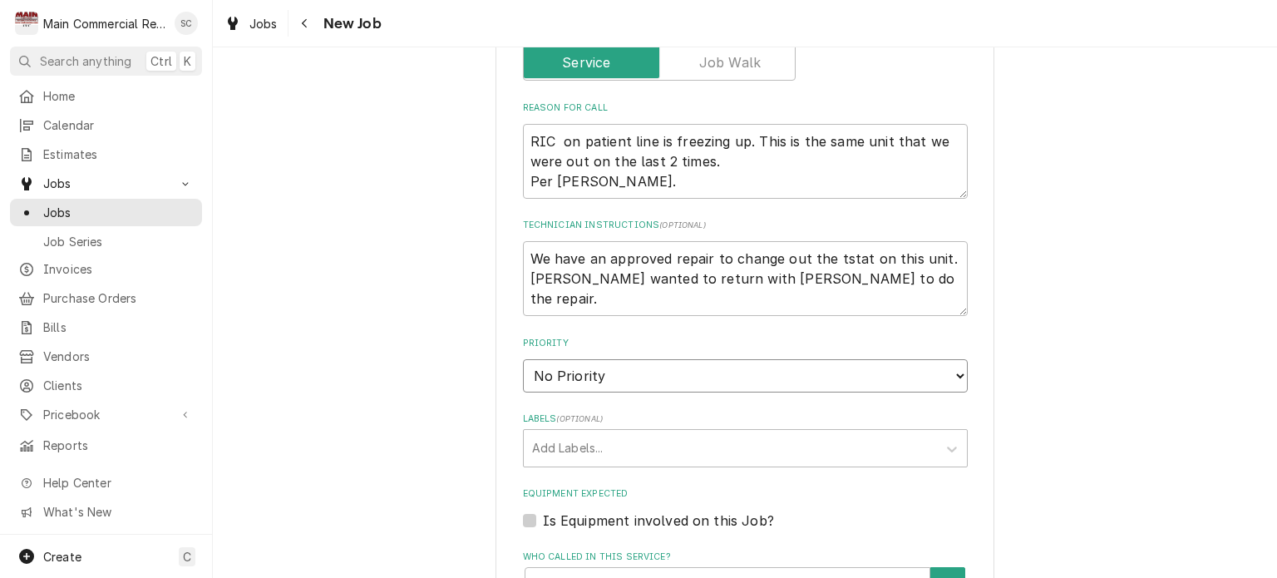
click at [688, 362] on select "No Priority Urgent High Medium Low" at bounding box center [745, 375] width 445 height 33
click at [523, 359] on select "No Priority Urgent High Medium Low" at bounding box center [745, 375] width 445 height 33
click at [645, 435] on div "Labels" at bounding box center [730, 448] width 397 height 30
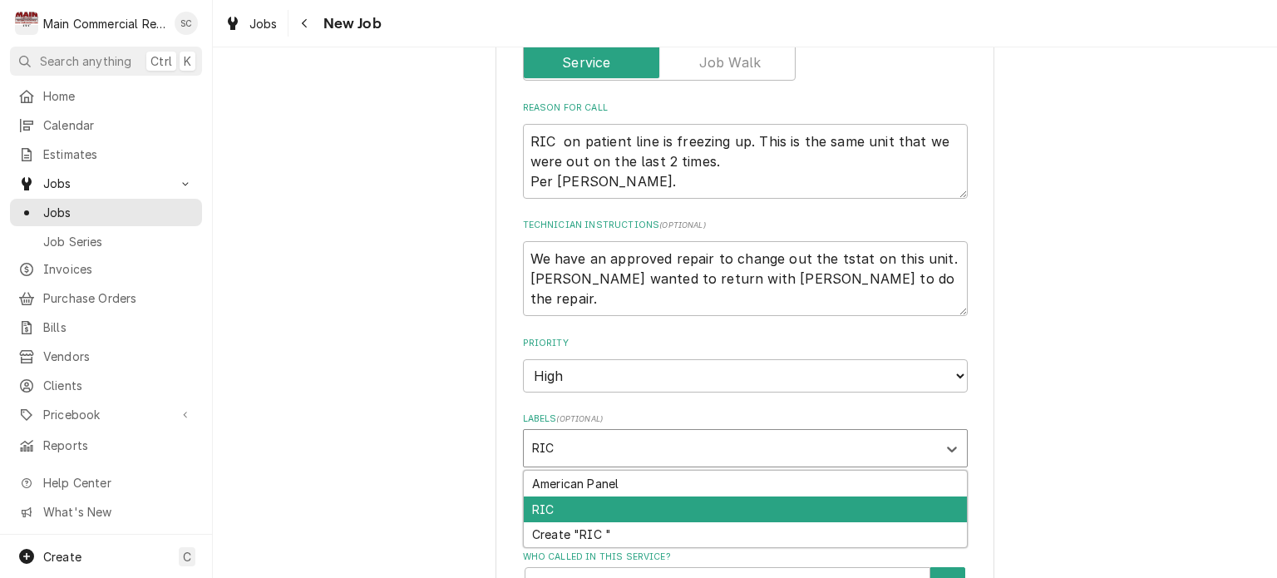
click at [618, 511] on div "RIC" at bounding box center [745, 509] width 443 height 26
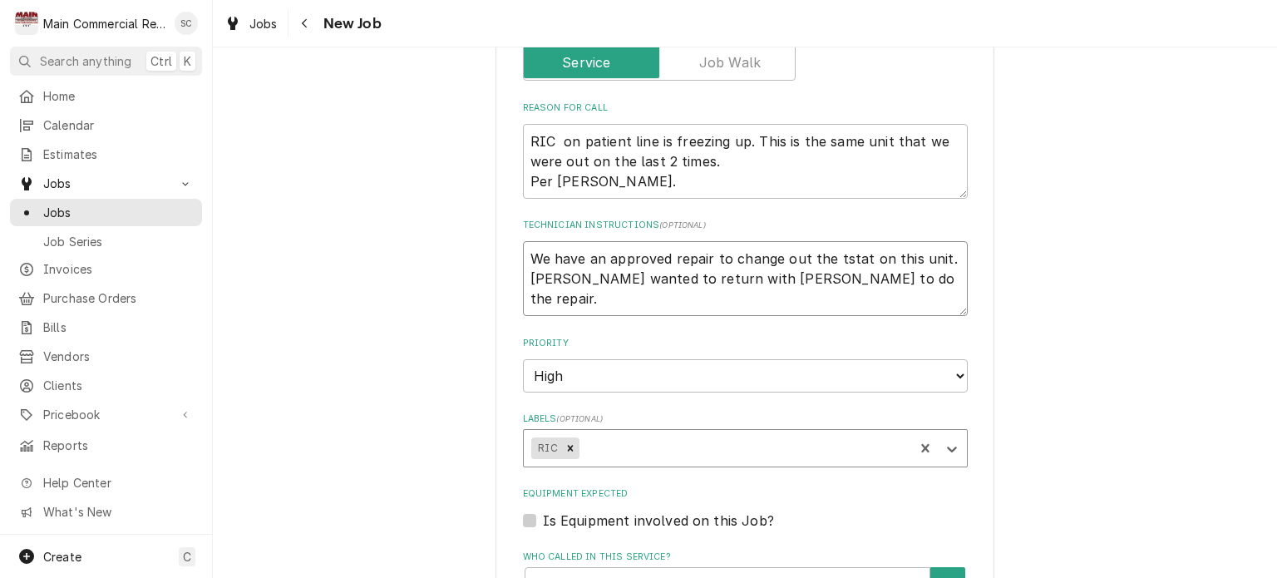
click at [869, 279] on textarea "We have an approved repair to change out the tstat on this unit. Dylan wanted t…" at bounding box center [745, 278] width 445 height 75
click at [752, 182] on textarea "RIC on patient line is freezing up. This is the same unit that we were out on t…" at bounding box center [745, 161] width 445 height 75
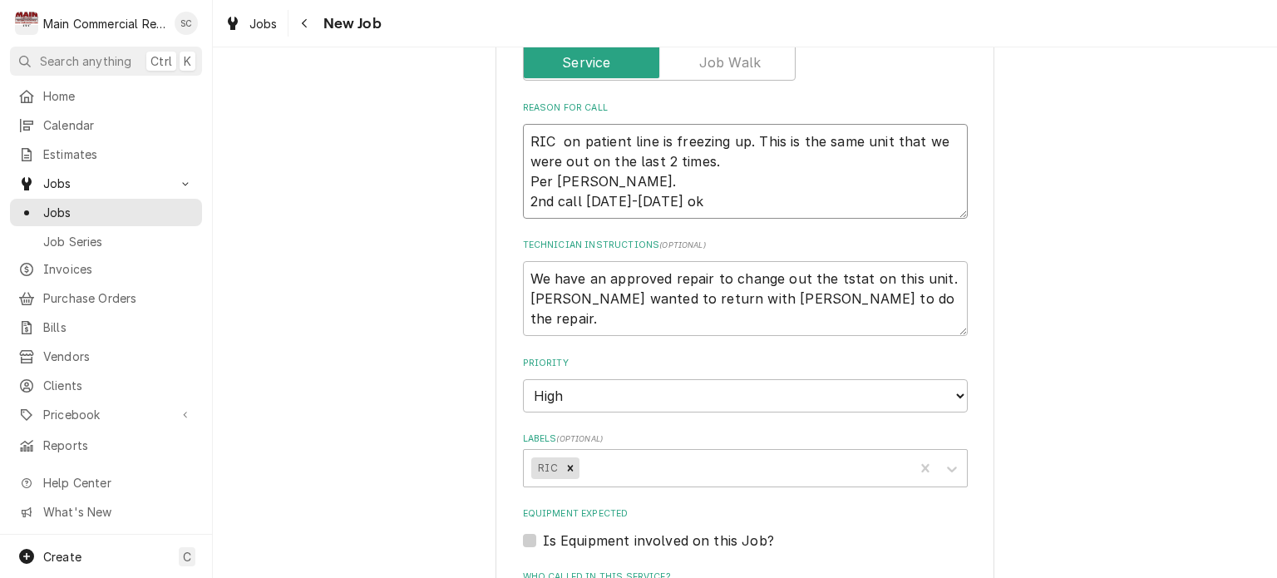
scroll to position [915, 0]
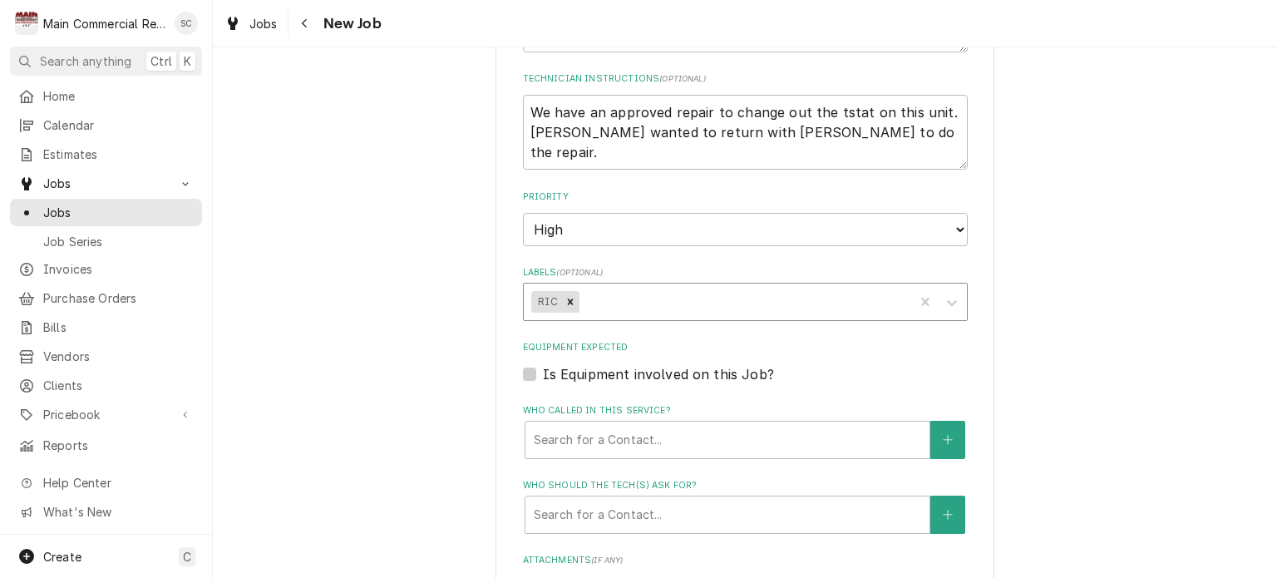
click at [671, 298] on div "Labels" at bounding box center [743, 302] width 323 height 30
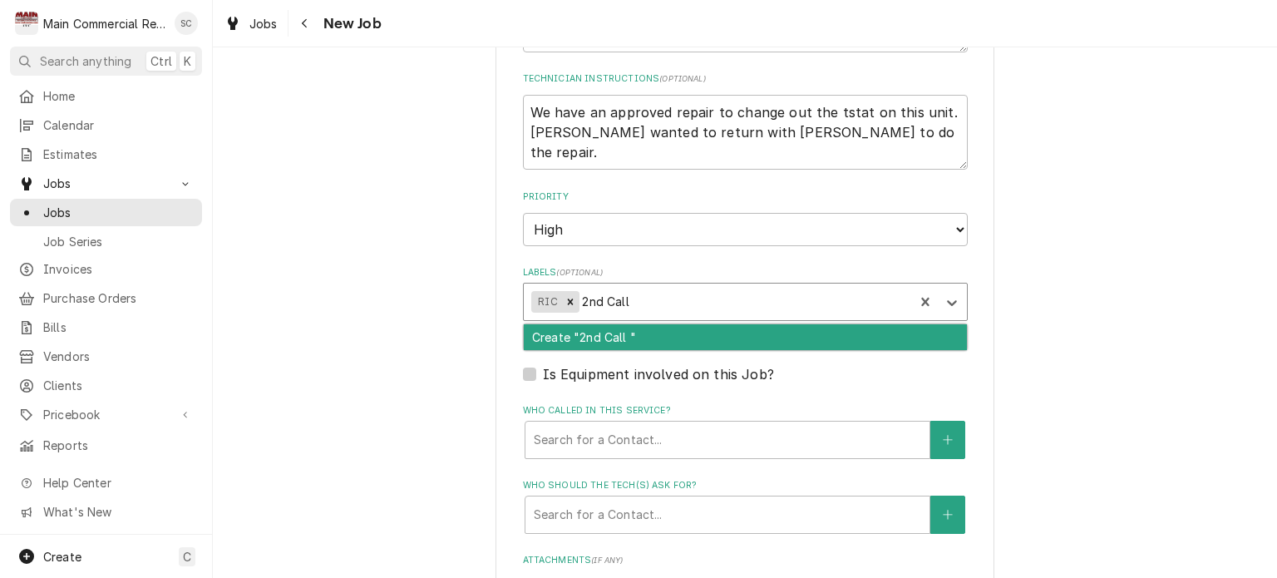
click at [612, 333] on div "Create "2nd Call "" at bounding box center [745, 337] width 443 height 26
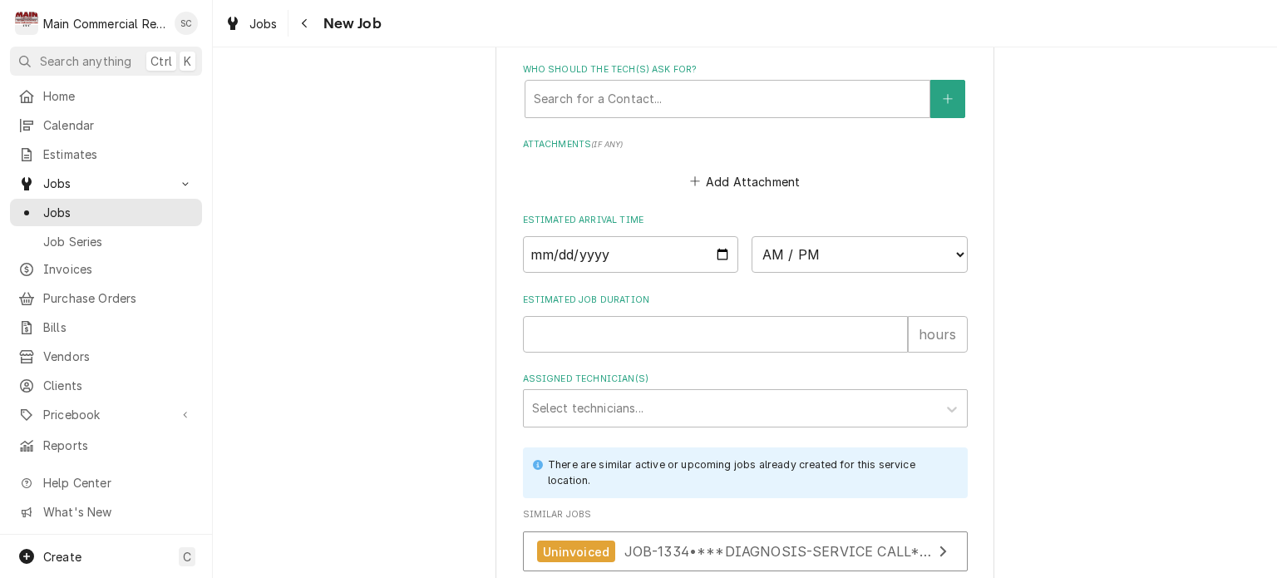
scroll to position [1081, 0]
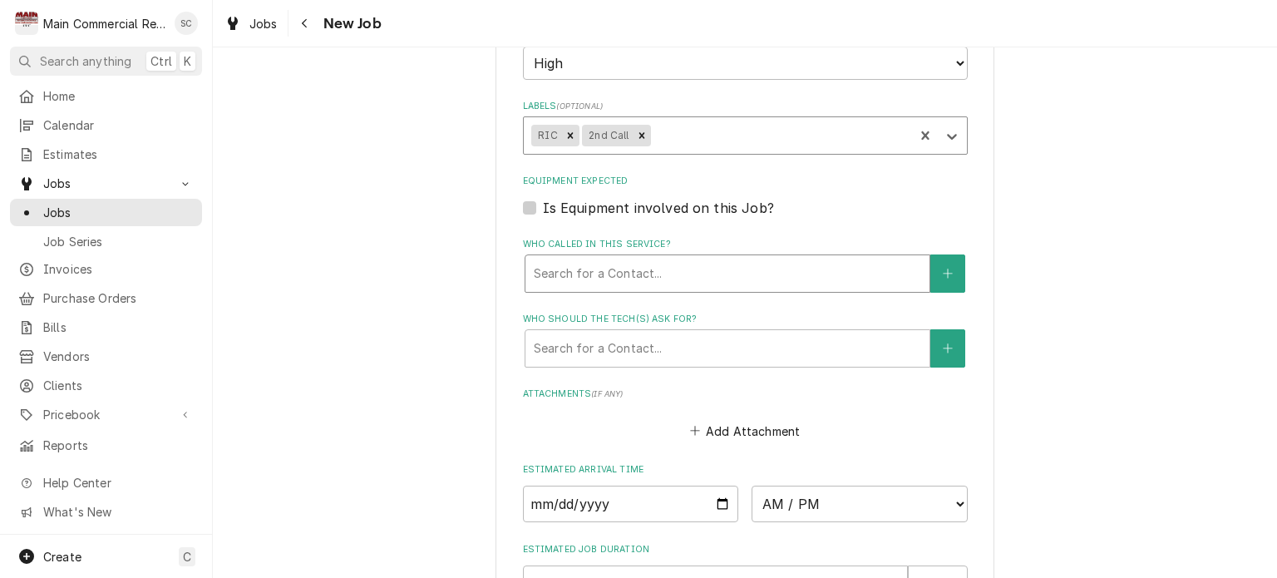
click at [636, 272] on div "Who called in this service?" at bounding box center [727, 274] width 387 height 30
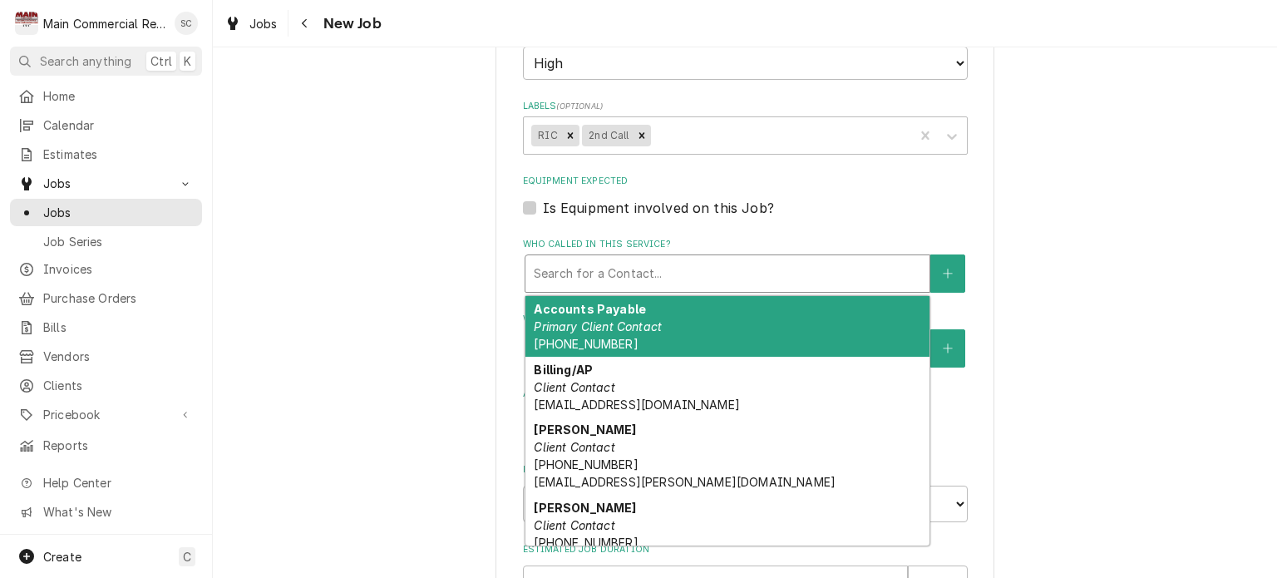
scroll to position [165, 0]
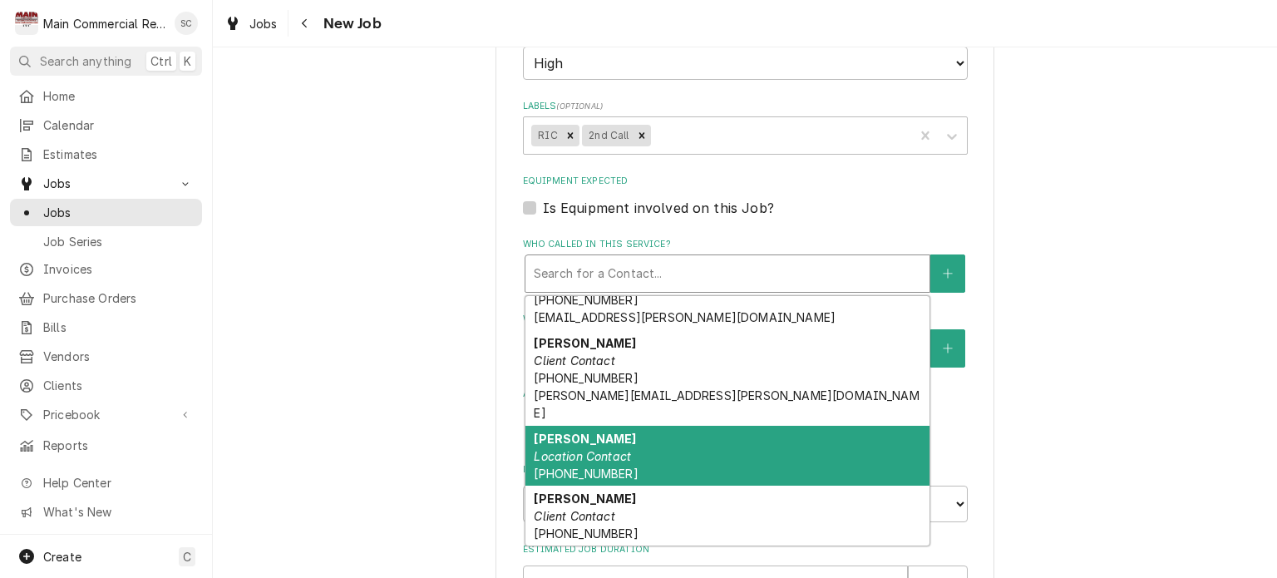
click at [632, 426] on div "David Rosato Location Contact (813) 481-9571" at bounding box center [727, 456] width 404 height 61
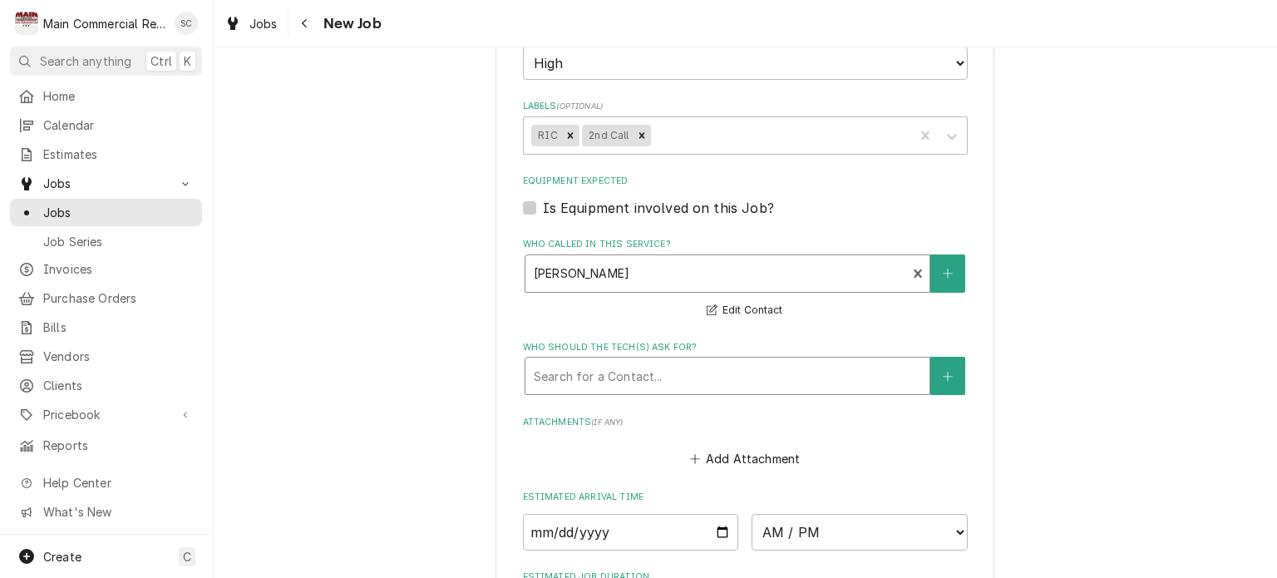
click at [638, 367] on div "Who should the tech(s) ask for?" at bounding box center [727, 376] width 387 height 30
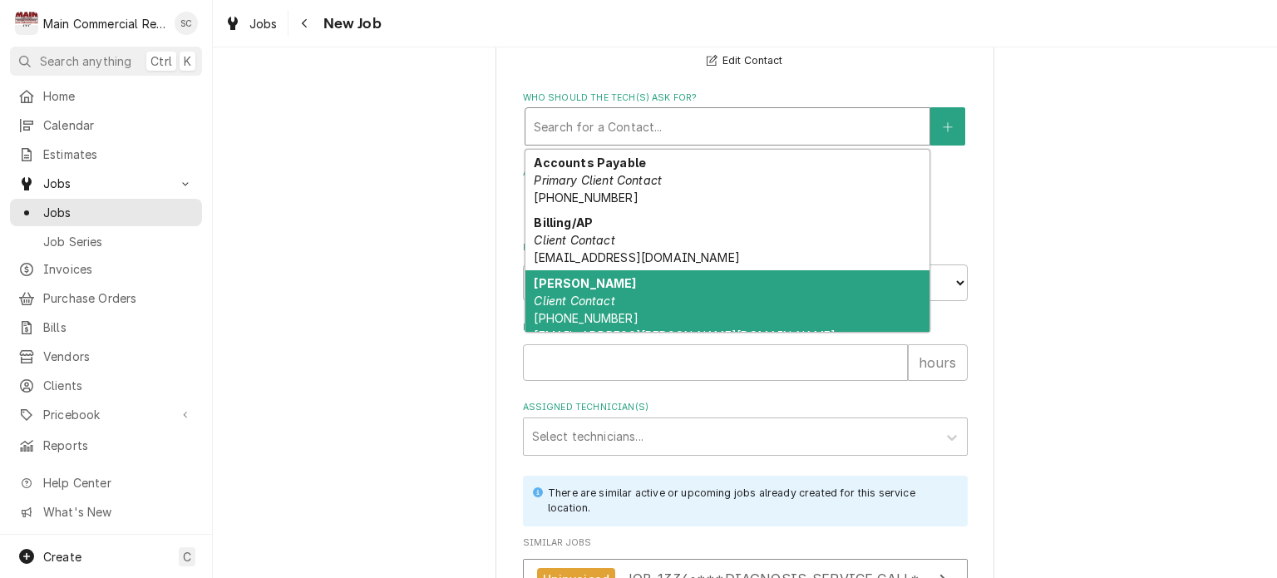
scroll to position [83, 0]
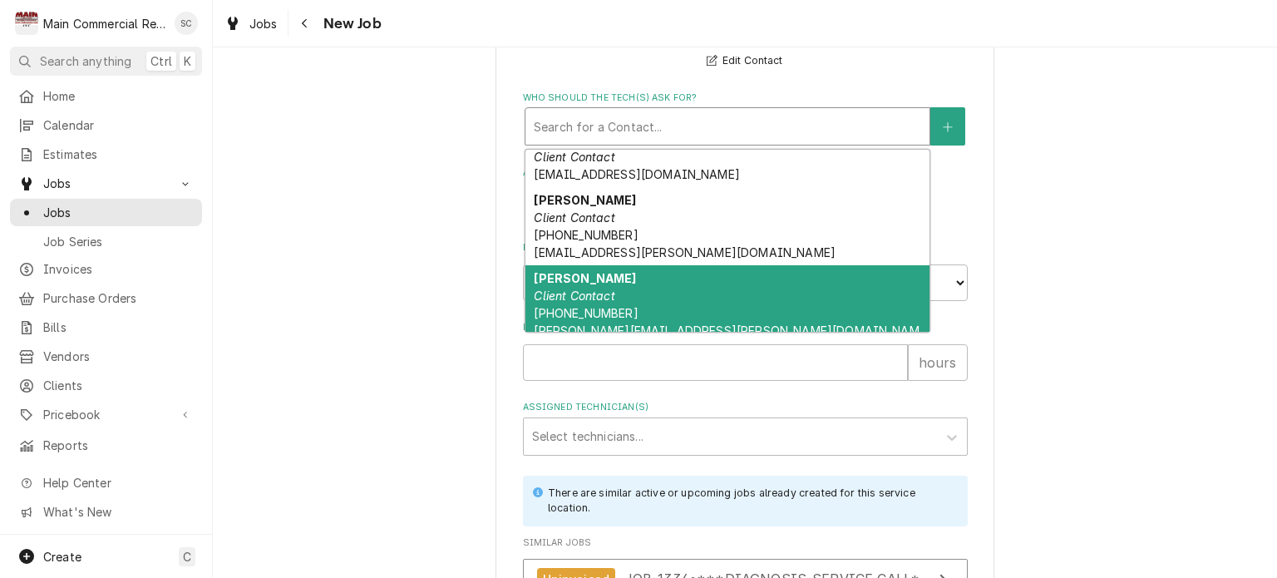
click at [619, 285] on div "David Rosado Client Contact (813) 481-9571 david.rosado@baycare.org" at bounding box center [727, 313] width 404 height 96
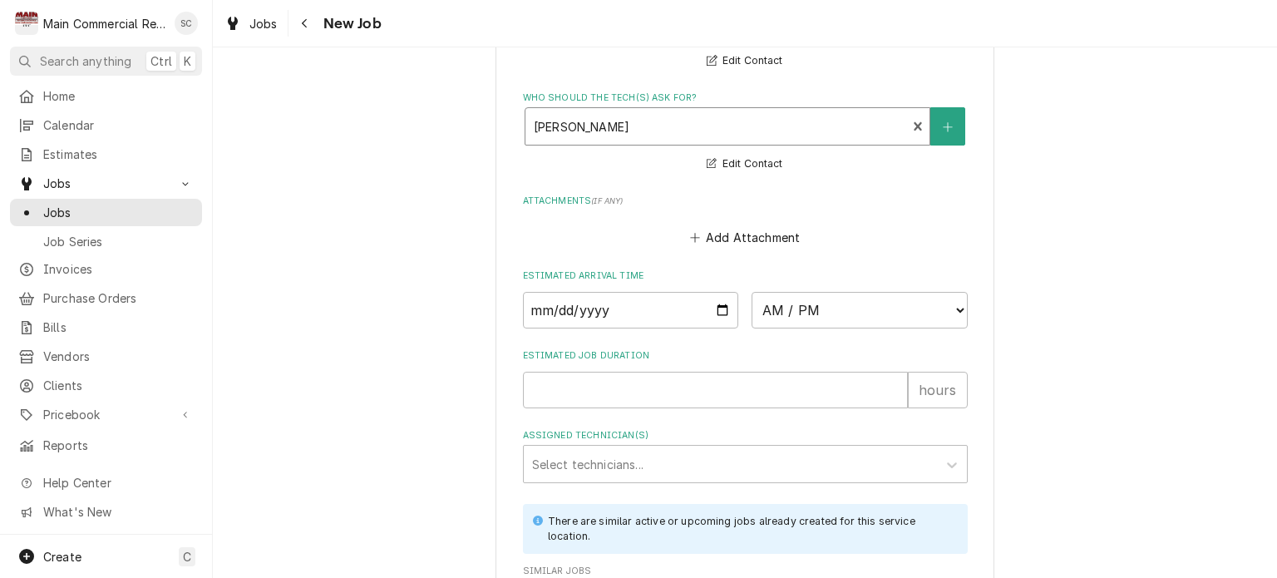
scroll to position [1573, 0]
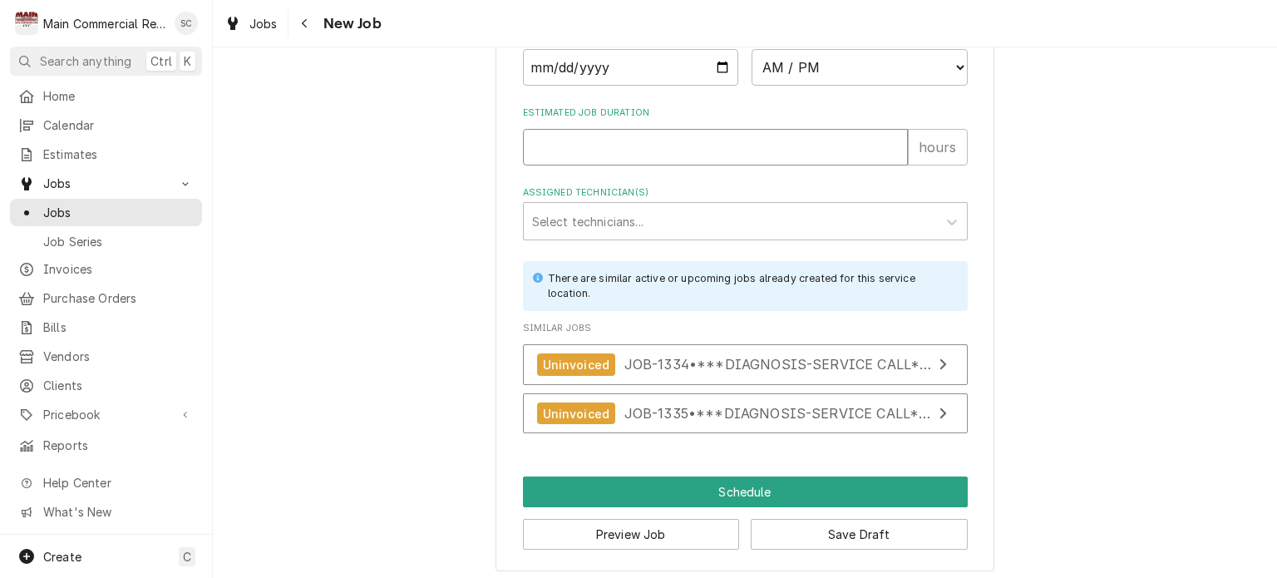
click at [663, 148] on input "Estimated Job Duration" at bounding box center [715, 147] width 385 height 37
click at [677, 215] on div "Assigned Technician(s)" at bounding box center [730, 221] width 397 height 30
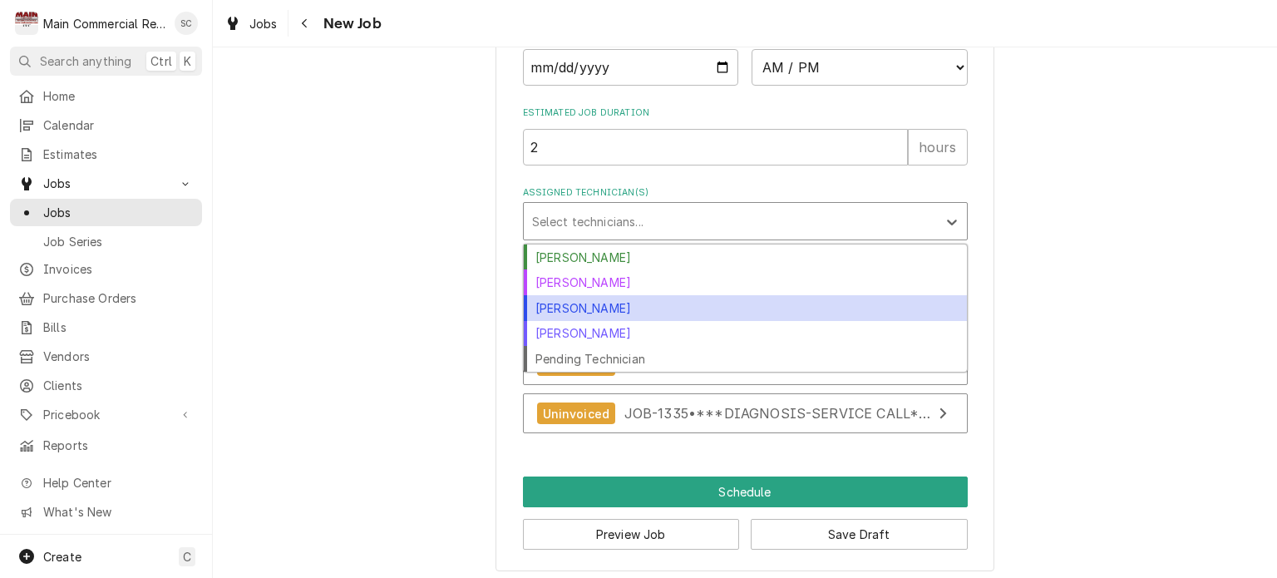
click at [658, 298] on div "Dylan Crawford" at bounding box center [745, 308] width 443 height 26
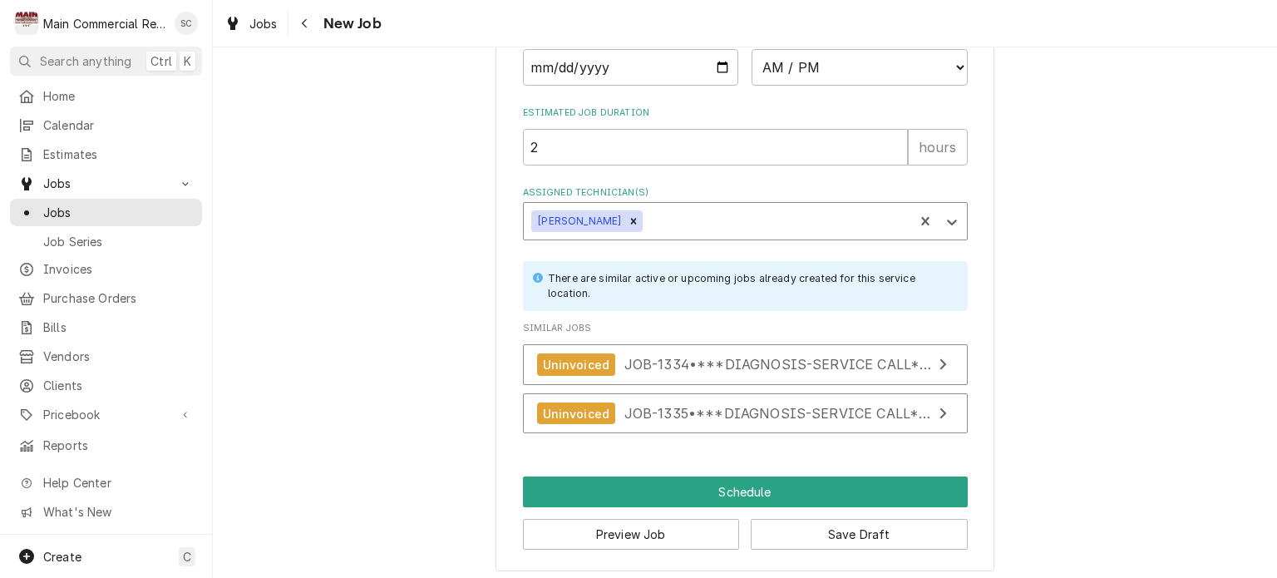
click at [674, 219] on div "Assigned Technician(s)" at bounding box center [775, 221] width 259 height 30
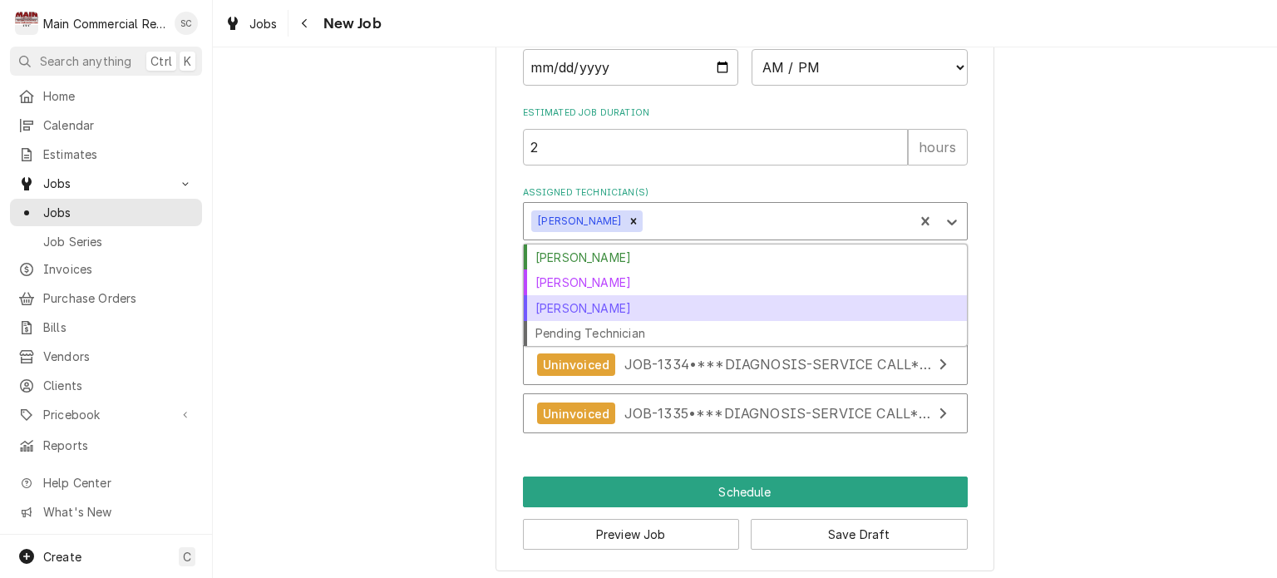
click at [646, 298] on div "[PERSON_NAME]" at bounding box center [745, 308] width 443 height 26
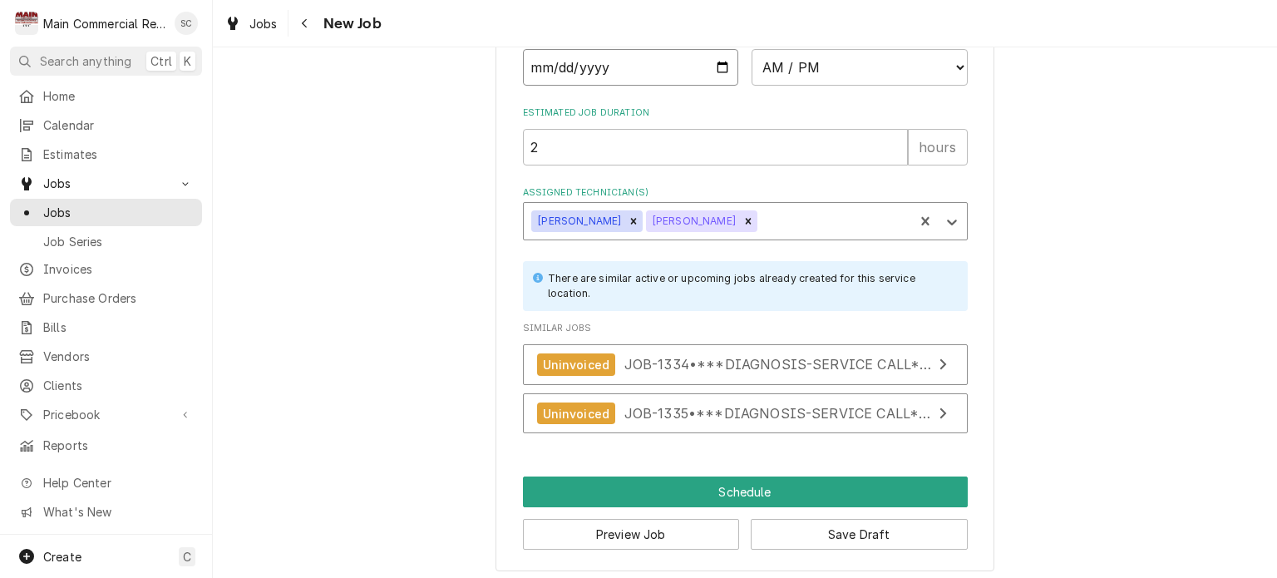
click at [714, 62] on input "Date" at bounding box center [631, 67] width 216 height 37
click at [813, 64] on select "AM / PM 6:00 AM 6:15 AM 6:30 AM 6:45 AM 7:00 AM 7:15 AM 7:30 AM 7:45 AM 8:00 AM…" at bounding box center [860, 67] width 216 height 37
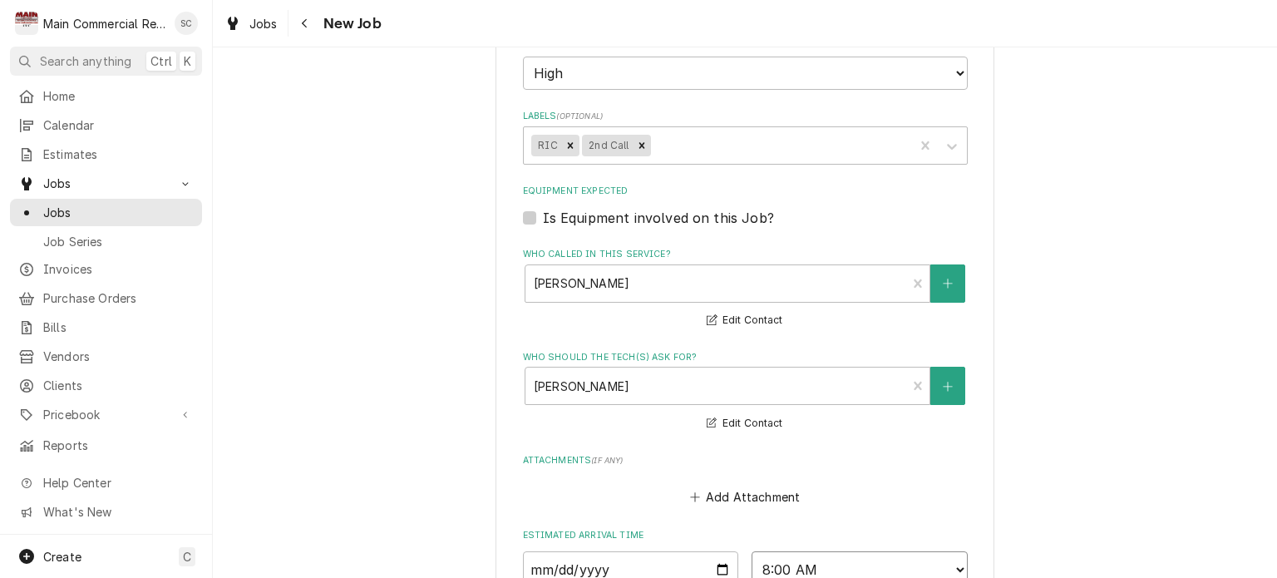
scroll to position [1404, 0]
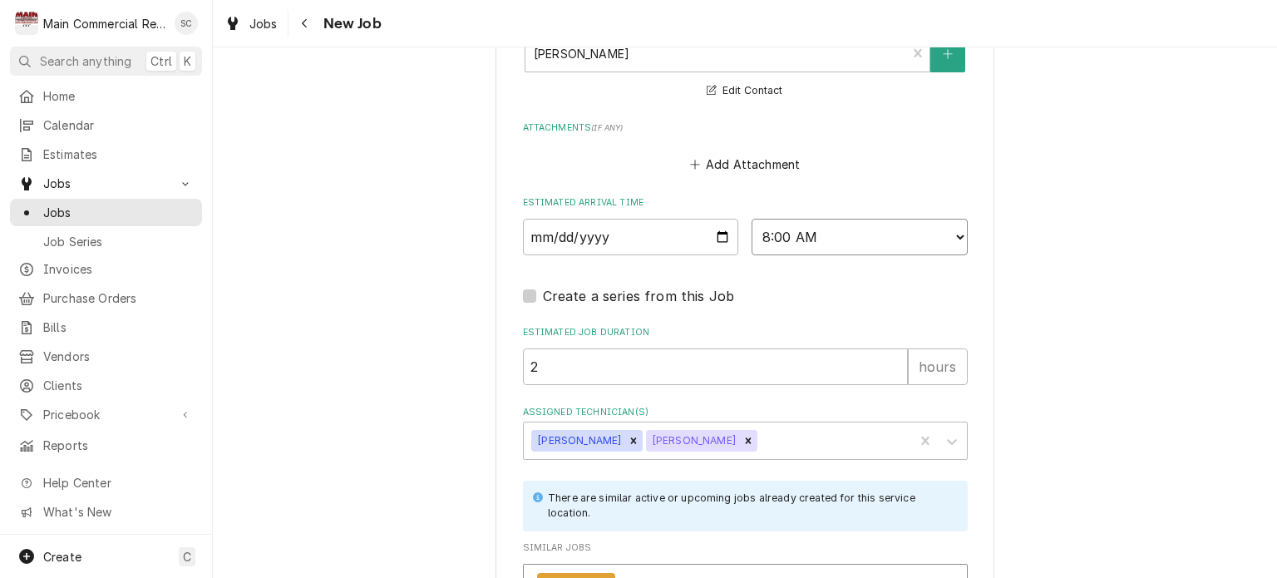
click at [839, 239] on select "AM / PM 6:00 AM 6:15 AM 6:30 AM 6:45 AM 7:00 AM 7:15 AM 7:30 AM 7:45 AM 8:00 AM…" at bounding box center [860, 237] width 216 height 37
click at [752, 219] on select "AM / PM 6:00 AM 6:15 AM 6:30 AM 6:45 AM 7:00 AM 7:15 AM 7:30 AM 7:45 AM 8:00 AM…" at bounding box center [860, 237] width 216 height 37
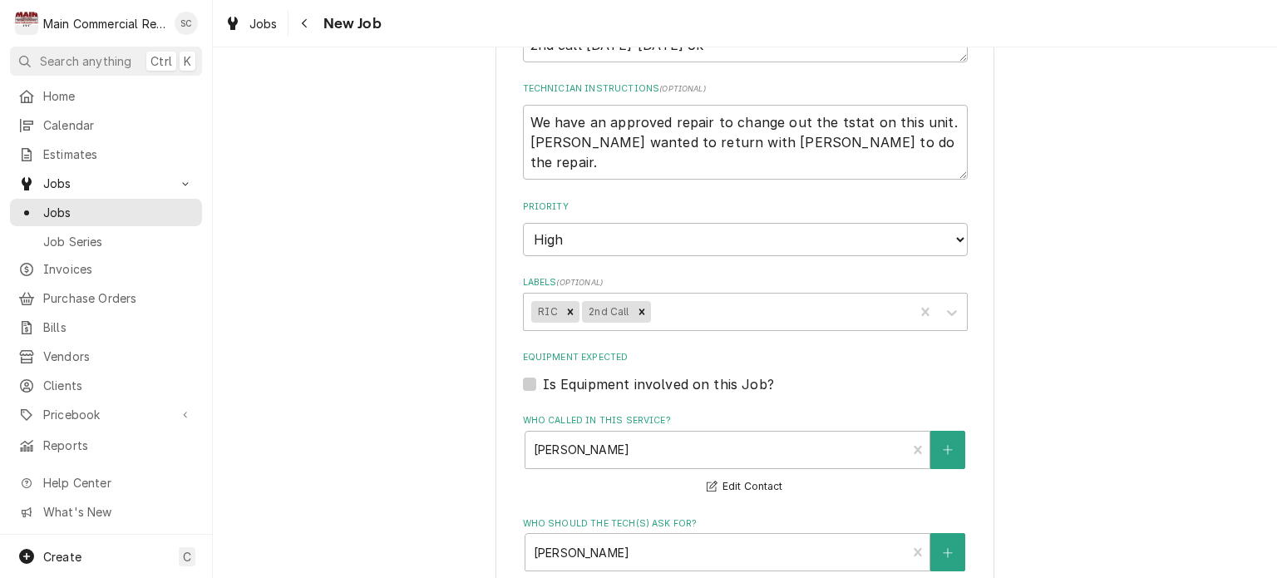
scroll to position [655, 0]
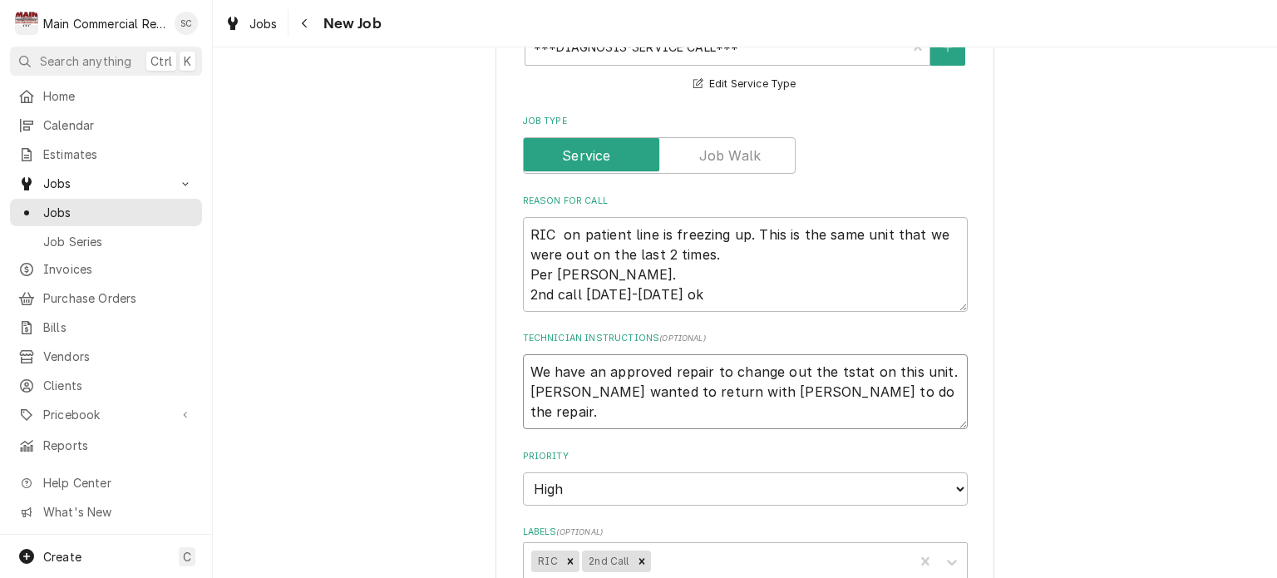
click at [523, 362] on textarea "We have an approved repair to change out the tstat on this unit. Dylan wanted t…" at bounding box center [745, 391] width 445 height 75
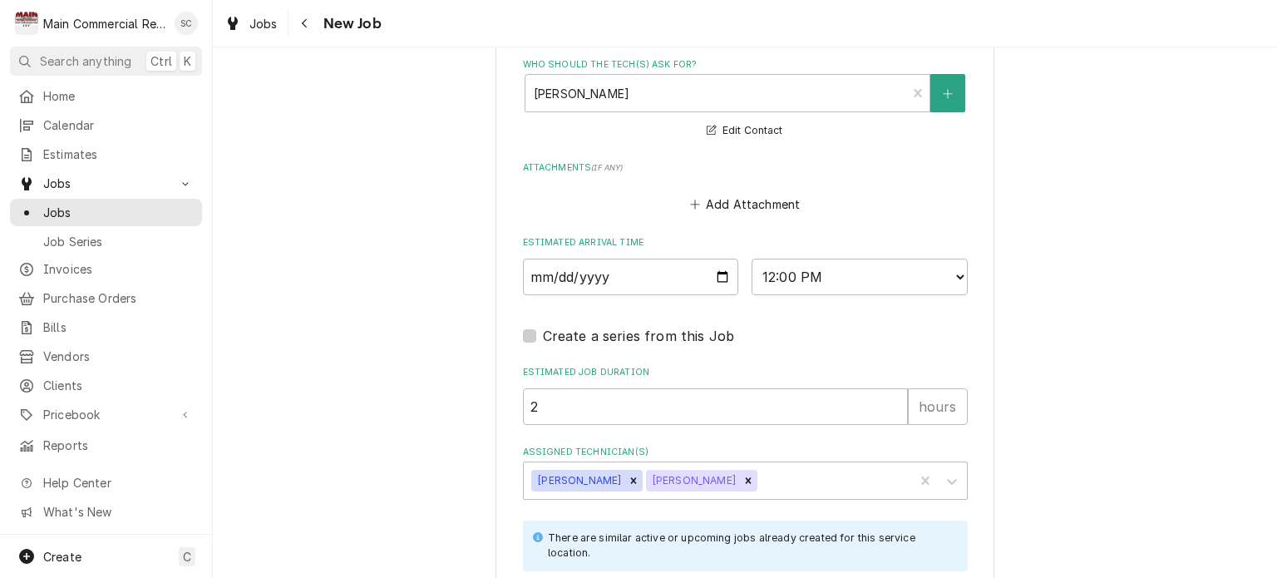
scroll to position [1663, 0]
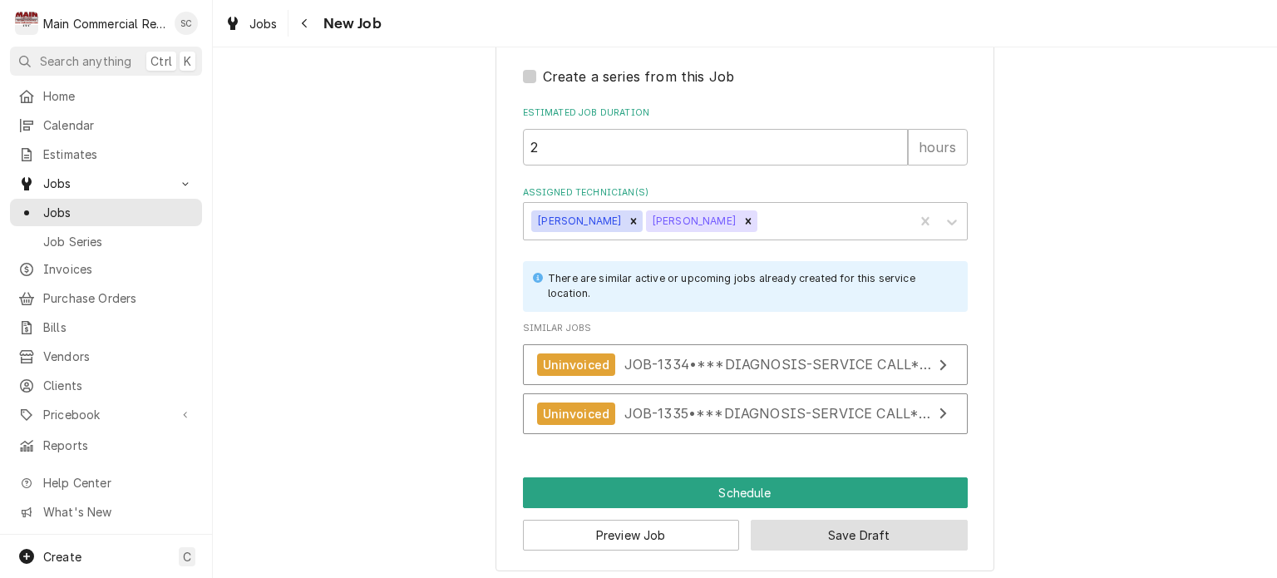
click at [827, 532] on button "Save Draft" at bounding box center [859, 535] width 217 height 31
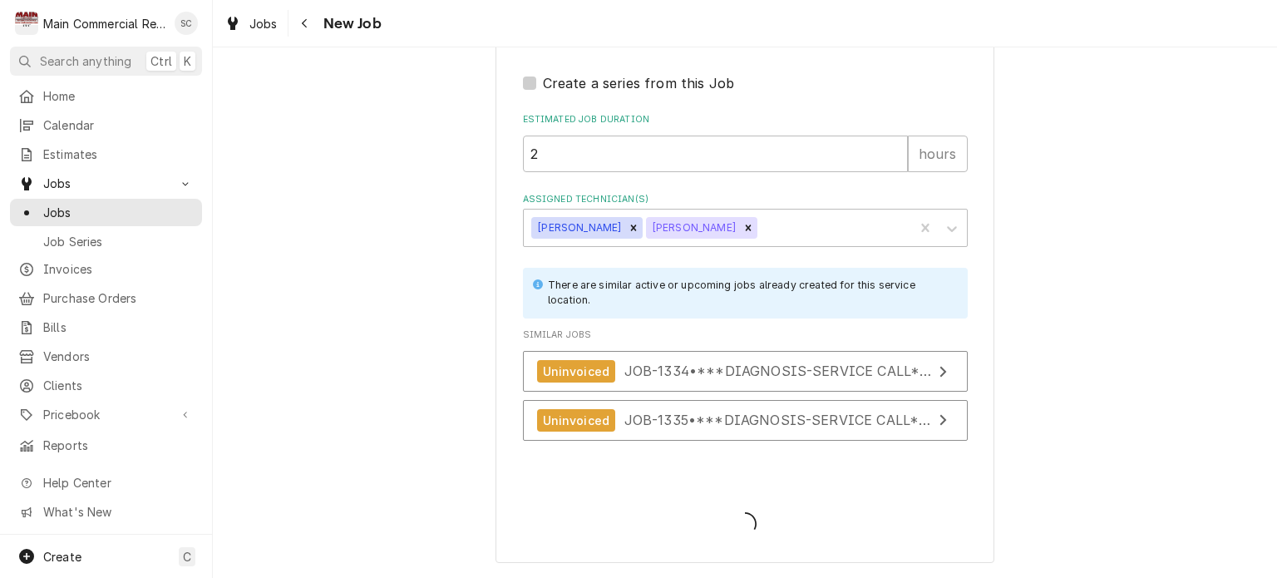
scroll to position [1650, 0]
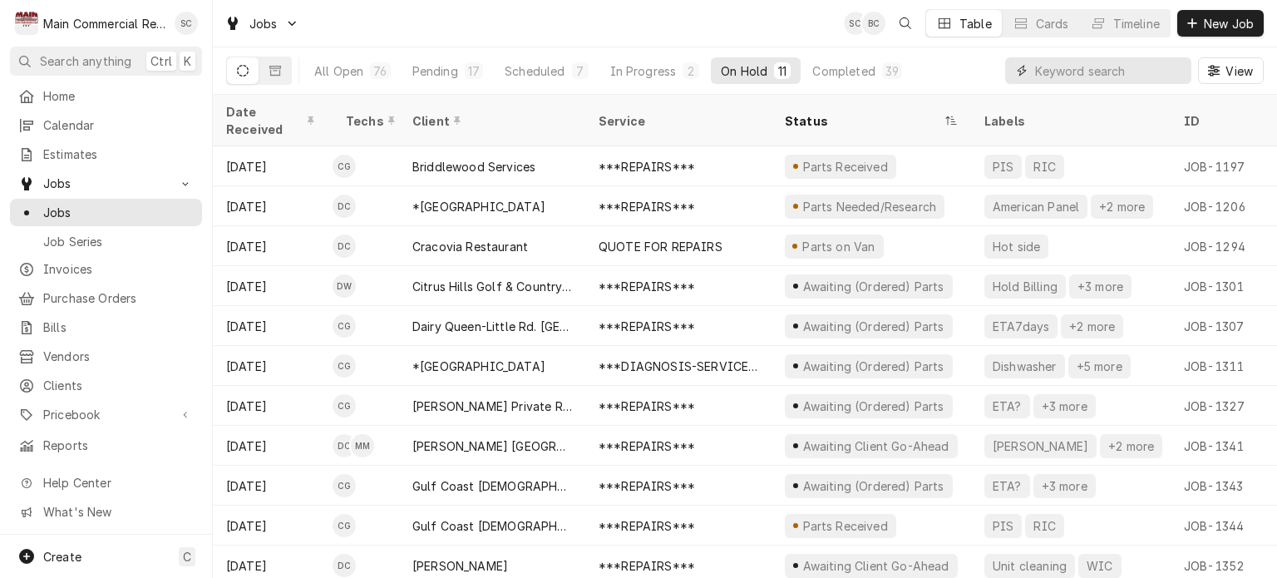
click at [1066, 71] on input "Dynamic Content Wrapper" at bounding box center [1109, 70] width 148 height 27
type input "e"
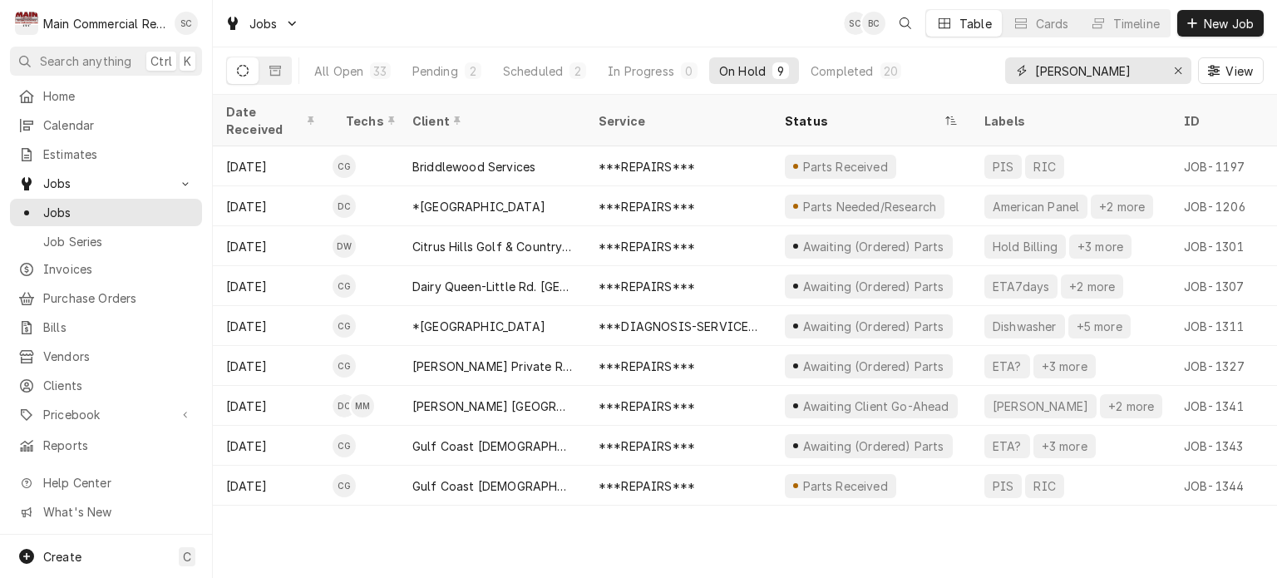
type input "[PERSON_NAME]"
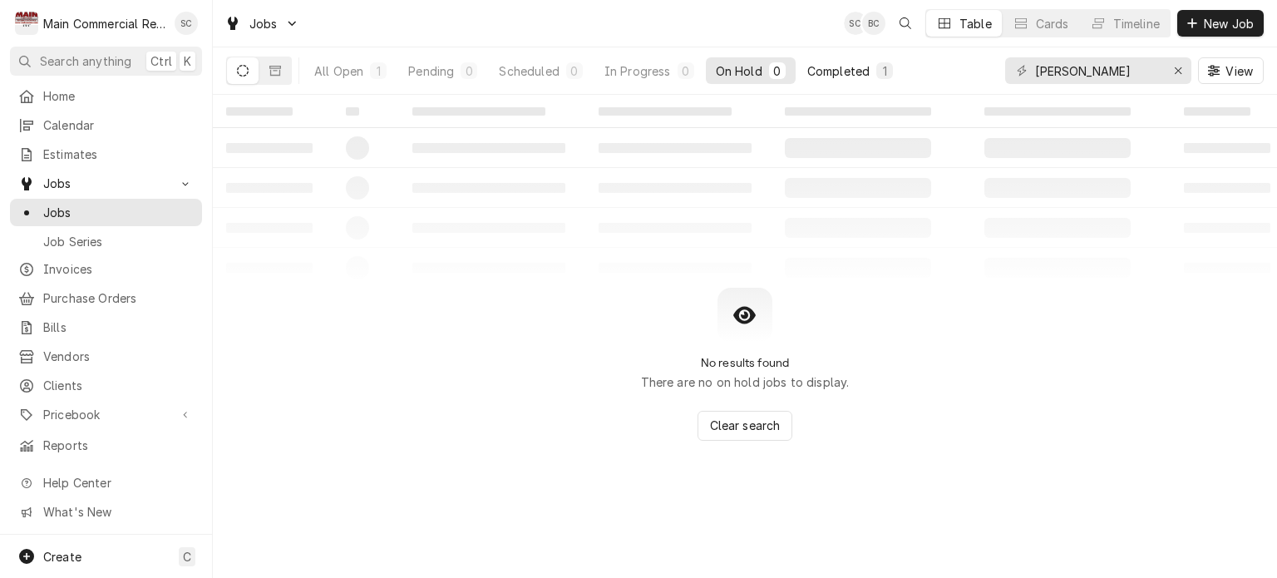
click at [868, 74] on div "Completed" at bounding box center [838, 70] width 62 height 17
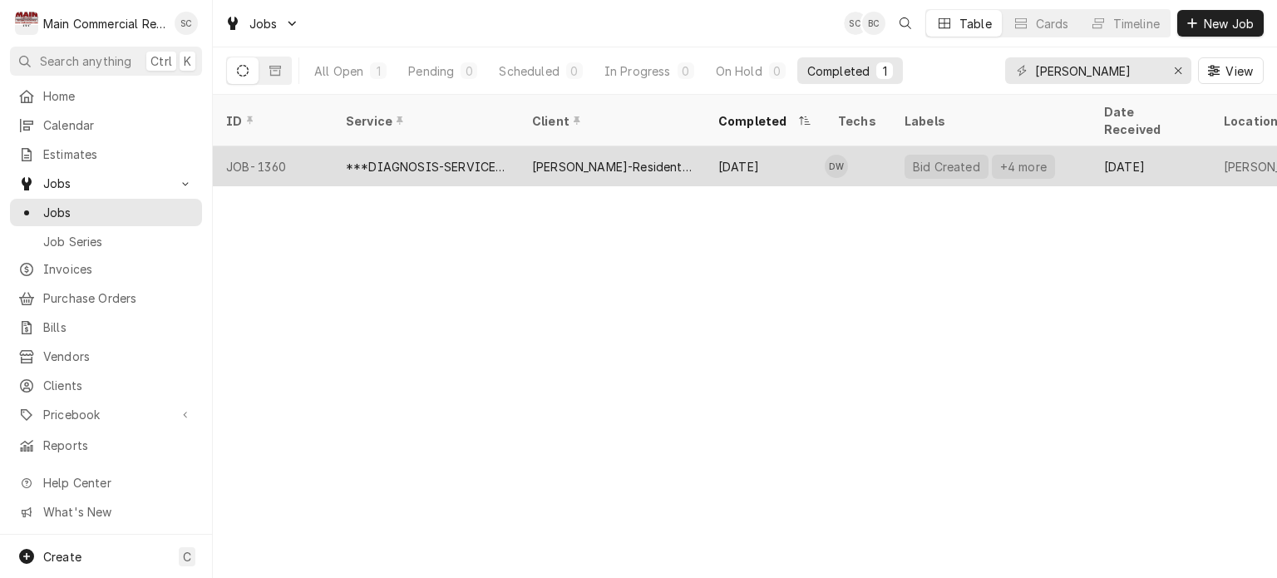
click at [743, 148] on div "[DATE]" at bounding box center [765, 166] width 120 height 40
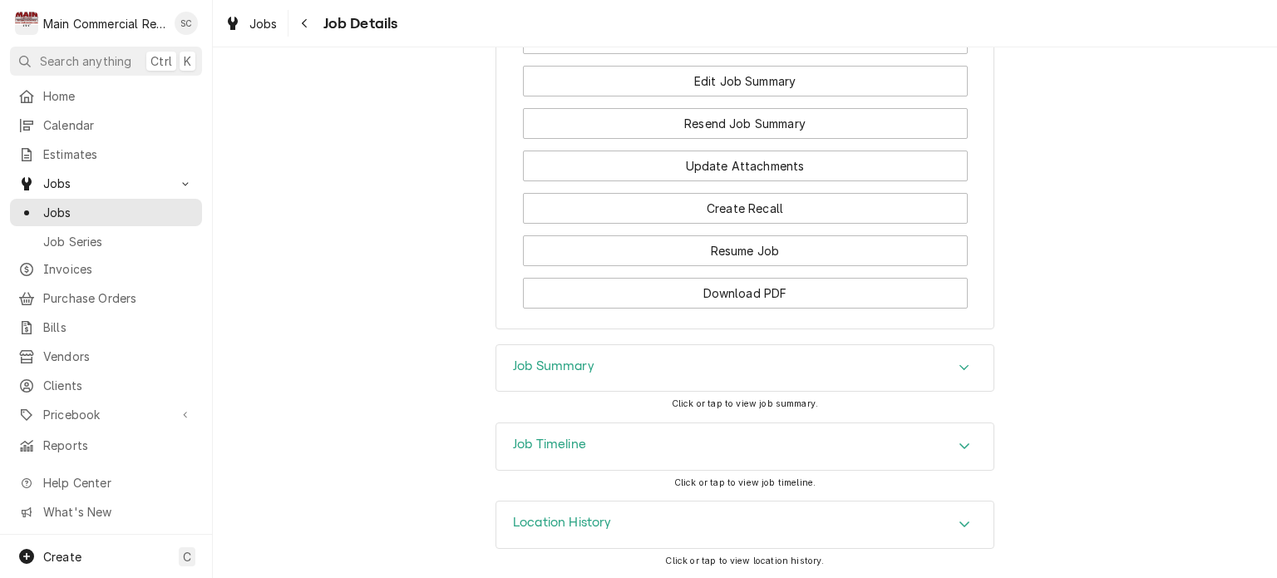
scroll to position [1845, 0]
click at [959, 367] on icon "Accordion Header" at bounding box center [965, 365] width 12 height 13
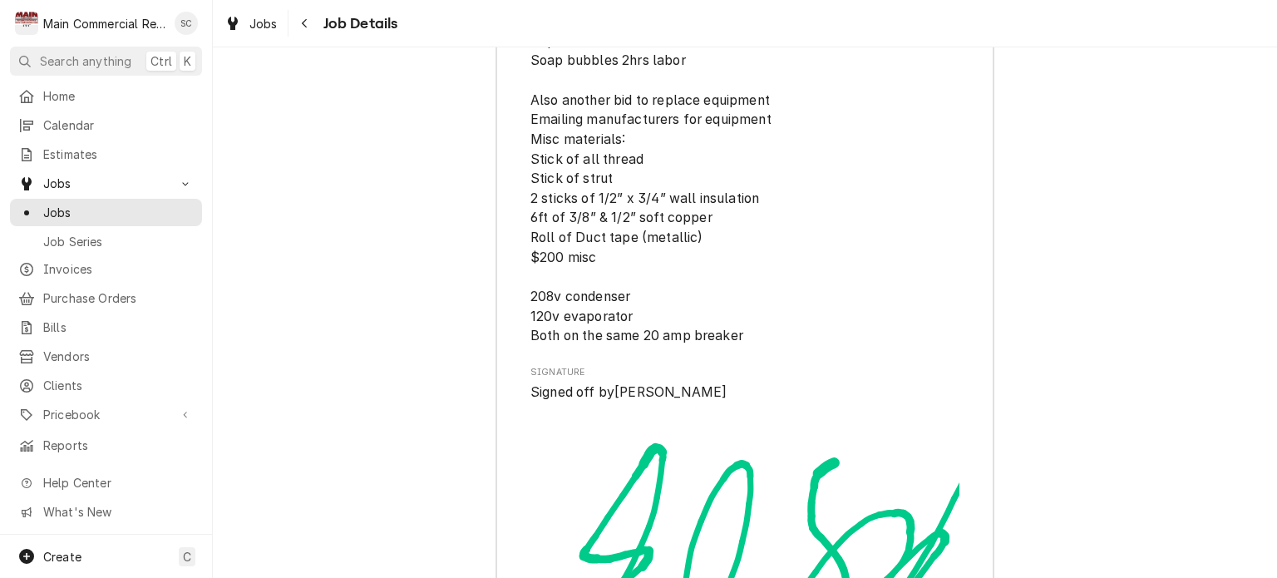
scroll to position [3841, 0]
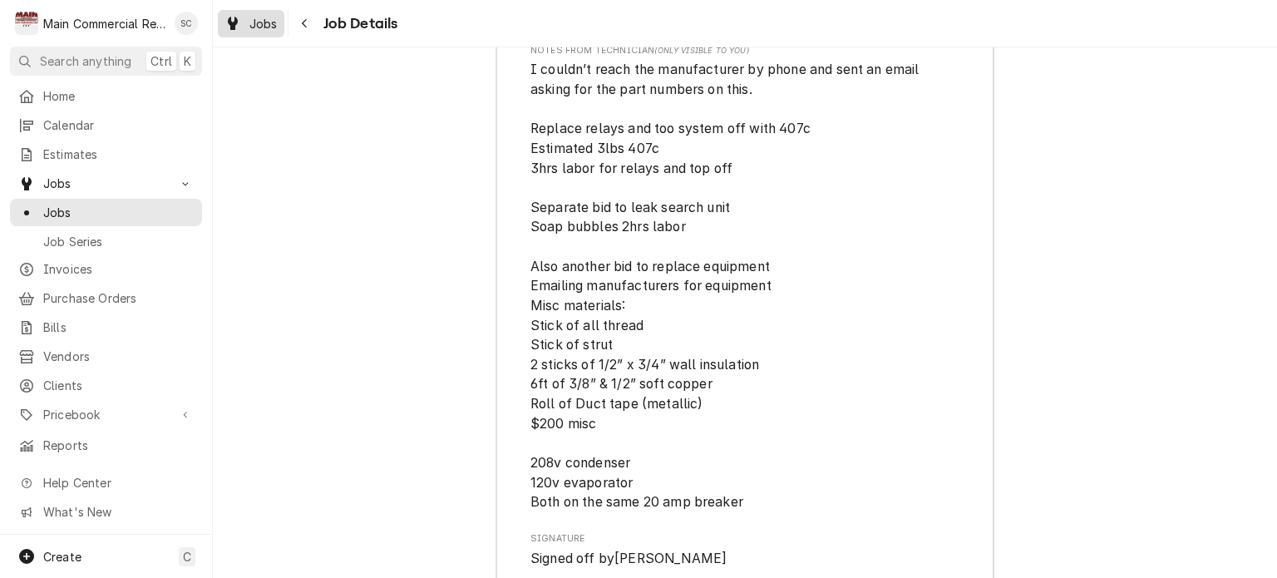
click at [263, 25] on span "Jobs" at bounding box center [263, 23] width 28 height 17
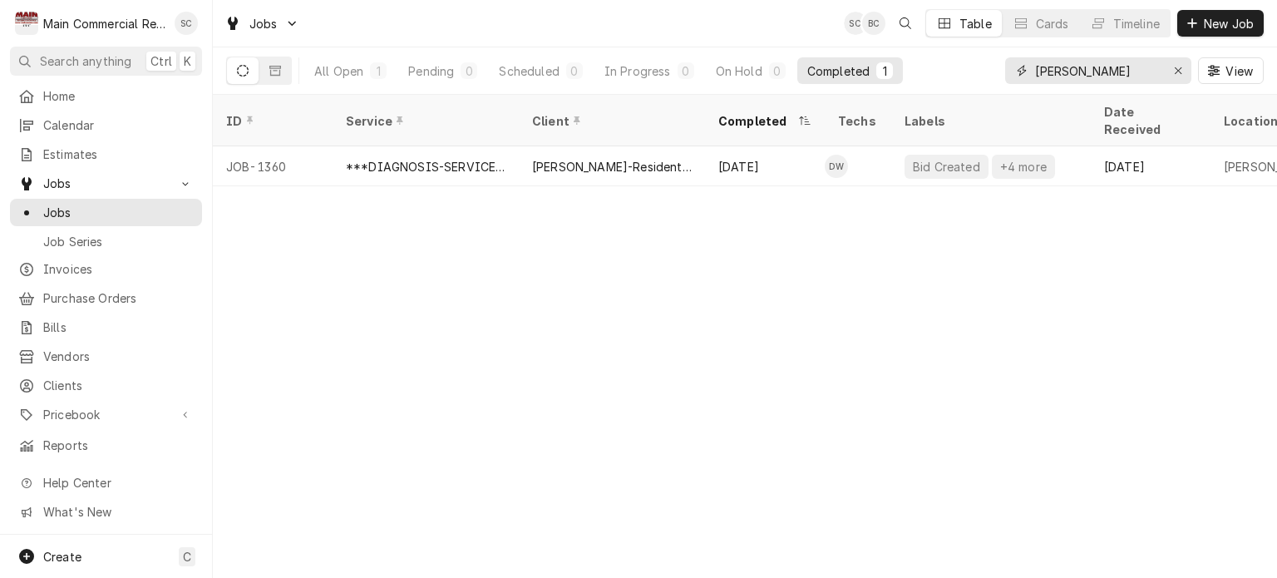
drag, startPoint x: 1063, startPoint y: 69, endPoint x: 990, endPoint y: 66, distance: 72.4
click at [990, 66] on div "All Open 1 Pending 0 Scheduled 0 In Progress 0 On Hold 0 Completed 1 [PERSON_NA…" at bounding box center [745, 70] width 1038 height 47
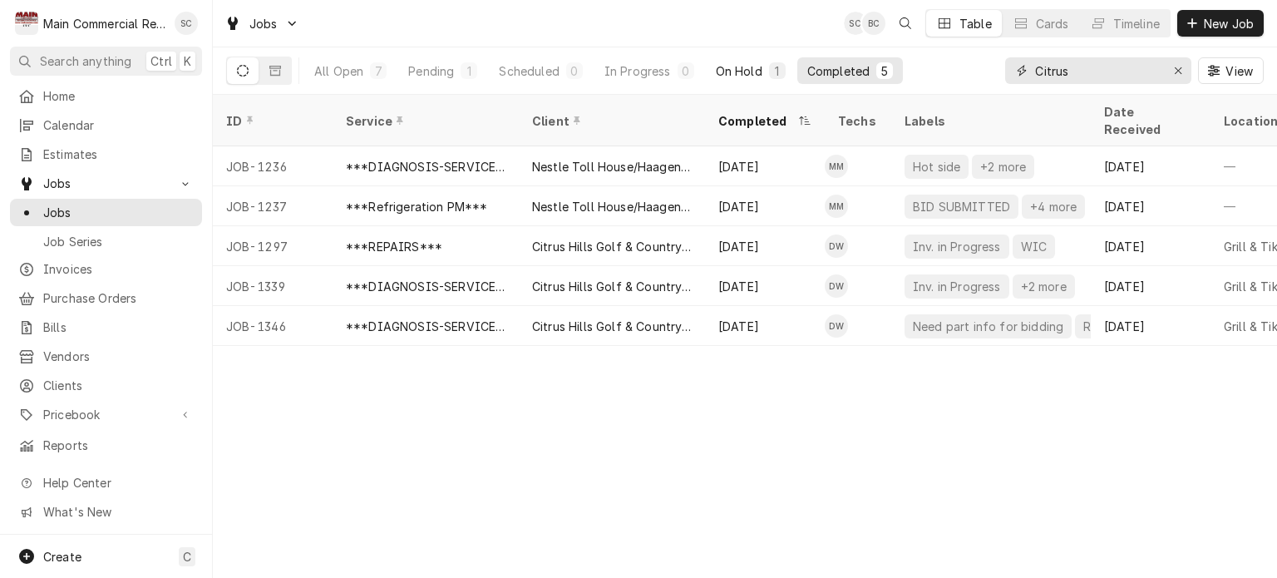
type input "Citrus"
click at [754, 65] on div "On Hold" at bounding box center [739, 70] width 47 height 17
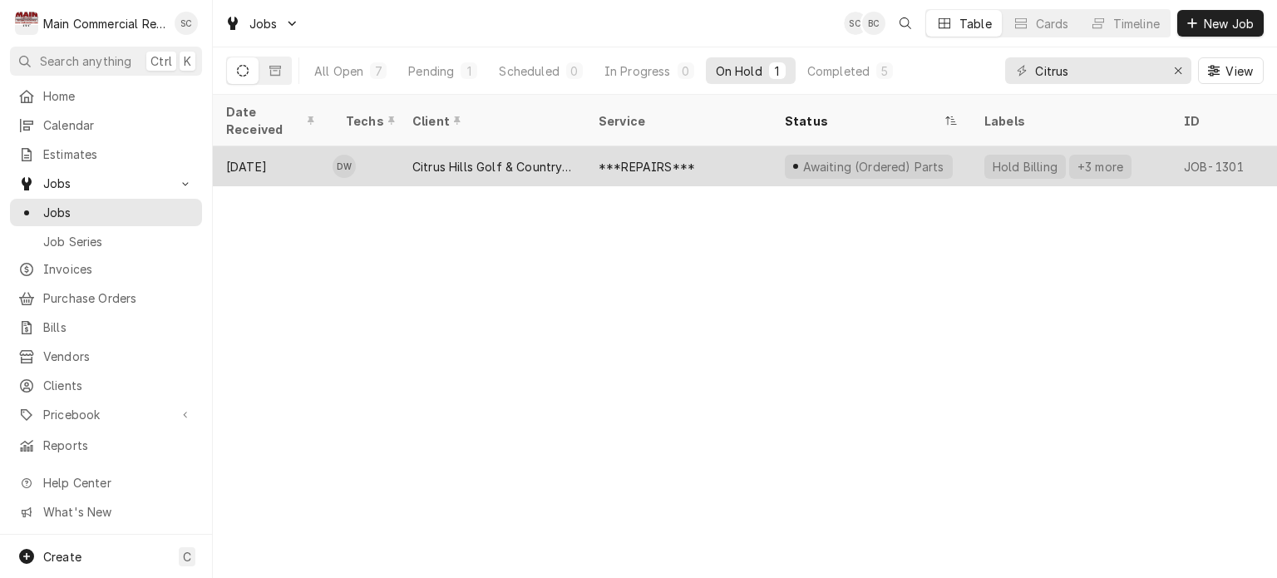
click at [855, 158] on div "Awaiting (Ordered) Parts" at bounding box center [873, 166] width 145 height 17
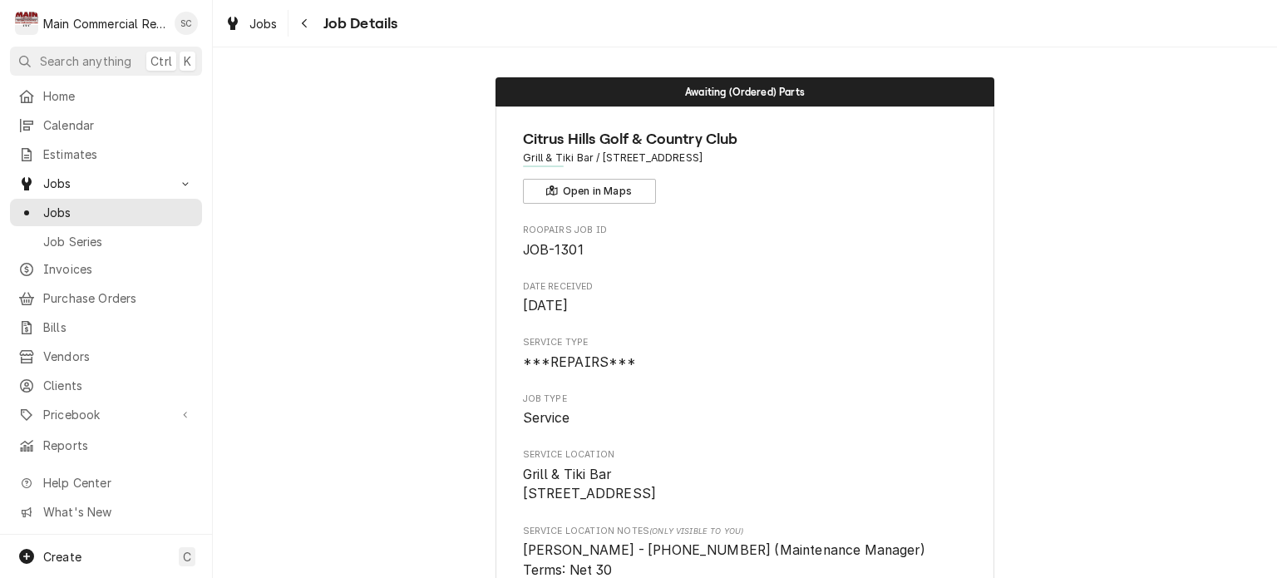
scroll to position [416, 0]
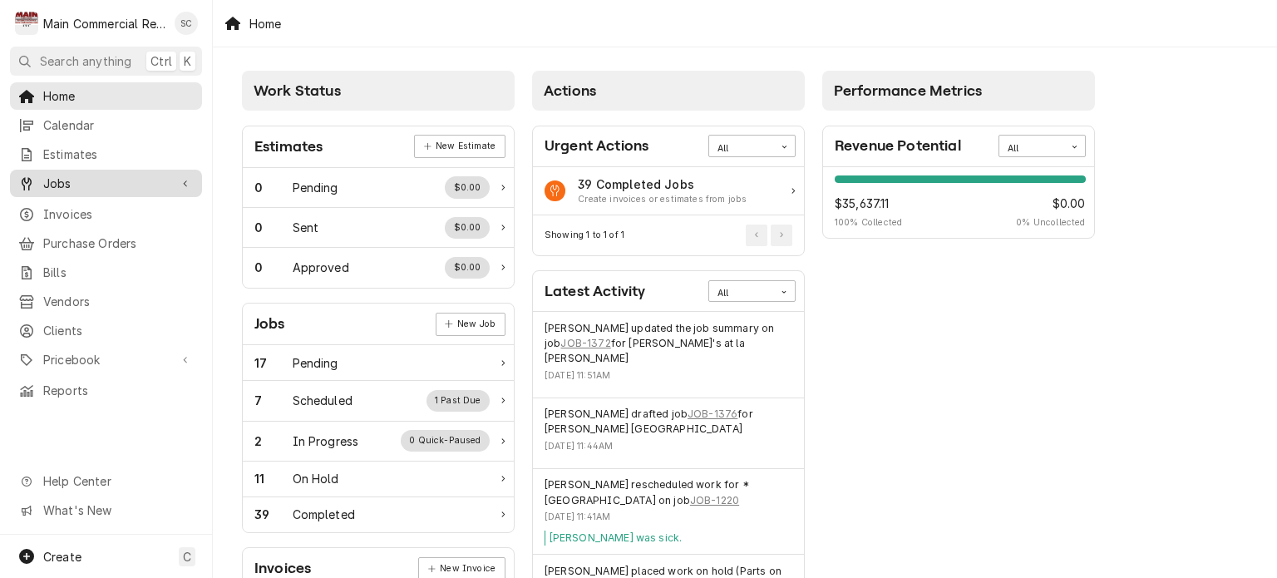
click at [150, 180] on span "Jobs" at bounding box center [106, 183] width 126 height 17
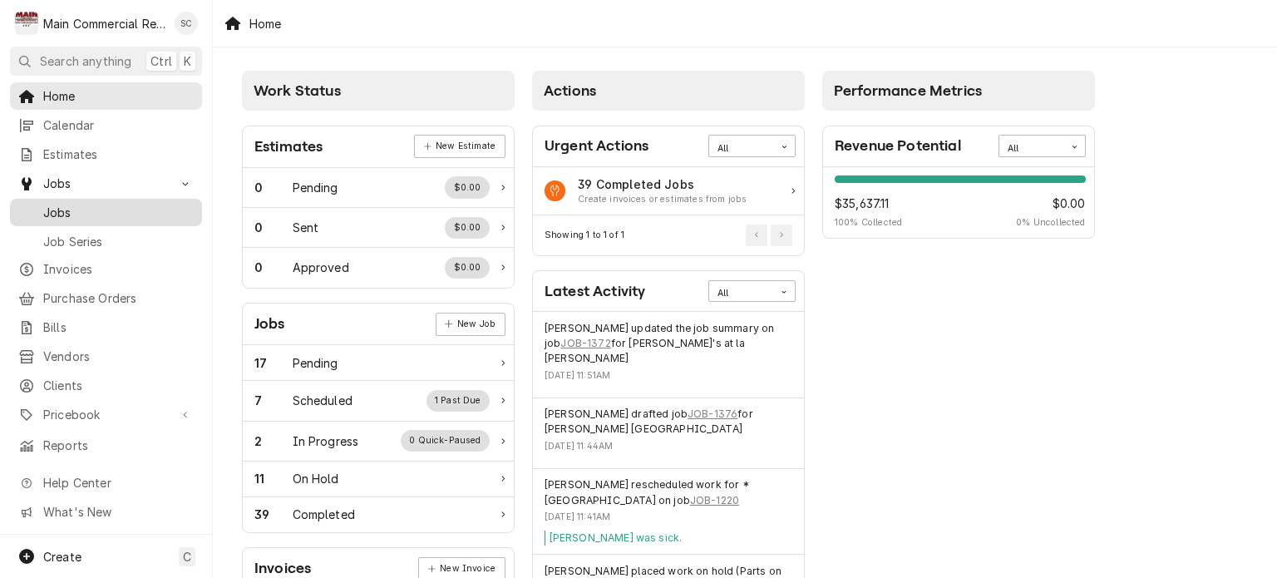
click at [126, 210] on span "Jobs" at bounding box center [118, 212] width 150 height 17
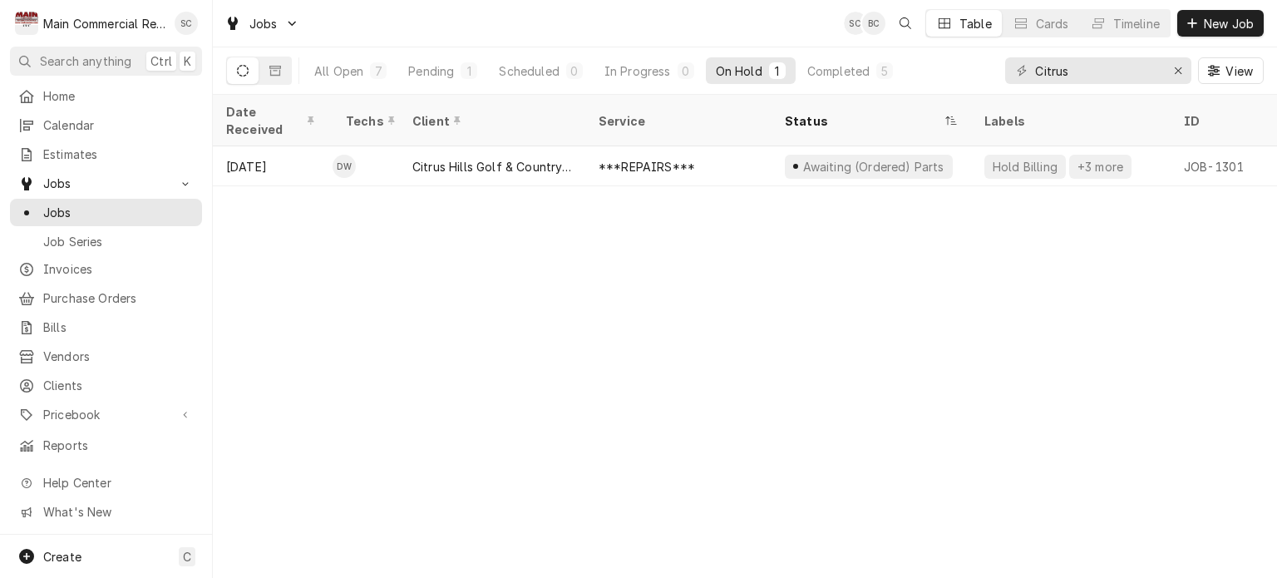
drag, startPoint x: 544, startPoint y: 276, endPoint x: 551, endPoint y: 285, distance: 11.8
click at [547, 281] on div "Date Received Techs Client Service Status Labels ID Duration Location Name Job …" at bounding box center [745, 336] width 1064 height 483
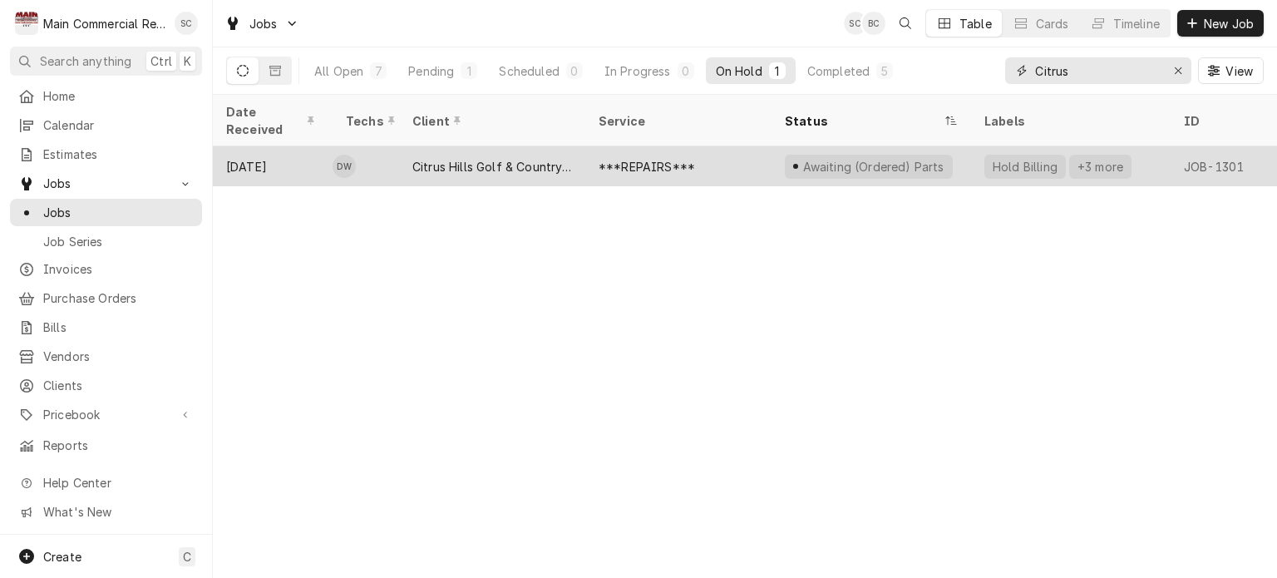
click at [1179, 69] on icon "Erase input" at bounding box center [1178, 70] width 7 height 7
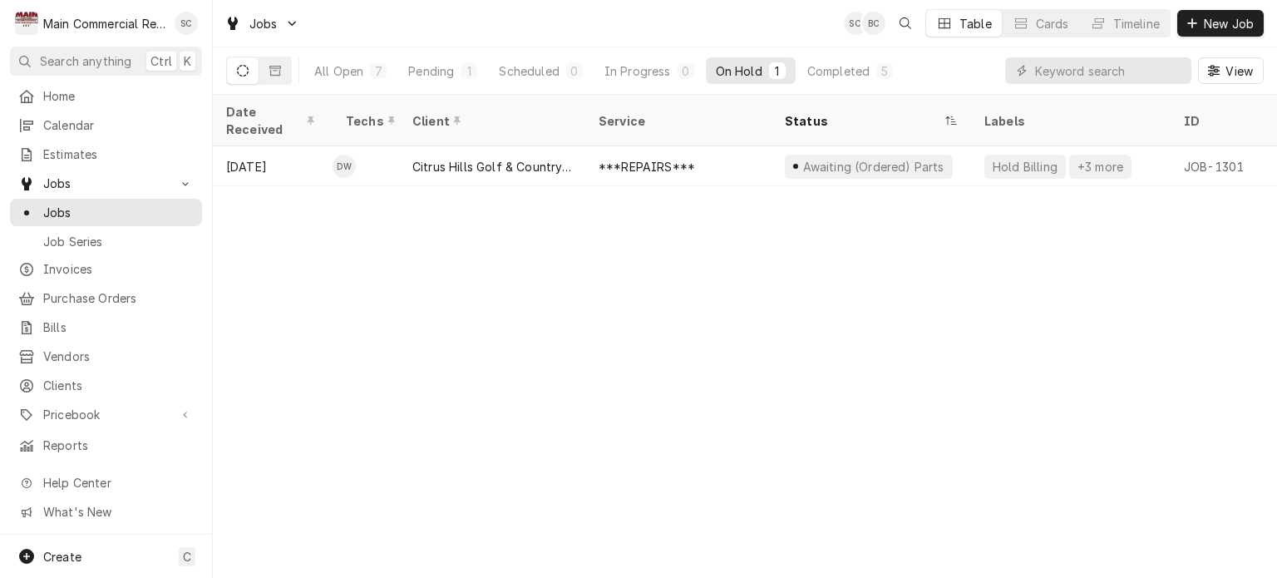
click at [908, 302] on div "Date Received Techs Client Service Status Labels ID Duration Location Name Job …" at bounding box center [745, 336] width 1064 height 483
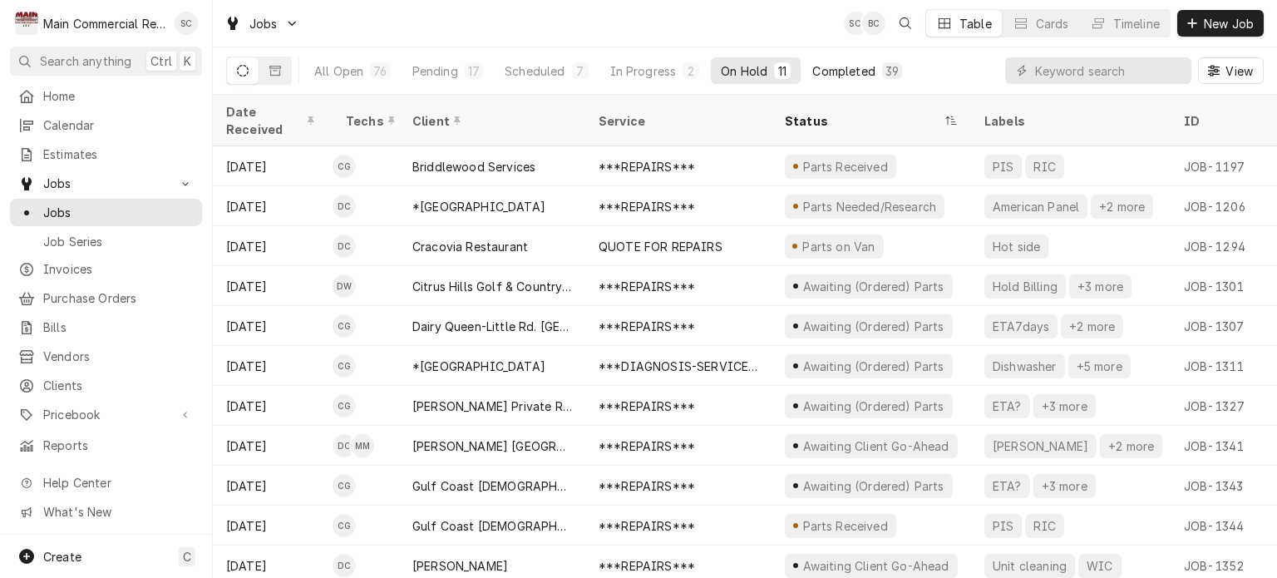
click at [838, 67] on div "Completed" at bounding box center [843, 70] width 62 height 17
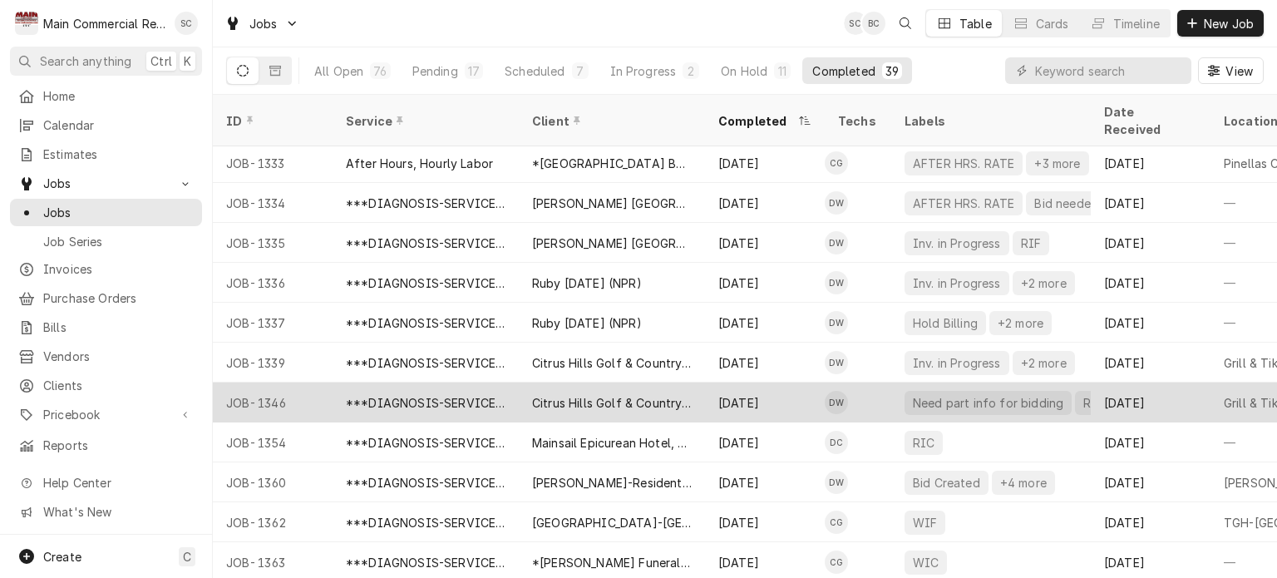
scroll to position [1117, 0]
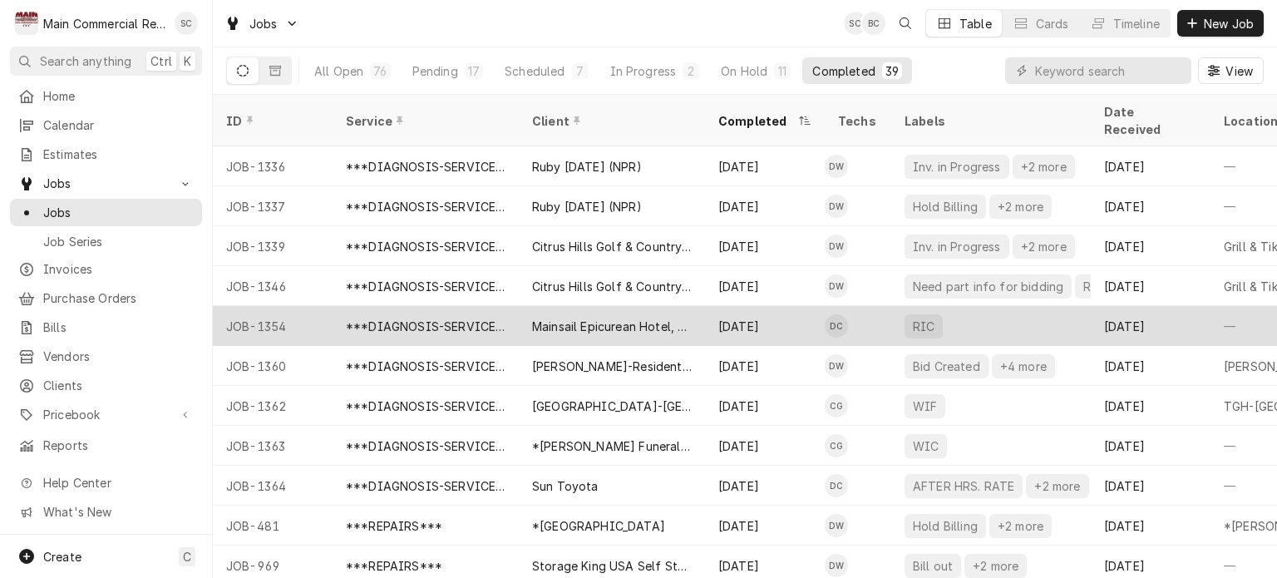
click at [647, 318] on div "Mainsail Epicurean Hotel, LLC" at bounding box center [612, 326] width 160 height 17
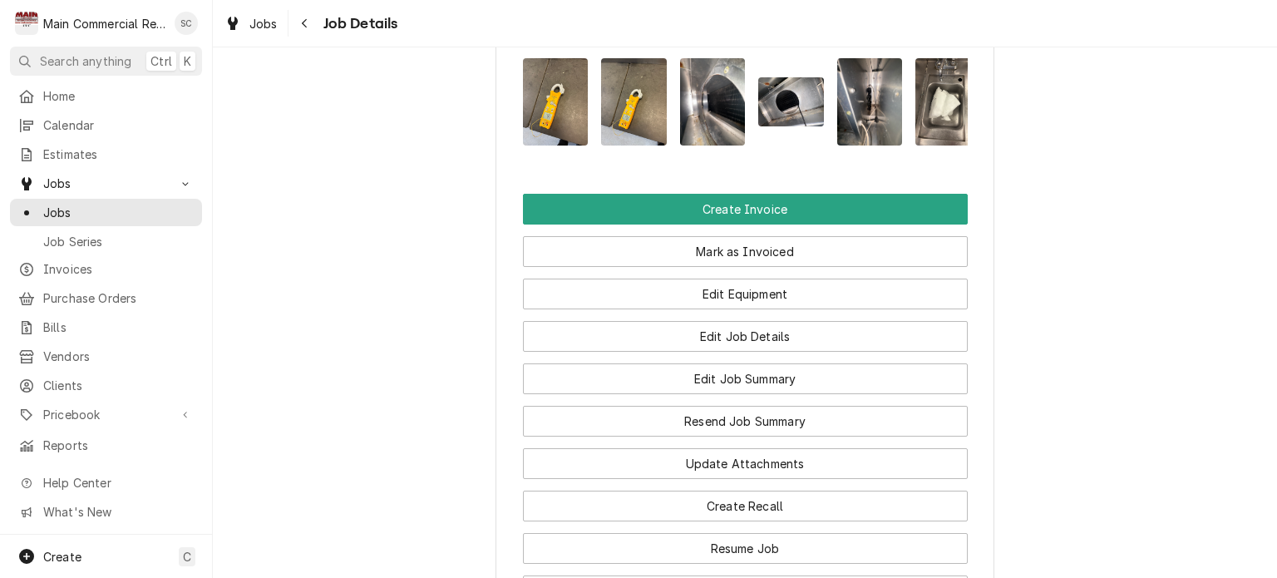
scroll to position [1872, 0]
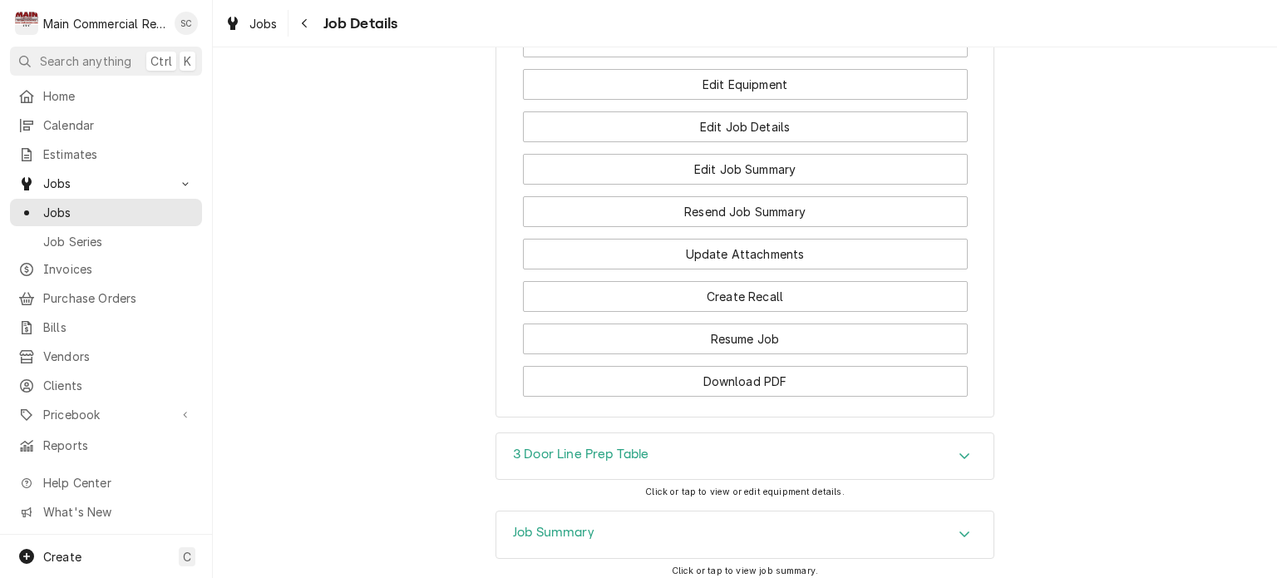
click at [959, 527] on icon "Accordion Header" at bounding box center [965, 533] width 12 height 13
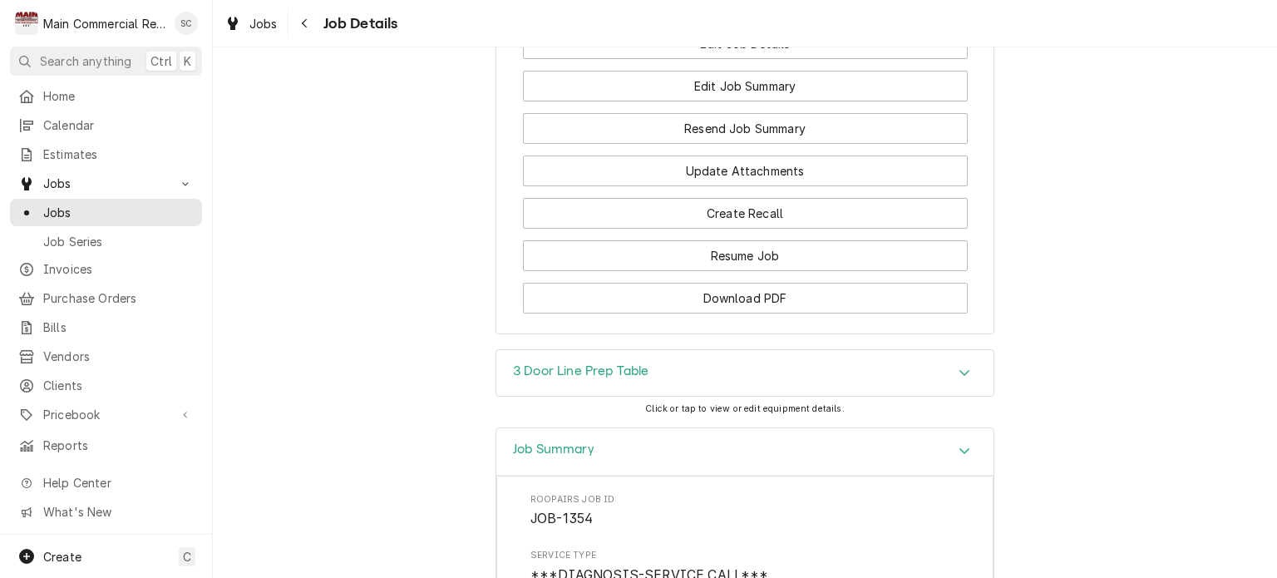
scroll to position [1623, 0]
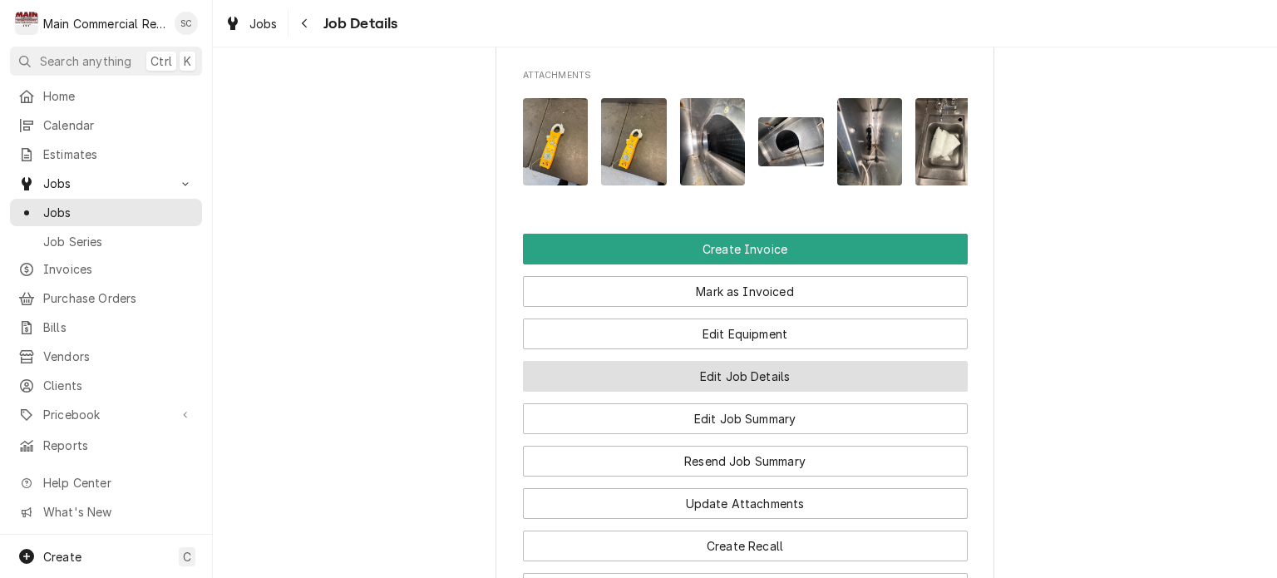
click at [756, 361] on button "Edit Job Details" at bounding box center [745, 376] width 445 height 31
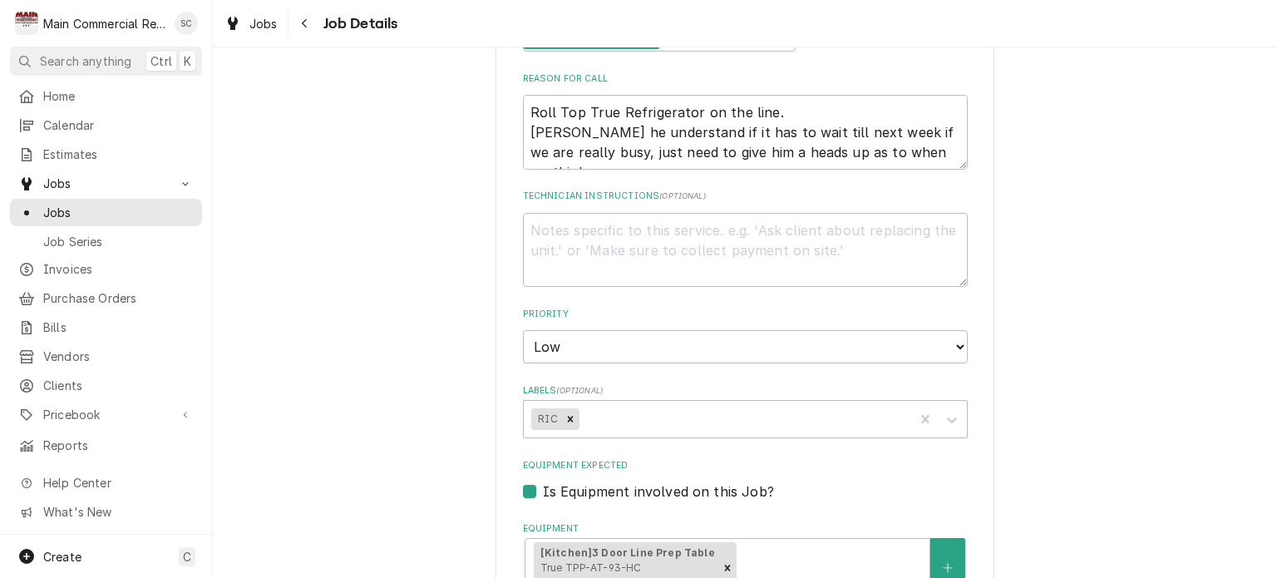
scroll to position [20, 0]
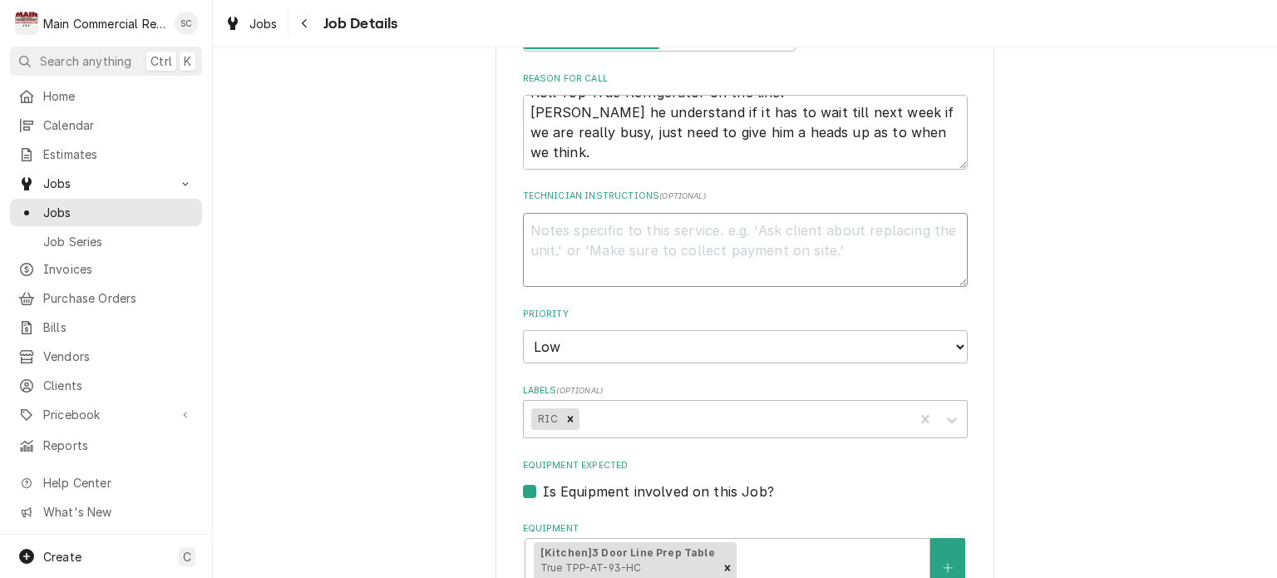
click at [828, 226] on textarea "Technician Instructions ( optional )" at bounding box center [745, 250] width 445 height 75
type textarea "x"
type textarea "9"
type textarea "x"
type textarea "9/"
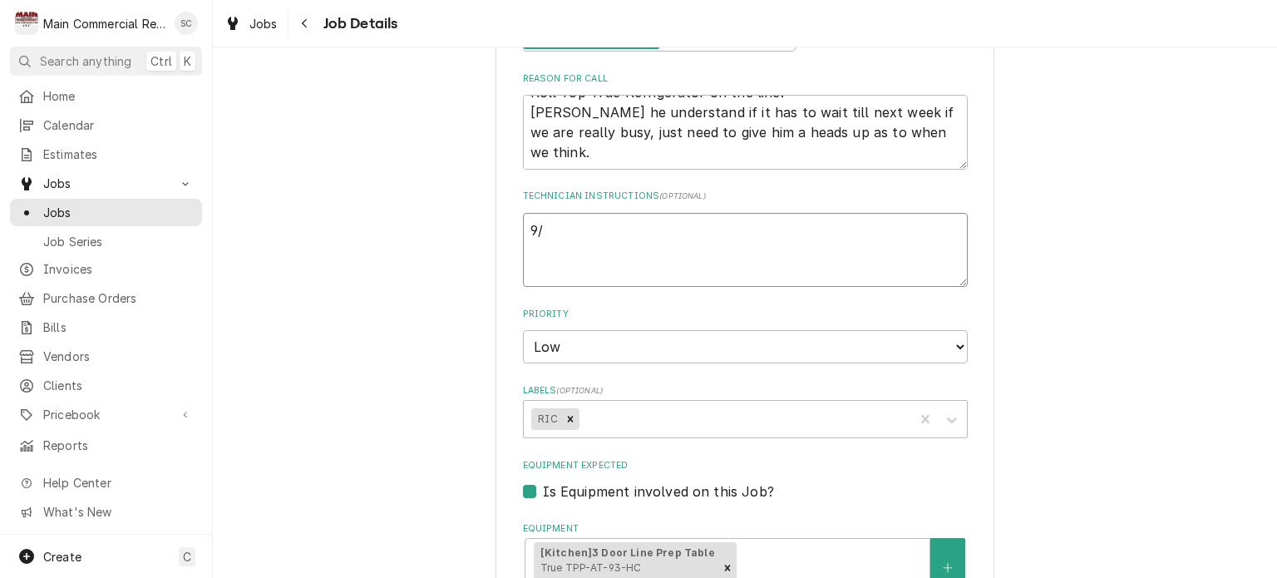
type textarea "x"
type textarea "9/8"
type textarea "x"
type textarea "9/8/"
type textarea "x"
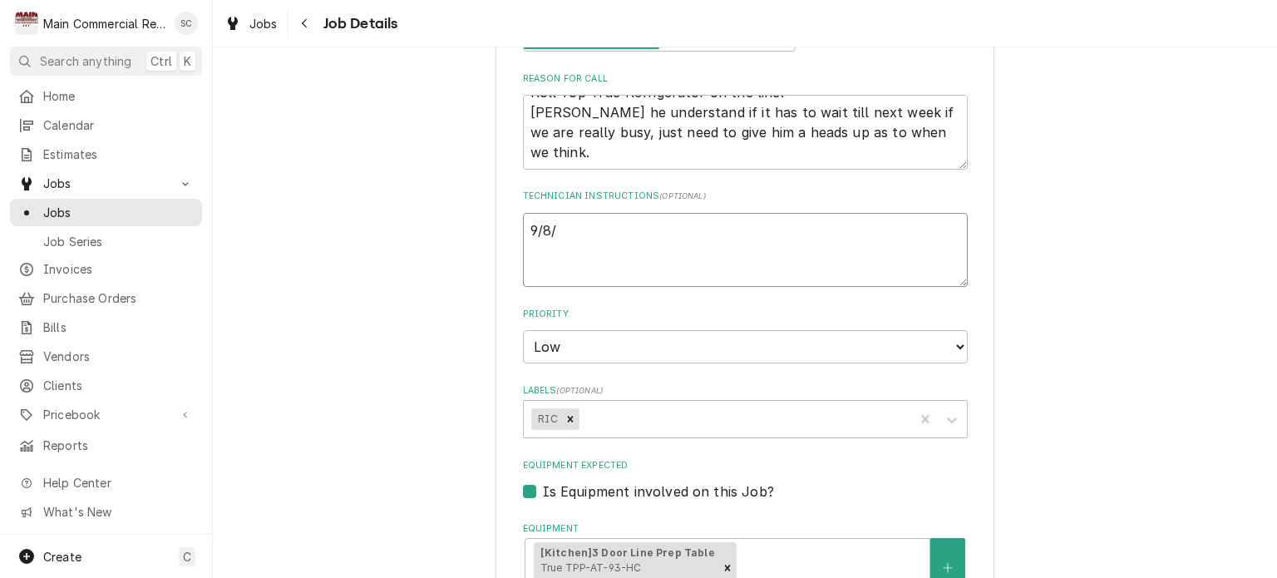
type textarea "9/8/2"
type textarea "x"
type textarea "9/8/25"
type textarea "x"
type textarea "9/8/25L"
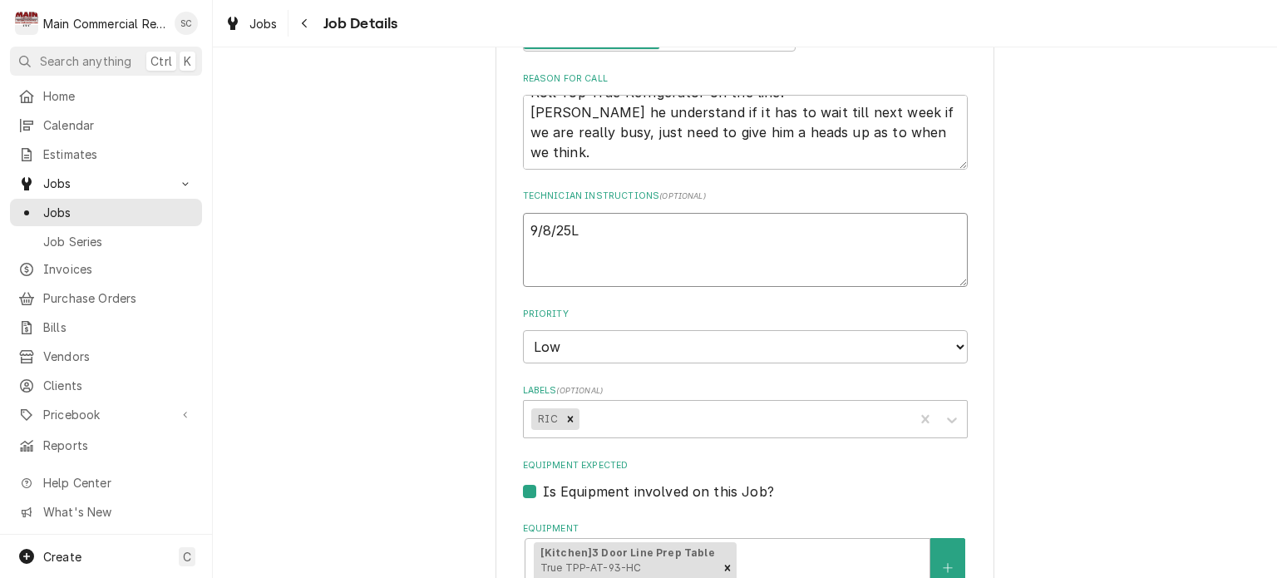
type textarea "x"
type textarea "9/8/25Ll"
type textarea "x"
type textarea "9/8/25L"
type textarea "x"
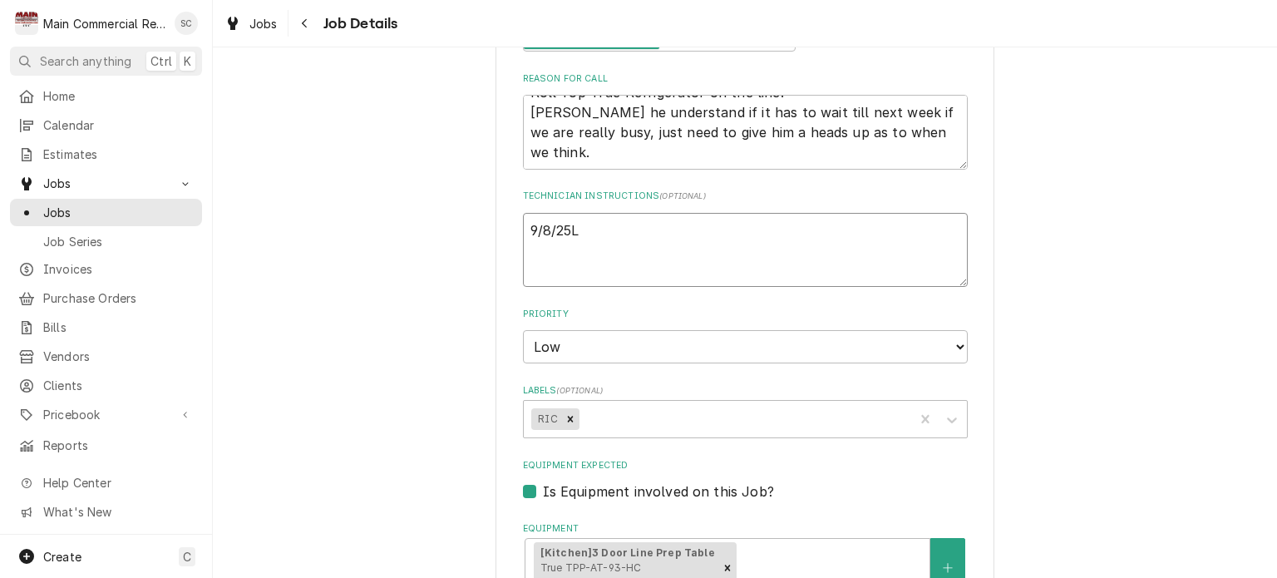
type textarea "9/8/25"
type textarea "x"
type textarea "9/8/25""
type textarea "x"
type textarea "9/8/25"
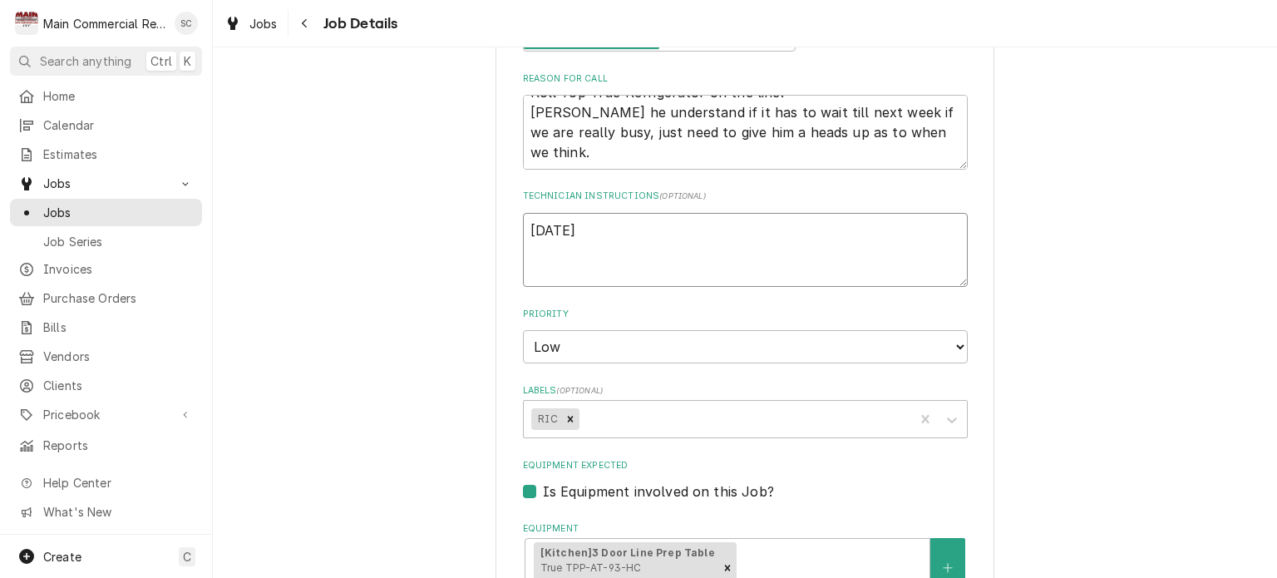
type textarea "x"
type textarea "9/8/25:"
type textarea "x"
type textarea "9/8/25:"
type textarea "x"
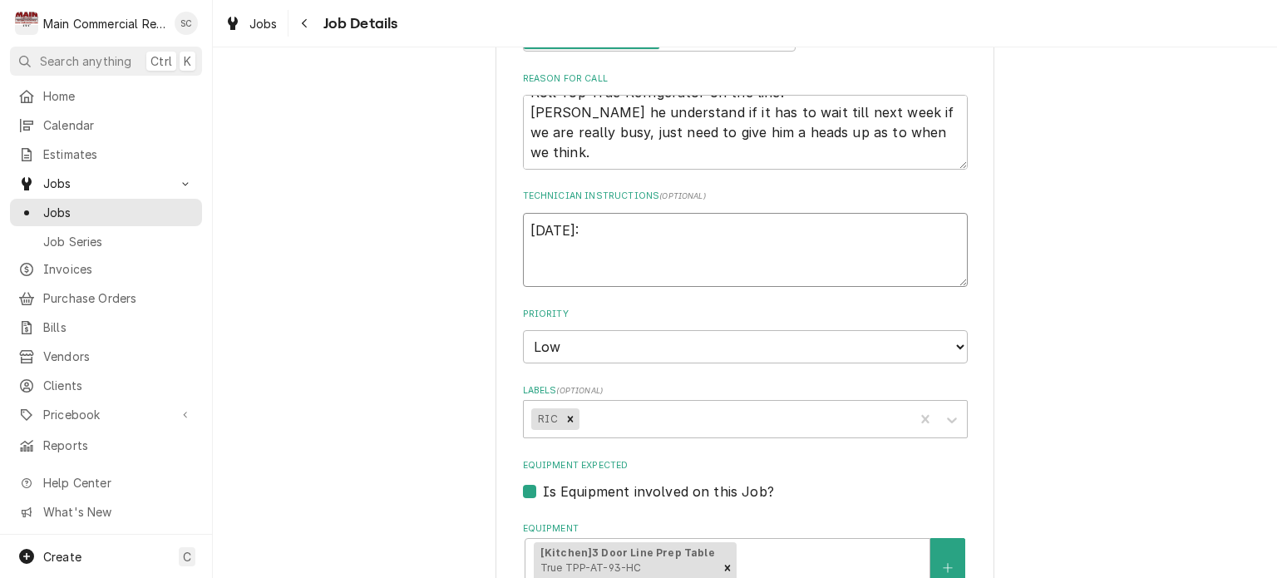
type textarea "9/8/25: L"
type textarea "x"
type textarea "9/8/25: Le"
type textarea "x"
type textarea "9/8/25: Lea"
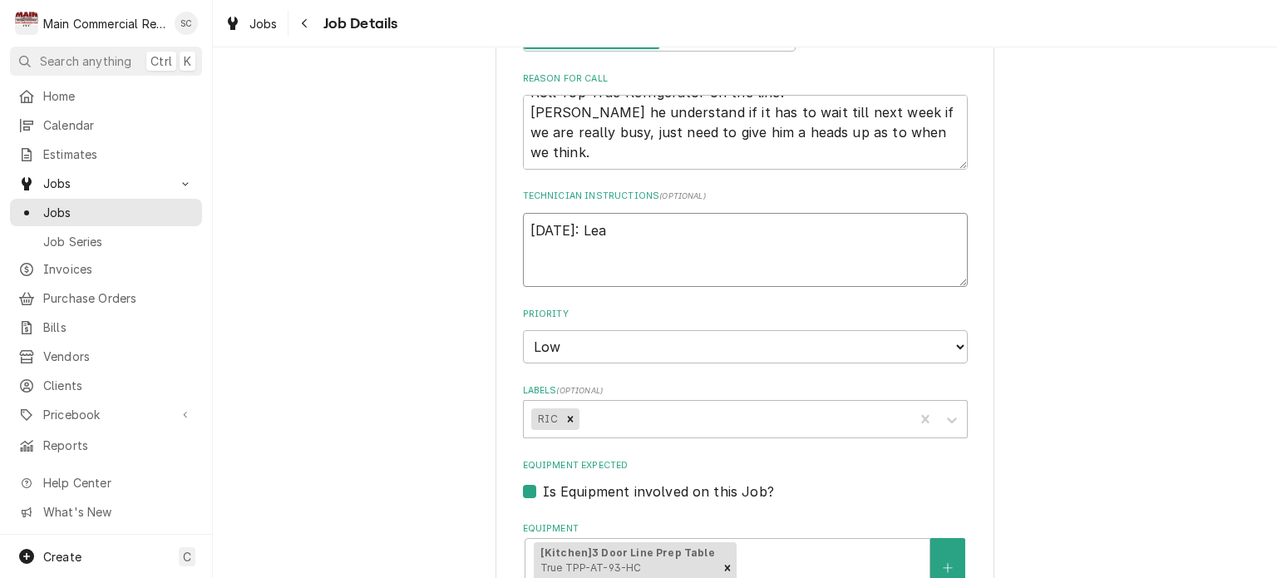
type textarea "x"
type textarea "9/8/25: Leav"
type textarea "x"
type textarea "9/8/25: Leave"
type textarea "x"
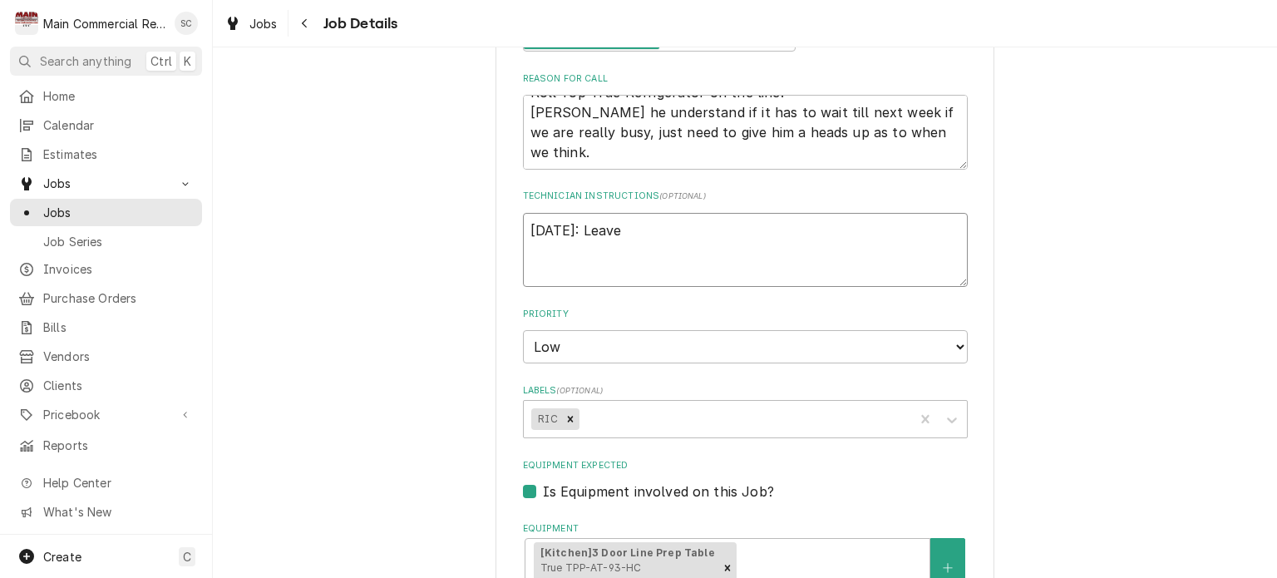
type textarea "9/8/25: Leave"
type textarea "x"
type textarea "9/8/25: Leave t"
type textarea "x"
type textarea "9/8/25: Leave th"
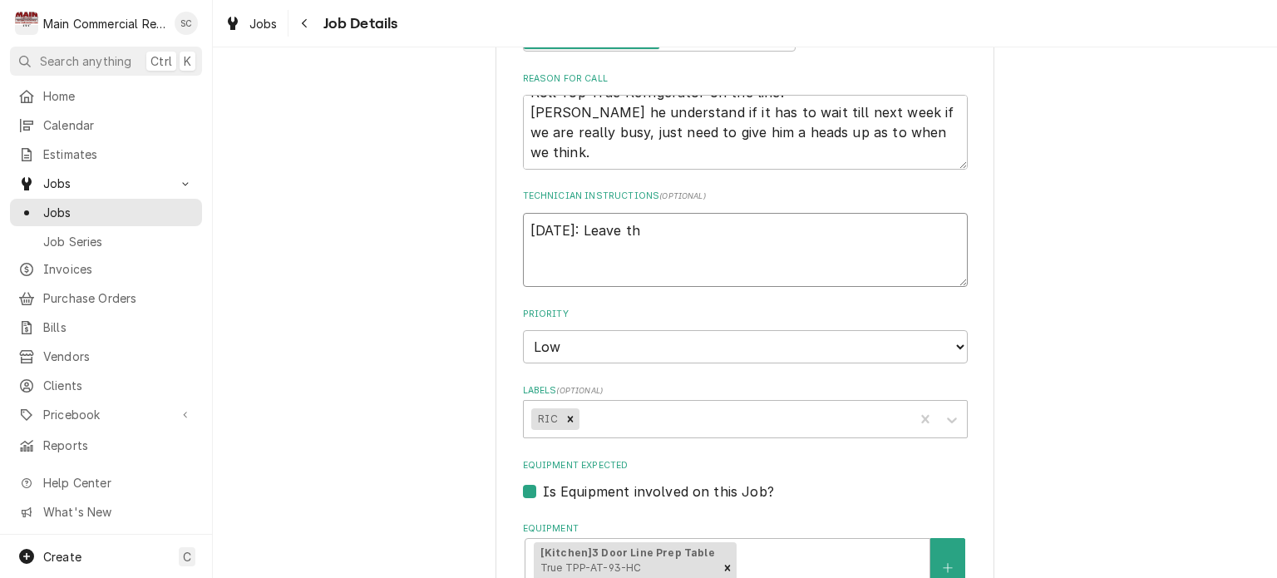
type textarea "x"
type textarea "9/8/25: Leave thi"
type textarea "x"
type textarea "9/8/25: Leave this"
type textarea "x"
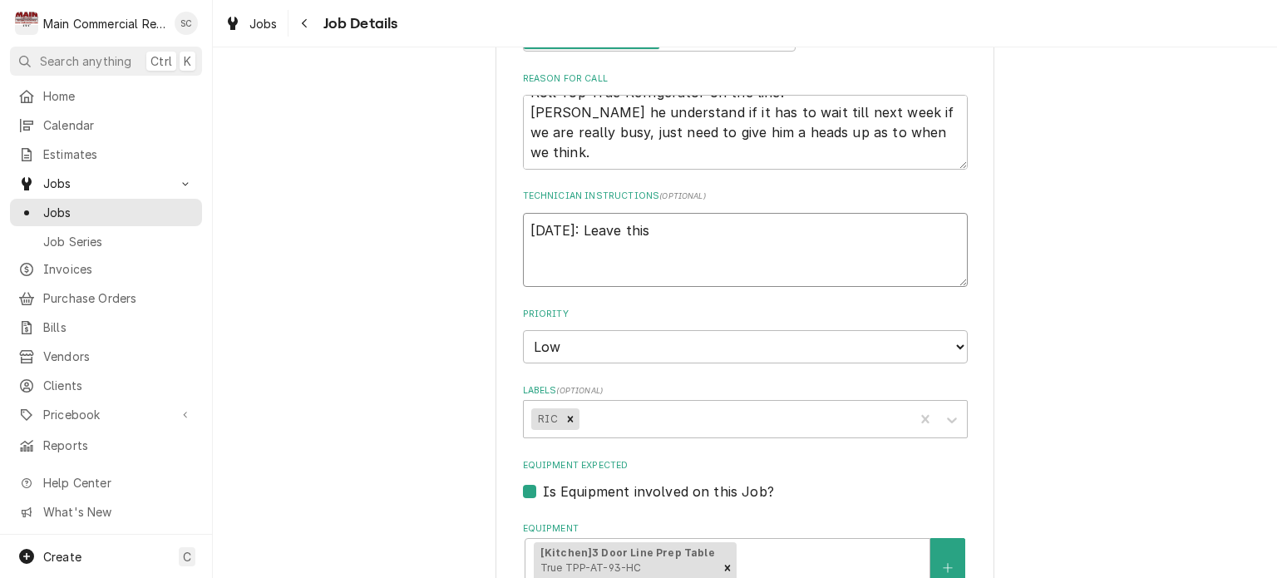
type textarea "9/8/25: Leave this"
type textarea "x"
type textarea "9/8/25: Leave this o"
type textarea "x"
type textarea "9/8/25: Leave this op"
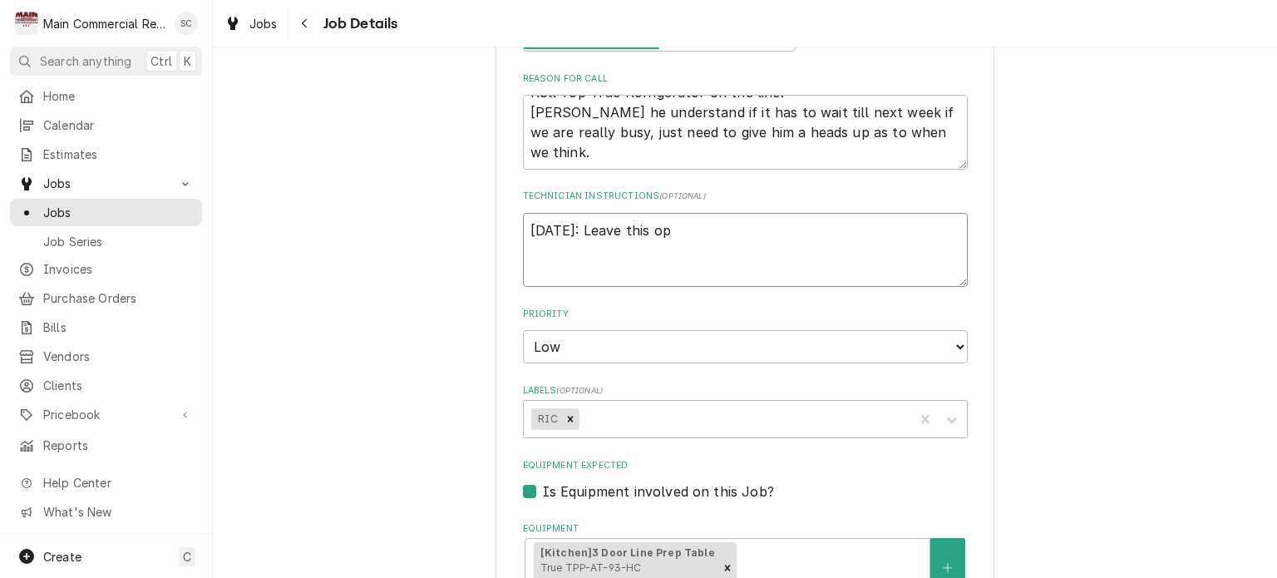
type textarea "x"
type textarea "9/8/25: Leave this ope"
type textarea "x"
type textarea "9/8/25: Leave this open"
type textarea "x"
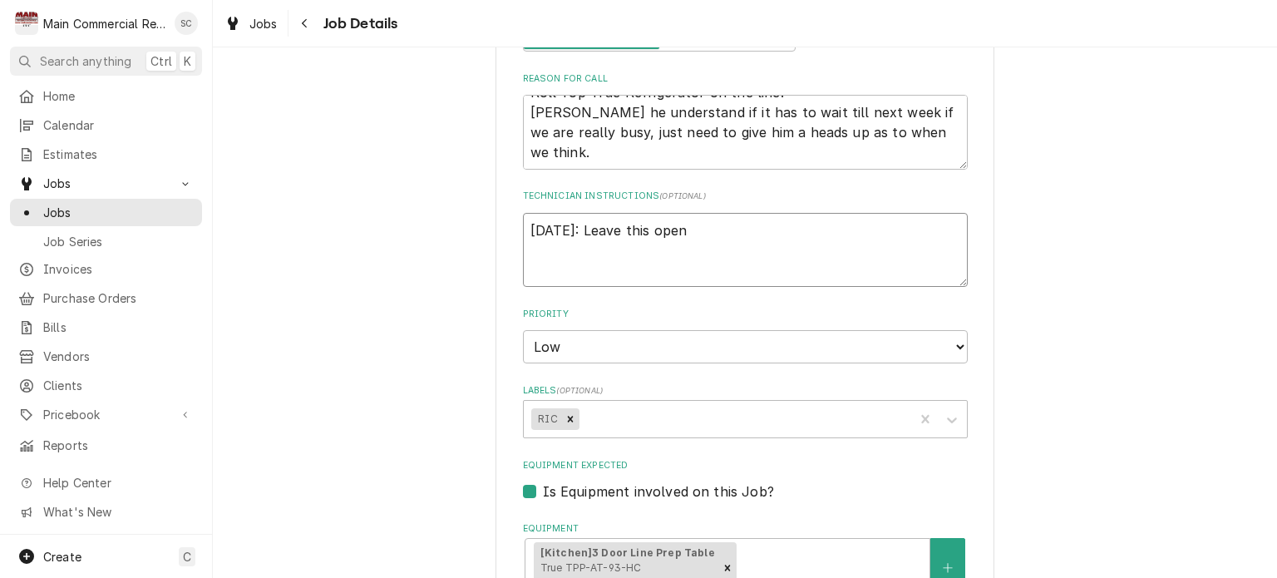
type textarea "9/8/25: Leave this open"
type textarea "x"
type textarea "9/8/25: Leave this open"
type textarea "x"
type textarea "9/8/25: Leave this open,"
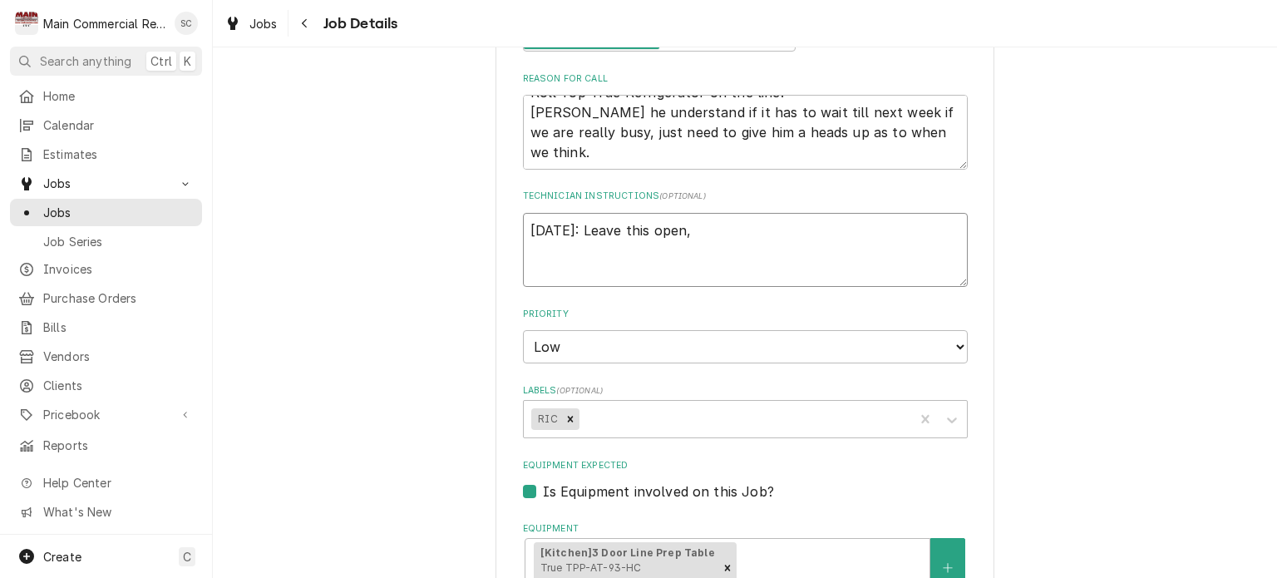
type textarea "x"
type textarea "9/8/25: Leave this open,"
type textarea "x"
type textarea "9/8/25: Leave this open, n"
type textarea "x"
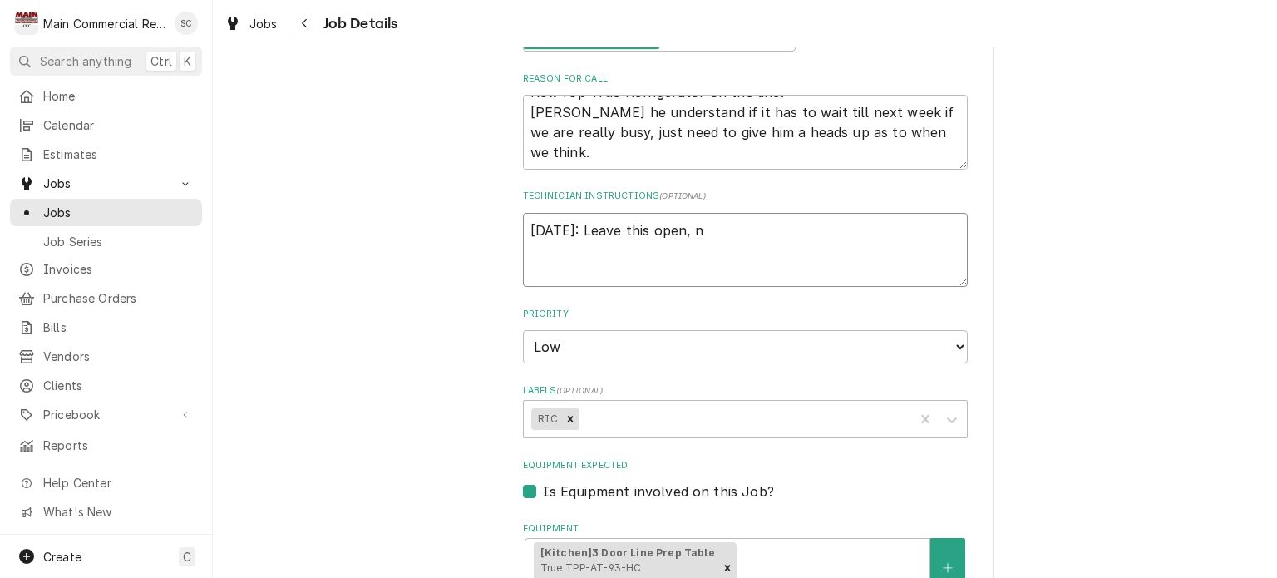
type textarea "9/8/25: Leave this open, ne"
type textarea "x"
type textarea "9/8/25: Leave this open, nee"
type textarea "x"
type textarea "9/8/25: Leave this open, need"
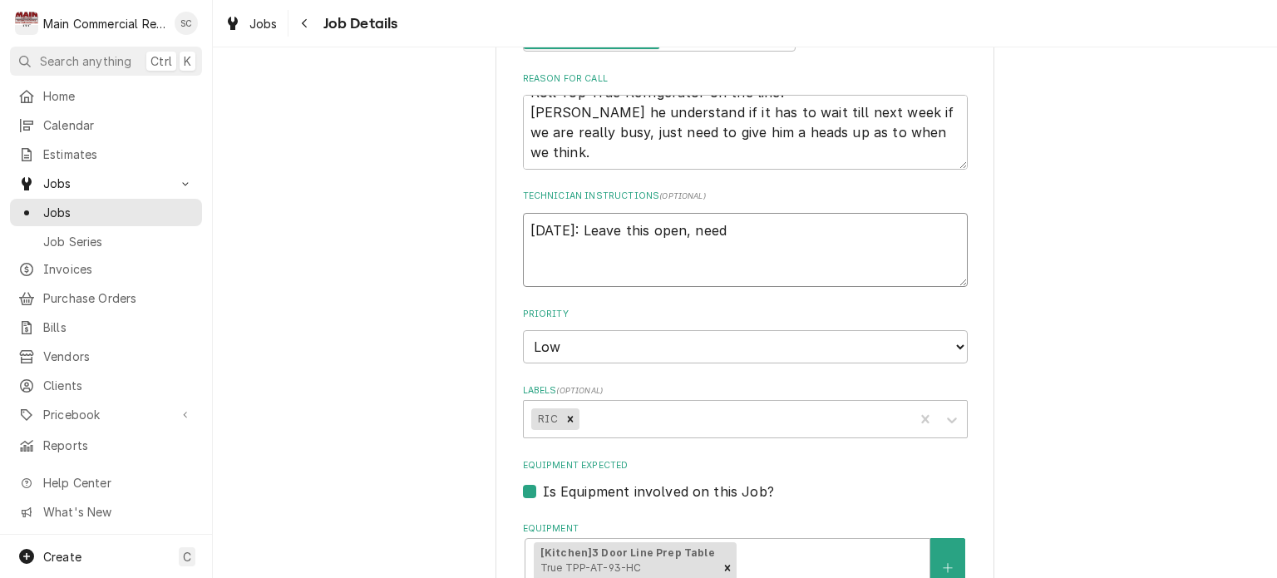
type textarea "x"
type textarea "9/8/25: Leave this open, need"
type textarea "x"
type textarea "9/8/25: Leave this open, need t"
type textarea "x"
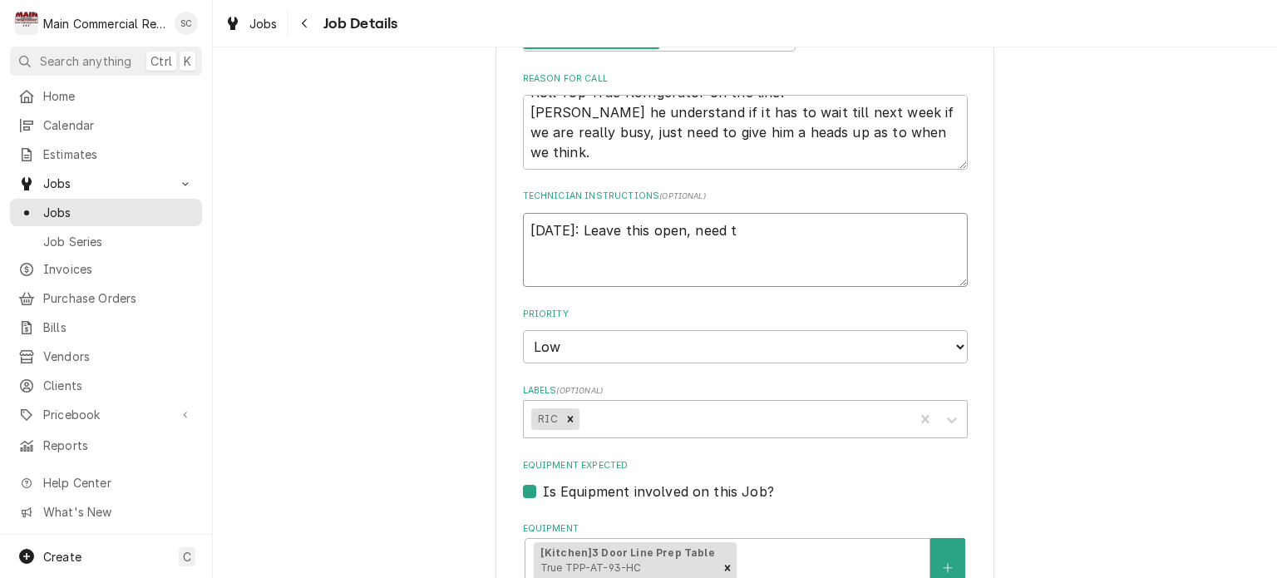
type textarea "9/8/25: Leave this open, need to"
type textarea "x"
type textarea "9/8/25: Leave this open, need to"
type textarea "x"
type textarea "9/8/25: Leave this open, need to r"
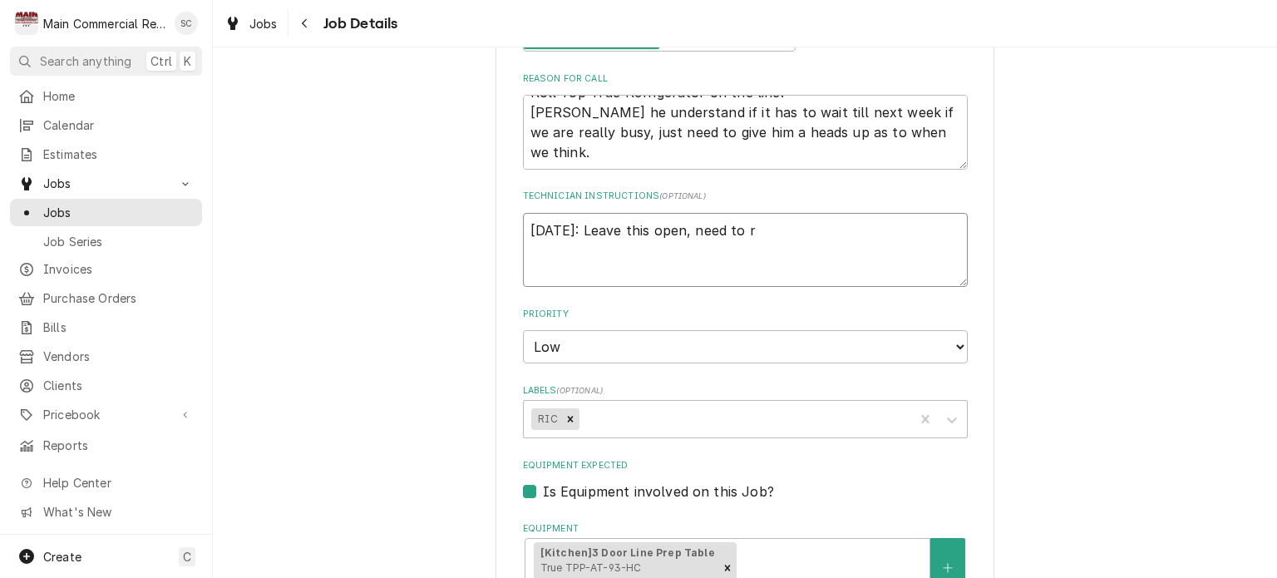
type textarea "x"
type textarea "9/8/25: Leave this open, need to re"
type textarea "x"
type textarea "9/8/25: Leave this open, need to ret"
type textarea "x"
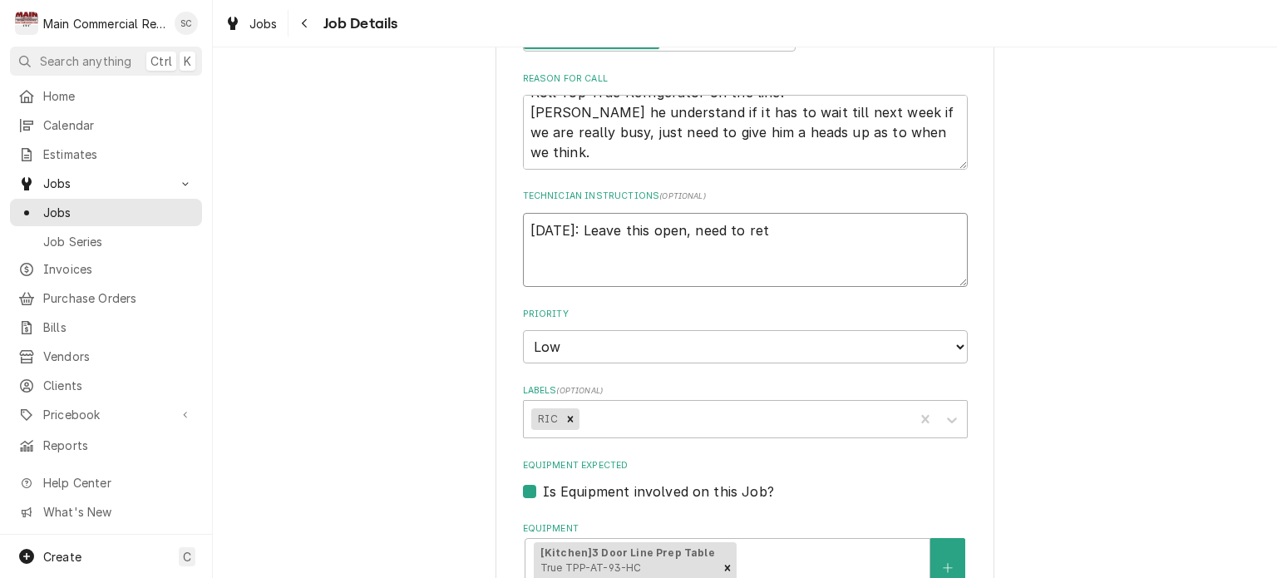
type textarea "9/8/25: Leave this open, need to retu"
type textarea "x"
type textarea "9/8/25: Leave this open, need to retur"
type textarea "x"
type textarea "9/8/25: Leave this open, need to return"
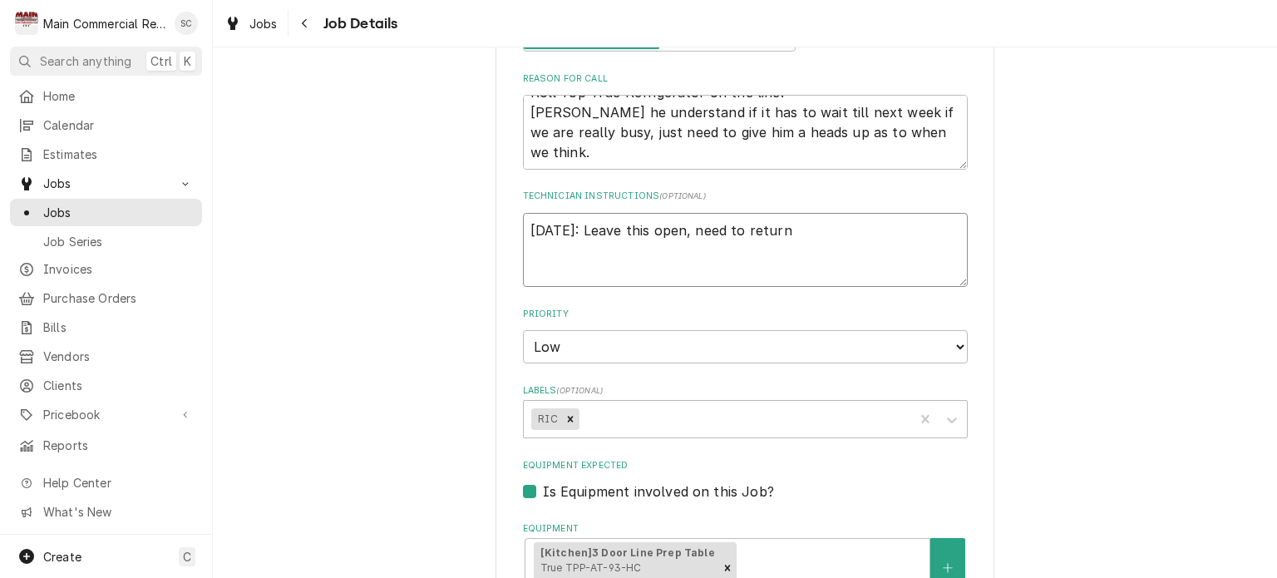
type textarea "x"
type textarea "9/8/25: Leave this open, need to return"
type textarea "x"
type textarea "9/8/25: Leave this open, need to return t"
type textarea "x"
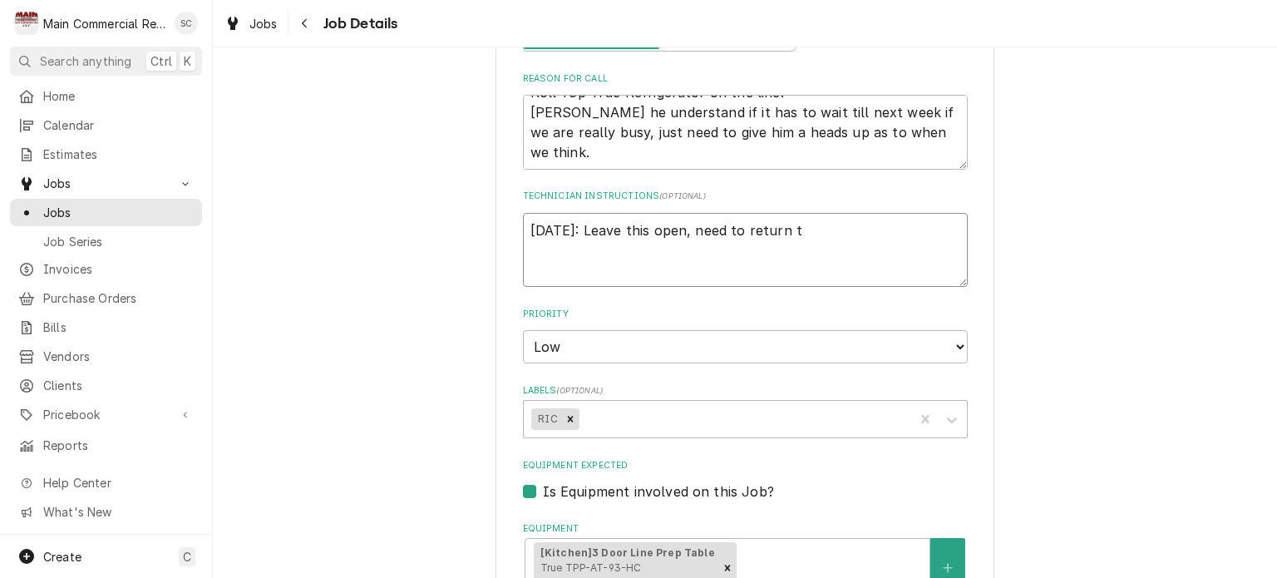
type textarea "9/8/25: Leave this open, need to return to"
type textarea "x"
type textarea "9/8/25: Leave this open, need to return to"
type textarea "x"
type textarea "9/8/25: Leave this open, need to return to c"
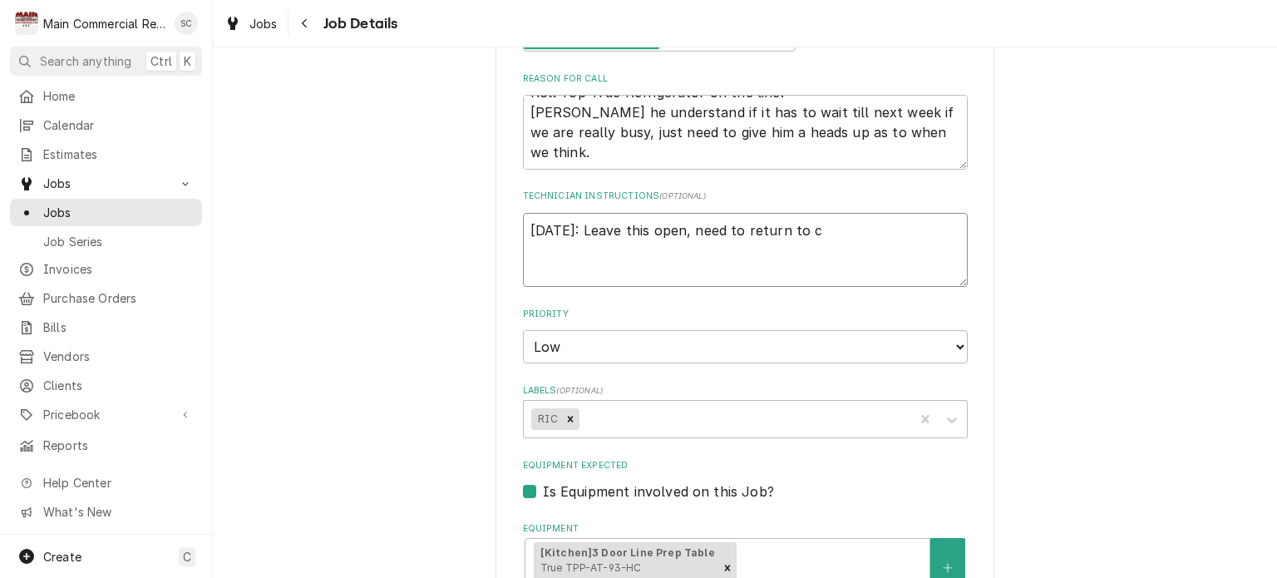
type textarea "x"
type textarea "9/8/25: Leave this open, need to return to ch"
type textarea "x"
type textarea "9/8/25: Leave this open, need to return to che"
type textarea "x"
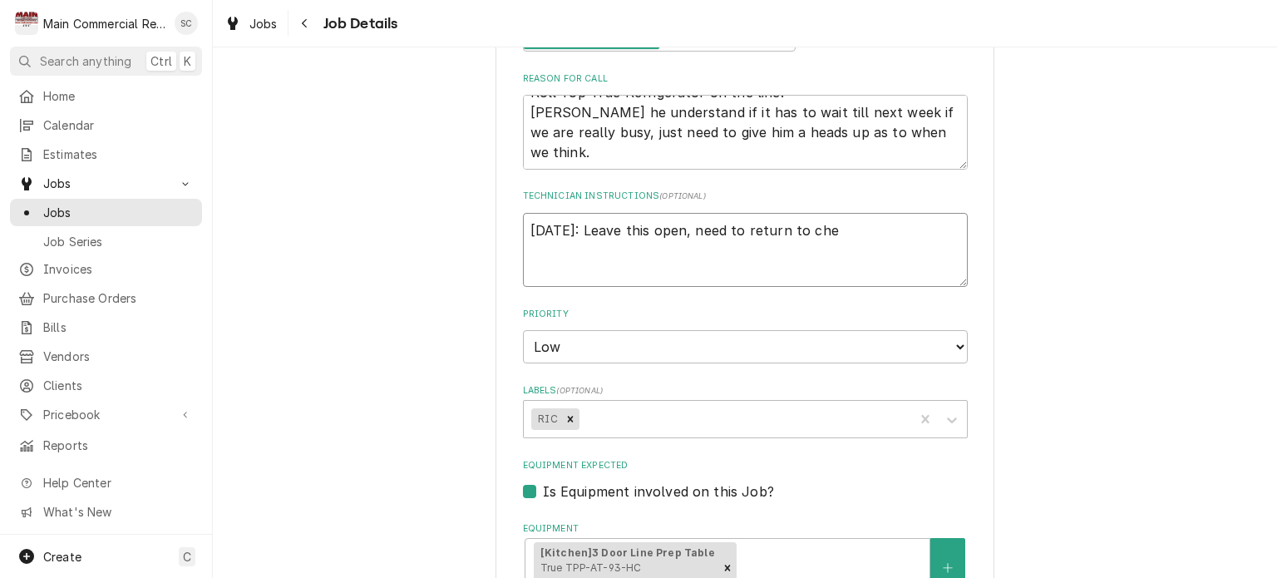
type textarea "9/8/25: Leave this open, need to return to chec"
type textarea "x"
type textarea "9/8/25: Leave this open, need to return to check"
type textarea "x"
type textarea "9/8/25: Leave this open, need to return to check"
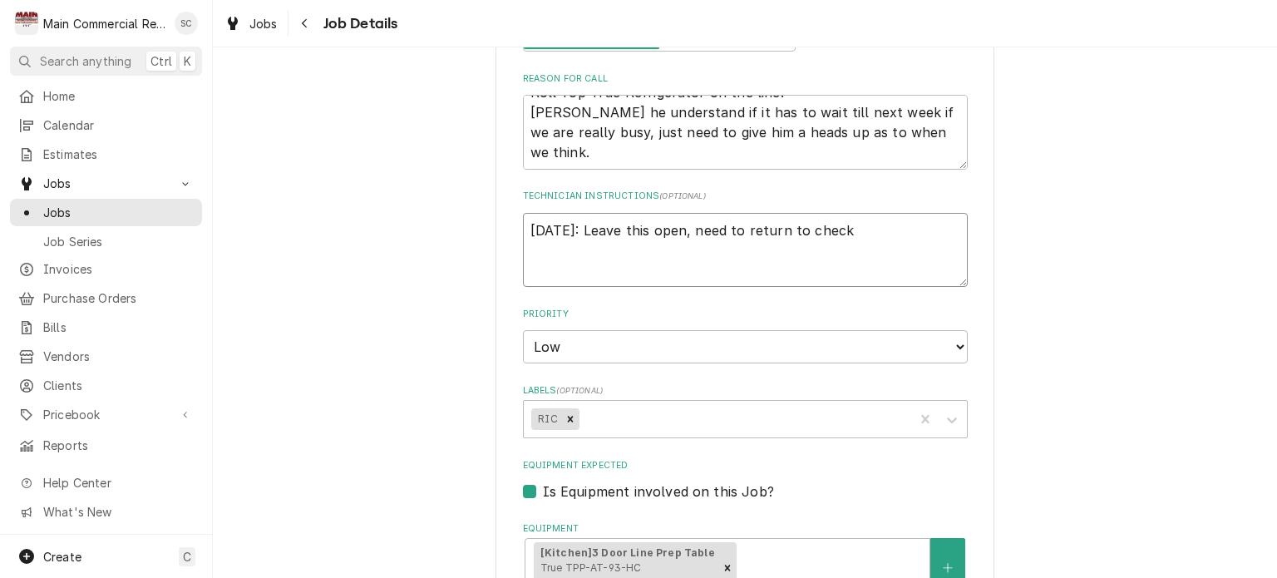
type textarea "x"
type textarea "9/8/25: Leave this open, need to return to check u"
type textarea "x"
type textarea "9/8/25: Leave this open, need to return to check un"
type textarea "x"
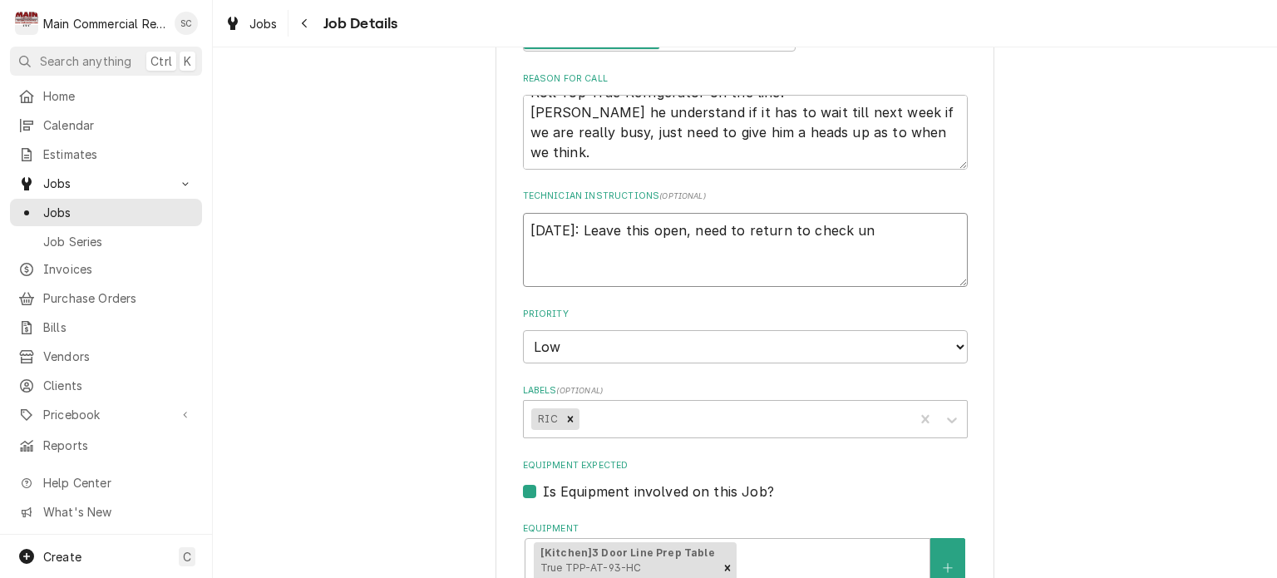
type textarea "9/8/25: Leave this open, need to return to check uni"
type textarea "x"
type textarea "9/8/25: Leave this open, need to return to check unit"
type textarea "x"
type textarea "9/8/25: Leave this open, need to return to check unit"
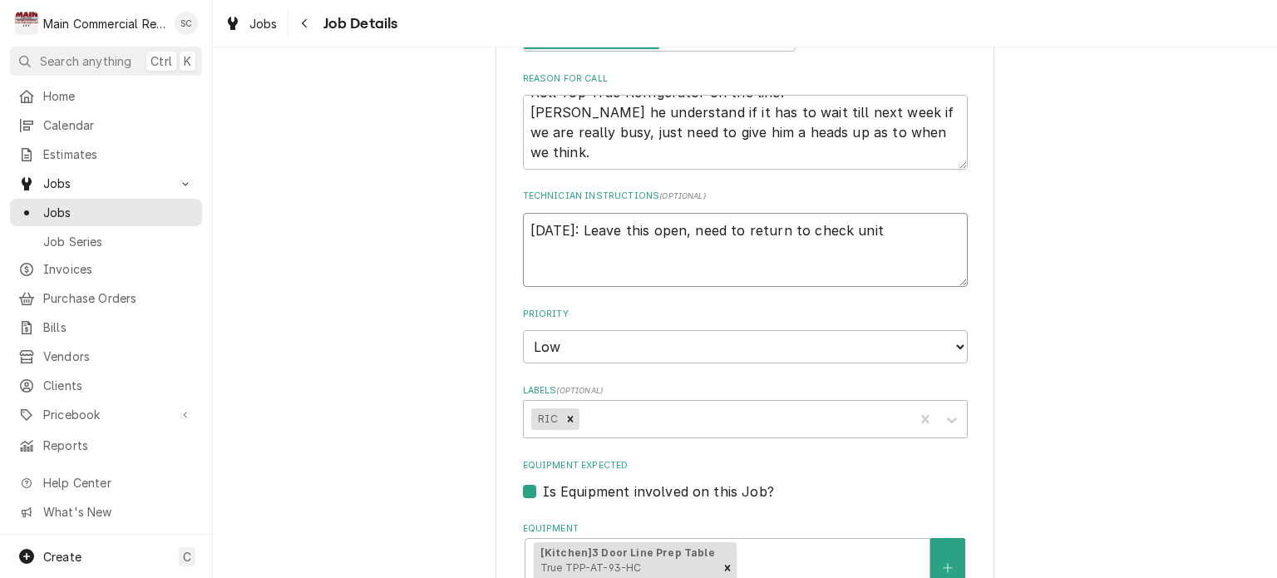
type textarea "x"
type textarea "9/8/25: Leave this open, need to return to check unit a"
type textarea "x"
type textarea "9/8/25: Leave this open, need to return to check unit ag"
type textarea "x"
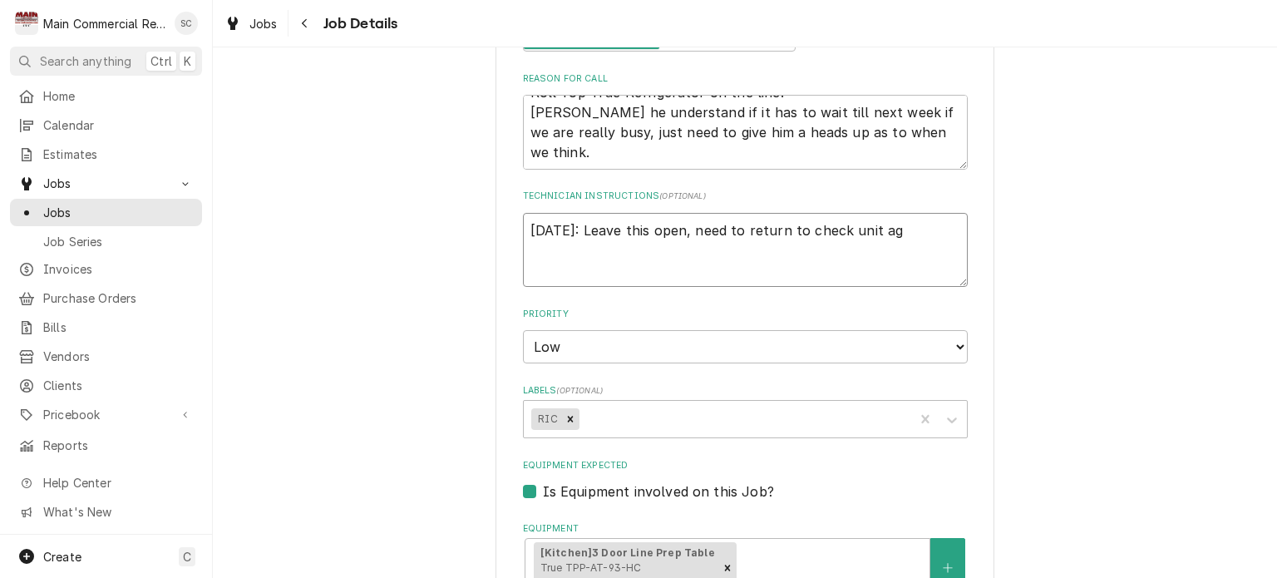
type textarea "9/8/25: Leave this open, need to return to check unit aga"
type textarea "x"
type textarea "9/8/25: Leave this open, need to return to check unit agai"
type textarea "x"
type textarea "9/8/25: Leave this open, need to return to check unit again"
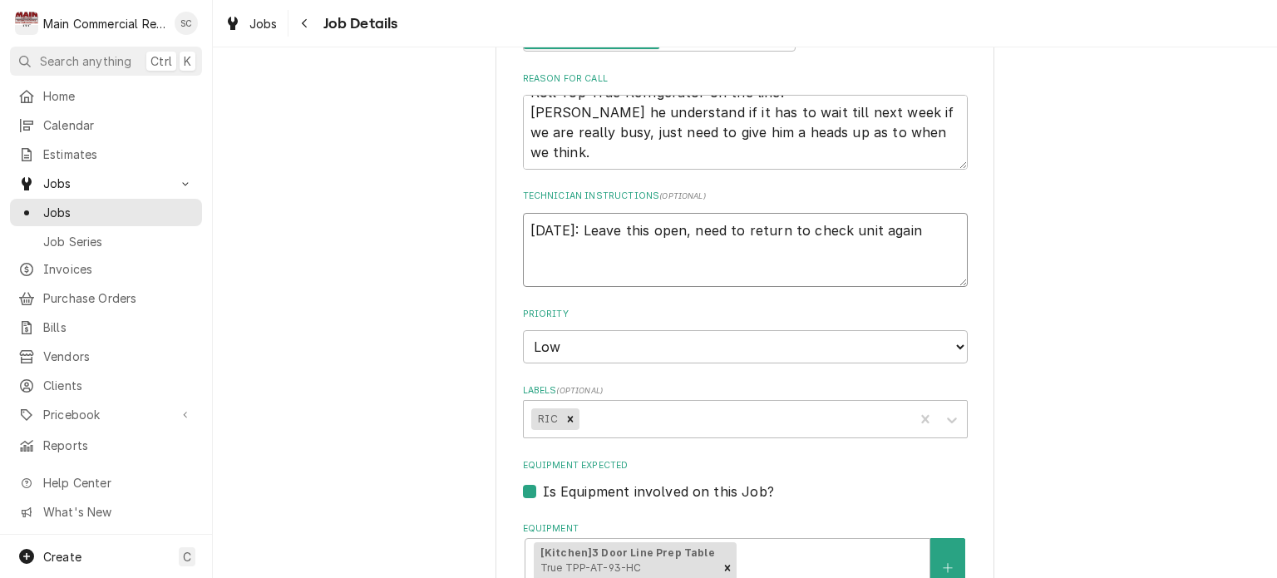
type textarea "x"
type textarea "9/8/25: Leave this open, need to return to check unit again."
type textarea "x"
type textarea "9/8/25: Leave this open, need to return to check unit again."
type textarea "x"
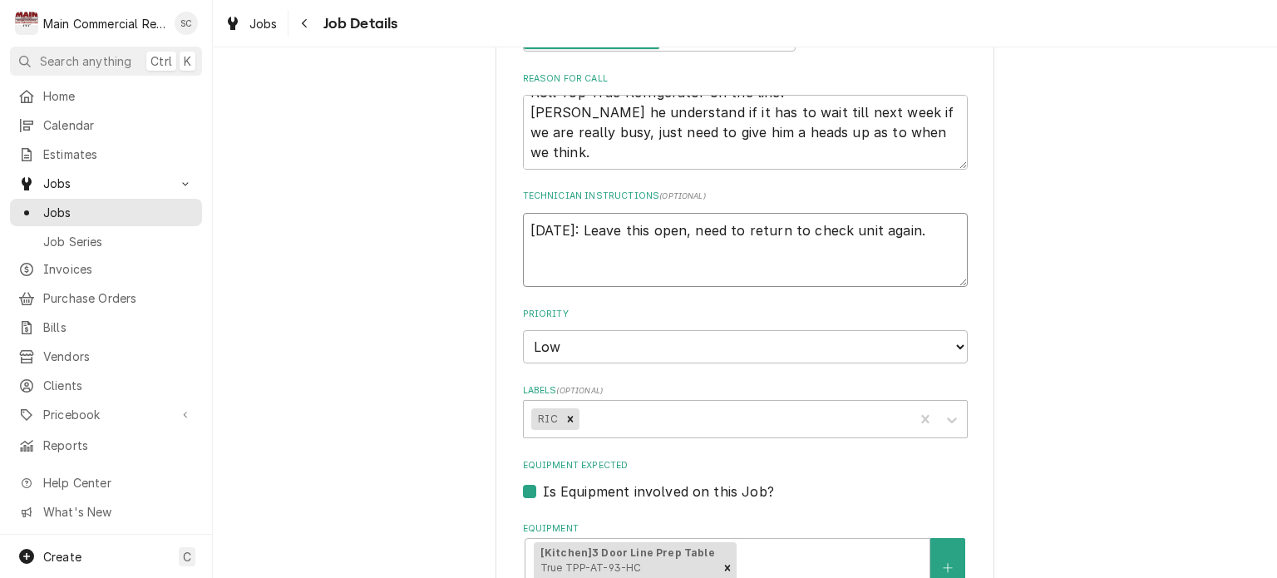
scroll to position [582, 0]
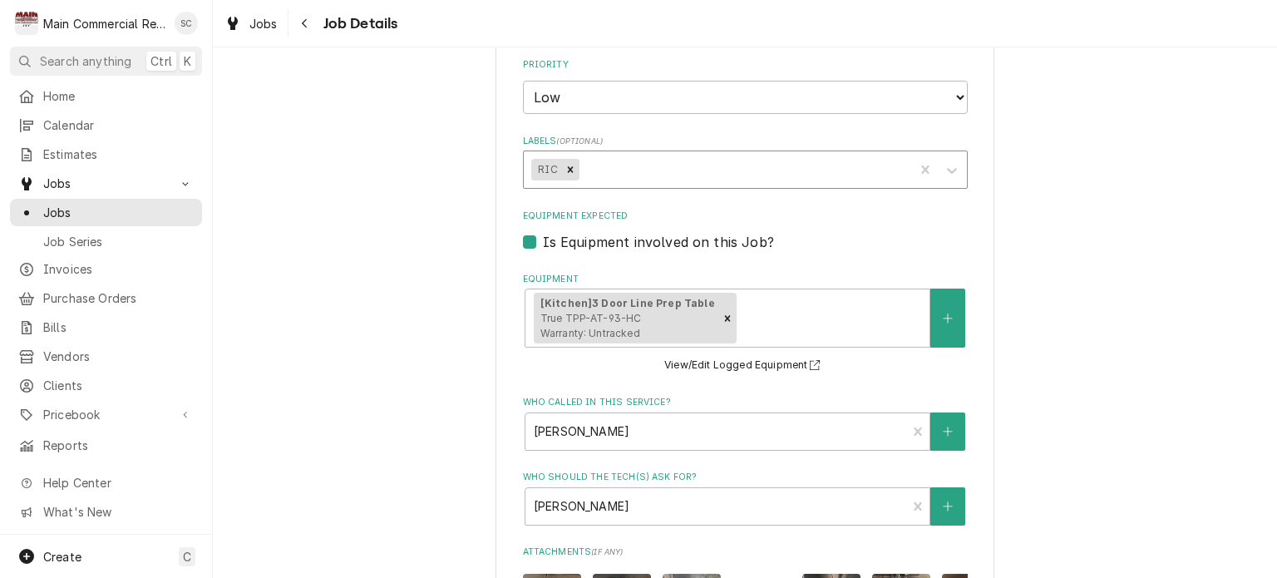
type textarea "9/8/25: Leave this open, need to return to check unit again."
click at [680, 170] on div "Labels" at bounding box center [743, 170] width 323 height 30
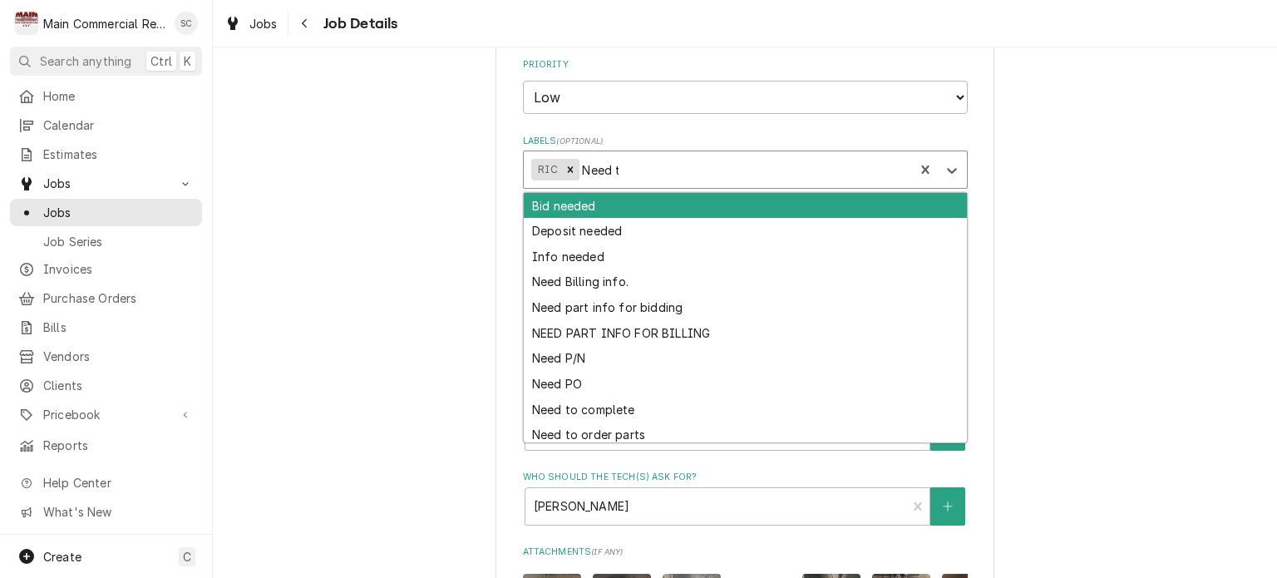
type input "Need to"
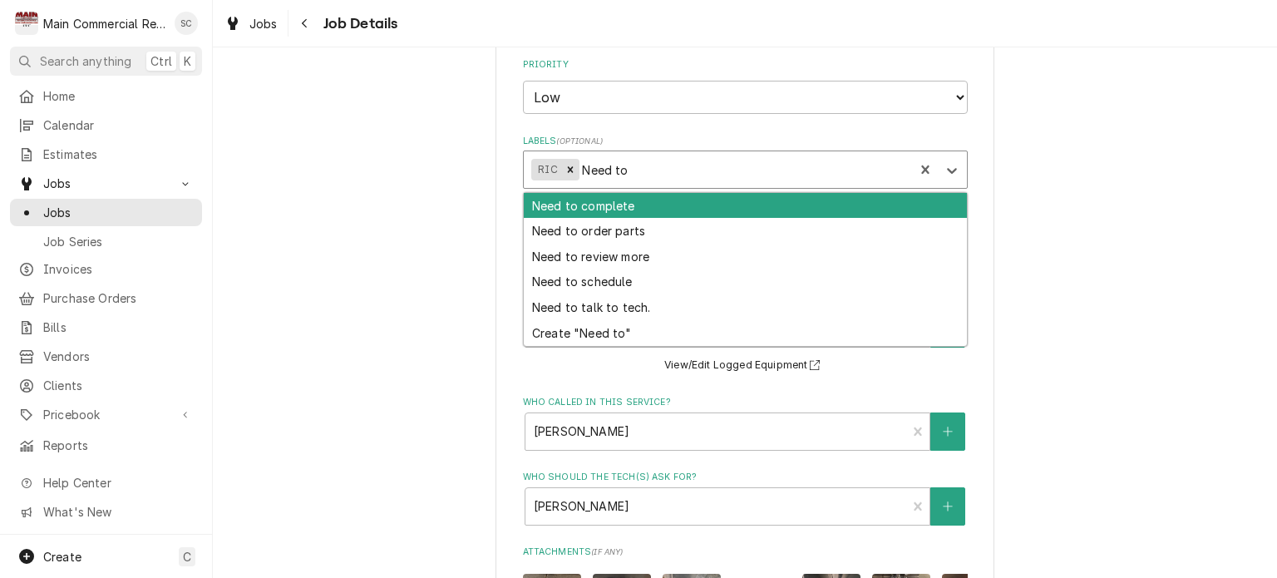
click at [671, 208] on div "Need to complete" at bounding box center [745, 206] width 443 height 26
type textarea "x"
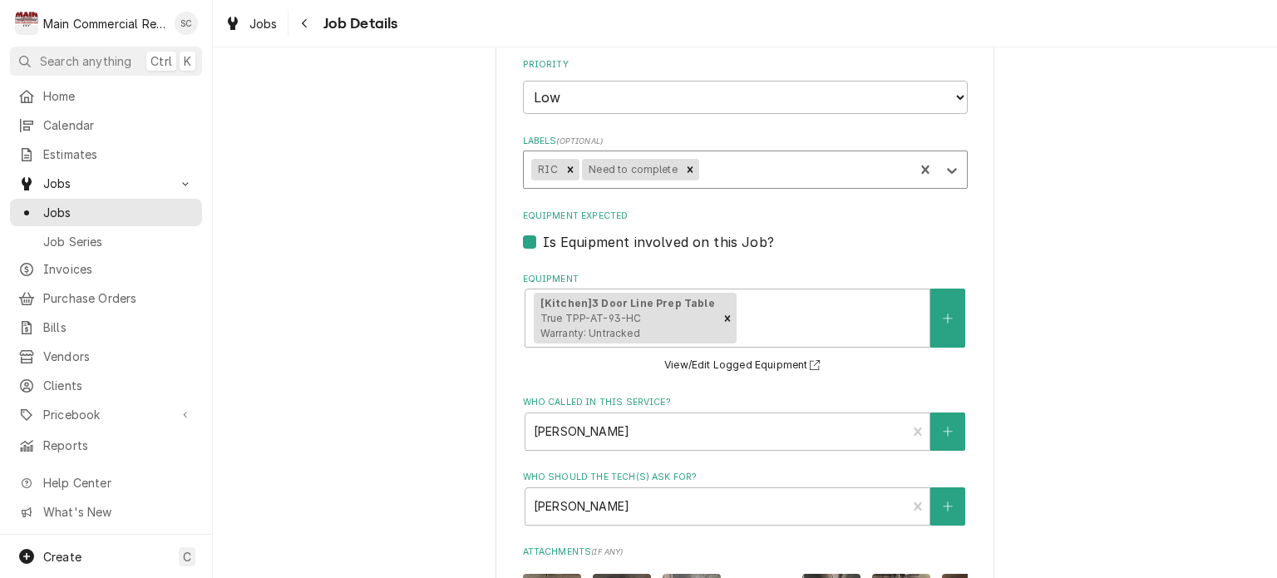
click at [811, 232] on div "Is Equipment involved on this Job?" at bounding box center [745, 242] width 445 height 20
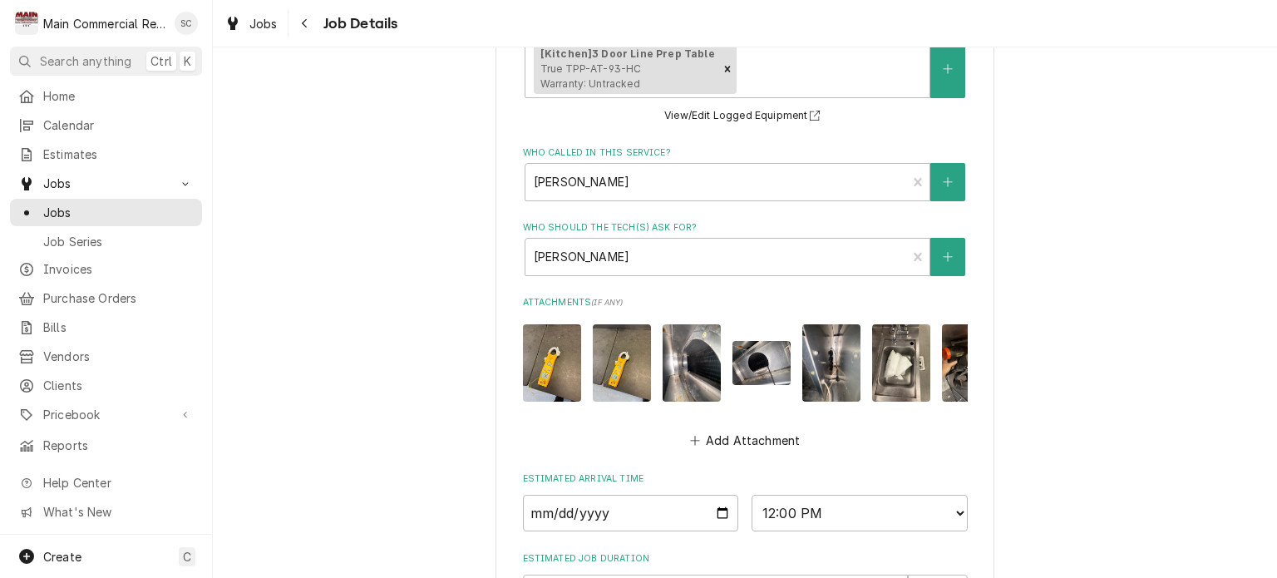
scroll to position [1049, 0]
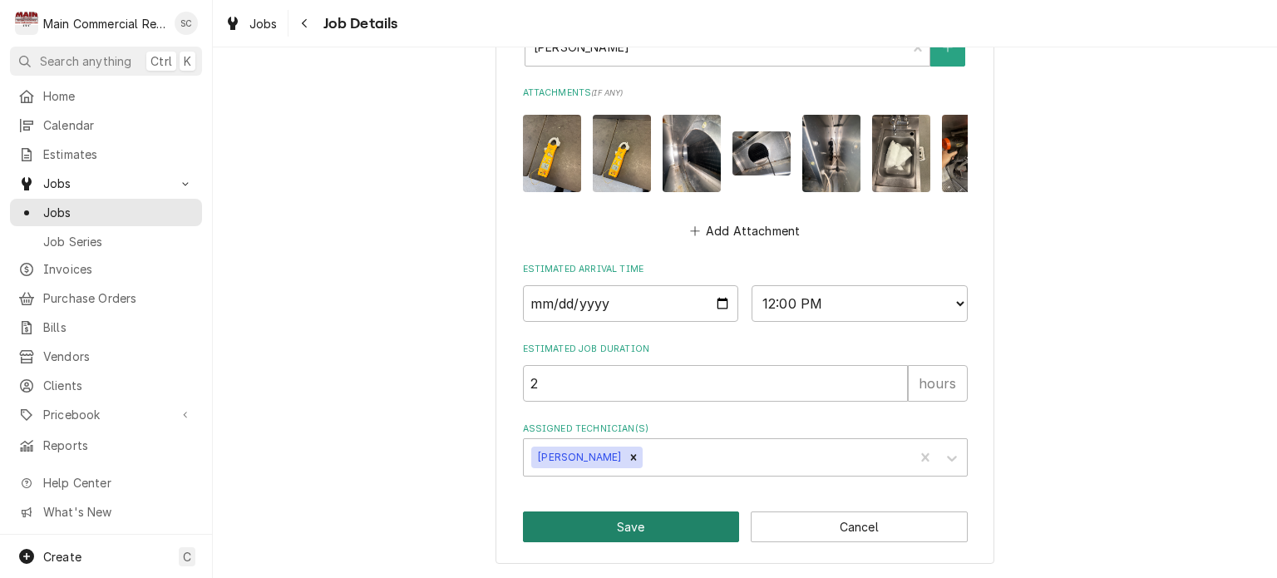
click at [645, 528] on button "Save" at bounding box center [631, 526] width 217 height 31
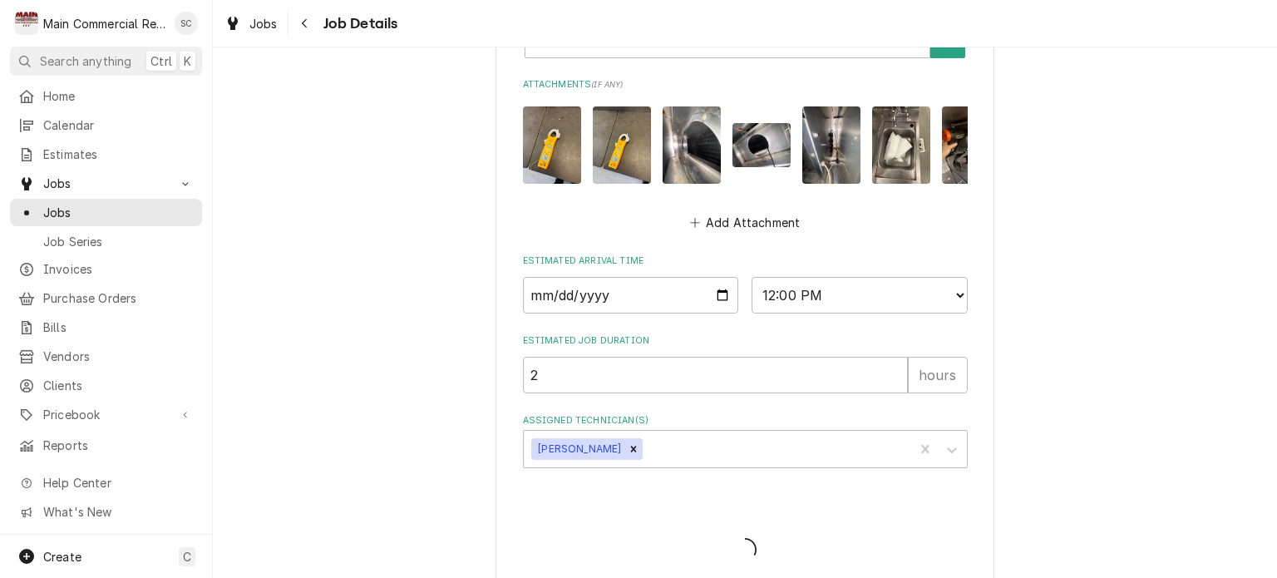
type textarea "x"
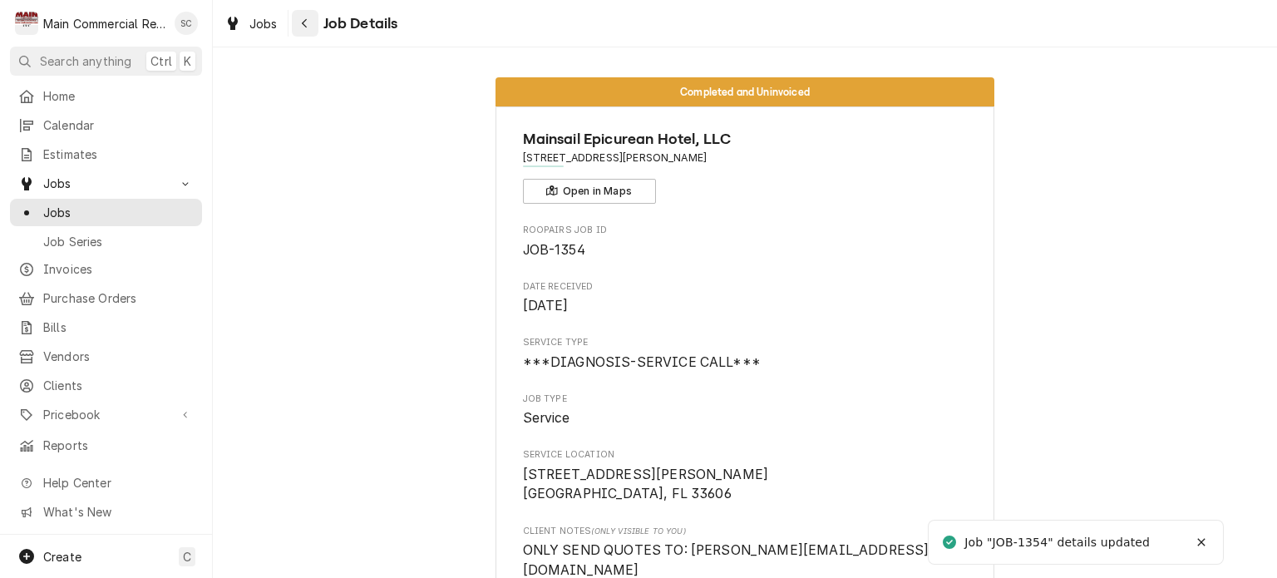
click at [303, 29] on div "Navigate back" at bounding box center [305, 23] width 17 height 17
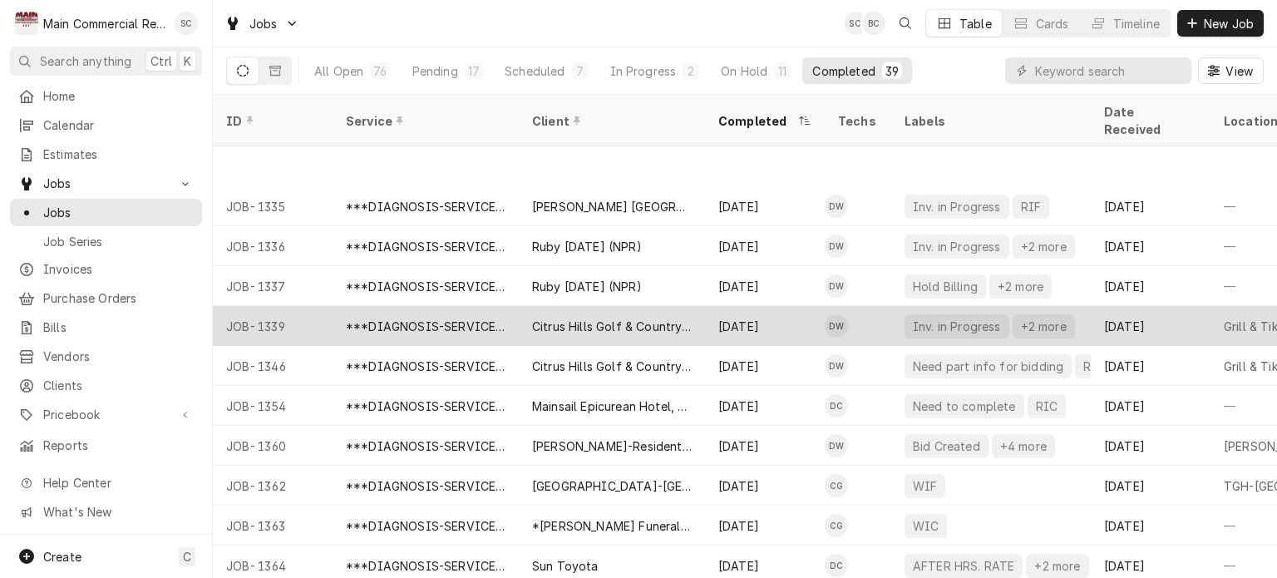
scroll to position [1117, 0]
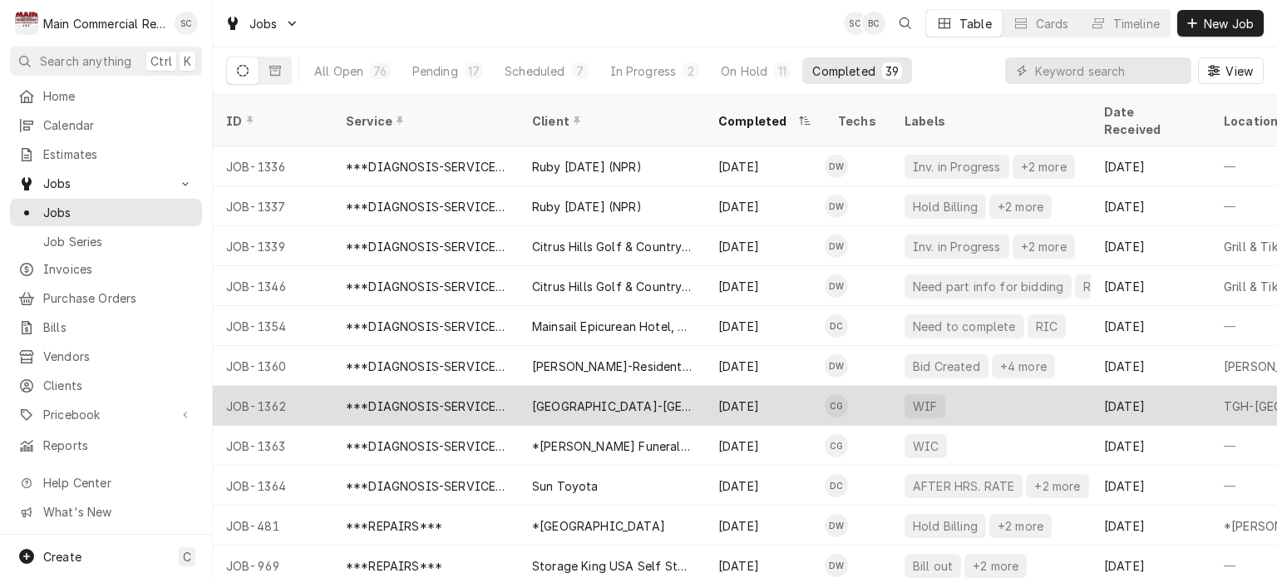
click at [674, 395] on div "[GEOGRAPHIC_DATA]-[GEOGRAPHIC_DATA]" at bounding box center [612, 406] width 186 height 40
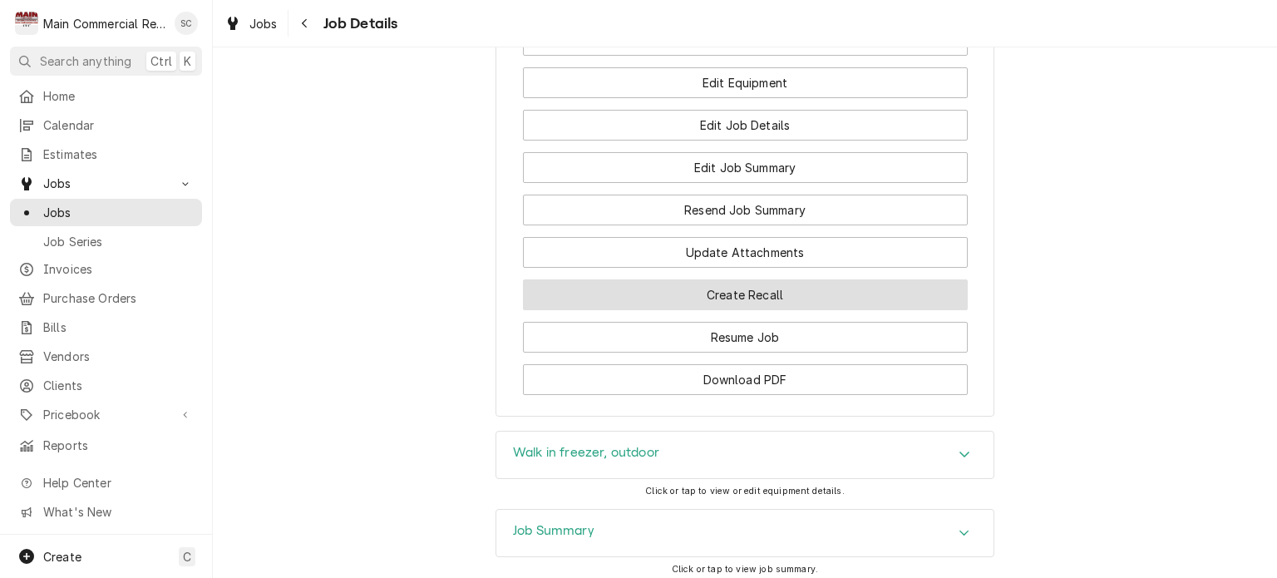
scroll to position [2093, 0]
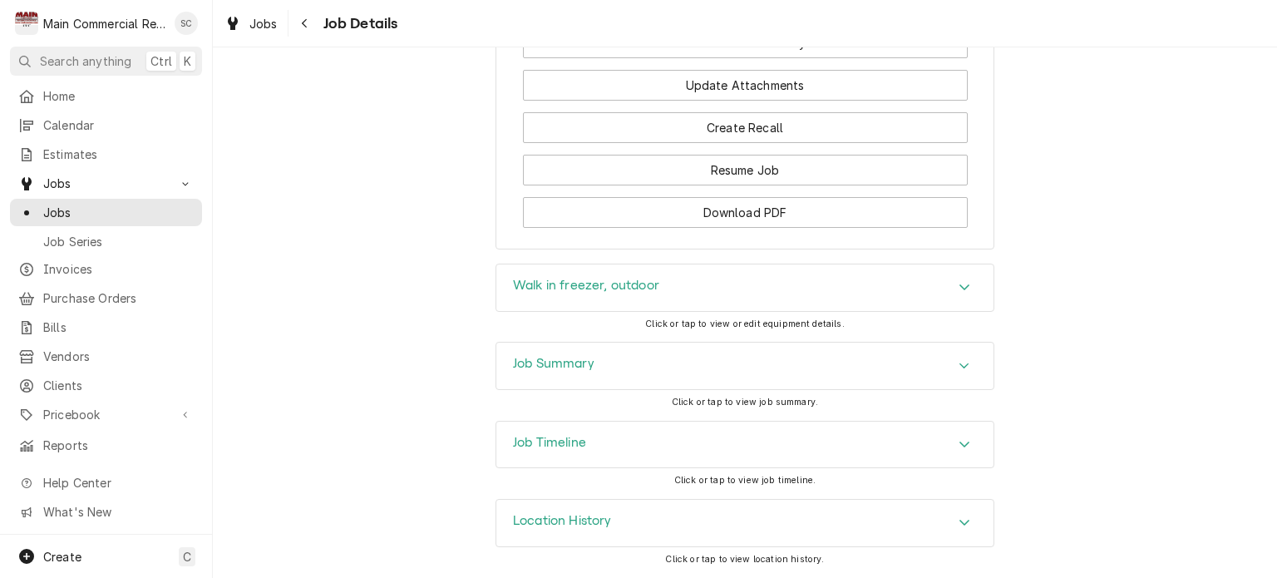
click at [818, 370] on div "Job Summary" at bounding box center [744, 366] width 497 height 47
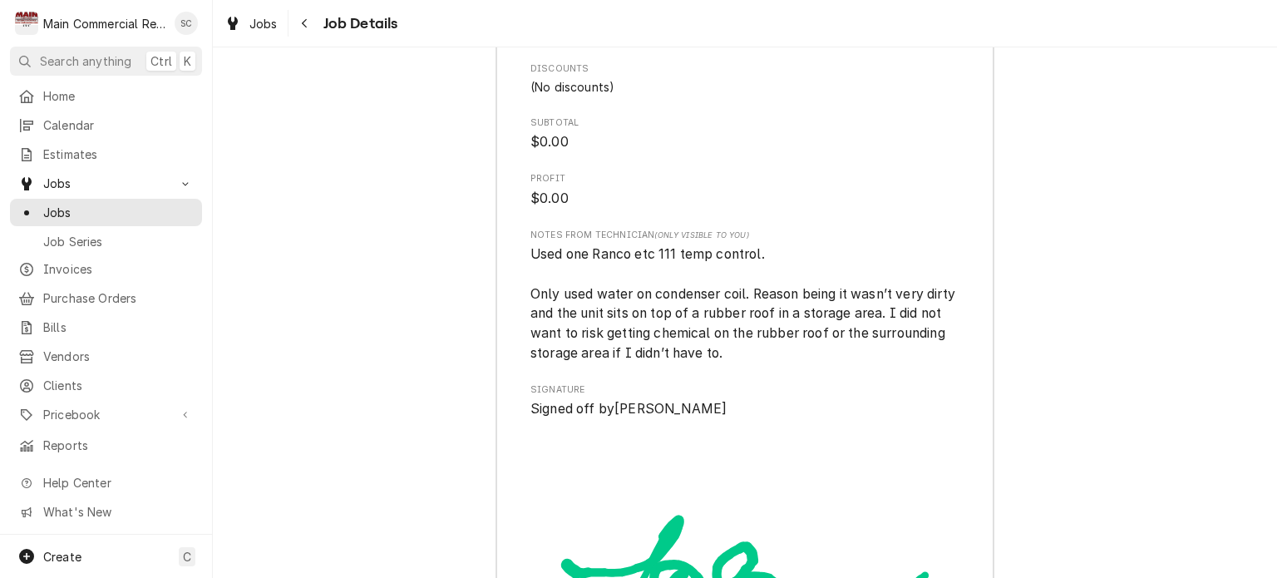
scroll to position [4228, 0]
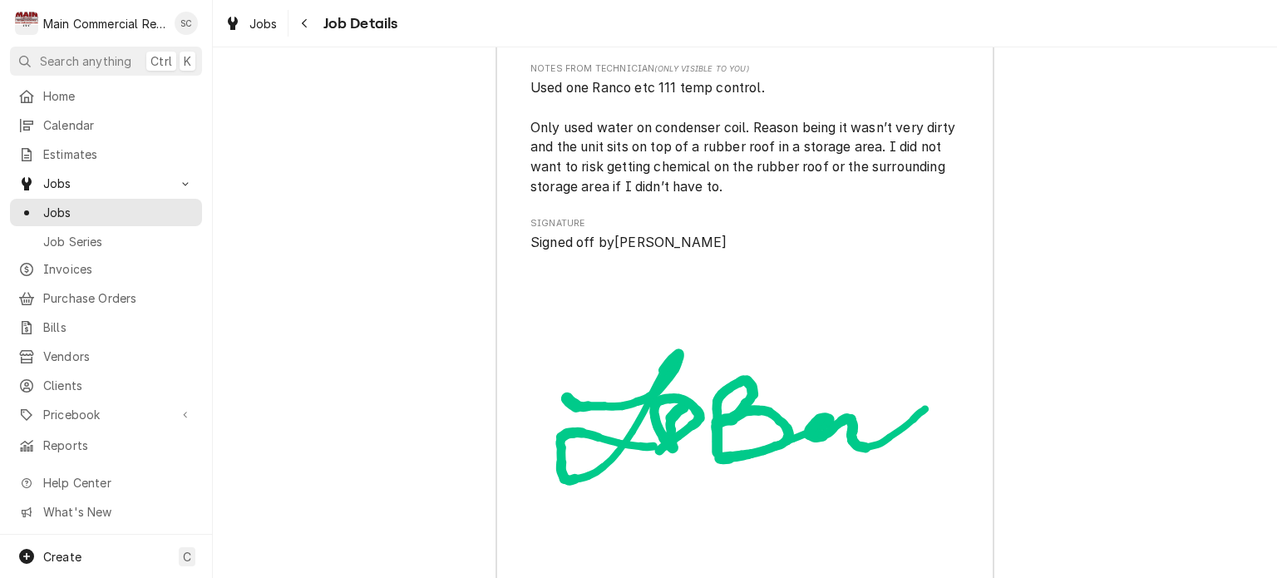
click at [861, 230] on span "Signature" at bounding box center [744, 223] width 429 height 13
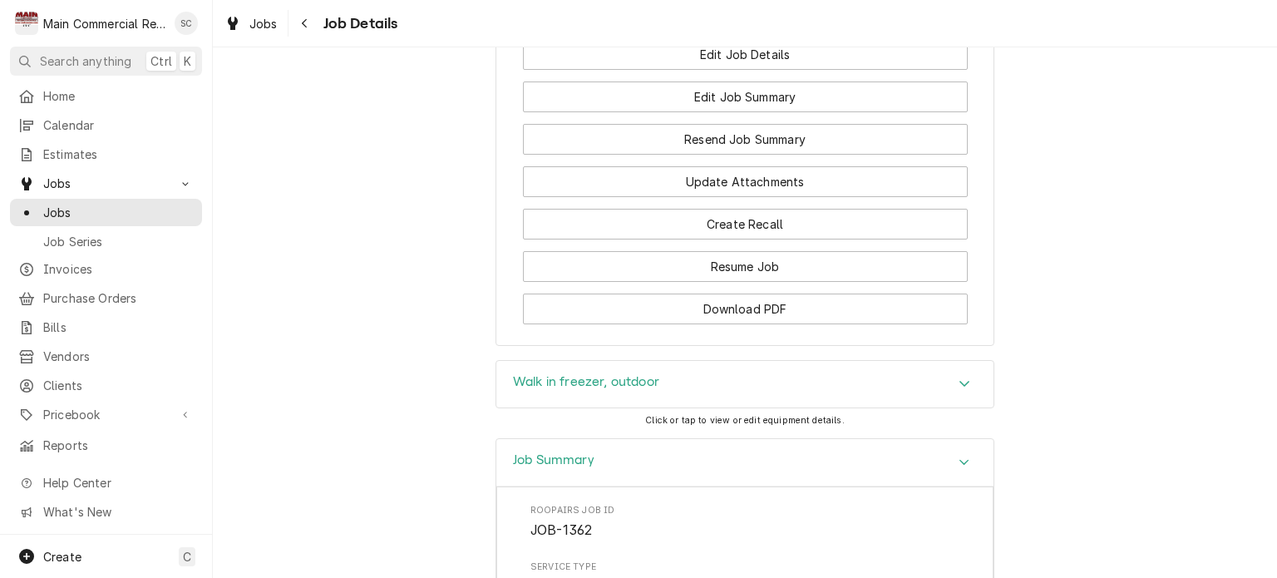
scroll to position [1734, 0]
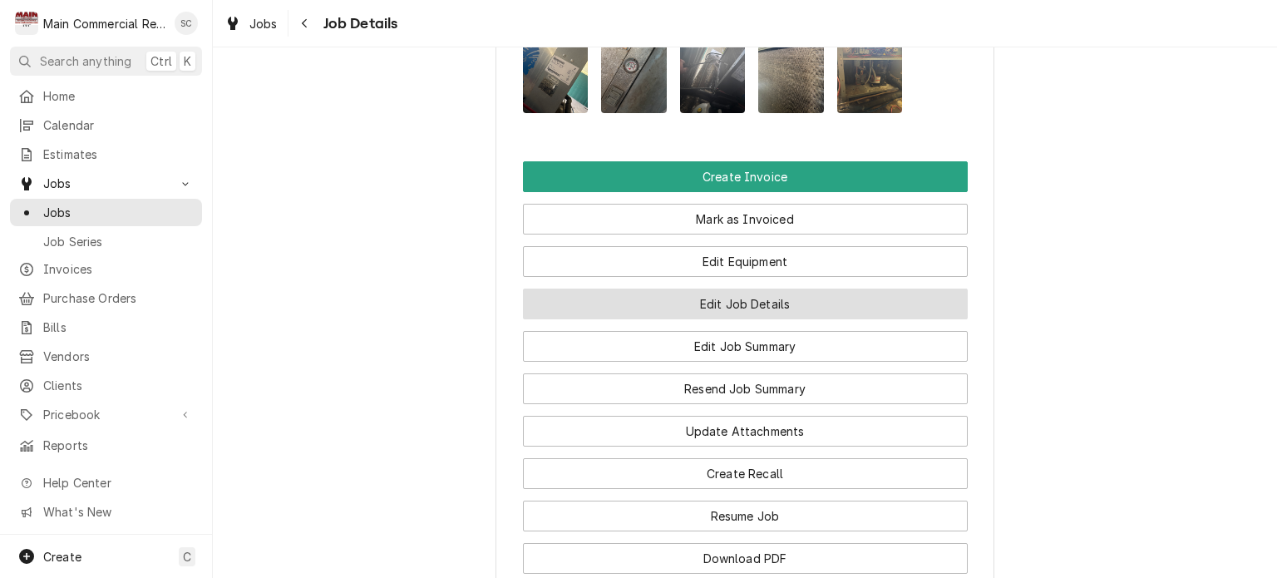
click at [772, 318] on button "Edit Job Details" at bounding box center [745, 304] width 445 height 31
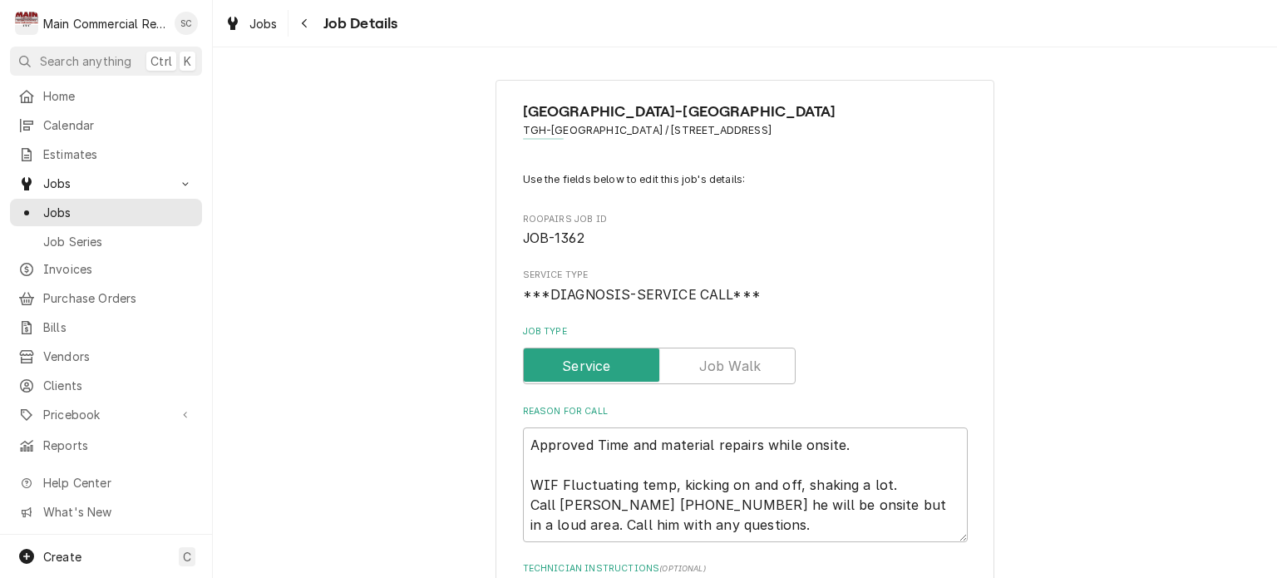
type textarea "x"
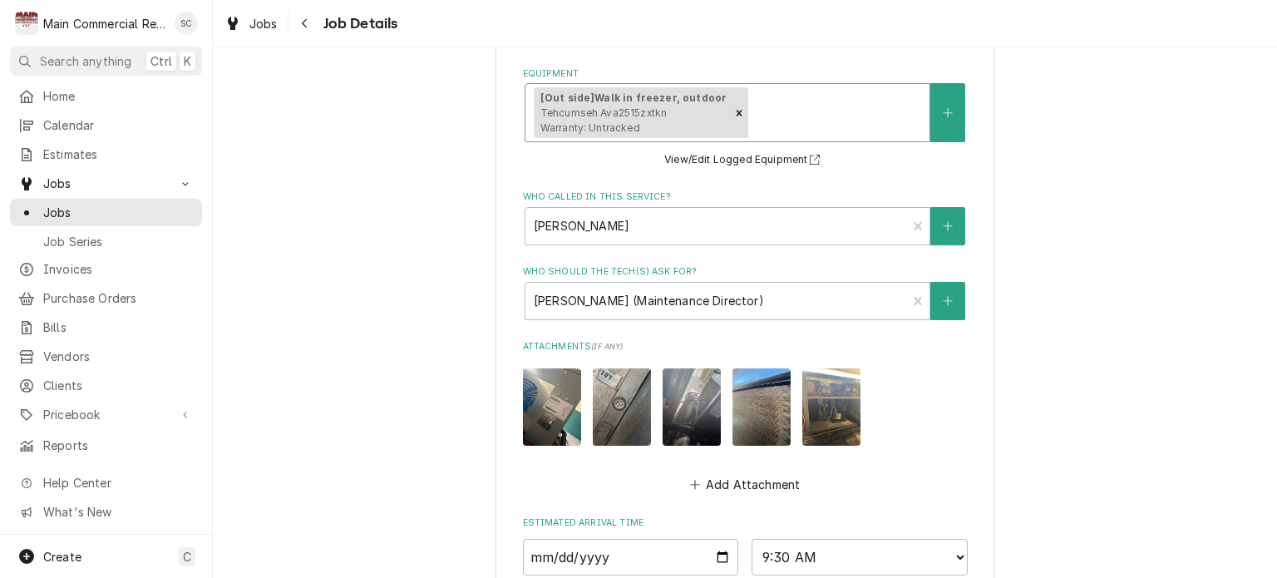
scroll to position [578, 0]
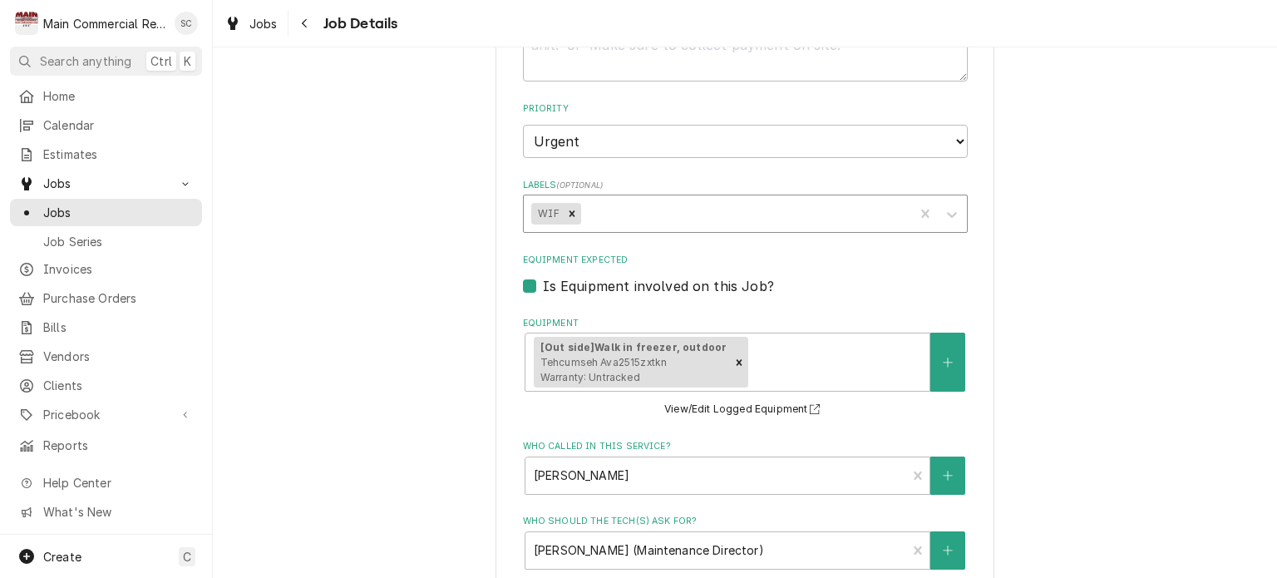
click at [706, 206] on div "Labels" at bounding box center [745, 214] width 322 height 30
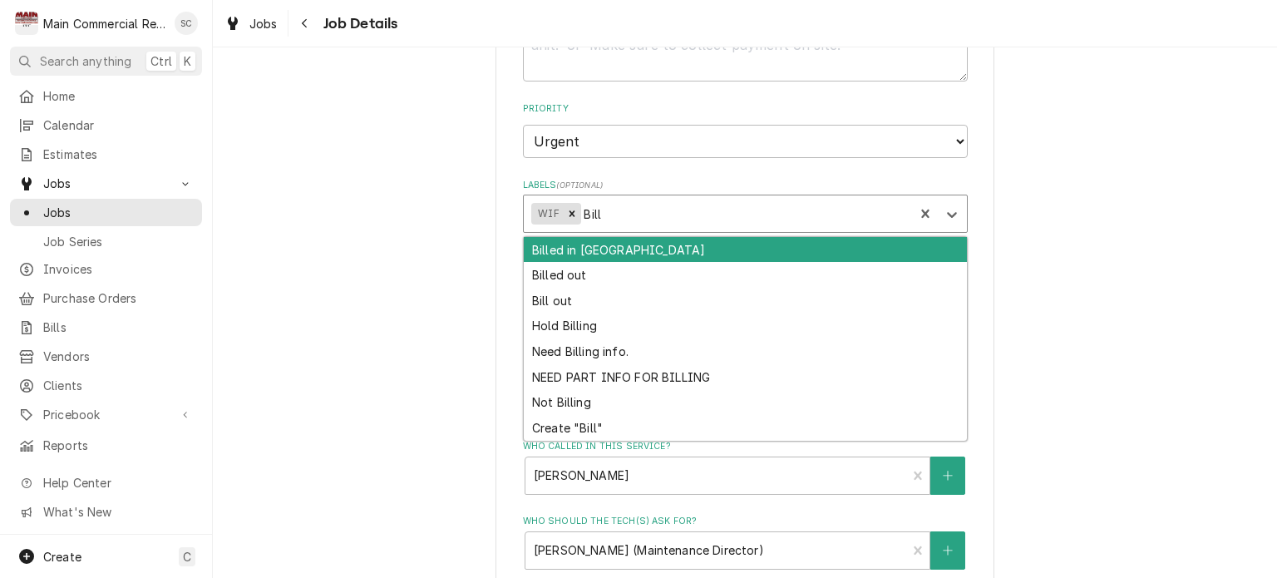
type input "Bill ou"
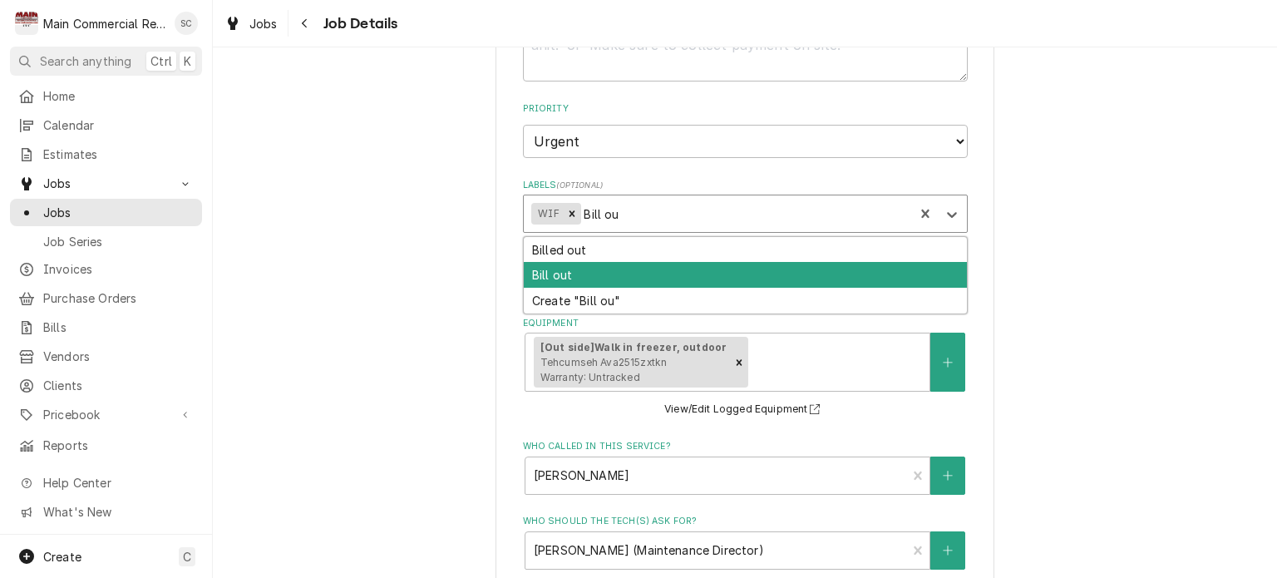
click at [673, 282] on div "Bill out" at bounding box center [745, 275] width 443 height 26
type textarea "x"
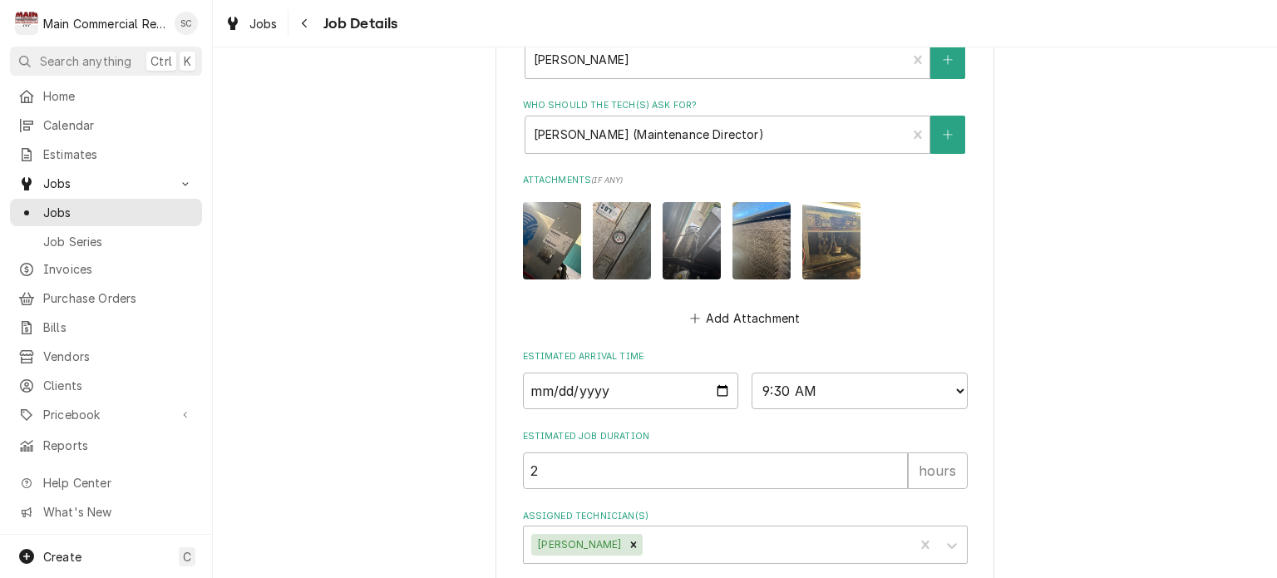
scroll to position [1077, 0]
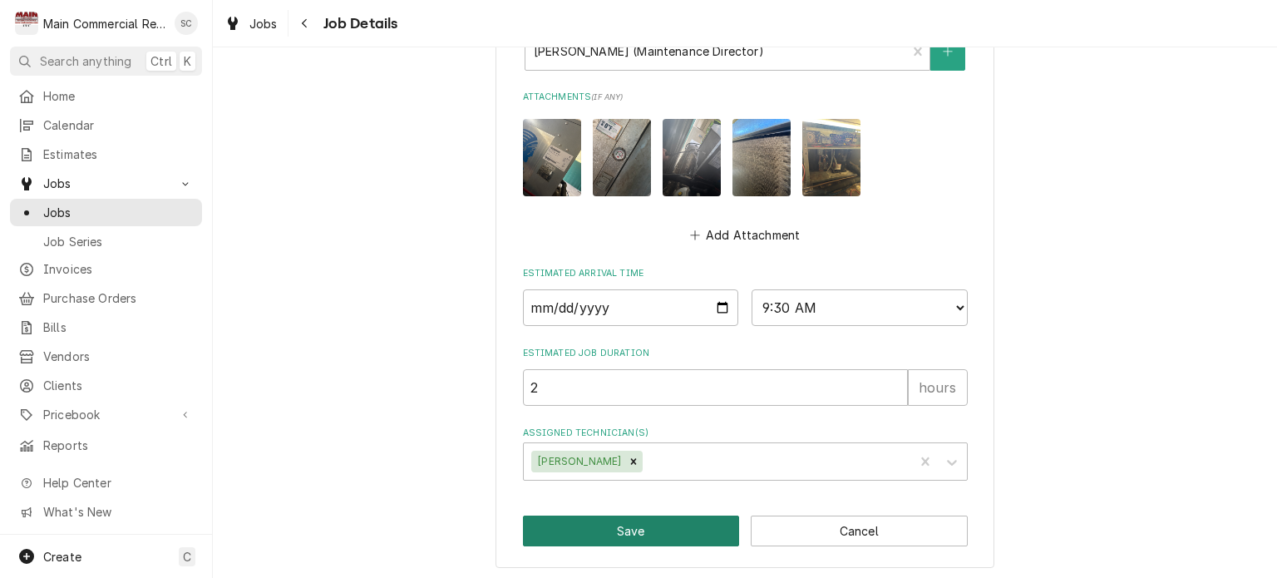
click at [708, 528] on button "Save" at bounding box center [631, 531] width 217 height 31
type textarea "x"
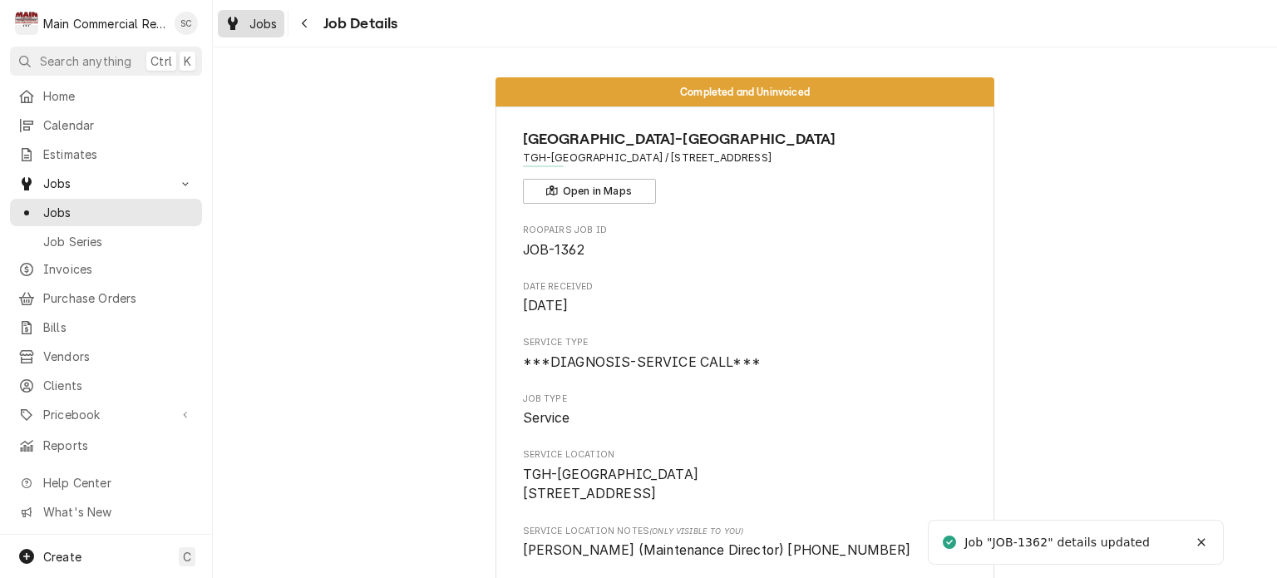
click at [274, 18] on span "Jobs" at bounding box center [263, 23] width 28 height 17
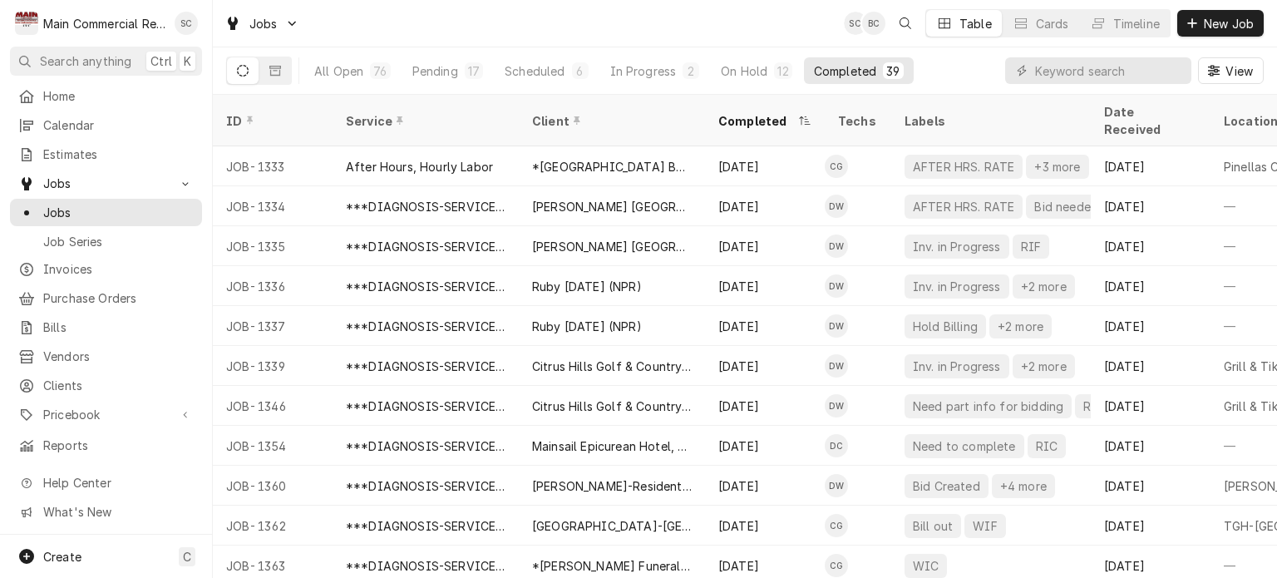
scroll to position [1117, 0]
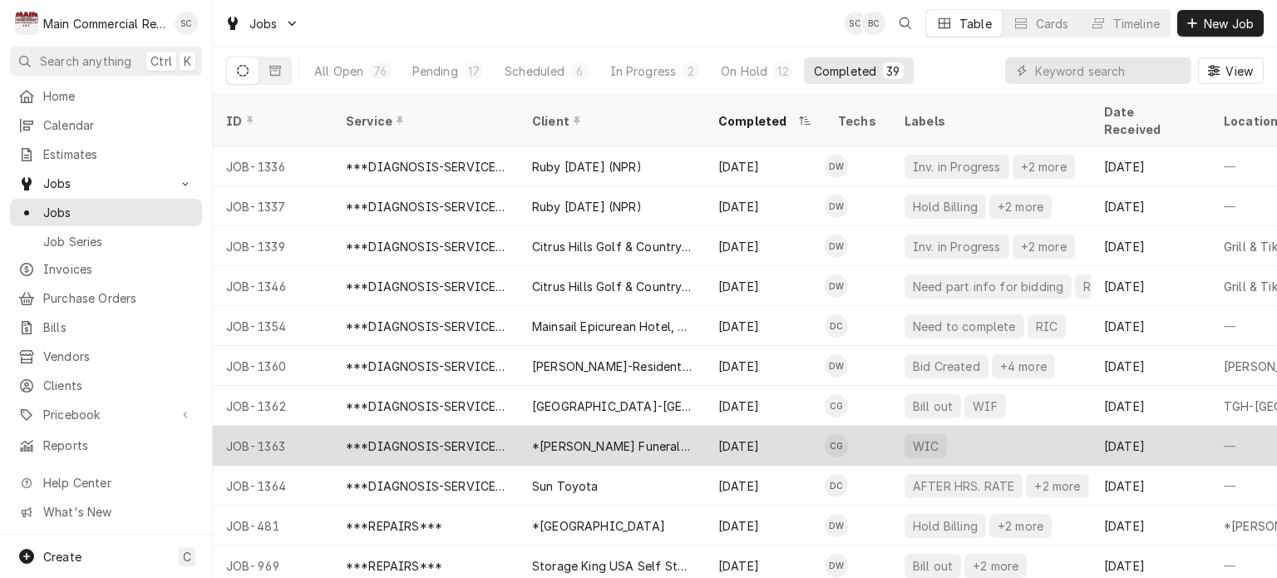
click at [673, 437] on div "*[PERSON_NAME] Funeral Home/Crematory" at bounding box center [612, 445] width 160 height 17
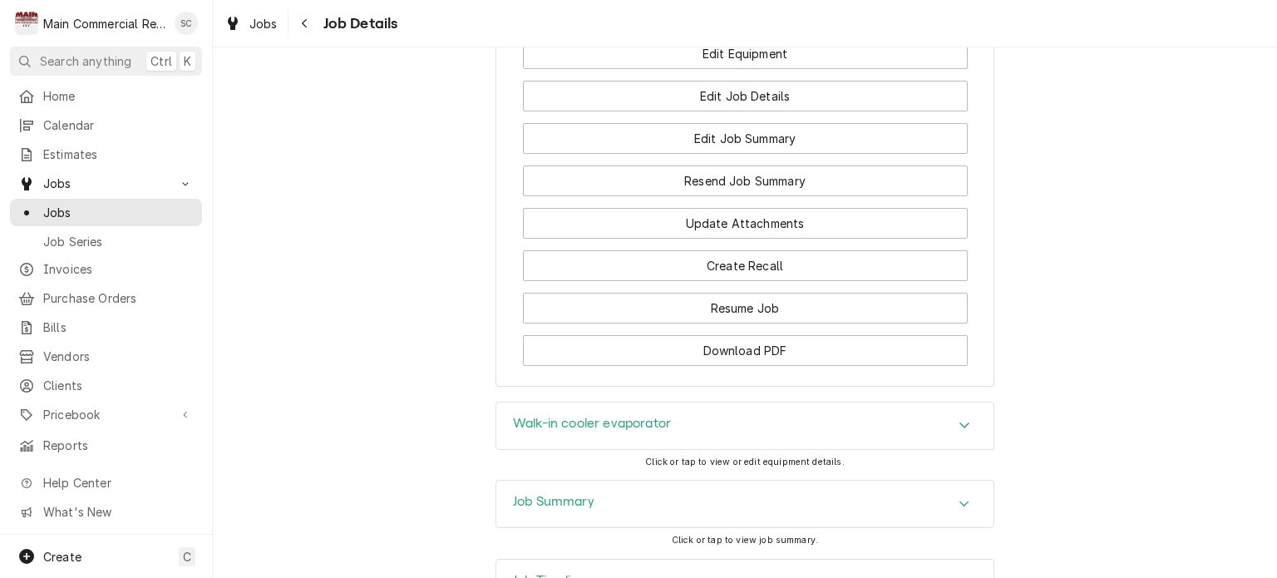
scroll to position [2203, 0]
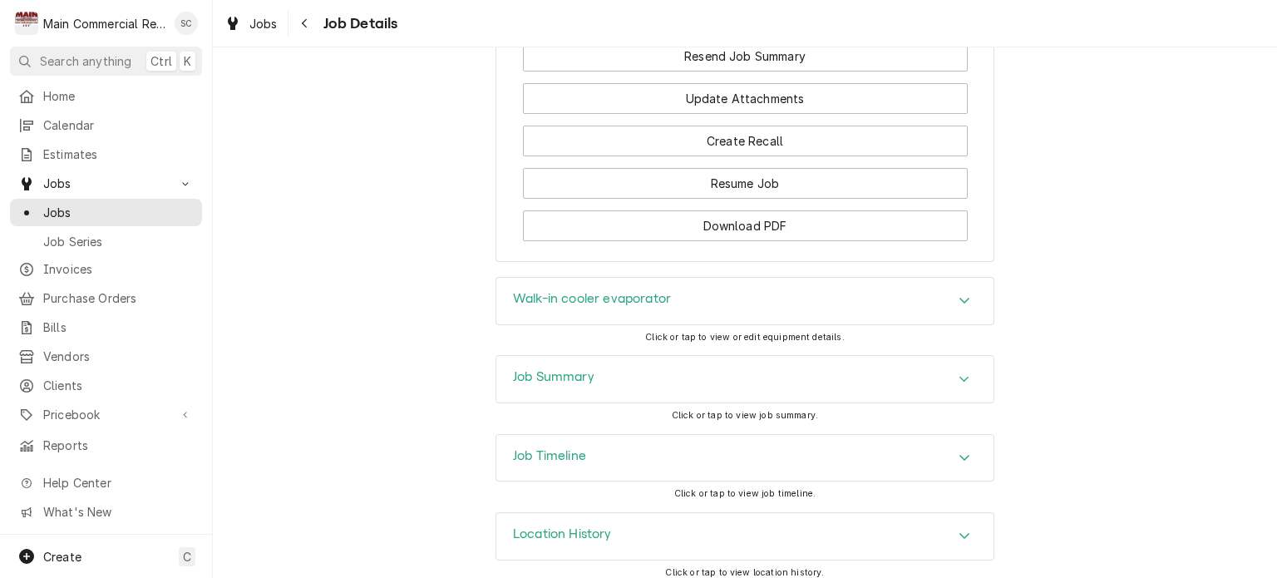
click at [959, 372] on icon "Accordion Header" at bounding box center [965, 378] width 12 height 13
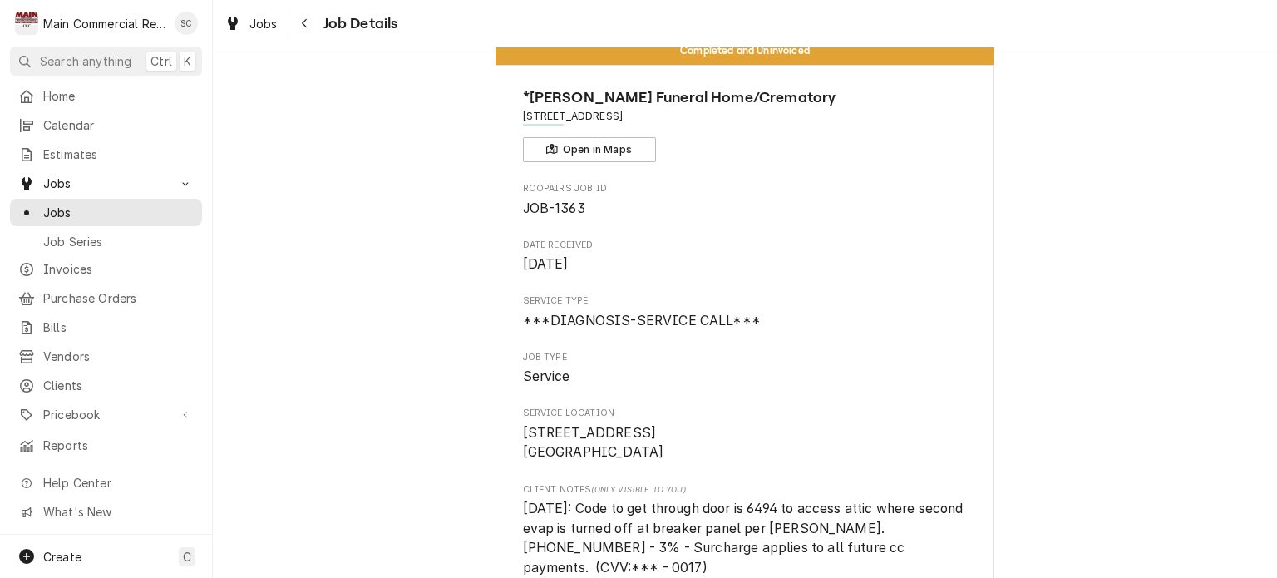
scroll to position [0, 0]
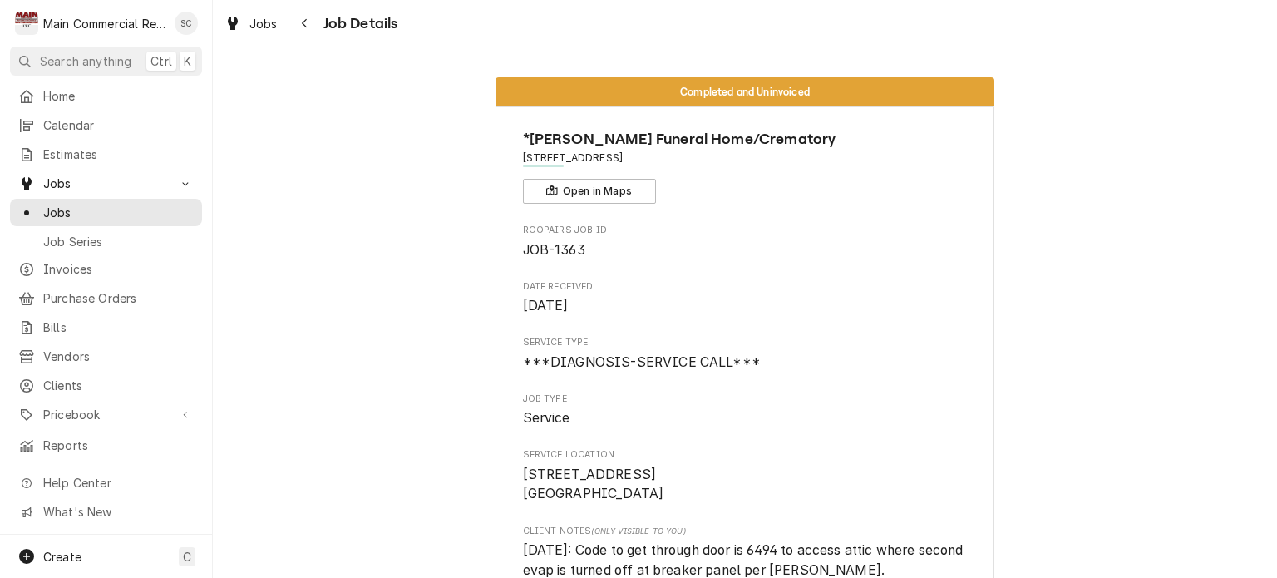
click at [303, 26] on icon "Navigate back" at bounding box center [304, 23] width 7 height 12
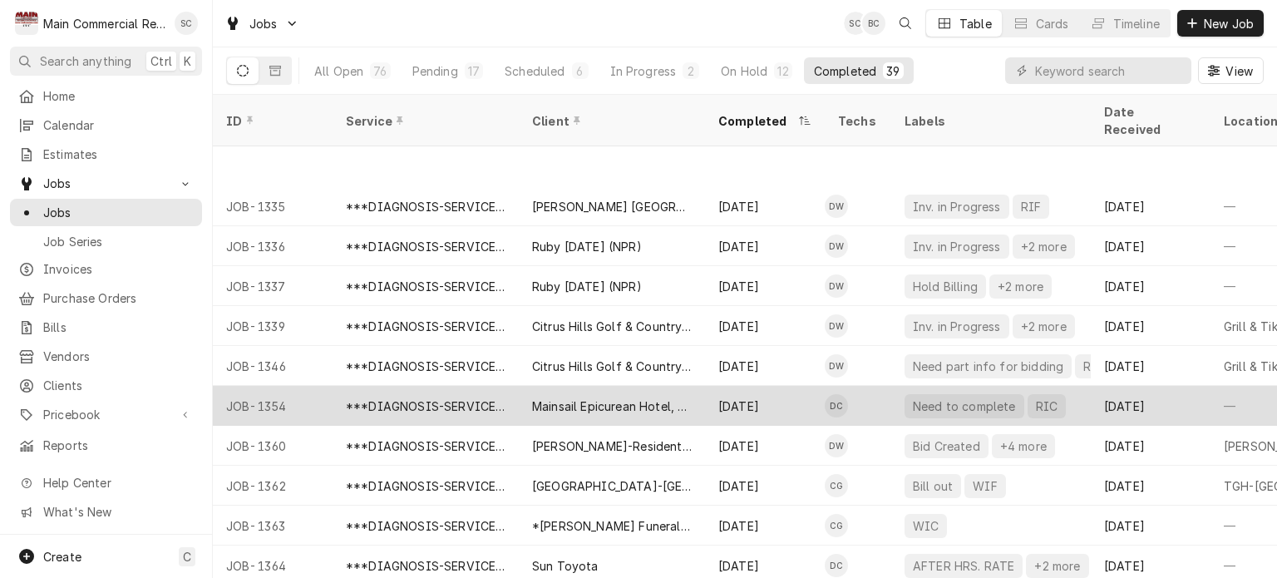
scroll to position [1117, 0]
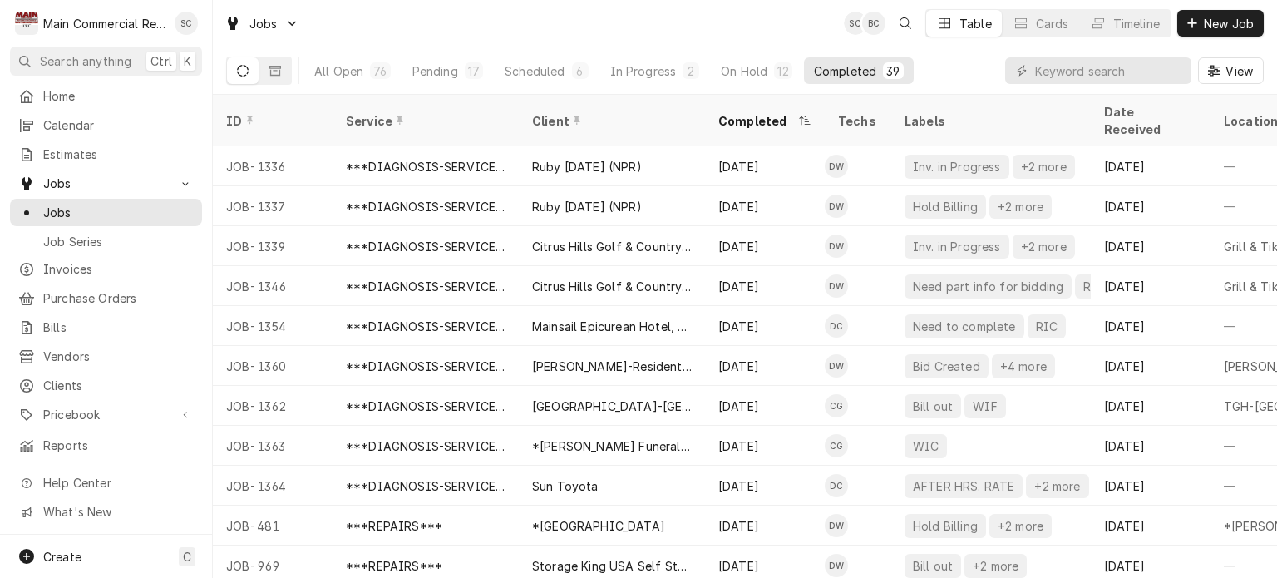
click at [758, 114] on div "Completed" at bounding box center [756, 120] width 76 height 17
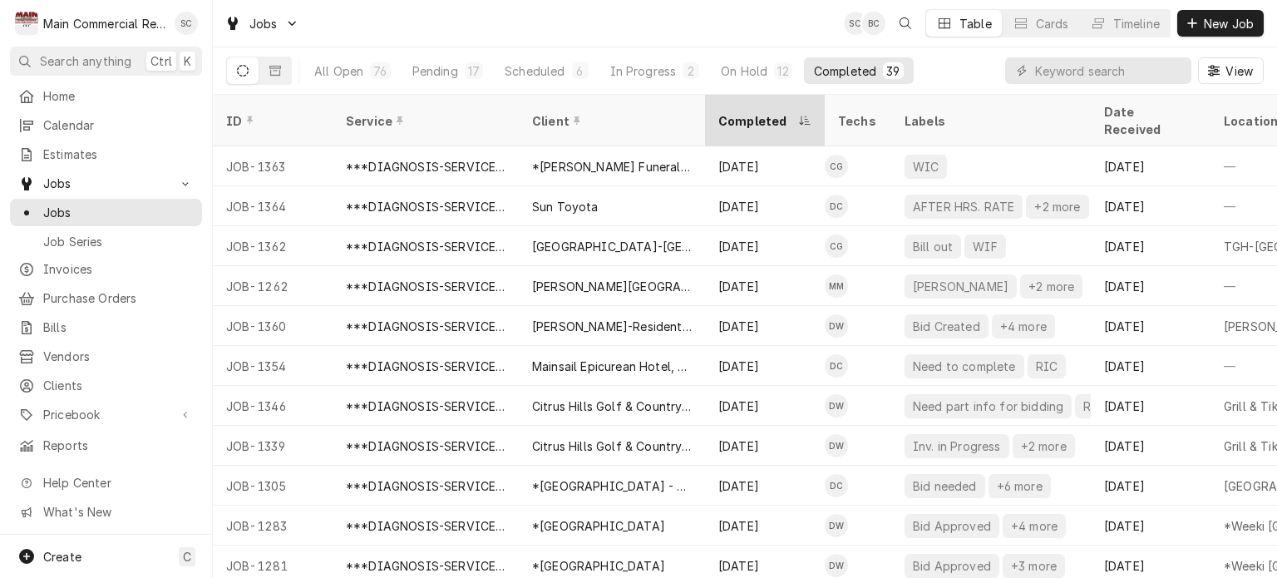
click at [758, 112] on div "Completed" at bounding box center [756, 120] width 76 height 17
click at [757, 112] on div "Completed" at bounding box center [763, 120] width 90 height 17
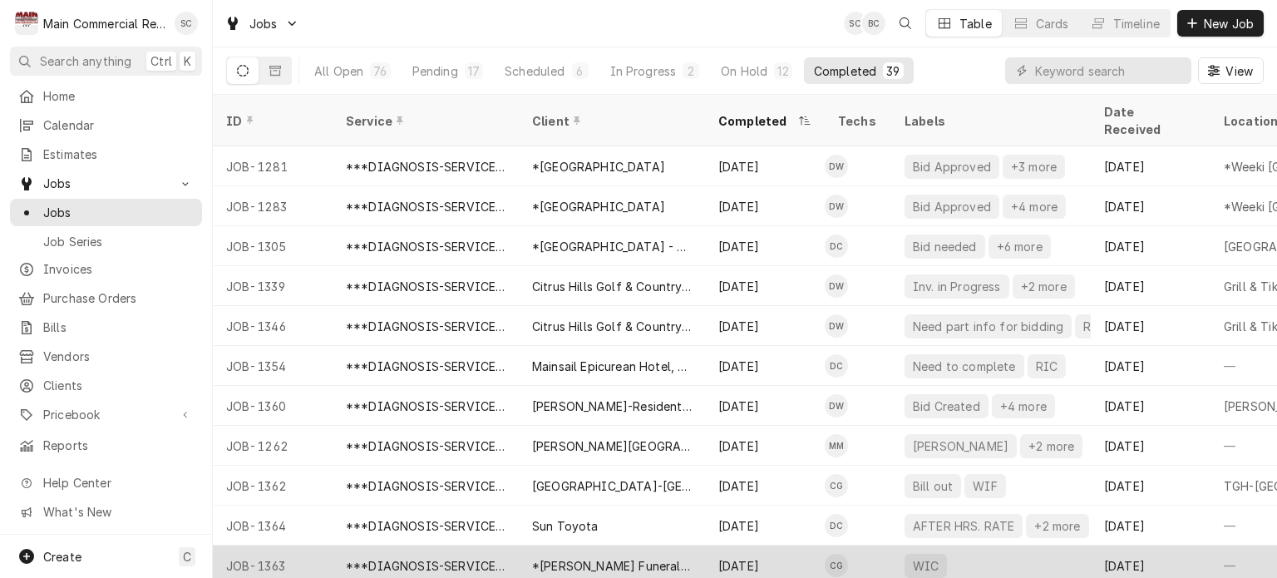
click at [765, 545] on div "Sep 8" at bounding box center [765, 565] width 120 height 40
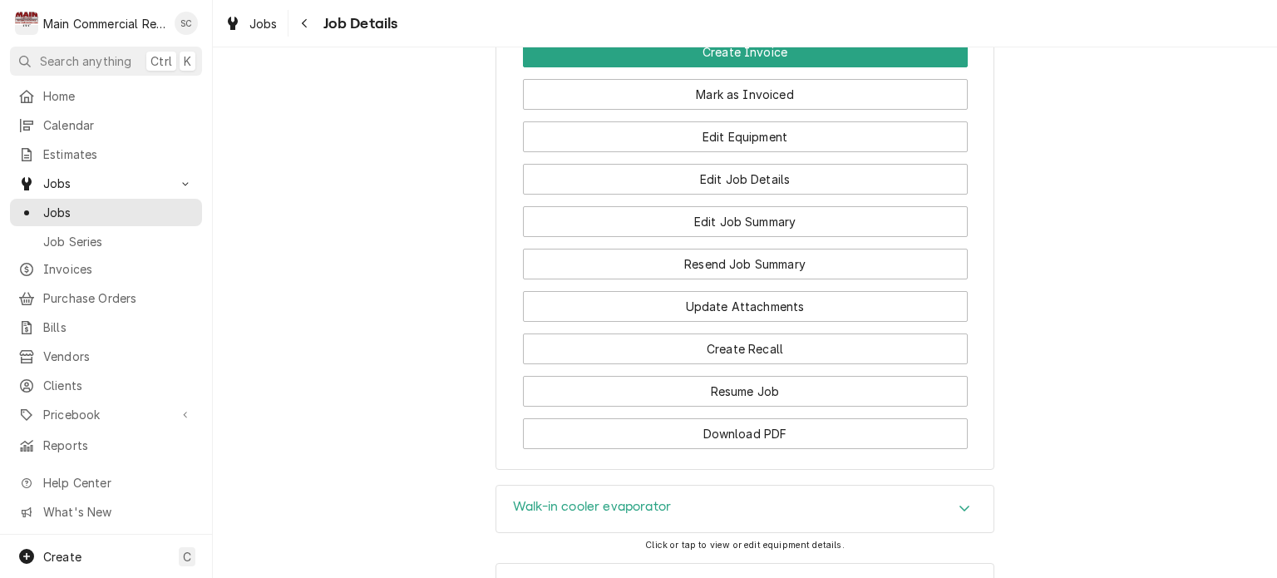
scroll to position [2203, 0]
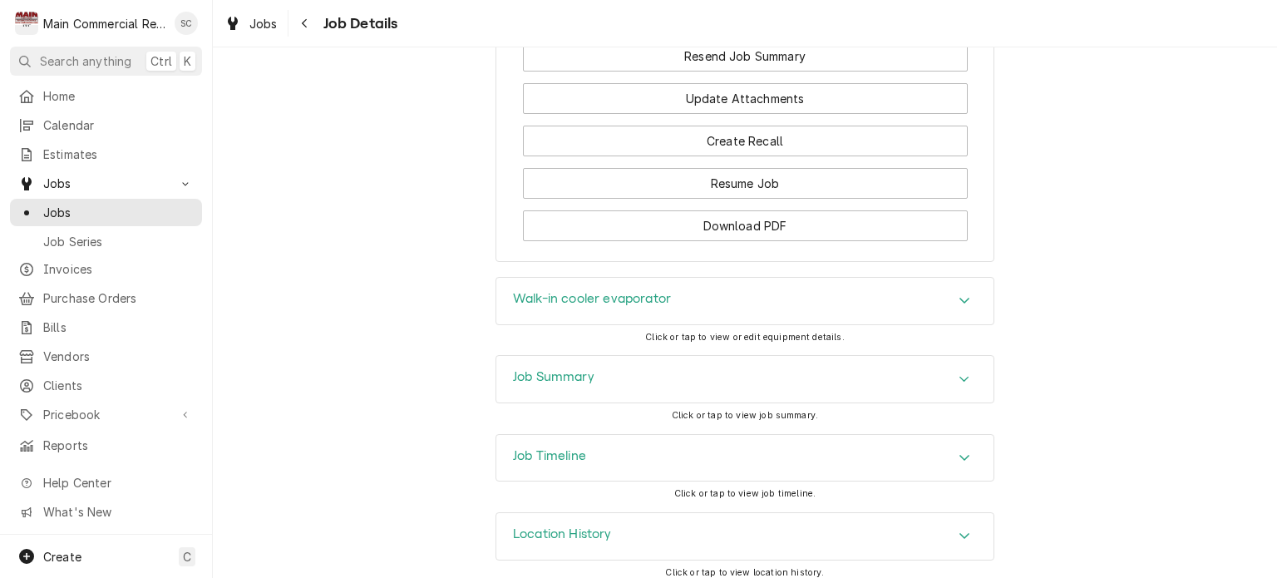
click at [960, 376] on icon "Accordion Header" at bounding box center [965, 379] width 10 height 6
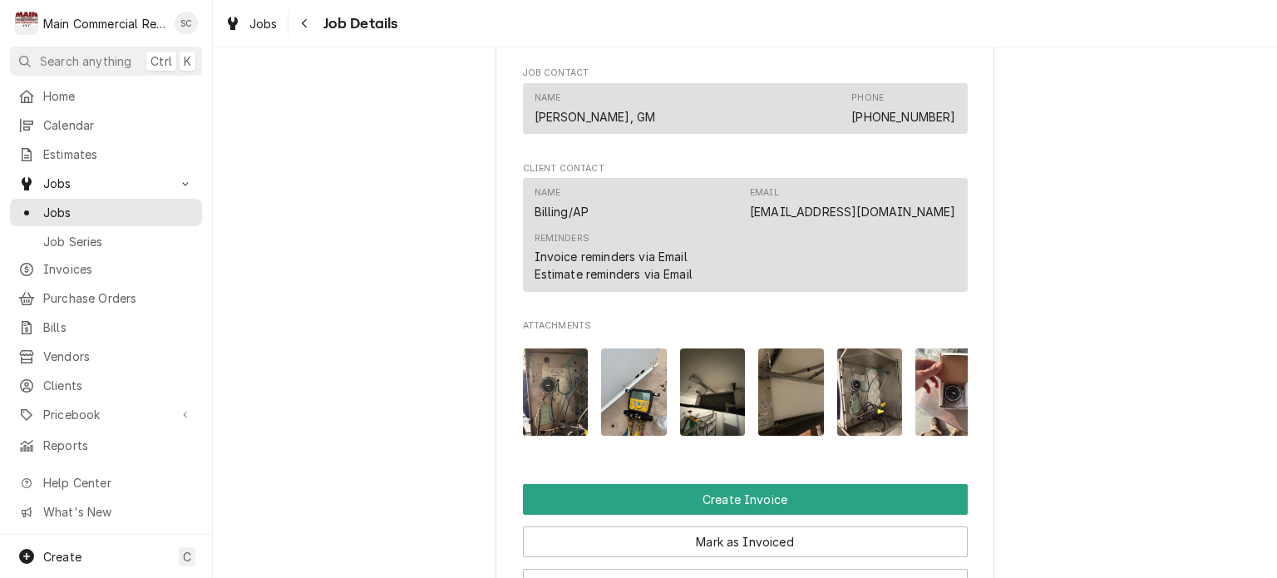
scroll to position [1881, 0]
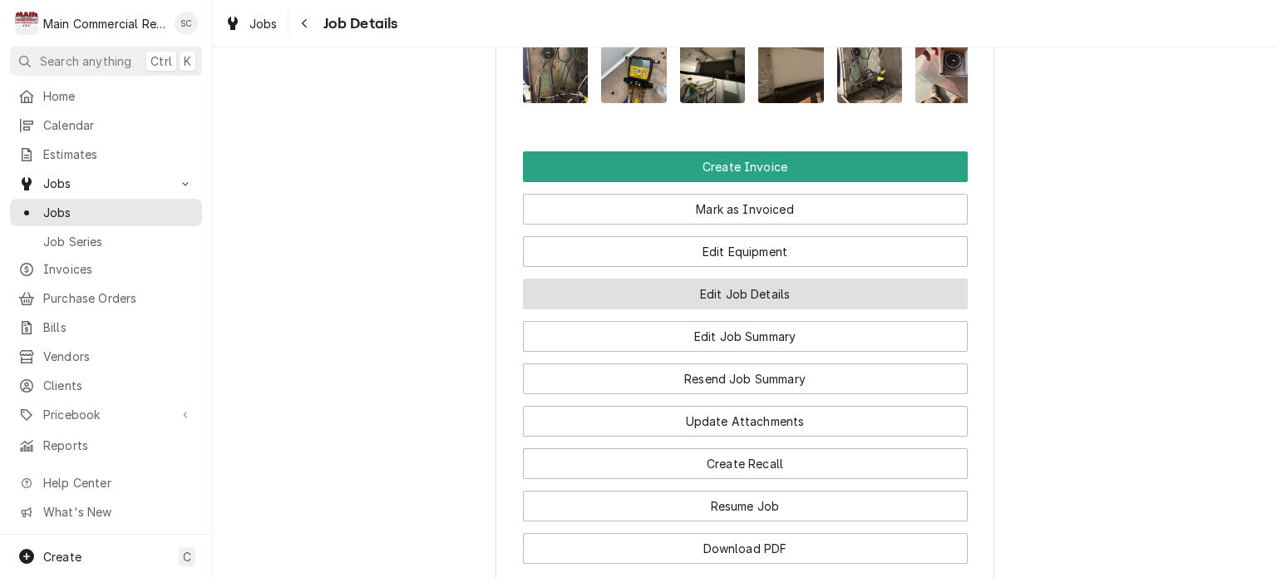
click at [762, 290] on button "Edit Job Details" at bounding box center [745, 294] width 445 height 31
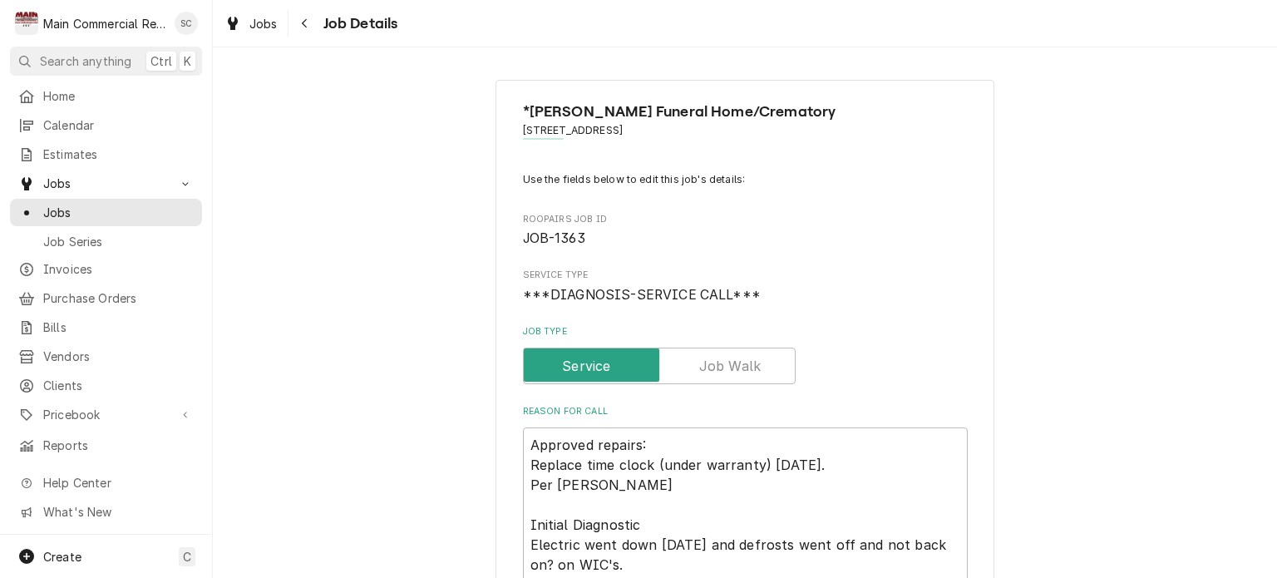
type textarea "x"
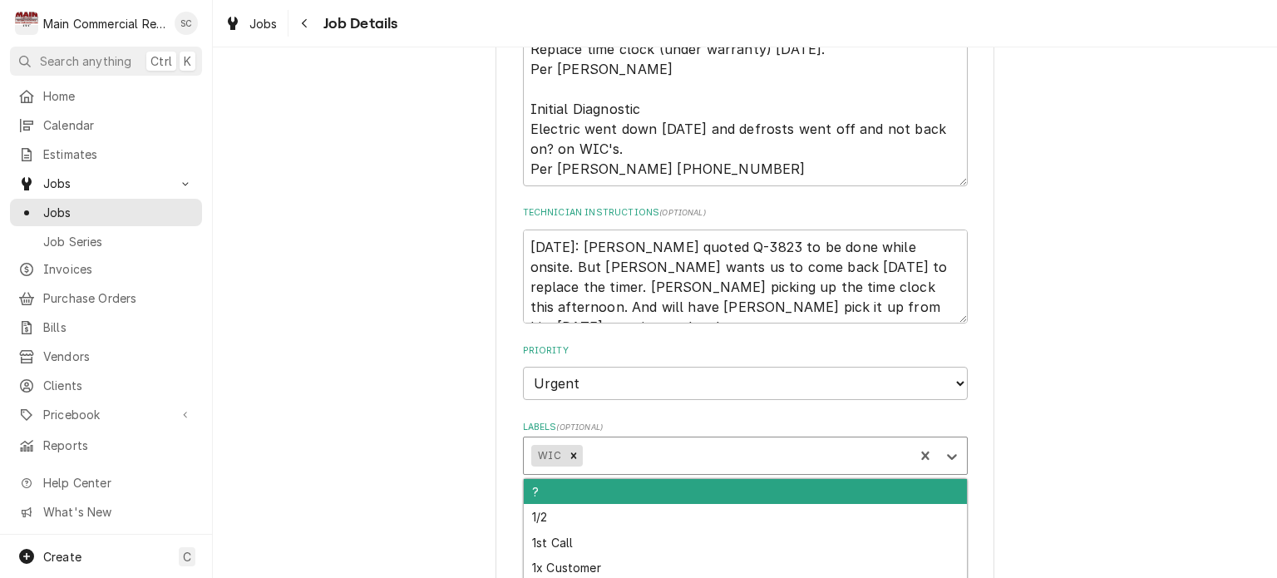
click at [695, 456] on div "Labels" at bounding box center [745, 456] width 320 height 30
type input "Bill out"
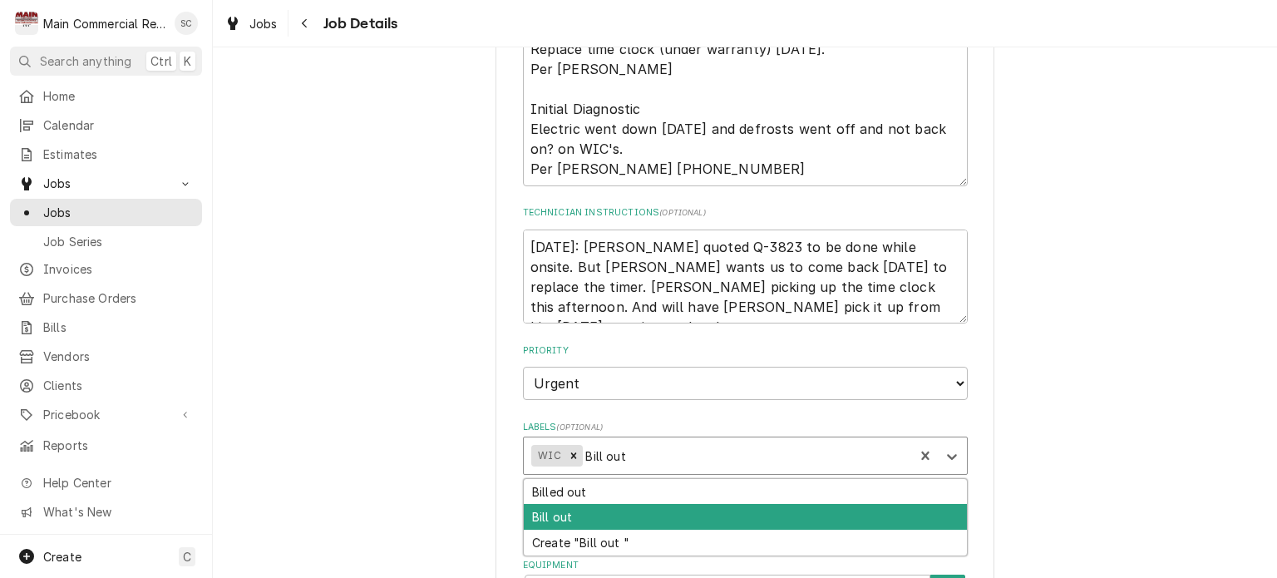
click at [625, 514] on div "Bill out" at bounding box center [745, 517] width 443 height 26
type textarea "x"
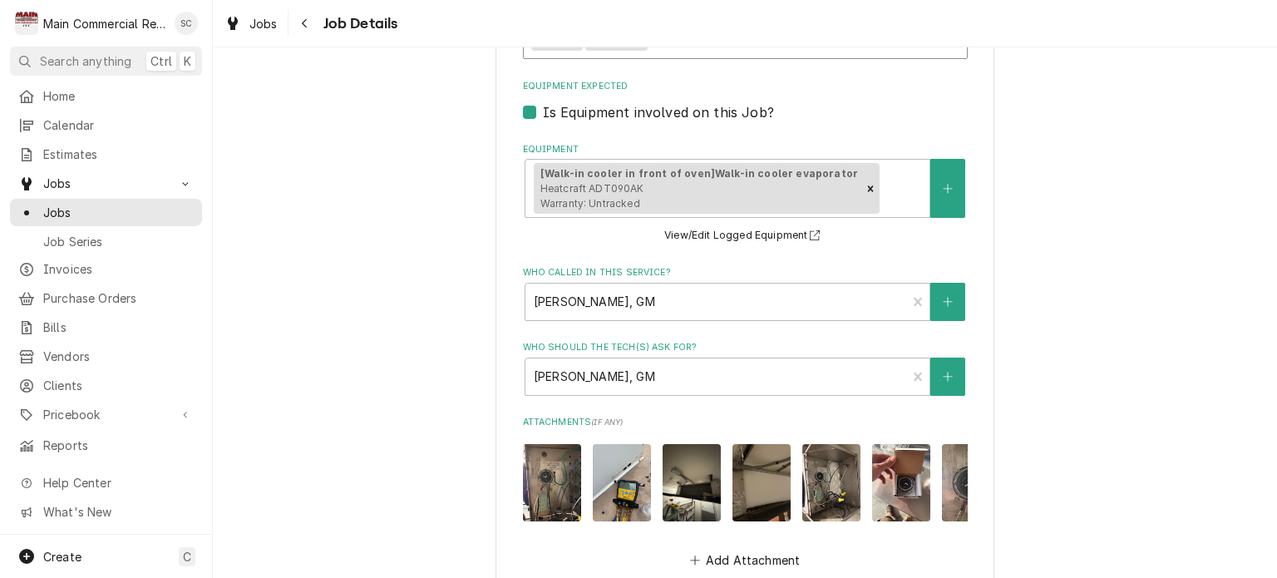
scroll to position [1169, 0]
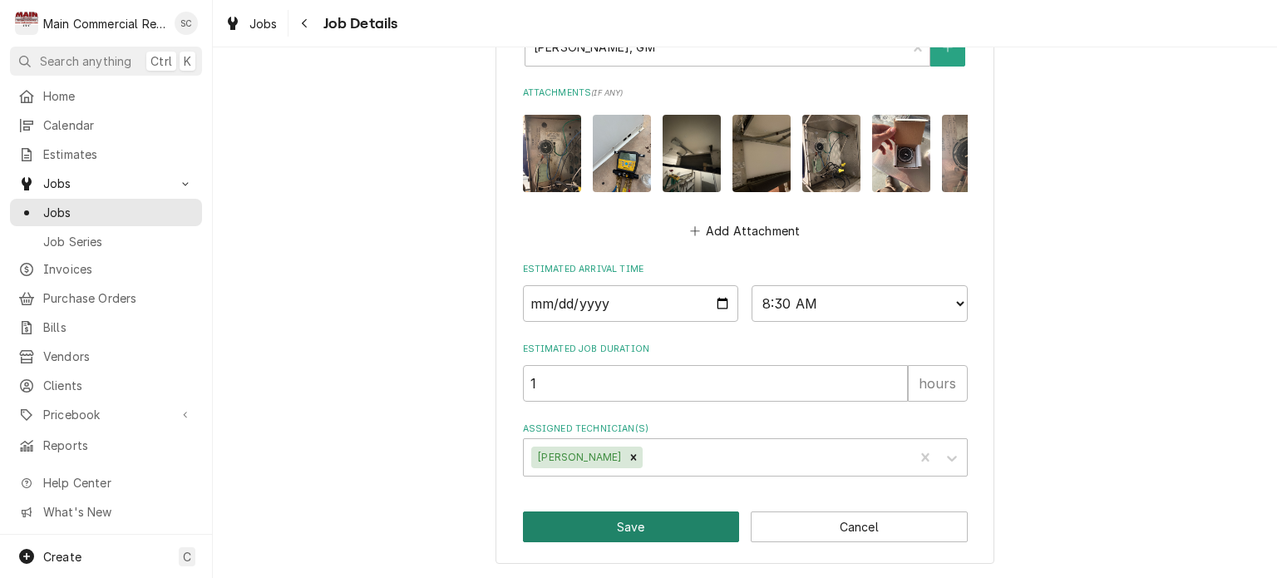
click at [640, 523] on button "Save" at bounding box center [631, 526] width 217 height 31
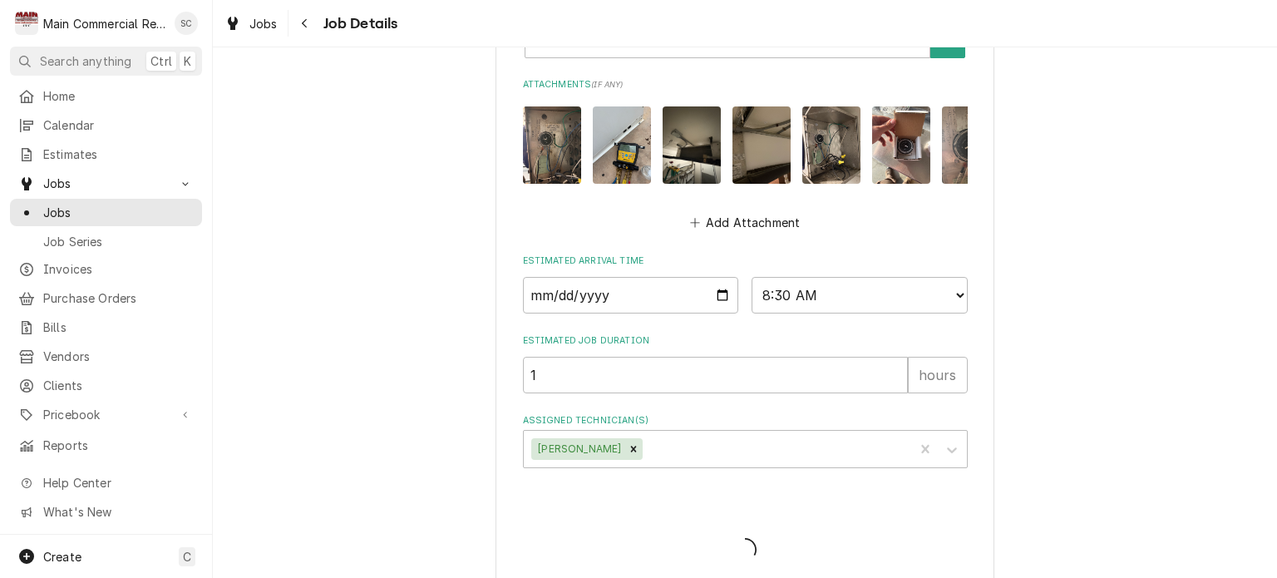
type textarea "x"
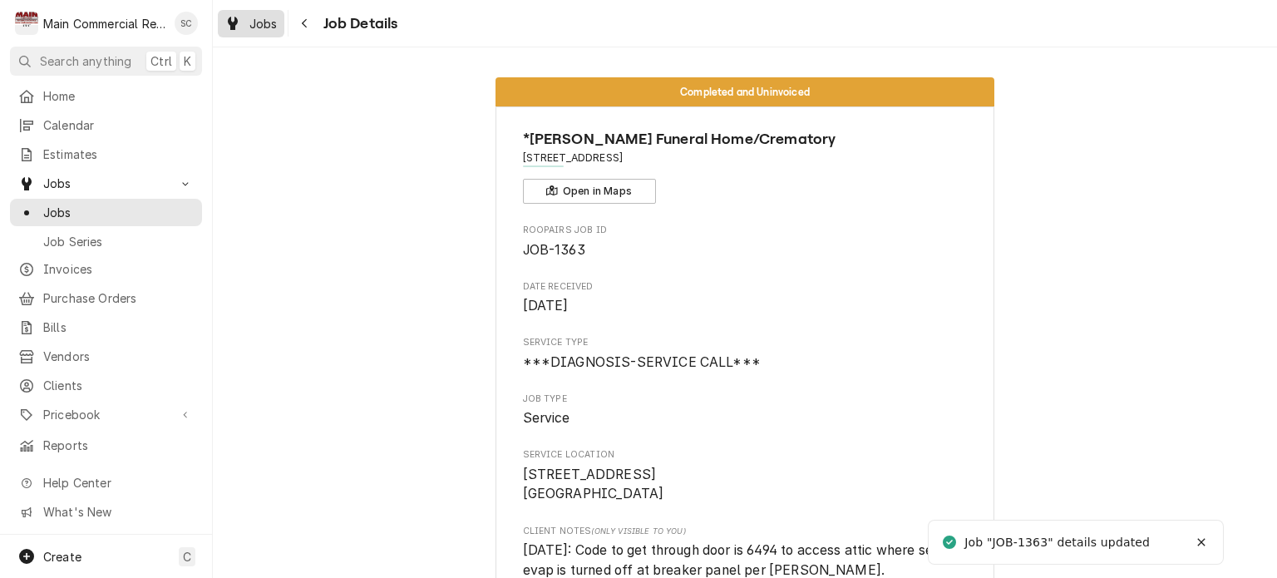
click at [268, 28] on span "Jobs" at bounding box center [263, 23] width 28 height 17
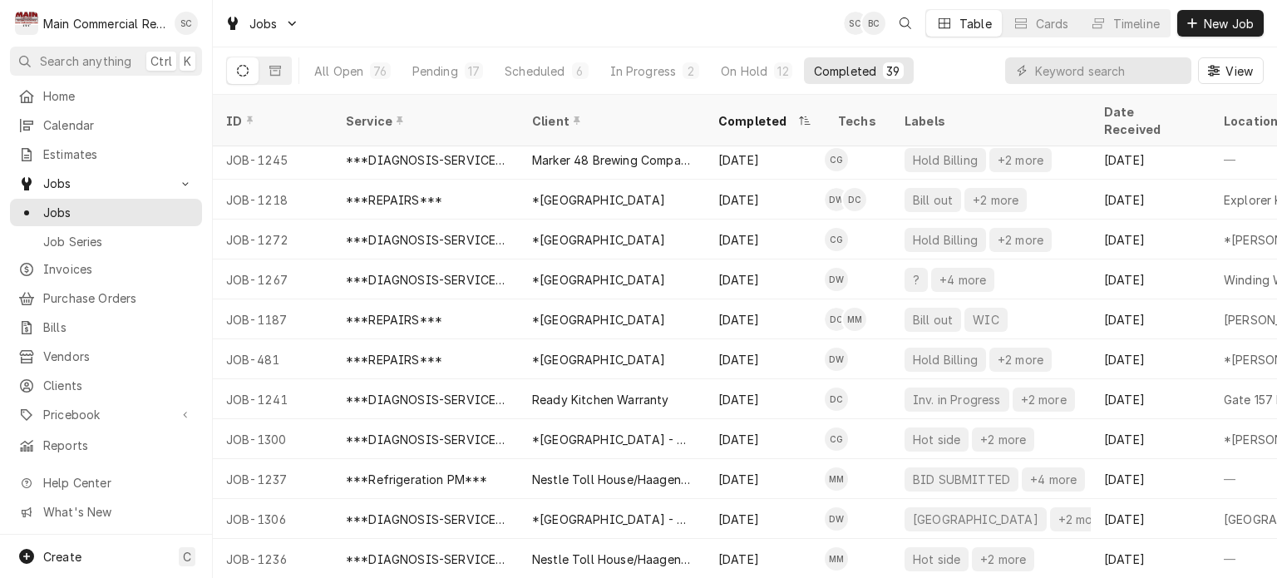
scroll to position [363, 0]
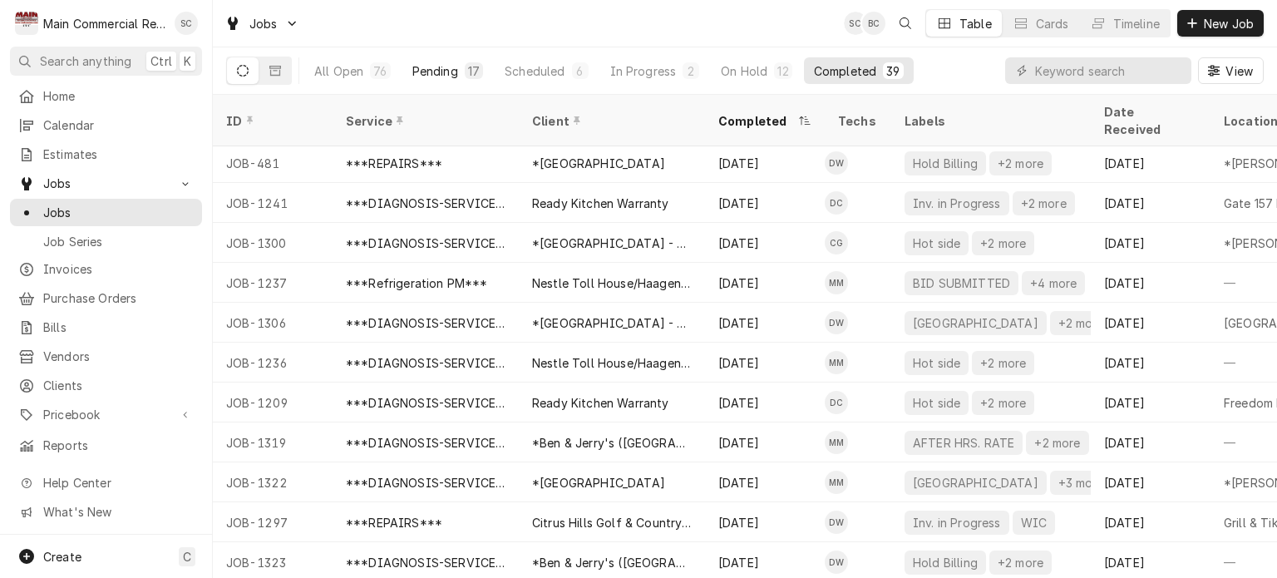
click at [430, 72] on div "Pending" at bounding box center [435, 70] width 46 height 17
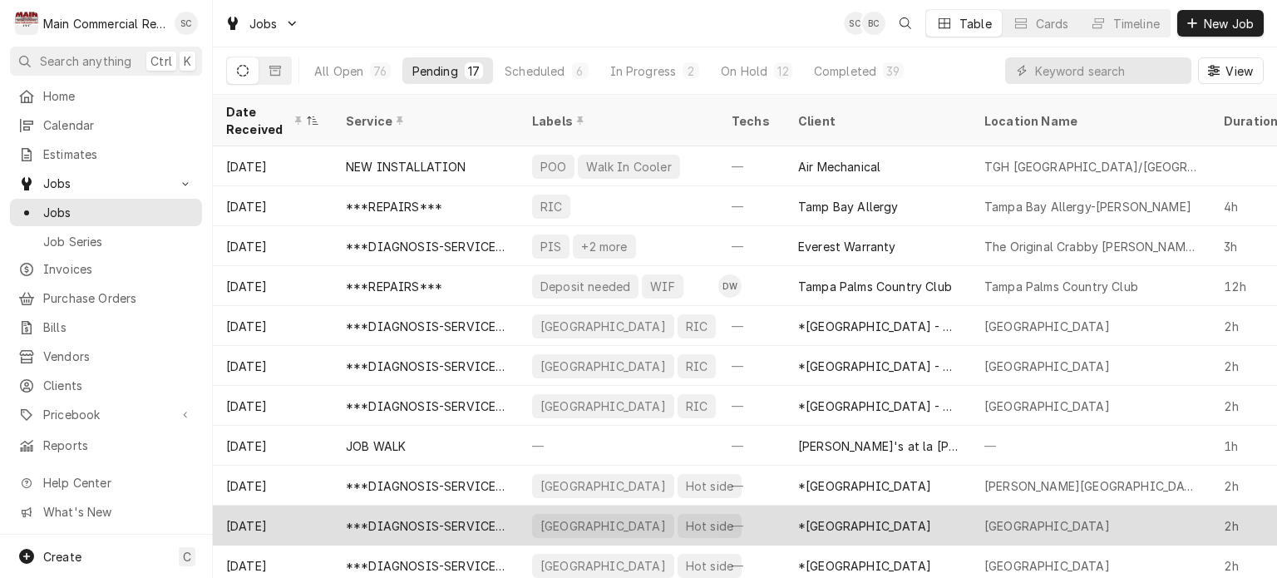
scroll to position [250, 0]
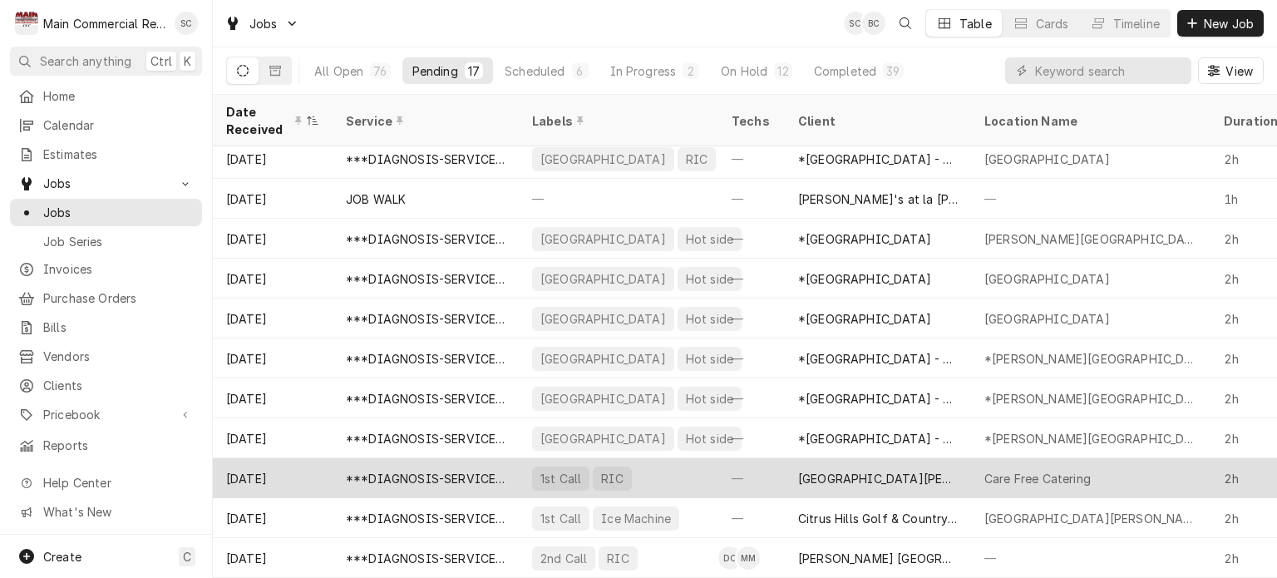
click at [756, 468] on div "—" at bounding box center [751, 478] width 67 height 40
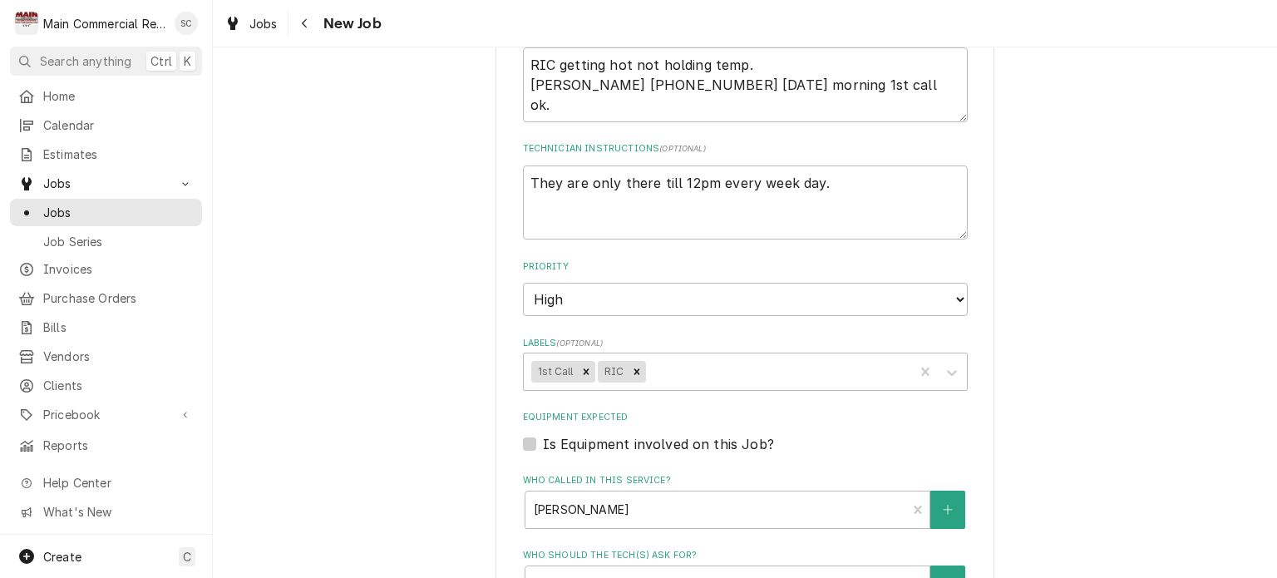
scroll to position [416, 0]
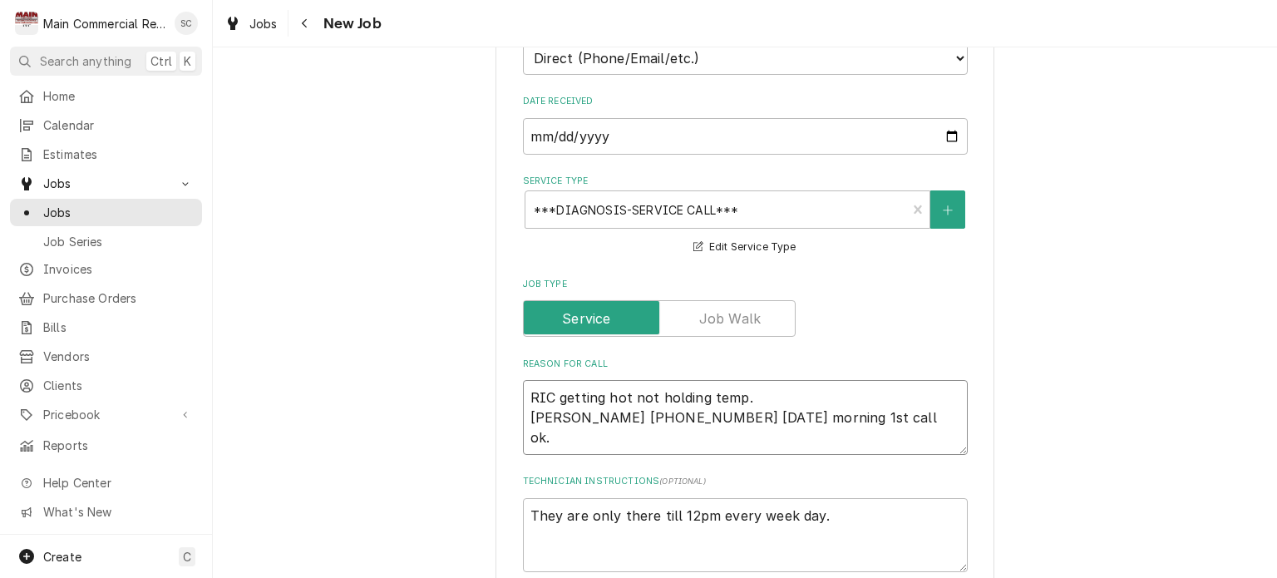
click at [523, 392] on textarea "RIC getting hot not holding temp. [PERSON_NAME] [PHONE_NUMBER] [DATE] morning 1…" at bounding box center [745, 417] width 445 height 75
type textarea "x"
type textarea "RIC getting hot not holding temp. [PERSON_NAME] [PHONE_NUMBER] [DATE] morning 1…"
type textarea "x"
type textarea "RIC getting hot not holding temp. [PERSON_NAME] [PHONE_NUMBER] [DATE] morning 1…"
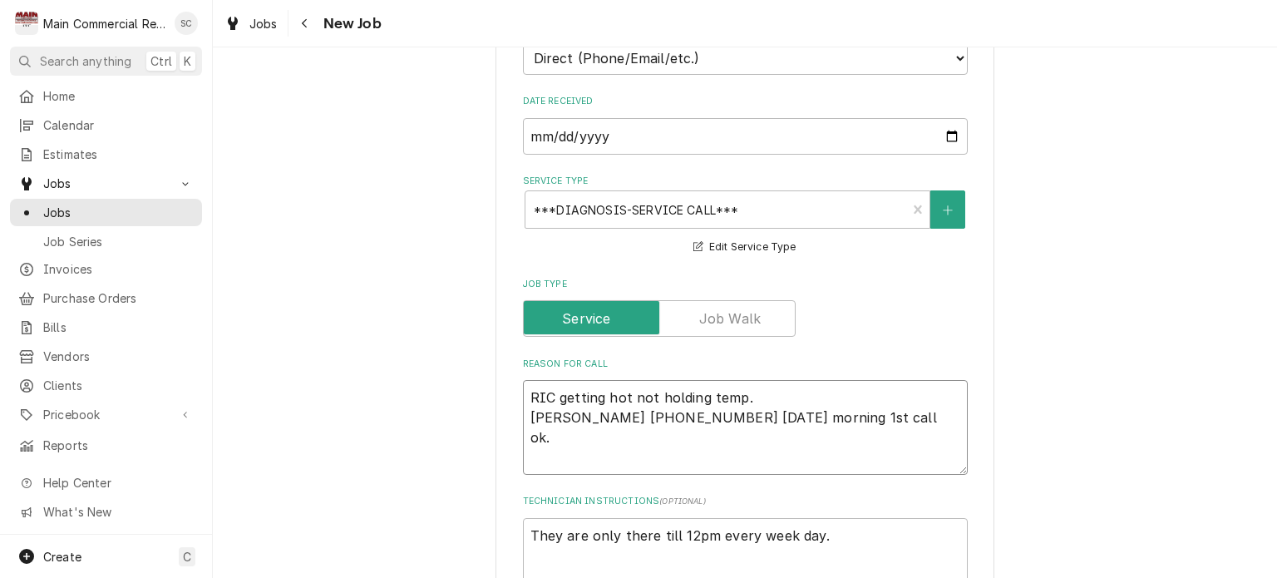
type textarea "x"
type textarea "* RIC getting hot not holding temp. [PERSON_NAME] [PHONE_NUMBER] [DATE] morning…"
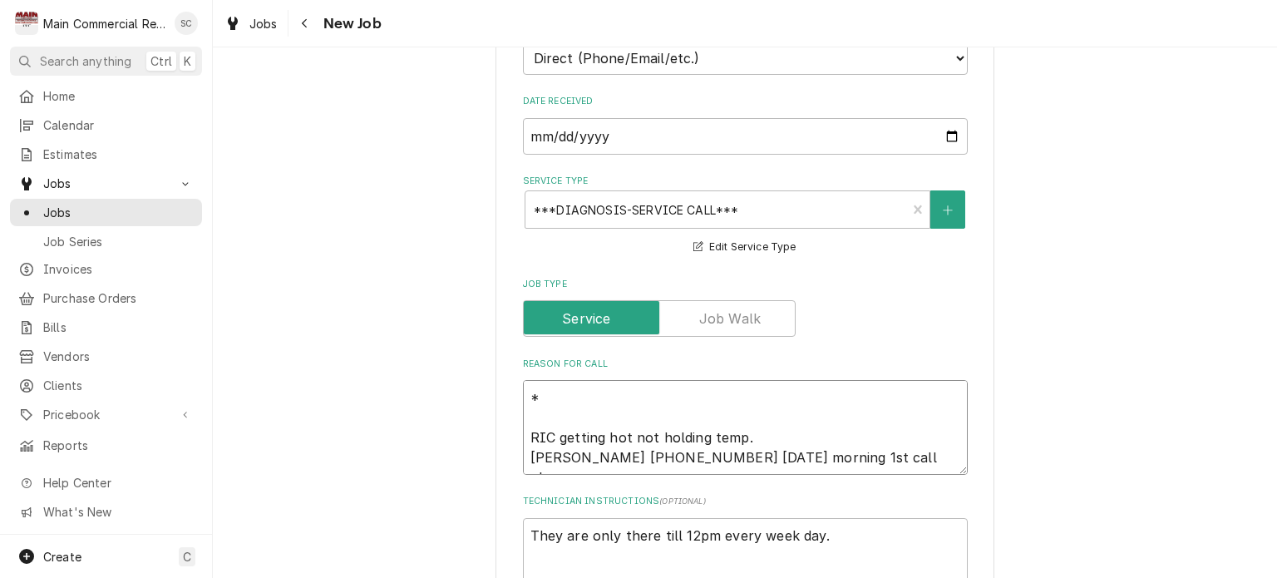
type textarea "x"
type textarea "** RIC getting hot not holding temp. [PERSON_NAME] [PHONE_NUMBER] [DATE] mornin…"
type textarea "x"
type textarea "*** RIC getting hot not holding temp. [PERSON_NAME] [PHONE_NUMBER] [DATE] morni…"
type textarea "x"
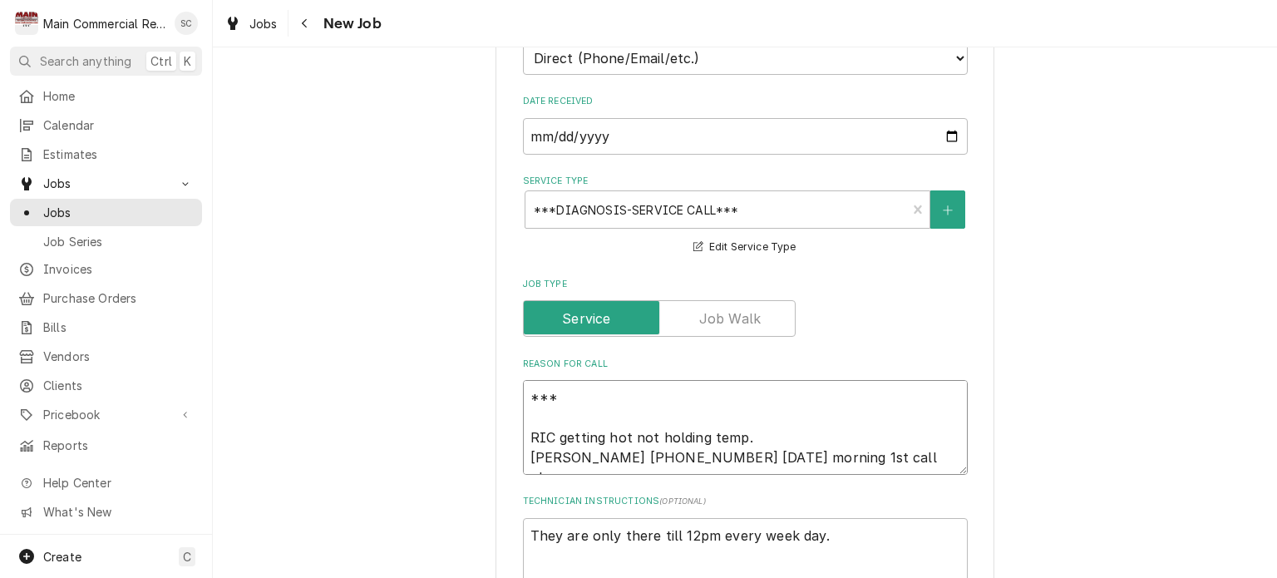
type textarea "***H RIC getting hot not holding temp. [PERSON_NAME] [PHONE_NUMBER] [DATE] morn…"
type textarea "x"
type textarea "***[PERSON_NAME] getting hot not holding temp. [PERSON_NAME] [PHONE_NUMBER] [DA…"
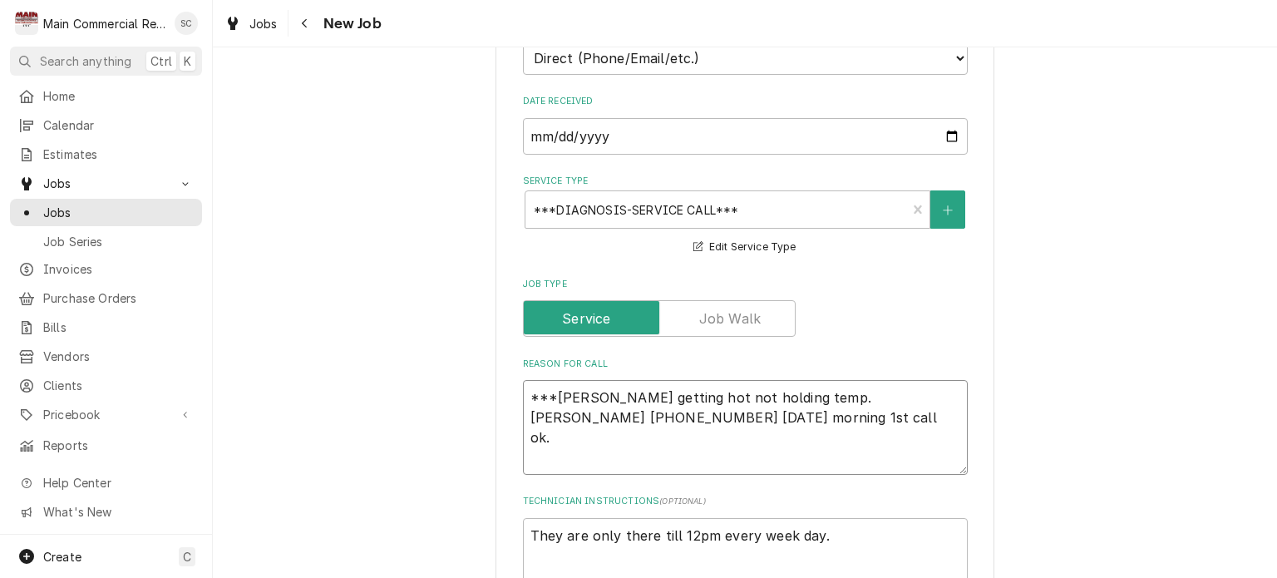
type textarea "x"
type textarea "***HOL RIC getting hot not holding temp. [PERSON_NAME] [PHONE_NUMBER] [DATE] mo…"
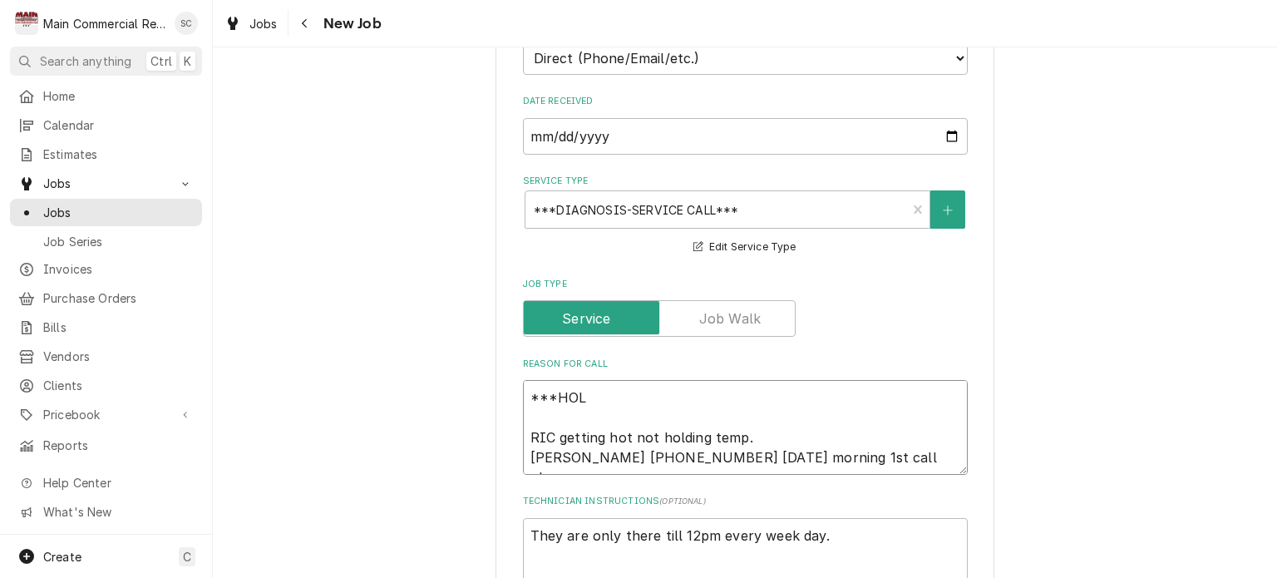
type textarea "x"
type textarea "***HOLD RIC getting hot not holding temp. [PERSON_NAME] [PHONE_NUMBER] [DATE] m…"
type textarea "x"
type textarea "***HOLD, RIC getting hot not holding temp. [PERSON_NAME] [PHONE_NUMBER] [DATE] …"
type textarea "x"
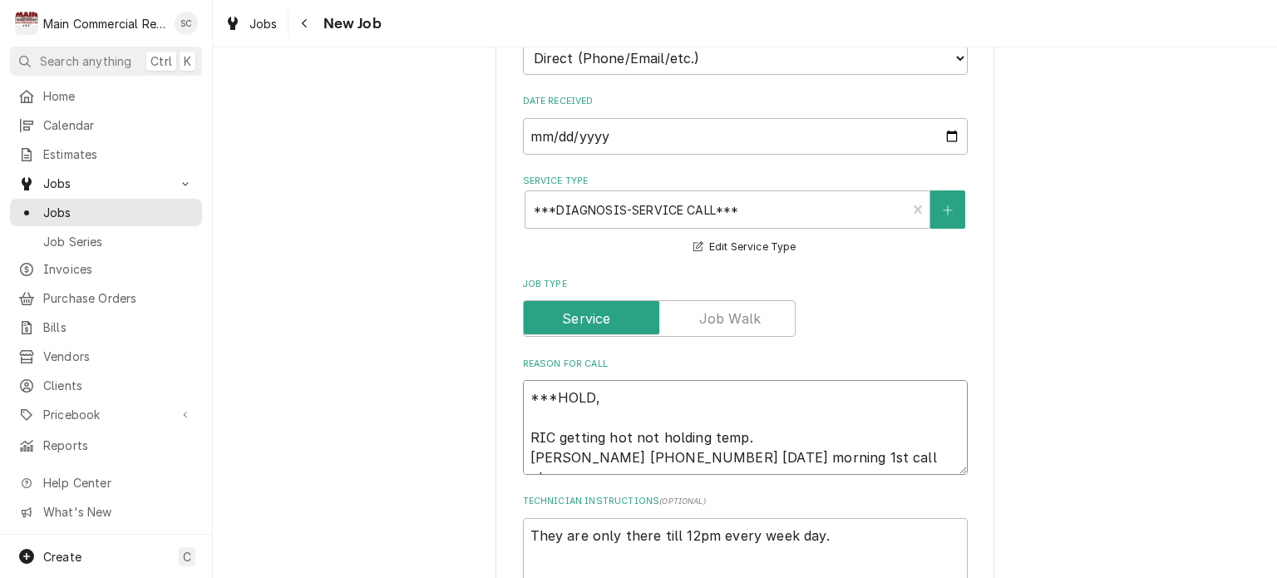
type textarea "***HOLD, RIC getting hot not holding temp. [PERSON_NAME] [PHONE_NUMBER] [DATE] …"
type textarea "x"
type textarea "***HOLD, H RIC getting hot not holding temp. [PERSON_NAME] [PHONE_NUMBER] [DATE…"
type textarea "x"
type textarea "***HOLD, HS RIC getting hot not holding temp. [PERSON_NAME] [PHONE_NUMBER] [DAT…"
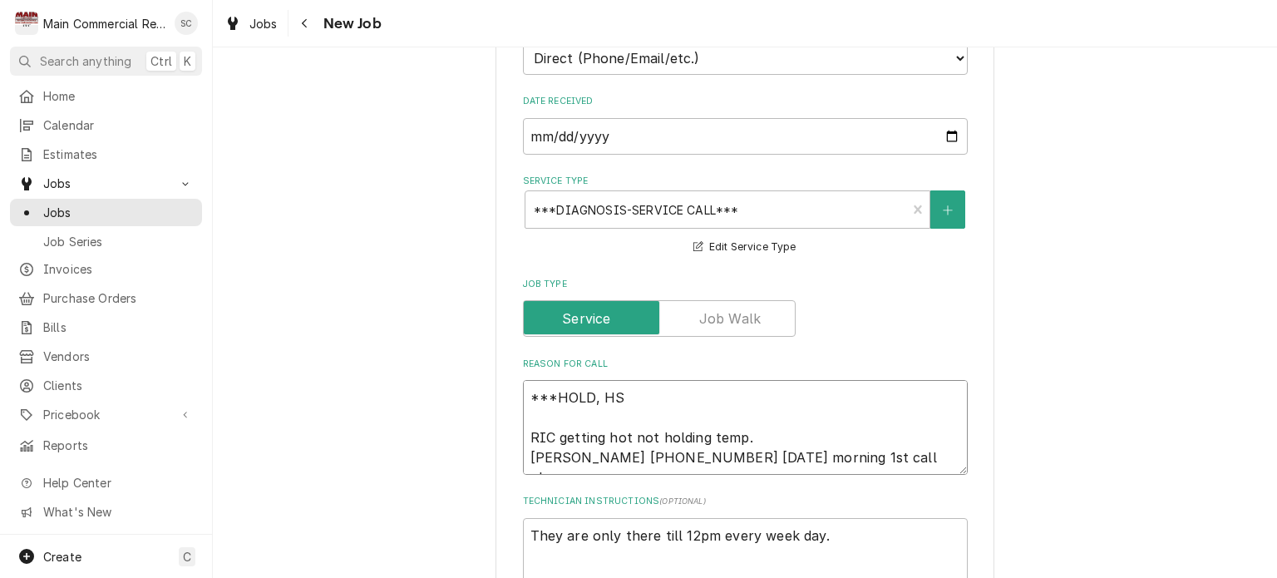
type textarea "x"
type textarea "***HOLD, H RIC getting hot not holding temp. [PERSON_NAME] [PHONE_NUMBER] [DATE…"
type textarea "x"
type textarea "***HOLD, RIC getting hot not holding temp. [PERSON_NAME] [PHONE_NUMBER] [DATE] …"
type textarea "x"
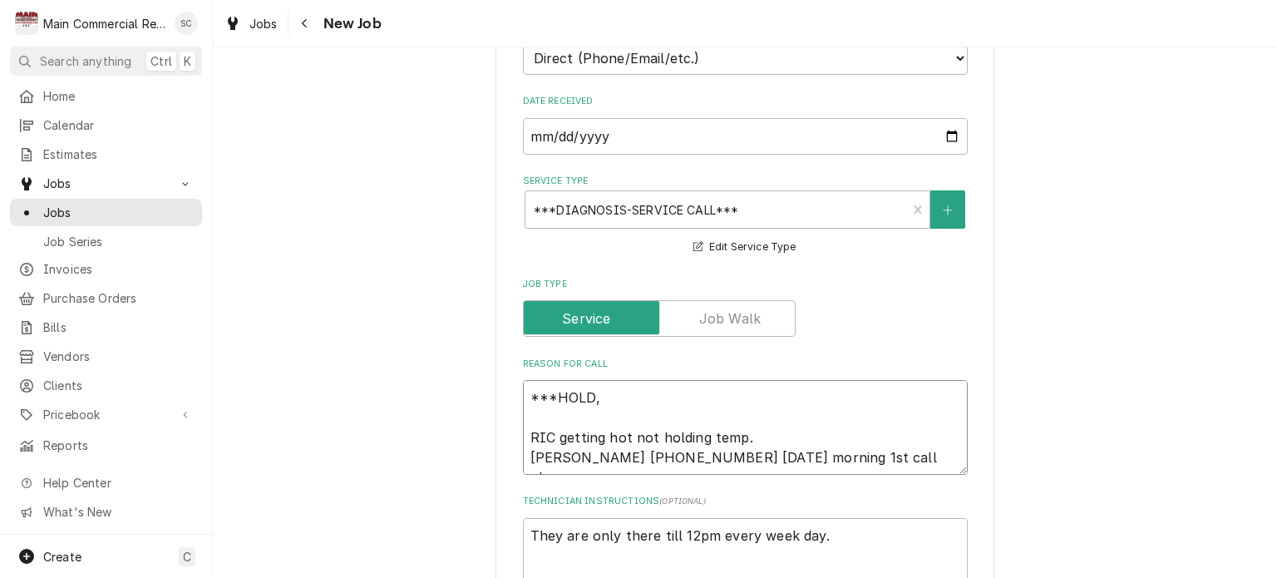
type textarea "***HOLD, S RIC getting hot not holding temp. [PERSON_NAME] [PHONE_NUMBER] [DATE…"
type textarea "x"
type textarea "***HOLD, SH RIC getting hot not holding temp. [PERSON_NAME] [PHONE_NUMBER] [DAT…"
type textarea "x"
type textarea "***HOLD, SHE RIC getting hot not holding temp. [PERSON_NAME] [PHONE_NUMBER] [DA…"
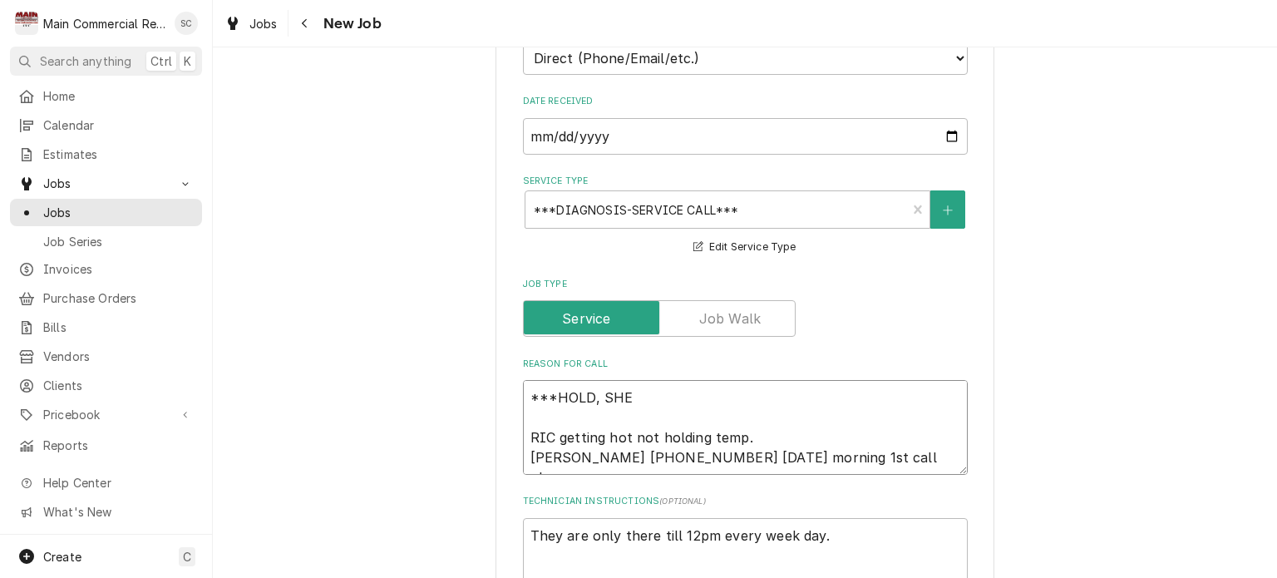
type textarea "x"
type textarea "***HOLD, SHE RIC getting hot not holding temp. Per Lee 727-686-0134 tomorrow mo…"
type textarea "x"
type textarea "***HOLD, SHE T RIC getting hot not holding temp. Per Lee 727-686-0134 tomorrow …"
type textarea "x"
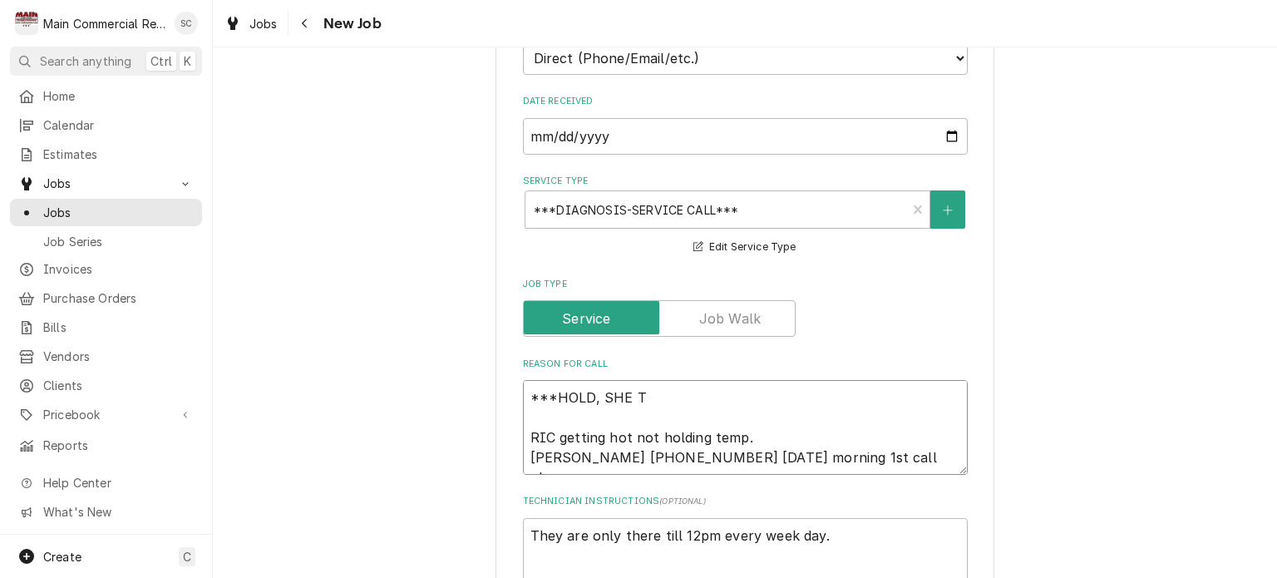
type textarea "***HOLD, SHE TH RIC getting hot not holding temp. Per Lee 727-686-0134 tomorrow…"
type textarea "x"
type textarea "***HOLD, SHE THI RIC getting hot not holding temp. Per Lee 727-686-0134 tomorro…"
type textarea "x"
type textarea "***HOLD, SHE THIN RIC getting hot not holding temp. Per Lee 727-686-0134 tomorr…"
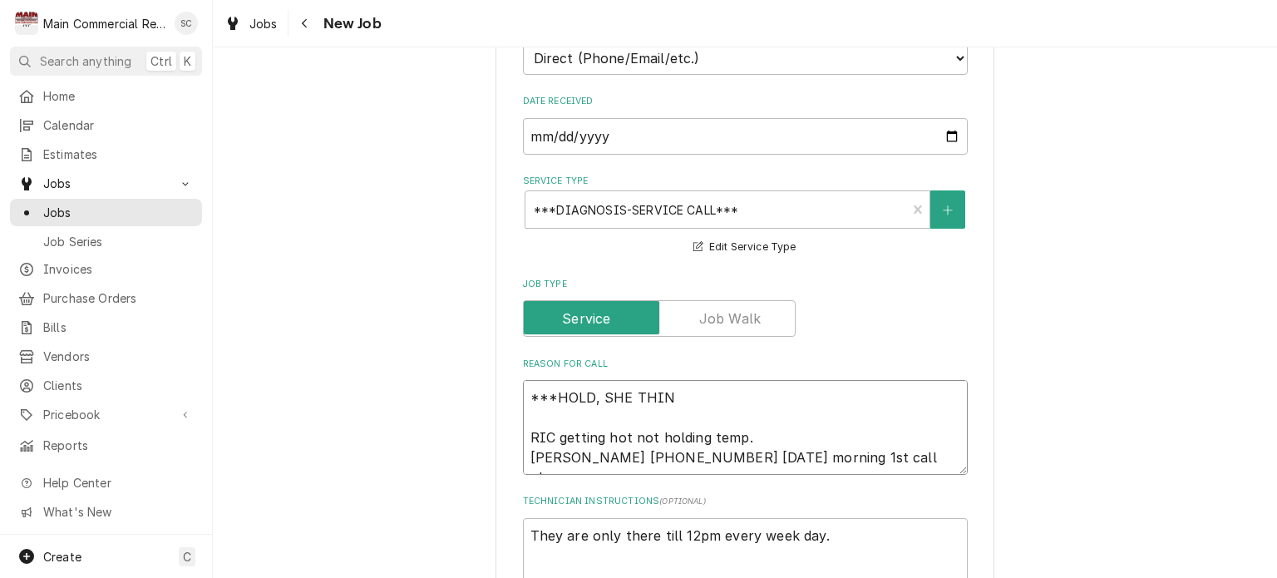
type textarea "x"
type textarea "***HOLD, SHE THINK RIC getting hot not holding temp. Per Lee 727-686-0134 tomor…"
type textarea "x"
type textarea "***HOLD, SHE THINKS RIC getting hot not holding temp. Per Lee 727-686-0134 tomo…"
type textarea "x"
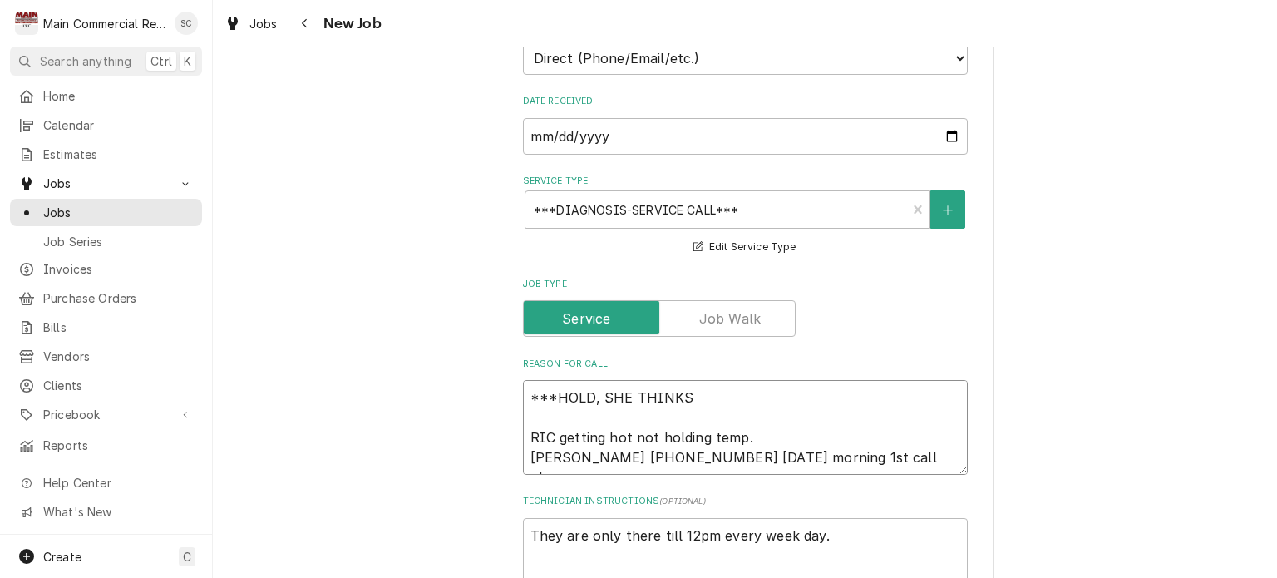
type textarea "***HOLD, SHE THINKS RIC getting hot not holding temp. Per Lee 727-686-0134 tomo…"
type textarea "x"
type textarea "***HOLD, SHE THINKS SH RIC getting hot not holding temp. Per Lee 727-686-0134 t…"
type textarea "x"
type textarea "***HOLD, SHE THINKS SHE RIC getting hot not holding temp. Per Lee 727-686-0134 …"
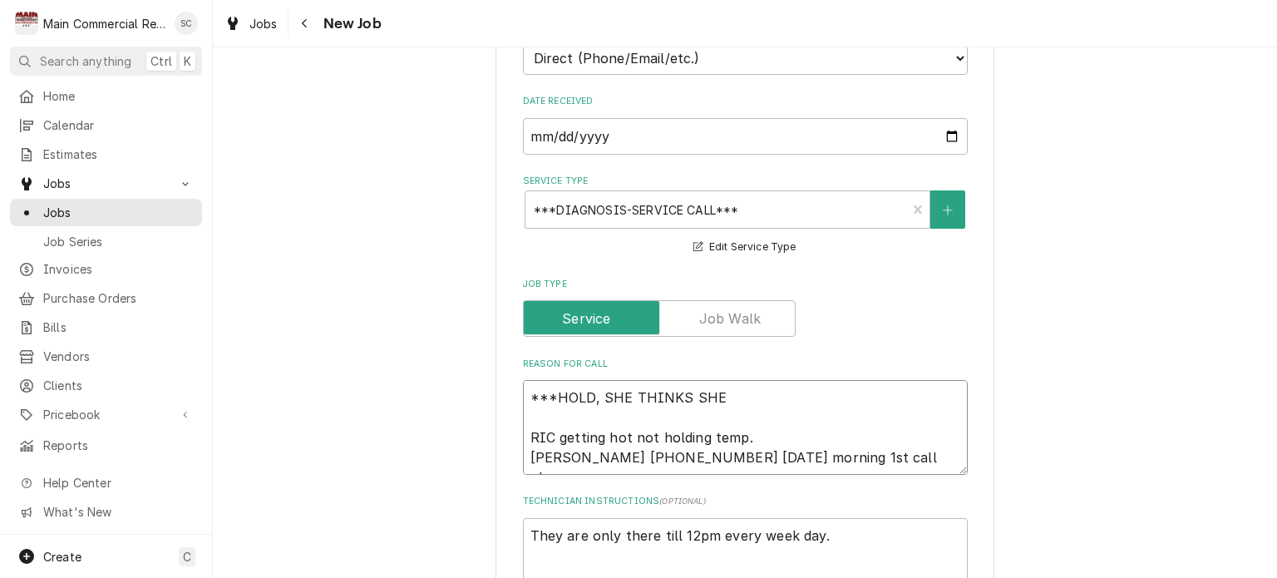
type textarea "x"
type textarea "***HOLD, SHE THINKS SHE RIC getting hot not holding temp. Per Lee 727-686-0134 …"
type textarea "x"
type textarea "***HOLD, SHE THINKS SHE F RIC getting hot not holding temp. Per Lee 727-686-013…"
type textarea "x"
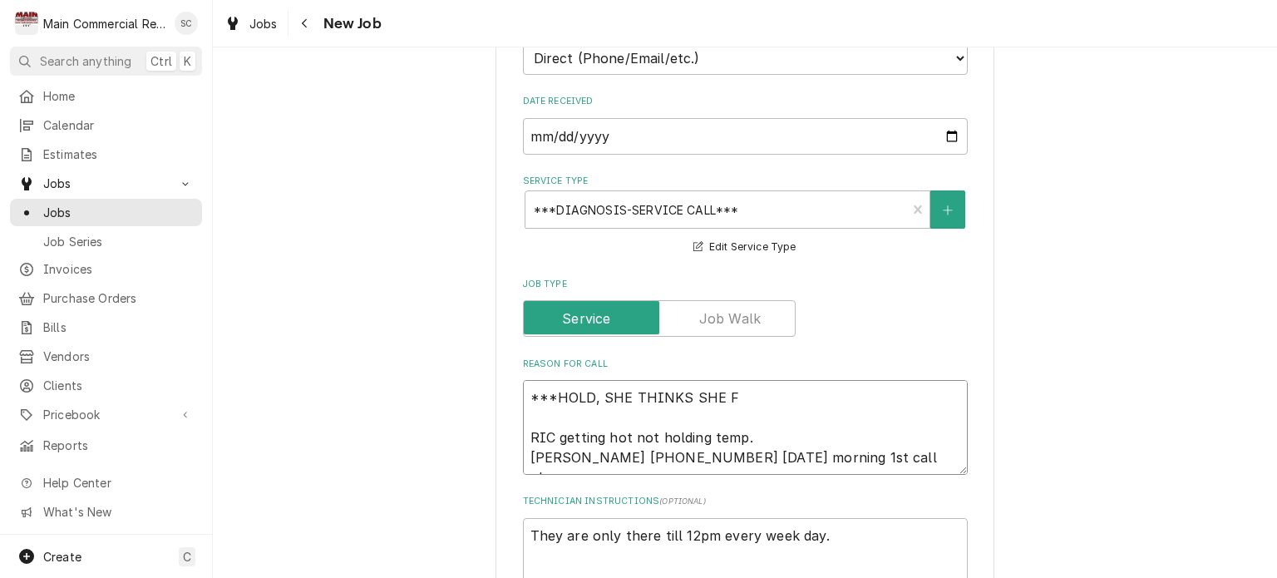
type textarea "***HOLD, SHE THINKS SHE FI RIC getting hot not holding temp. Per Lee 727-686-01…"
type textarea "x"
type textarea "***HOLD, SHE THINKS SHE FIX RIC getting hot not holding temp. Per Lee 727-686-0…"
type textarea "x"
type textarea "***HOLD, SHE THINKS SHE FIXE RIC getting hot not holding temp. Per Lee 727-686-…"
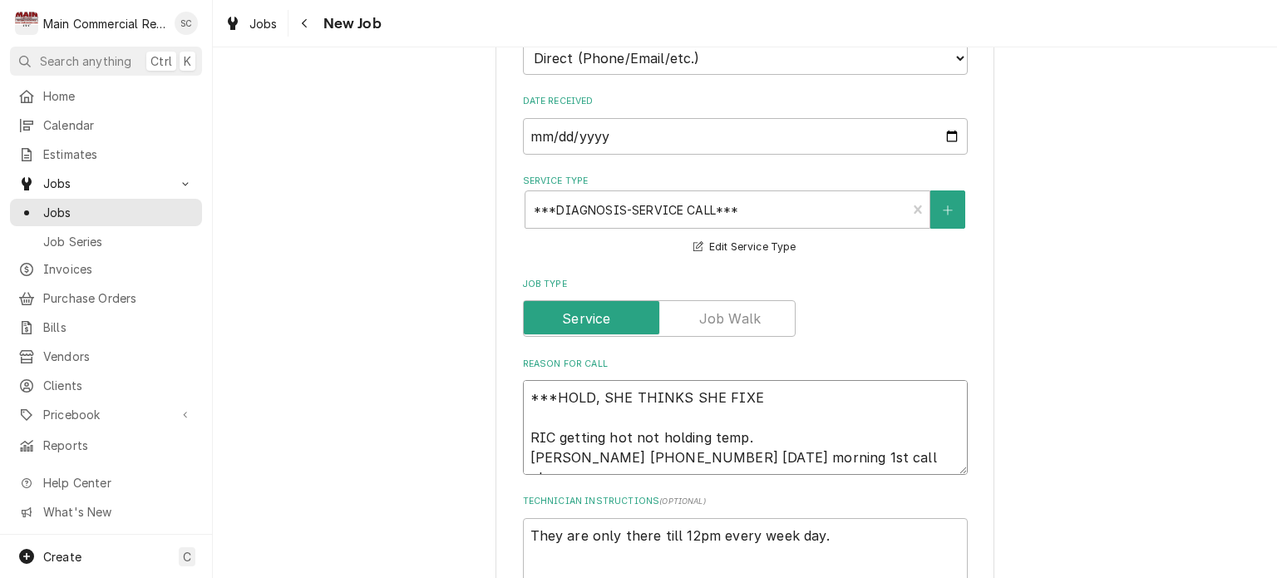
type textarea "x"
type textarea "***HOLD, SHE THINKS SHE FIXED RIC getting hot not holding temp. Per Lee 727-686…"
type textarea "x"
type textarea "***HOLD, SHE THINKS SHE FIXED RIC getting hot not holding temp. Per Lee 727-686…"
type textarea "x"
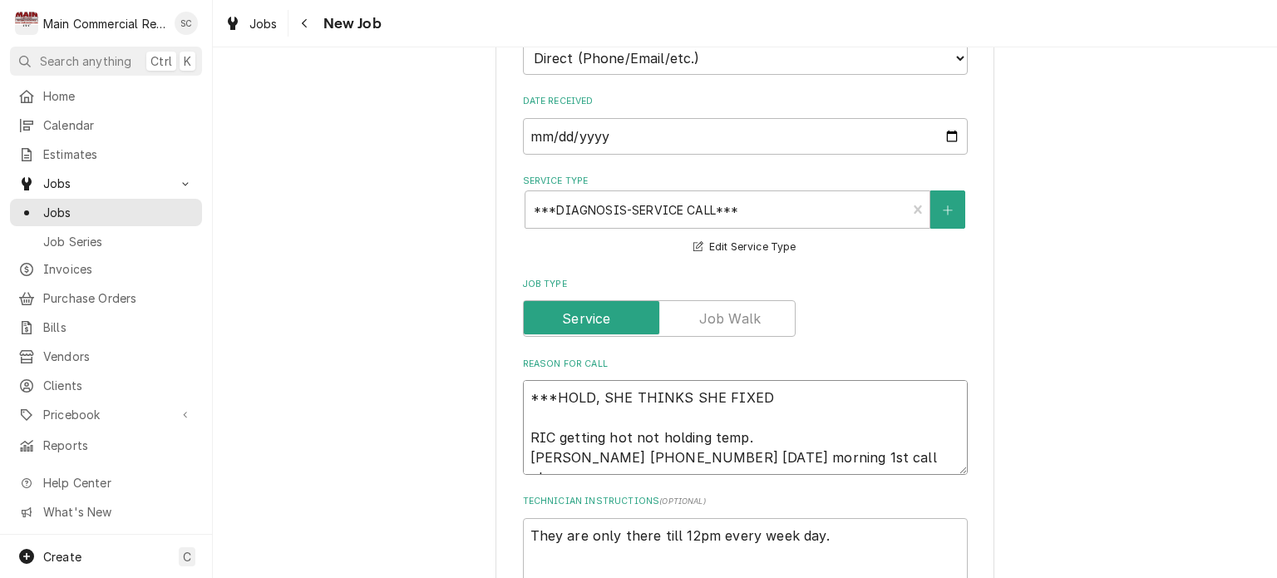
type textarea "***HOLD, SHE THINKS SHE FIXED I RIC getting hot not holding temp. Per Lee 727-6…"
type textarea "x"
type textarea "***HOLD, SHE THINKS SHE FIXED IT RIC getting hot not holding temp. Per Lee 727-…"
type textarea "x"
type textarea "***HOLD, SHE THINKS SHE FIXED IT RIC getting hot not holding temp. Per Lee 727-…"
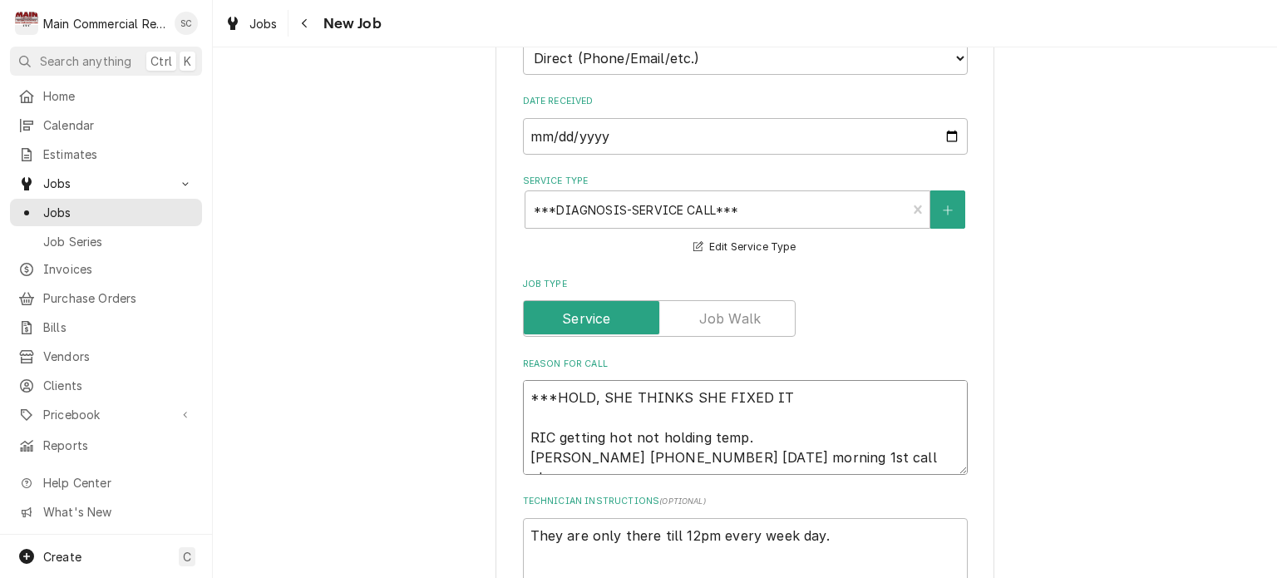
type textarea "x"
type textarea "***HOLD, SHE THINKS SHE FIXED IT B RIC getting hot not holding temp. Per Lee 72…"
type textarea "x"
type textarea "***HOLD, SHE THINKS SHE FIXED IT BU RIC getting hot not holding temp. Per Lee 7…"
type textarea "x"
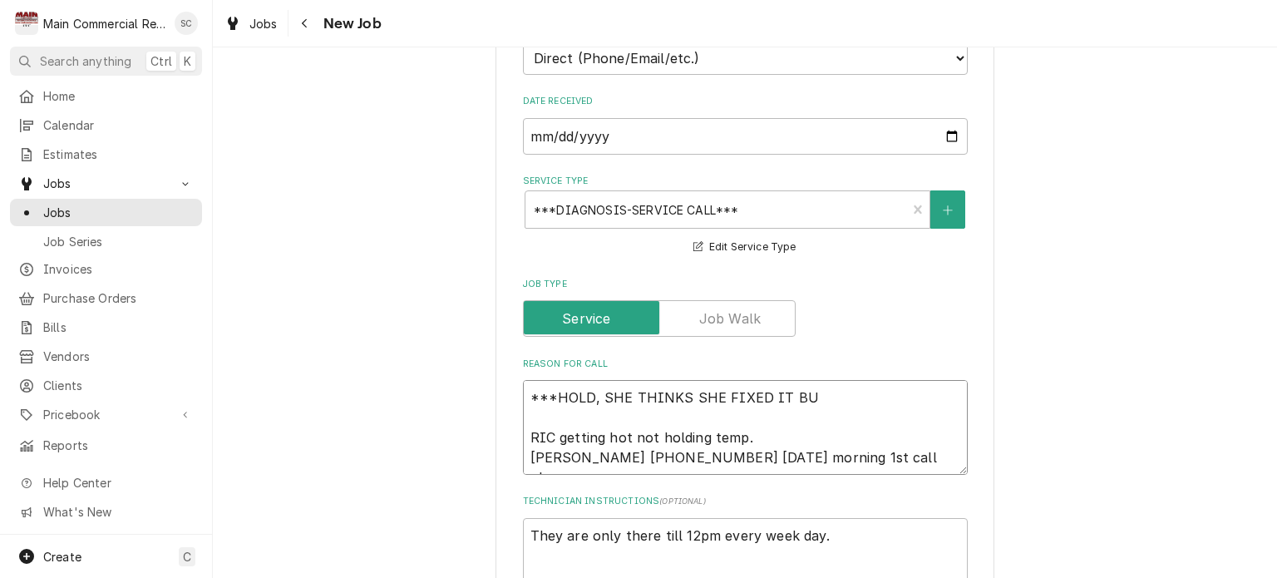
type textarea "***HOLD, SHE THINKS SHE FIXED IT BUT RIC getting hot not holding temp. Per Lee …"
type textarea "x"
type textarea "***HOLD, SHE THINKS SHE FIXED IT BUT RIC getting hot not holding temp. Per Lee …"
type textarea "x"
type textarea "***HOLD, SHE THINKS SHE FIXED IT BUT W RIC getting hot not holding temp. Per Le…"
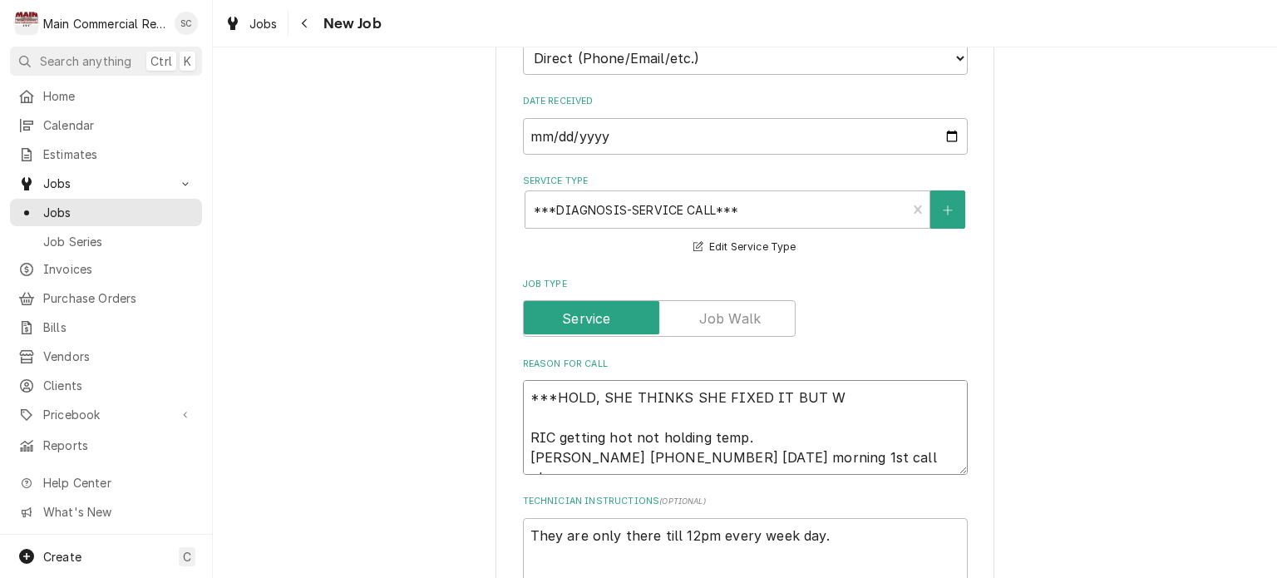
type textarea "x"
type textarea "***HOLD, SHE THINKS SHE FIXED IT BUT WA RIC getting hot not holding temp. Per L…"
type textarea "x"
type textarea "***HOLD, SHE THINKS SHE FIXED IT BUT WAN RIC getting hot not holding temp. Per …"
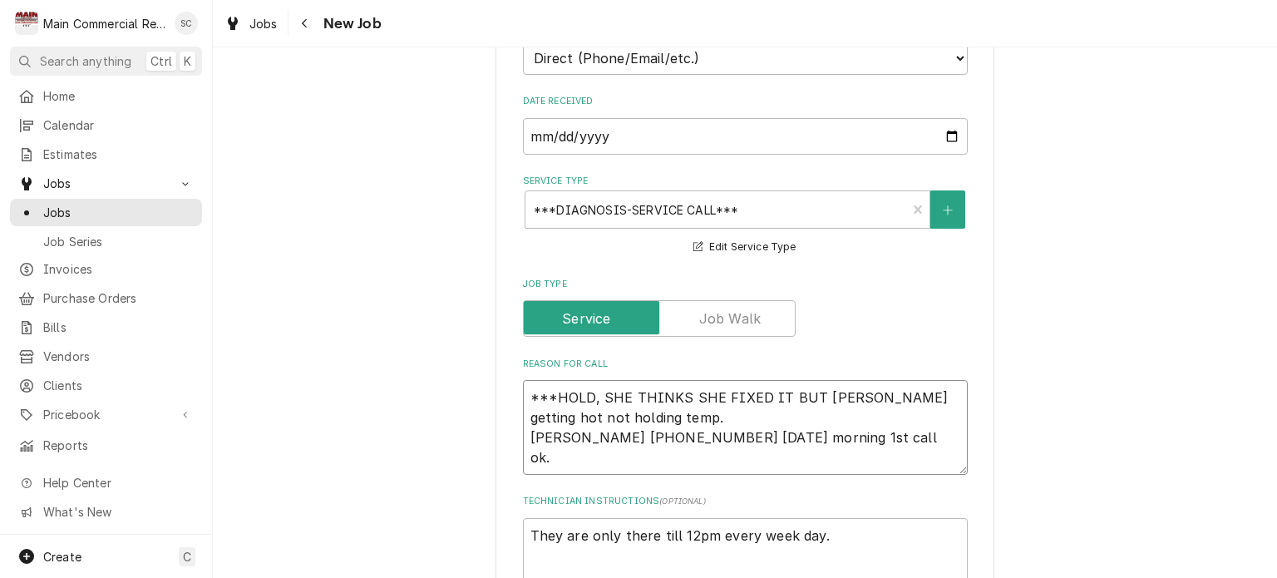
type textarea "x"
type textarea "***HOLD, SHE THINKS SHE FIXED IT BUT WANT RIC getting hot not holding temp. Per…"
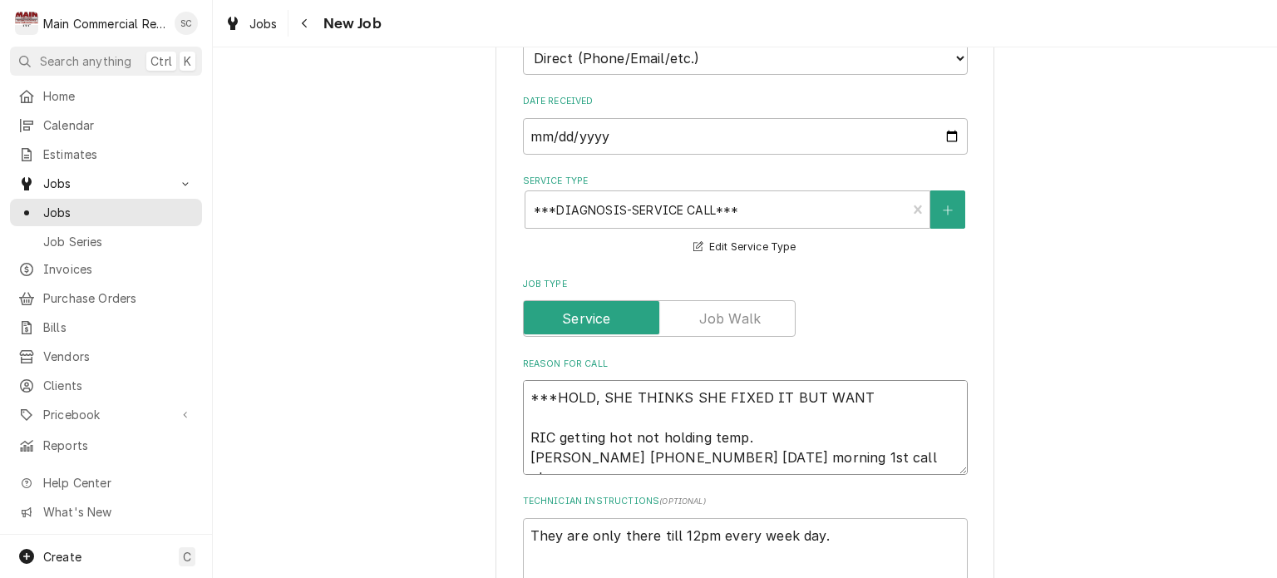
type textarea "x"
type textarea "***HOLD, SHE THINKS SHE FIXED IT BUT WANTS RIC getting hot not holding temp. Pe…"
type textarea "x"
type textarea "***HOLD, SHE THINKS SHE FIXED IT BUT WANTS RIC getting hot not holding temp. Pe…"
type textarea "x"
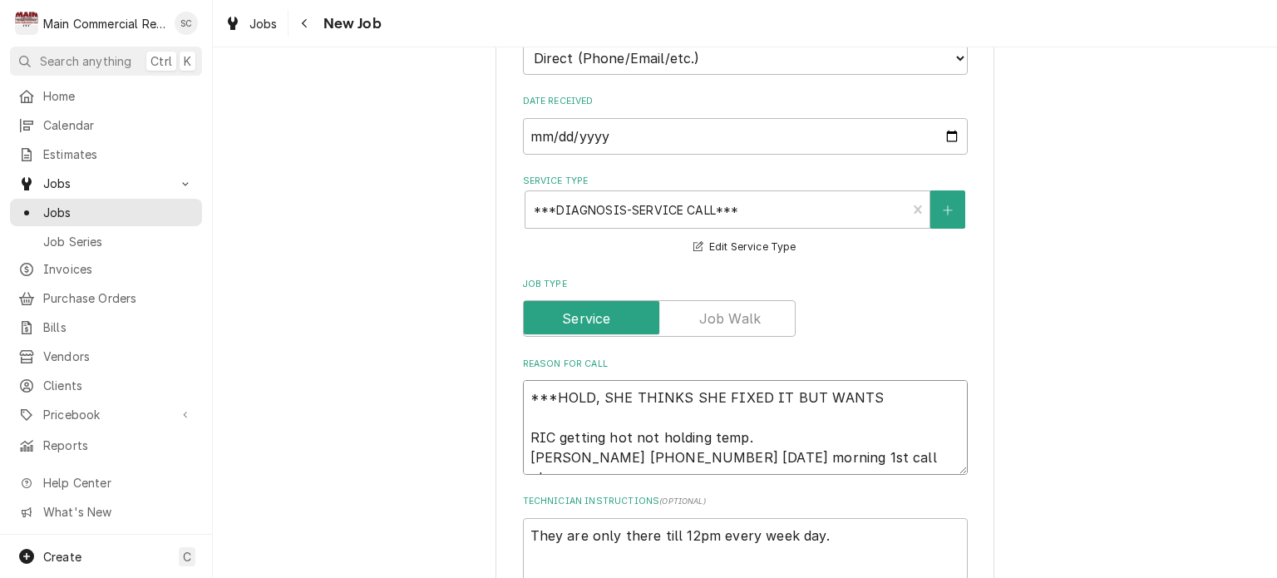
type textarea "***HOLD, SHE THINKS SHE FIXED IT BUT WANTS T RIC getting hot not holding temp. …"
type textarea "x"
type textarea "***HOLD, SHE THINKS SHE FIXED IT BUT WANTS TO RIC getting hot not holding temp.…"
type textarea "x"
type textarea "***HOLD, SHE THINKS SHE FIXED IT BUT WANTS TO RIC getting hot not holding temp.…"
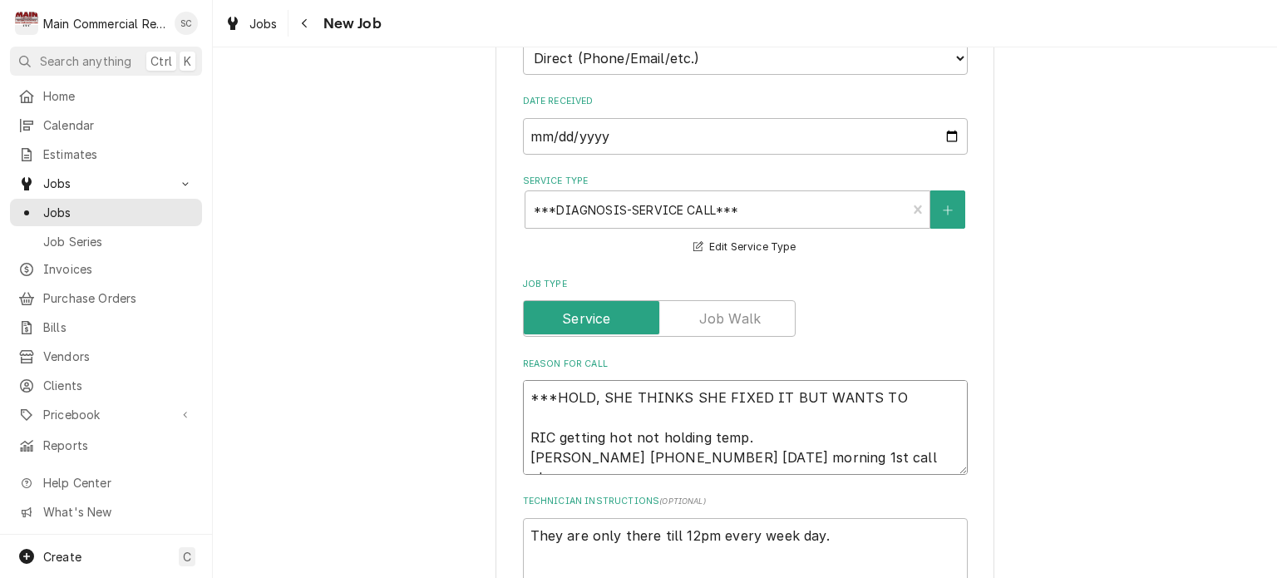
type textarea "x"
type textarea "***HOLD, SHE THINKS SHE FIXED IT BUT WANTS TO G RIC getting hot not holding tem…"
type textarea "x"
type textarea "***HOLD, SHE THINKS SHE FIXED IT BUT WANTS TO GI RIC getting hot not holding te…"
type textarea "x"
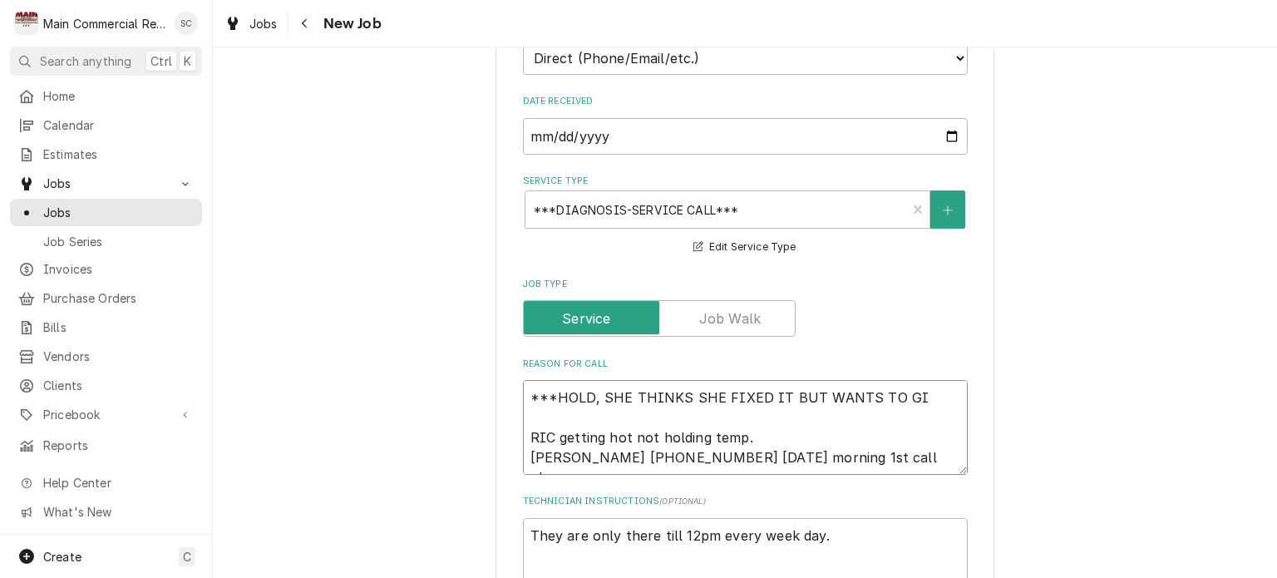
type textarea "***HOLD, SHE THINKS SHE FIXED IT BUT WANTS TO GIV RIC getting hot not holding t…"
type textarea "x"
type textarea "***HOLD, SHE THINKS SHE FIXED IT BUT WANTS TO GIVE RIC getting hot not holding …"
type textarea "x"
type textarea "***HOLD, SHE THINKS SHE FIXED IT BUT WANTS TO GIVE RIC getting hot not holding …"
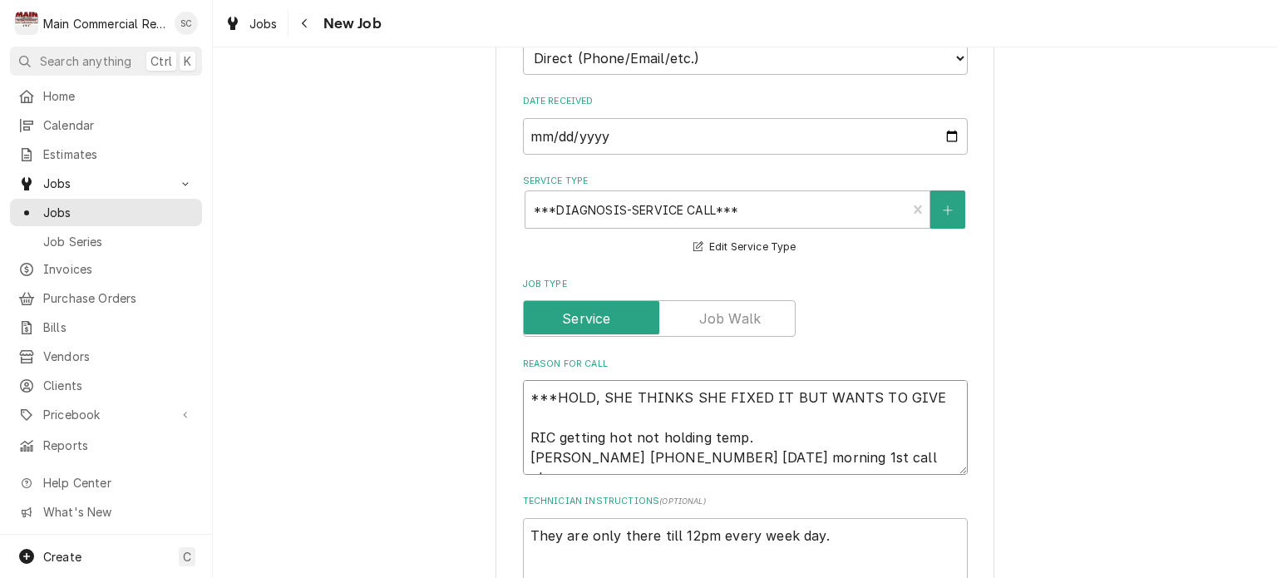
type textarea "x"
type textarea "***HOLD, SHE THINKS SHE FIXED IT BUT WANTS TO GIVE I RIC getting hot not holdin…"
type textarea "x"
type textarea "***HOLD, SHE THINKS SHE FIXED IT BUT WANTS TO GIVE IT RIC getting hot not holdi…"
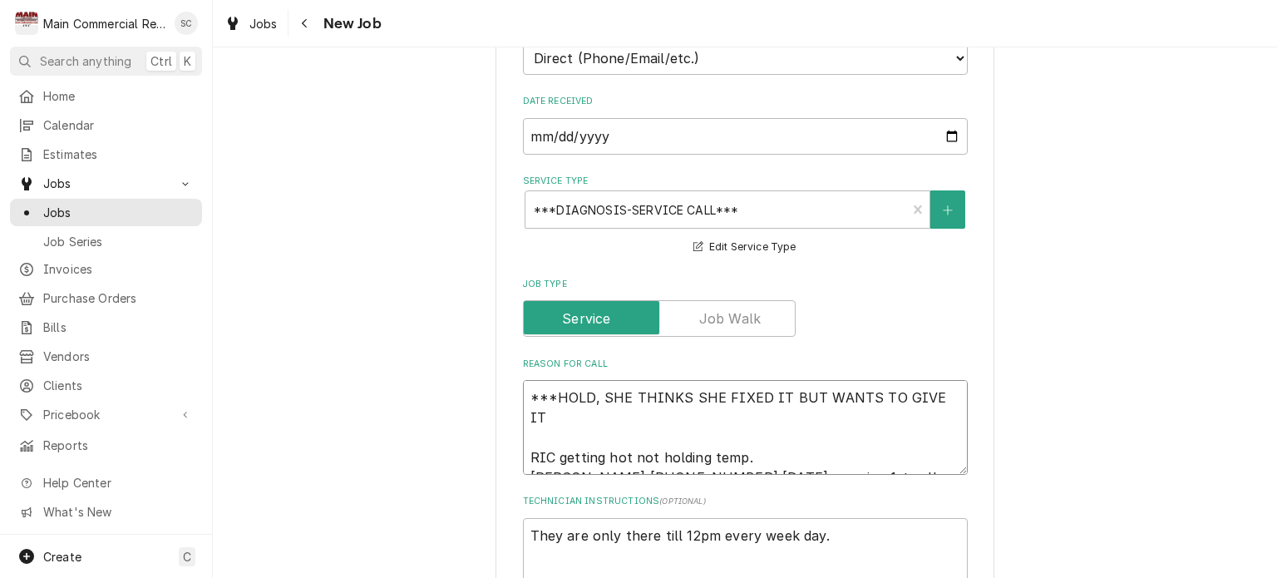
type textarea "x"
type textarea "***HOLD, SHE THINKS SHE FIXED IT BUT WANTS TO GIVE IT RIC getting hot not holdi…"
type textarea "x"
type textarea "***HOLD, SHE THINKS SHE FIXED IT BUT WANTS TO GIVE IT A RIC getting hot not hol…"
type textarea "x"
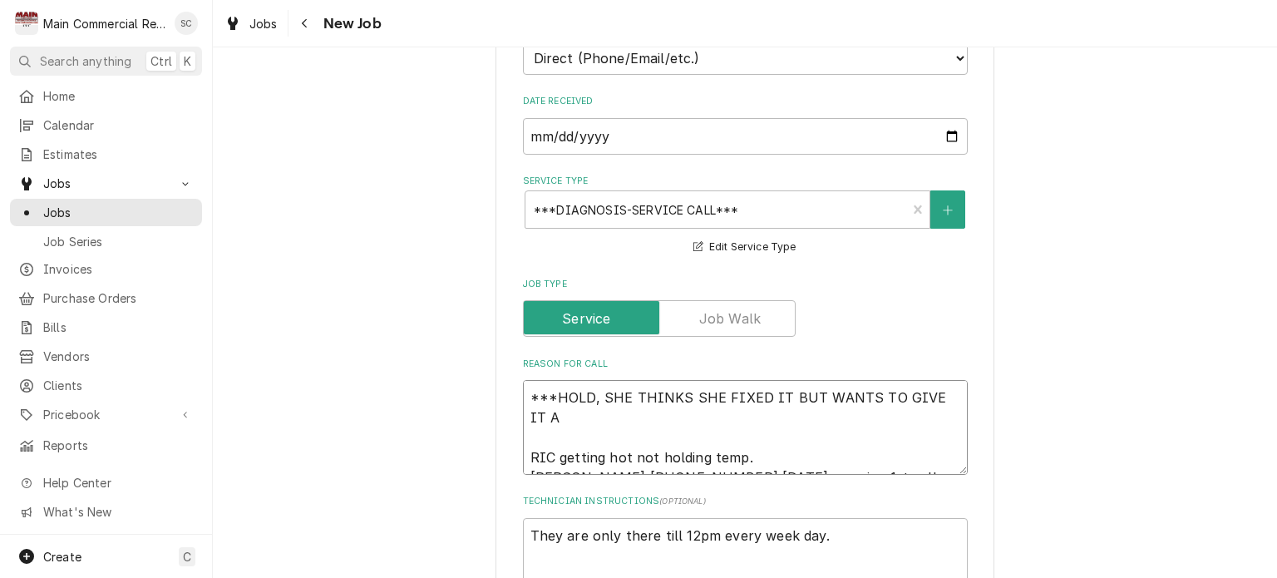
type textarea "***HOLD, SHE THINKS SHE FIXED IT BUT WANTS TO GIVE IT A RIC getting hot not hol…"
type textarea "x"
type textarea "***HOLD, SHE THINKS SHE FIXED IT BUT WANTS TO GIVE IT A C RIC getting hot not h…"
type textarea "x"
type textarea "***HOLD, SHE THINKS SHE FIXED IT BUT WANTS TO GIVE IT A CO RIC getting hot not …"
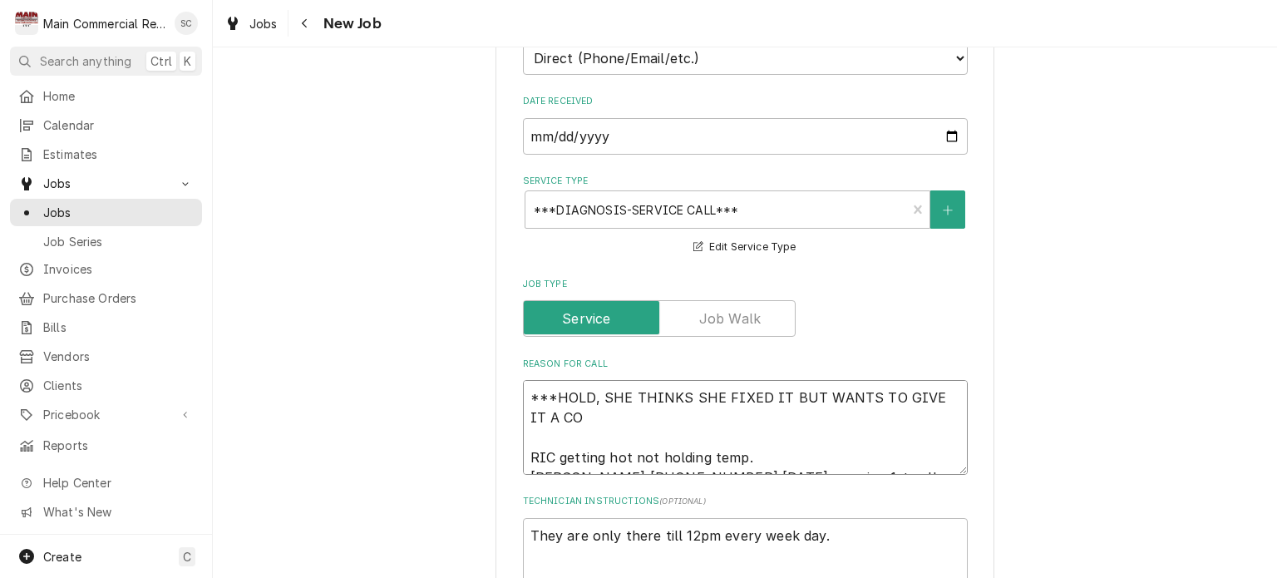
type textarea "x"
type textarea "***HOLD, SHE THINKS SHE FIXED IT BUT WANTS TO GIVE IT A COU RIC getting hot not…"
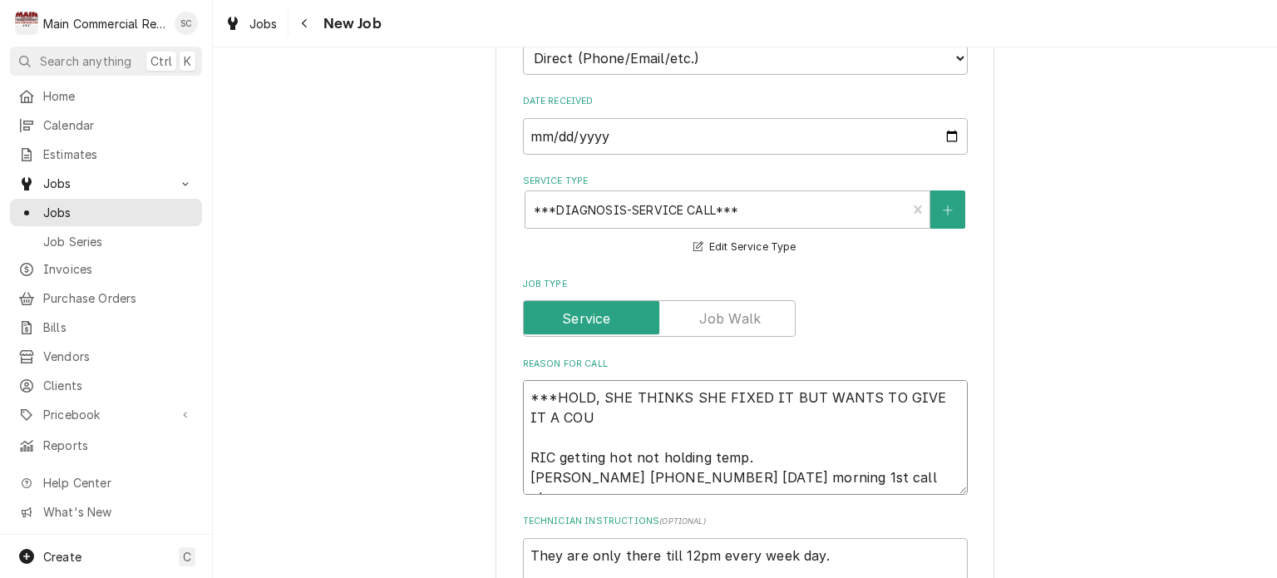
type textarea "x"
type textarea "***HOLD, SHE THINKS SHE FIXED IT BUT WANTS TO GIVE IT A COUP RIC getting hot no…"
type textarea "x"
type textarea "***HOLD, SHE THINKS SHE FIXED IT BUT WANTS TO GIVE IT A COUPL RIC getting hot n…"
type textarea "x"
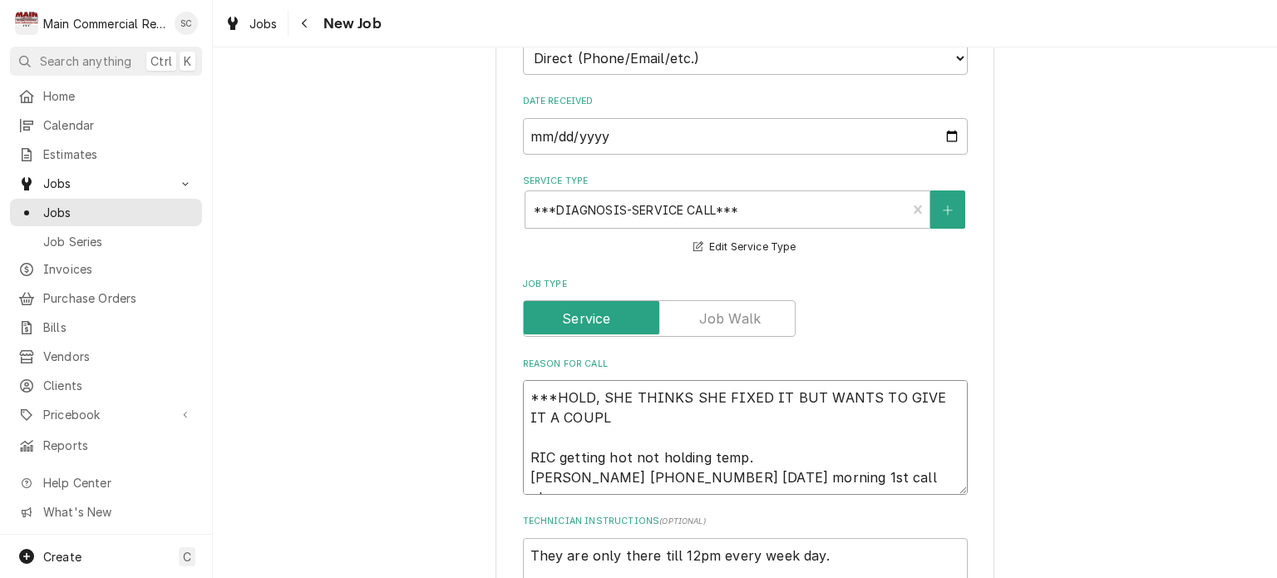
type textarea "***HOLD, SHE THINKS SHE FIXED IT BUT WANTS TO GIVE IT A COUPLE RIC getting hot …"
type textarea "x"
type textarea "***HOLD, SHE THINKS SHE FIXED IT BUT WANTS TO GIVE IT A COUPLE RIC getting hot …"
type textarea "x"
type textarea "***HOLD, SHE THINKS SHE FIXED IT BUT WANTS TO GIVE IT A COUPLE D RIC getting ho…"
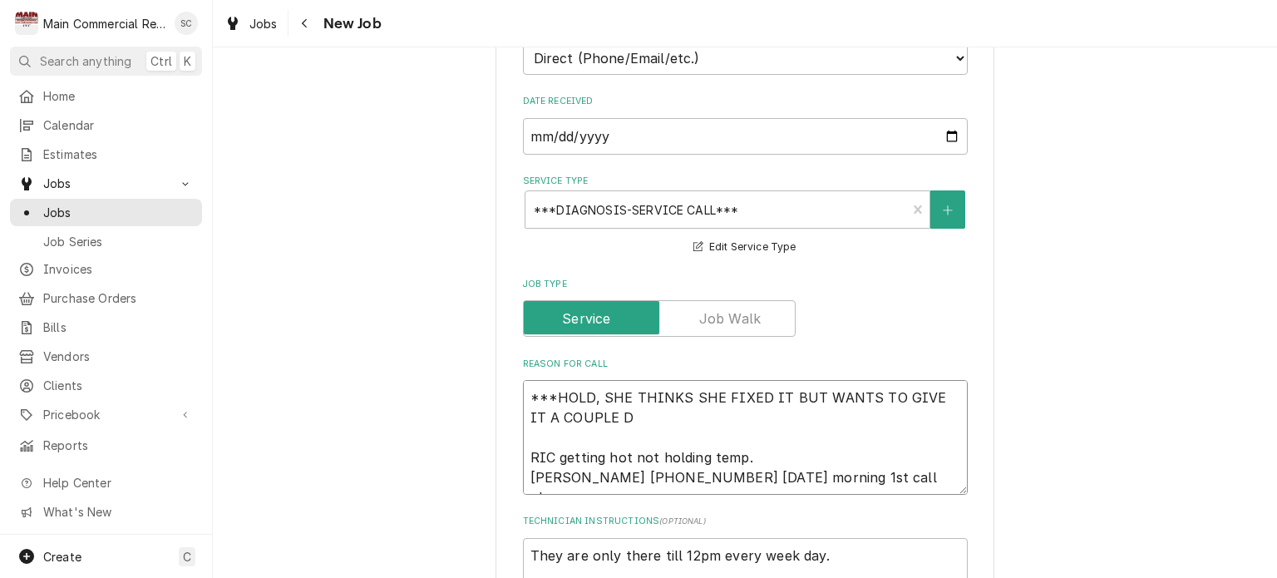
type textarea "x"
type textarea "***HOLD, SHE THINKS SHE FIXED IT BUT WANTS TO GIVE IT A COUPLE DA RIC getting h…"
type textarea "x"
type textarea "***HOLD, SHE THINKS SHE FIXED IT BUT WANTS TO GIVE IT A COUPLE DAY RIC getting …"
type textarea "x"
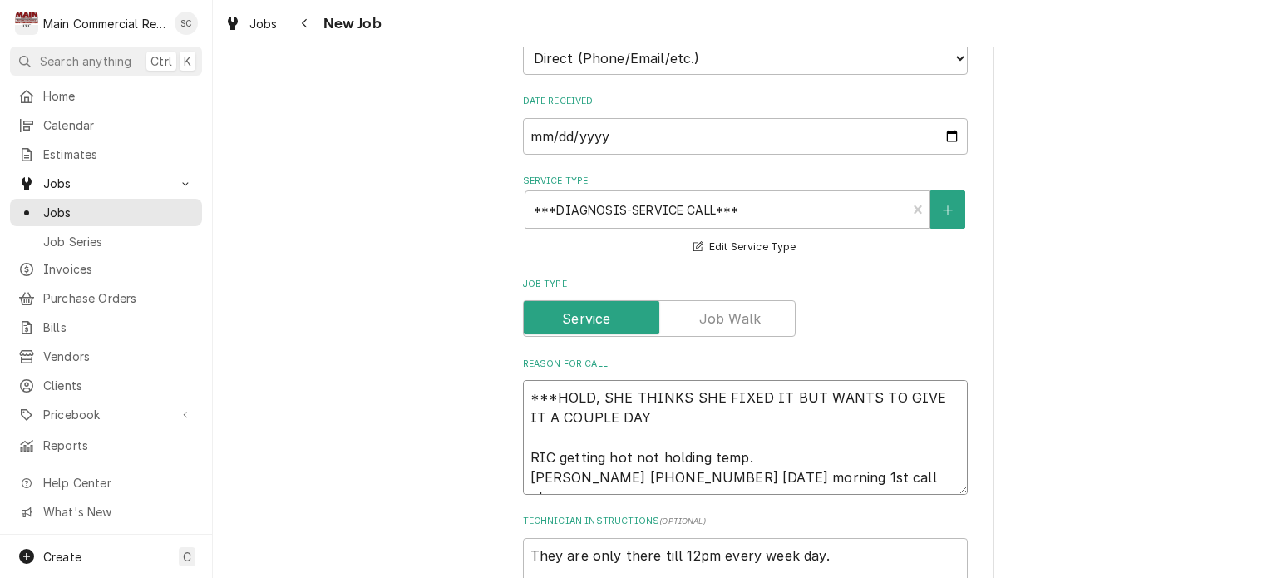
type textarea "***HOLD, SHE THINKS SHE FIXED IT BUT WANTS TO GIVE IT A COUPLE DAYS RIC getting…"
type textarea "x"
type textarea "***HOLD, SHE THINKS SHE FIXED IT BUT WANTS TO GIVE IT A COUPLE DAYS* RIC gettin…"
type textarea "x"
type textarea "***HOLD, SHE THINKS SHE FIXED IT BUT WANTS TO GIVE IT A COUPLE DAYS** RIC getti…"
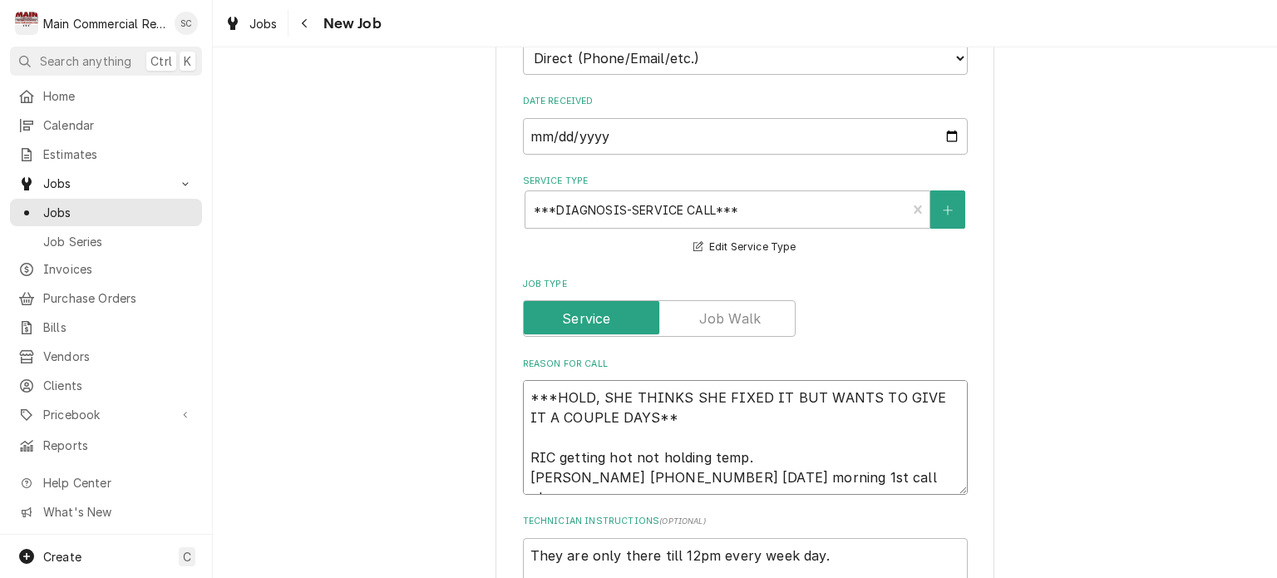
type textarea "x"
type textarea "***HOLD, SHE THINKS SHE FIXED IT BUT WANTS TO GIVE IT A COUPLE DAYS*** RIC gett…"
type textarea "x"
type textarea "***HOLD, SHE THINKS SHE FIXED IT BUT WANTS TO GIVE IT A COUPLE DAYS**** RIC get…"
click at [572, 470] on textarea "***HOLD, SHE THINKS SHE FIXED IT BUT WANTS TO GIVE IT A COUPLE DAYS**** RIC get…" at bounding box center [745, 437] width 445 height 115
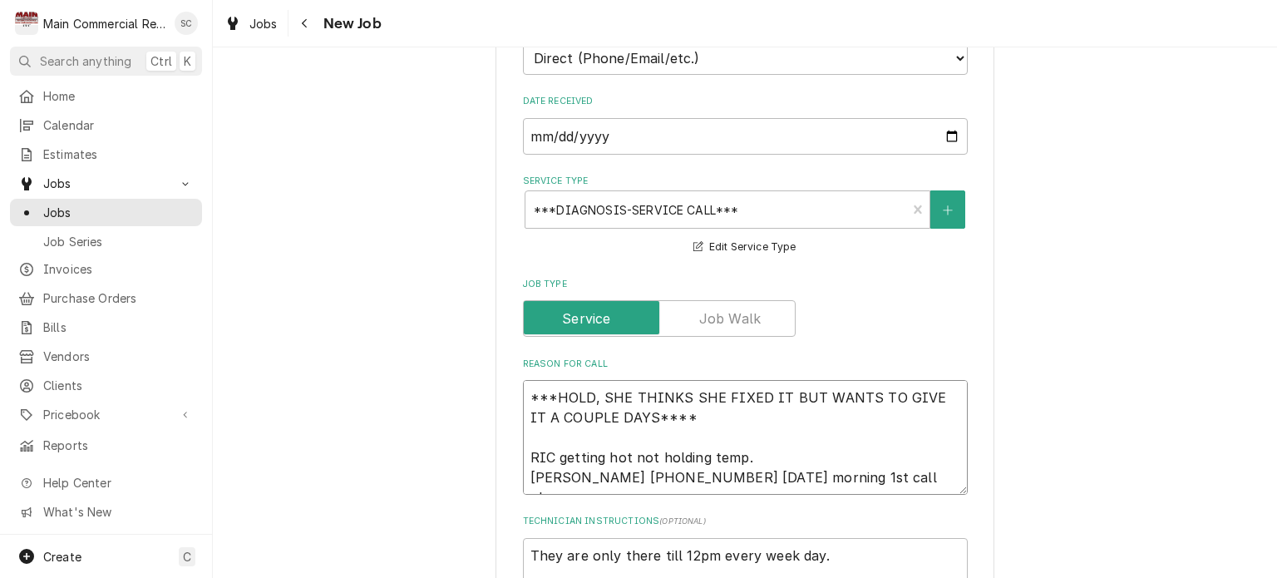
type textarea "x"
type textarea "***HOLD, SHE THINKS SHE FIXED IT BUT WANTS TO GIVE IT A COUPLE DAYS**** RIC get…"
type textarea "x"
type textarea "***HOLD, SHE THINKS SHE FIXED IT BUT WANTS TO GIVE IT A COUPLE DAYS**** RIC get…"
type textarea "x"
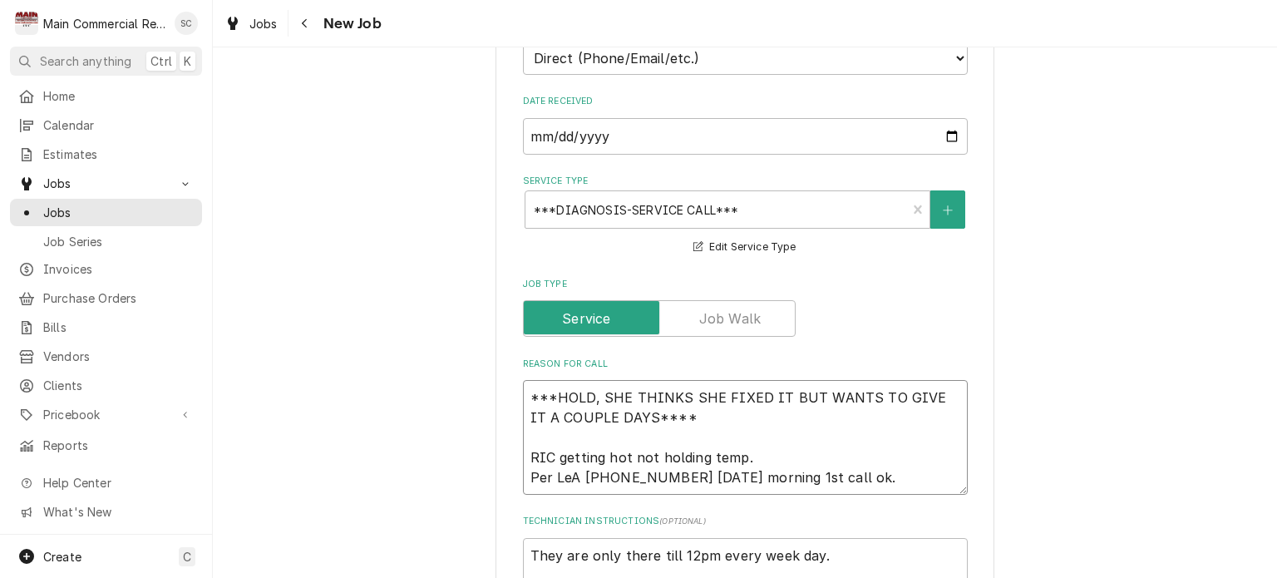
type textarea "***HOLD, SHE THINKS SHE FIXED IT BUT WANTS TO GIVE IT A COUPLE DAYS**** RIC get…"
type textarea "x"
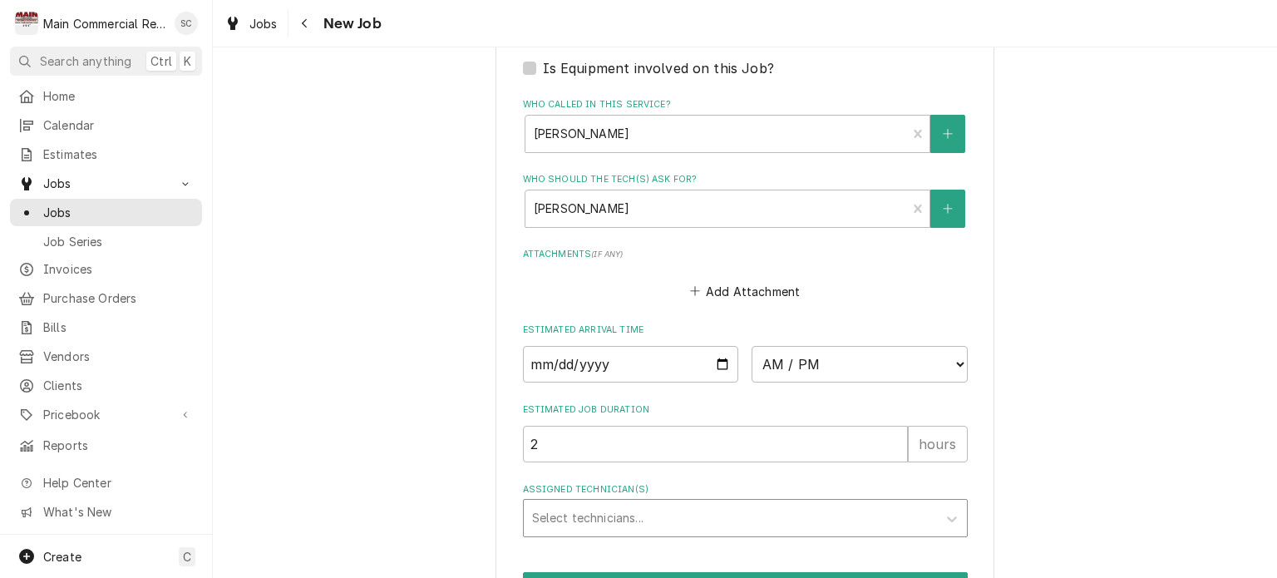
scroll to position [1303, 0]
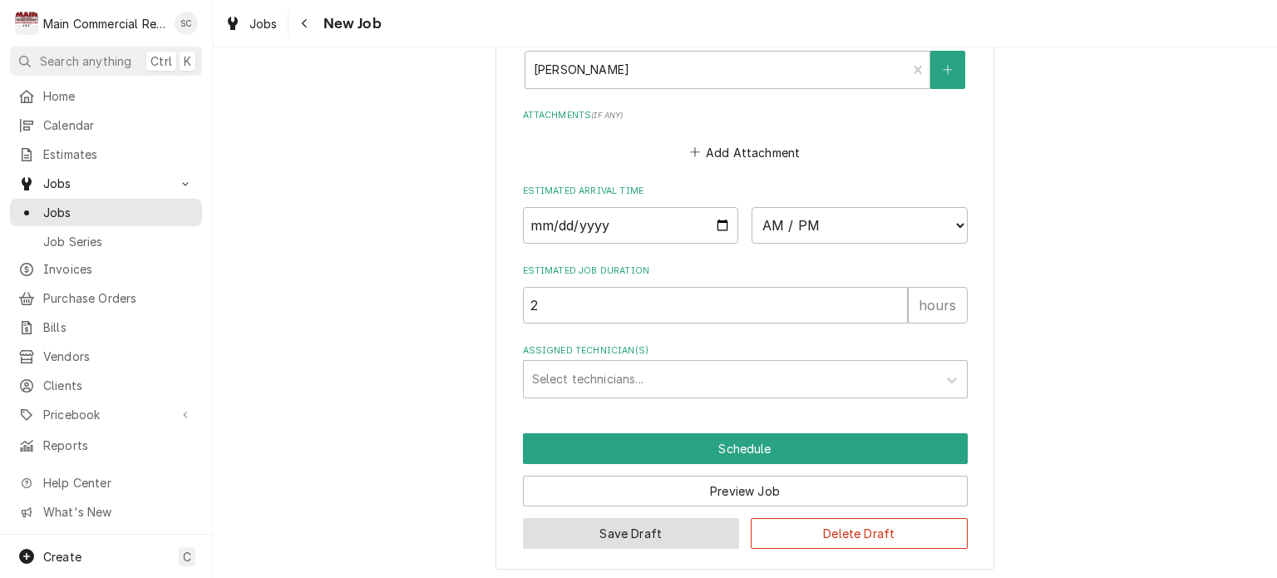
type textarea "***HOLD, SHE THINKS SHE FIXED IT BUT WANTS TO GIVE IT A COUPLE DAYS**** RIC get…"
click at [675, 531] on button "Save Draft" at bounding box center [631, 533] width 217 height 31
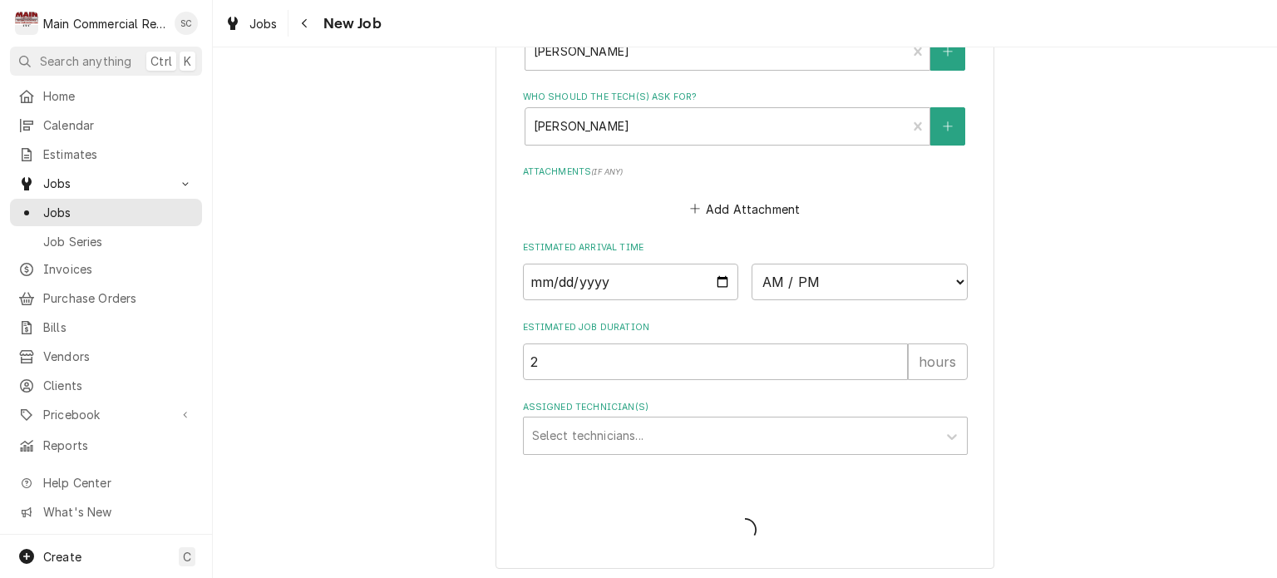
type textarea "x"
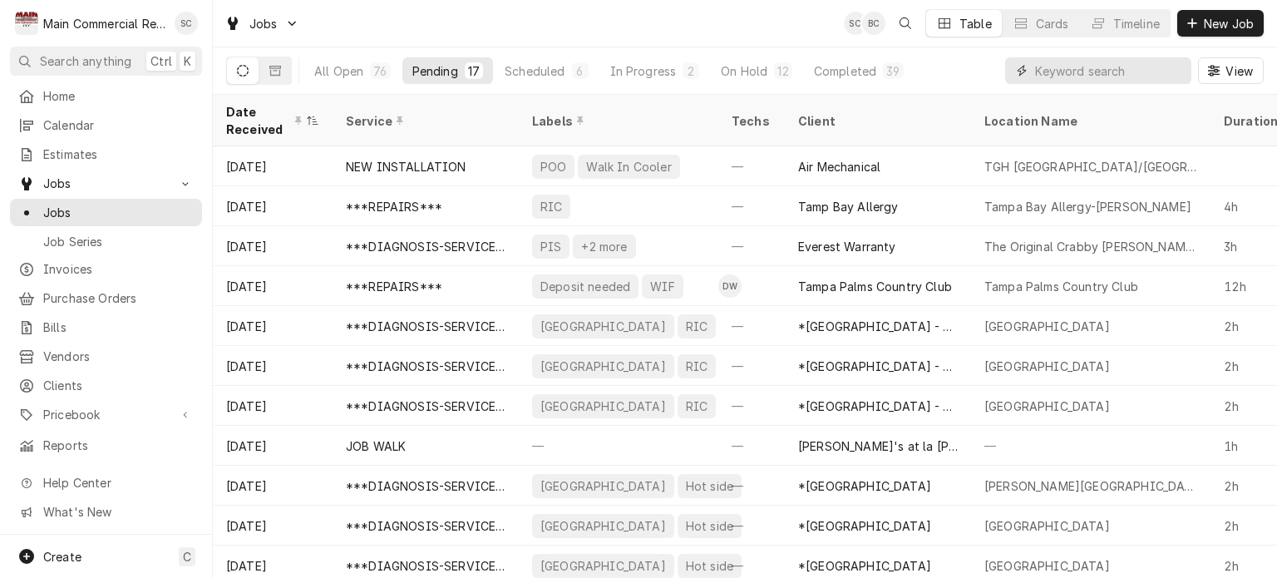
click at [1108, 77] on input "Dynamic Content Wrapper" at bounding box center [1109, 70] width 148 height 27
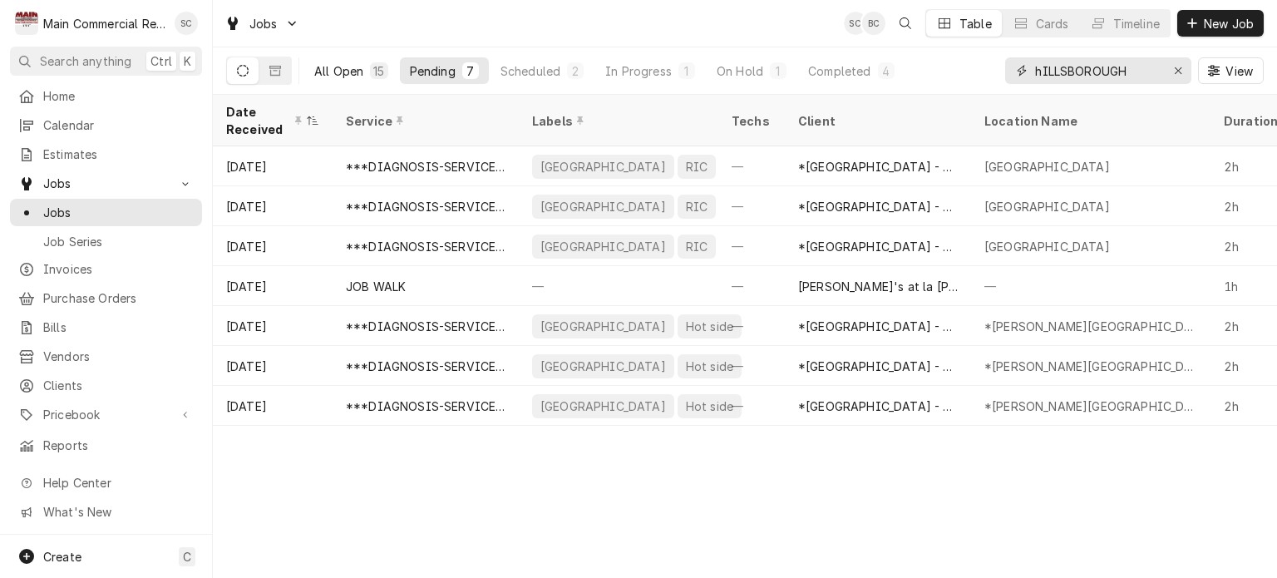
type input "hILLSBOROUGH"
click at [372, 74] on div "15" at bounding box center [378, 70] width 17 height 17
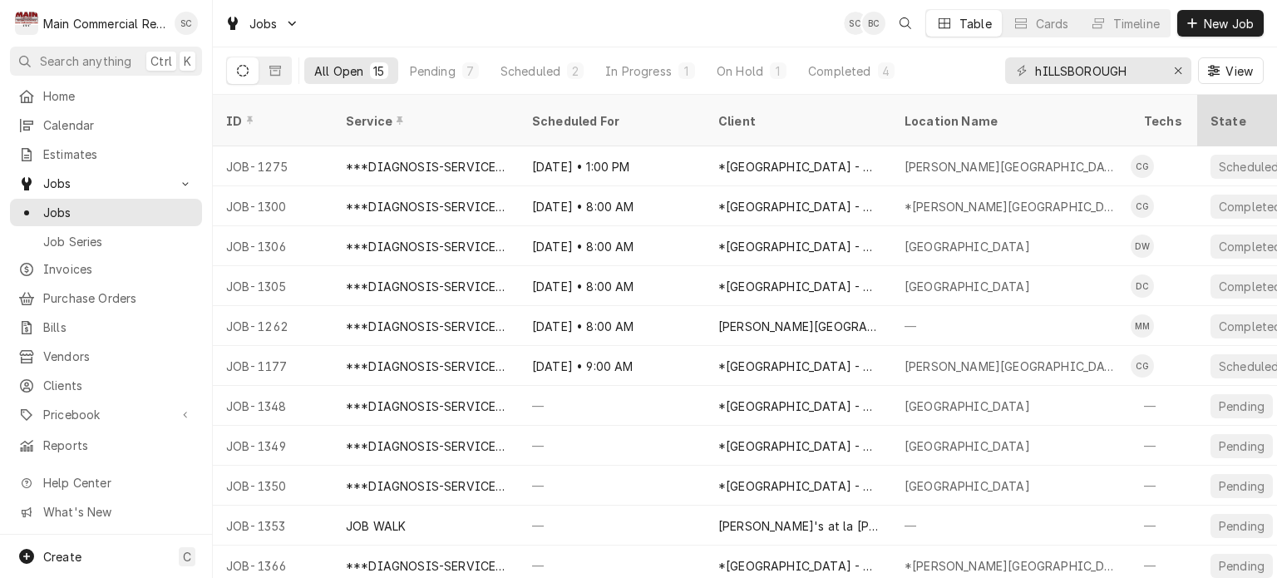
click at [1231, 112] on div "State" at bounding box center [1251, 120] width 80 height 17
click at [1246, 113] on div "State" at bounding box center [1251, 120] width 80 height 17
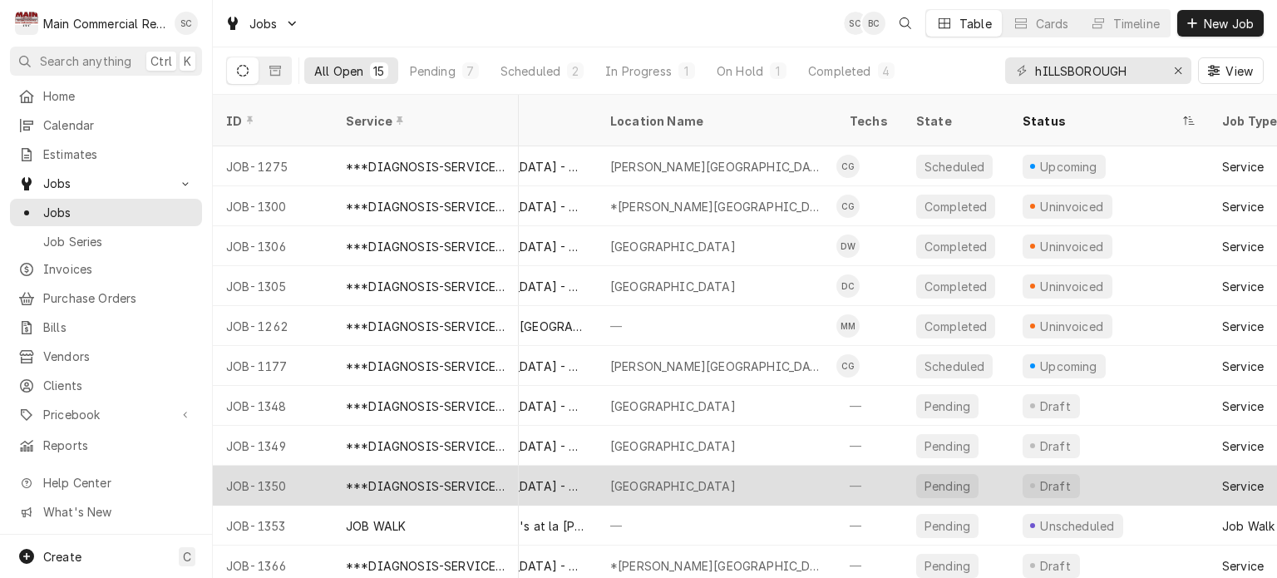
scroll to position [0, 296]
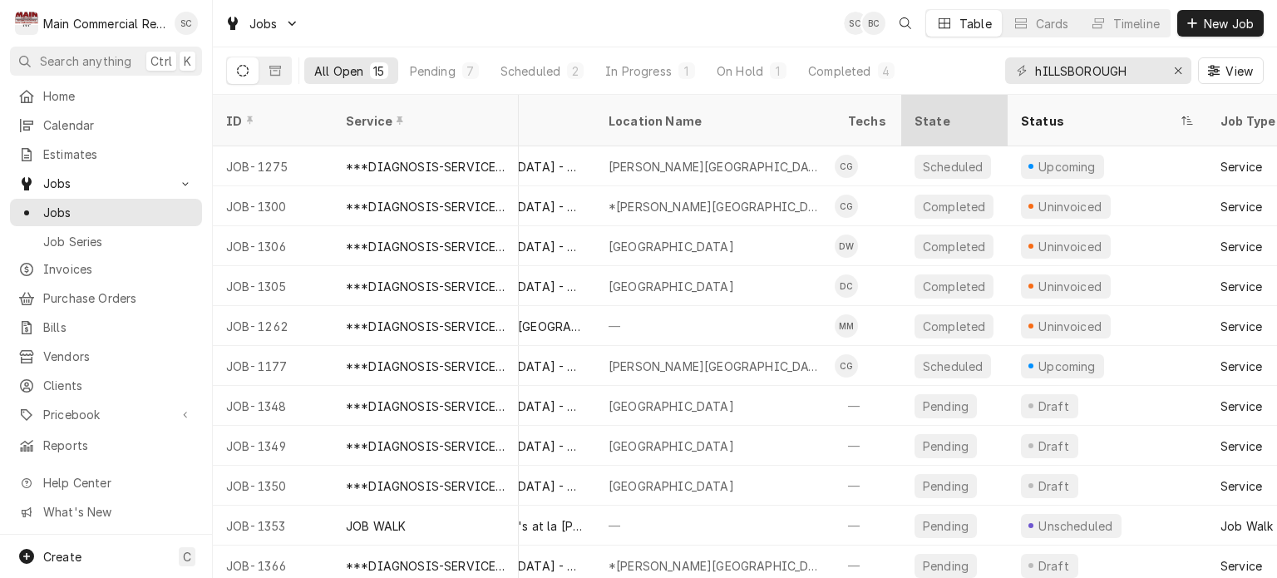
click at [974, 112] on div "State" at bounding box center [955, 120] width 80 height 17
click at [971, 113] on div "State" at bounding box center [955, 120] width 80 height 17
click at [965, 112] on div "State" at bounding box center [955, 120] width 80 height 17
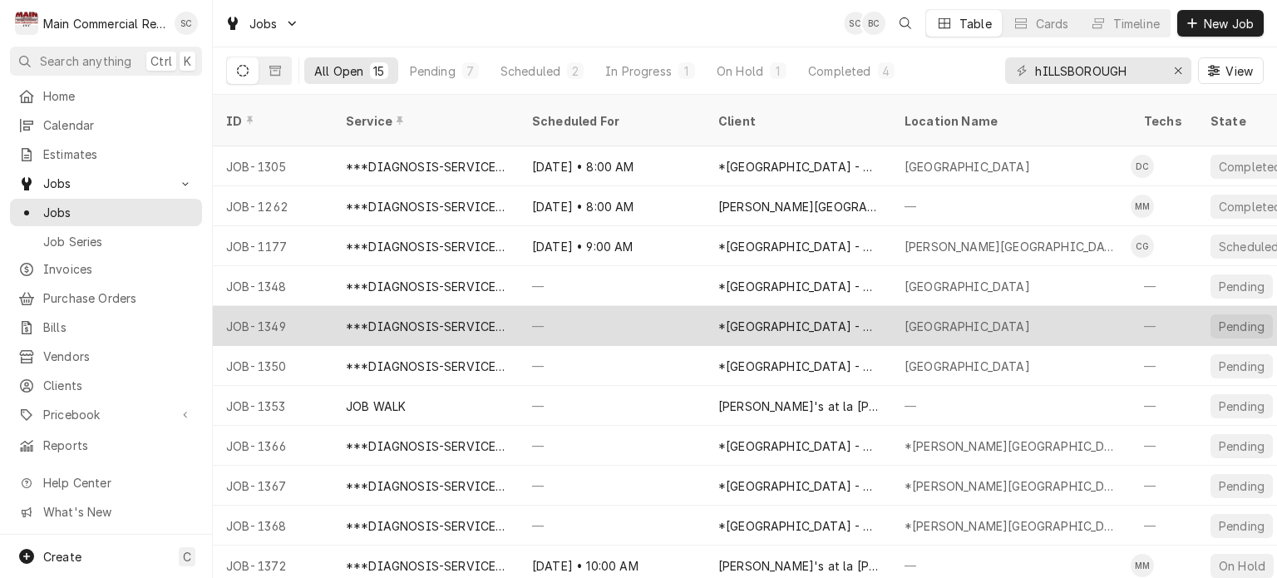
scroll to position [160, 0]
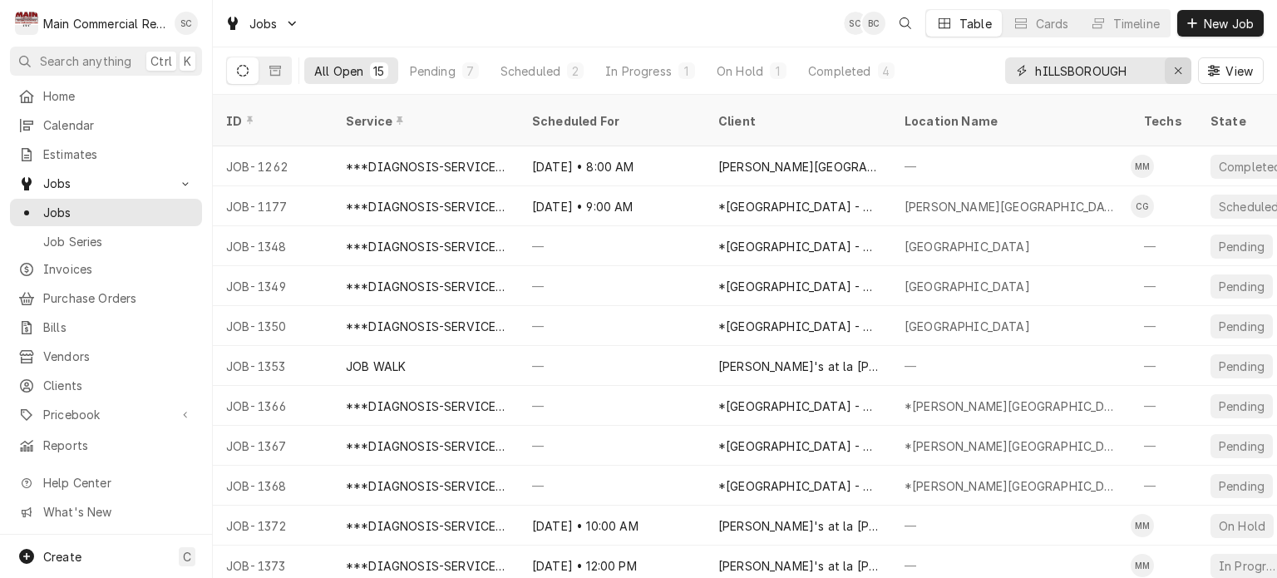
click at [1175, 72] on icon "Erase input" at bounding box center [1178, 71] width 9 height 12
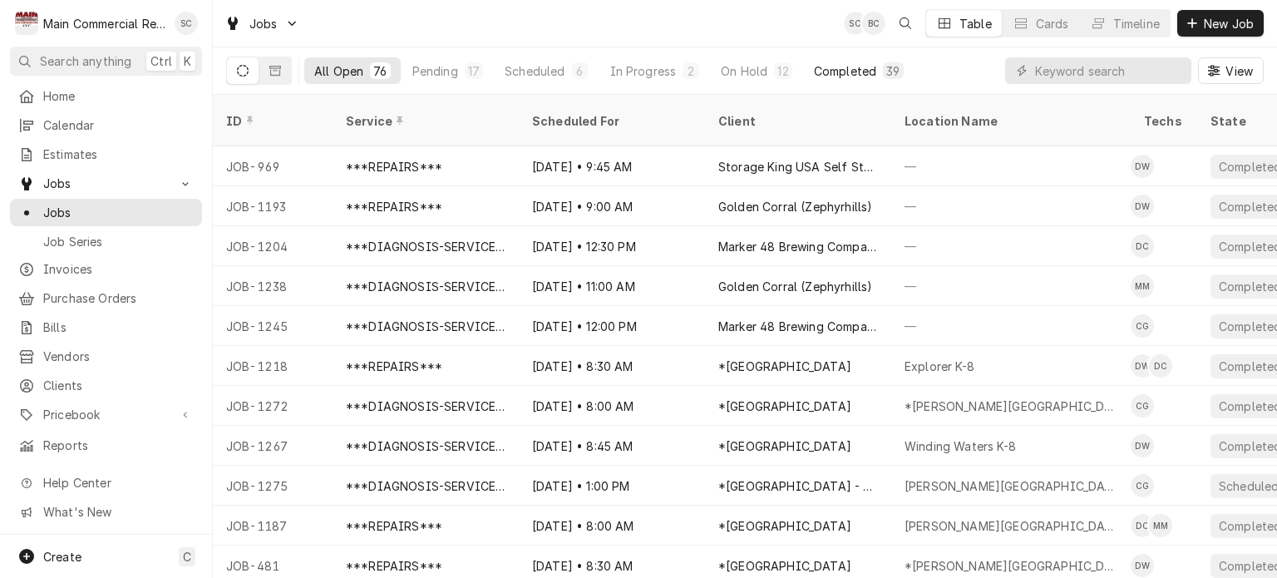
click at [873, 71] on button "Completed 39" at bounding box center [859, 70] width 110 height 27
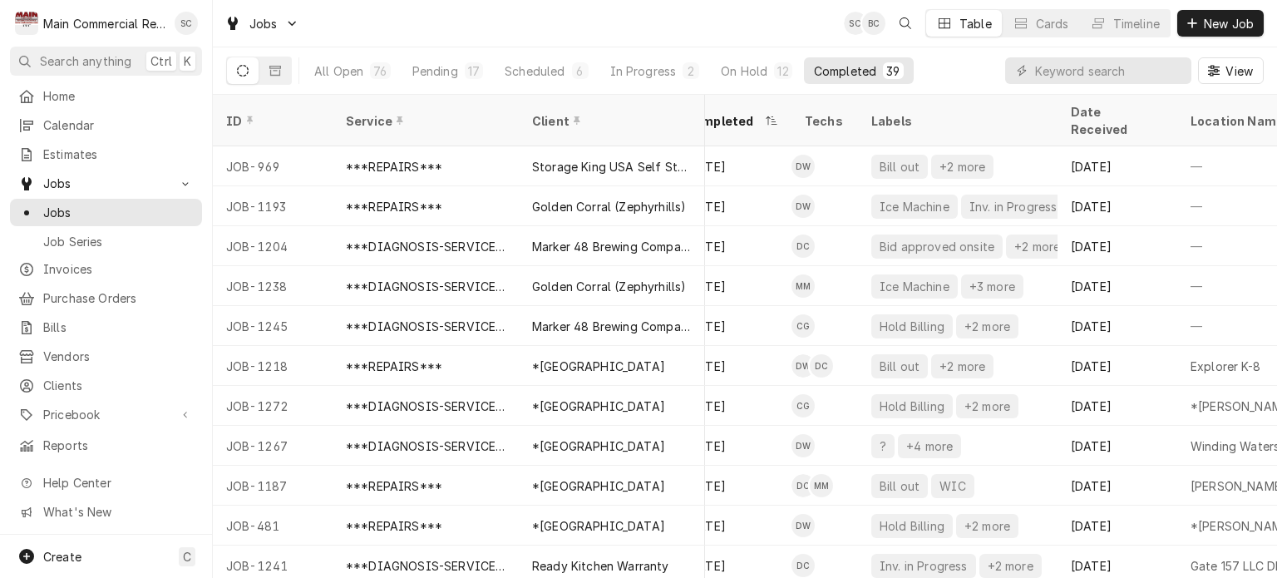
scroll to position [0, 0]
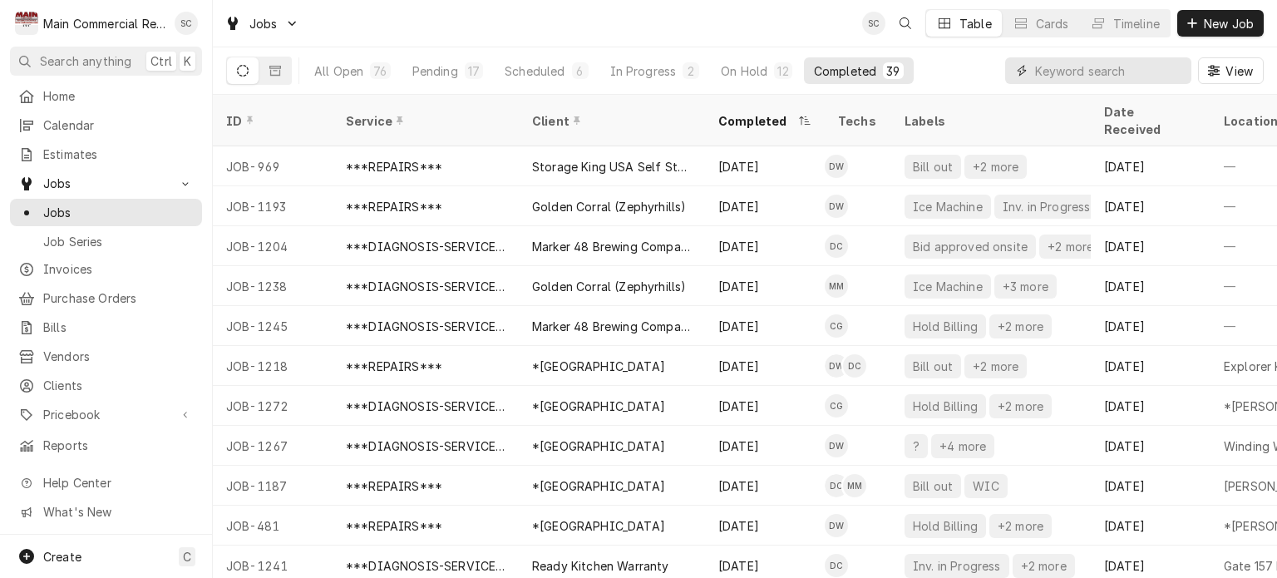
click at [1057, 69] on input "Dynamic Content Wrapper" at bounding box center [1109, 70] width 148 height 27
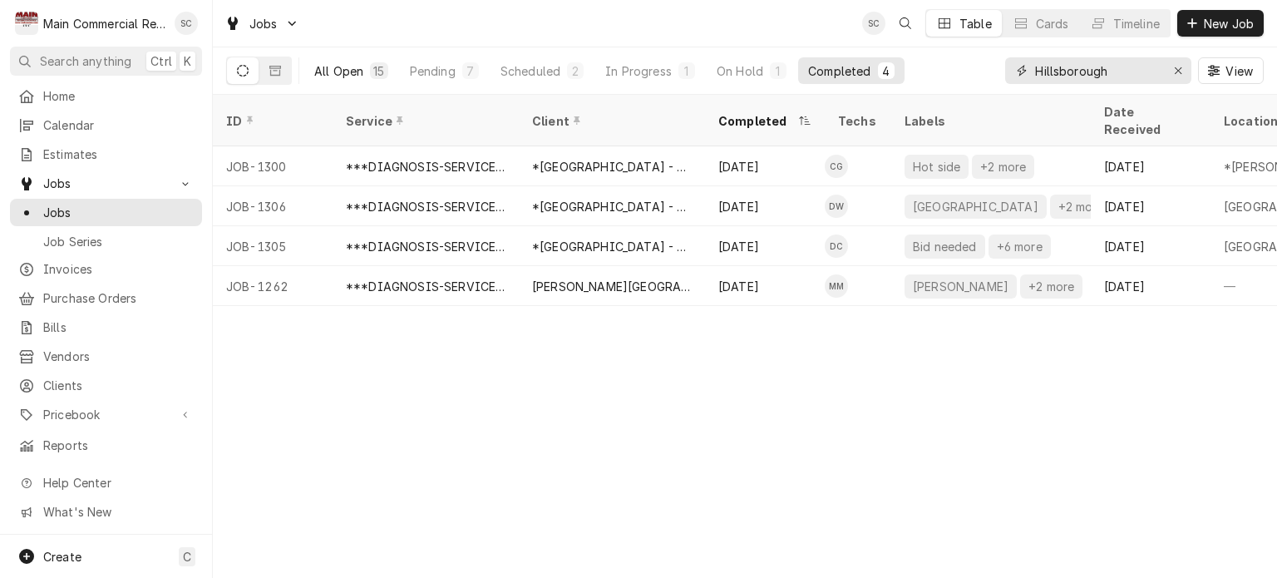
type input "Hillsborough"
click at [360, 69] on div "All Open" at bounding box center [338, 70] width 49 height 17
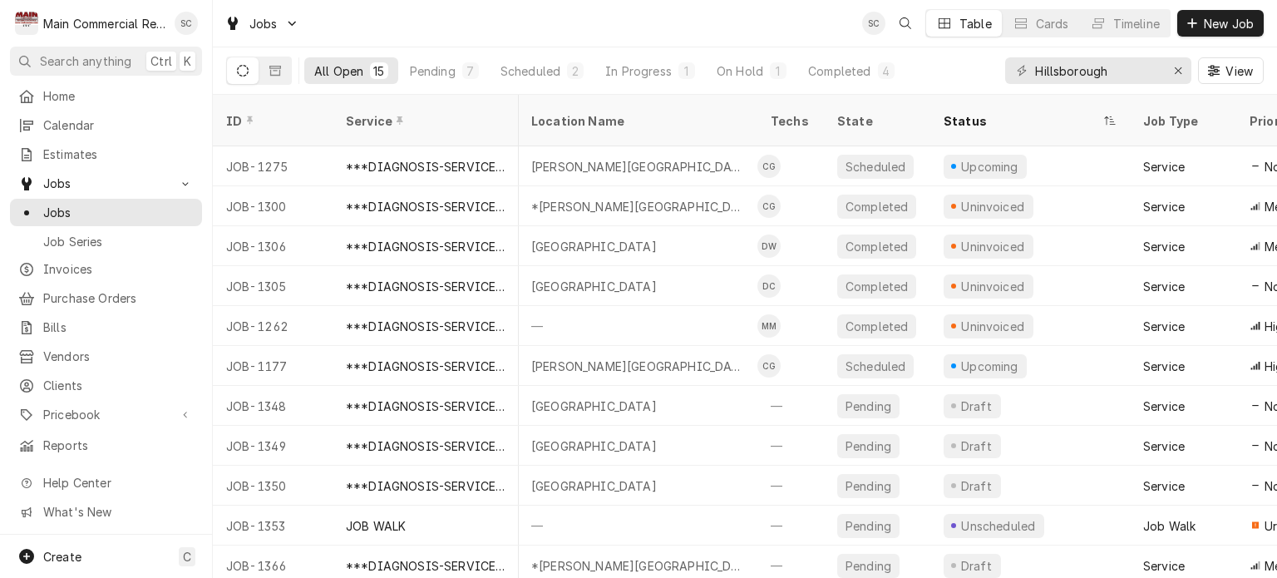
scroll to position [0, 386]
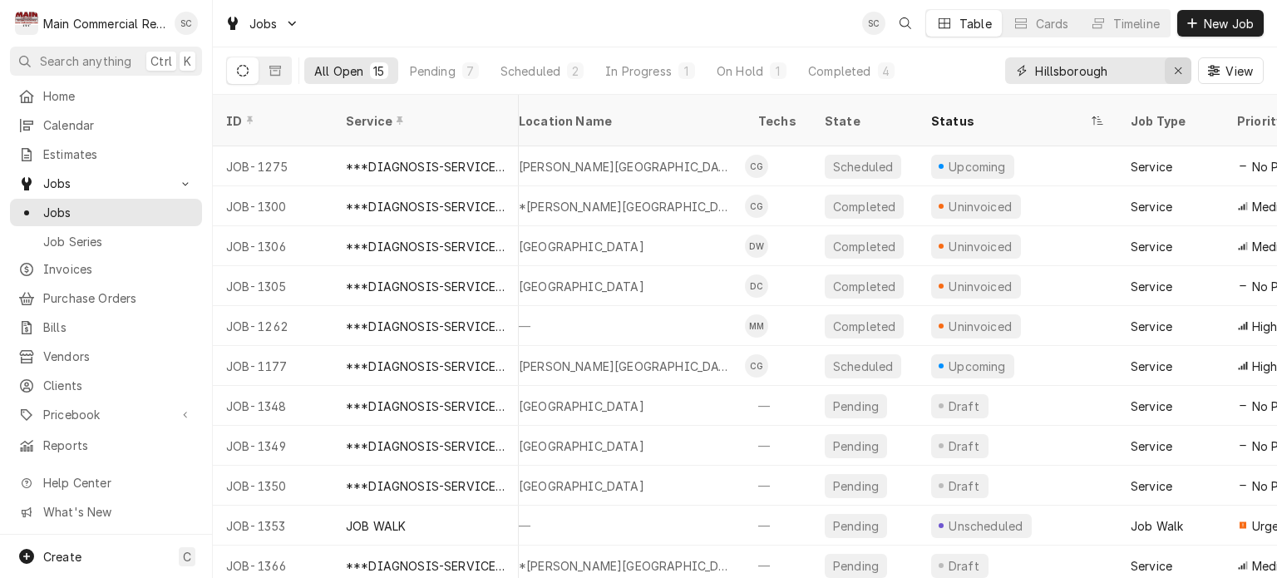
click at [1174, 72] on icon "Erase input" at bounding box center [1178, 71] width 9 height 12
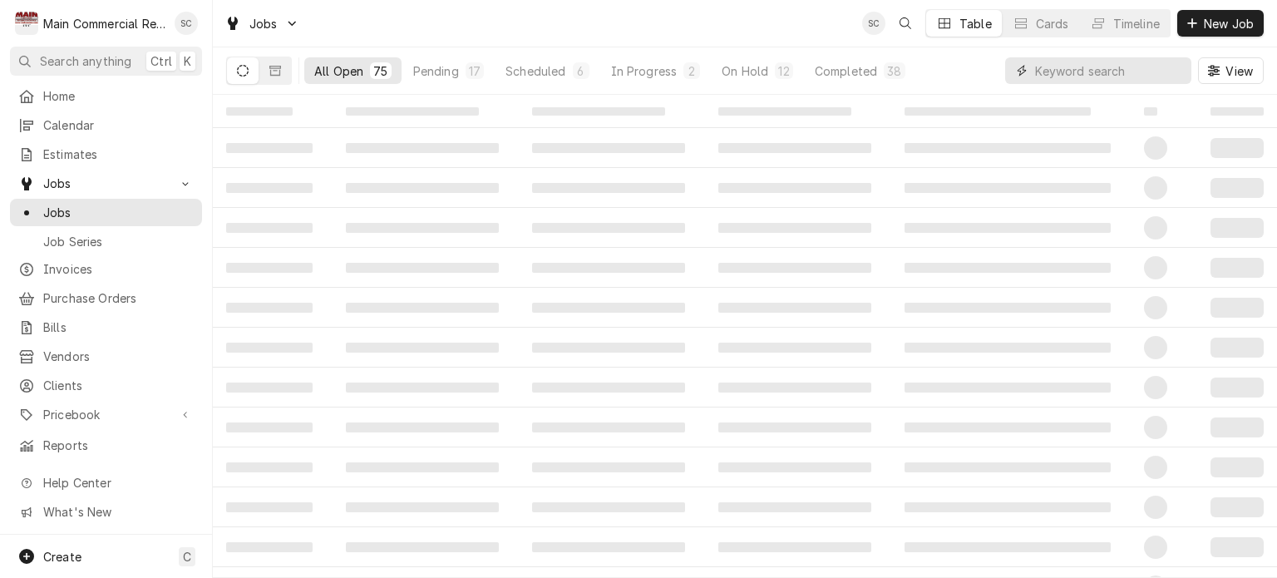
click at [1153, 69] on input "Dynamic Content Wrapper" at bounding box center [1109, 70] width 148 height 27
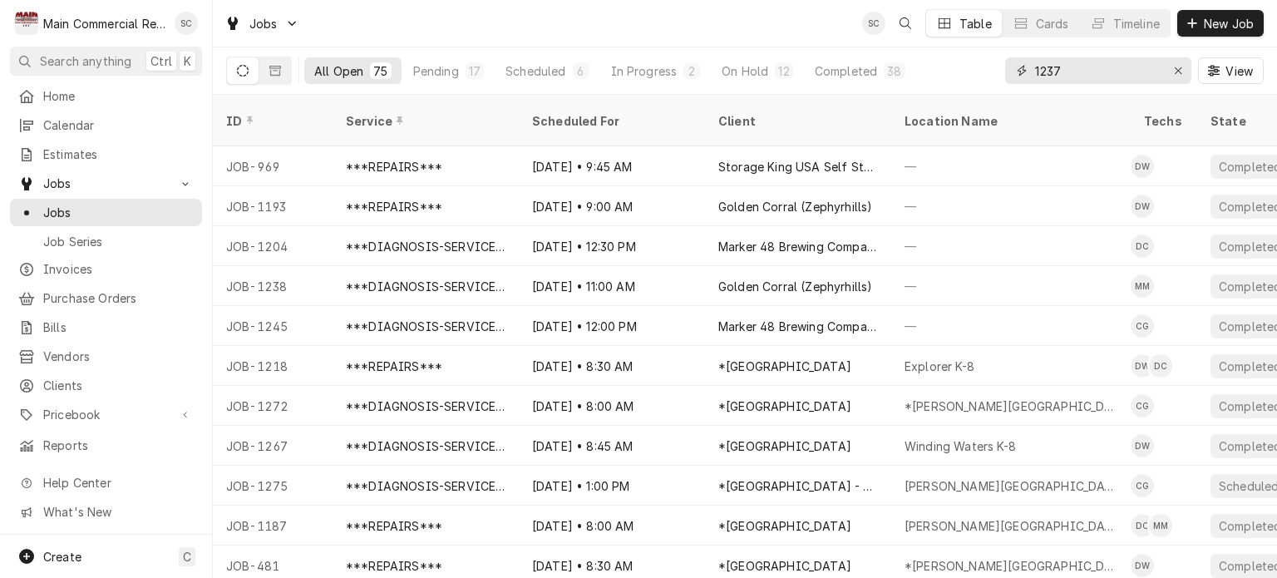
type input "1237"
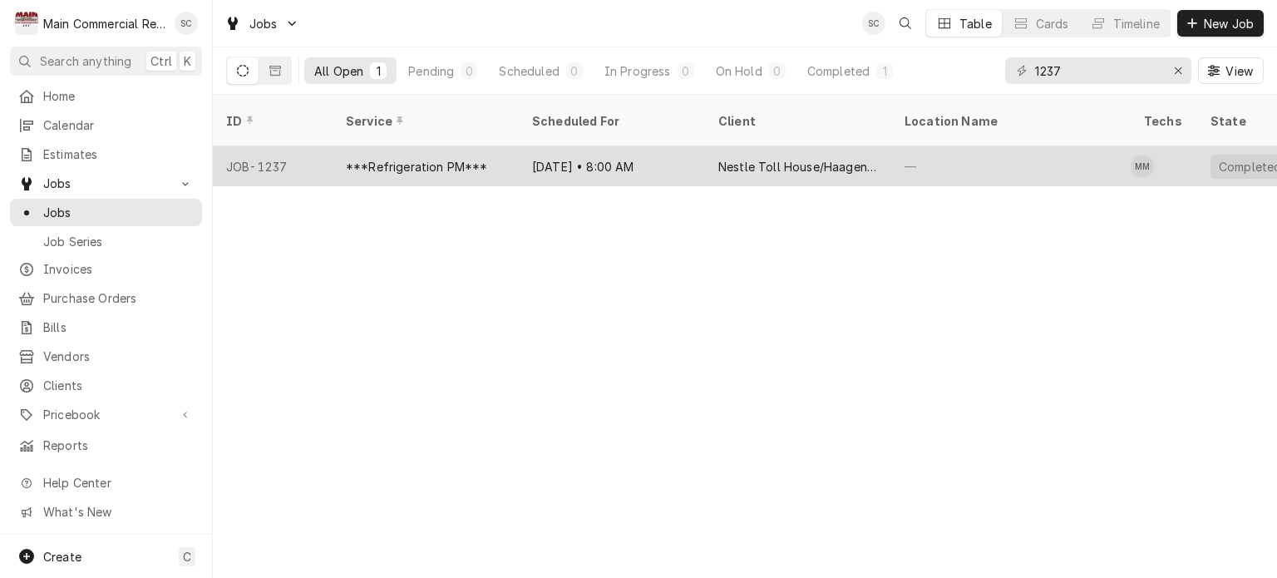
click at [818, 158] on div "Nestle Toll House/Haagen Dazs" at bounding box center [798, 166] width 186 height 40
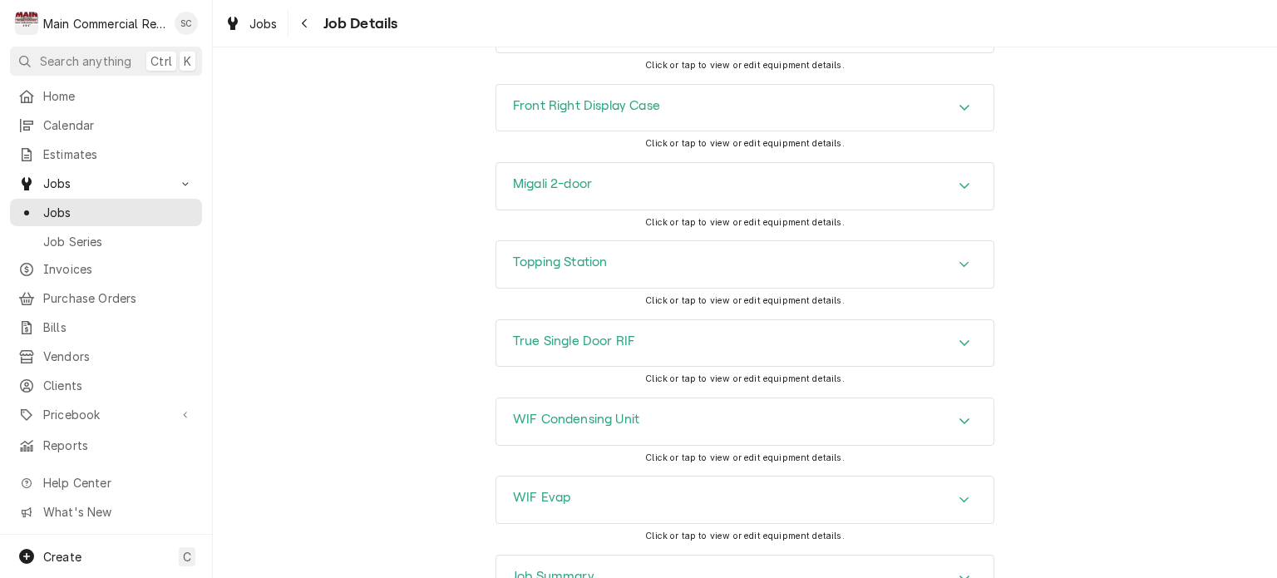
scroll to position [2730, 0]
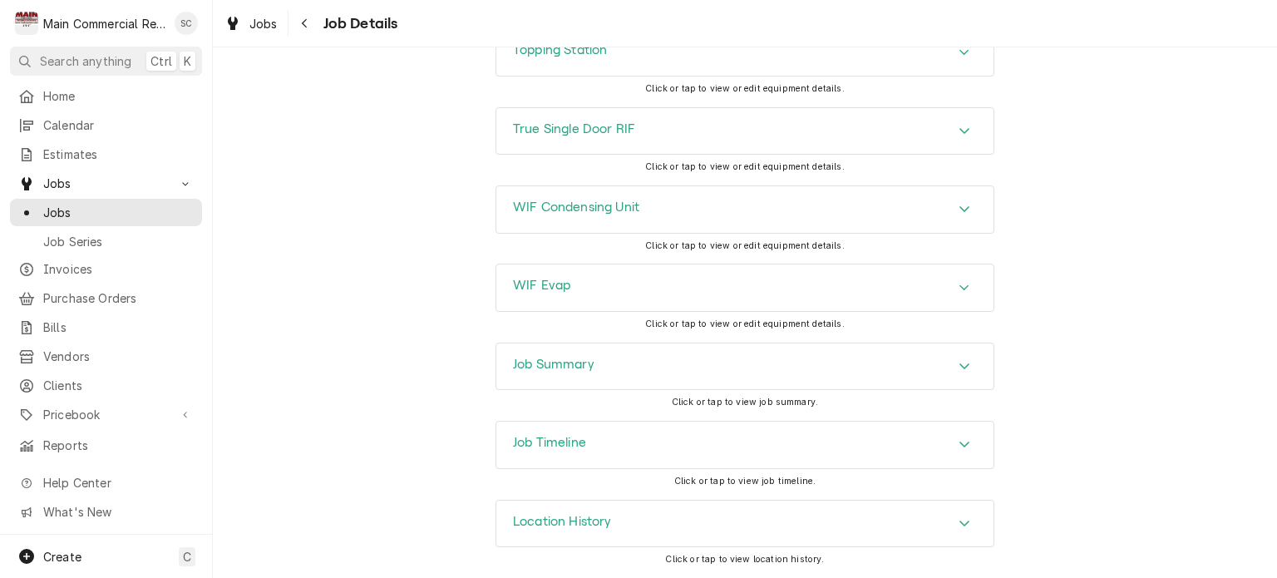
click at [959, 367] on icon "Accordion Header" at bounding box center [965, 365] width 12 height 13
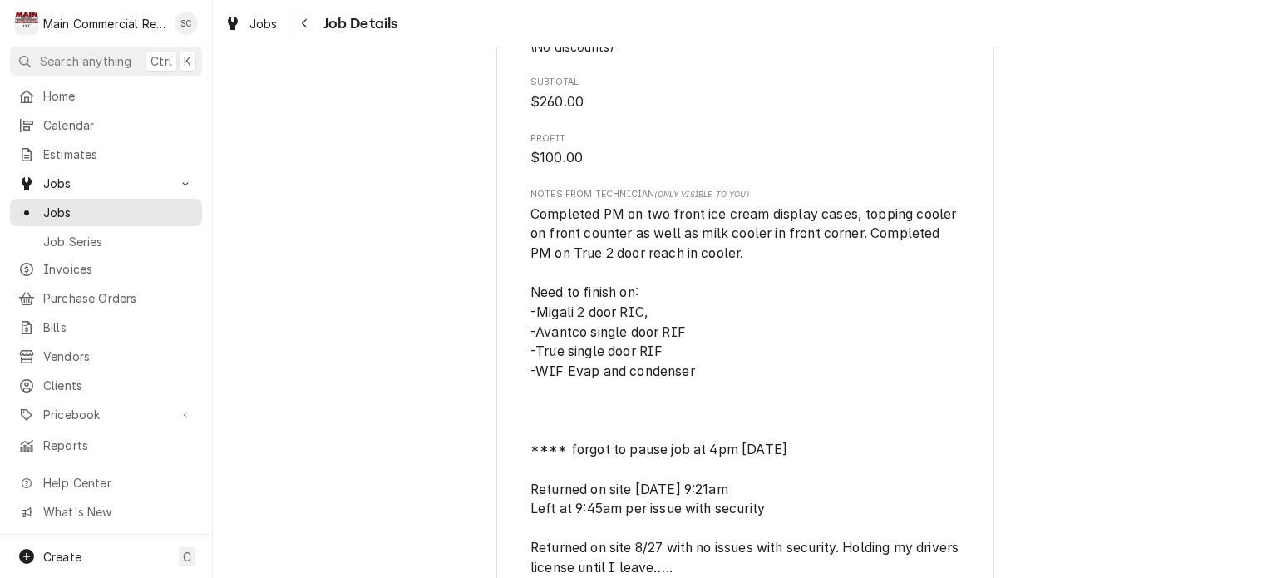
scroll to position [4808, 0]
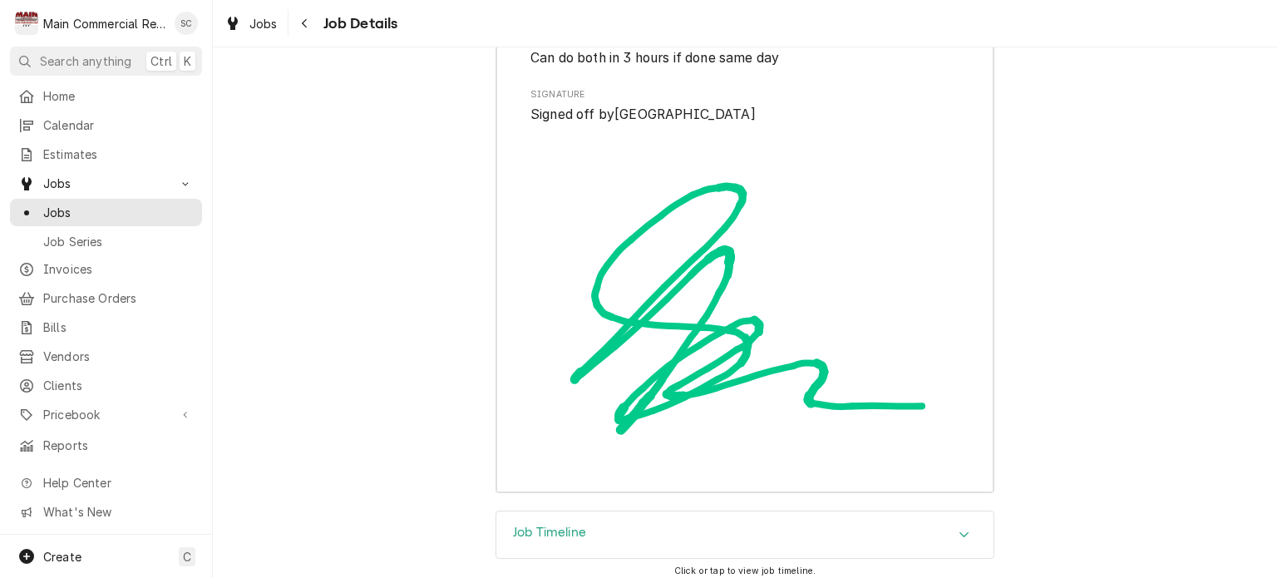
scroll to position [5618, 0]
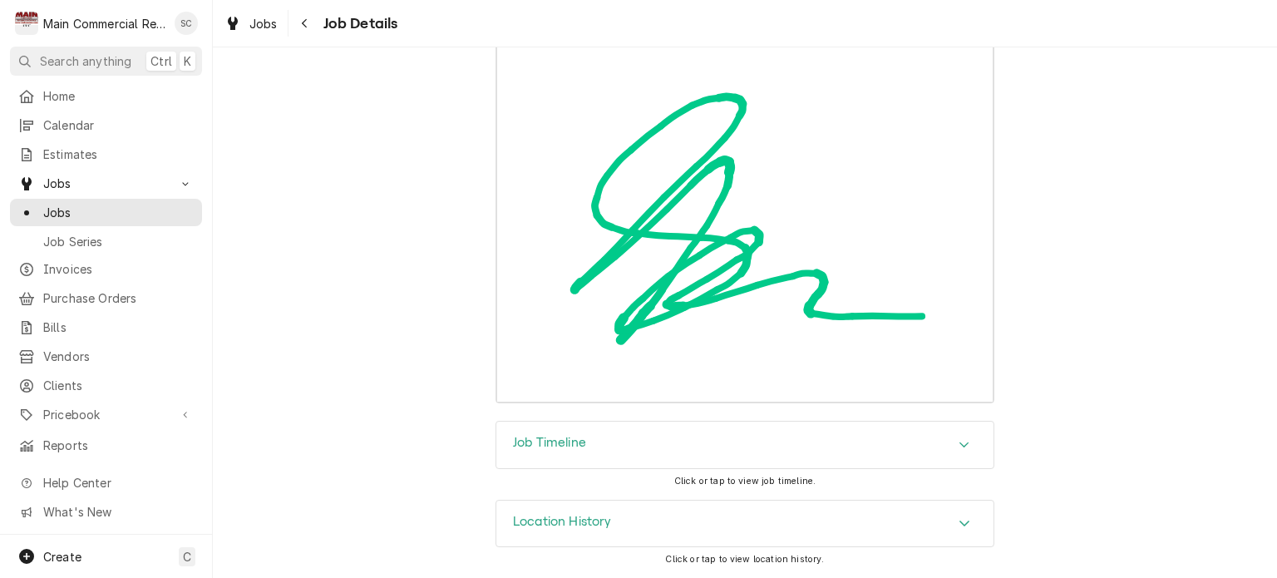
click at [952, 444] on div "Accordion Header" at bounding box center [964, 445] width 25 height 20
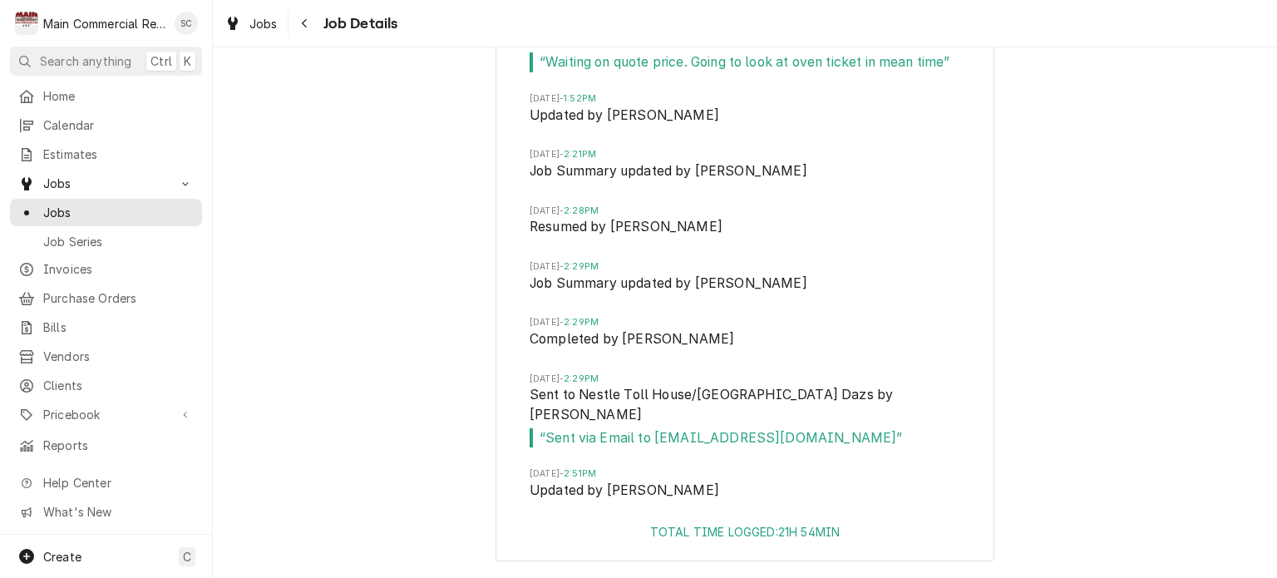
scroll to position [7235, 0]
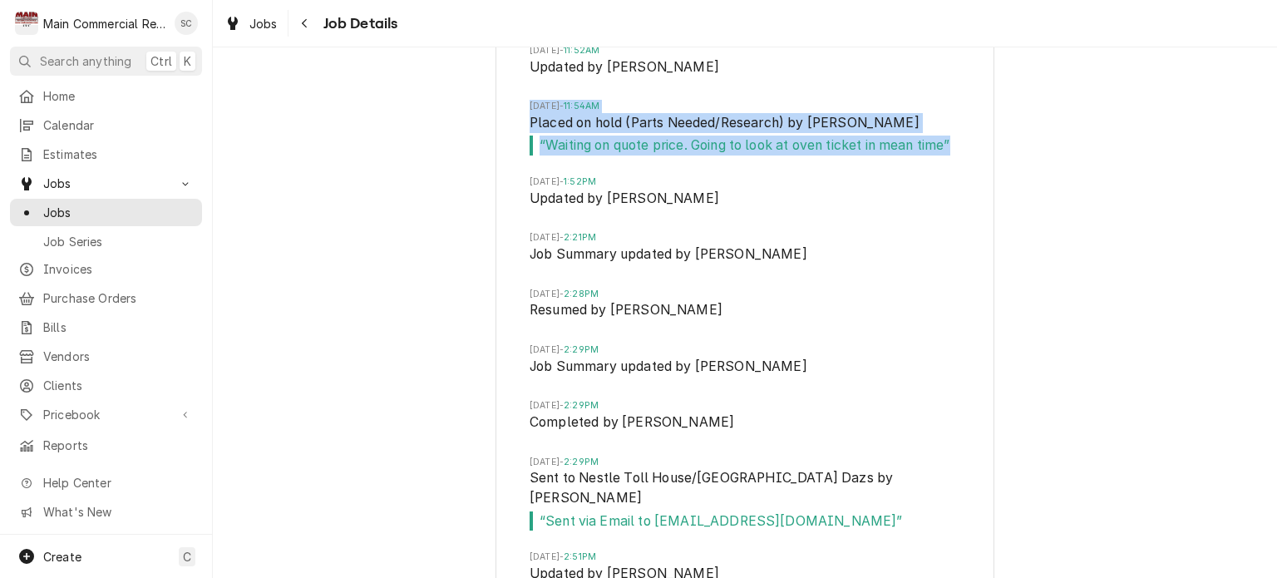
drag, startPoint x: 932, startPoint y: 168, endPoint x: 506, endPoint y: 128, distance: 427.6
copy li "[DATE] 11:54AM Placed on hold (Parts Needed/Research) by [PERSON_NAME] “ Waitin…"
click at [794, 231] on li "[DATE] 1:52PM Updated by [PERSON_NAME]" at bounding box center [745, 203] width 431 height 56
